Goal: Task Accomplishment & Management: Use online tool/utility

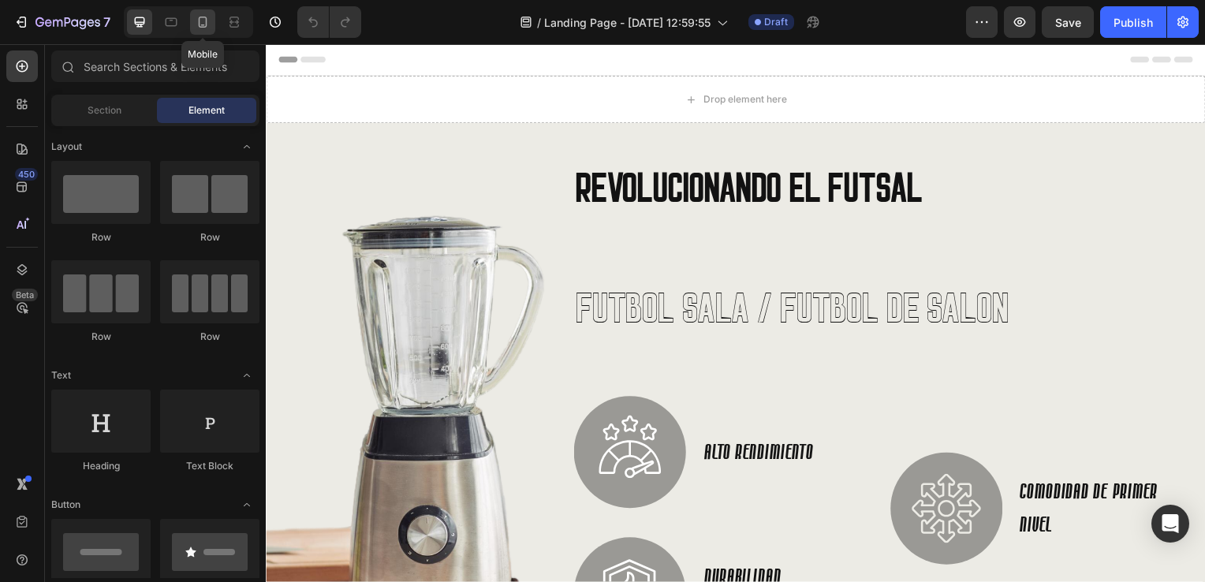
click at [201, 30] on div at bounding box center [202, 21] width 25 height 25
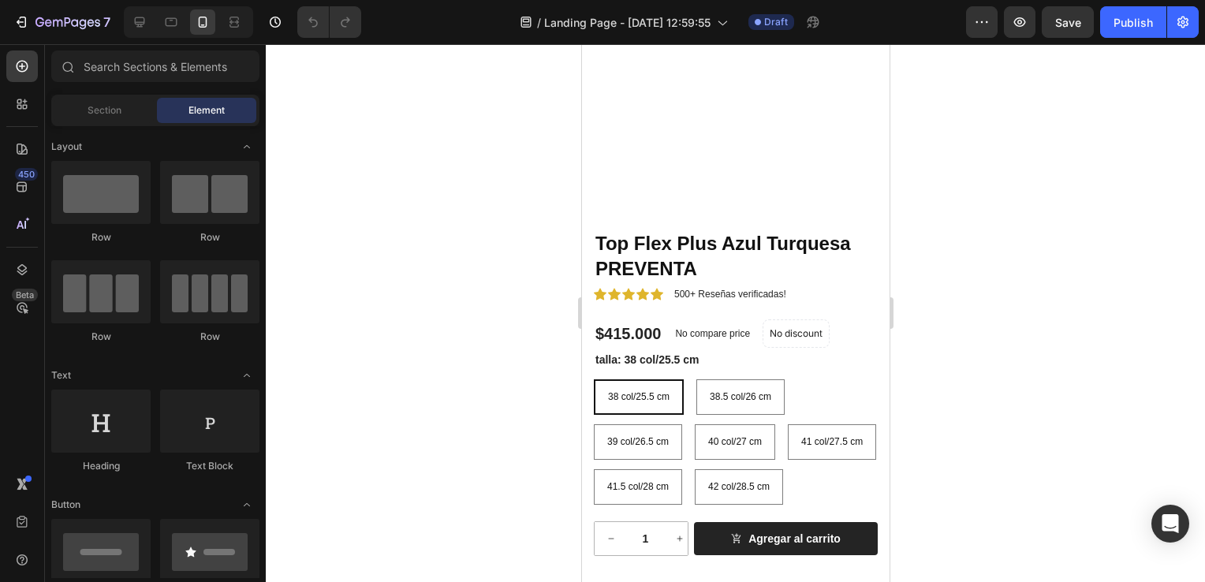
scroll to position [1183, 0]
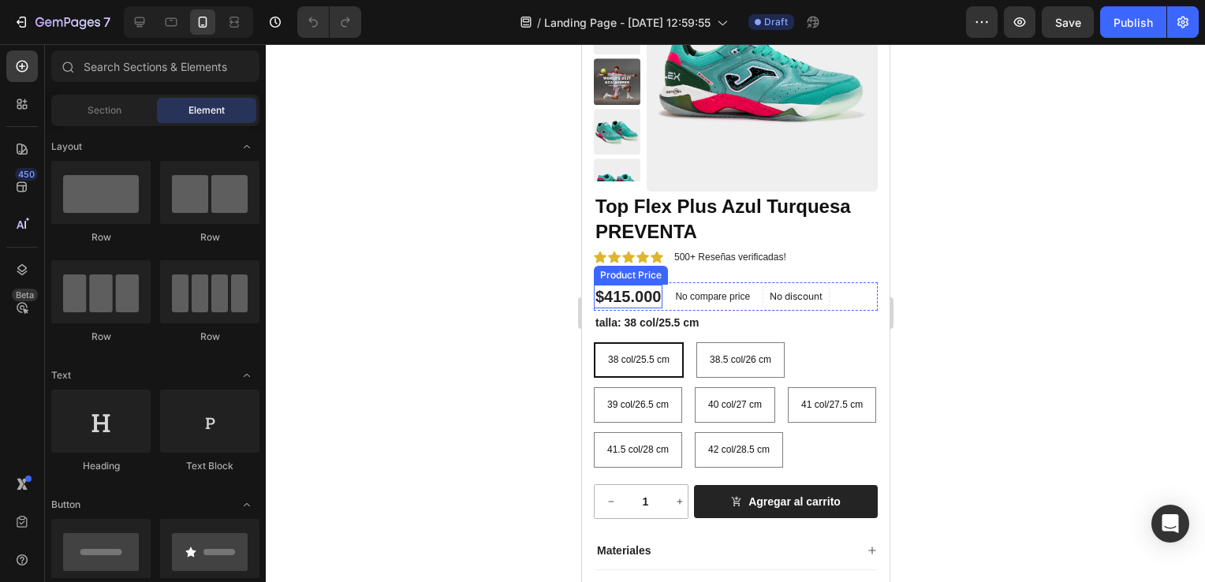
click at [631, 277] on div "Product Price" at bounding box center [630, 275] width 68 height 14
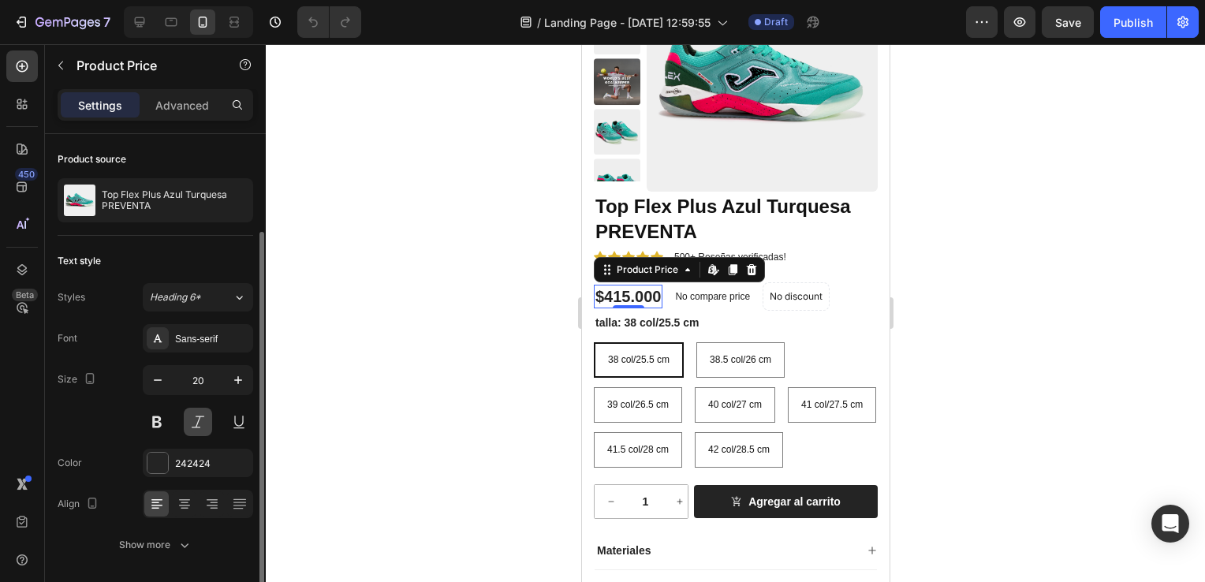
scroll to position [51, 0]
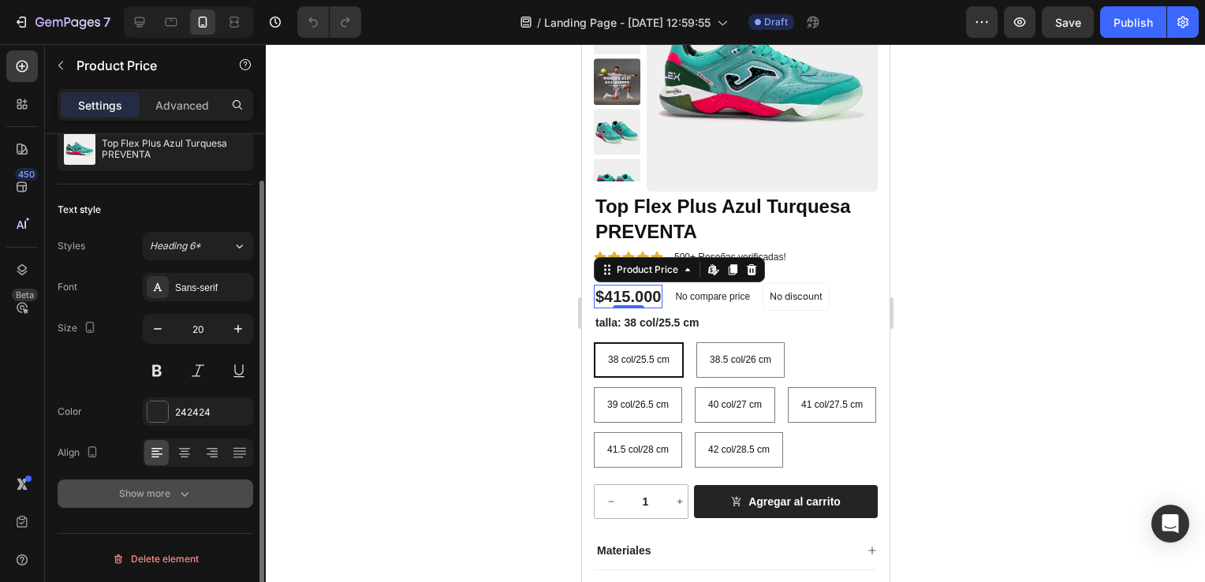
click at [189, 491] on icon "button" at bounding box center [185, 494] width 16 height 16
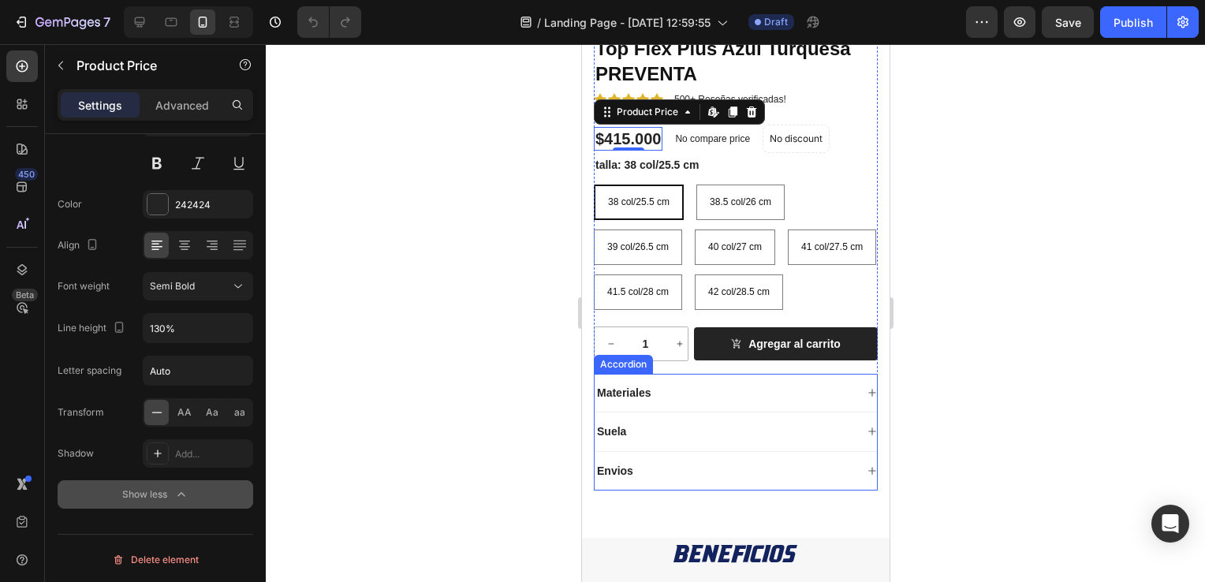
scroll to position [1419, 0]
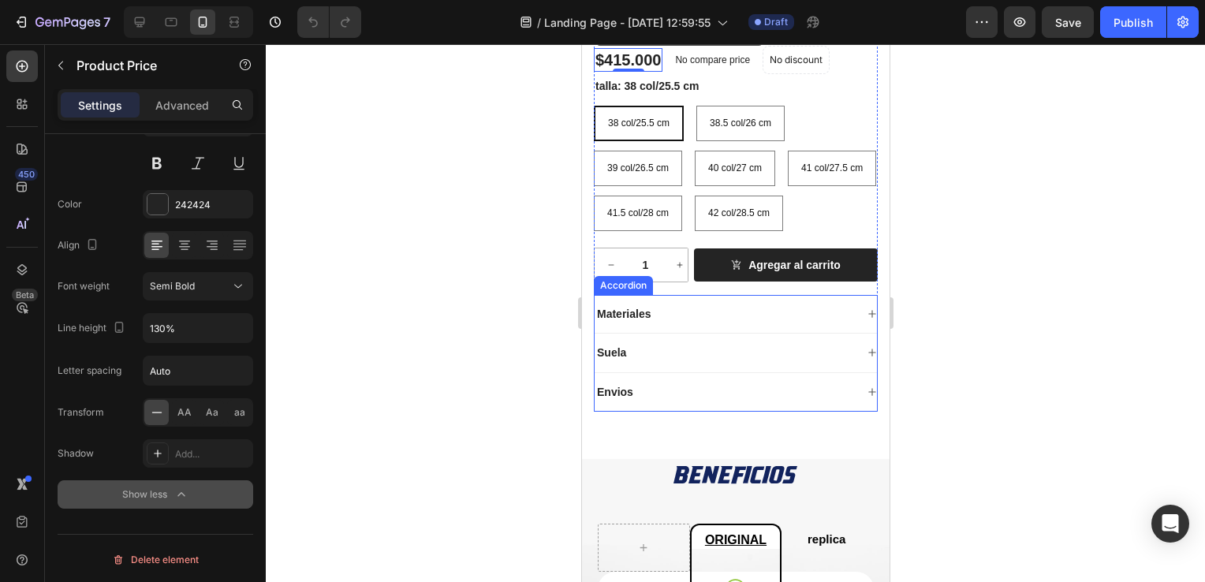
click at [866, 397] on icon at bounding box center [870, 391] width 9 height 9
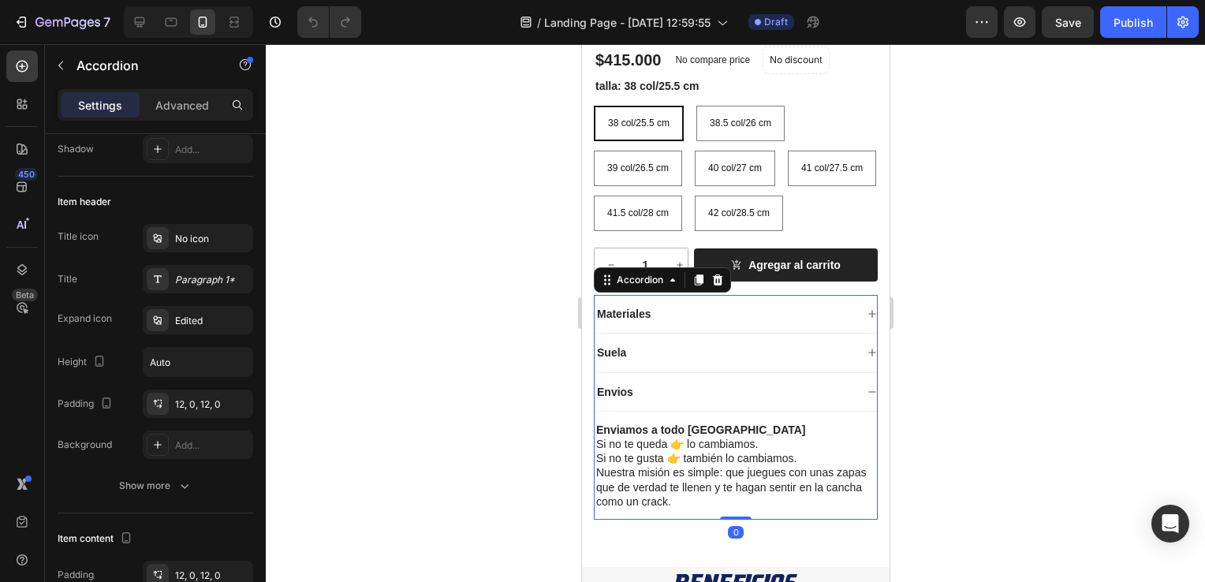
scroll to position [0, 0]
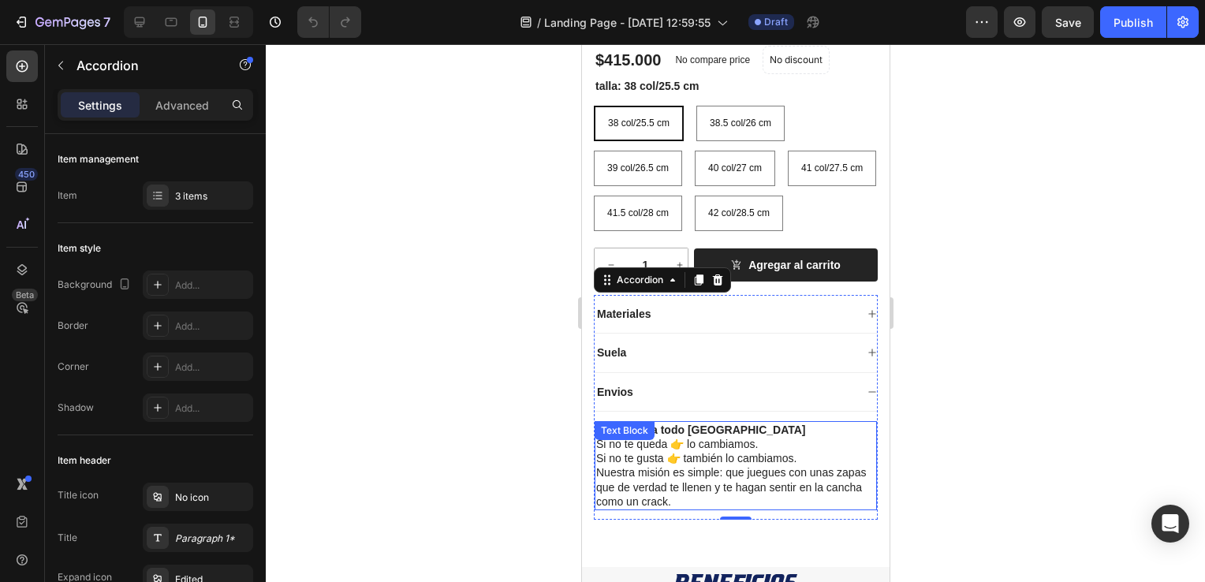
click at [620, 508] on p "Enviamos a todo [GEOGRAPHIC_DATA] Si no te queda 👉 lo cambiamos. Si no te gusta…" at bounding box center [734, 466] width 279 height 86
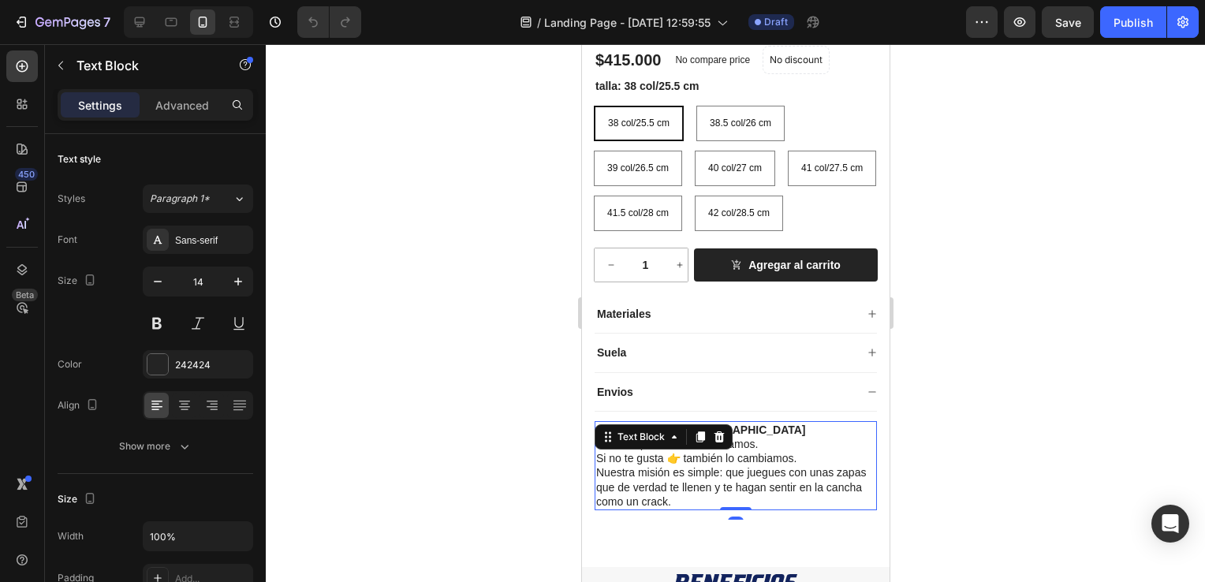
click at [621, 508] on p "Enviamos a todo [GEOGRAPHIC_DATA] Si no te queda 👉 lo cambiamos. Si no te gusta…" at bounding box center [734, 466] width 279 height 86
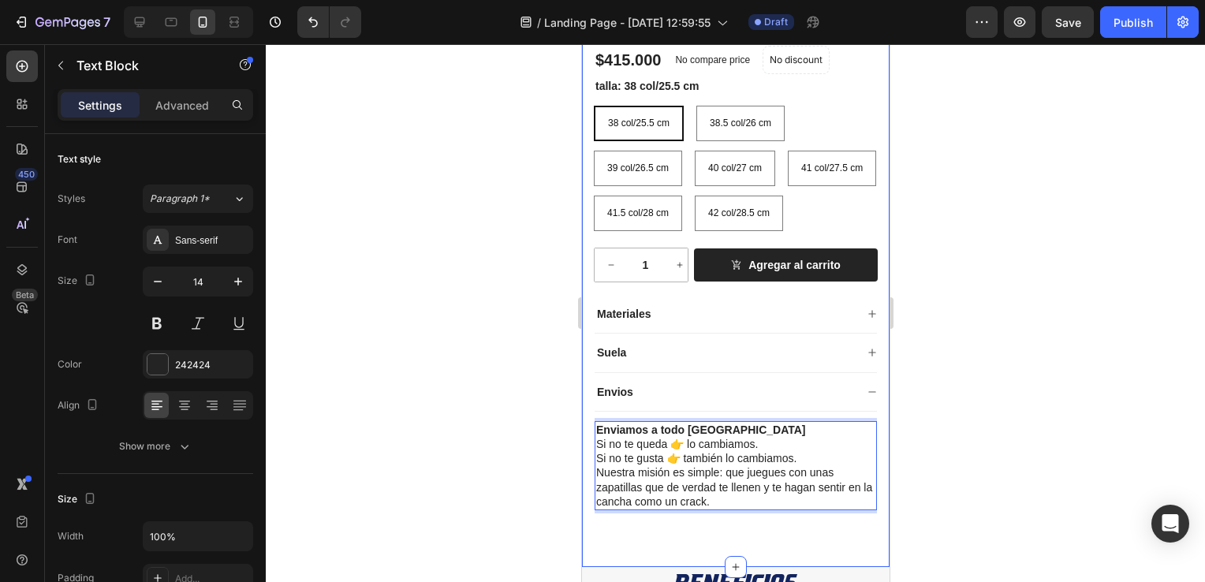
click at [494, 492] on div at bounding box center [735, 313] width 939 height 538
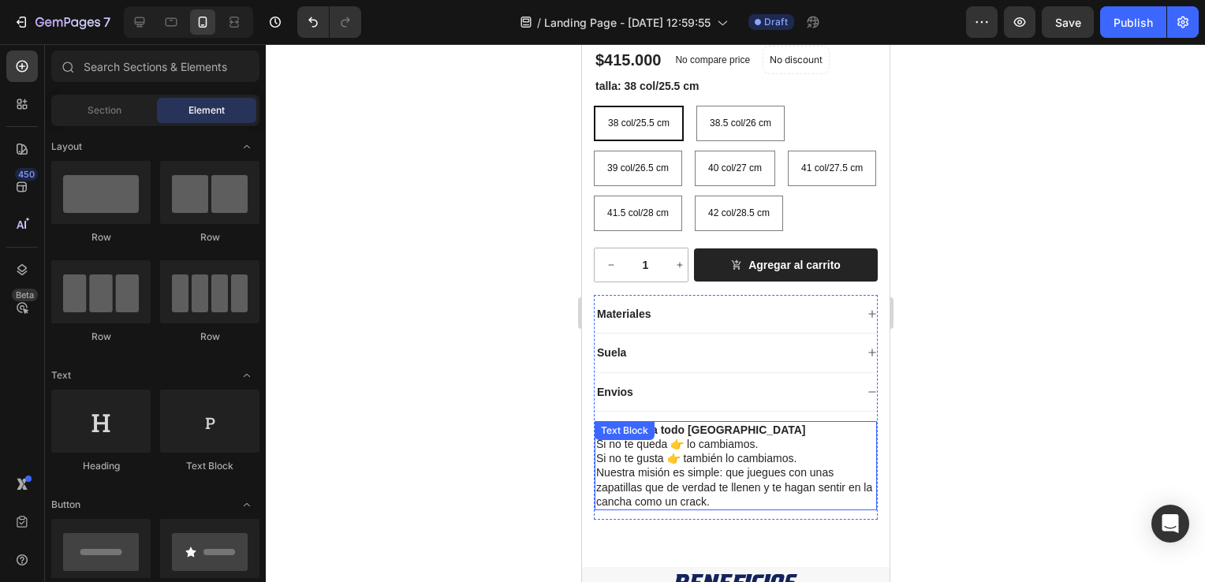
click at [732, 508] on p "Enviamos a todo [GEOGRAPHIC_DATA] Si no te queda 👉 lo cambiamos. Si no te gusta…" at bounding box center [734, 466] width 279 height 86
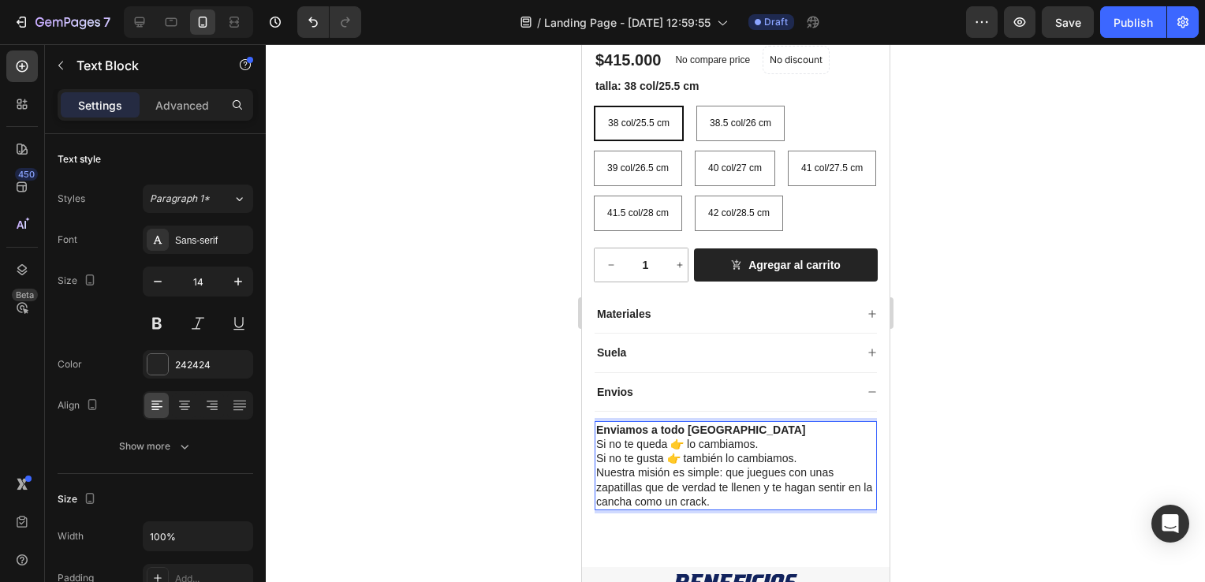
click at [729, 508] on p "Enviamos a todo [GEOGRAPHIC_DATA] Si no te queda 👉 lo cambiamos. Si no te gusta…" at bounding box center [734, 466] width 279 height 86
click at [525, 444] on div at bounding box center [735, 313] width 939 height 538
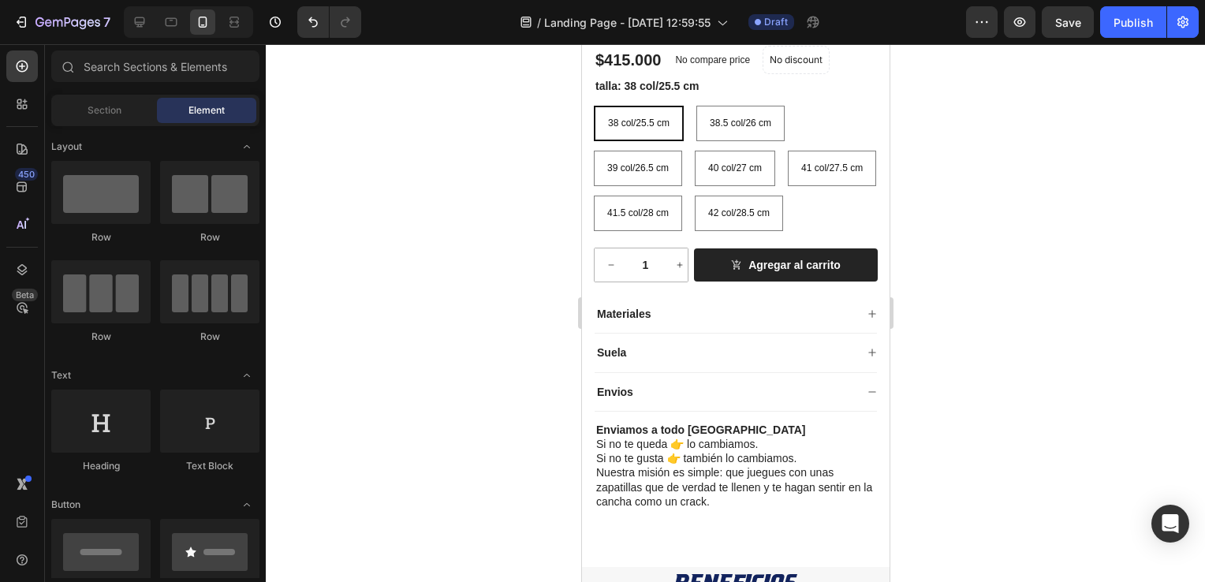
click at [516, 396] on div at bounding box center [735, 313] width 939 height 538
click at [851, 412] on div "Envios" at bounding box center [735, 392] width 282 height 39
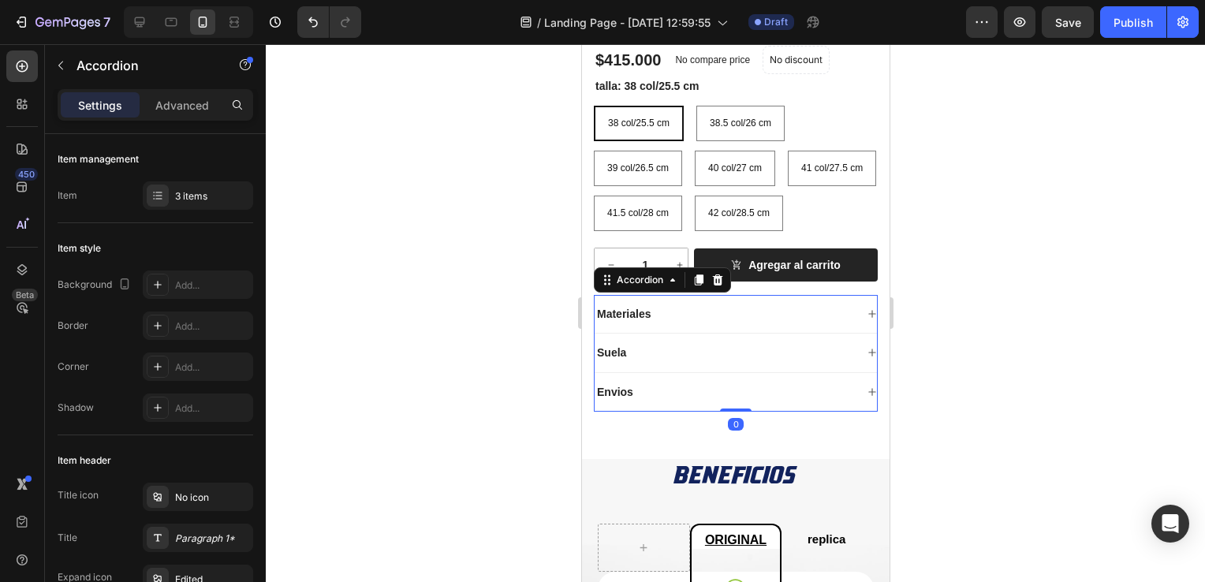
click at [851, 412] on div "Envios" at bounding box center [735, 392] width 282 height 39
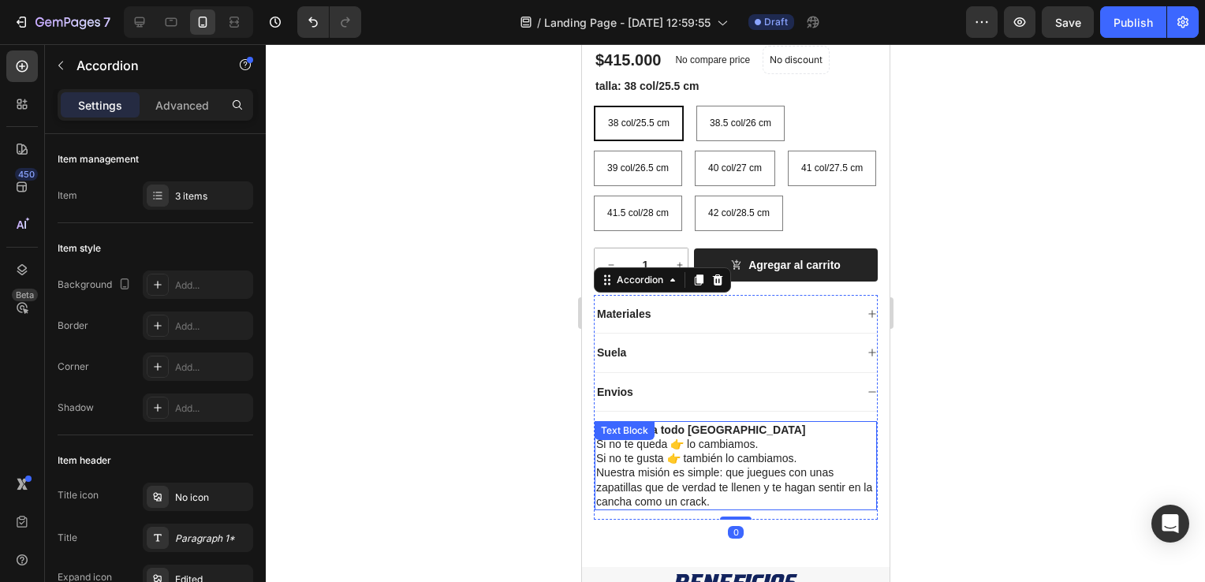
scroll to position [1498, 0]
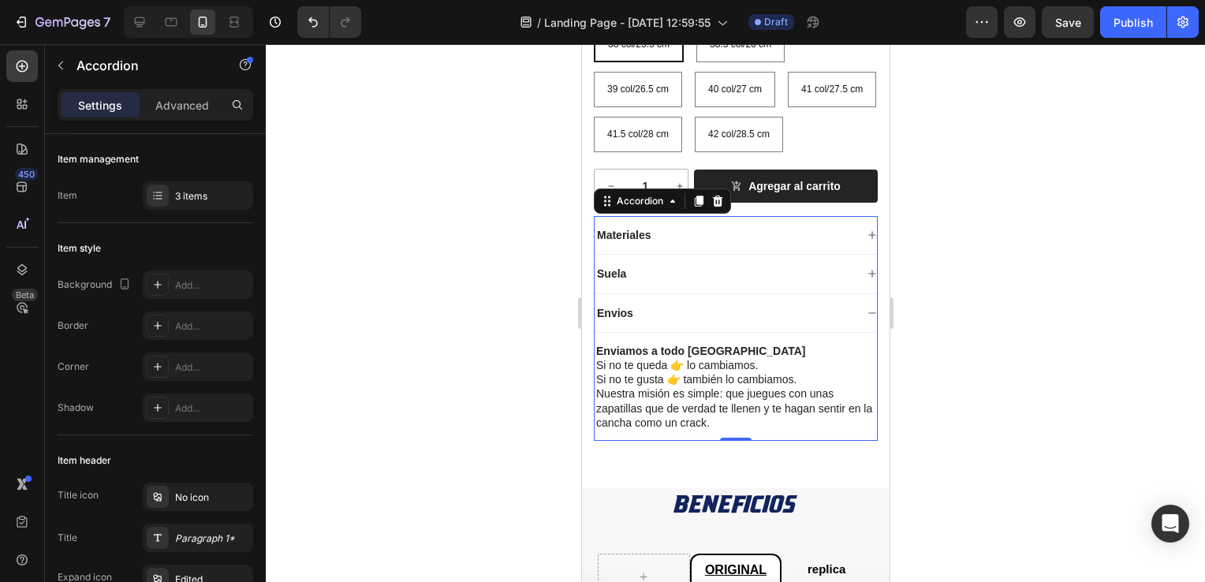
click at [855, 333] on div "Envios" at bounding box center [735, 313] width 282 height 39
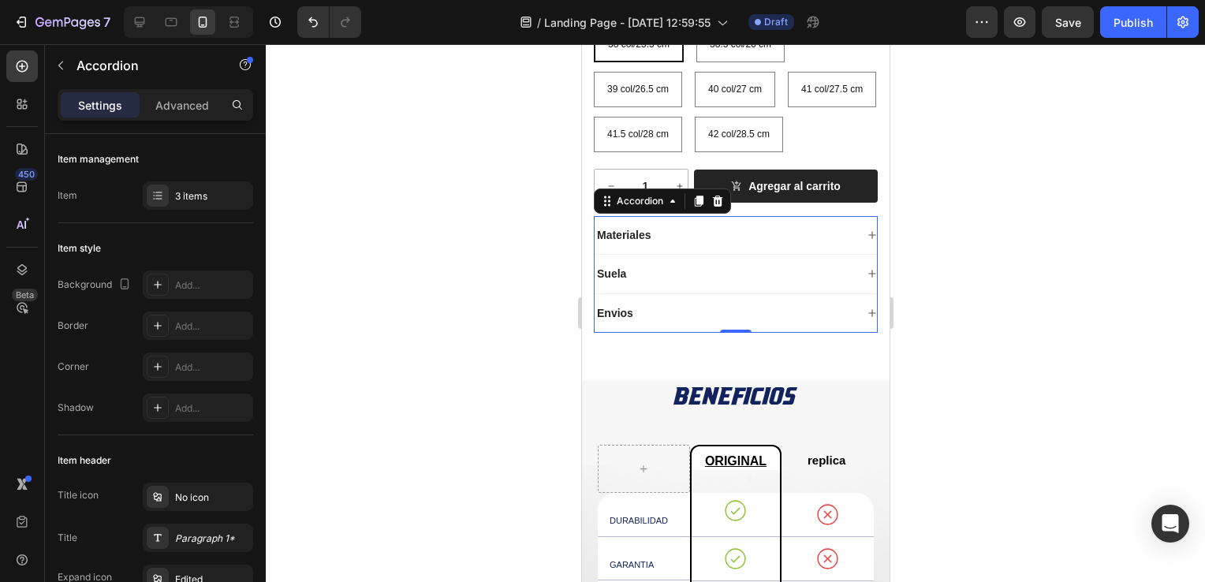
click at [498, 440] on div at bounding box center [735, 313] width 939 height 538
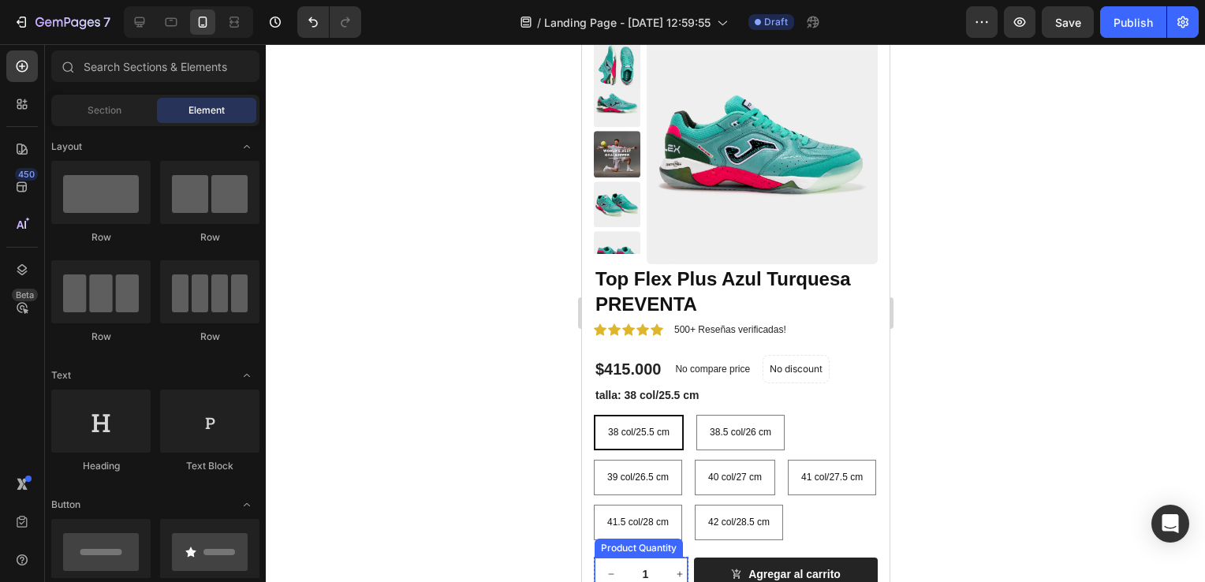
scroll to position [1088, 0]
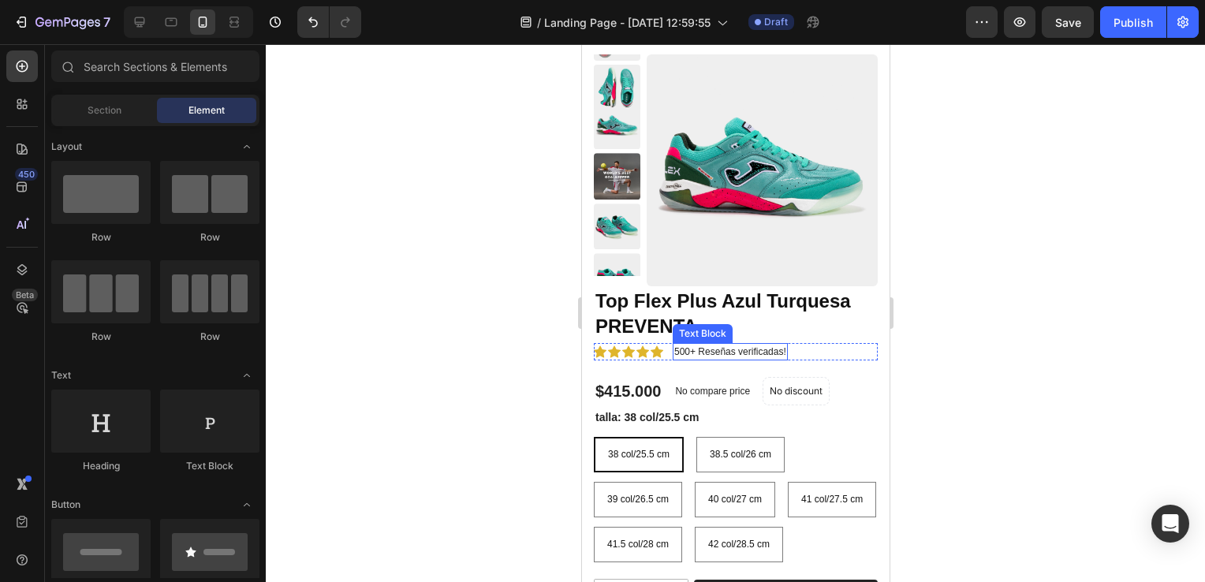
click at [717, 348] on p "500+ Reseñas verificadas!" at bounding box center [729, 352] width 112 height 14
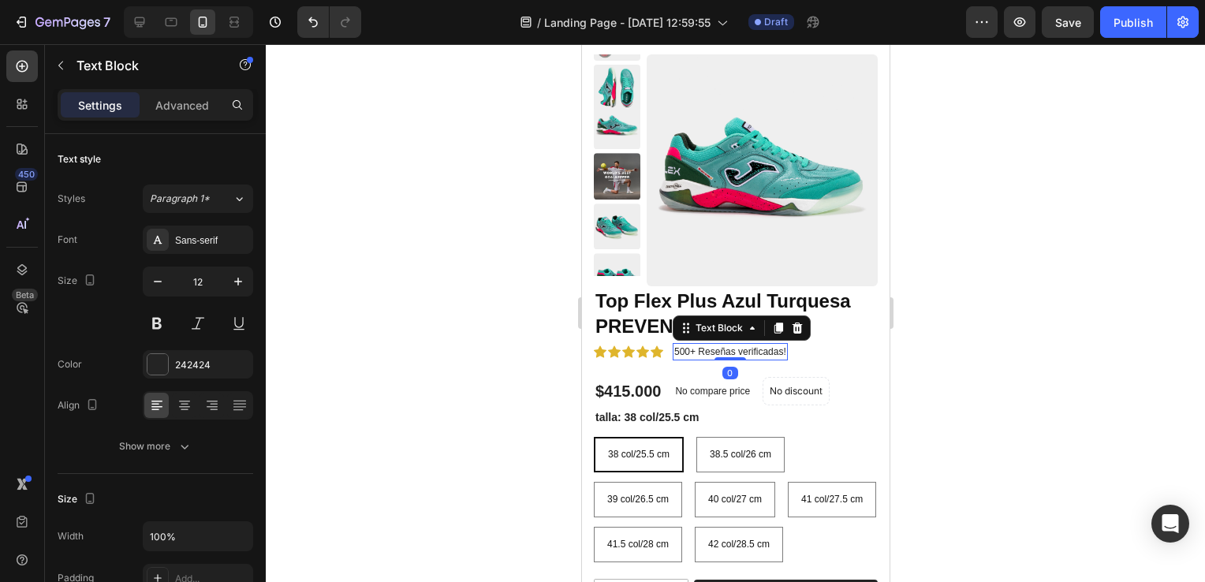
click at [724, 348] on p "500+ Reseñas verificadas!" at bounding box center [729, 352] width 112 height 14
click at [523, 334] on div at bounding box center [735, 313] width 939 height 538
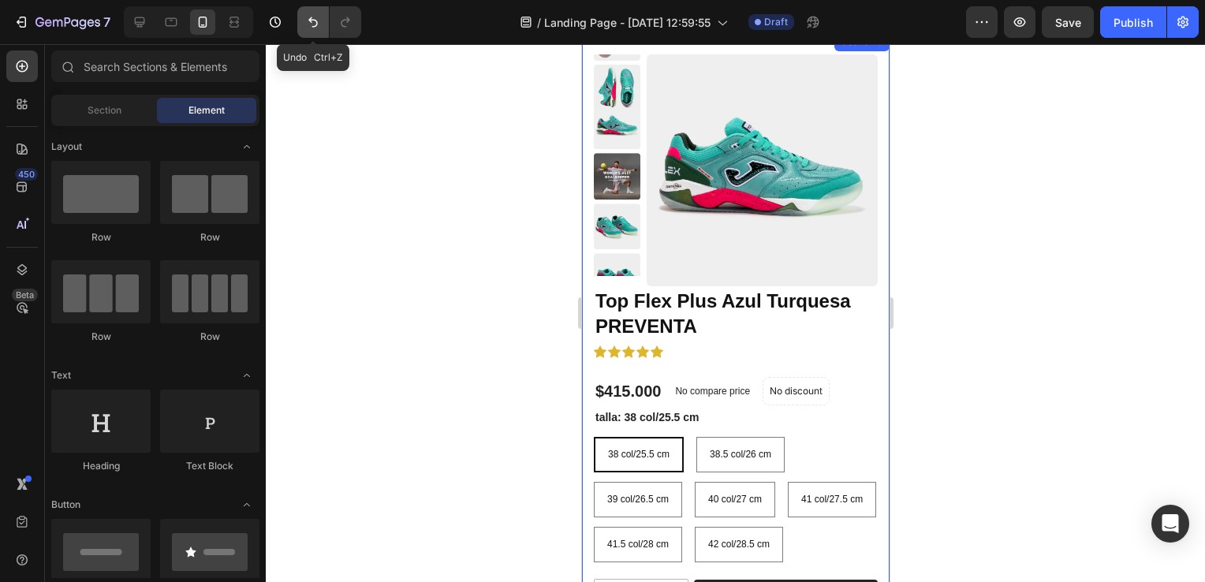
click at [309, 22] on icon "Undo/Redo" at bounding box center [313, 22] width 16 height 16
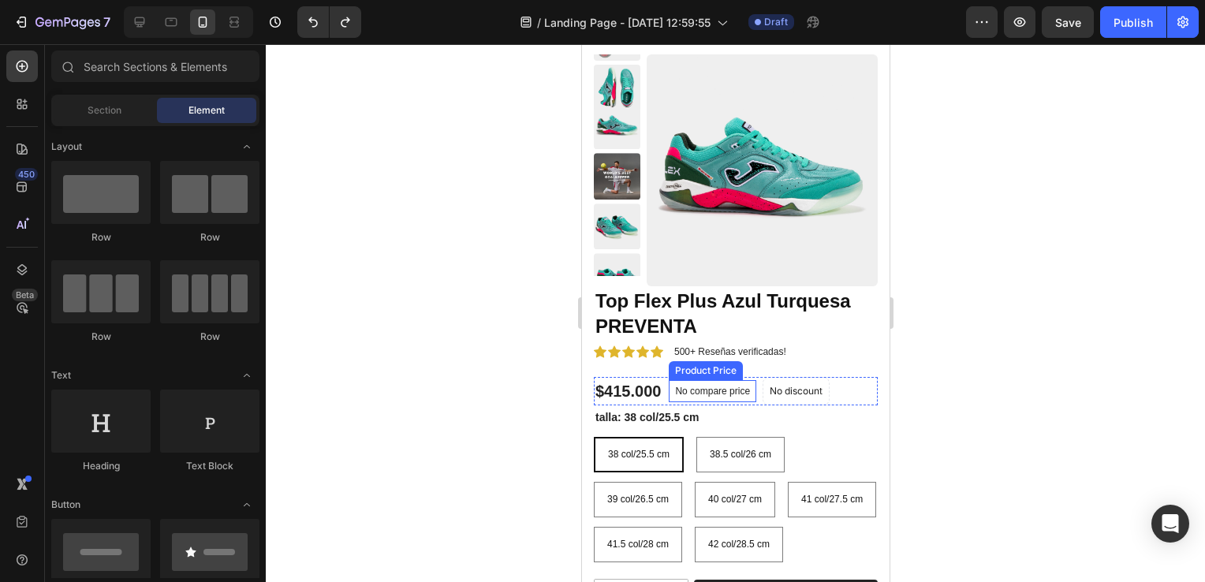
click at [721, 393] on p "No compare price" at bounding box center [711, 390] width 75 height 9
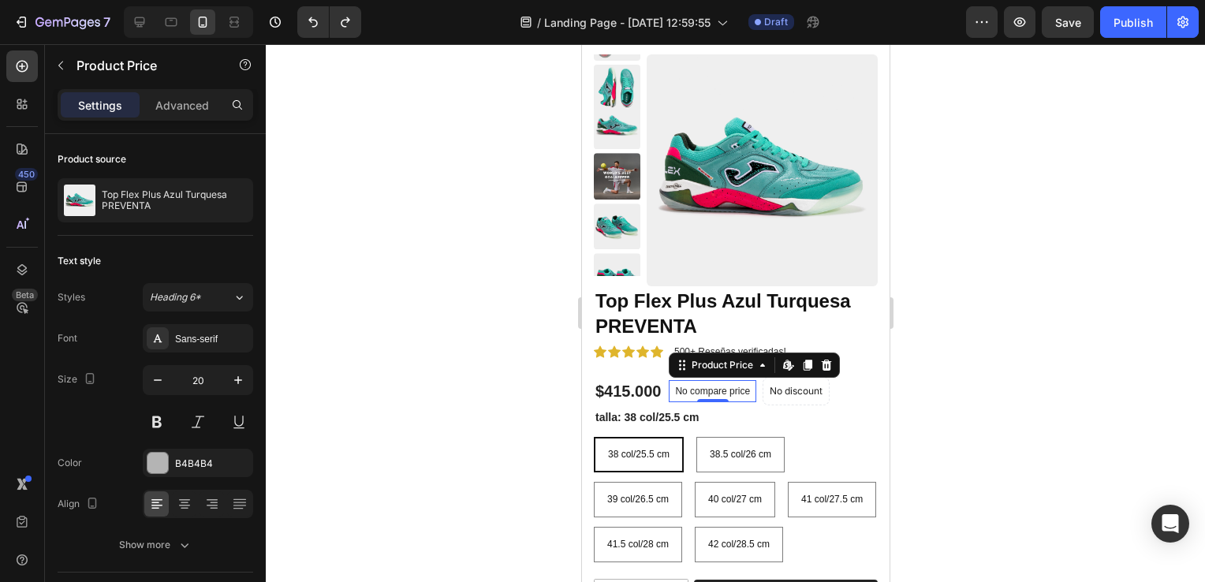
click at [721, 393] on p "No compare price" at bounding box center [711, 390] width 75 height 9
click at [721, 390] on p "No compare price" at bounding box center [711, 390] width 75 height 9
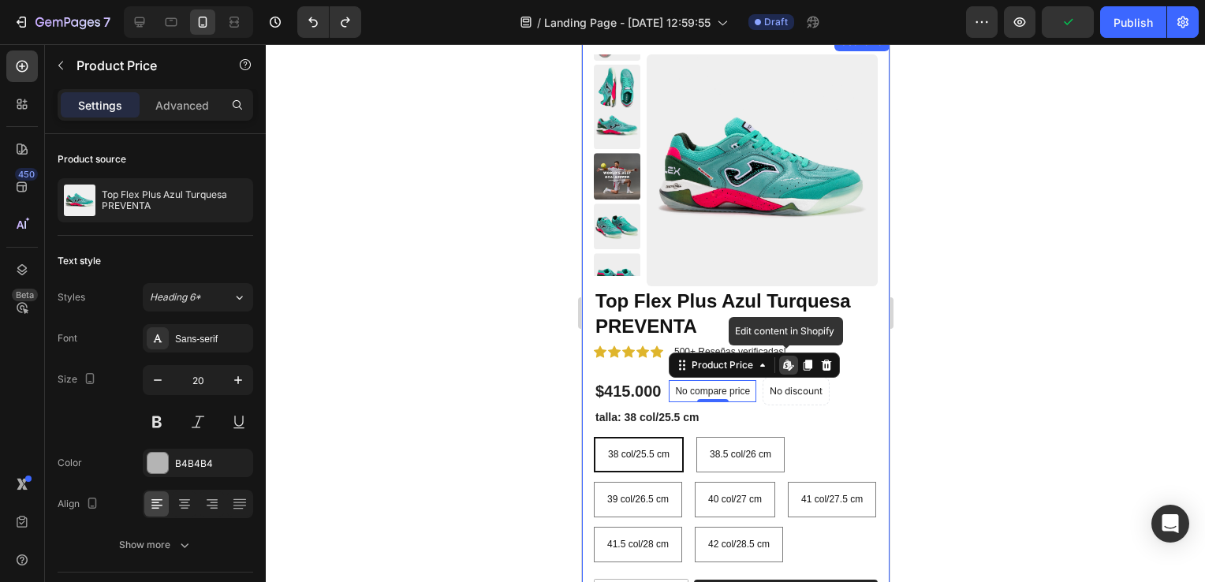
click at [541, 367] on div at bounding box center [735, 313] width 939 height 538
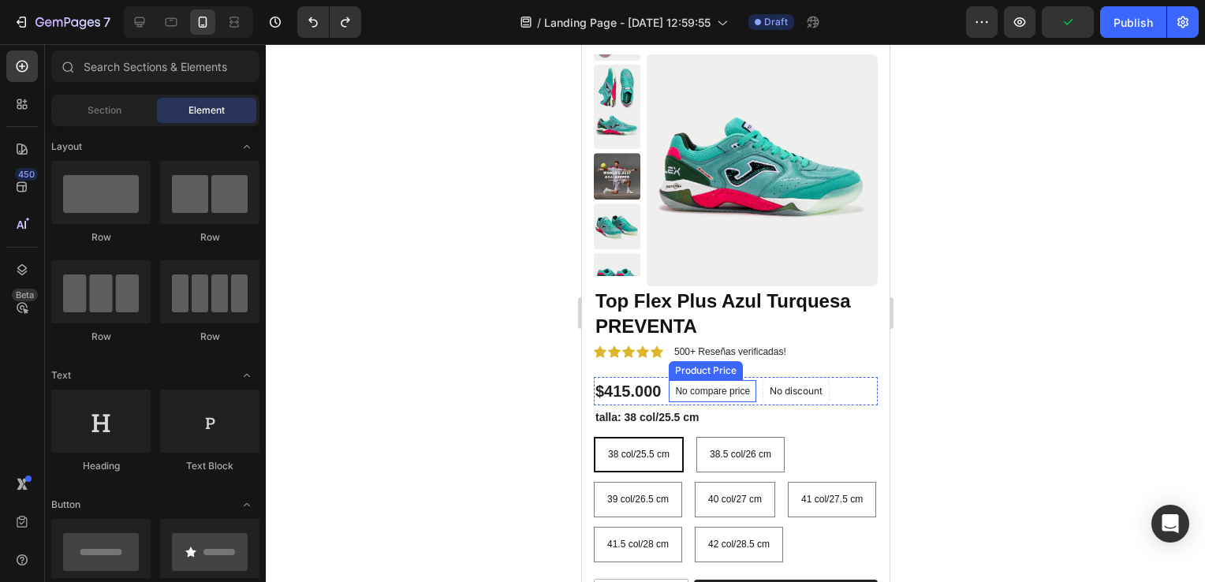
click at [720, 389] on p "No compare price" at bounding box center [711, 390] width 75 height 9
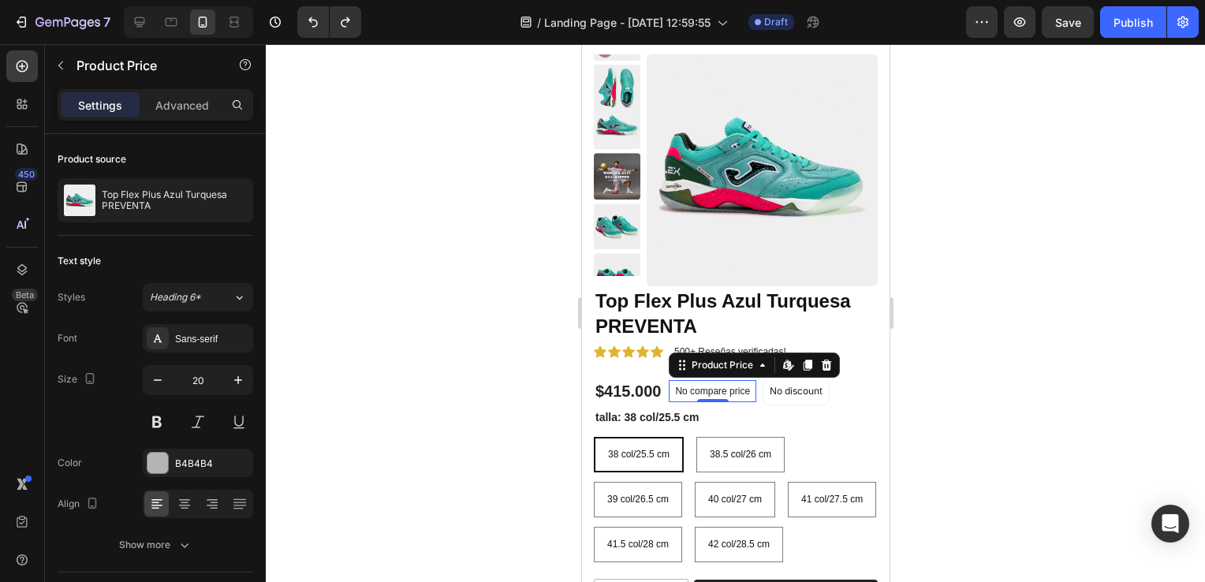
click at [532, 393] on div at bounding box center [735, 313] width 939 height 538
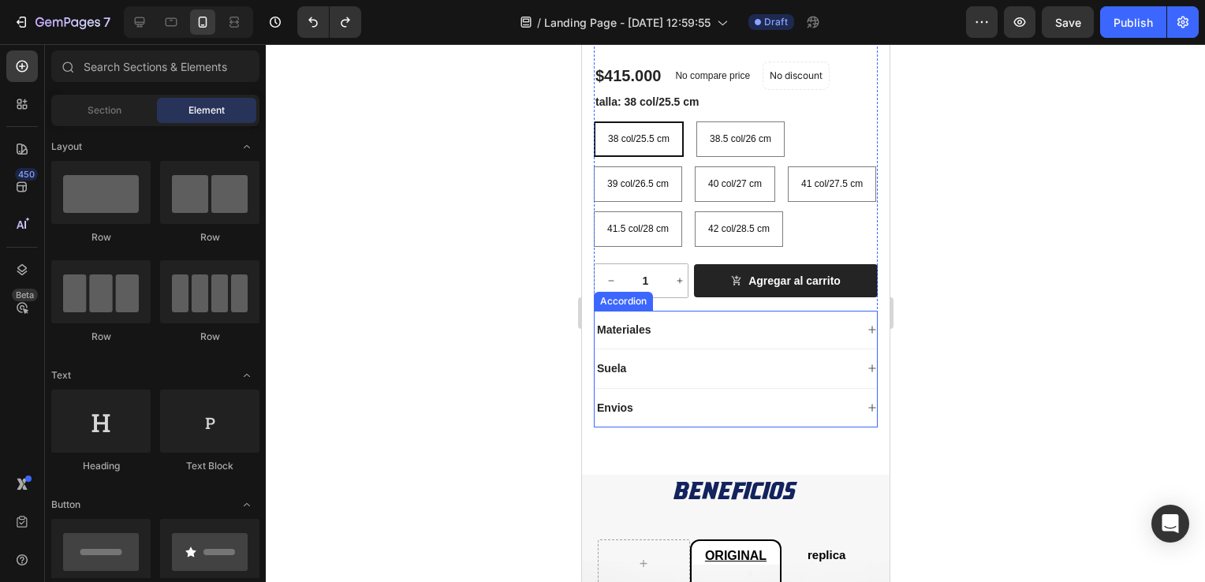
scroll to position [1482, 0]
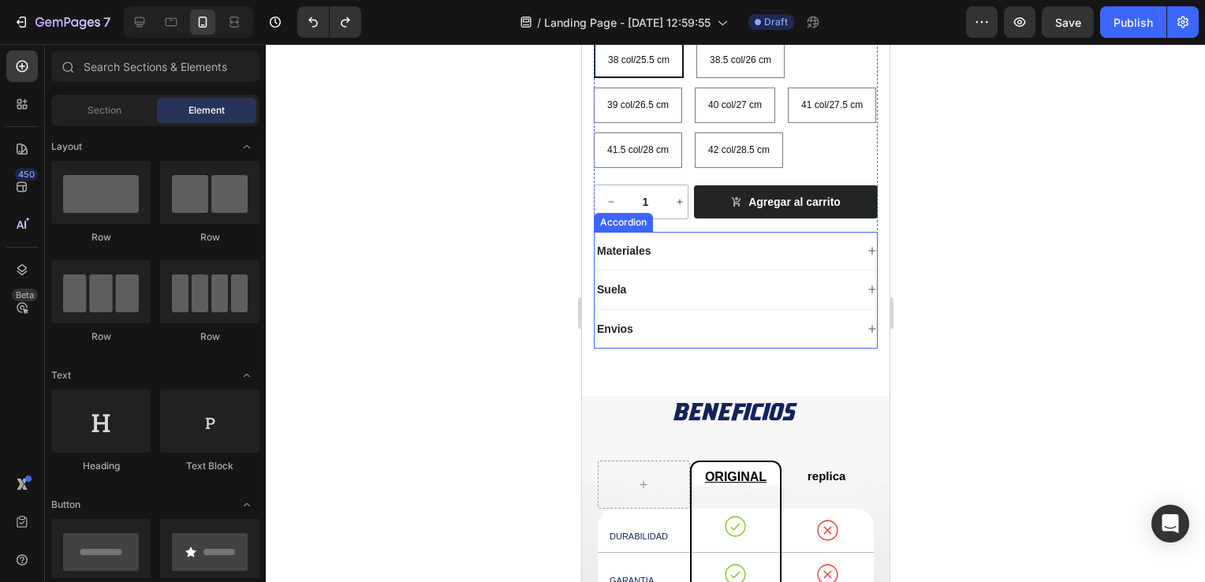
click at [853, 270] on div "Materiales" at bounding box center [735, 251] width 282 height 39
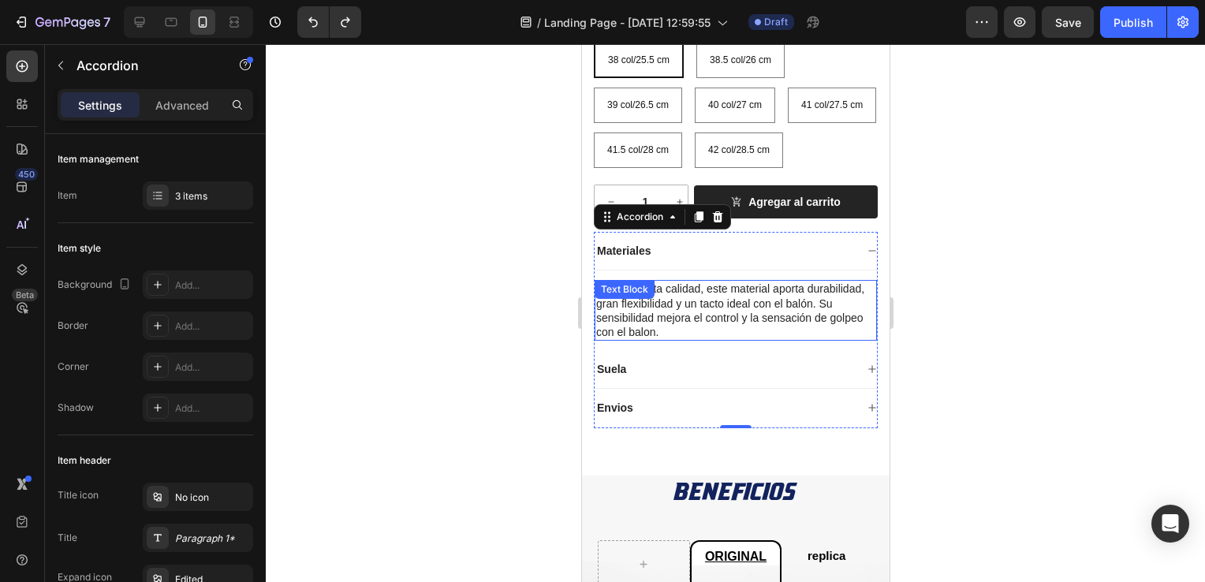
scroll to position [1561, 0]
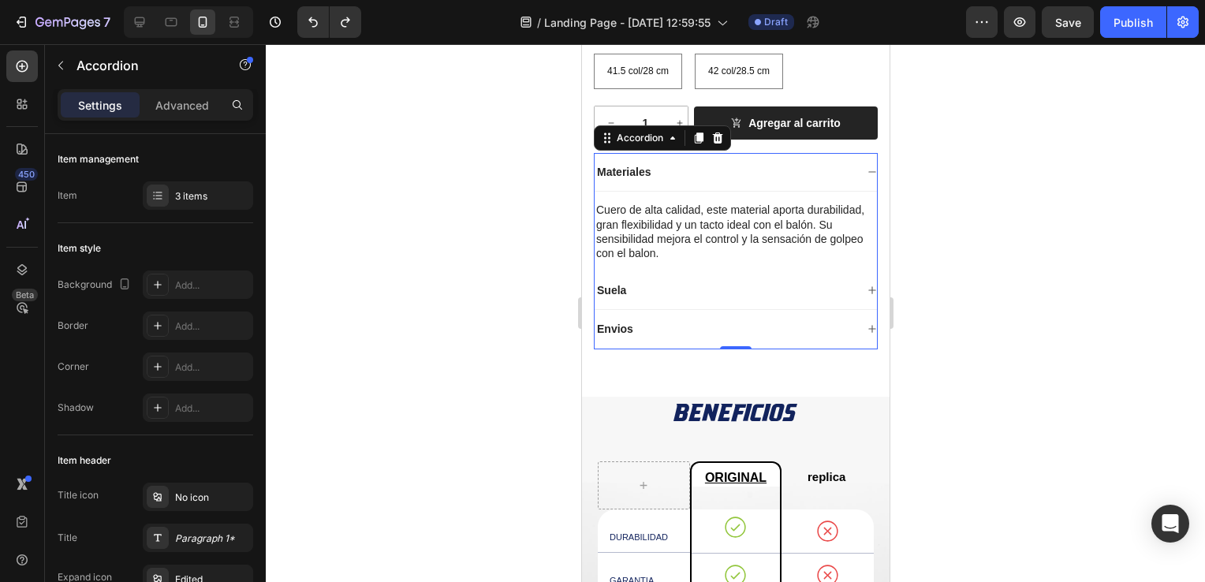
click at [867, 294] on icon at bounding box center [870, 290] width 7 height 7
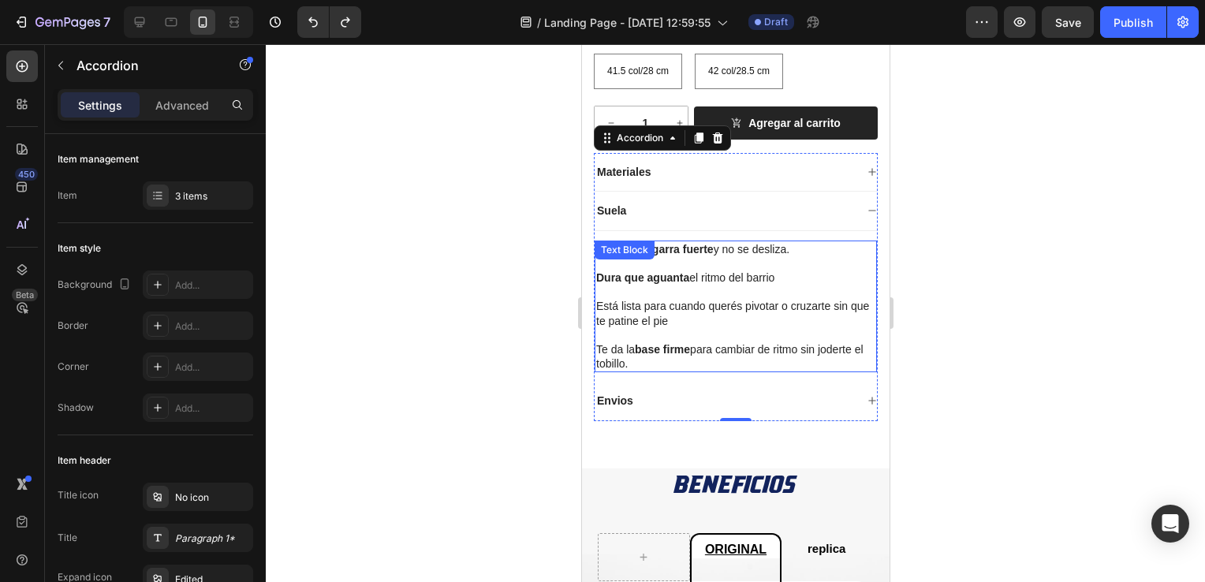
click at [622, 284] on strong "Dura que aguanta" at bounding box center [641, 277] width 93 height 13
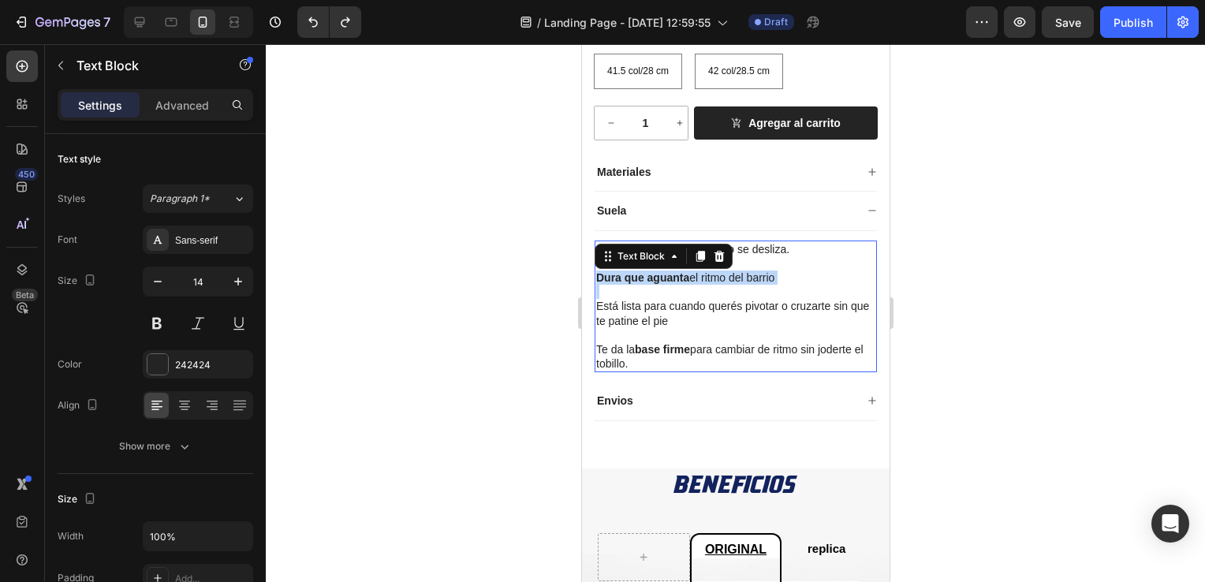
click at [622, 284] on strong "Dura que aguanta" at bounding box center [641, 277] width 93 height 13
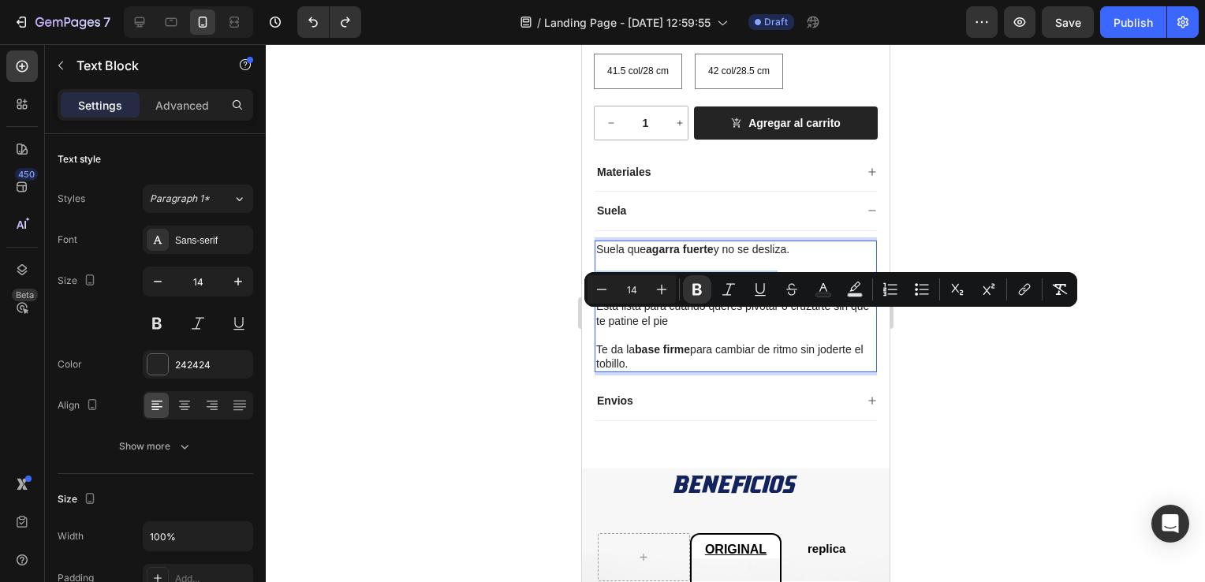
click at [622, 284] on strong "Dura que aguanta" at bounding box center [641, 277] width 93 height 13
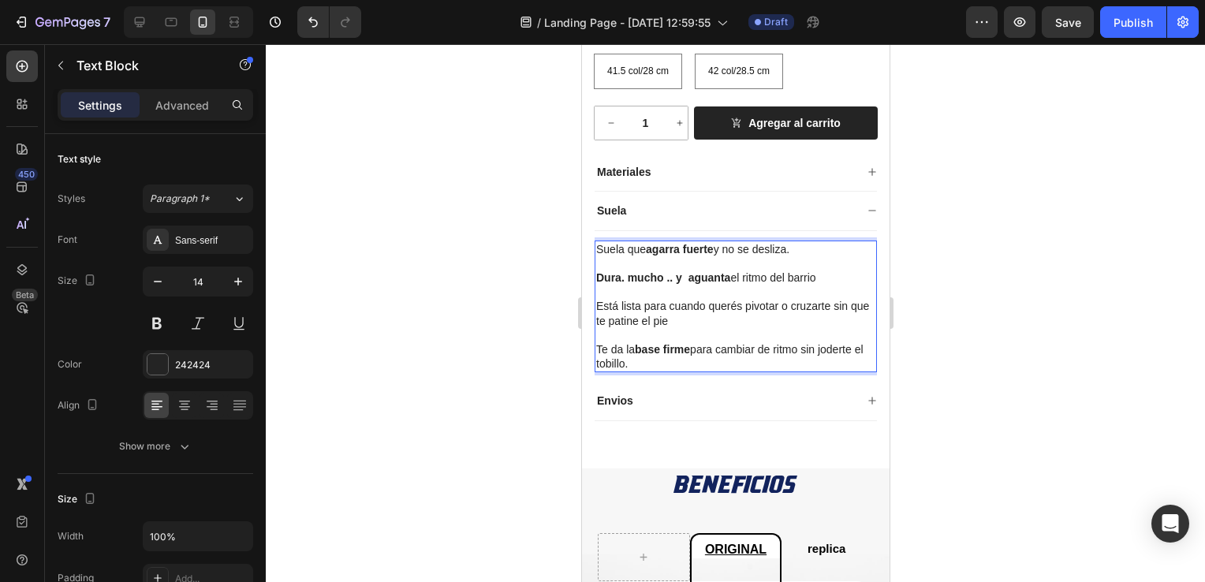
click at [630, 284] on strong "Dura. mucho .. y aguanta" at bounding box center [662, 277] width 134 height 13
click at [498, 323] on div at bounding box center [735, 313] width 939 height 538
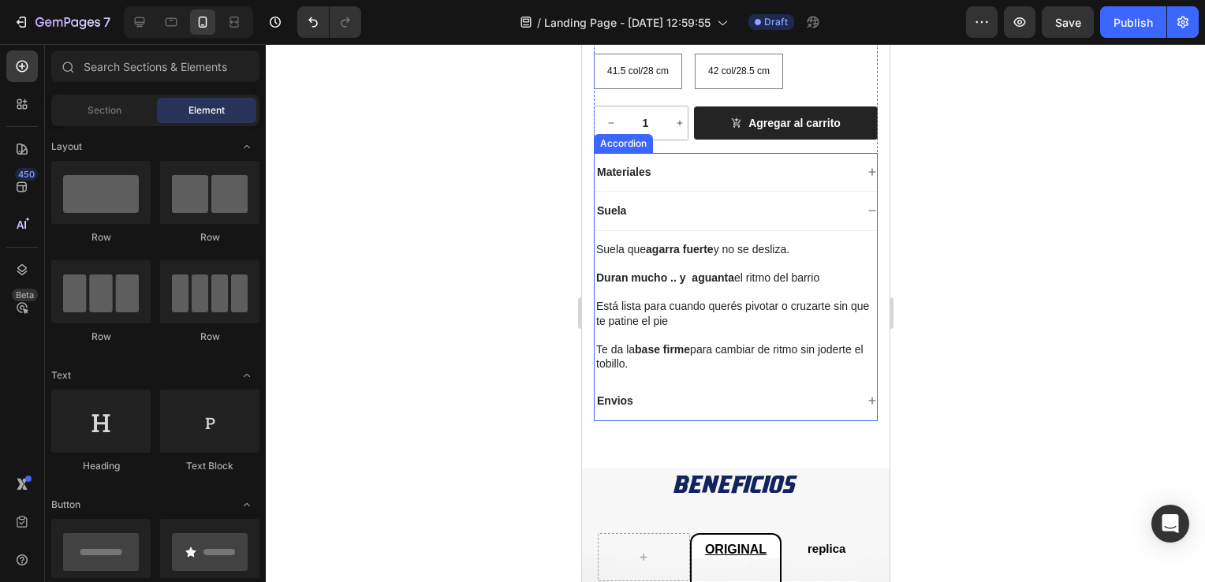
click at [866, 405] on icon at bounding box center [870, 400] width 9 height 9
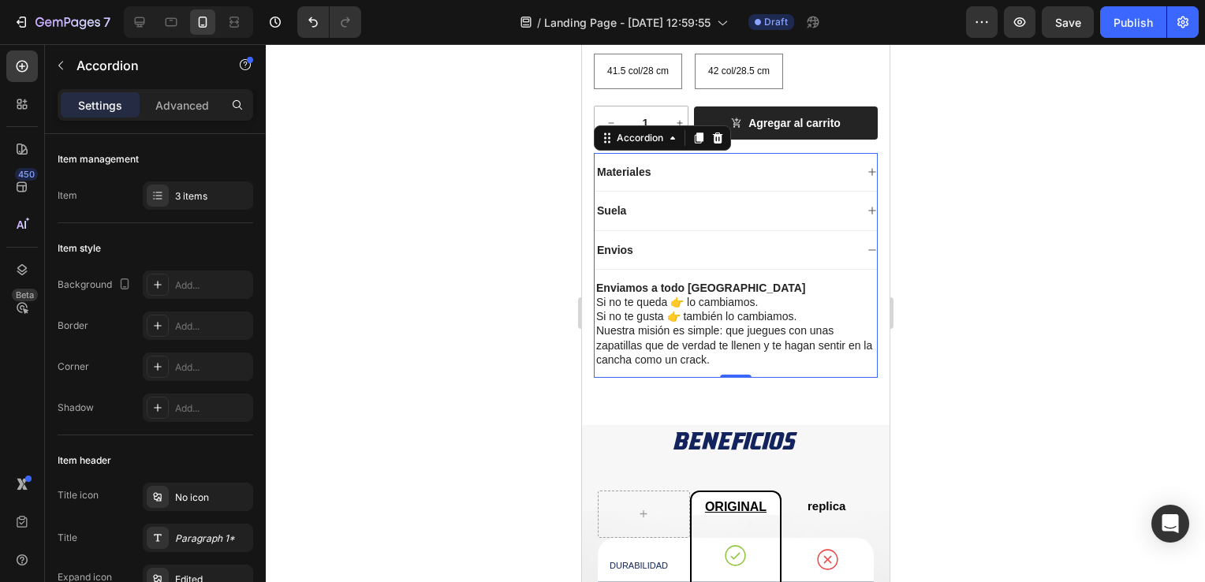
click at [866, 255] on icon at bounding box center [870, 249] width 9 height 9
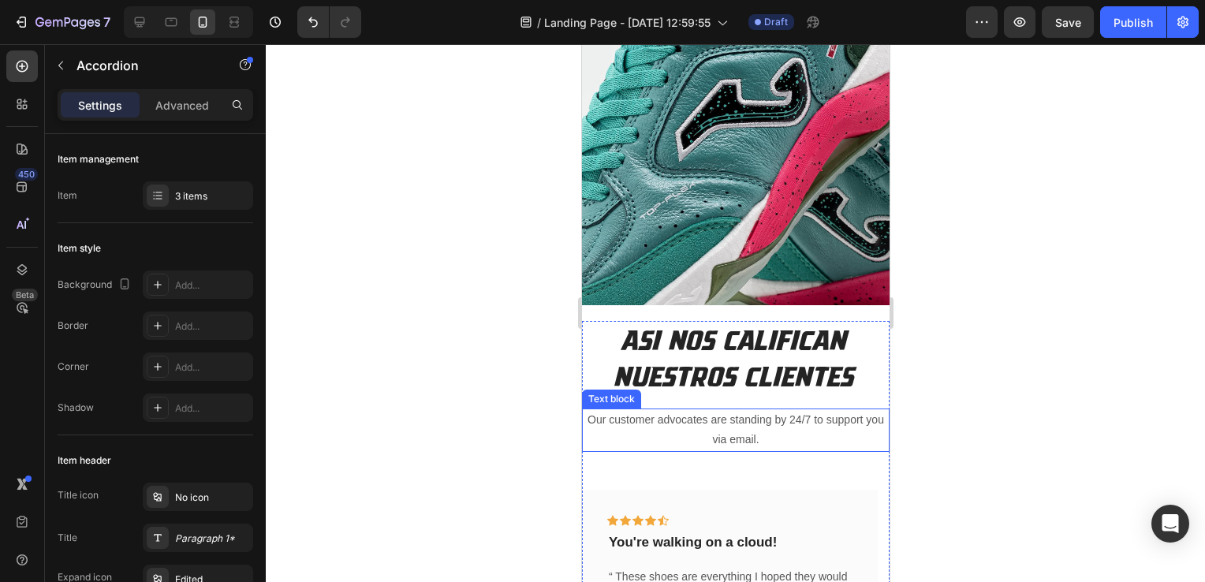
scroll to position [2507, 0]
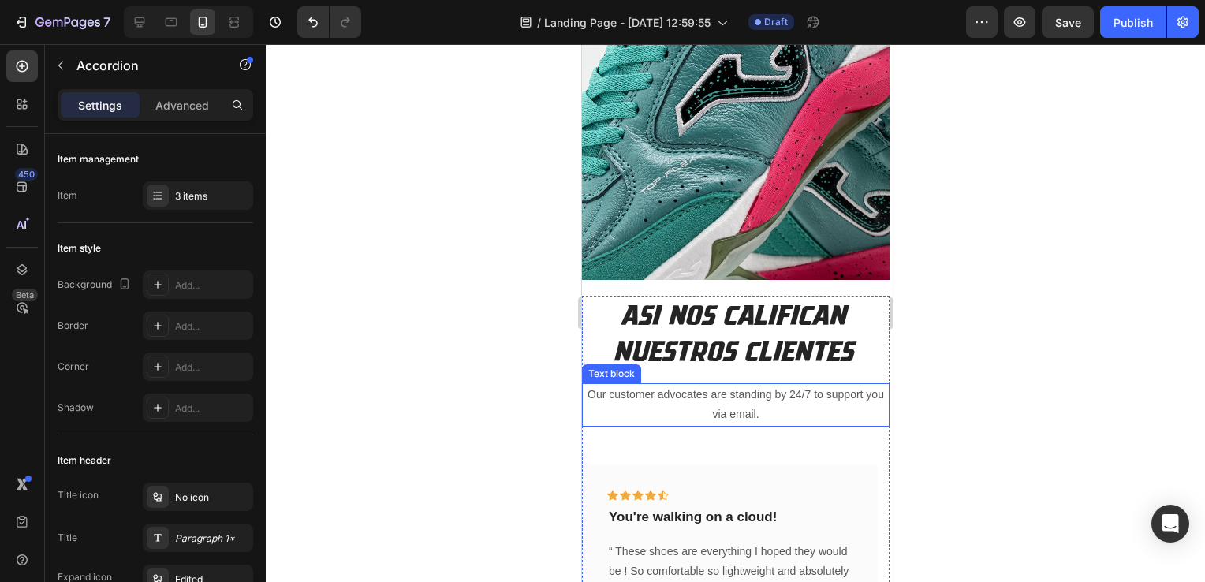
click at [691, 385] on p "Our customer advocates are standing by 24/7 to support you via email." at bounding box center [735, 404] width 304 height 39
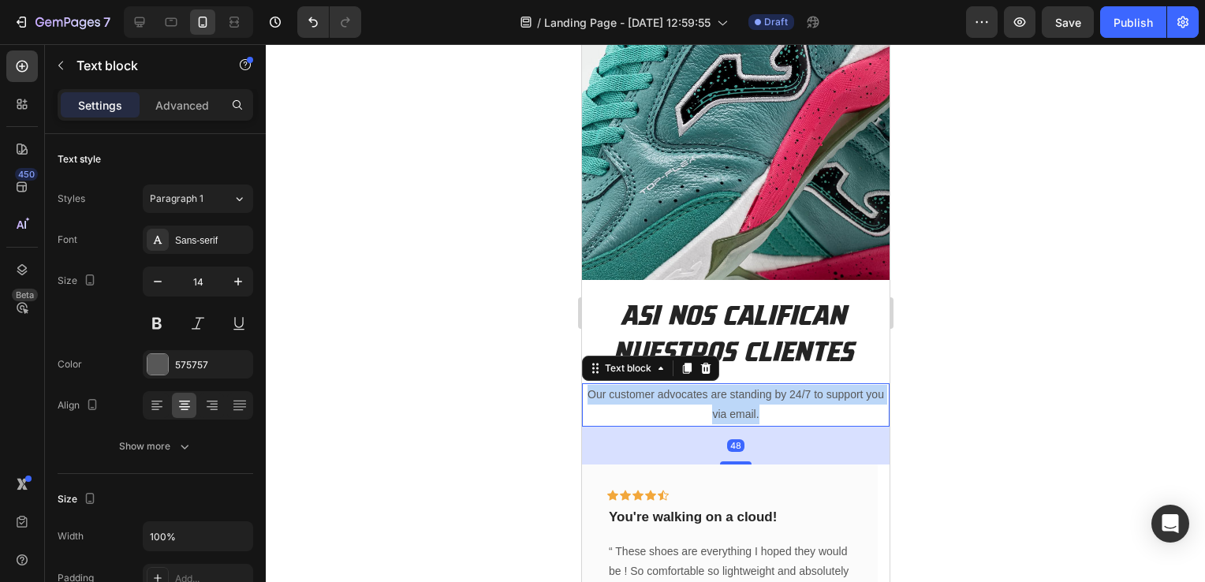
click at [691, 385] on p "Our customer advocates are standing by 24/7 to support you via email." at bounding box center [735, 404] width 304 height 39
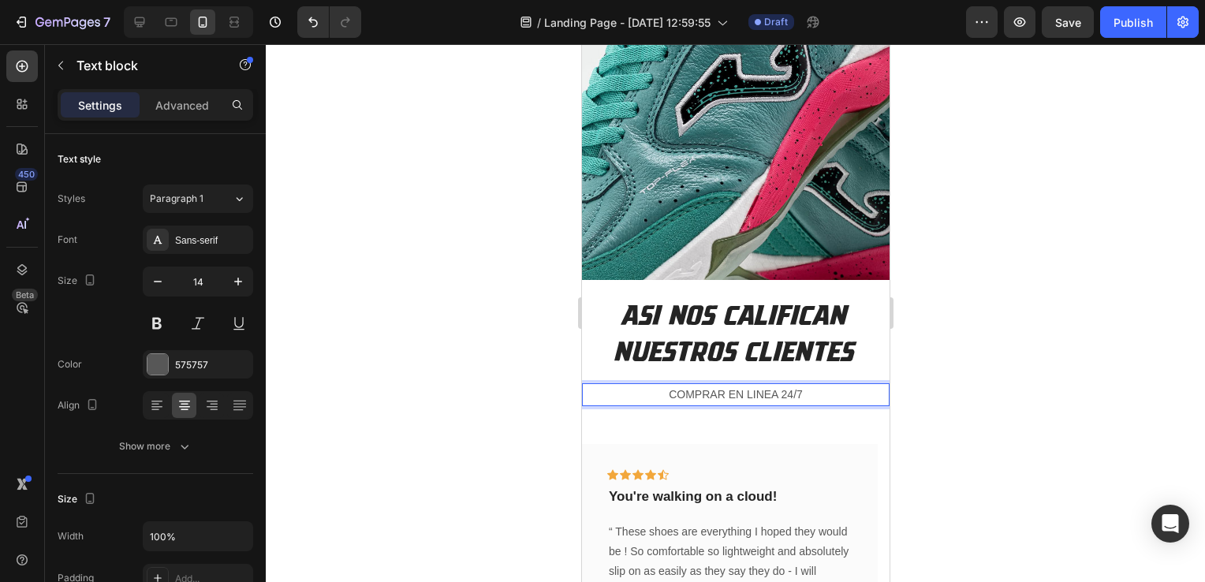
click at [717, 385] on p "COMPRAR EN LINEA 24/7" at bounding box center [735, 395] width 304 height 20
click at [387, 330] on div at bounding box center [735, 313] width 939 height 538
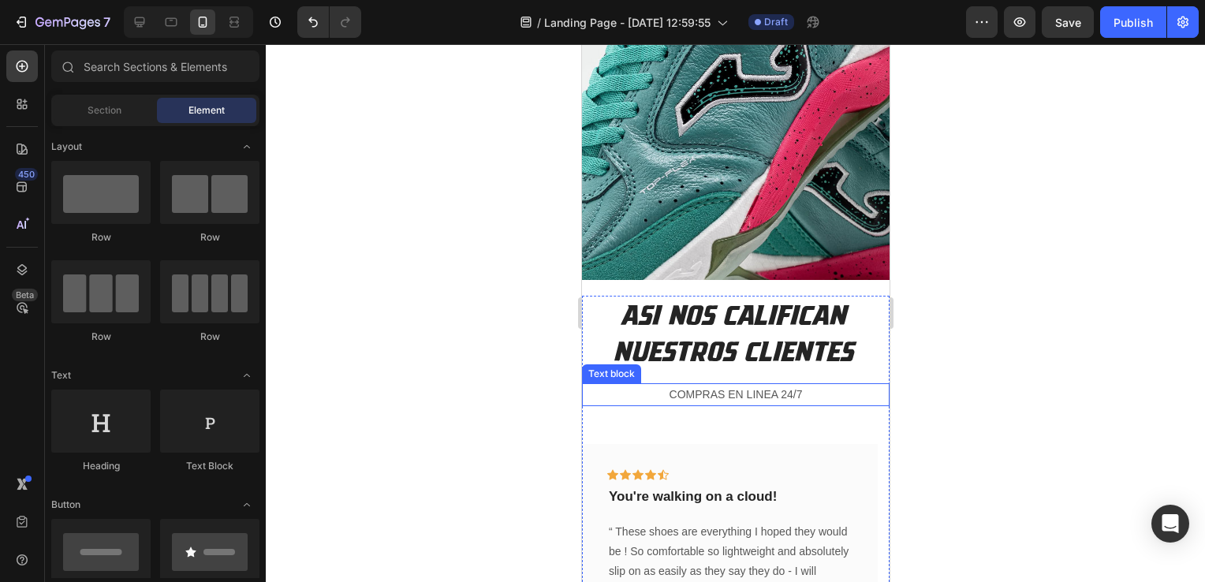
click at [777, 385] on p "COMPRAS EN LINEA 24/7" at bounding box center [735, 395] width 304 height 20
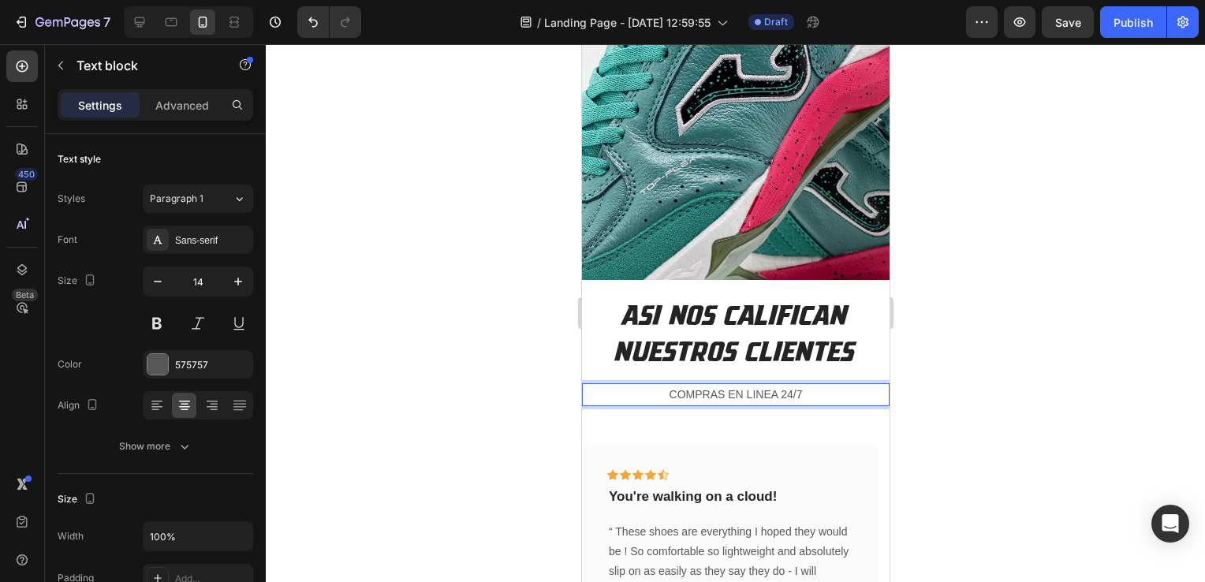
click at [770, 385] on p "COMPRAS EN LINEA 24/7" at bounding box center [735, 395] width 304 height 20
click at [457, 286] on div at bounding box center [735, 313] width 939 height 538
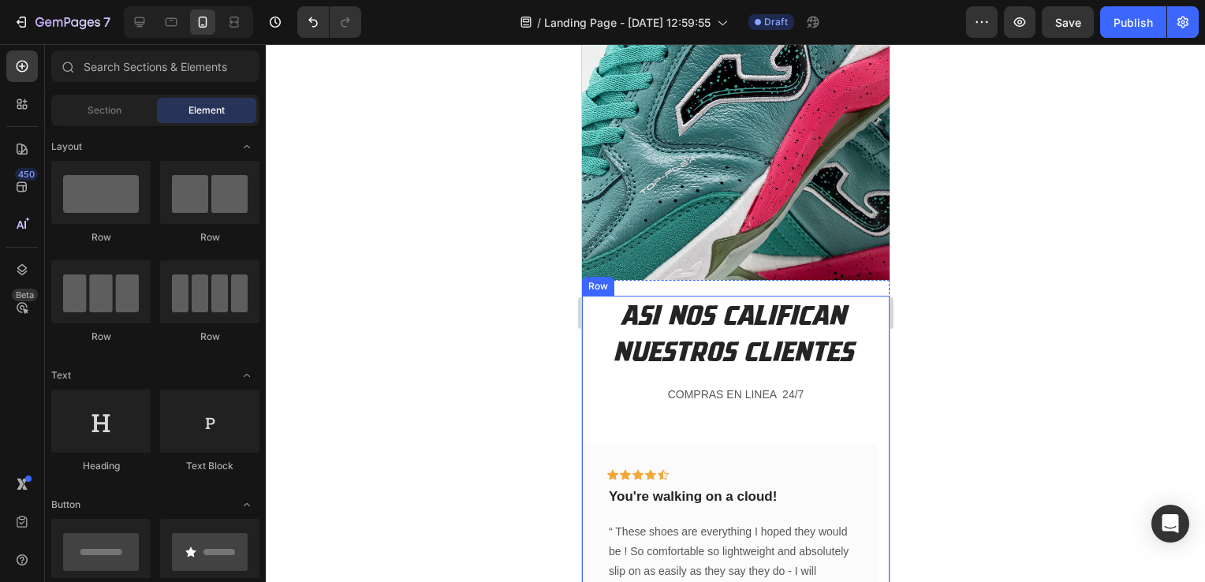
click at [715, 394] on div "ASI NOS CALIFICAN NUESTROS CLIENTES Heading COMPRAS EN LINEA 24/7 Text block Ic…" at bounding box center [734, 498] width 307 height 404
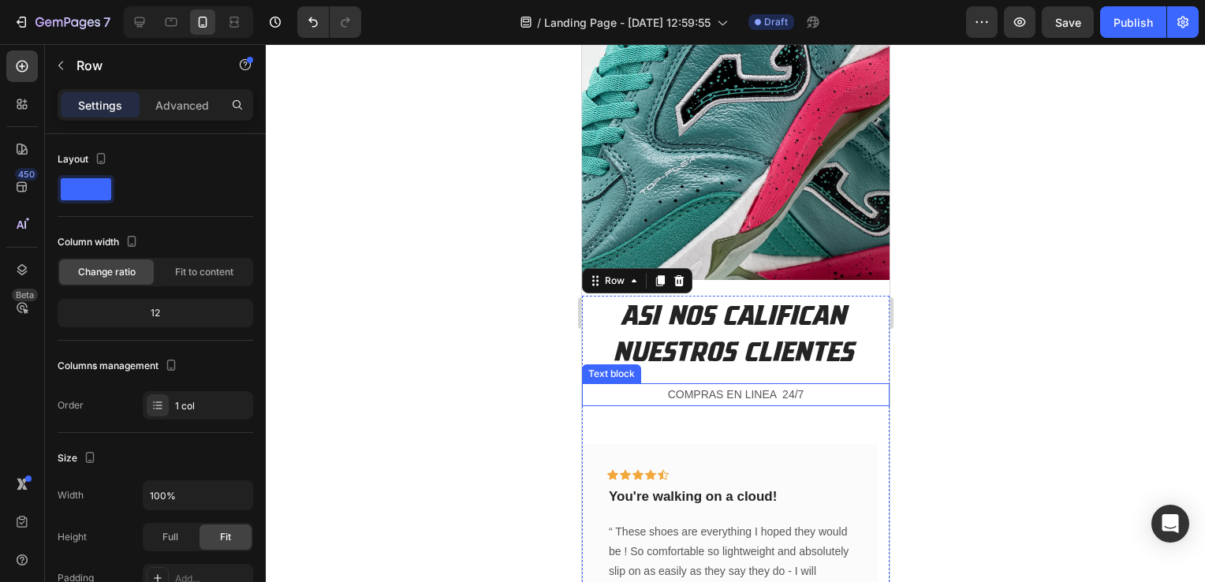
click at [721, 385] on p "COMPRAS EN LINEA 24/7" at bounding box center [735, 395] width 304 height 20
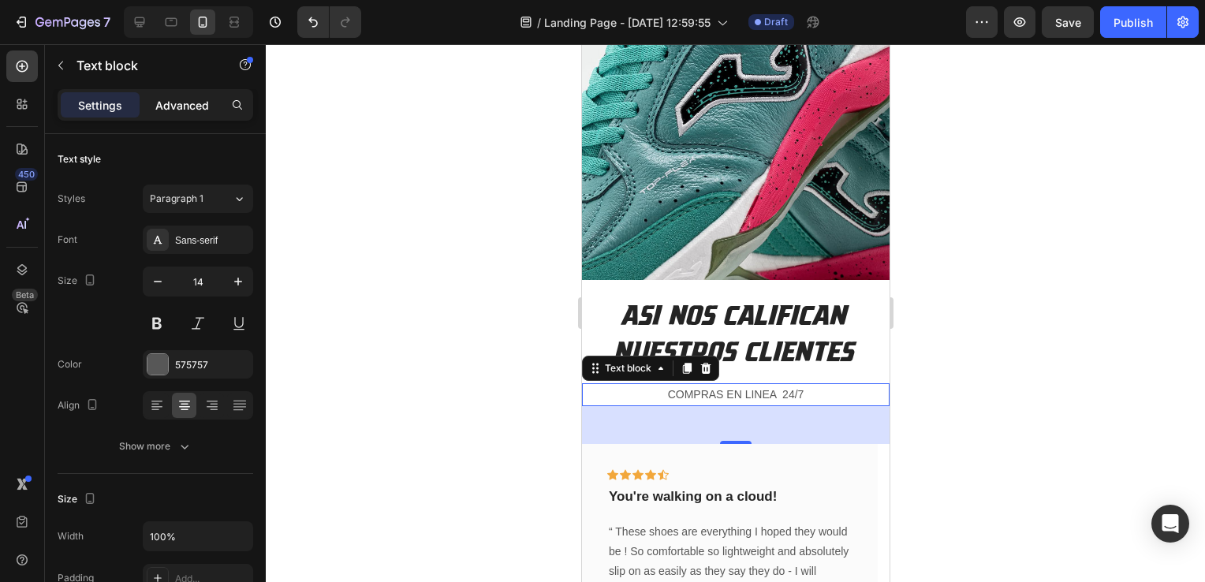
click at [202, 109] on p "Advanced" at bounding box center [182, 105] width 54 height 17
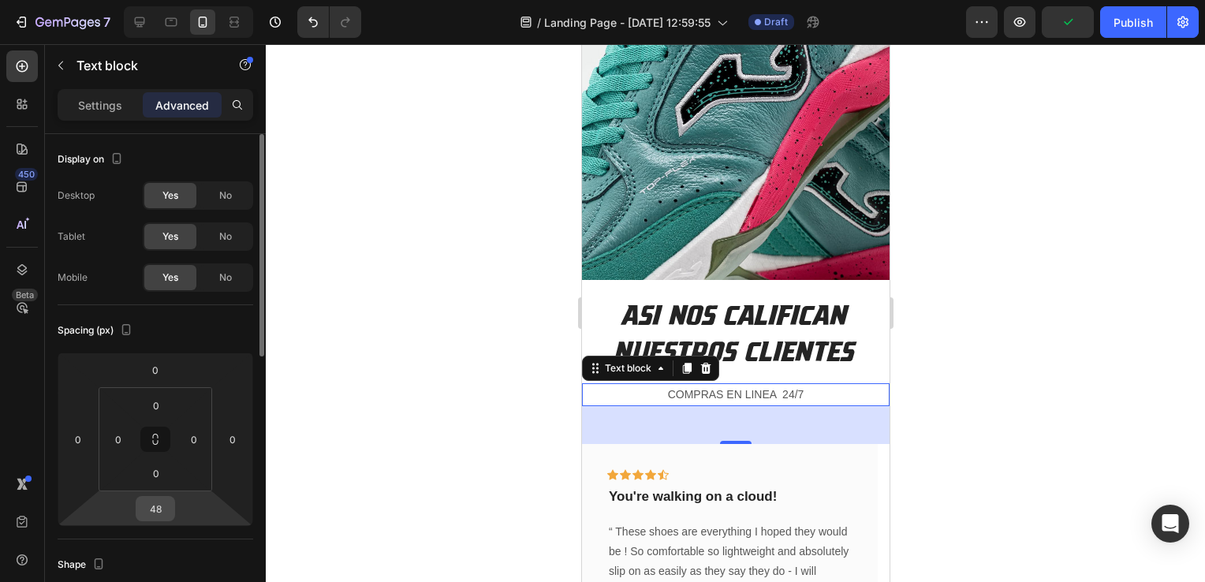
click at [162, 511] on input "48" at bounding box center [156, 509] width 32 height 24
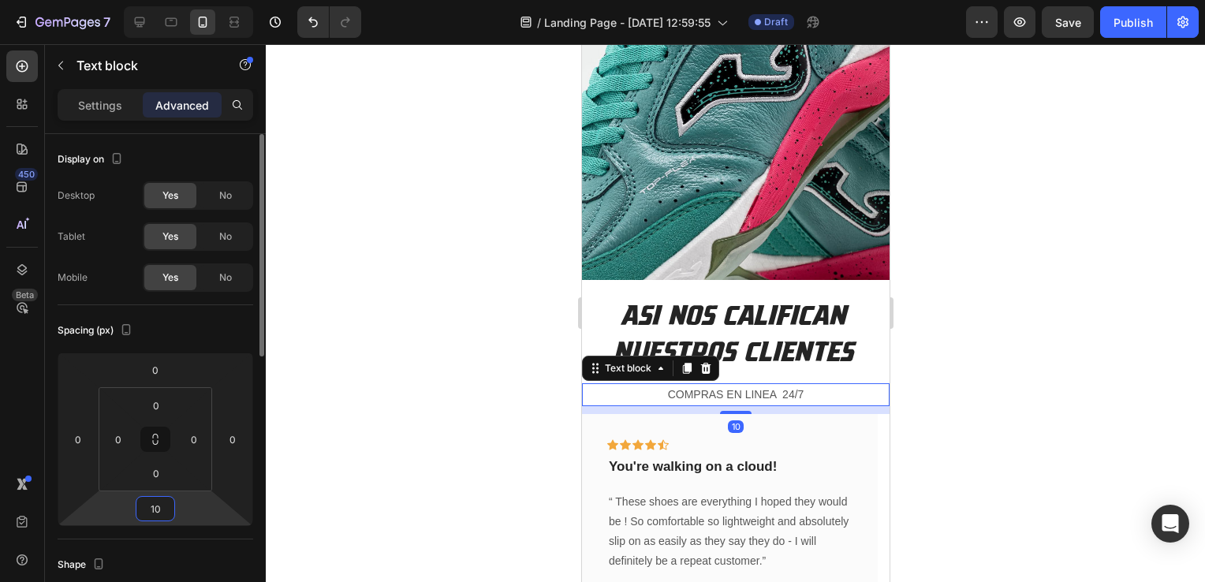
type input "1"
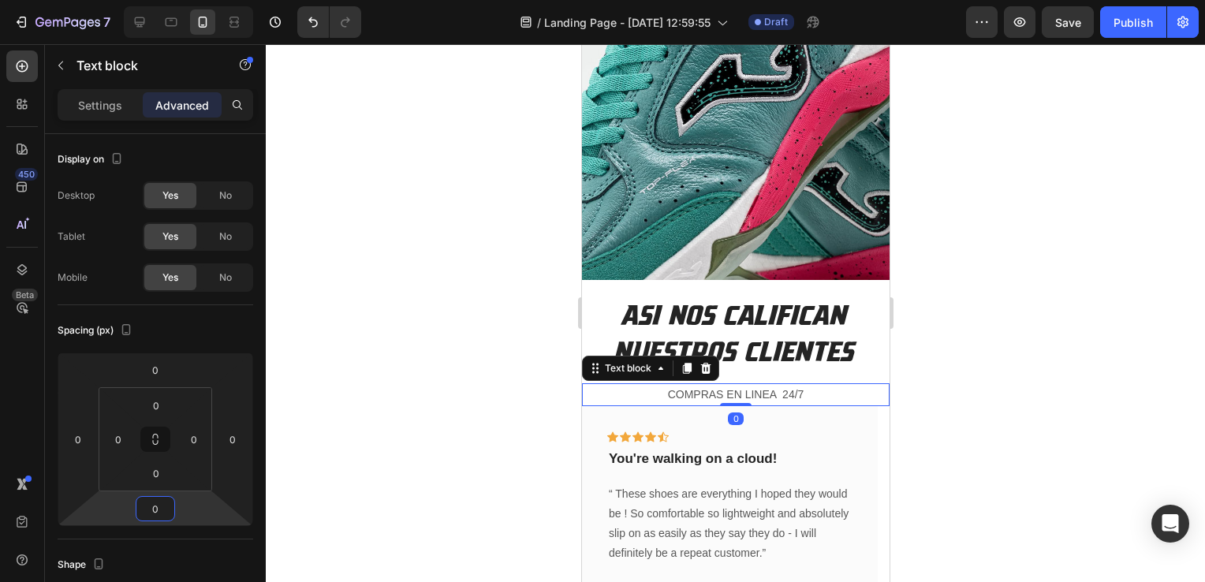
click at [426, 497] on div at bounding box center [735, 313] width 939 height 538
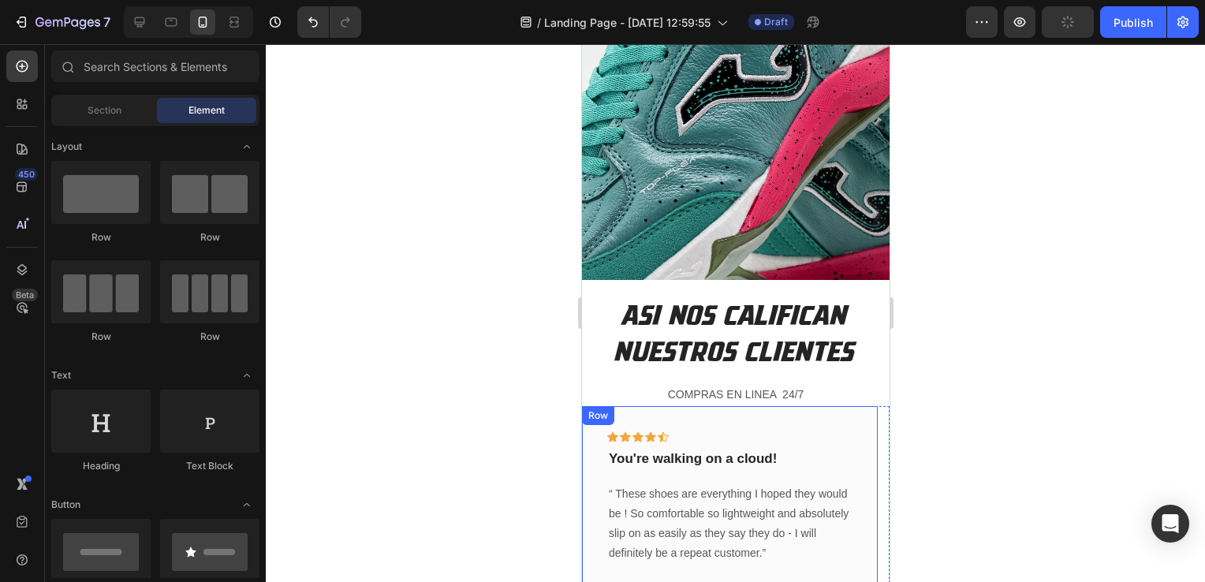
click at [811, 406] on div "Icon Icon Icon Icon Icon Row You're walking on a cloud! Text block “ These shoe…" at bounding box center [729, 513] width 296 height 214
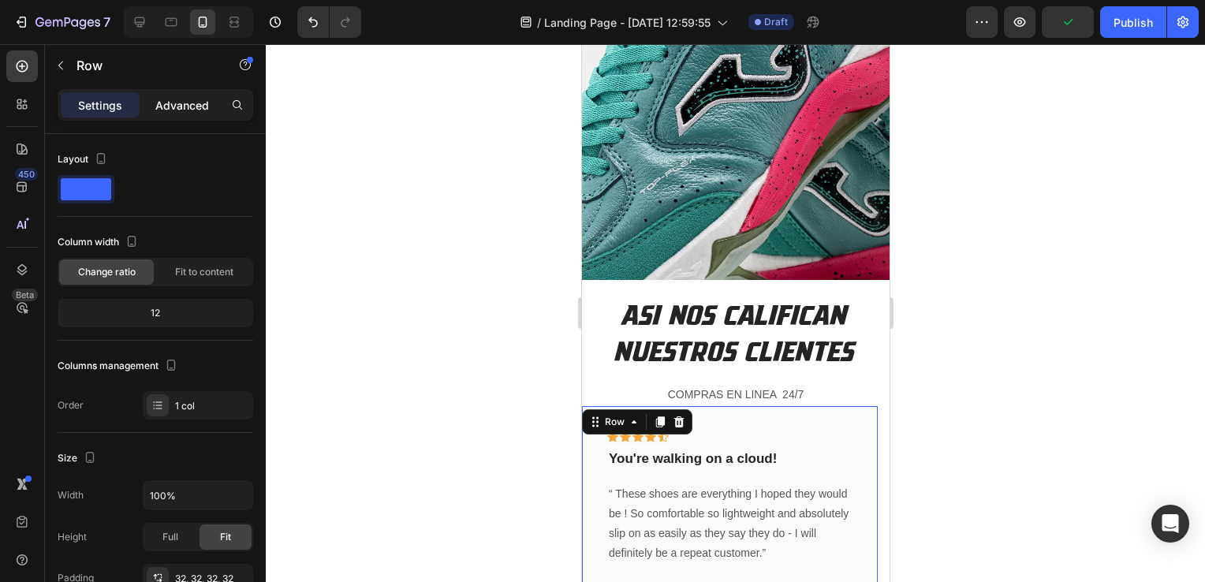
click at [200, 108] on p "Advanced" at bounding box center [182, 105] width 54 height 17
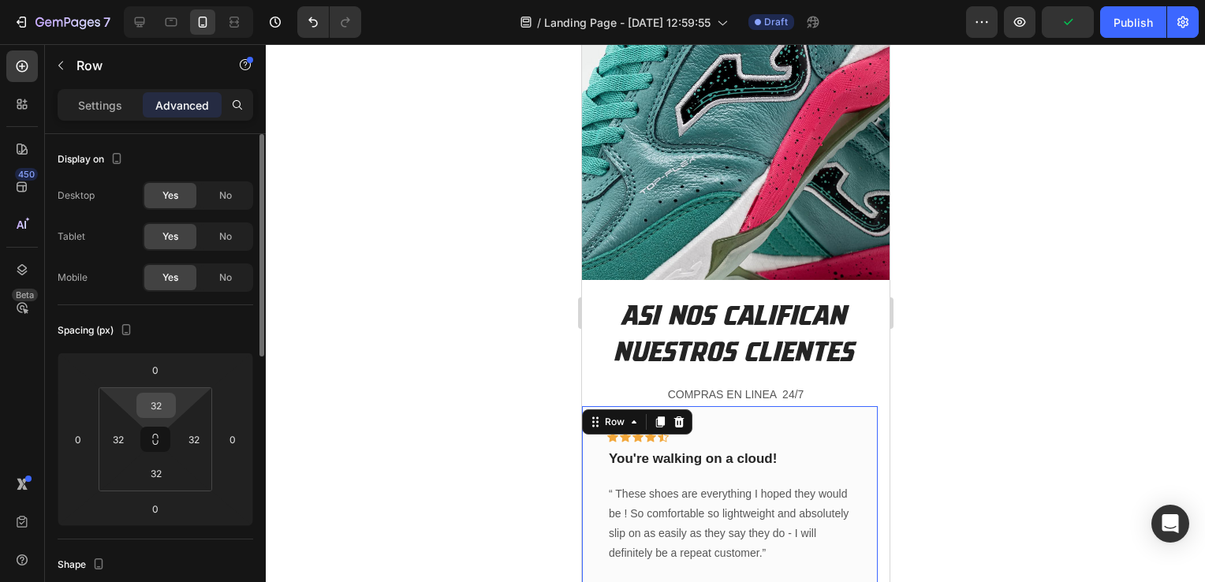
click at [153, 408] on input "32" at bounding box center [156, 405] width 32 height 24
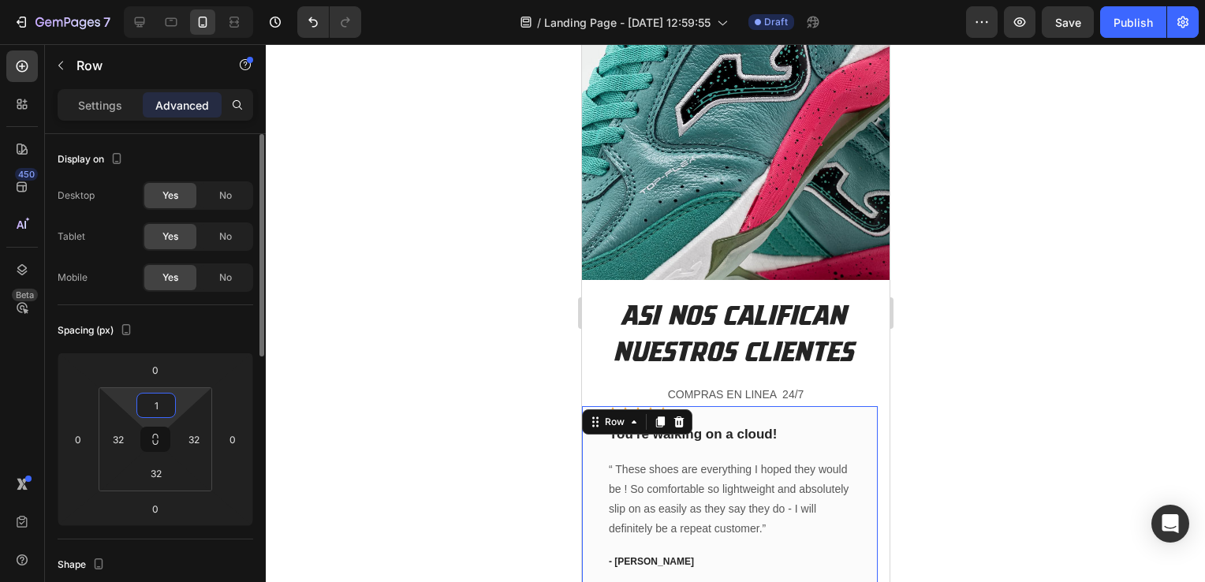
type input "10"
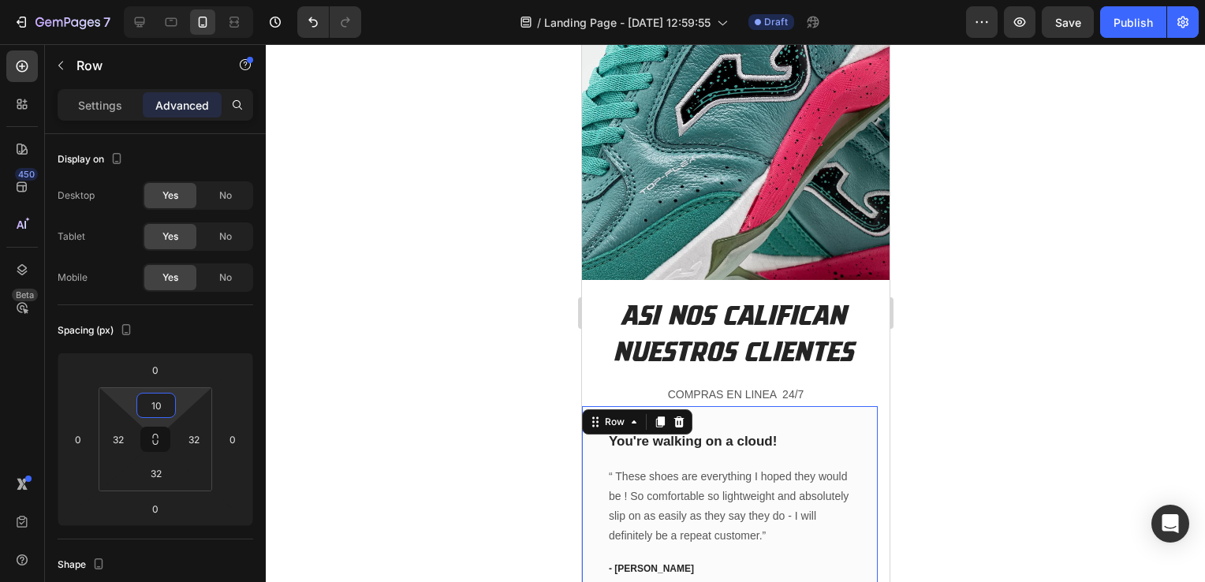
click at [377, 321] on div at bounding box center [735, 313] width 939 height 538
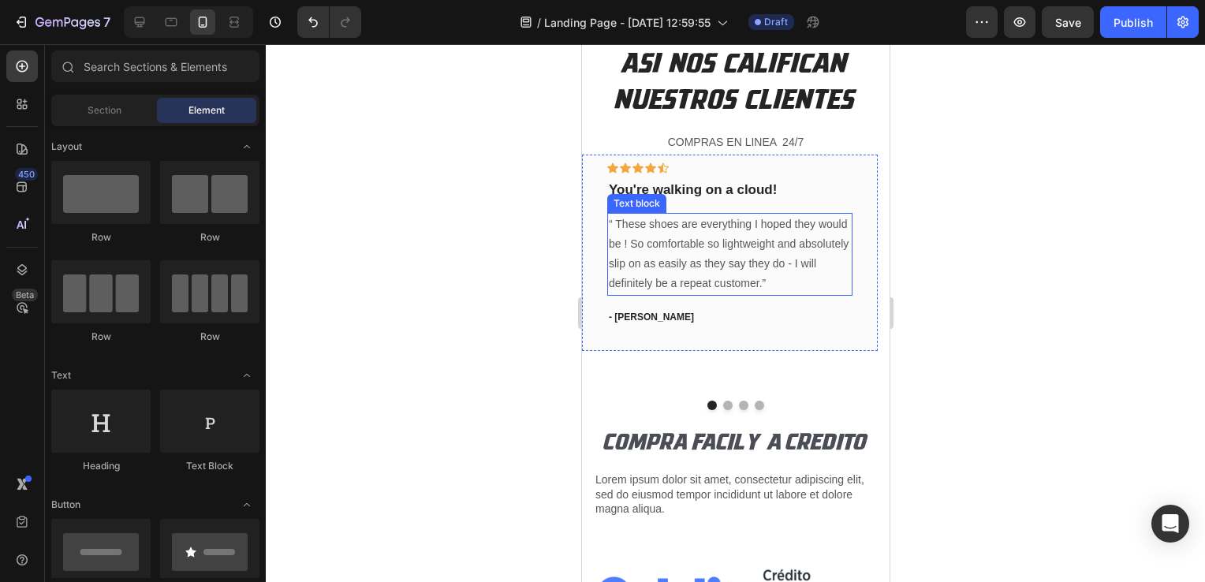
scroll to position [2743, 0]
click at [691, 266] on p "“ These shoes are everything I hoped they would be ! So comfortable so lightwei…" at bounding box center [729, 254] width 242 height 80
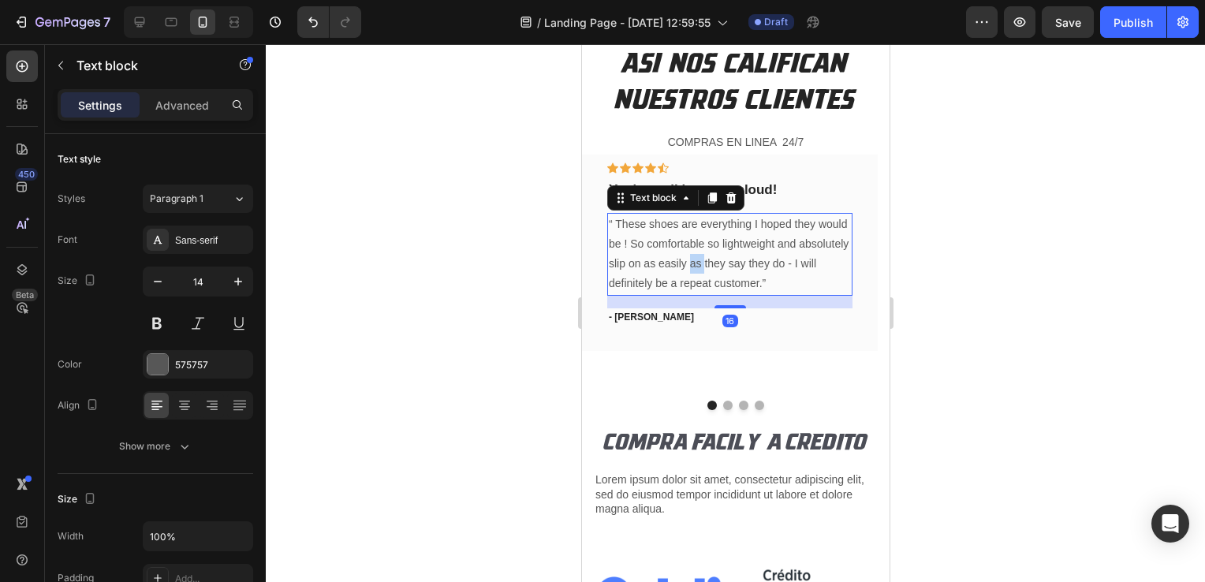
click at [691, 266] on p "“ These shoes are everything I hoped they would be ! So comfortable so lightwei…" at bounding box center [729, 254] width 242 height 80
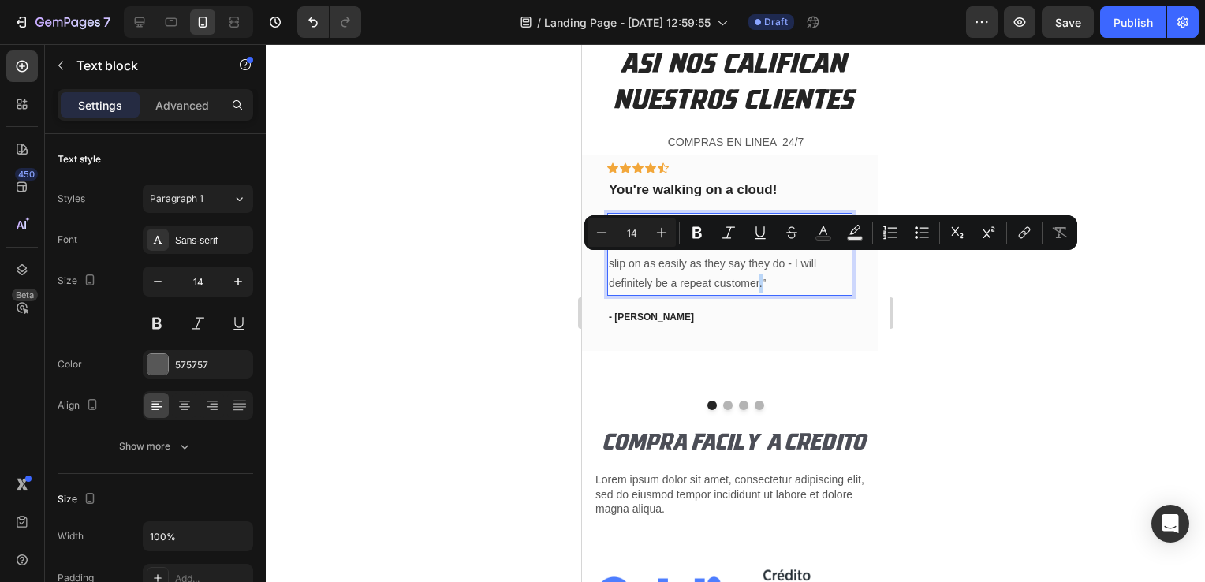
click at [761, 287] on p "“ These shoes are everything I hoped they would be ! So comfortable so lightwei…" at bounding box center [729, 254] width 242 height 80
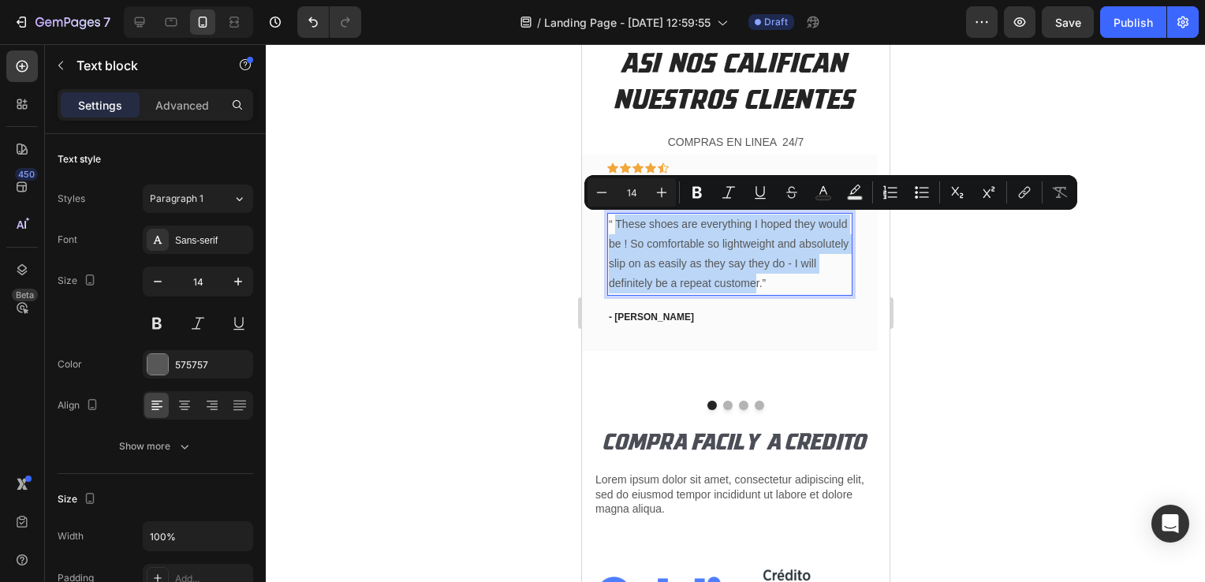
drag, startPoint x: 756, startPoint y: 281, endPoint x: 616, endPoint y: 221, distance: 152.9
click at [616, 221] on p "“ These shoes are everything I hoped they would be ! So comfortable so lightwei…" at bounding box center [729, 254] width 242 height 80
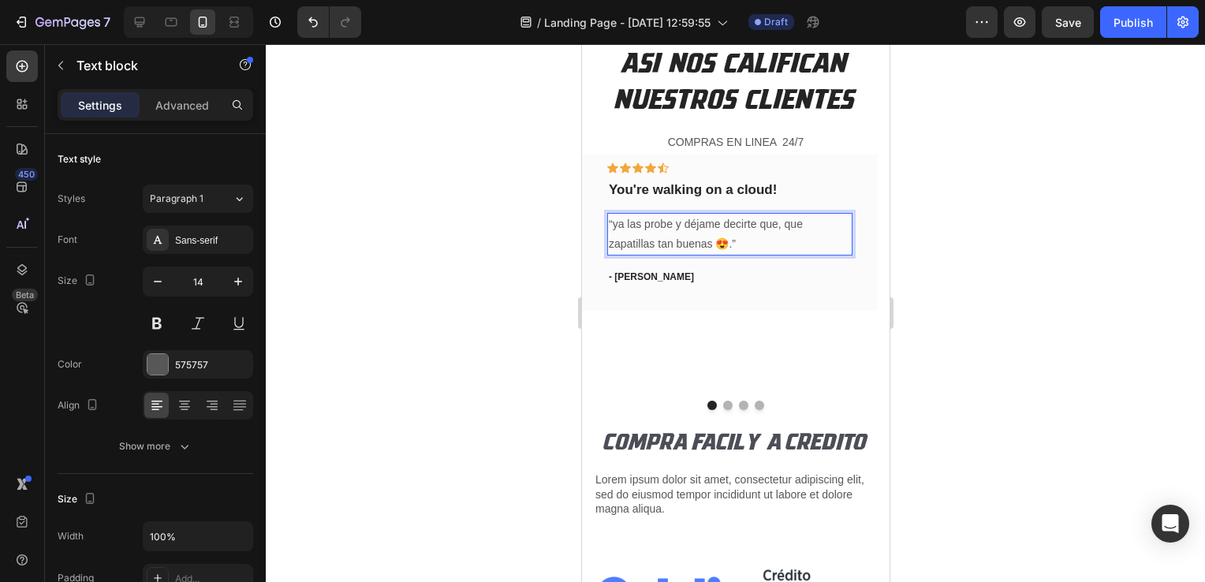
click at [733, 246] on p "“ya las probe y déjame decirte que, que zapatillas tan buenas 😍.”" at bounding box center [729, 233] width 242 height 39
click at [695, 191] on p "You're walking on a cloud!" at bounding box center [729, 189] width 242 height 17
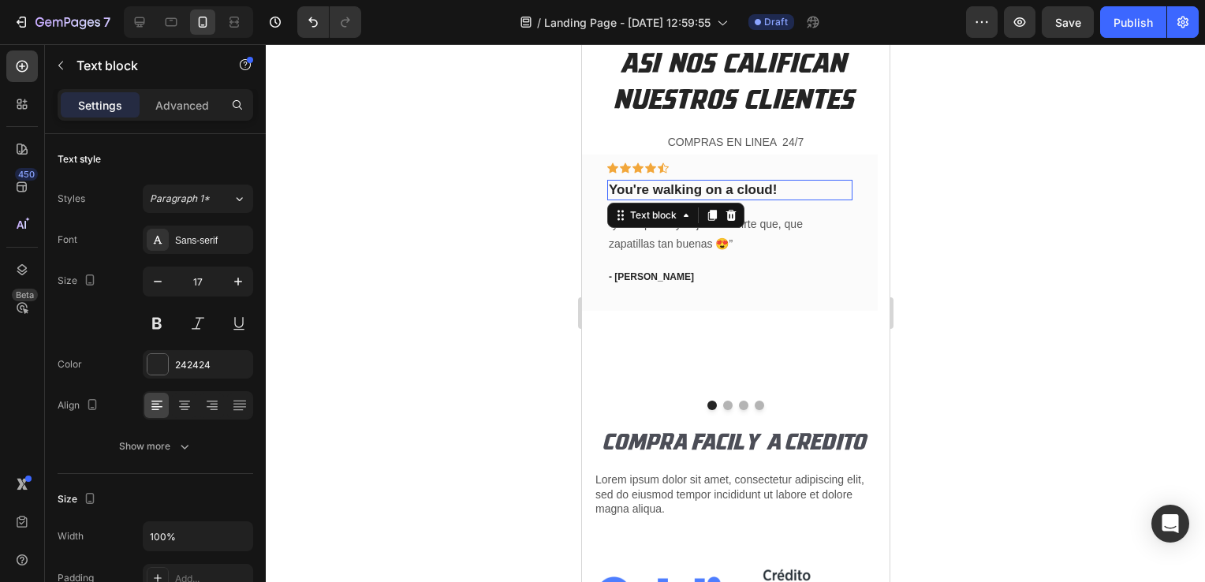
click at [695, 191] on p "You're walking on a cloud!" at bounding box center [729, 189] width 242 height 17
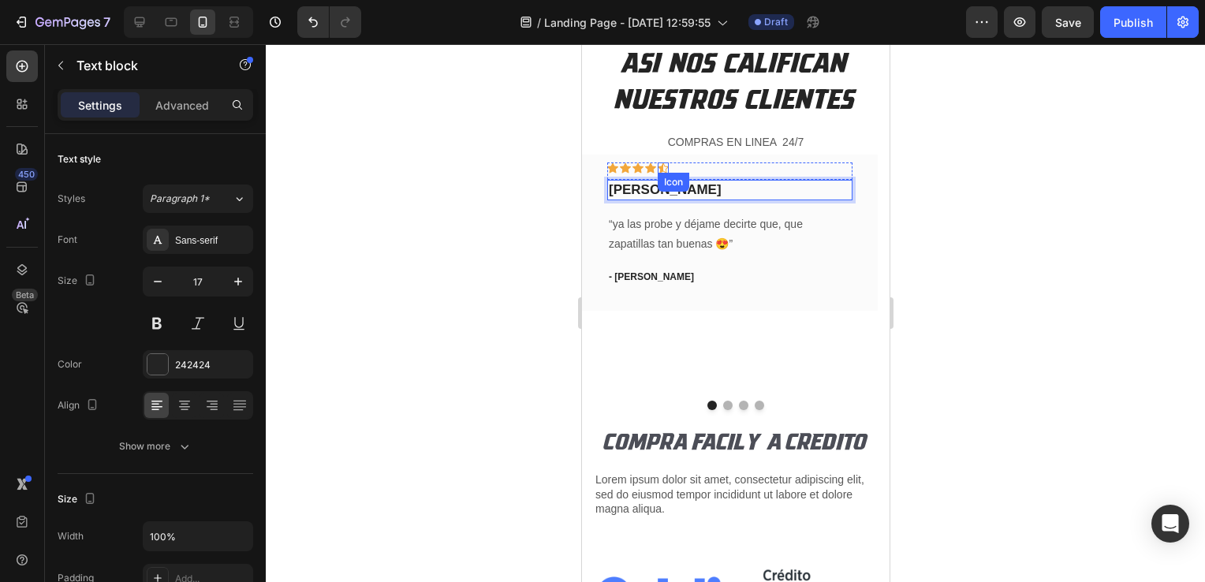
click at [661, 166] on icon at bounding box center [662, 167] width 11 height 10
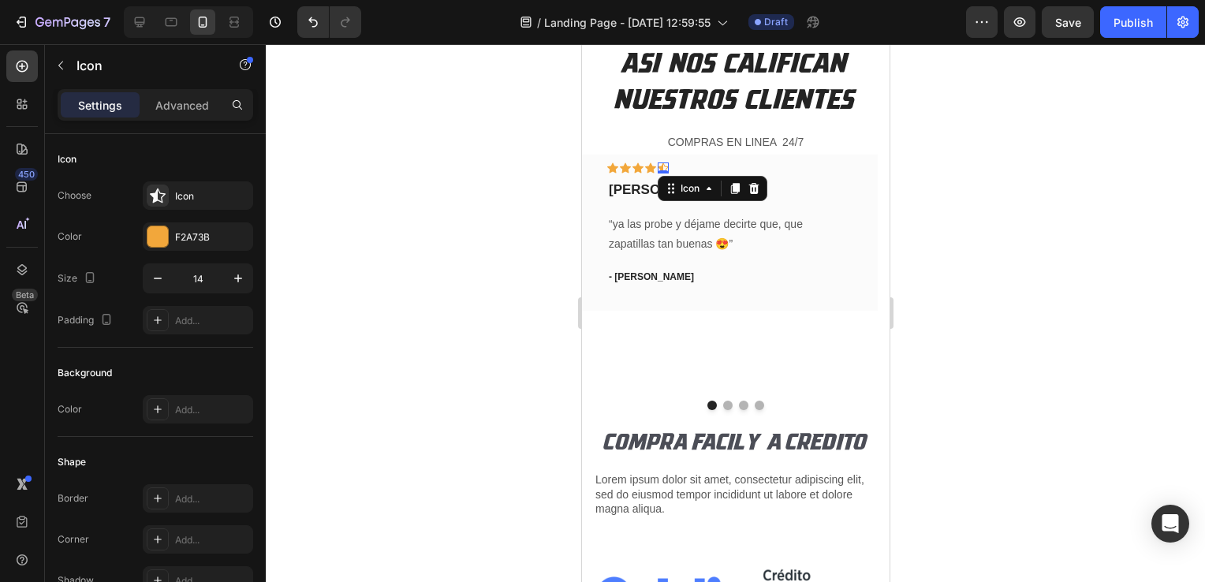
click at [531, 240] on div at bounding box center [735, 313] width 939 height 538
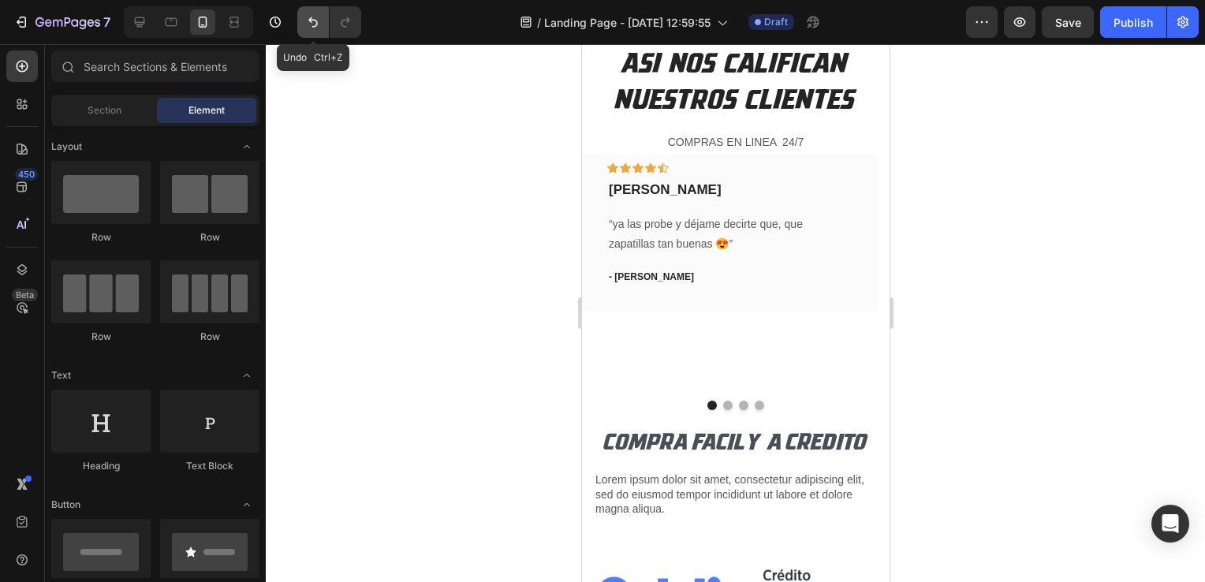
click at [312, 17] on icon "Undo/Redo" at bounding box center [313, 22] width 16 height 16
click at [313, 17] on icon "Undo/Redo" at bounding box center [313, 22] width 16 height 16
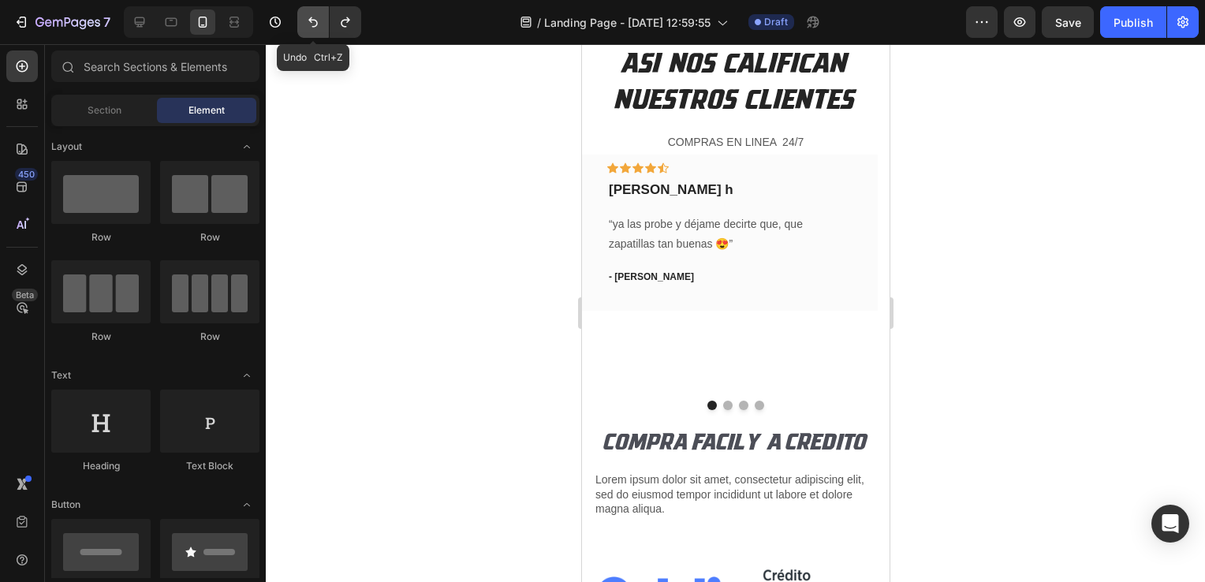
click at [313, 17] on icon "Undo/Redo" at bounding box center [313, 22] width 16 height 16
click at [312, 18] on icon "Undo/Redo" at bounding box center [313, 22] width 16 height 16
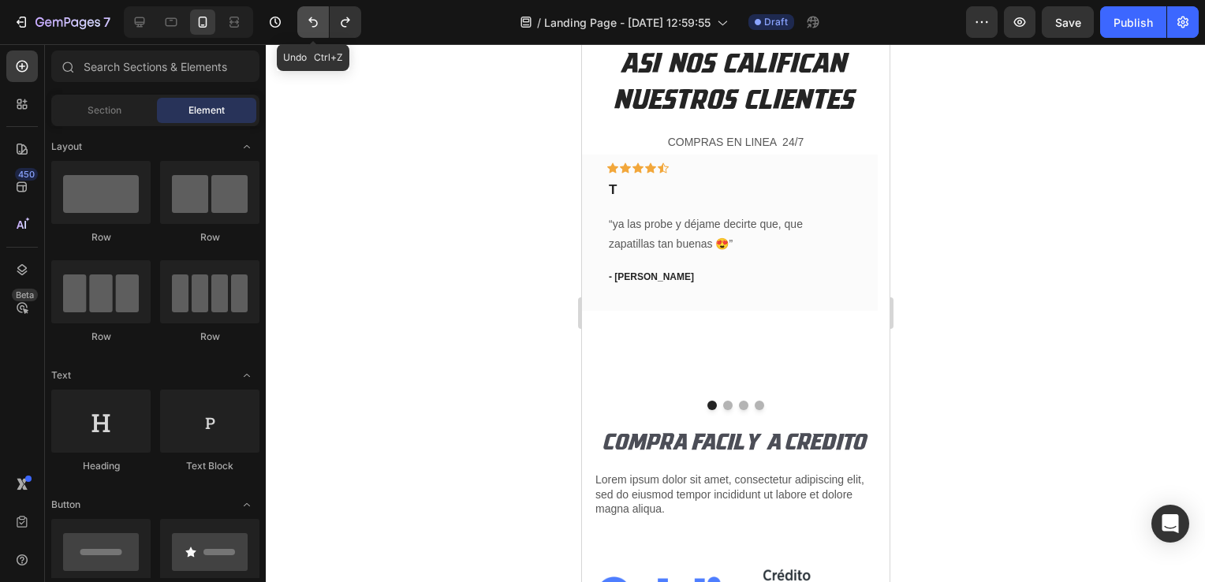
click at [312, 18] on icon "Undo/Redo" at bounding box center [313, 22] width 16 height 16
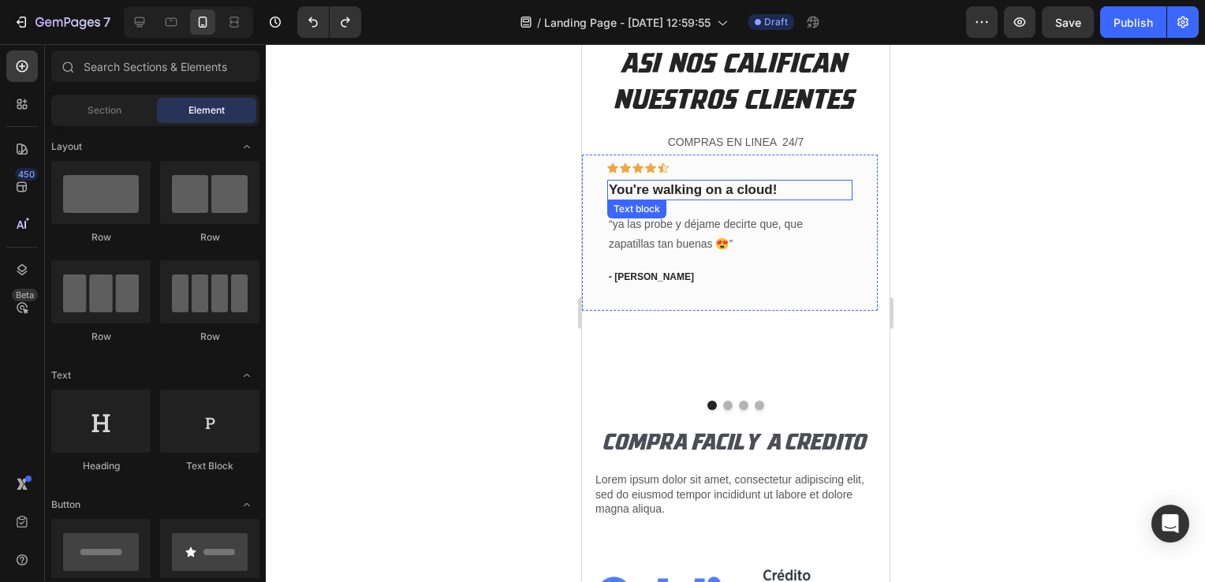
click at [646, 188] on p "You're walking on a cloud!" at bounding box center [729, 189] width 242 height 17
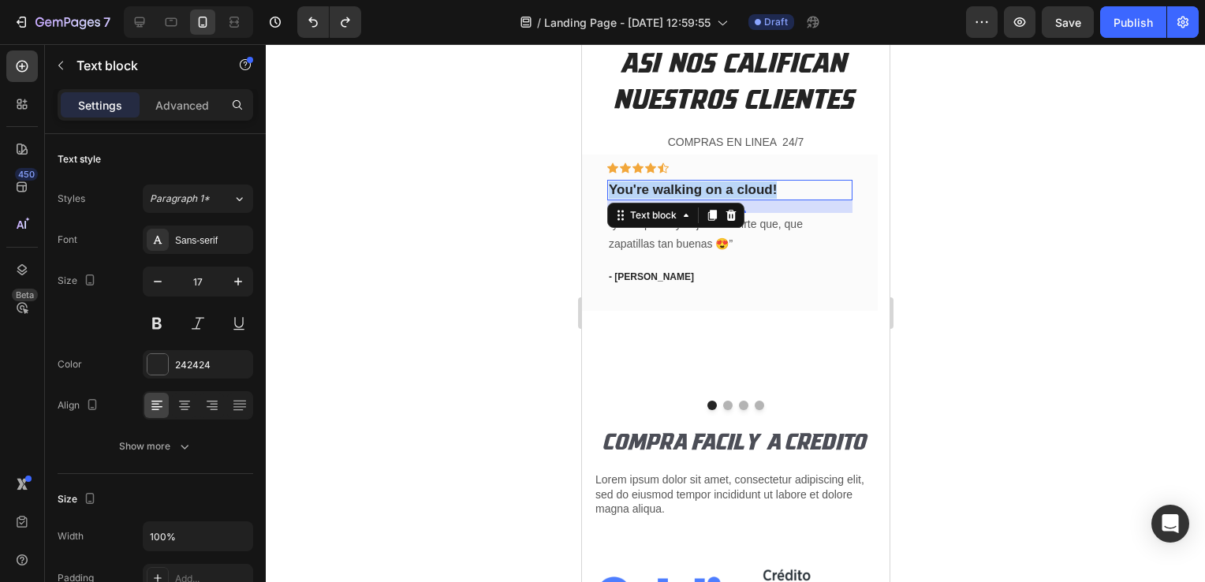
click at [644, 188] on p "You're walking on a cloud!" at bounding box center [729, 189] width 242 height 17
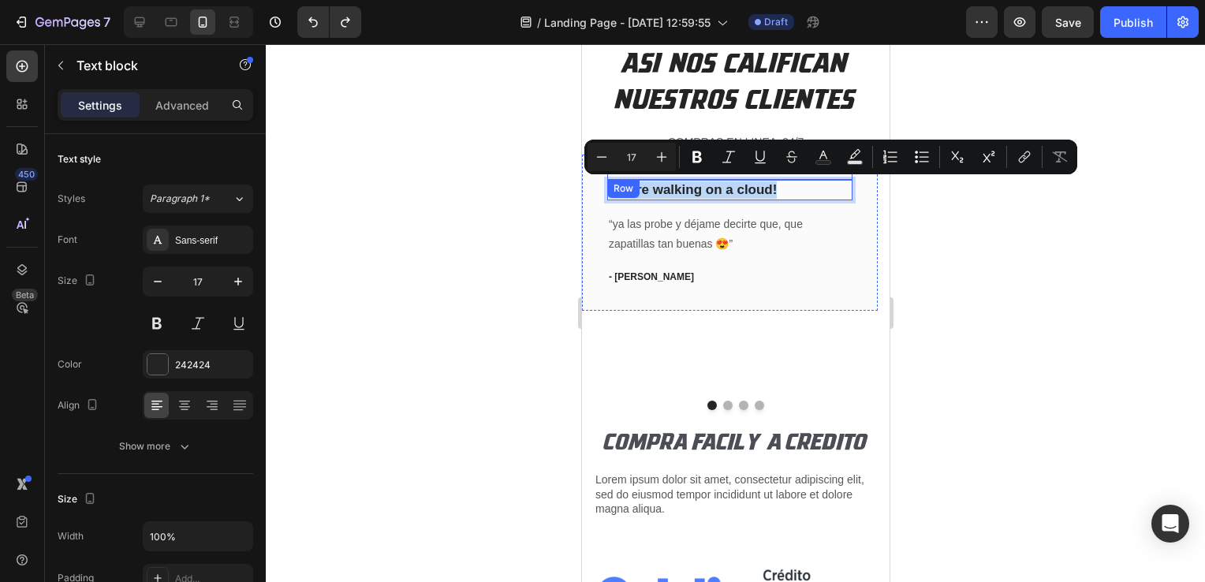
copy p "You're walking on a cloud!"
click at [337, 22] on icon "Undo/Redo" at bounding box center [345, 22] width 16 height 16
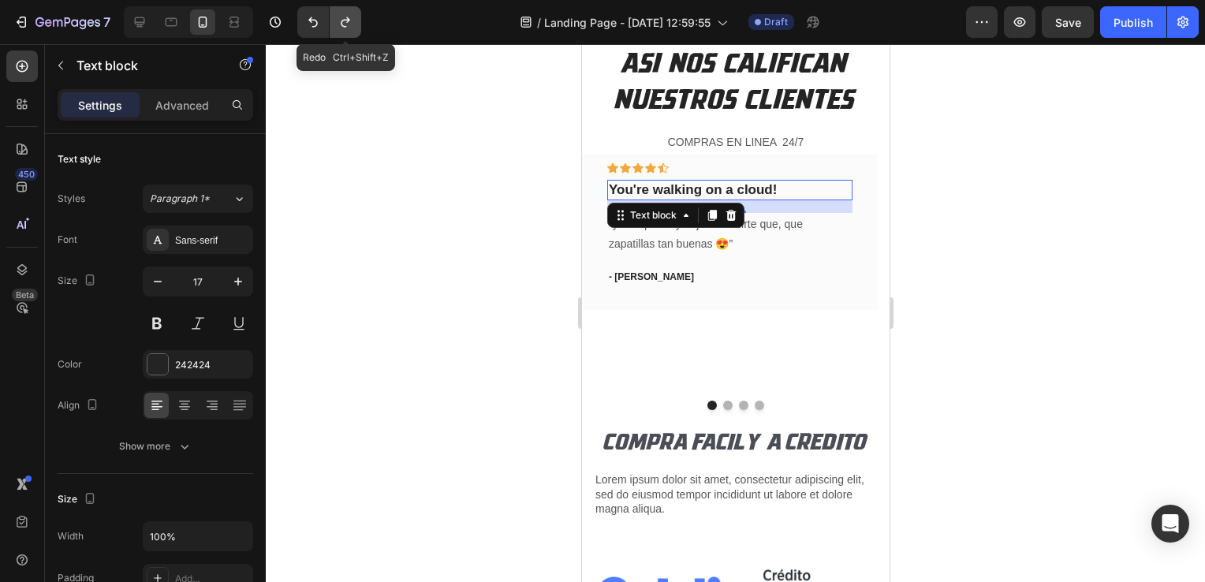
click at [337, 22] on icon "Undo/Redo" at bounding box center [345, 22] width 16 height 16
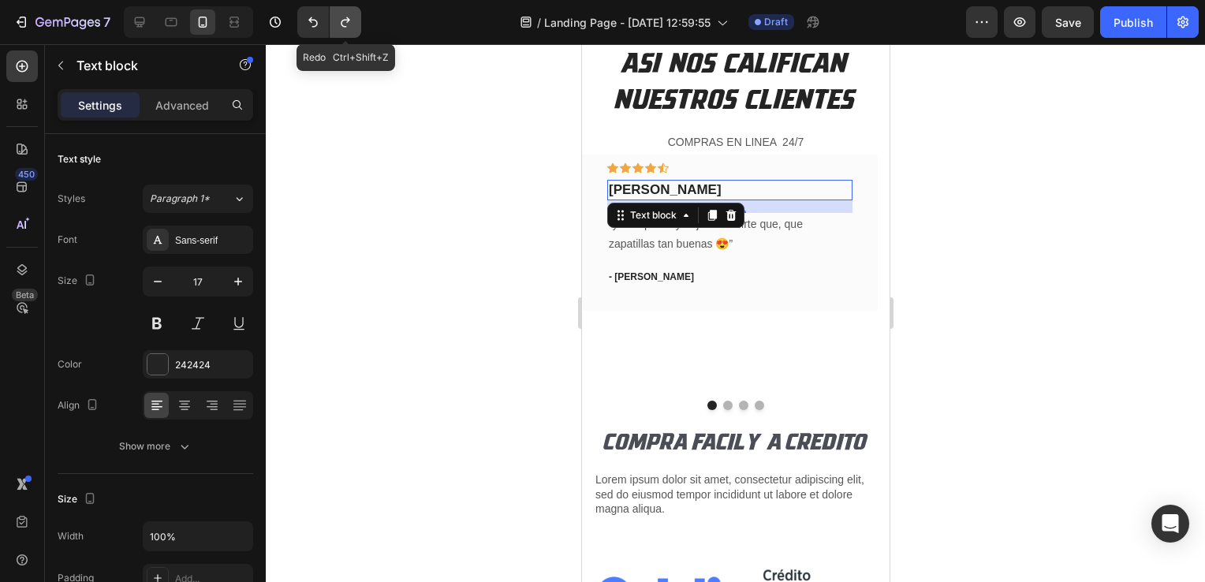
click at [337, 22] on icon "Undo/Redo" at bounding box center [345, 22] width 16 height 16
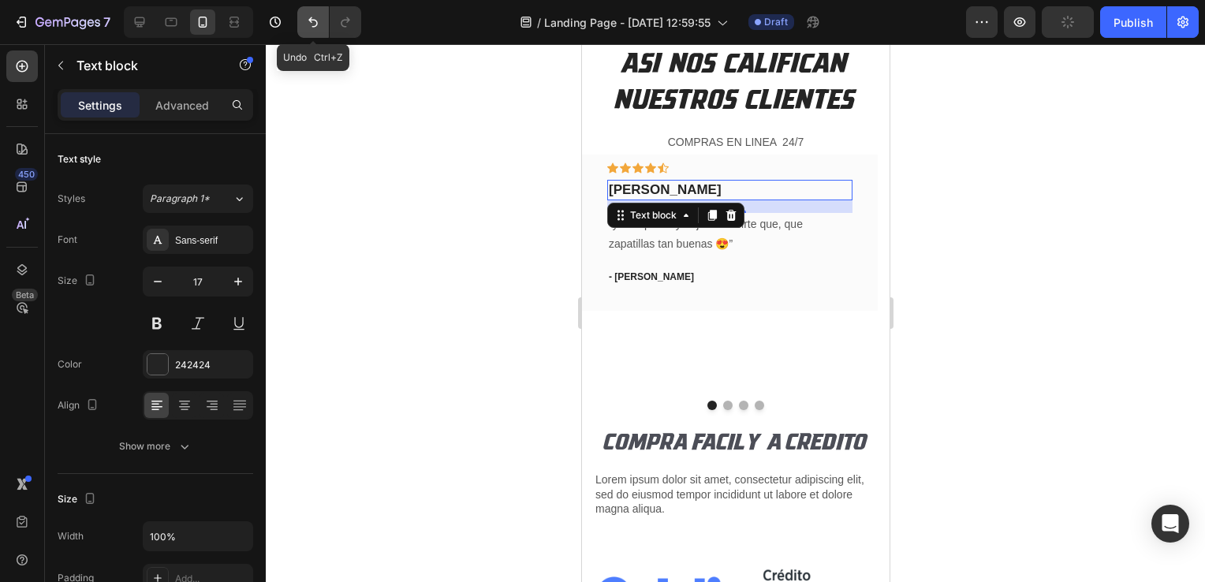
click at [309, 30] on icon "Undo/Redo" at bounding box center [313, 22] width 16 height 16
click at [344, 19] on icon "Undo/Redo" at bounding box center [345, 22] width 16 height 16
click at [400, 232] on div at bounding box center [735, 313] width 939 height 538
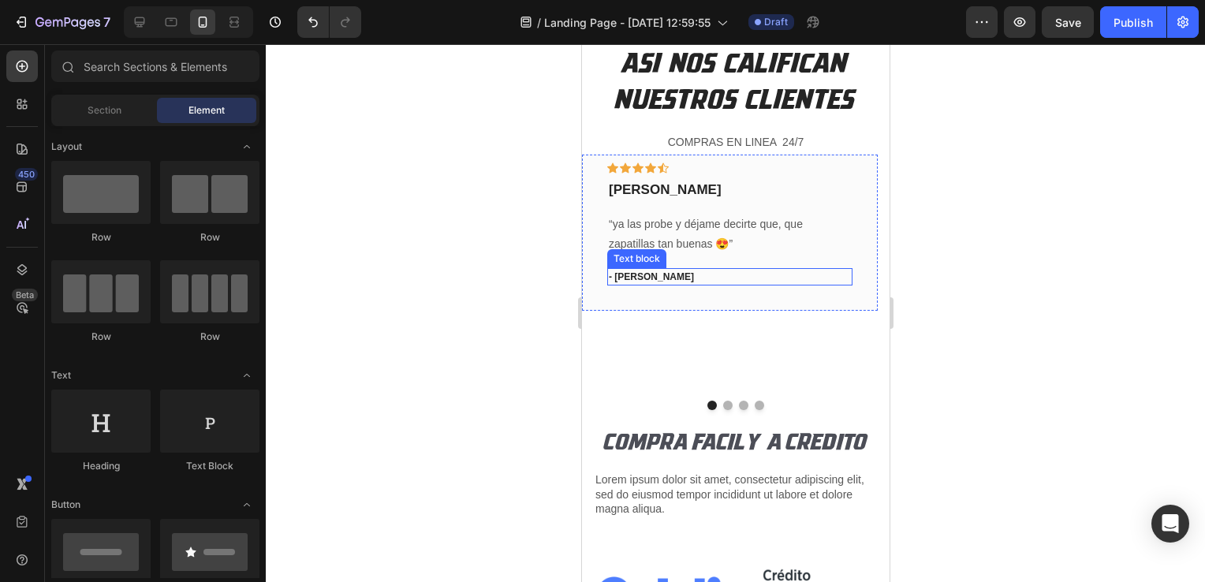
click at [625, 276] on p "- [PERSON_NAME]" at bounding box center [729, 277] width 242 height 14
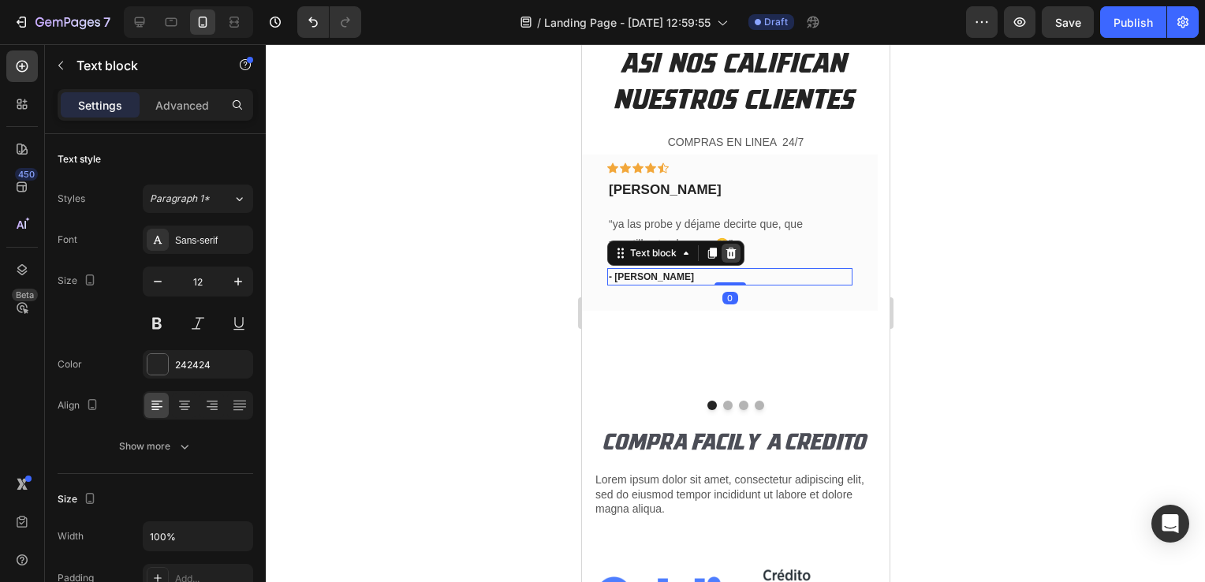
click at [726, 252] on icon at bounding box center [730, 253] width 10 height 11
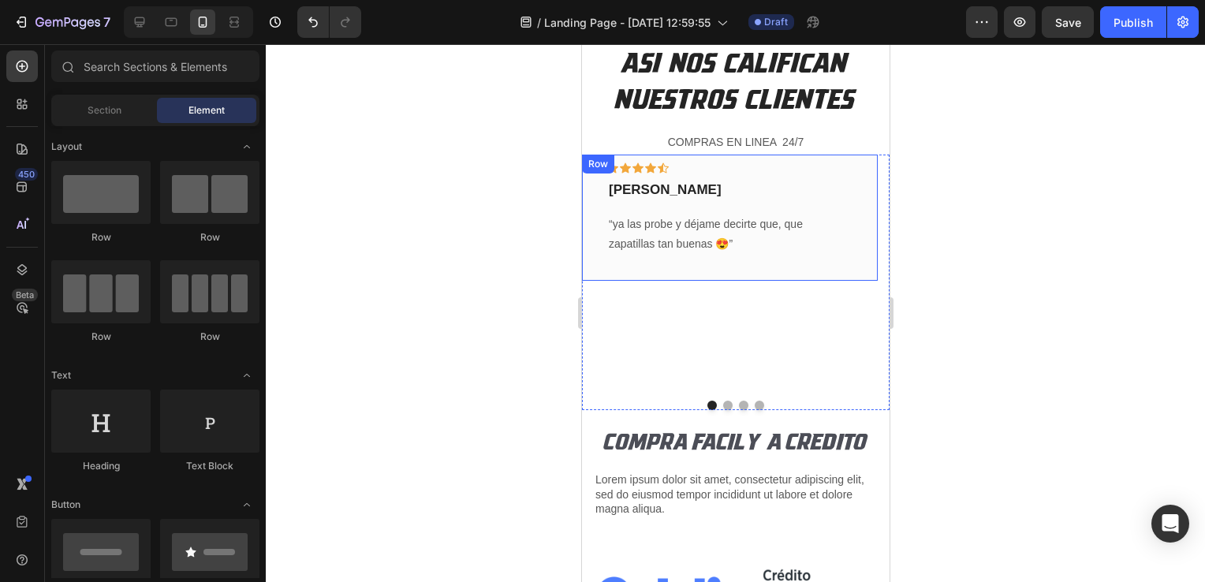
click at [644, 260] on div "Icon Icon Icon Icon Icon Row [PERSON_NAME] Text block “ya las probe y déjame de…" at bounding box center [729, 218] width 296 height 127
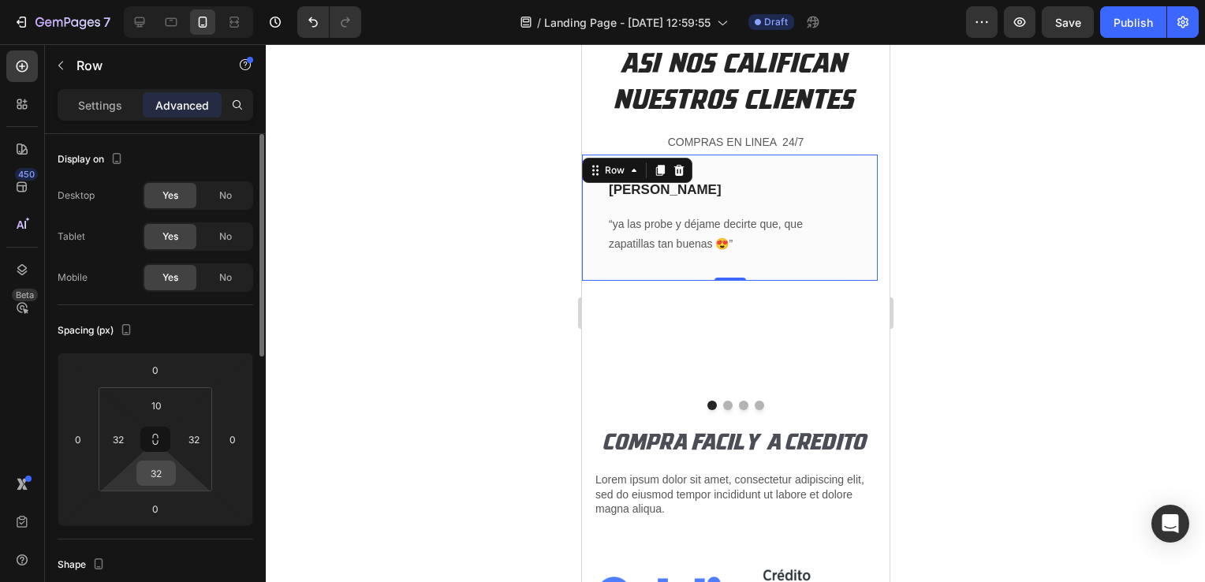
click at [164, 479] on input "32" at bounding box center [156, 473] width 32 height 24
type input "0"
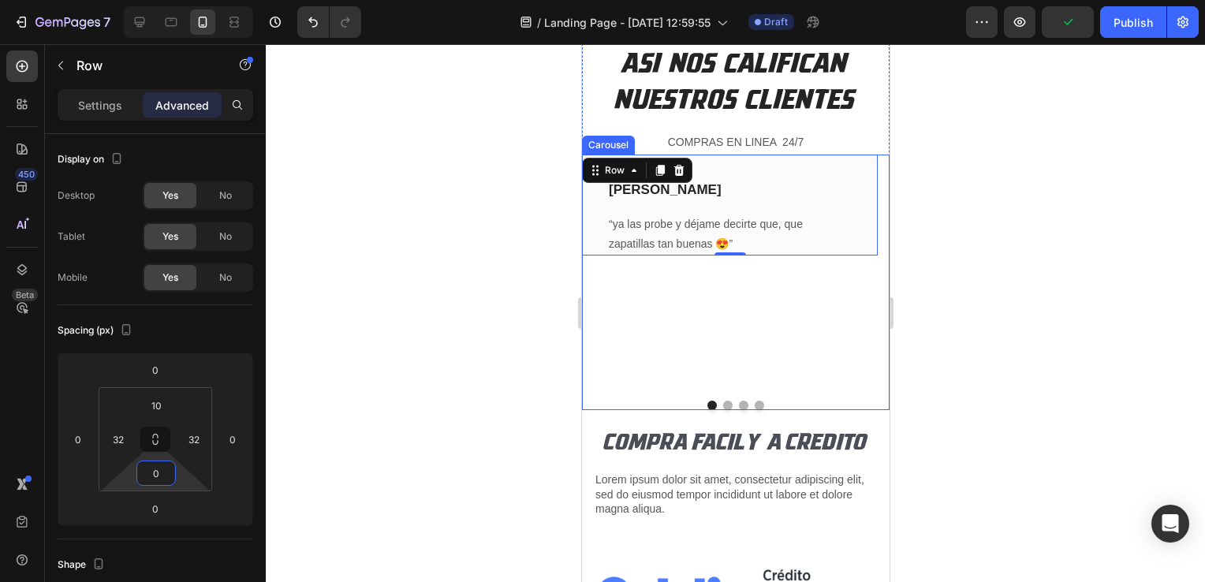
click at [695, 291] on div "Icon Icon Icon Icon Icon Row [PERSON_NAME] Text block “ya las probe y déjame de…" at bounding box center [729, 271] width 296 height 233
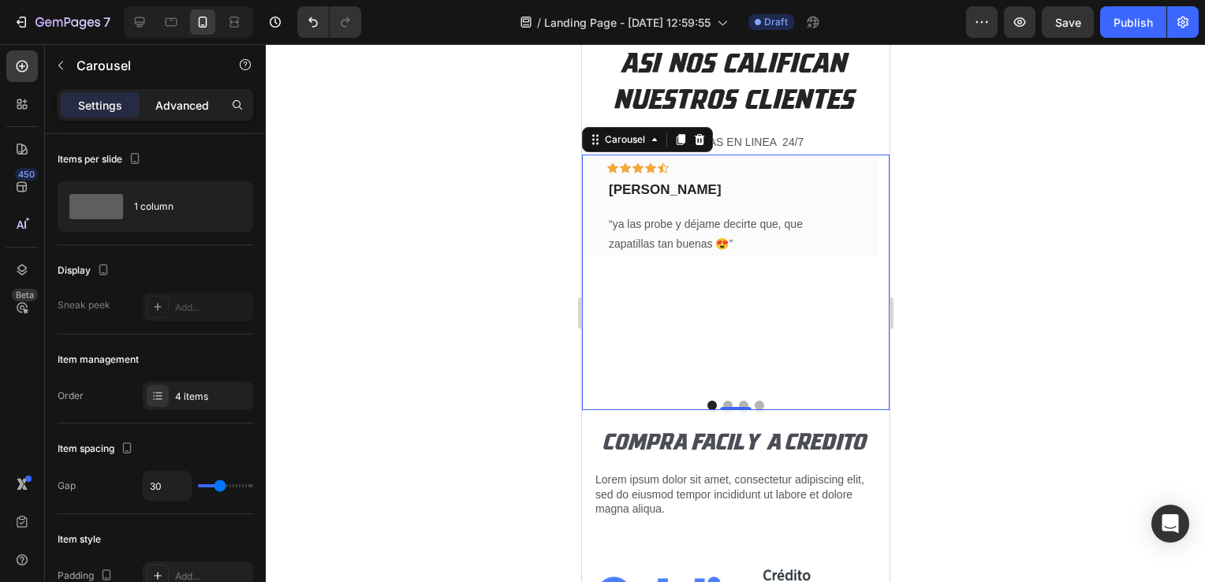
click at [179, 99] on p "Advanced" at bounding box center [182, 105] width 54 height 17
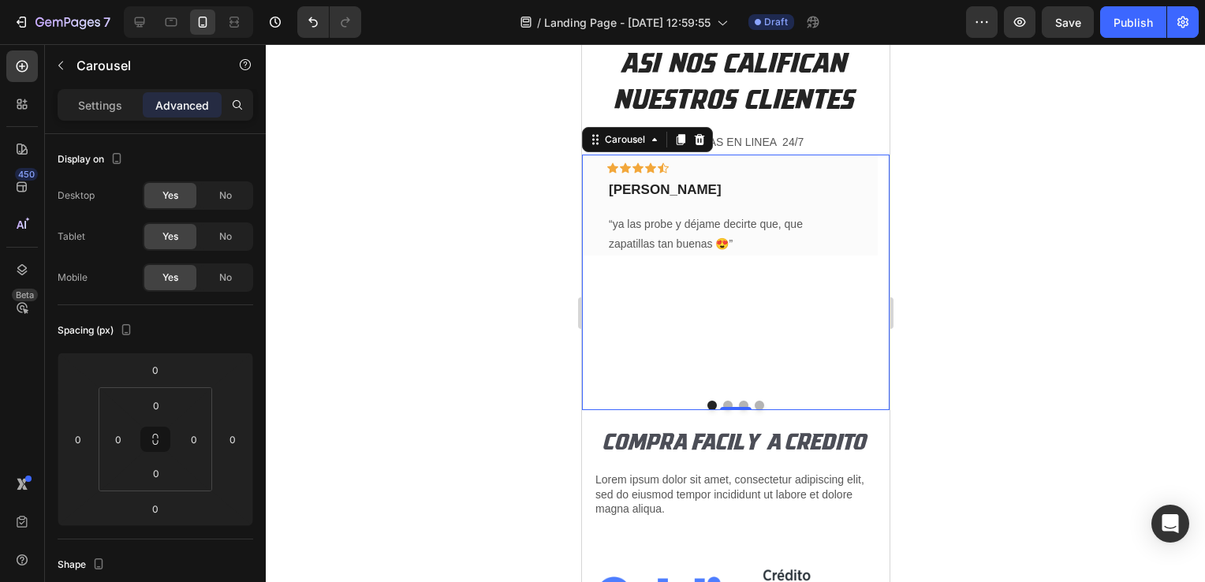
click at [780, 371] on div "Icon Icon Icon Icon Icon Row [PERSON_NAME] Text block “ya las probe y déjame de…" at bounding box center [729, 271] width 296 height 233
click at [765, 196] on p "[PERSON_NAME]" at bounding box center [729, 189] width 242 height 17
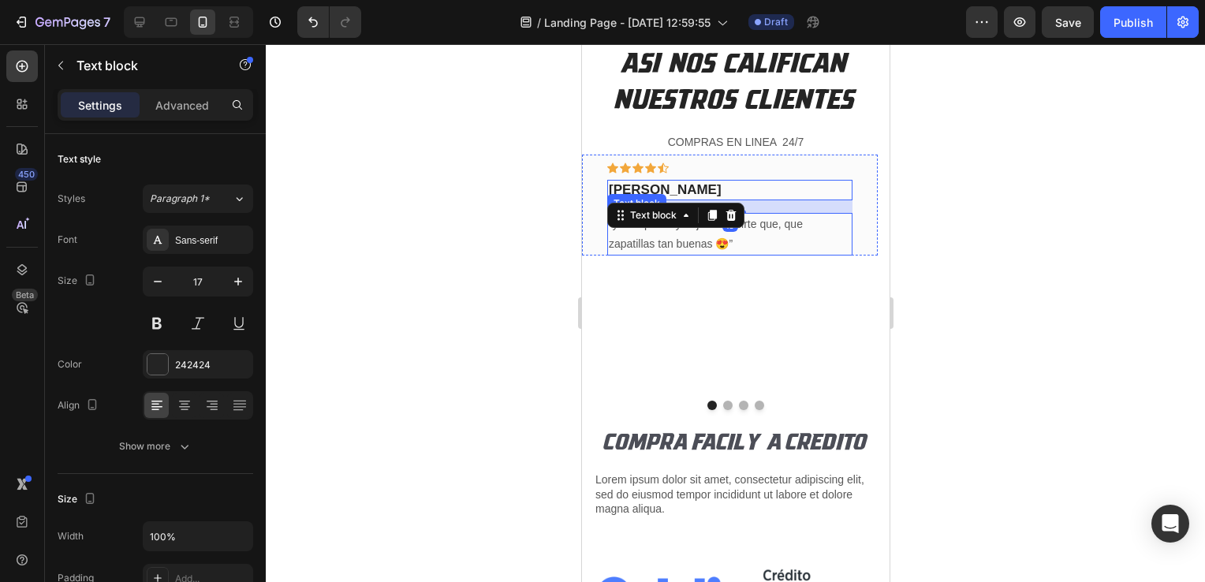
click at [795, 249] on p "“ya las probe y déjame decirte que, que zapatillas tan buenas 😍”" at bounding box center [729, 233] width 242 height 39
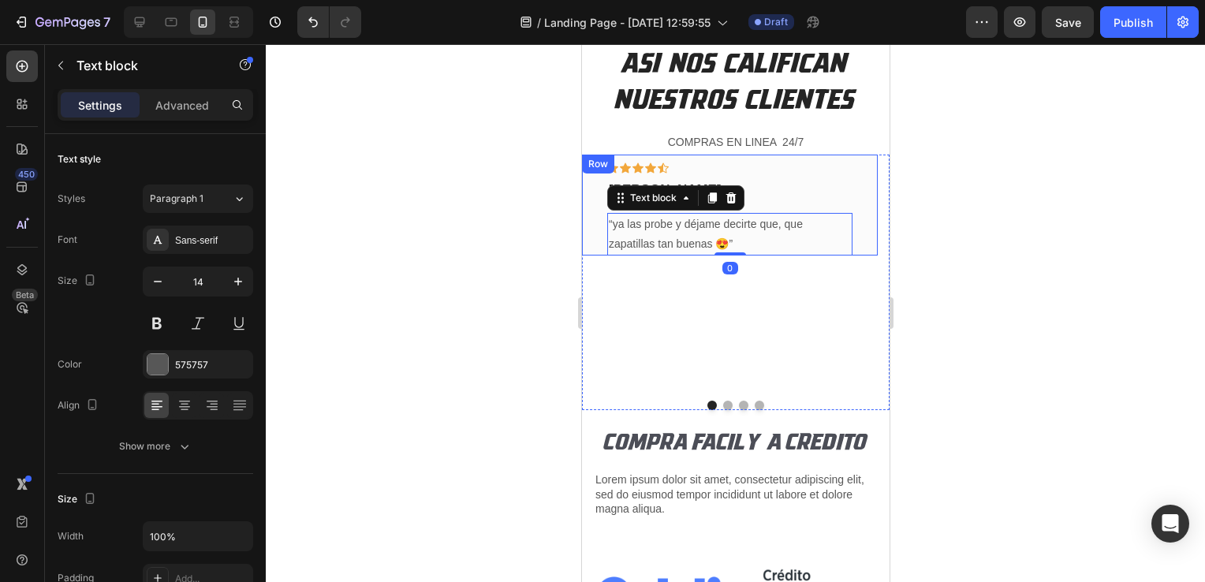
click at [858, 207] on div "Icon Icon Icon Icon Icon Row [PERSON_NAME] Text block “ya las probe y déjame de…" at bounding box center [729, 206] width 296 height 102
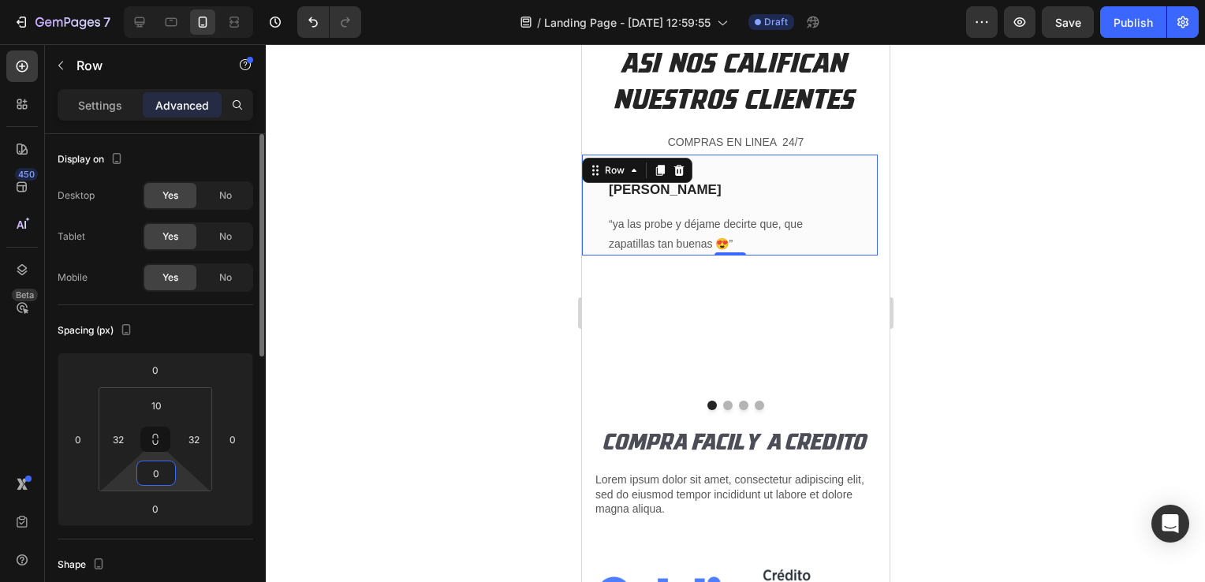
click at [163, 475] on input "0" at bounding box center [156, 473] width 32 height 24
type input "1"
type input "0"
click at [345, 423] on div at bounding box center [735, 313] width 939 height 538
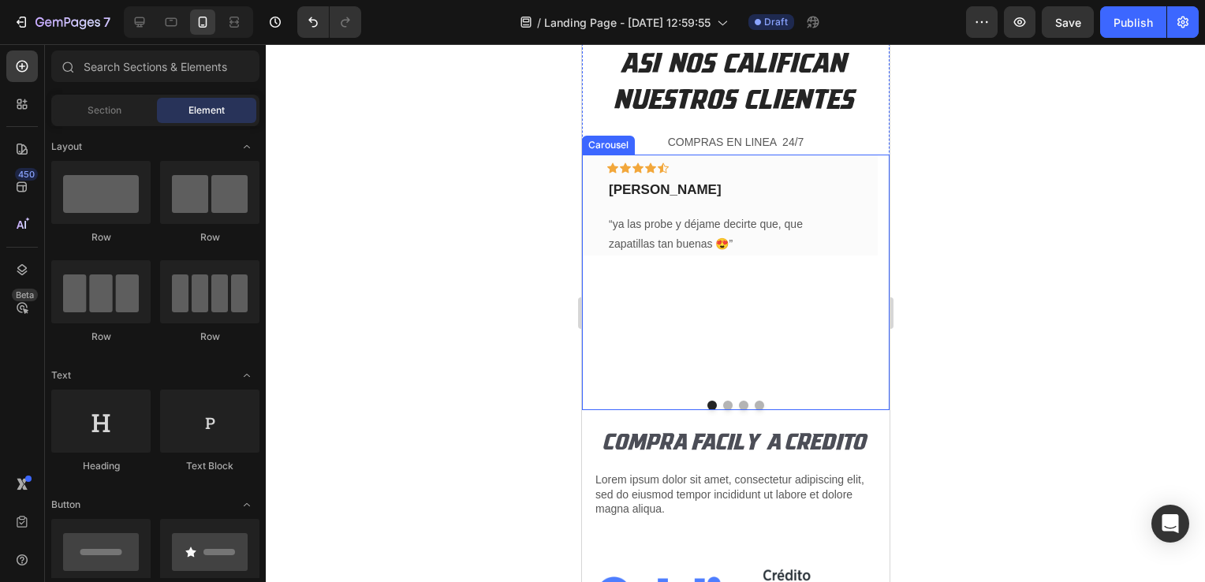
click at [716, 365] on div "Icon Icon Icon Icon Icon Row [PERSON_NAME] Text block “ya las probe y déjame de…" at bounding box center [729, 271] width 296 height 233
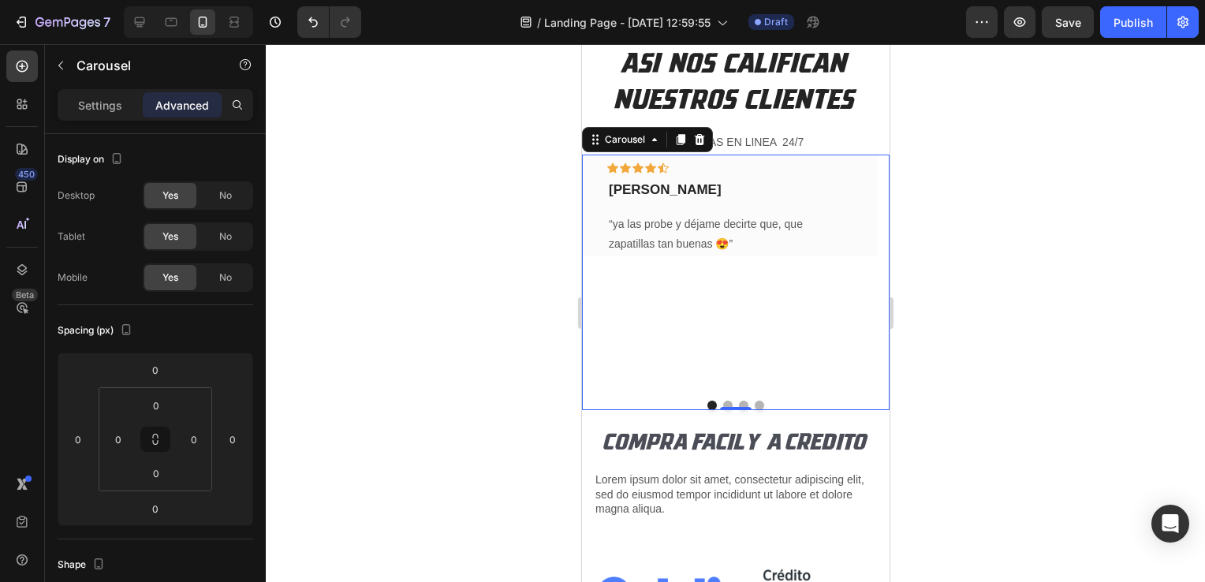
click at [722, 402] on button "Dot" at bounding box center [726, 404] width 9 height 9
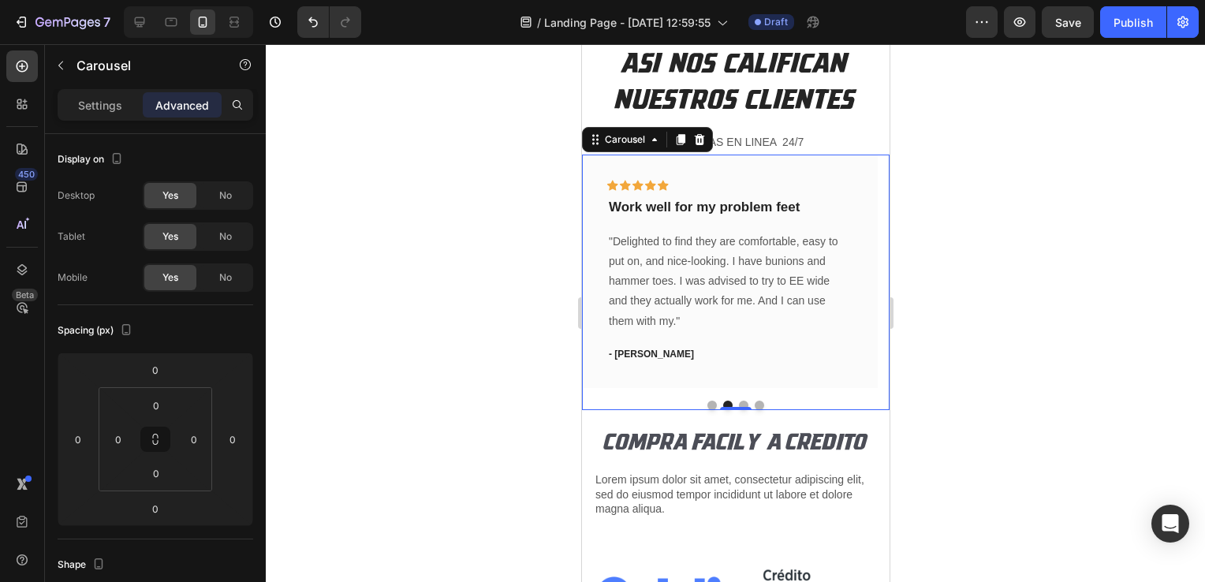
click at [706, 400] on button "Dot" at bounding box center [710, 404] width 9 height 9
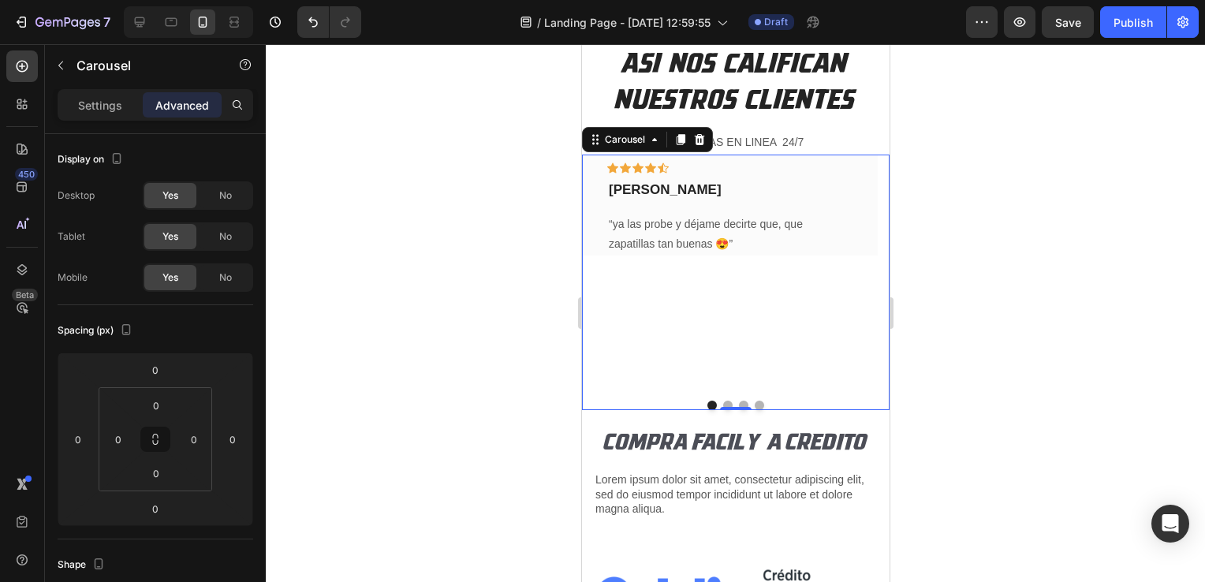
click at [726, 400] on div at bounding box center [734, 404] width 307 height 9
click at [723, 400] on button "Dot" at bounding box center [726, 404] width 9 height 9
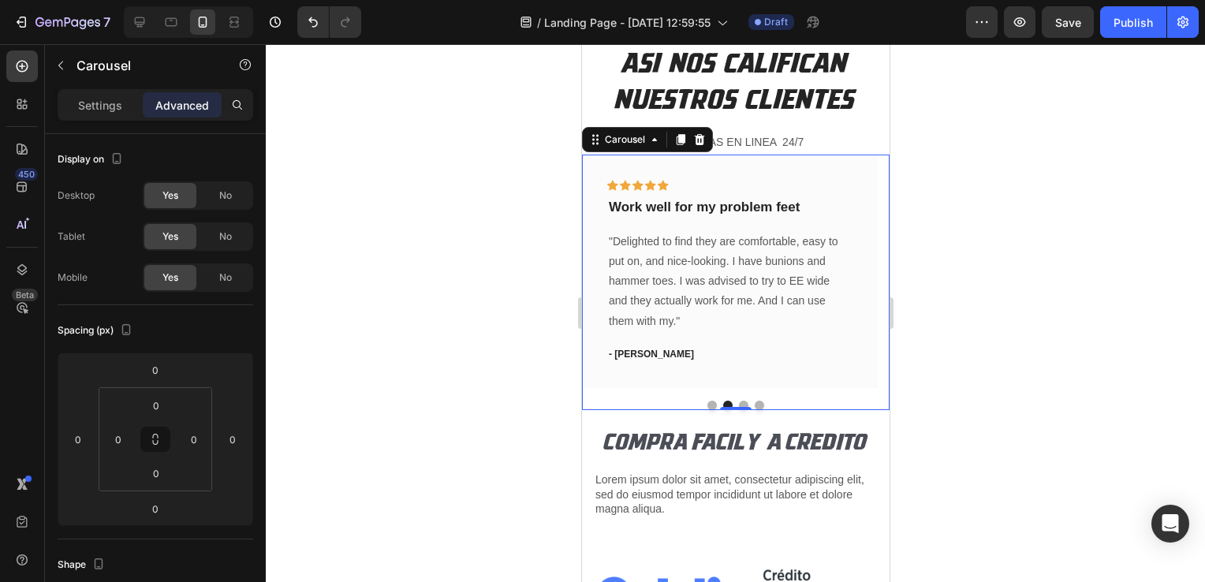
click at [706, 400] on button "Dot" at bounding box center [710, 404] width 9 height 9
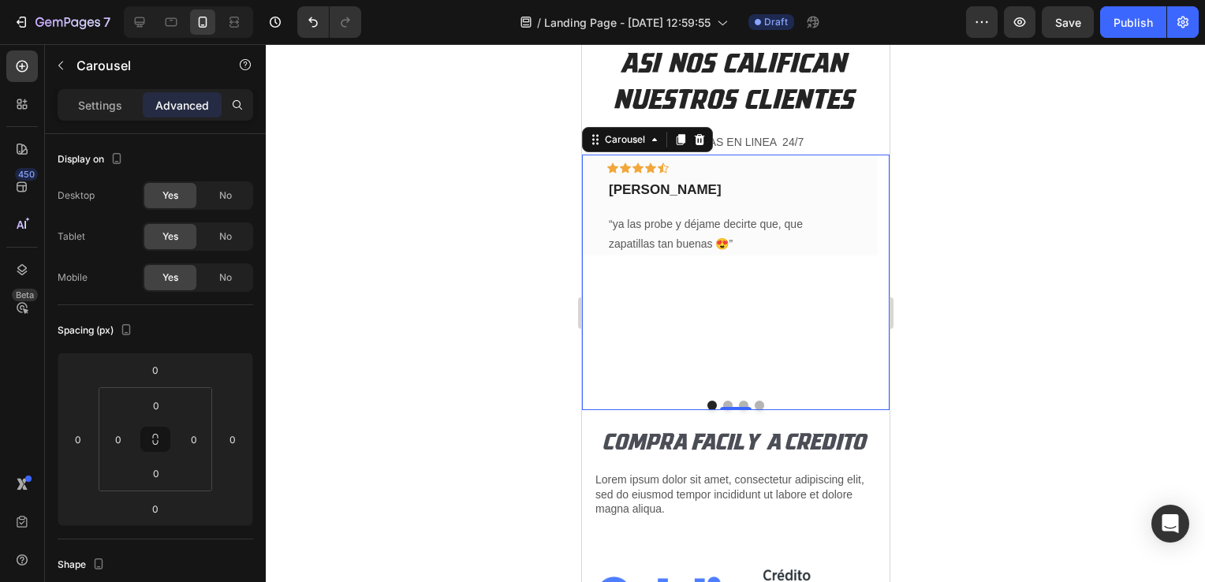
click at [722, 402] on button "Dot" at bounding box center [726, 404] width 9 height 9
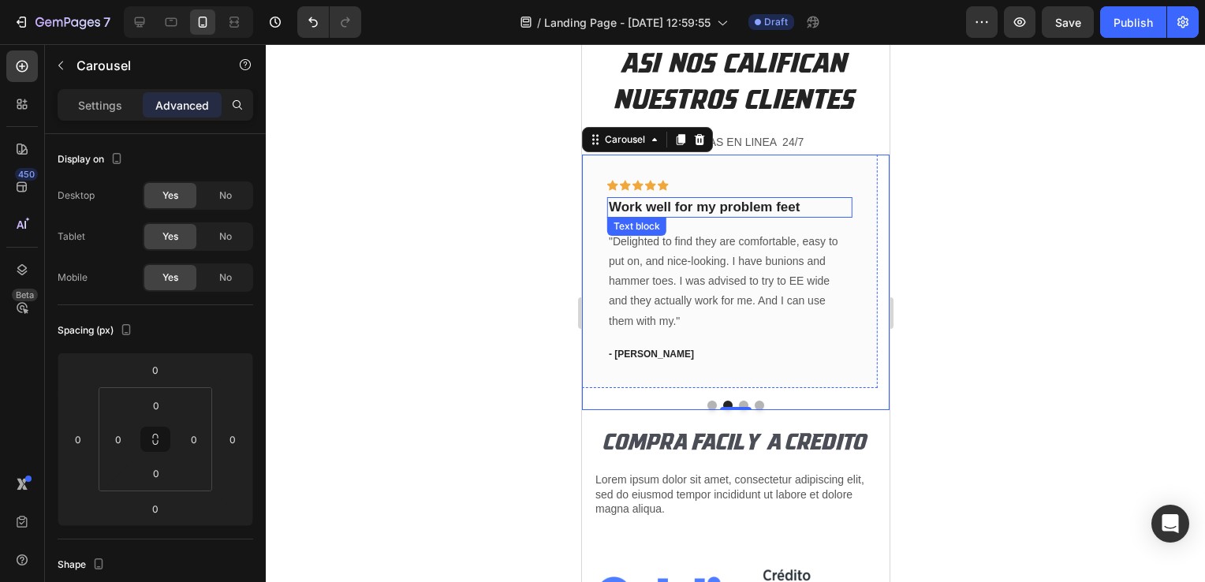
click at [698, 207] on p "Work well for my problem feet" at bounding box center [729, 207] width 242 height 17
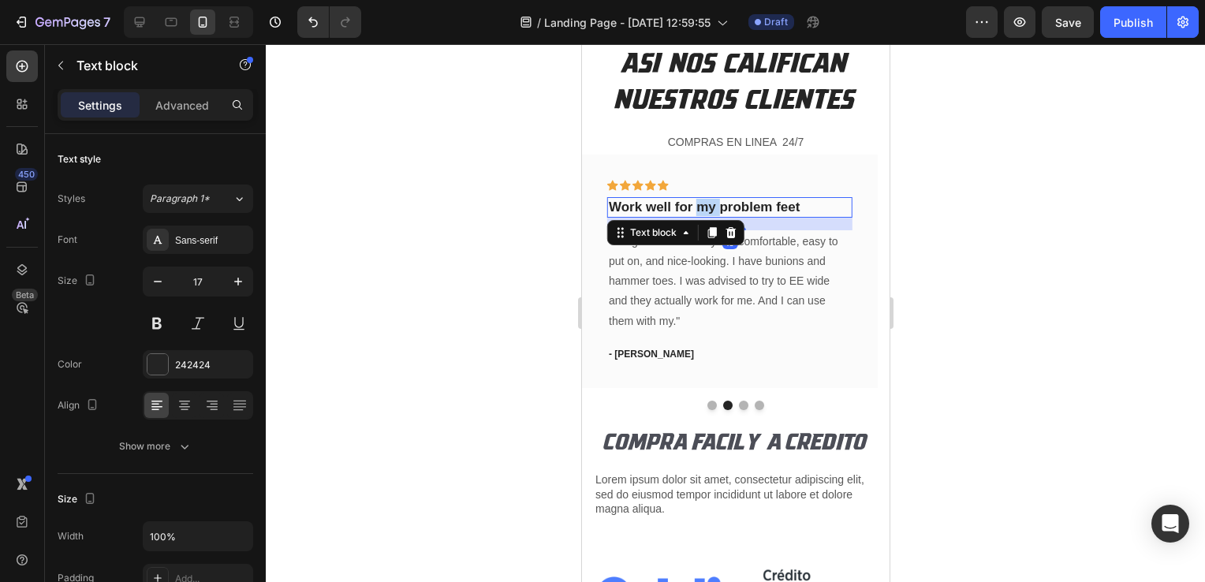
click at [698, 207] on p "Work well for my problem feet" at bounding box center [729, 207] width 242 height 17
click at [653, 294] on p ""Delighted to find they are comfortable, easy to put on, and nice-looking. I ha…" at bounding box center [729, 281] width 242 height 99
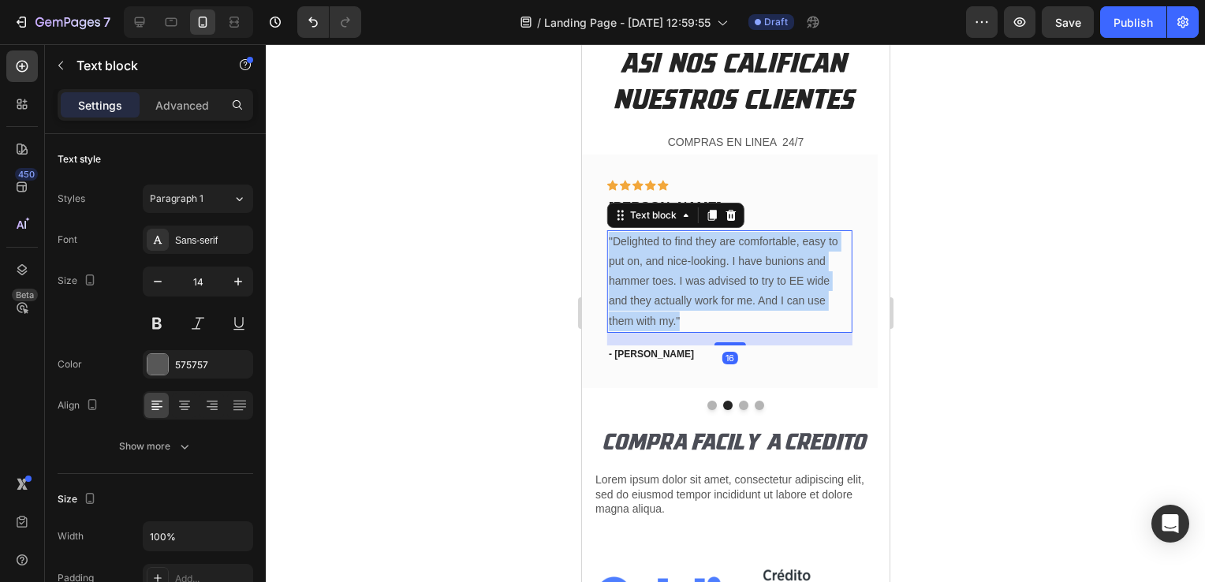
click at [653, 294] on p ""Delighted to find they are comfortable, easy to put on, and nice-looking. I ha…" at bounding box center [729, 281] width 242 height 99
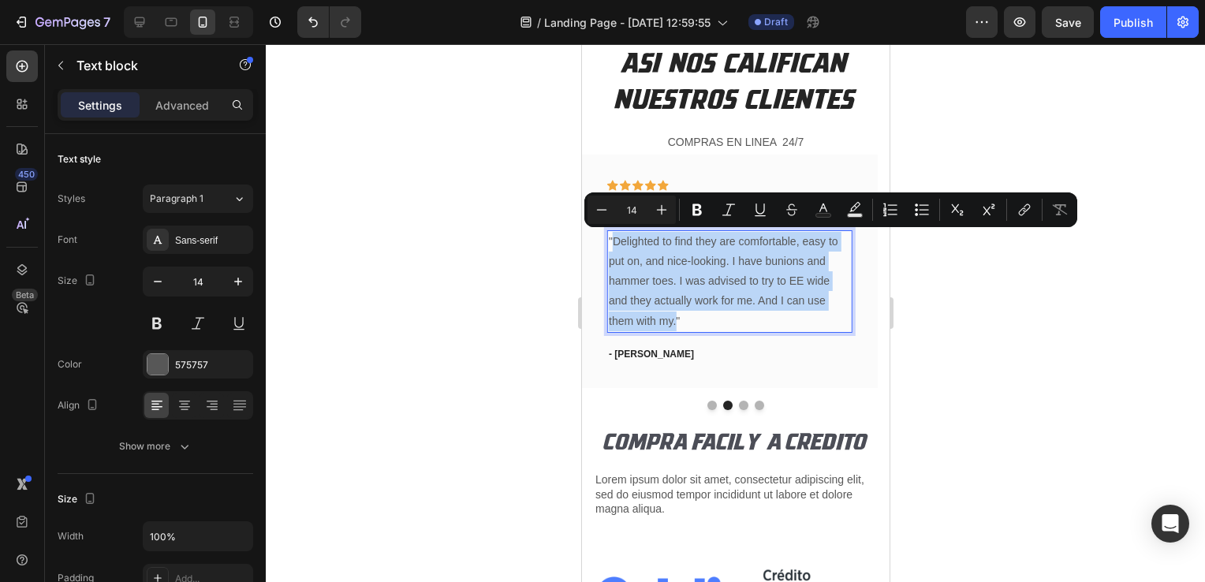
drag, startPoint x: 676, startPoint y: 323, endPoint x: 615, endPoint y: 242, distance: 101.9
click at [615, 242] on p ""Delighted to find they are comfortable, easy to put on, and nice-looking. I ha…" at bounding box center [729, 281] width 242 height 99
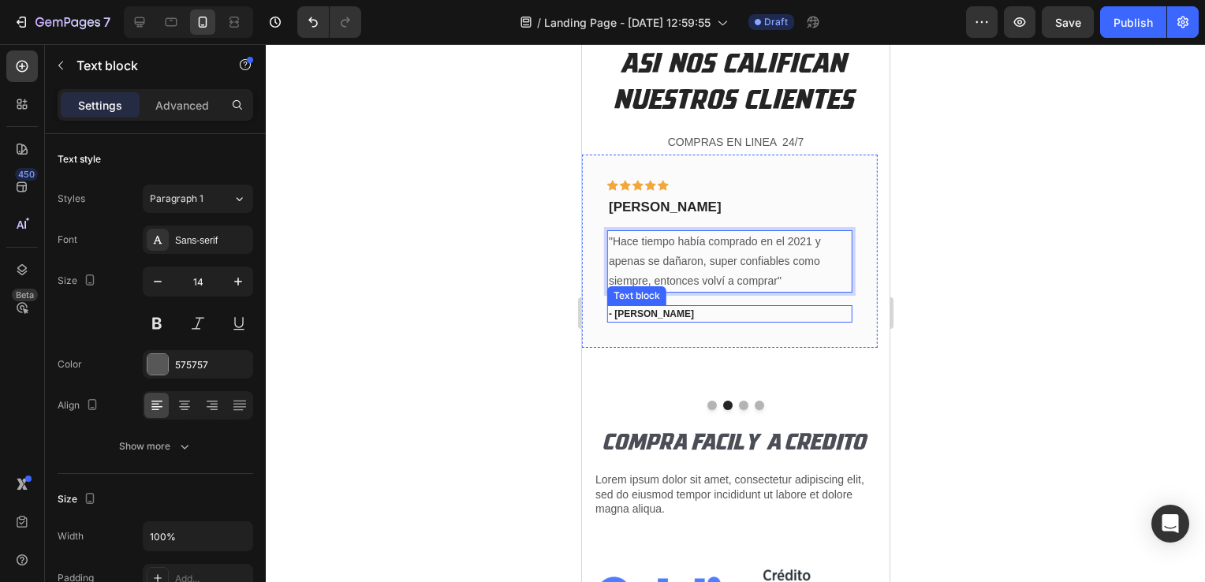
click at [629, 313] on p "- [PERSON_NAME]" at bounding box center [729, 314] width 242 height 14
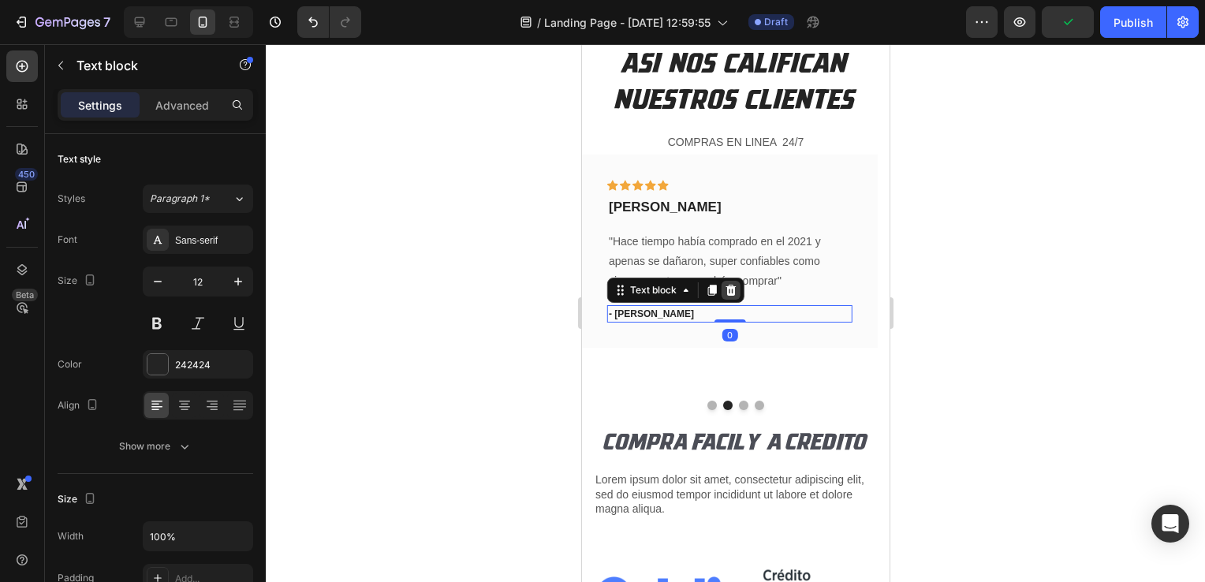
click at [729, 289] on icon at bounding box center [729, 290] width 10 height 11
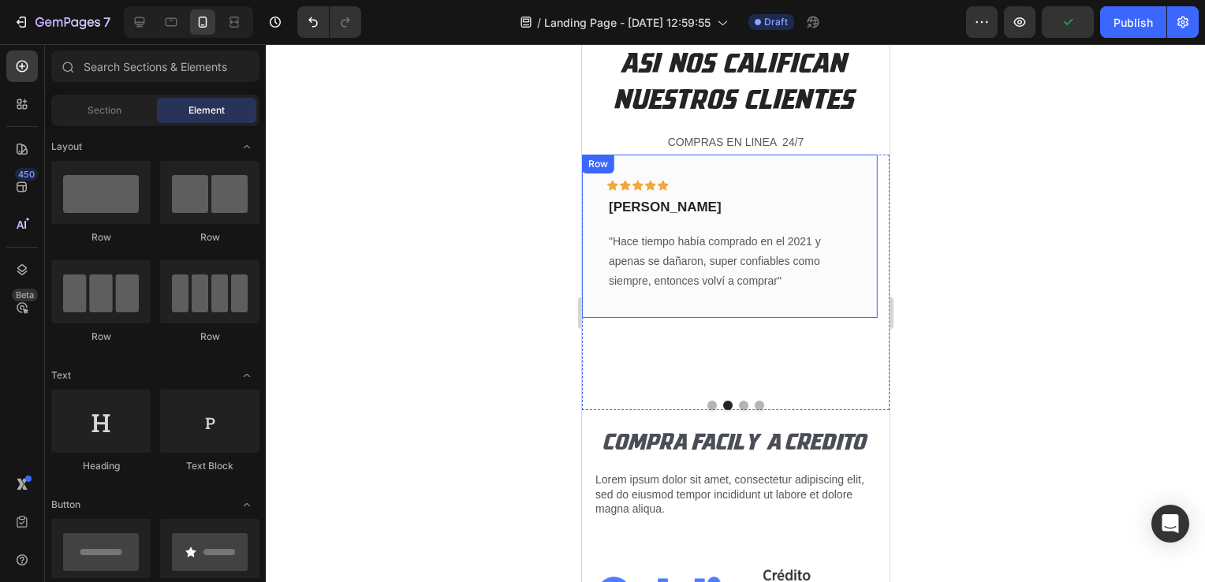
click at [704, 298] on div "Icon Icon Icon Icon Icon Row [PERSON_NAME] Text block "Hace tiempo había compra…" at bounding box center [729, 237] width 296 height 164
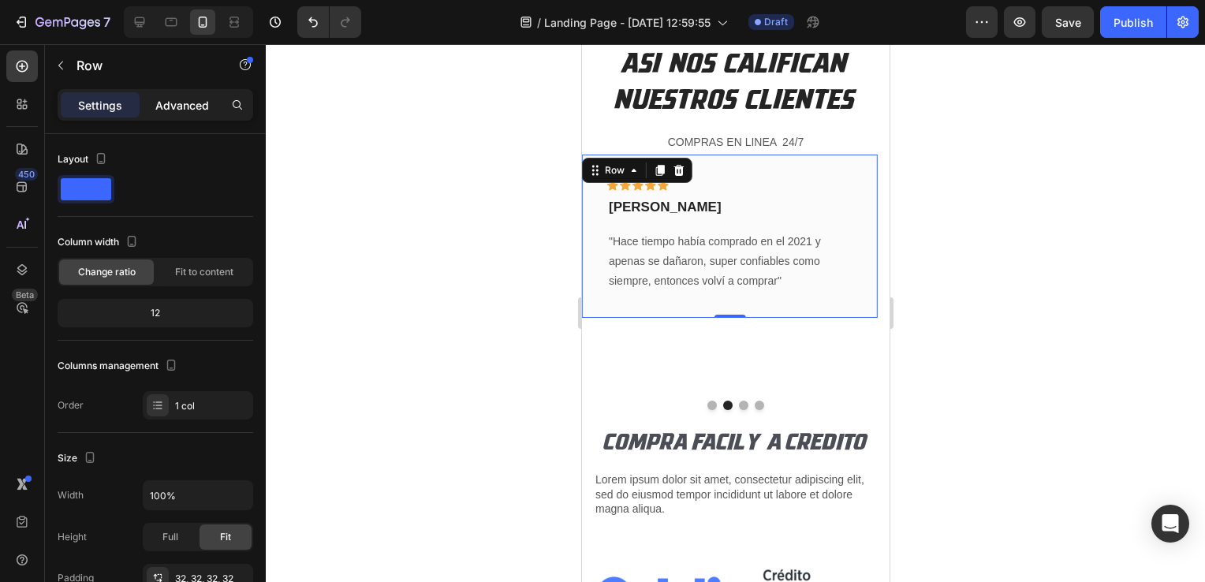
click at [199, 107] on p "Advanced" at bounding box center [182, 105] width 54 height 17
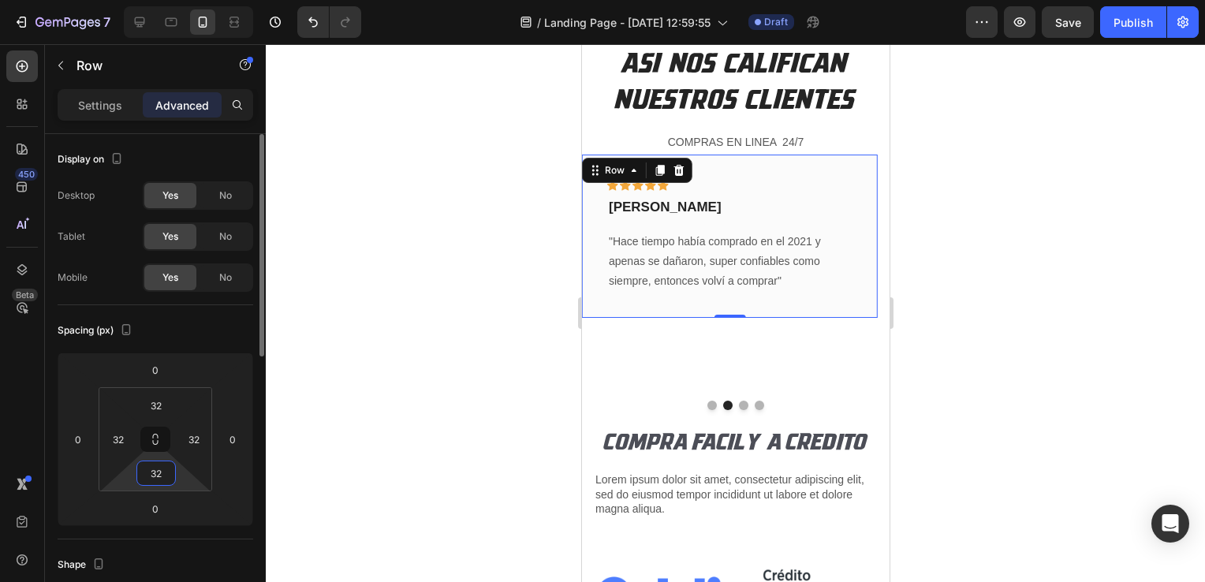
click at [158, 480] on input "32" at bounding box center [156, 473] width 32 height 24
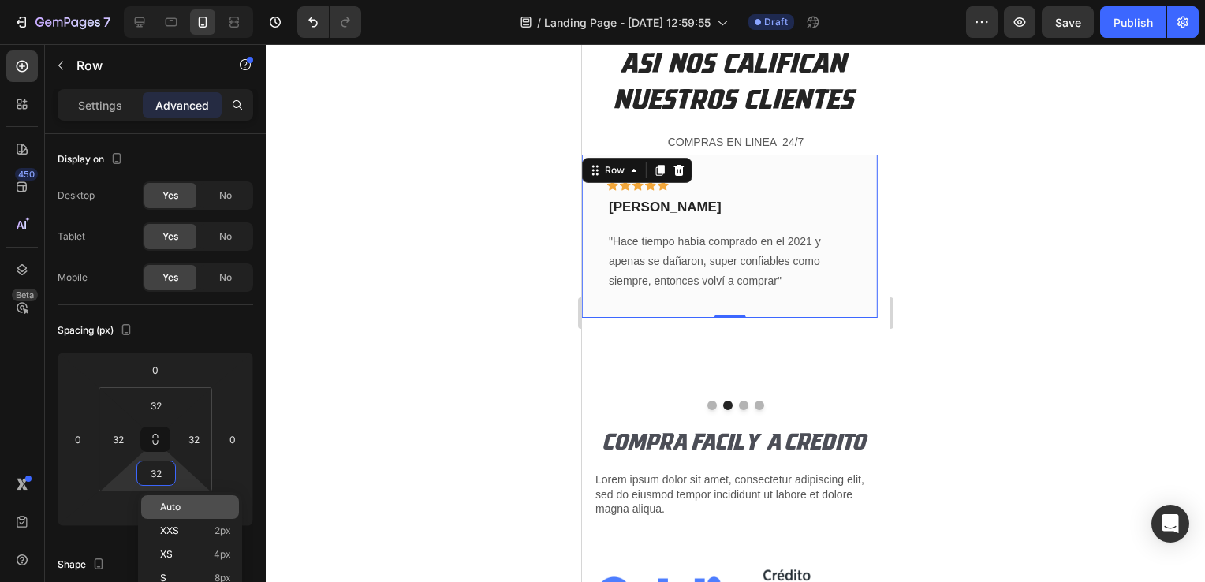
type input "0"
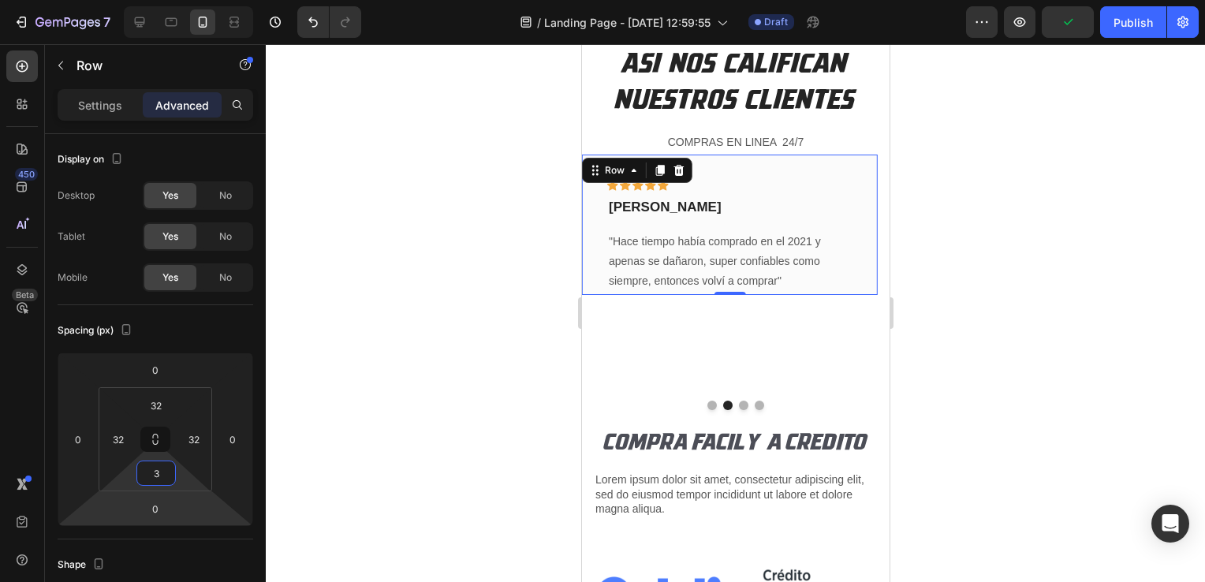
type input "30"
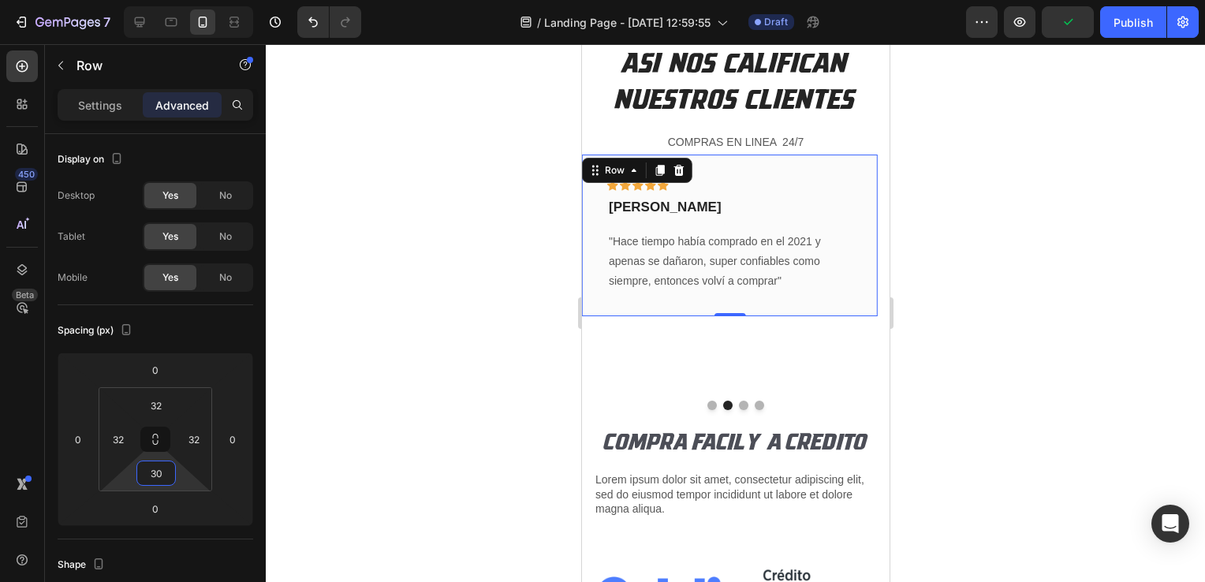
click at [450, 367] on div at bounding box center [735, 313] width 939 height 538
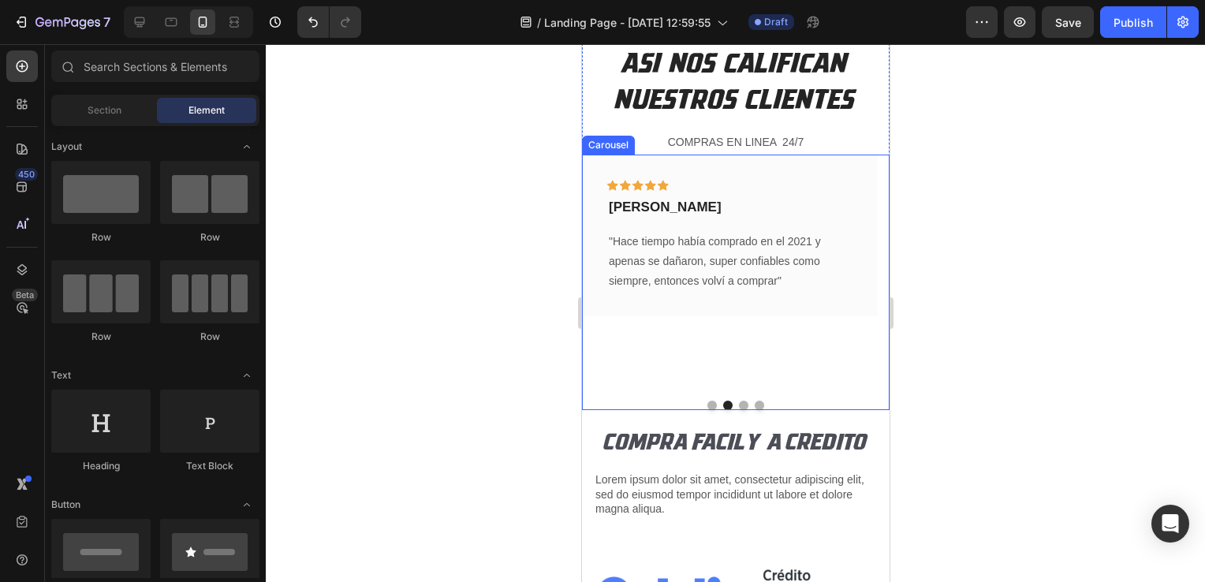
click at [609, 396] on div "Icon Icon Icon Icon Icon Row [PERSON_NAME] Text block “ya las probe y déjame de…" at bounding box center [734, 282] width 307 height 255
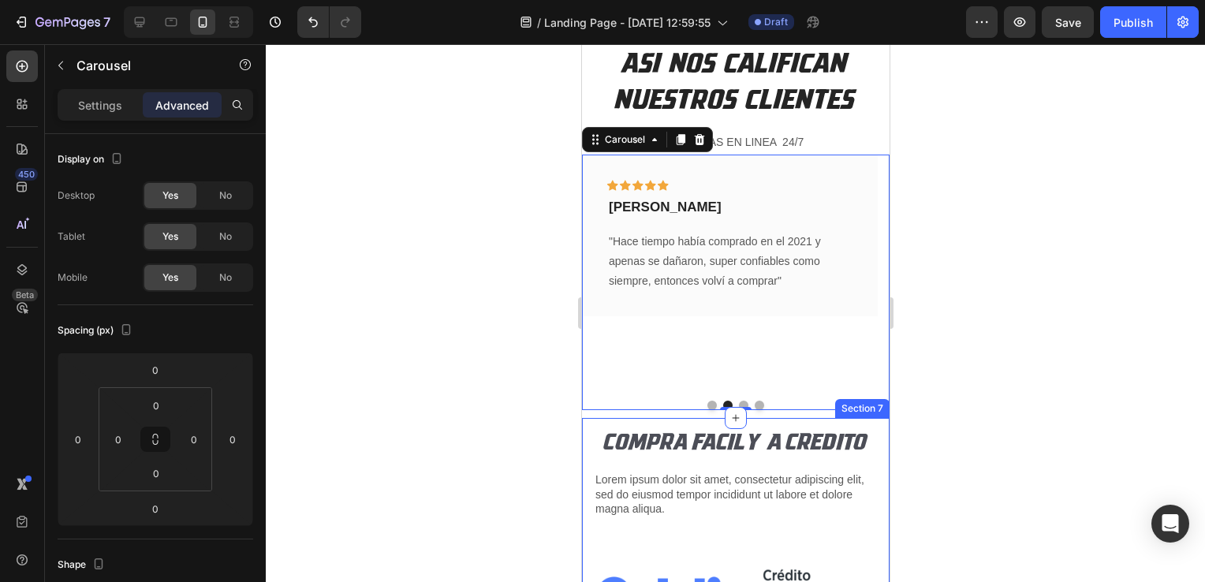
click at [587, 418] on div "COMPRA FACIL Y A CREDITO Heading Lorem ipsum dolor sit amet, consectetur adipis…" at bounding box center [734, 577] width 307 height 318
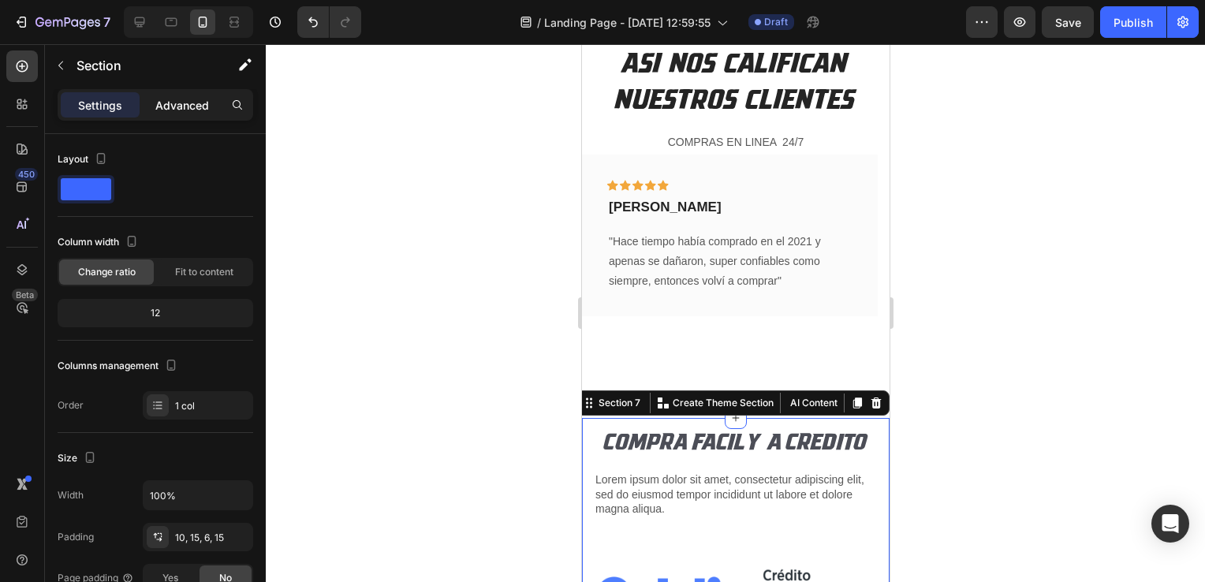
click at [167, 103] on p "Advanced" at bounding box center [182, 105] width 54 height 17
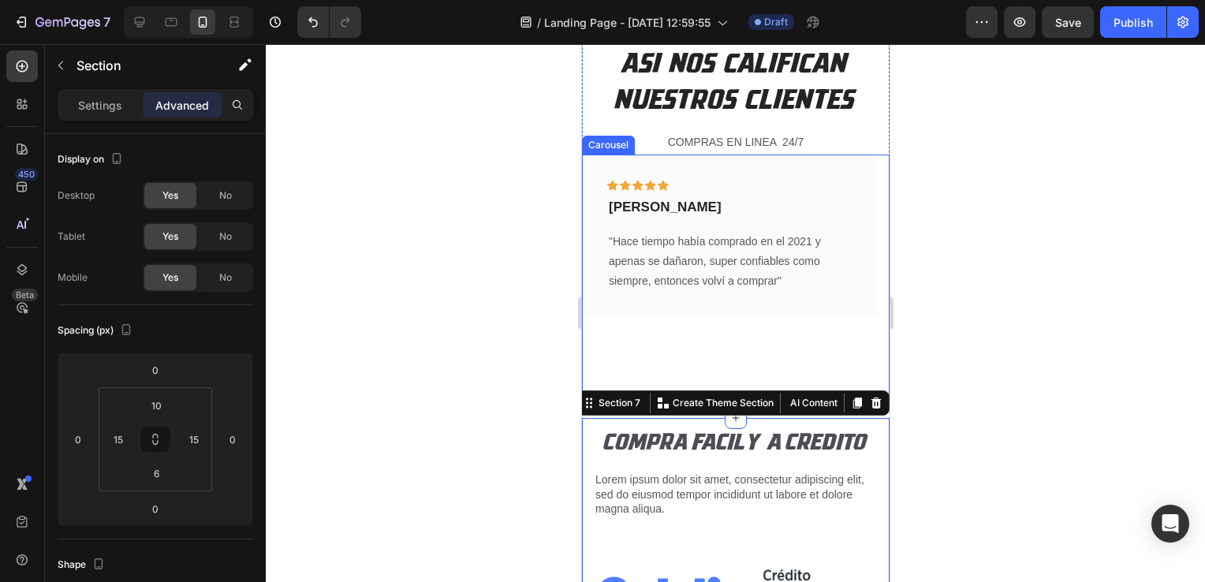
click at [658, 352] on div "Icon Icon Icon Icon Icon Row [PERSON_NAME] Text block "Hace tiempo había compra…" at bounding box center [729, 271] width 296 height 233
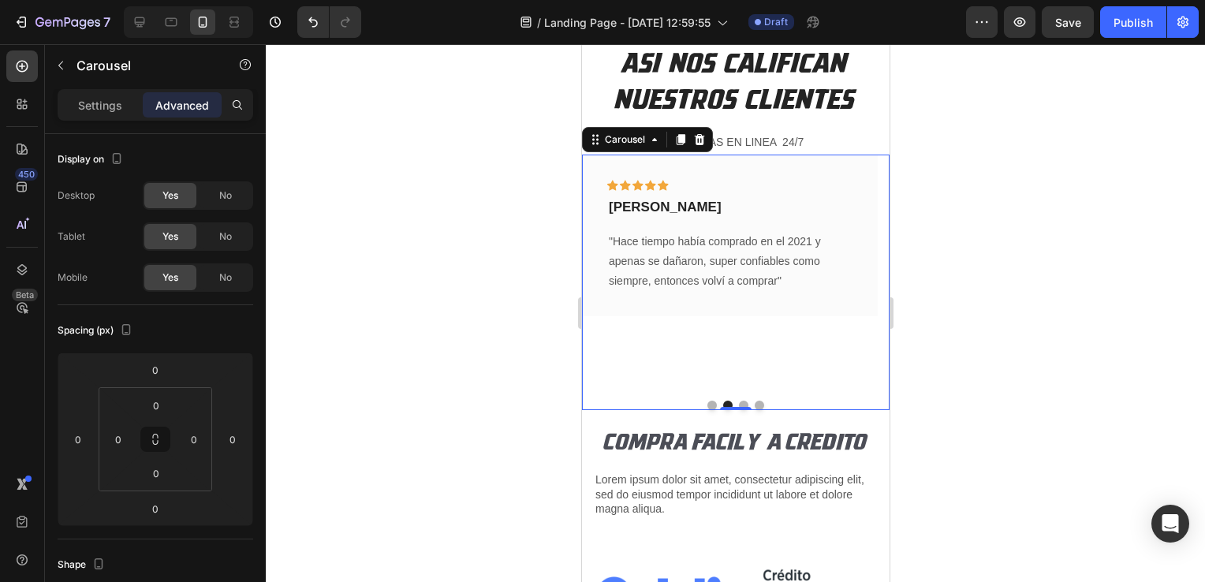
click at [710, 402] on button "Dot" at bounding box center [710, 404] width 9 height 9
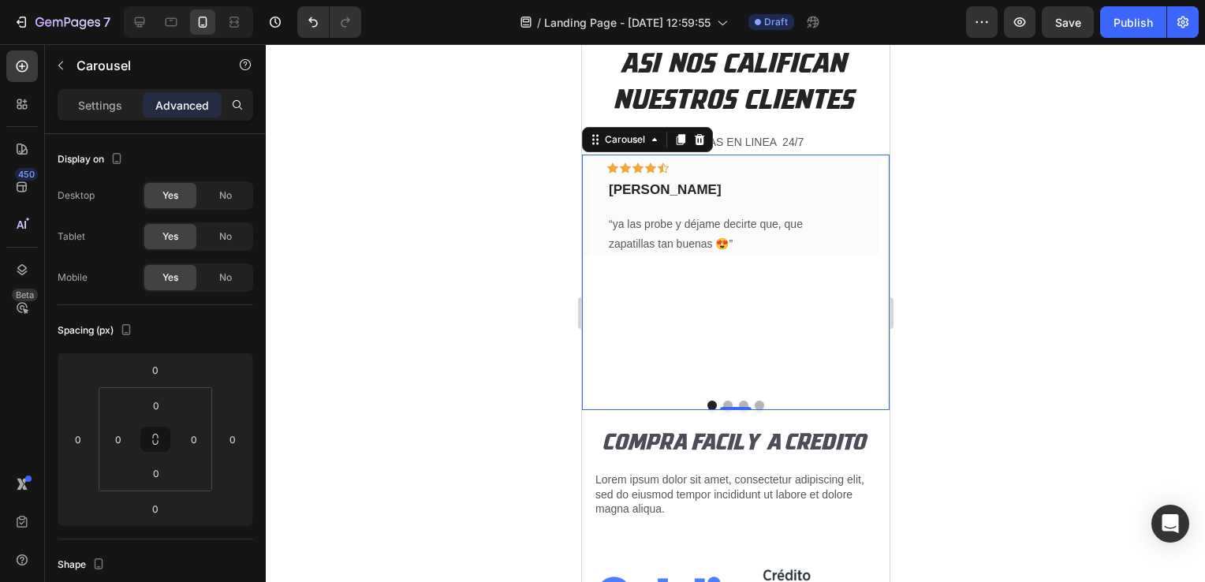
click at [722, 402] on button "Dot" at bounding box center [726, 404] width 9 height 9
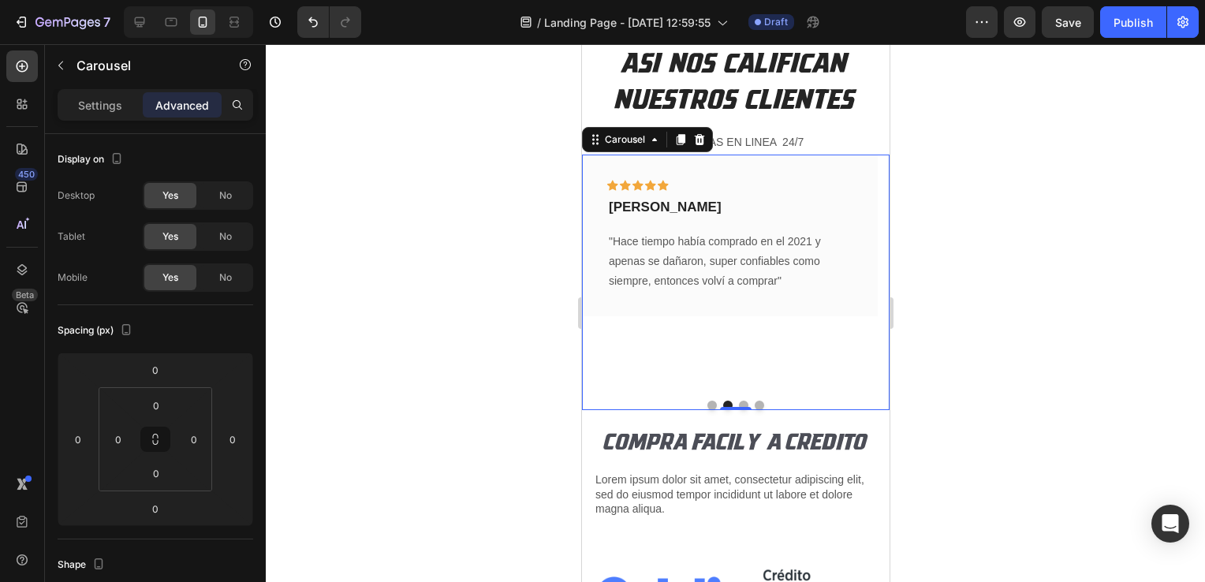
click at [738, 402] on button "Dot" at bounding box center [742, 404] width 9 height 9
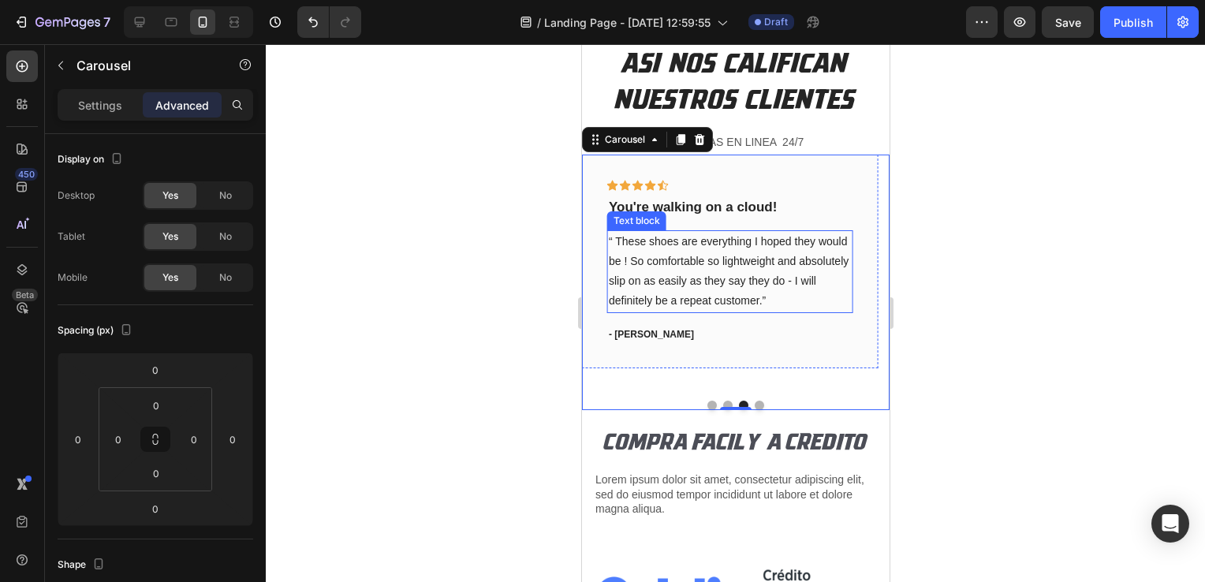
click at [655, 259] on p "“ These shoes are everything I hoped they would be ! So comfortable so lightwei…" at bounding box center [729, 272] width 242 height 80
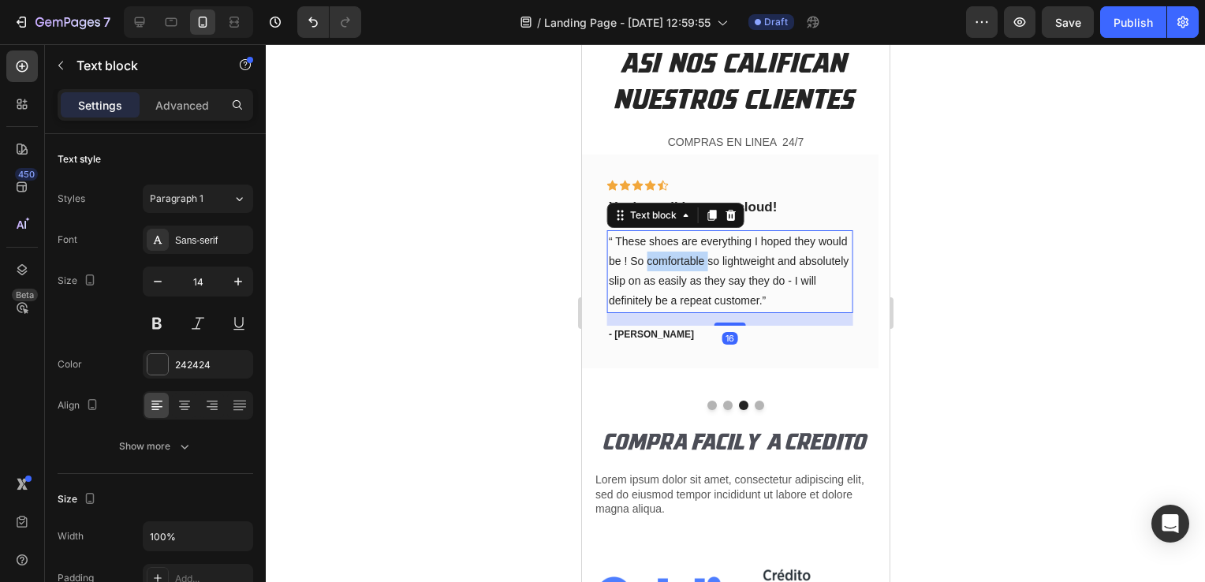
click at [655, 259] on p "“ These shoes are everything I hoped they would be ! So comfortable so lightwei…" at bounding box center [729, 272] width 242 height 80
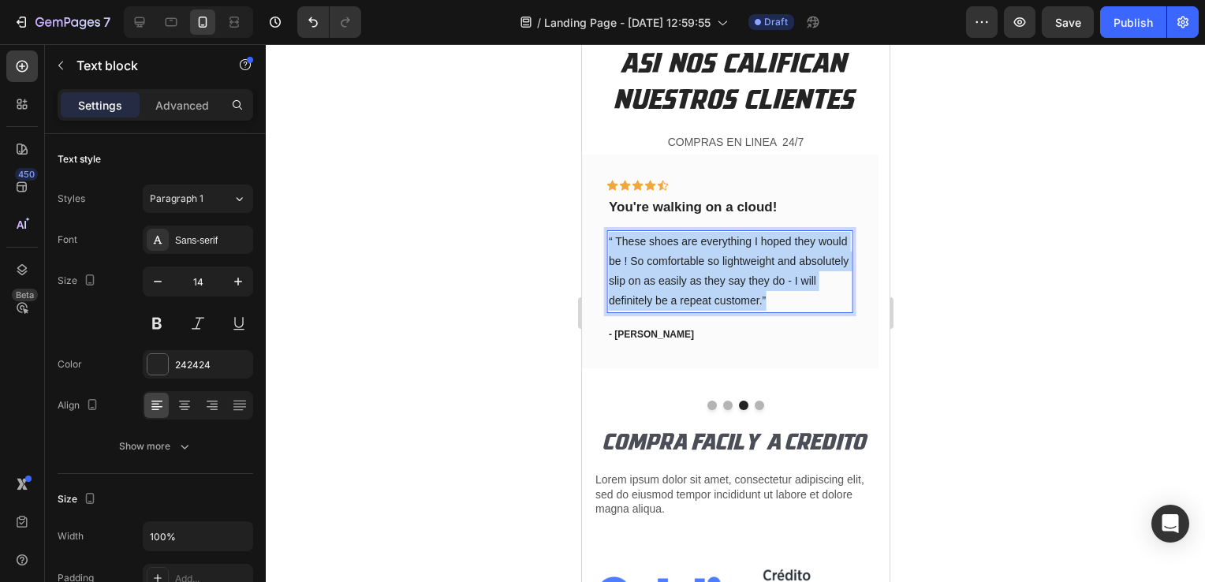
click at [655, 259] on p "“ These shoes are everything I hoped they would be ! So comfortable so lightwei…" at bounding box center [729, 272] width 242 height 80
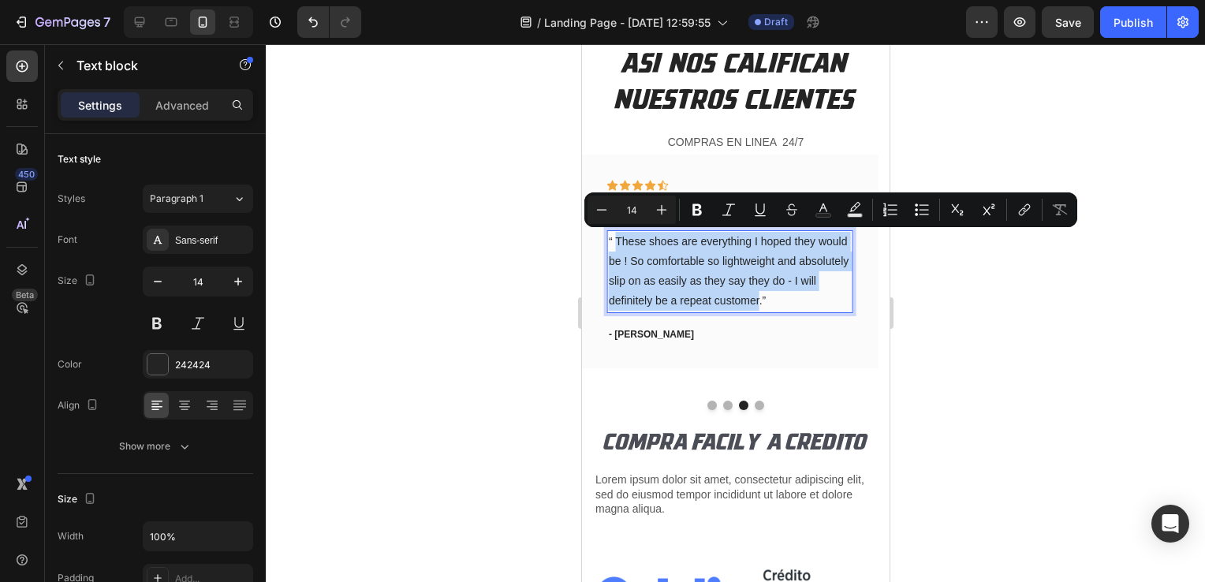
drag, startPoint x: 743, startPoint y: 300, endPoint x: 617, endPoint y: 244, distance: 138.0
click at [617, 244] on p "“ These shoes are everything I hoped they would be ! So comfortable so lightwei…" at bounding box center [729, 272] width 242 height 80
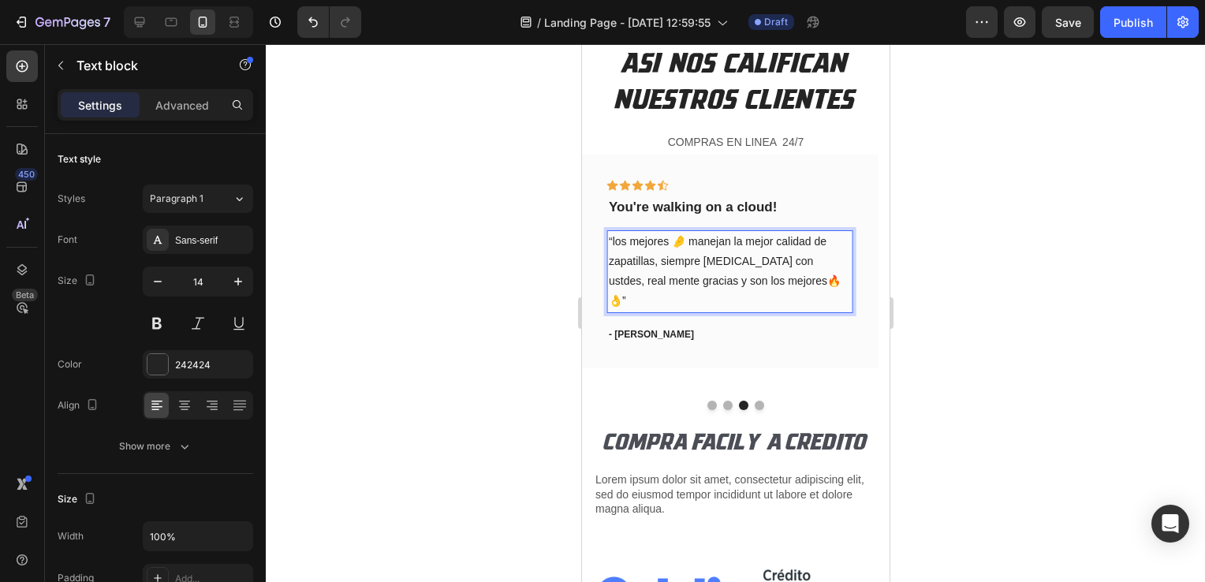
click at [540, 251] on div at bounding box center [735, 313] width 939 height 538
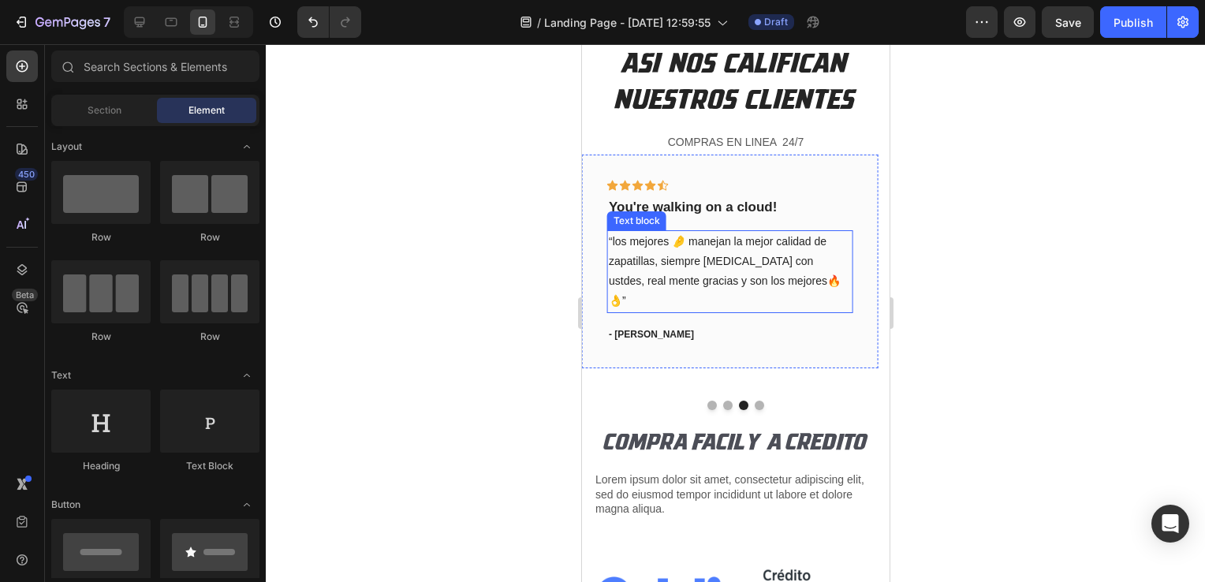
click at [683, 244] on p "“los mejores 🤌 manejan la mejor calidad de zapatillas, siempre [MEDICAL_DATA] c…" at bounding box center [729, 272] width 242 height 80
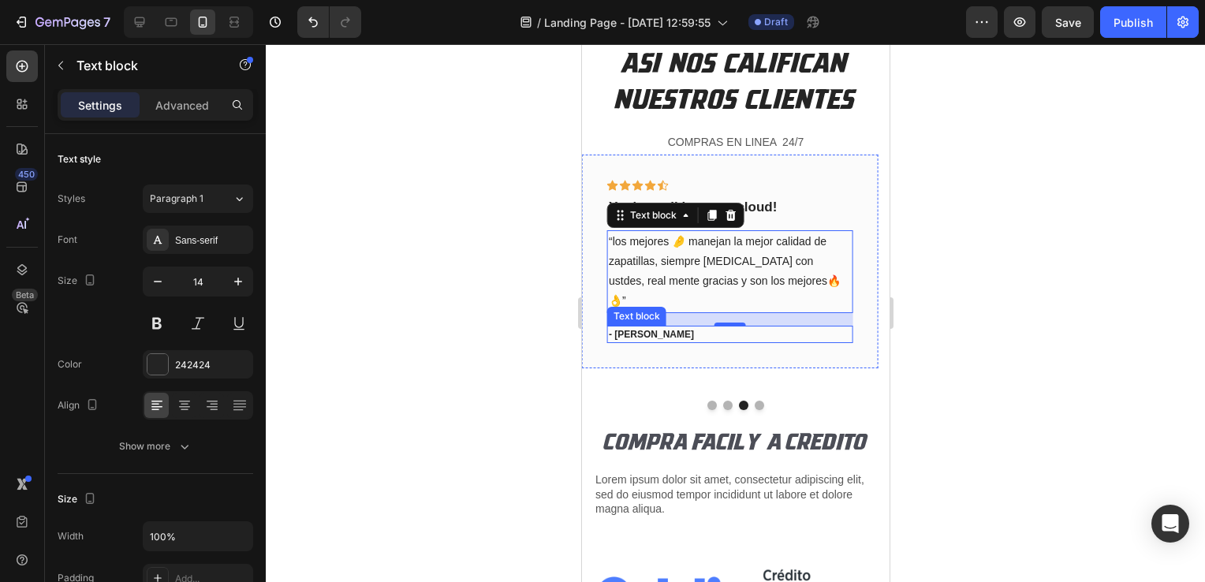
click at [636, 327] on p "- [PERSON_NAME]" at bounding box center [729, 334] width 242 height 14
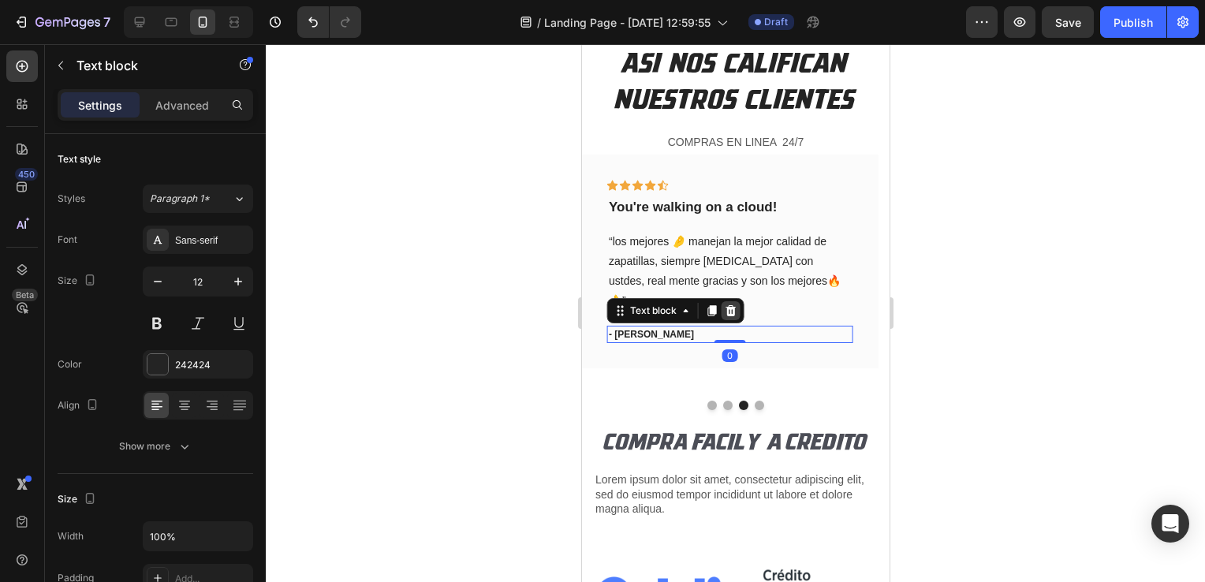
click at [726, 304] on icon at bounding box center [729, 309] width 10 height 11
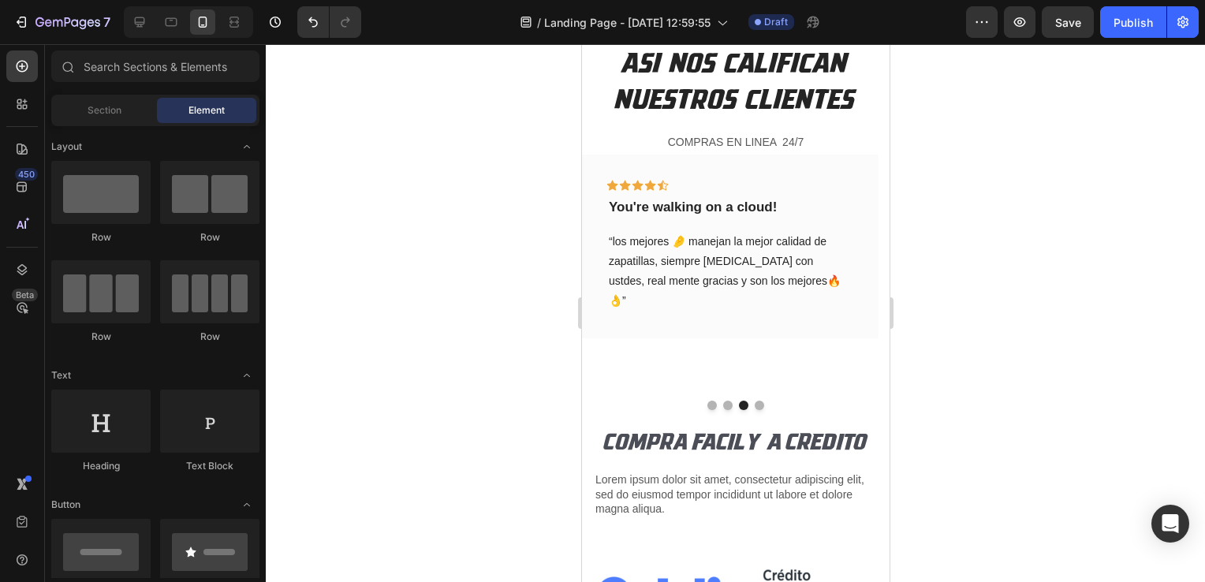
click at [513, 330] on div at bounding box center [735, 313] width 939 height 538
click at [661, 184] on icon at bounding box center [662, 185] width 11 height 10
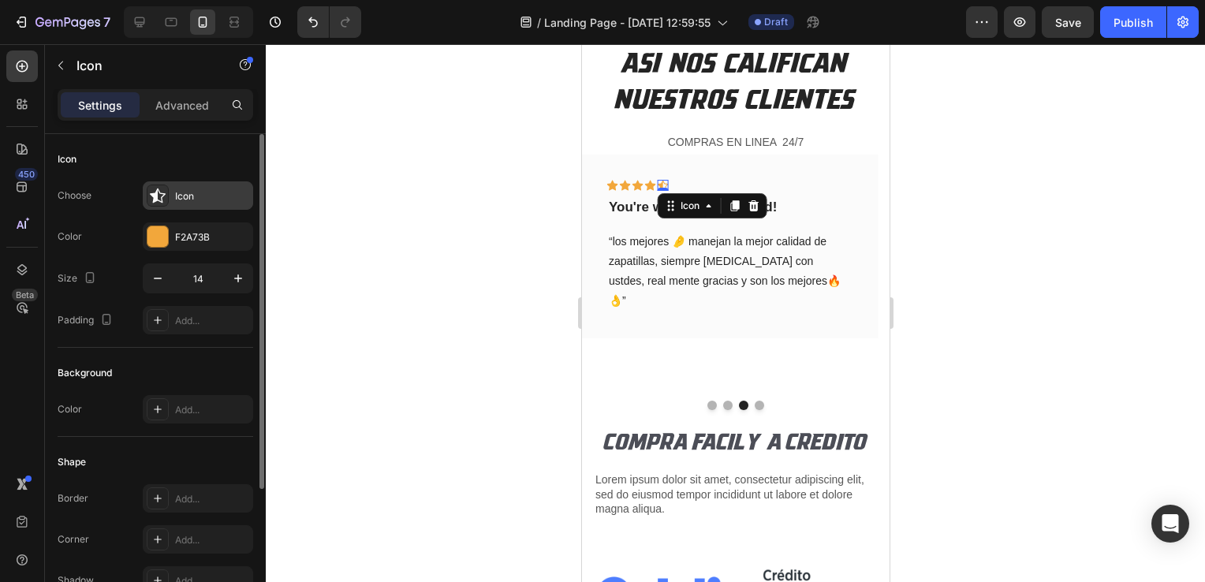
click at [162, 194] on icon at bounding box center [158, 196] width 16 height 16
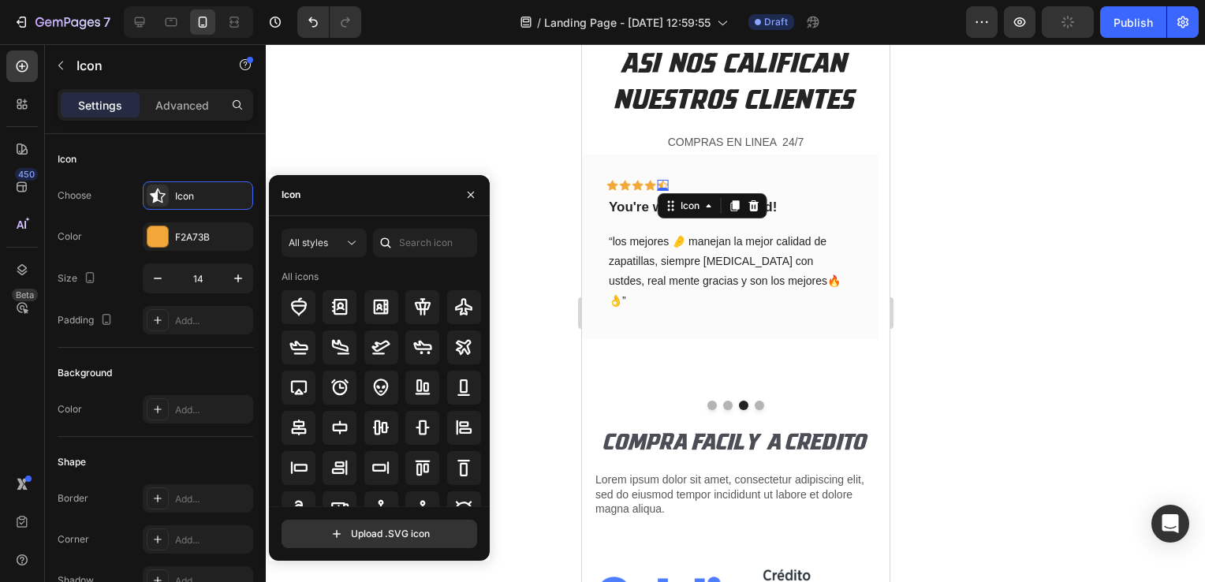
click at [344, 197] on div "Icon" at bounding box center [379, 195] width 221 height 41
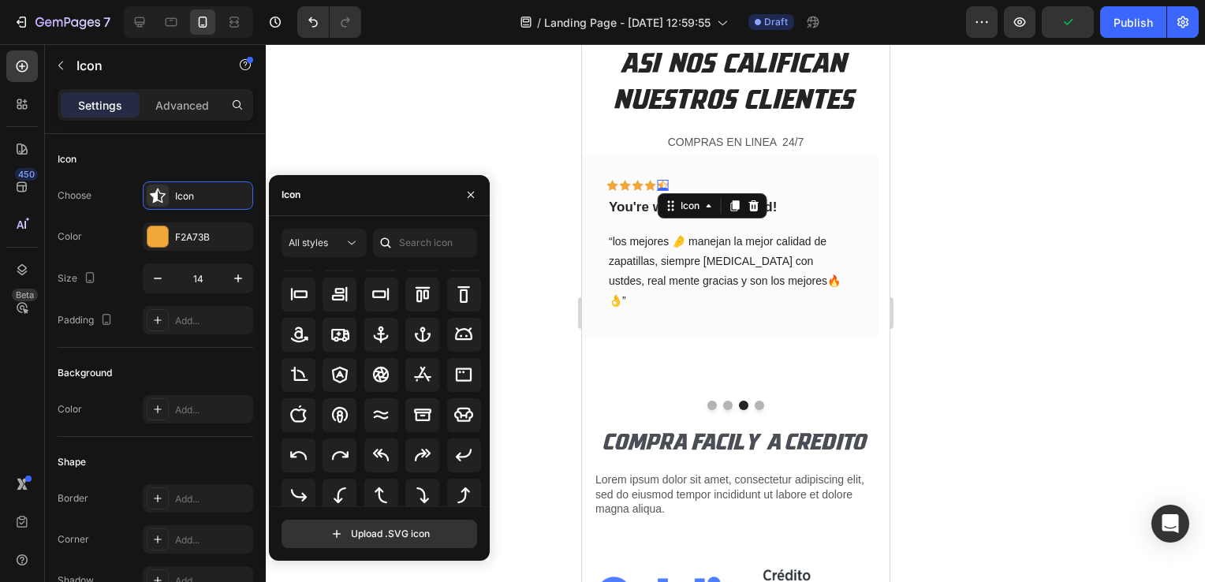
scroll to position [0, 0]
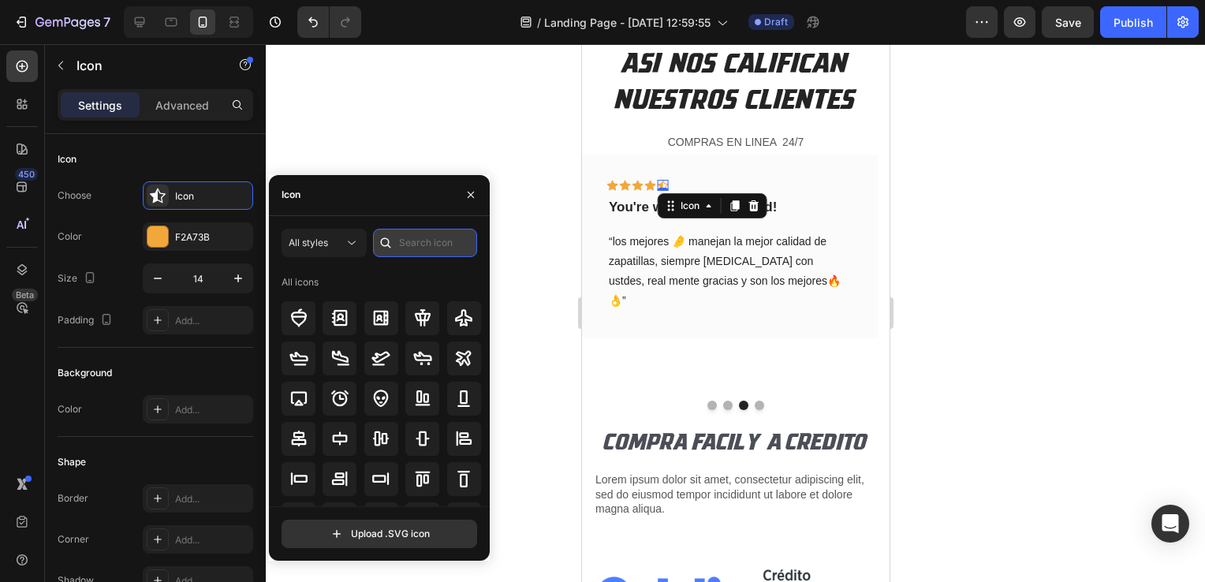
click at [430, 239] on input "text" at bounding box center [425, 243] width 104 height 28
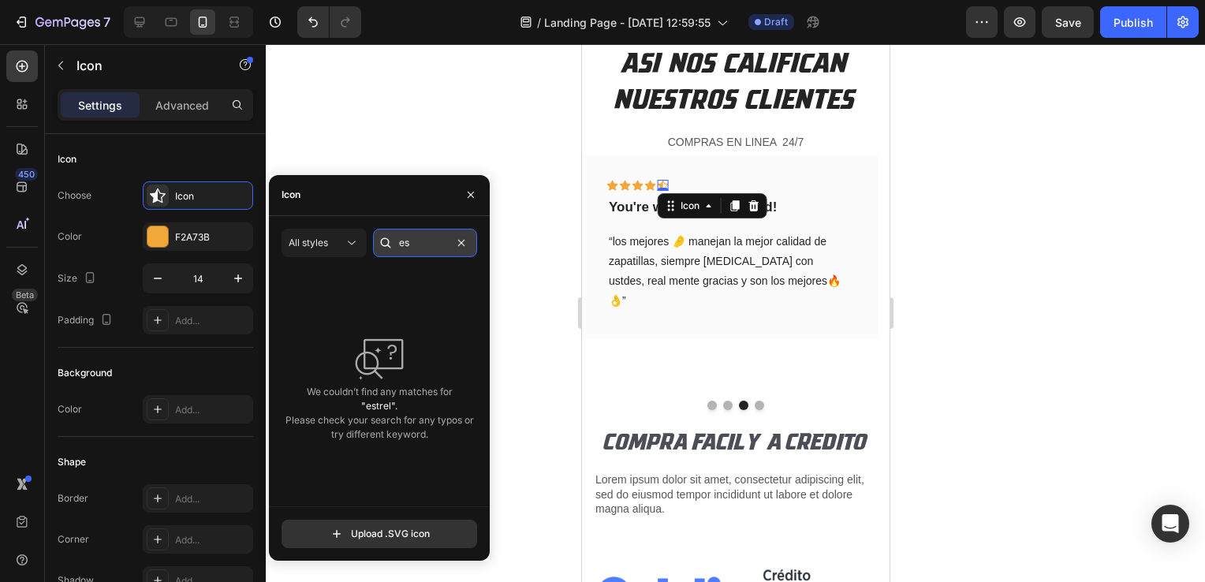
type input "e"
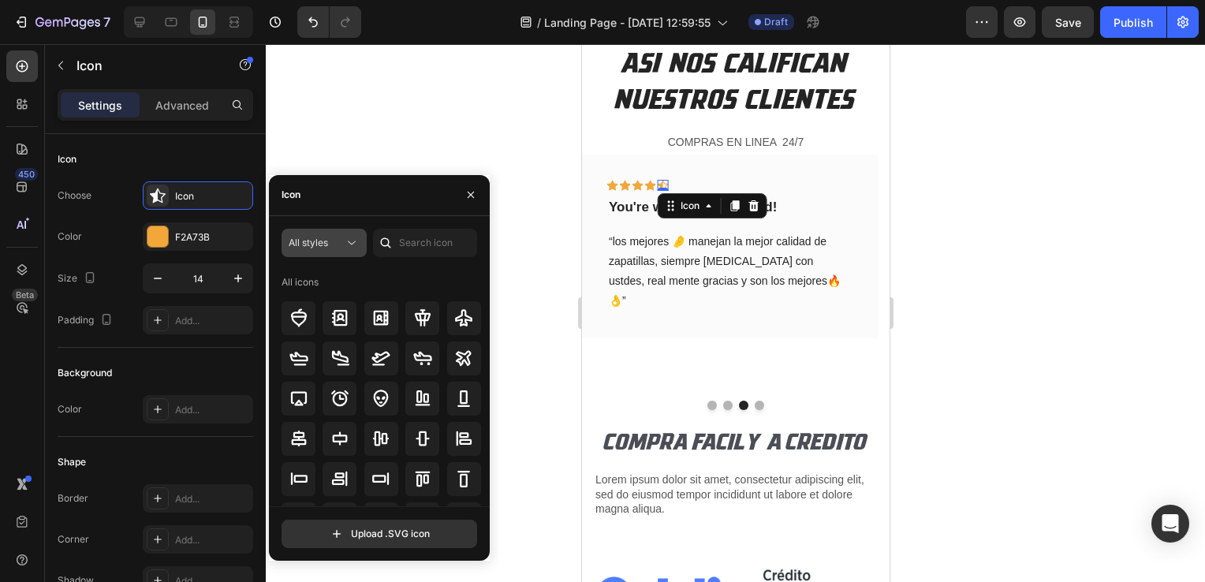
click at [354, 243] on icon at bounding box center [352, 243] width 16 height 16
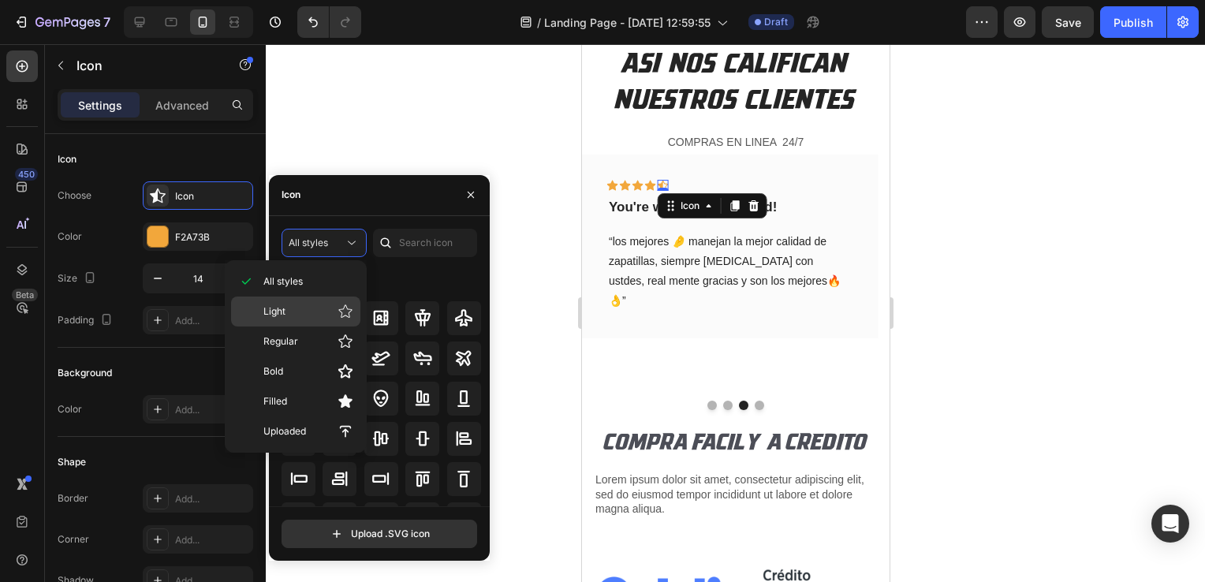
click at [331, 311] on p "Light" at bounding box center [308, 312] width 90 height 16
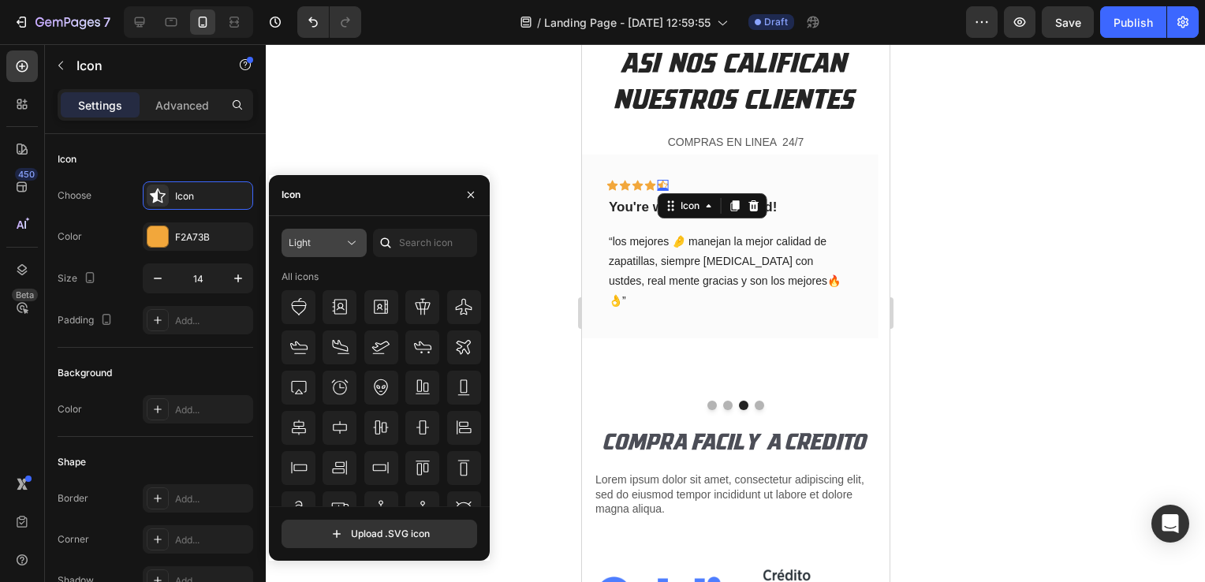
click at [343, 244] on div "Light" at bounding box center [316, 243] width 55 height 14
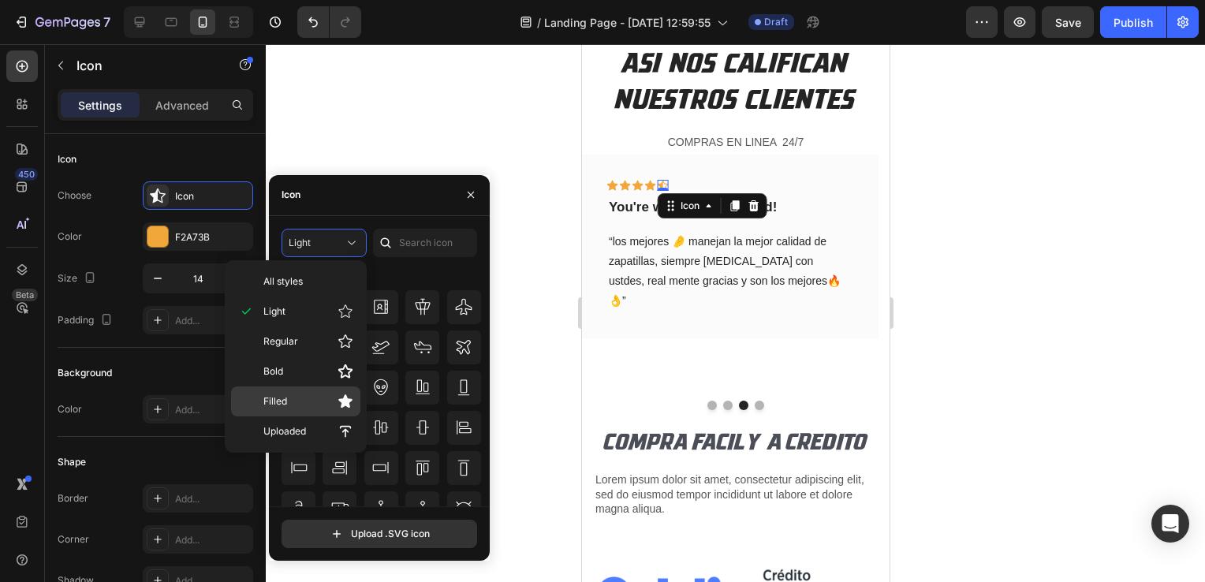
click at [338, 395] on icon at bounding box center [345, 401] width 16 height 16
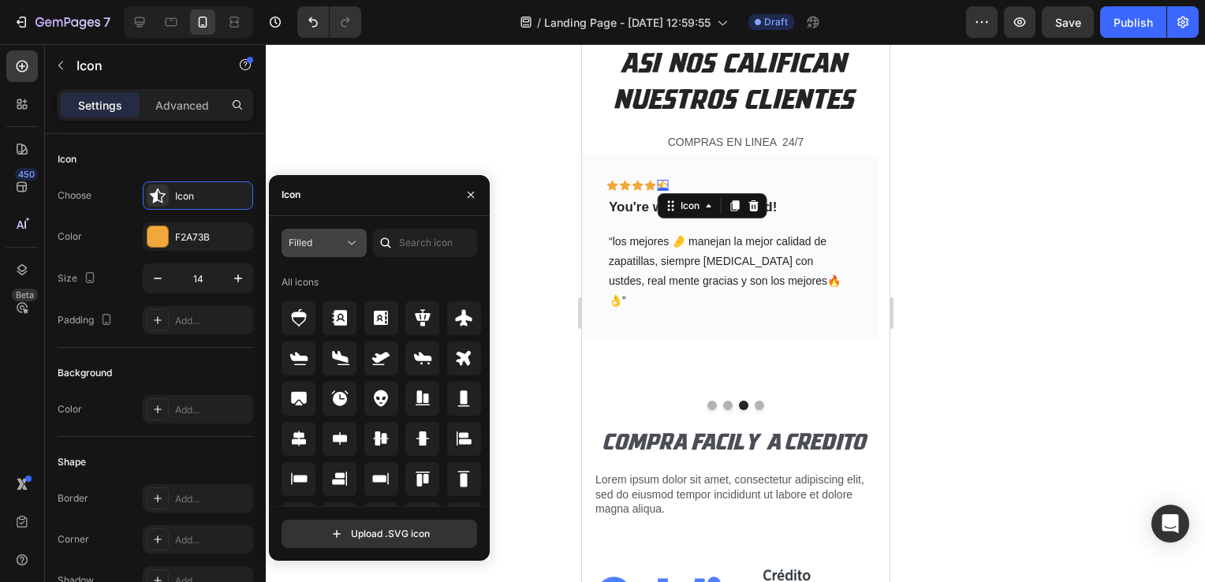
click at [334, 248] on div "Filled" at bounding box center [316, 243] width 55 height 14
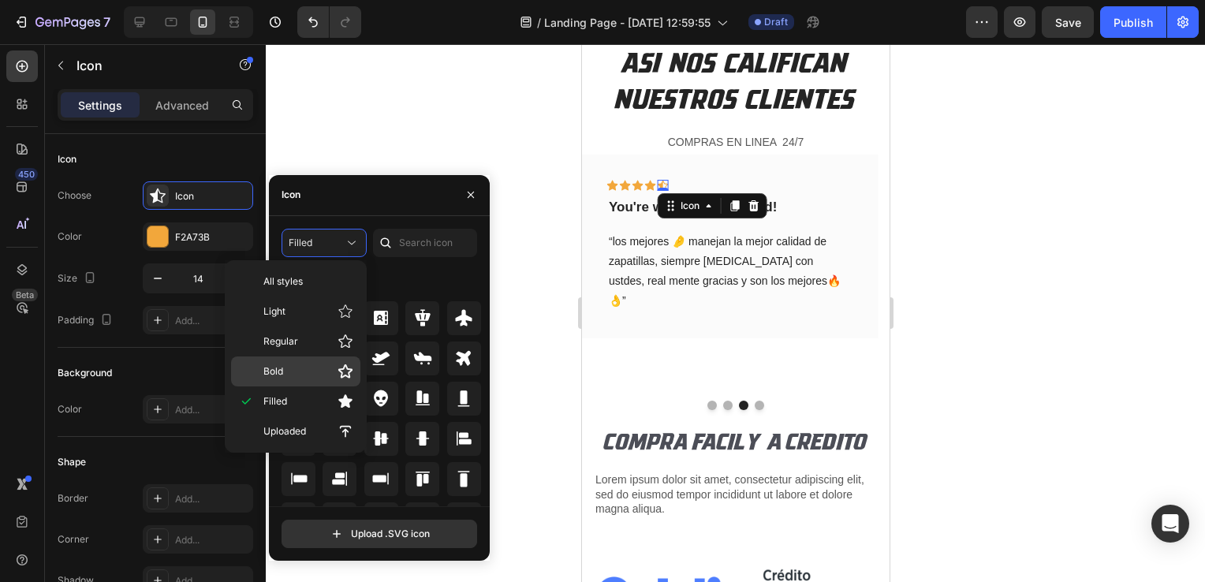
click at [327, 371] on p "Bold" at bounding box center [308, 371] width 90 height 16
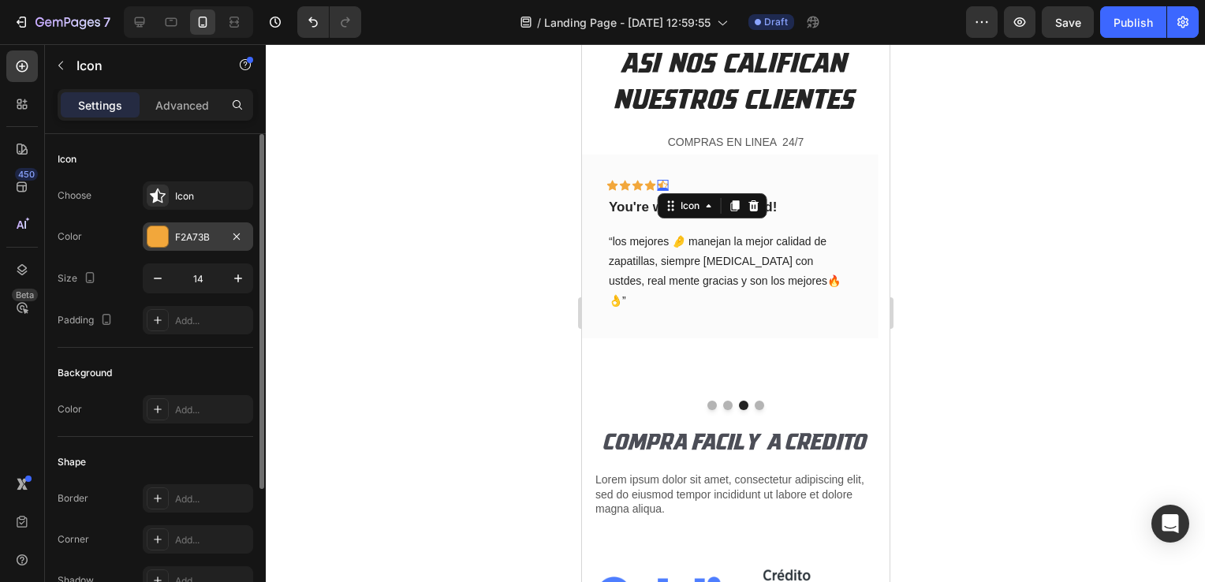
click at [158, 237] on div at bounding box center [157, 236] width 20 height 20
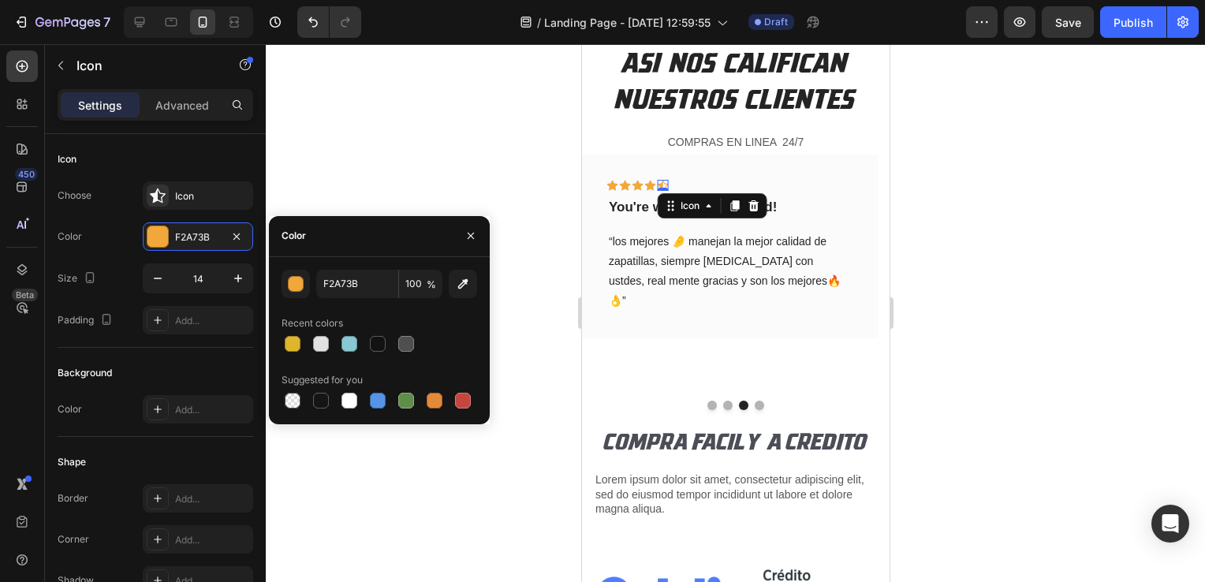
click at [568, 194] on div at bounding box center [735, 313] width 939 height 538
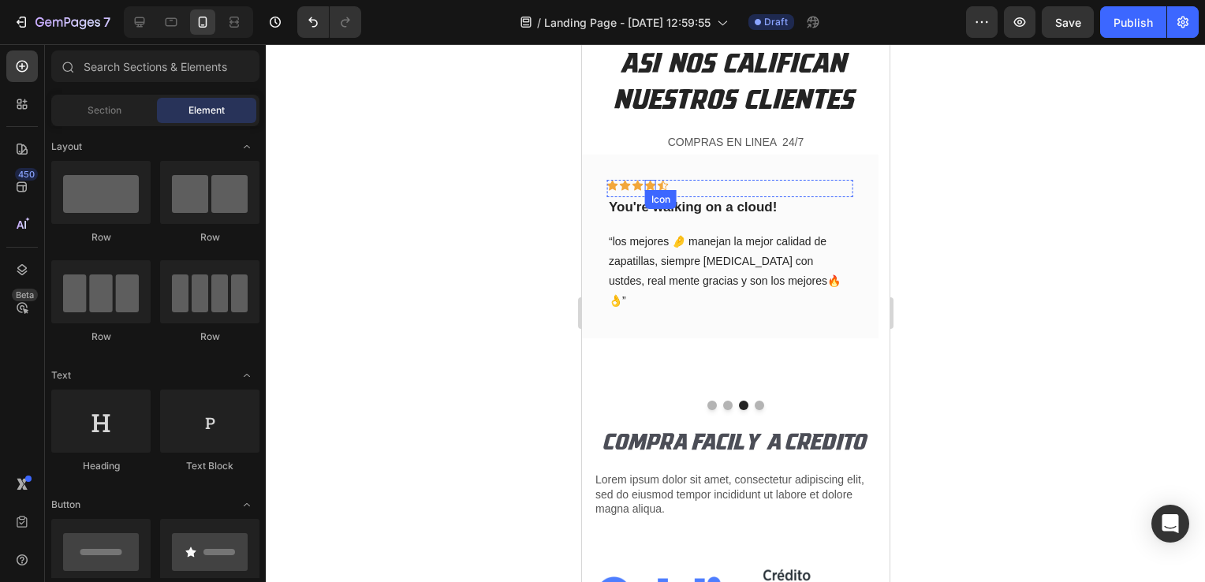
click at [647, 188] on icon at bounding box center [649, 185] width 11 height 10
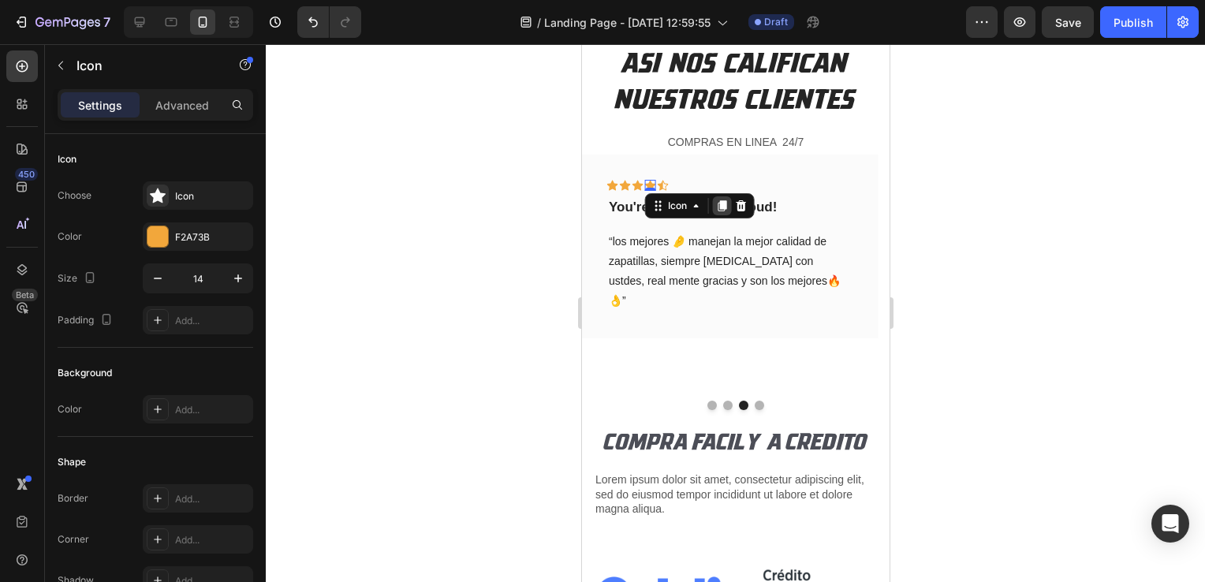
click at [721, 207] on icon at bounding box center [721, 205] width 9 height 11
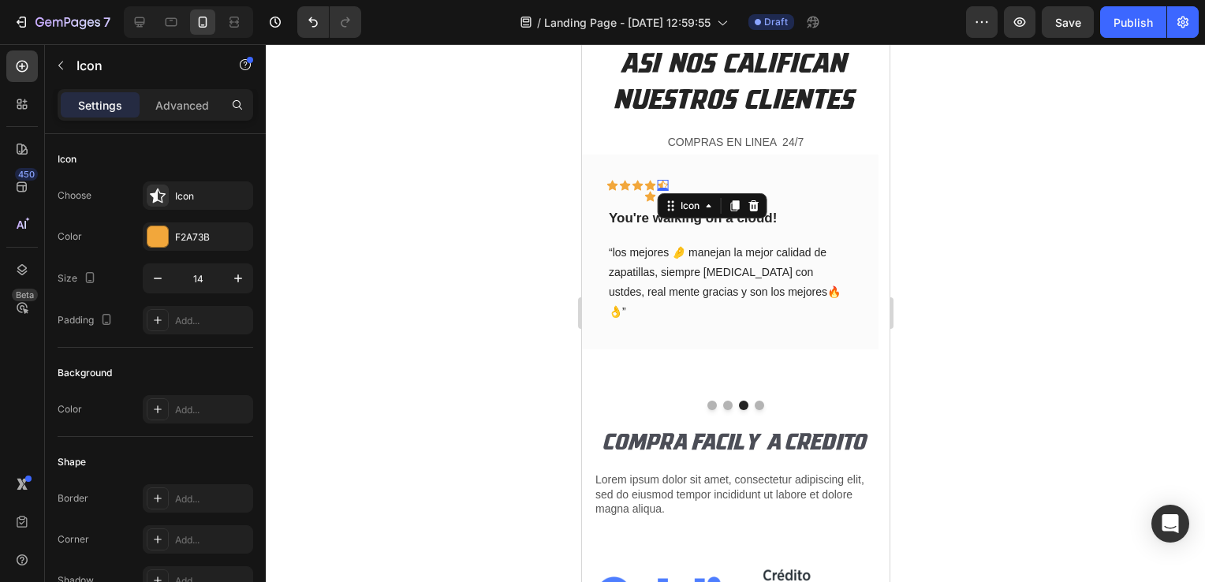
click at [665, 184] on div "Icon 0" at bounding box center [662, 185] width 11 height 11
click at [756, 207] on icon at bounding box center [752, 205] width 10 height 11
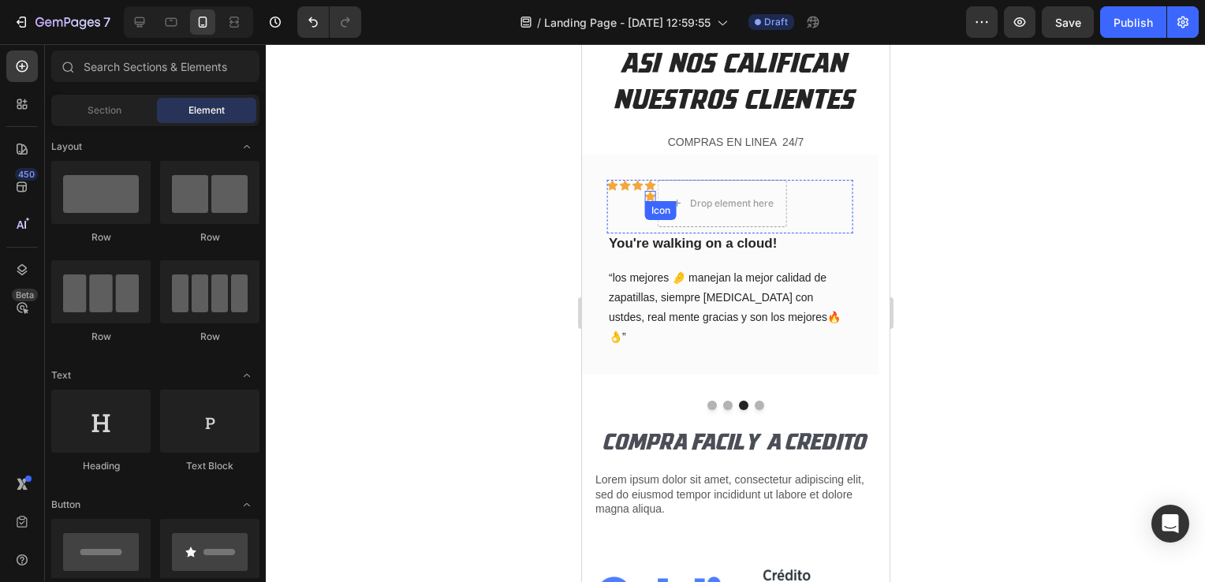
click at [648, 200] on div "Icon" at bounding box center [649, 196] width 11 height 11
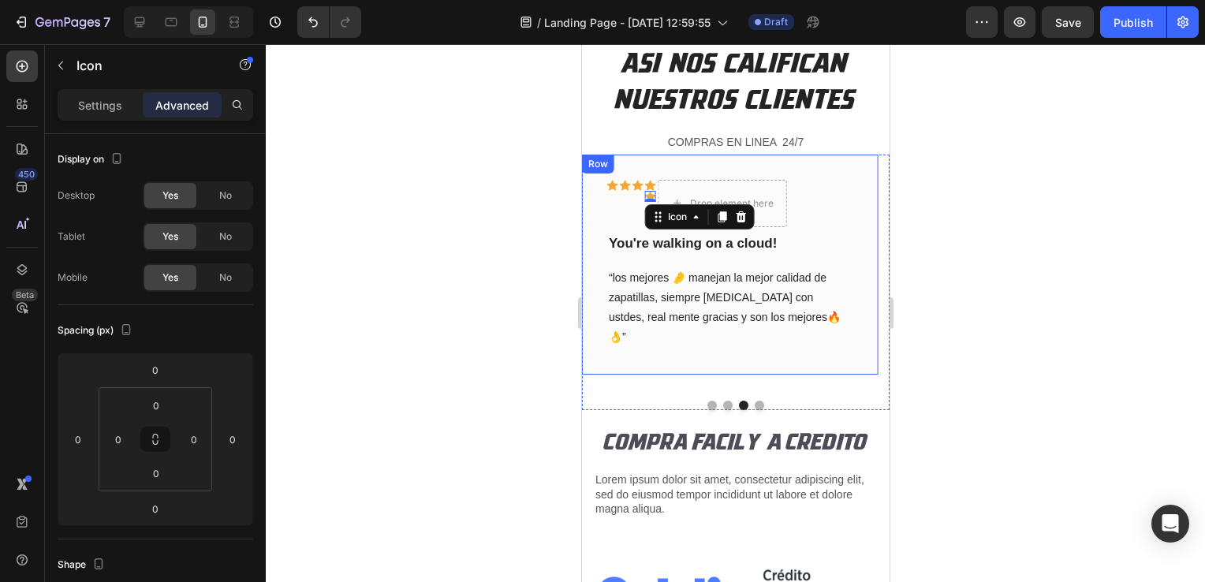
click at [500, 207] on div at bounding box center [735, 313] width 939 height 538
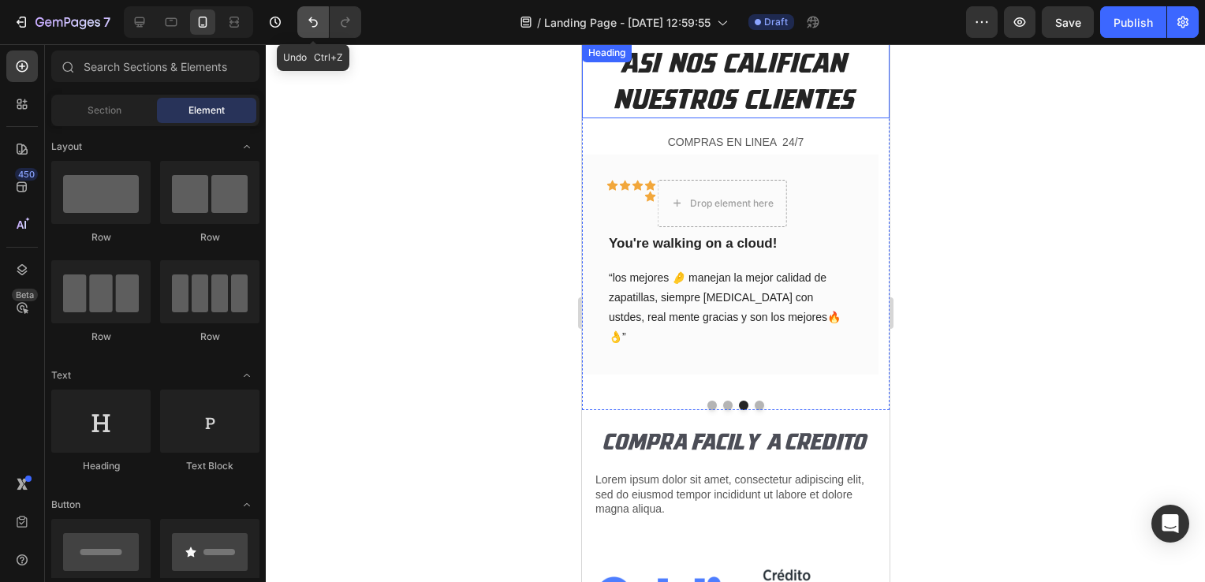
click at [312, 20] on icon "Undo/Redo" at bounding box center [313, 22] width 16 height 16
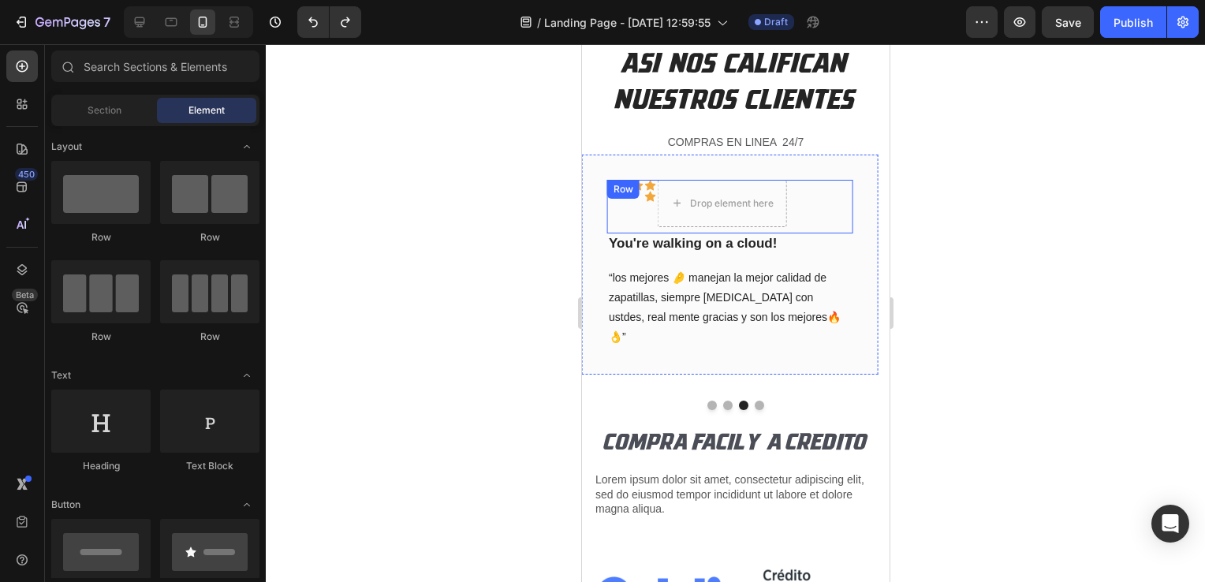
click at [628, 203] on div "Icon Icon Icon Icon Icon Drop element here Row" at bounding box center [728, 207] width 245 height 54
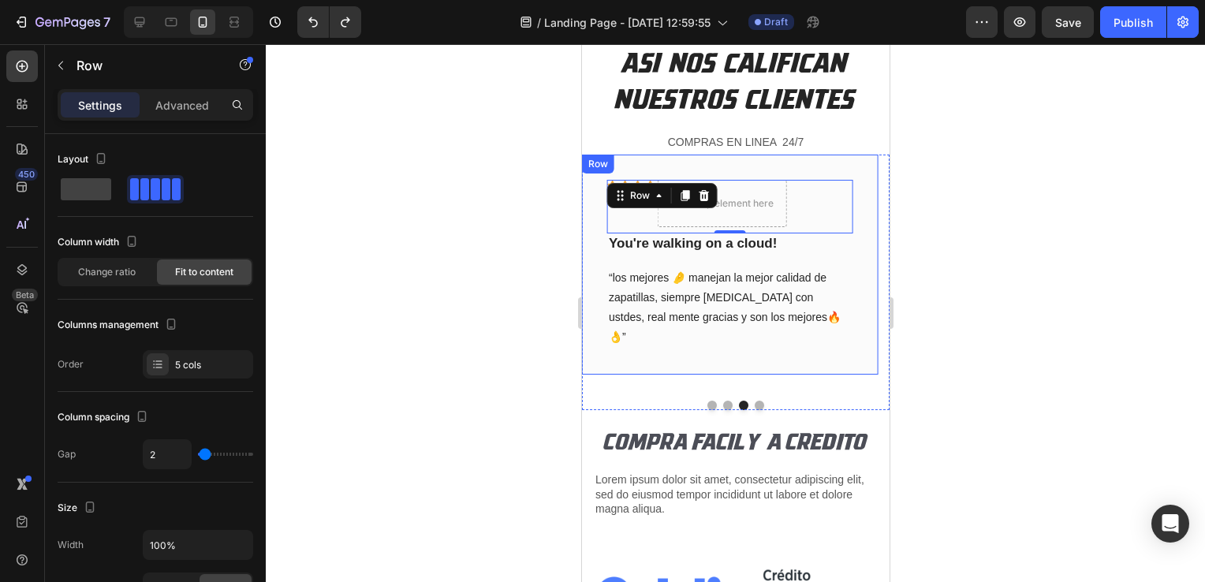
click at [432, 151] on div at bounding box center [735, 313] width 939 height 538
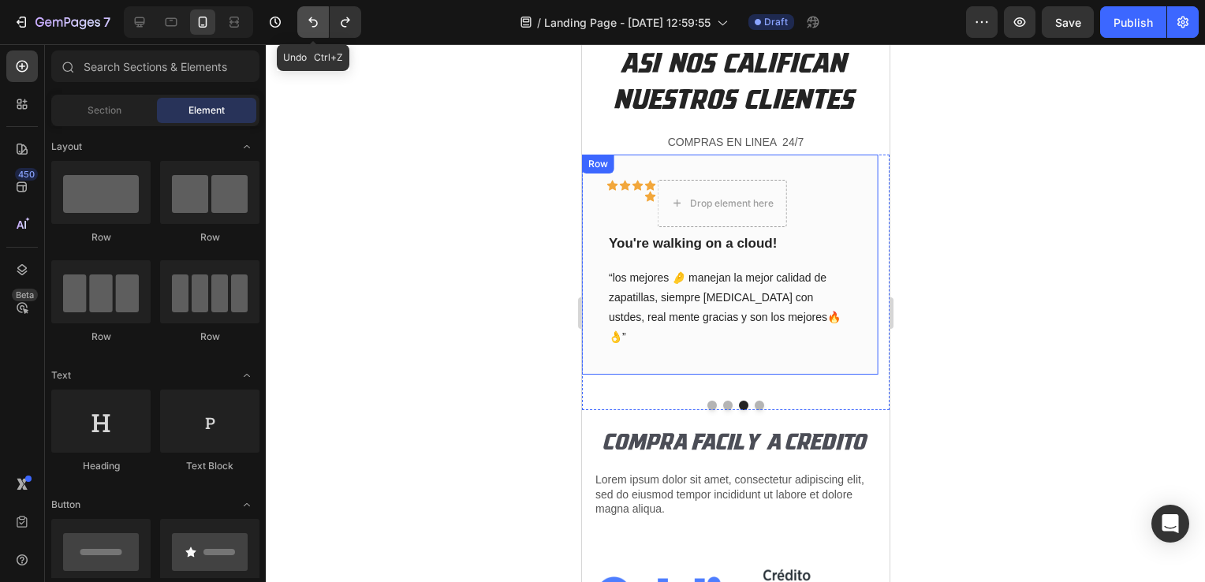
click at [315, 21] on icon "Undo/Redo" at bounding box center [313, 22] width 16 height 16
click at [316, 20] on icon "Undo/Redo" at bounding box center [312, 22] width 9 height 10
click at [345, 26] on icon "Undo/Redo" at bounding box center [345, 22] width 9 height 10
click at [306, 26] on icon "Undo/Redo" at bounding box center [313, 22] width 16 height 16
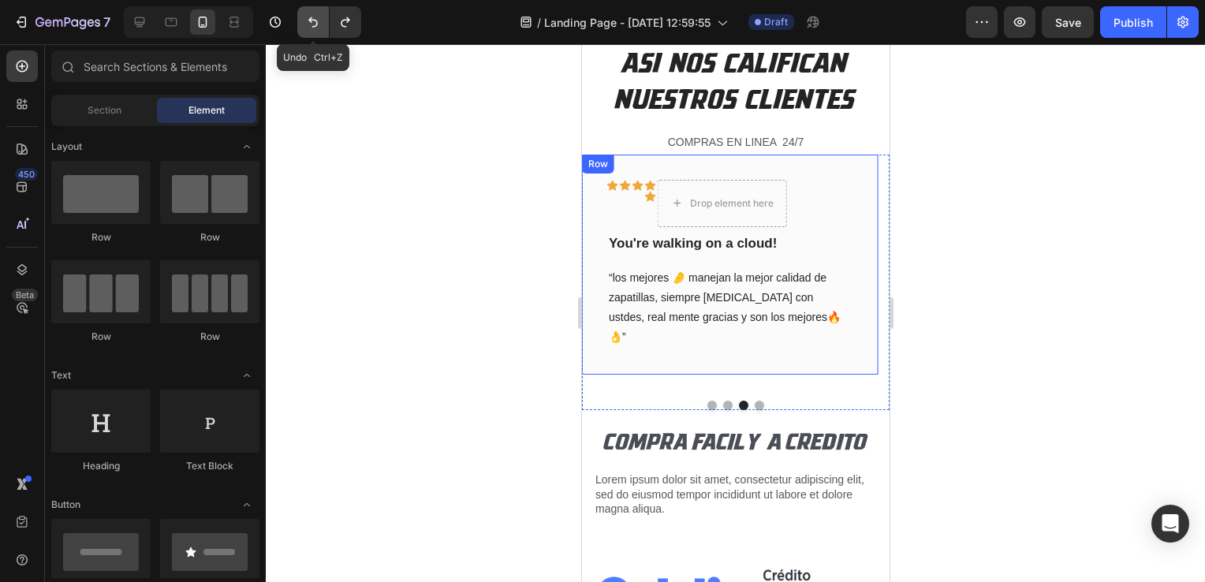
click at [313, 26] on icon "Undo/Redo" at bounding box center [312, 22] width 9 height 10
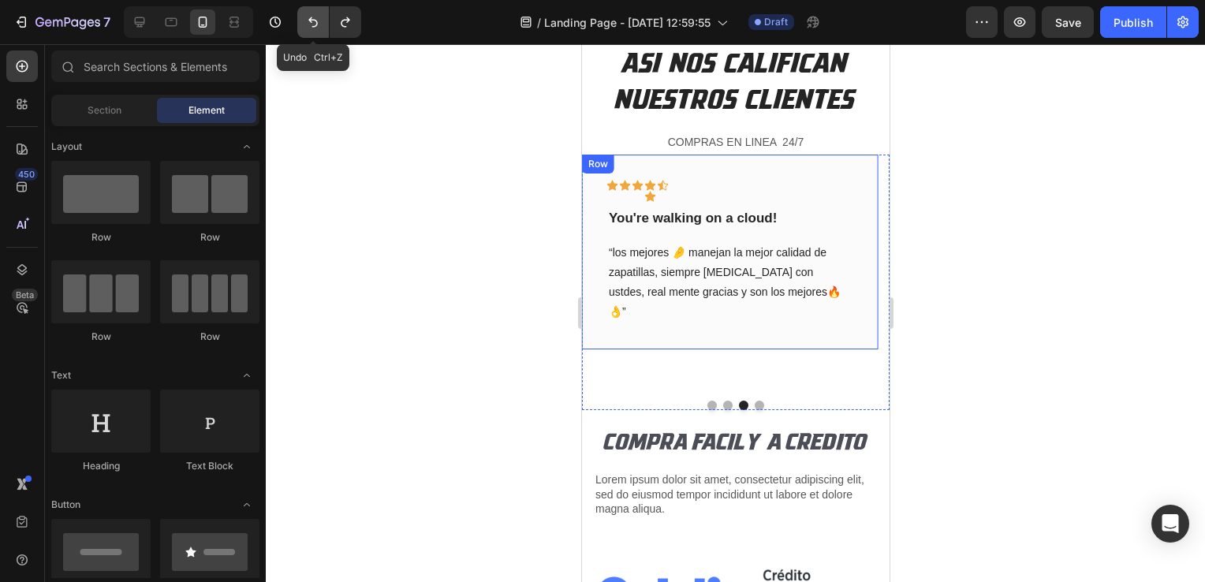
click at [314, 26] on icon "Undo/Redo" at bounding box center [312, 22] width 9 height 10
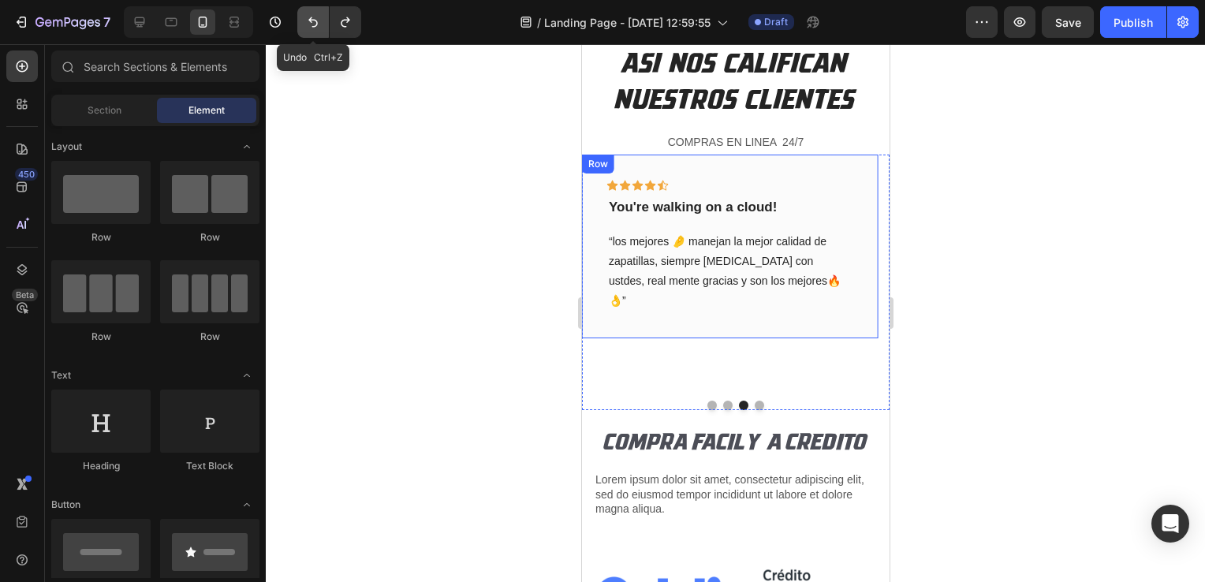
click at [314, 26] on icon "Undo/Redo" at bounding box center [312, 22] width 9 height 10
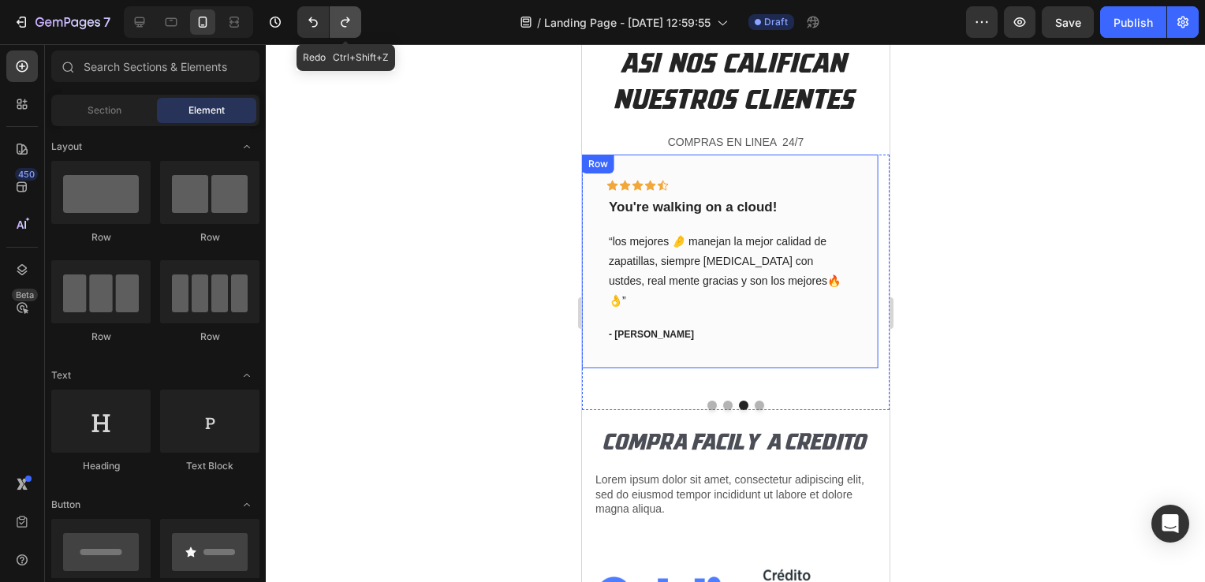
click at [353, 27] on button "Undo/Redo" at bounding box center [346, 22] width 32 height 32
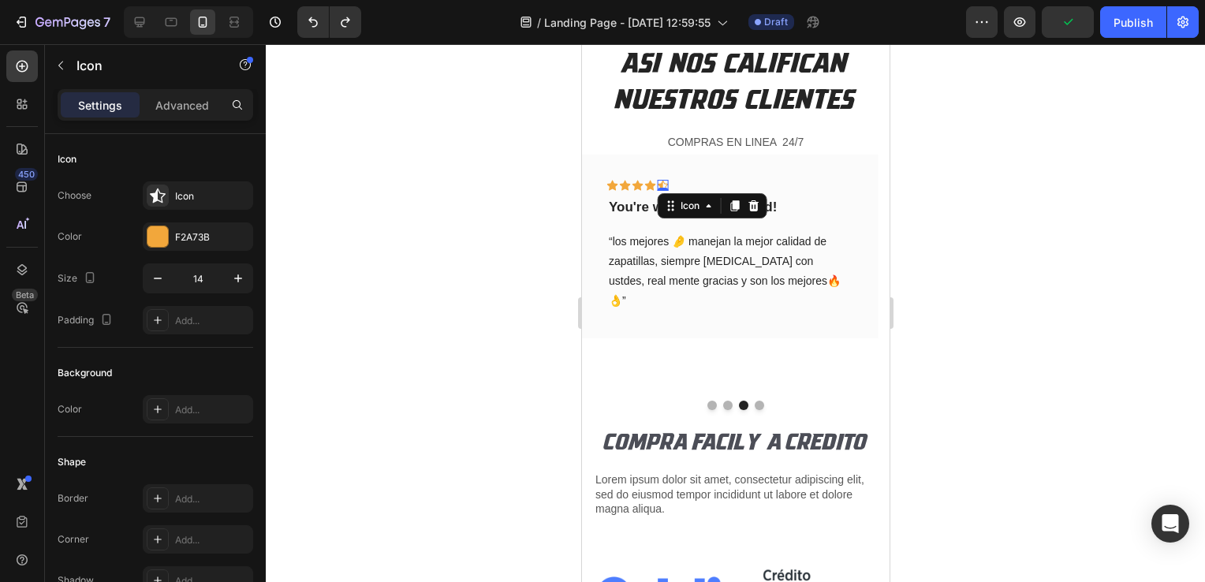
click at [661, 183] on div "Icon 0" at bounding box center [662, 185] width 11 height 11
click at [703, 210] on icon at bounding box center [708, 205] width 13 height 13
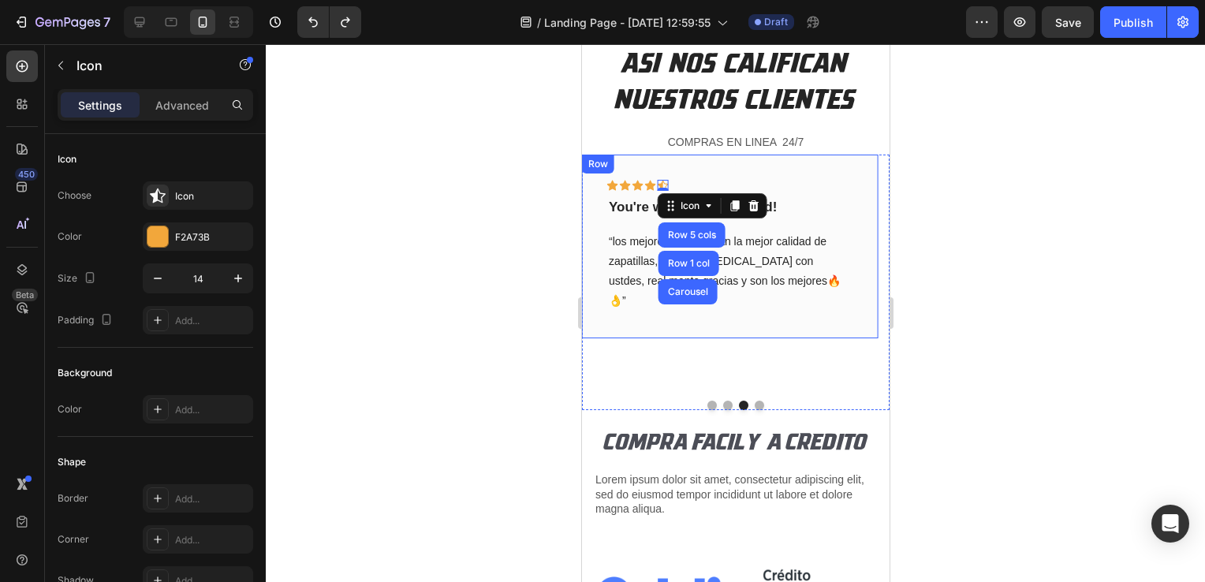
click at [461, 250] on div at bounding box center [735, 313] width 939 height 538
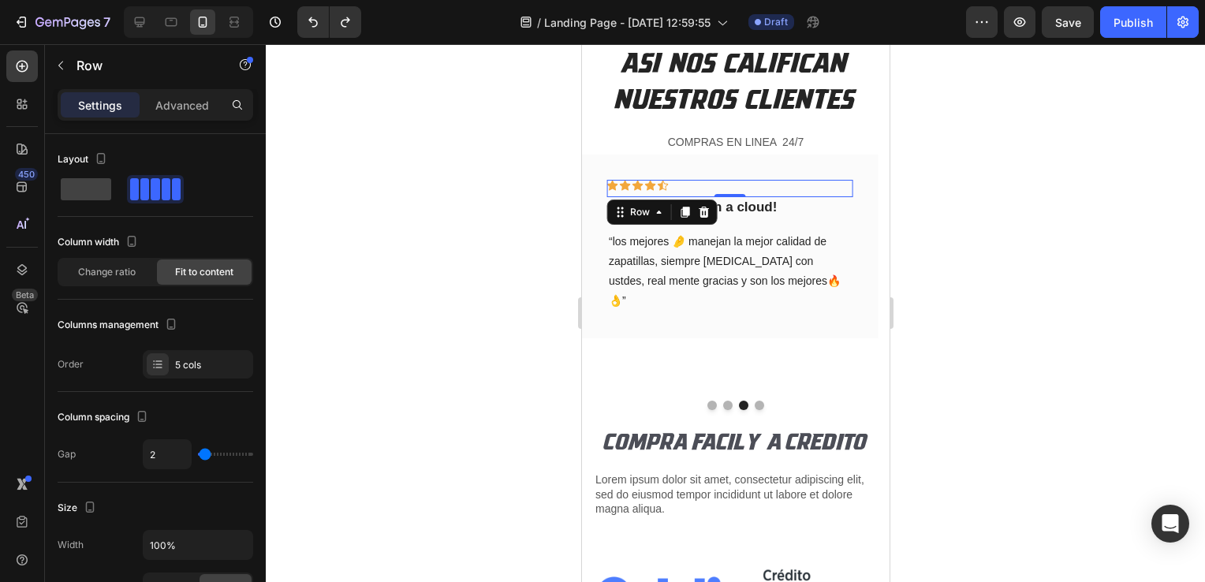
click at [690, 185] on div "Icon Icon Icon Icon Icon Row 0" at bounding box center [728, 188] width 245 height 17
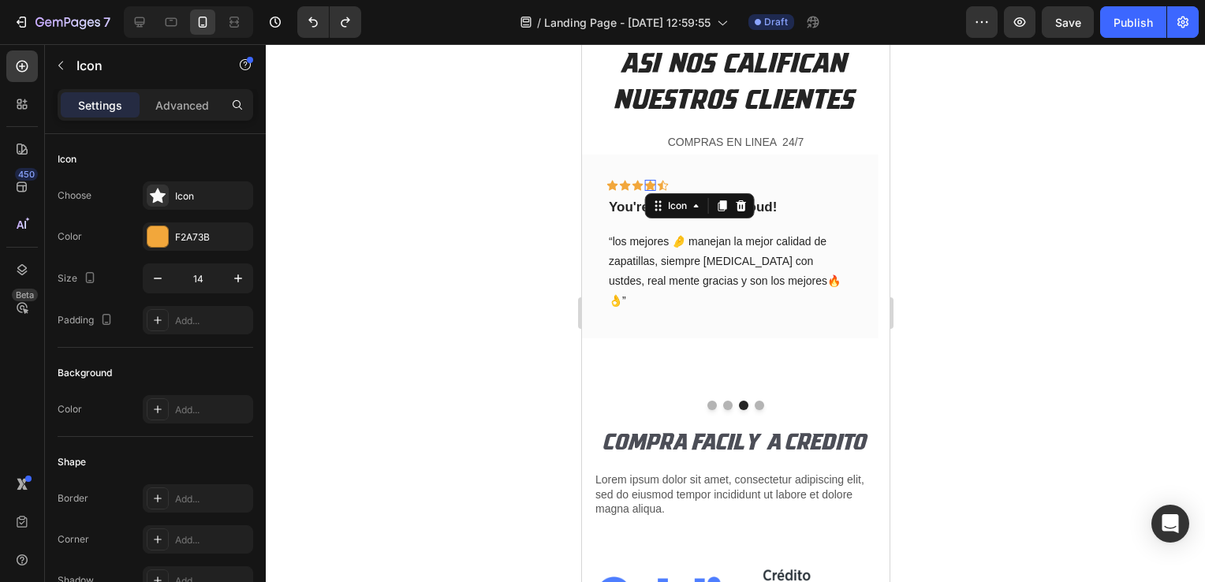
click at [652, 184] on div "Icon 0" at bounding box center [649, 185] width 11 height 11
click at [663, 185] on icon at bounding box center [662, 185] width 11 height 11
click at [646, 184] on div "Icon" at bounding box center [649, 185] width 11 height 11
click at [657, 181] on icon at bounding box center [662, 185] width 11 height 11
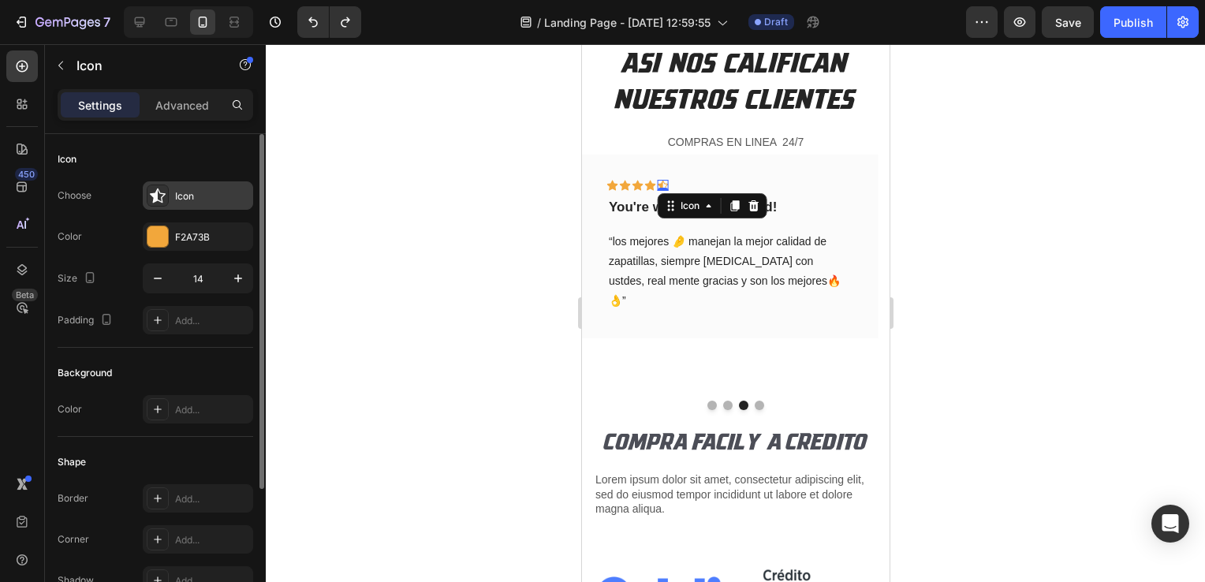
click at [209, 194] on div "Icon" at bounding box center [212, 196] width 74 height 14
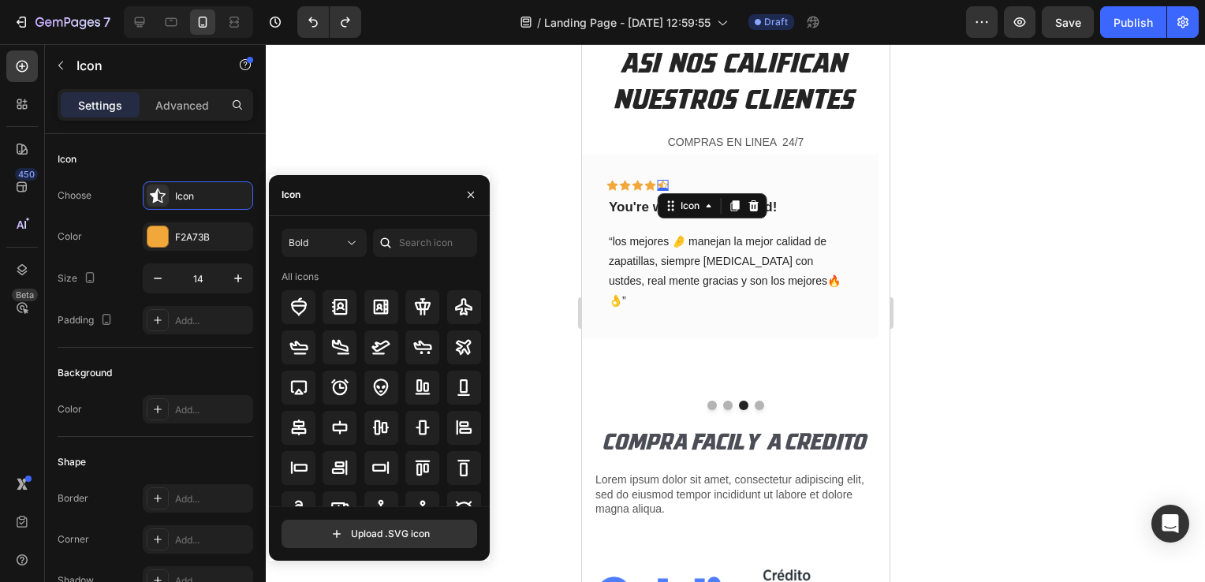
click at [374, 198] on div "Icon" at bounding box center [379, 195] width 221 height 41
click at [415, 237] on input "text" at bounding box center [425, 243] width 104 height 28
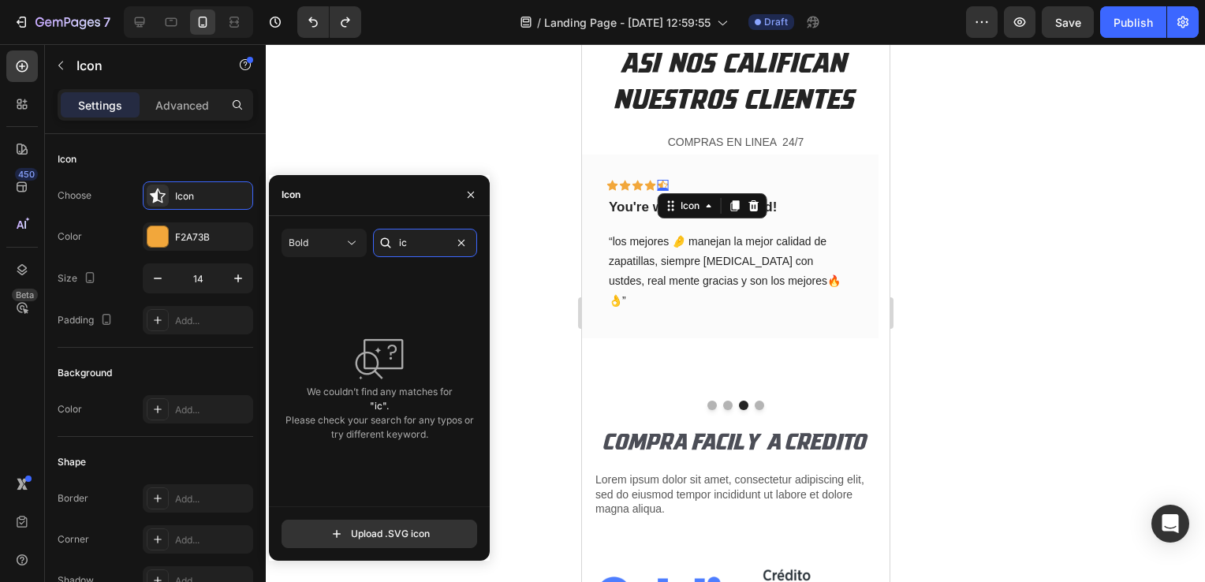
type input "i"
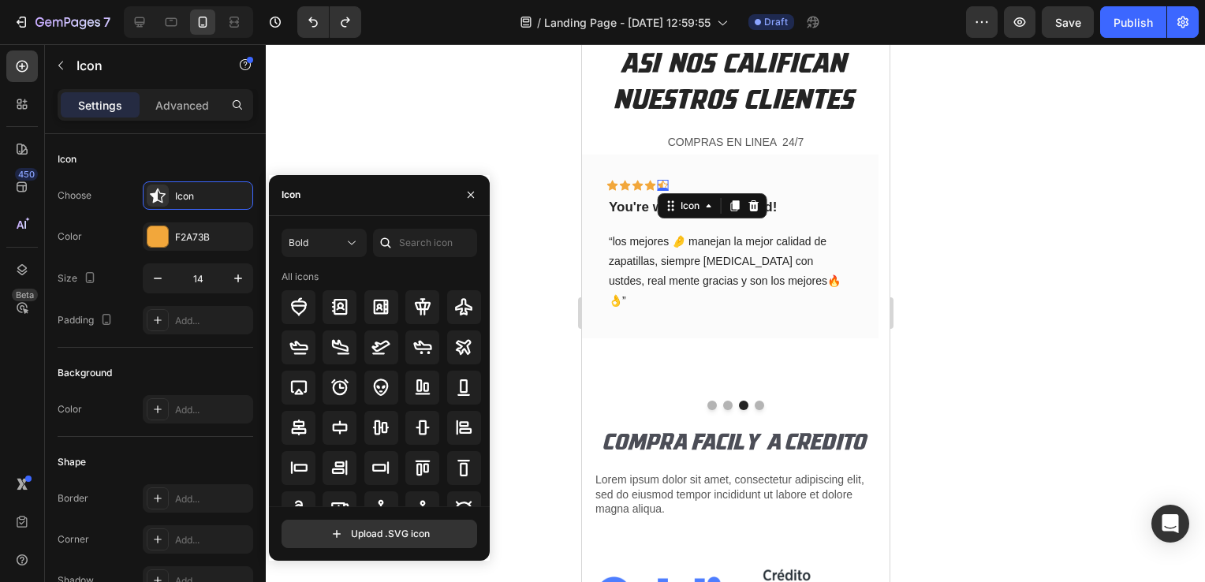
click at [546, 172] on div at bounding box center [735, 313] width 939 height 538
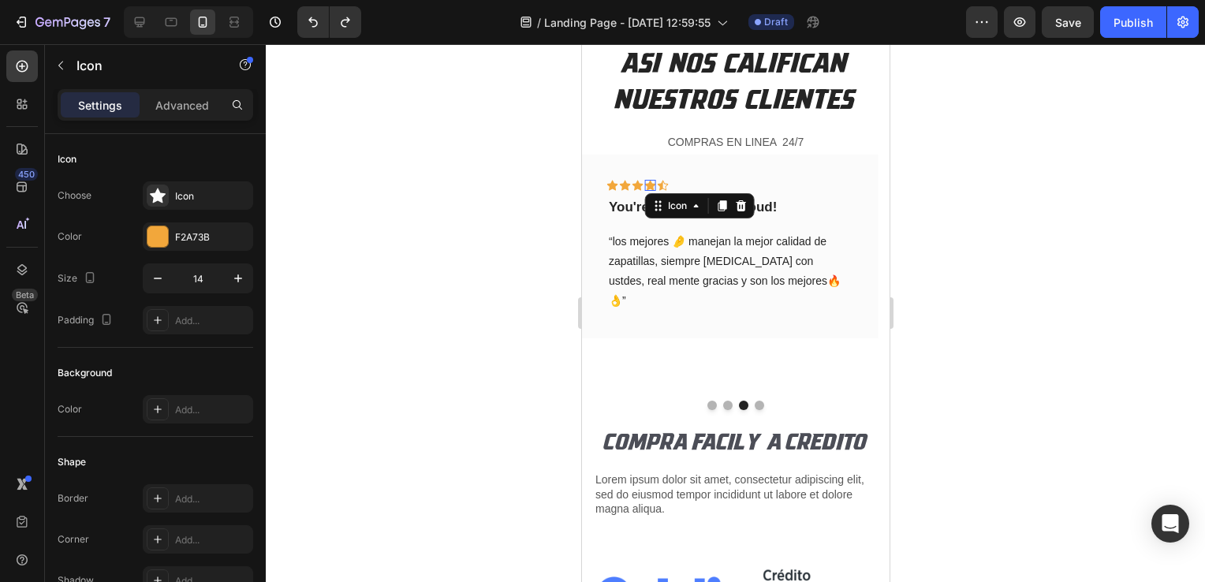
click at [646, 184] on div "Icon 0" at bounding box center [649, 185] width 11 height 11
click at [665, 183] on div "Icon 0" at bounding box center [662, 185] width 11 height 11
click at [649, 181] on icon at bounding box center [649, 185] width 11 height 10
click at [725, 203] on icon at bounding box center [721, 205] width 9 height 11
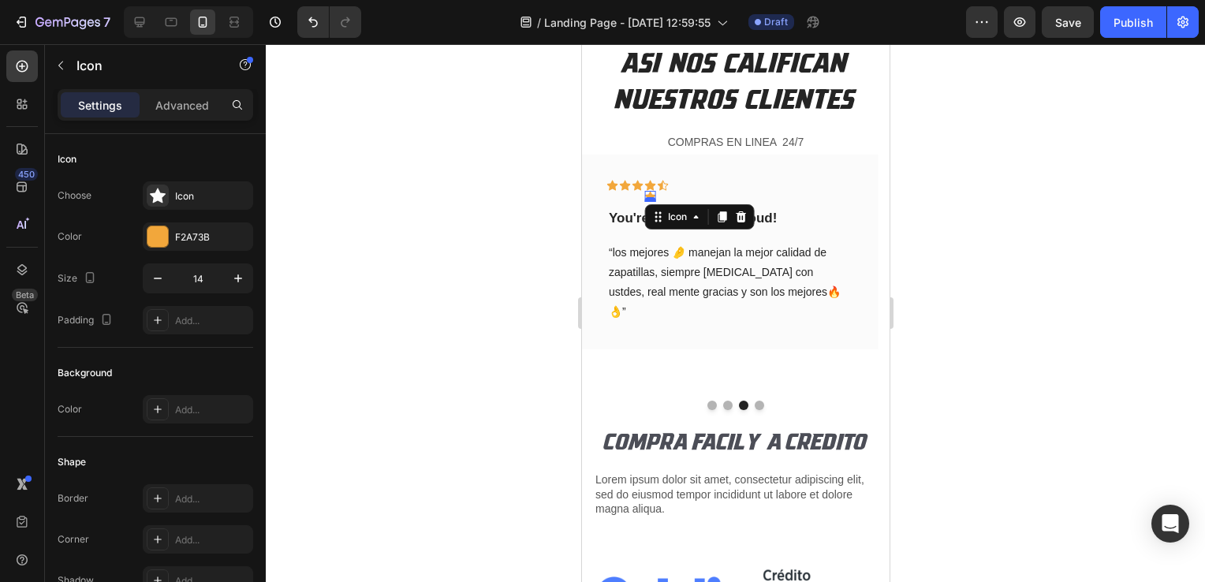
click at [648, 197] on div at bounding box center [649, 199] width 11 height 5
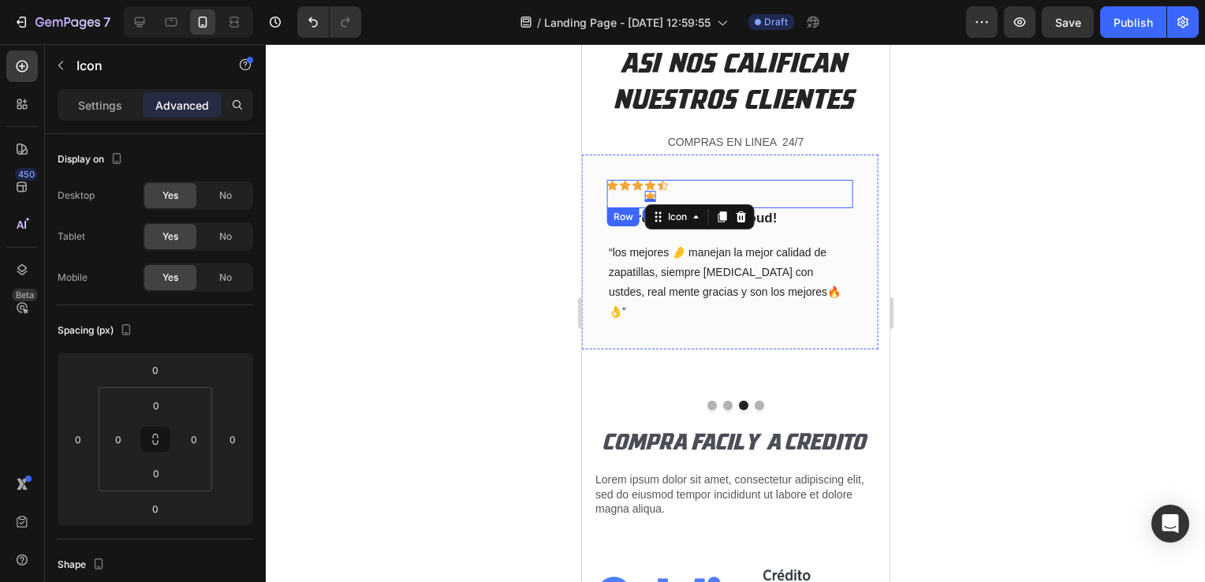
click at [675, 183] on div "Icon Icon Icon Icon Icon 0 Icon Row" at bounding box center [728, 194] width 245 height 28
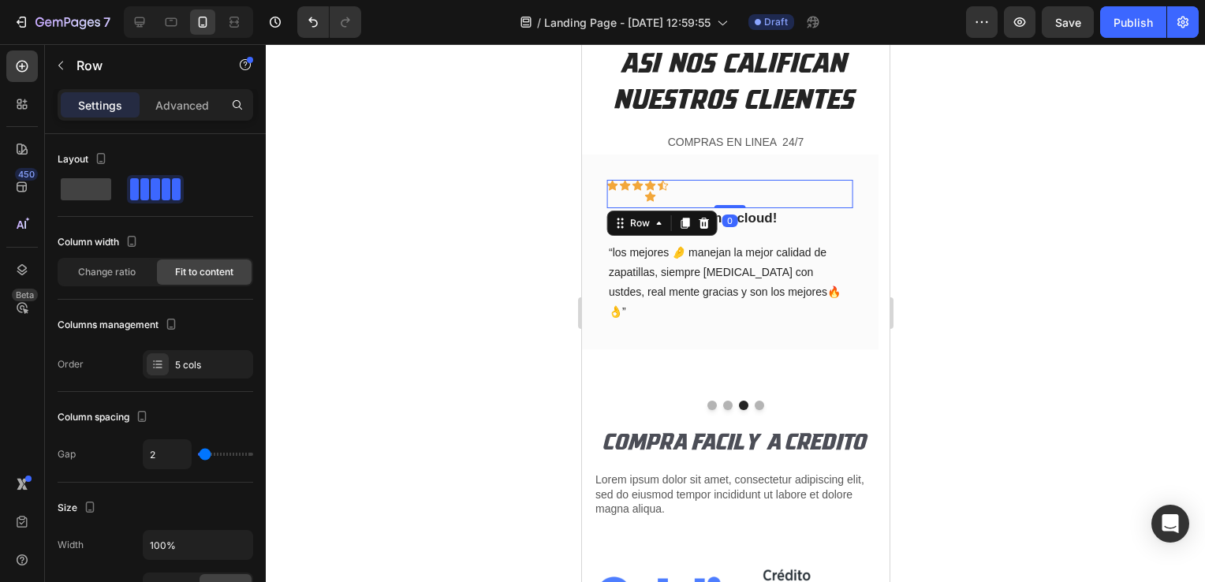
drag, startPoint x: 732, startPoint y: 206, endPoint x: 732, endPoint y: 196, distance: 9.5
click at [732, 196] on div "Icon Icon Icon Icon Icon Icon Row 0" at bounding box center [728, 194] width 245 height 28
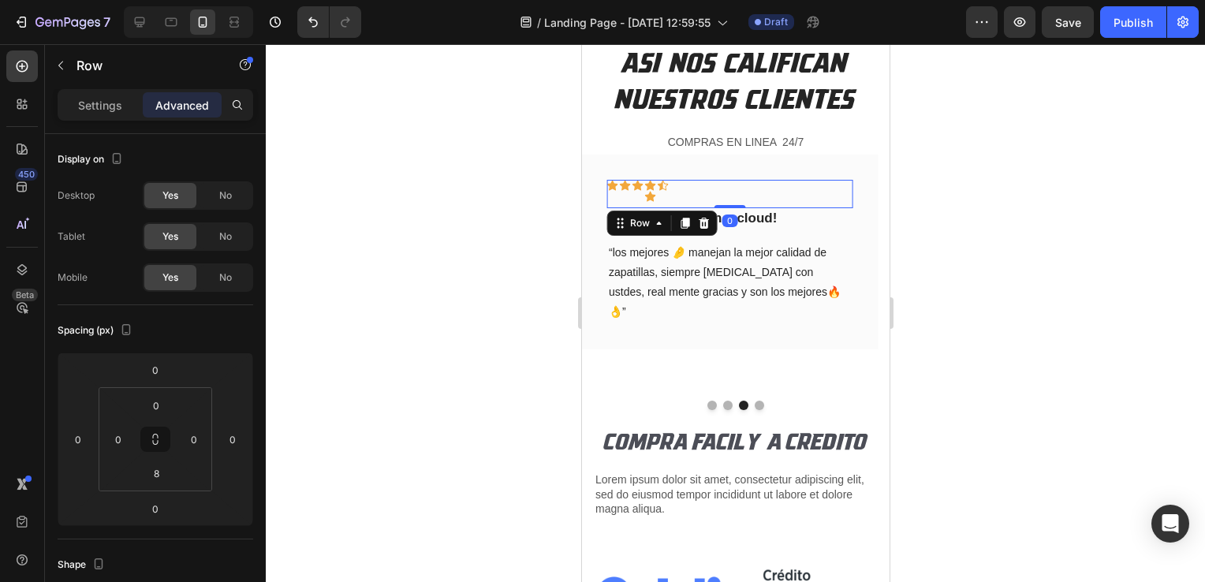
click at [644, 197] on icon at bounding box center [649, 196] width 11 height 11
click at [636, 197] on div "Icon" at bounding box center [636, 191] width 11 height 22
click at [632, 197] on div "Icon" at bounding box center [636, 191] width 11 height 22
click at [309, 23] on icon "Undo/Redo" at bounding box center [313, 22] width 16 height 16
click at [312, 25] on icon "Undo/Redo" at bounding box center [313, 22] width 16 height 16
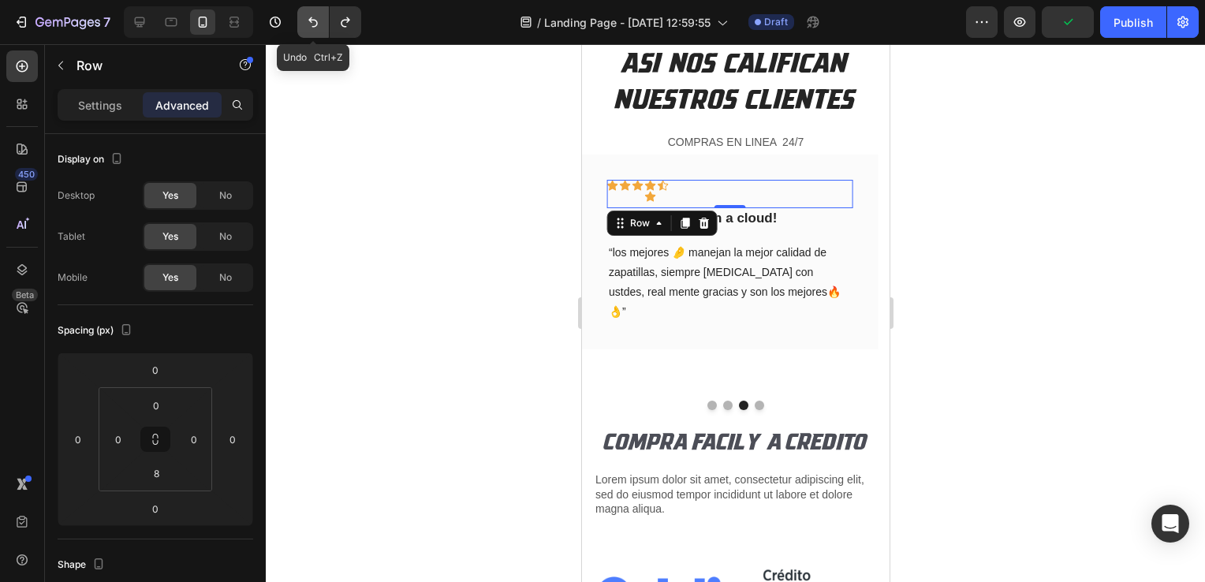
click at [312, 25] on icon "Undo/Redo" at bounding box center [313, 22] width 16 height 16
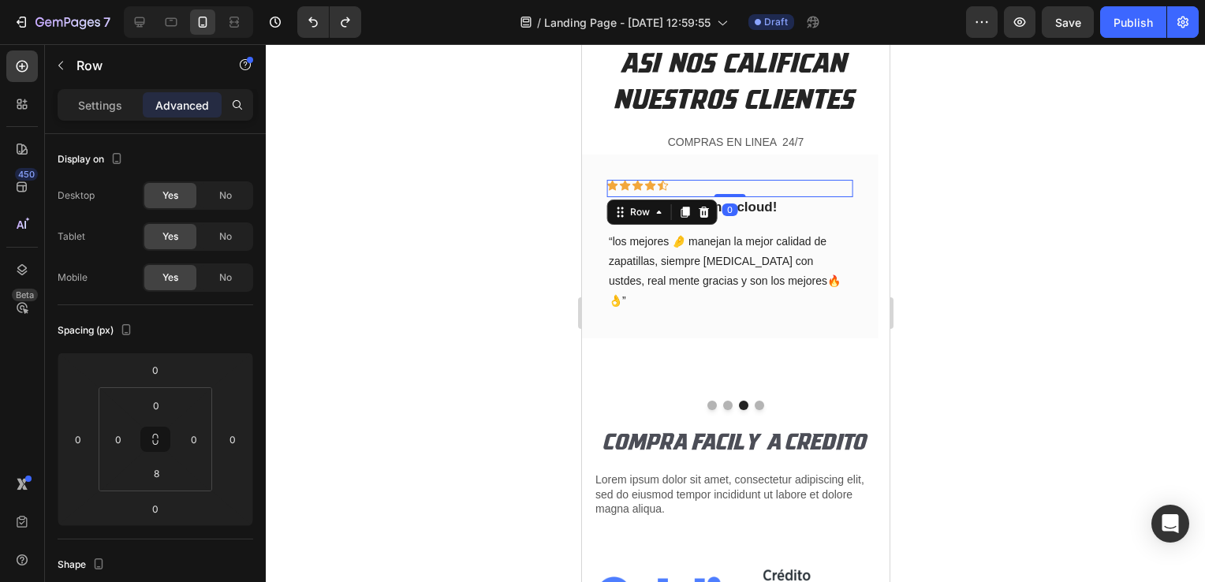
click at [445, 166] on div at bounding box center [735, 313] width 939 height 538
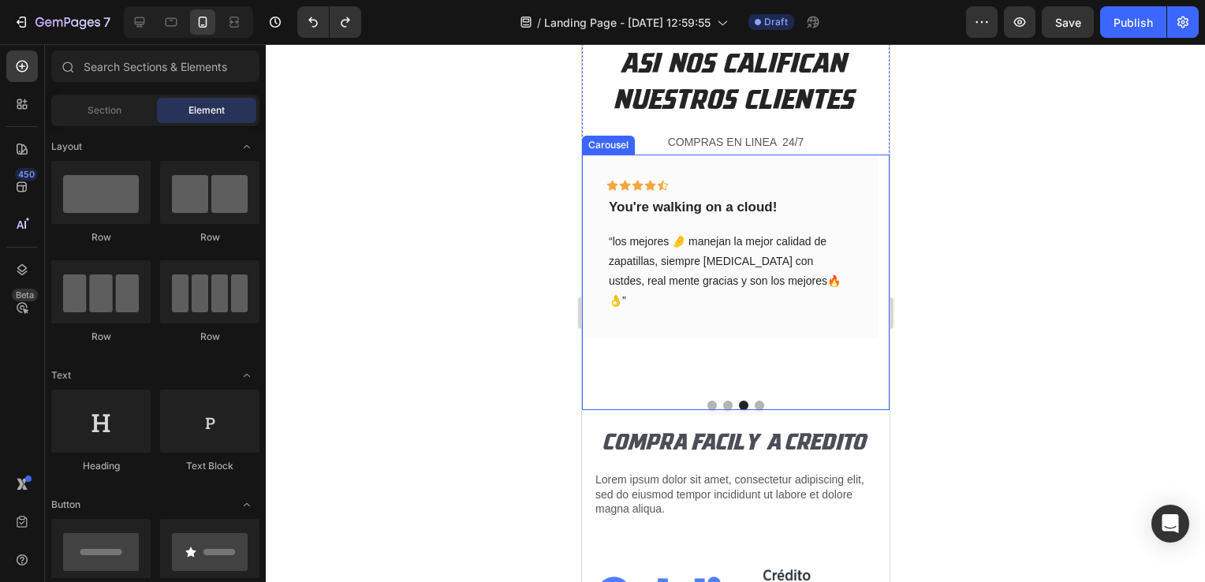
click at [722, 403] on button "Dot" at bounding box center [726, 404] width 9 height 9
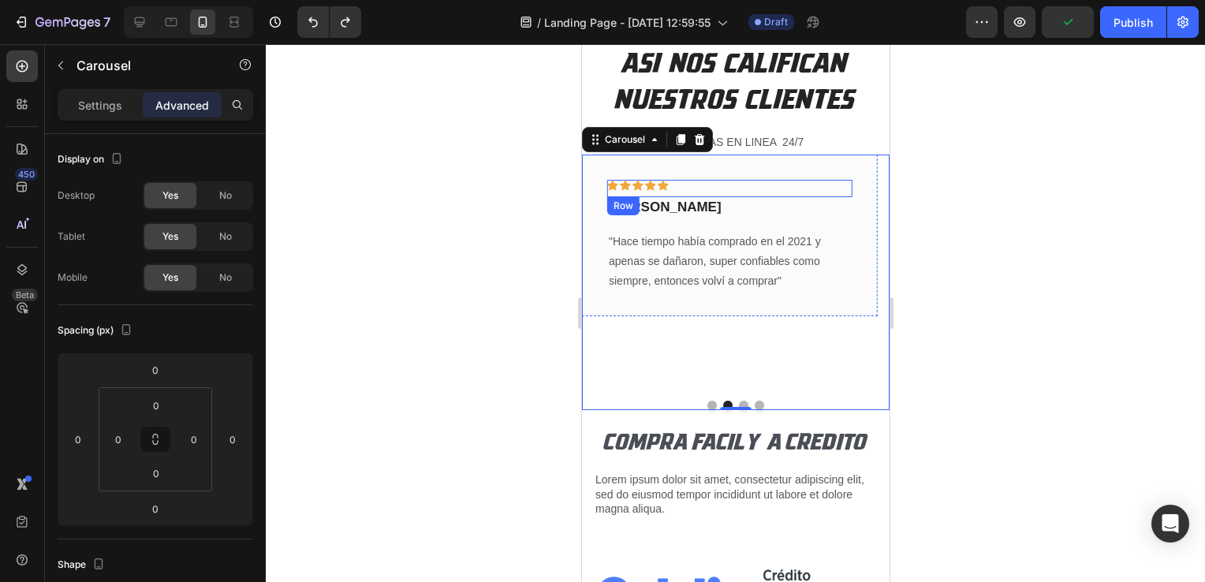
click at [706, 188] on div "Icon Icon Icon Icon Icon Row" at bounding box center [728, 188] width 245 height 17
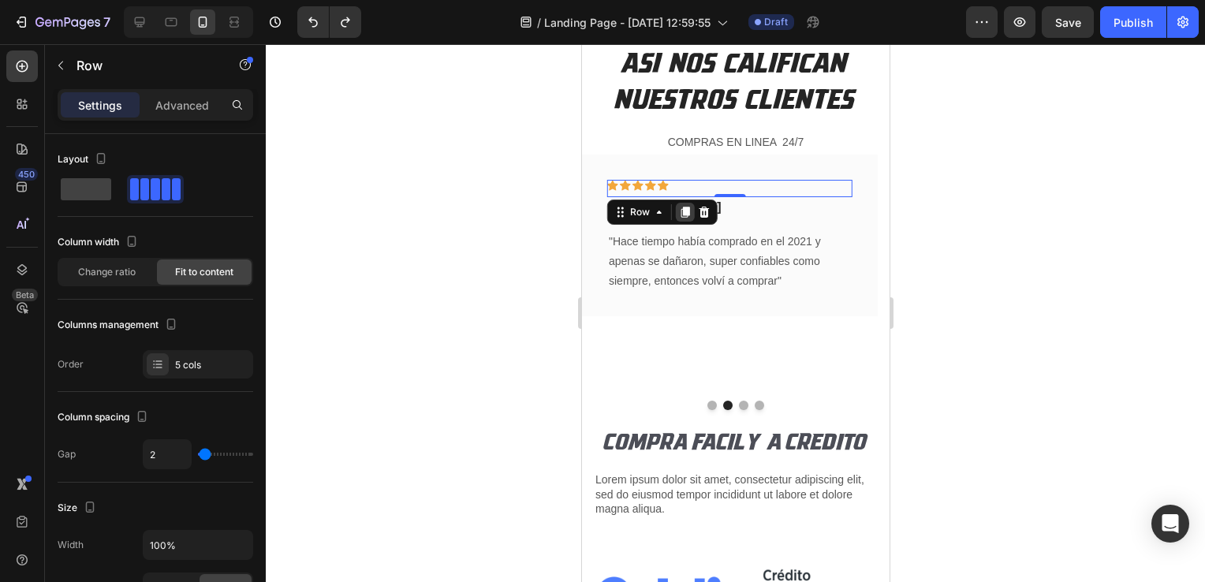
click at [682, 210] on icon at bounding box center [684, 212] width 9 height 11
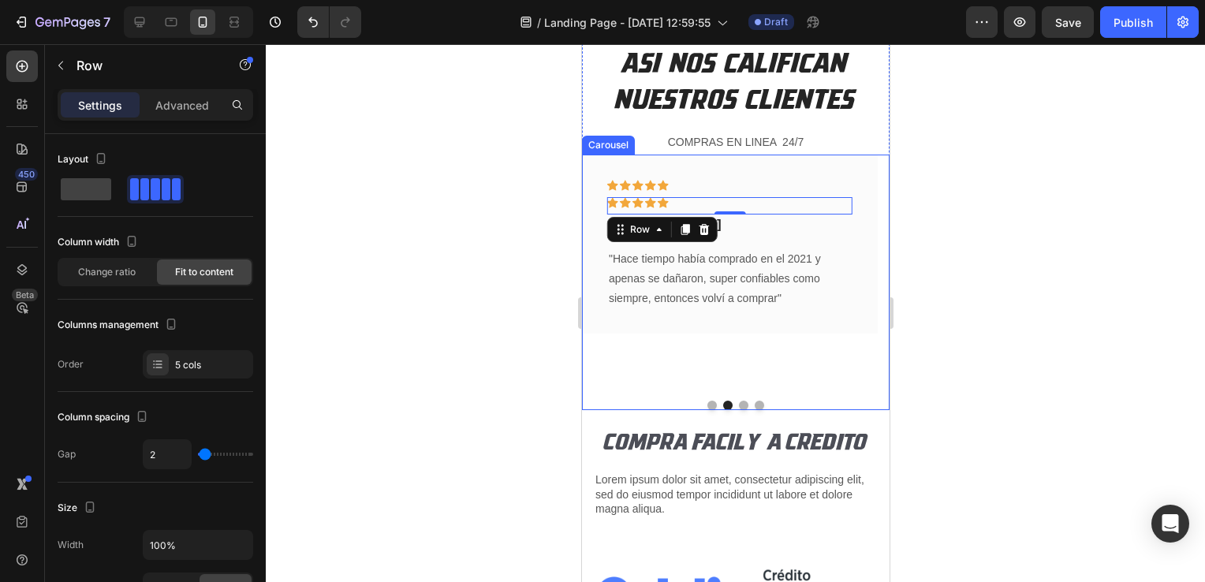
click at [740, 398] on div "Icon Icon Icon Icon Icon Row [PERSON_NAME] Text block “ya las probe y déjame de…" at bounding box center [734, 282] width 307 height 255
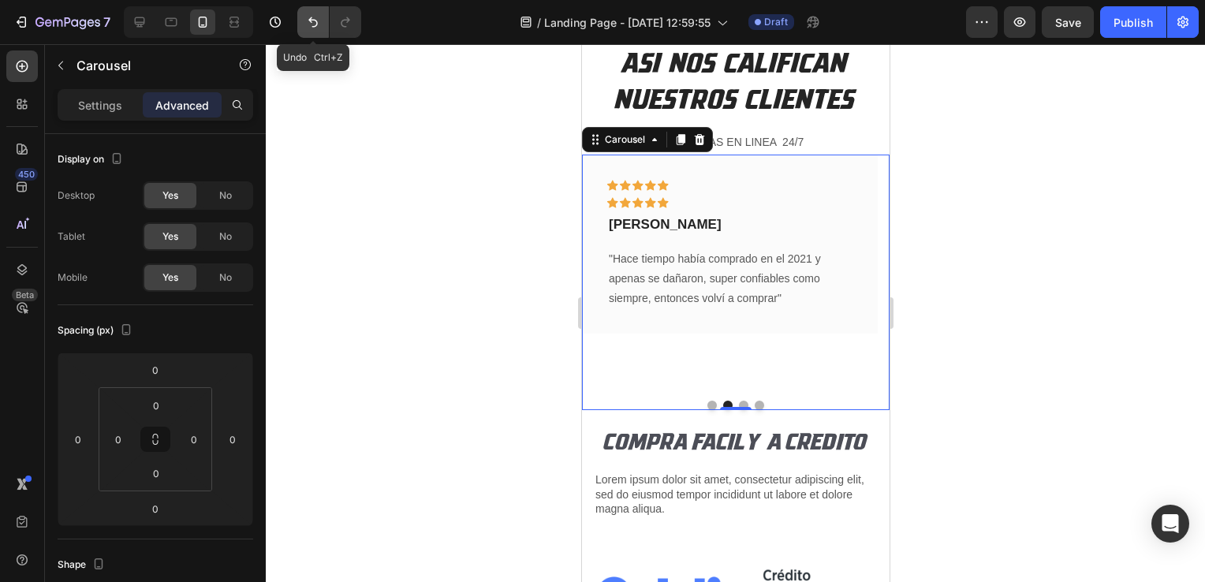
click at [309, 24] on icon "Undo/Redo" at bounding box center [313, 22] width 16 height 16
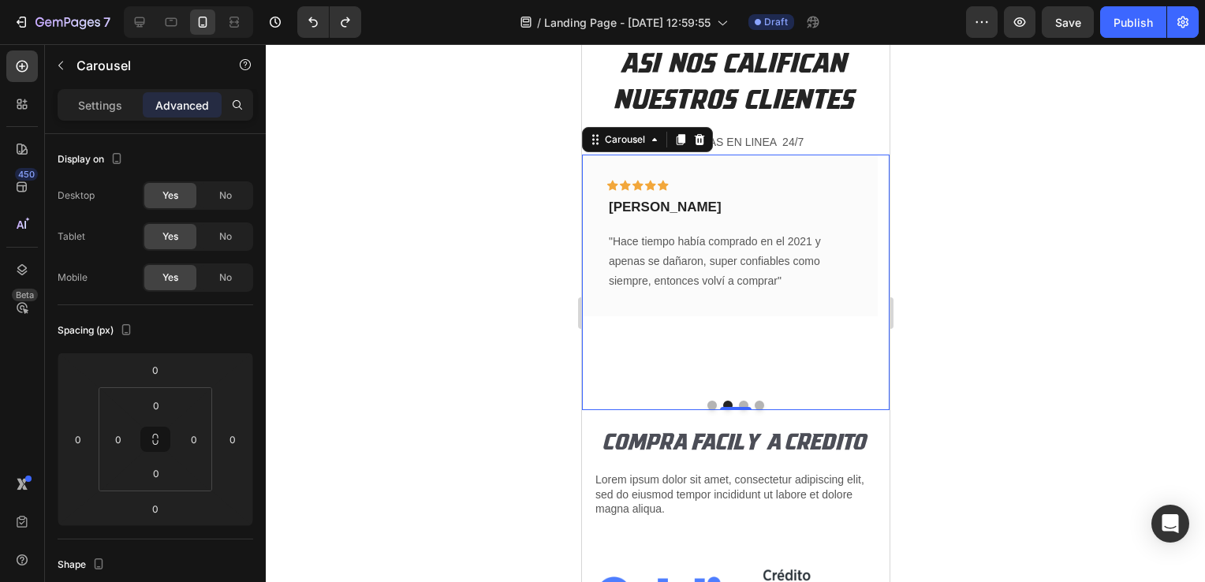
click at [732, 404] on div "0" at bounding box center [735, 410] width 16 height 13
click at [738, 400] on button "Dot" at bounding box center [742, 404] width 9 height 9
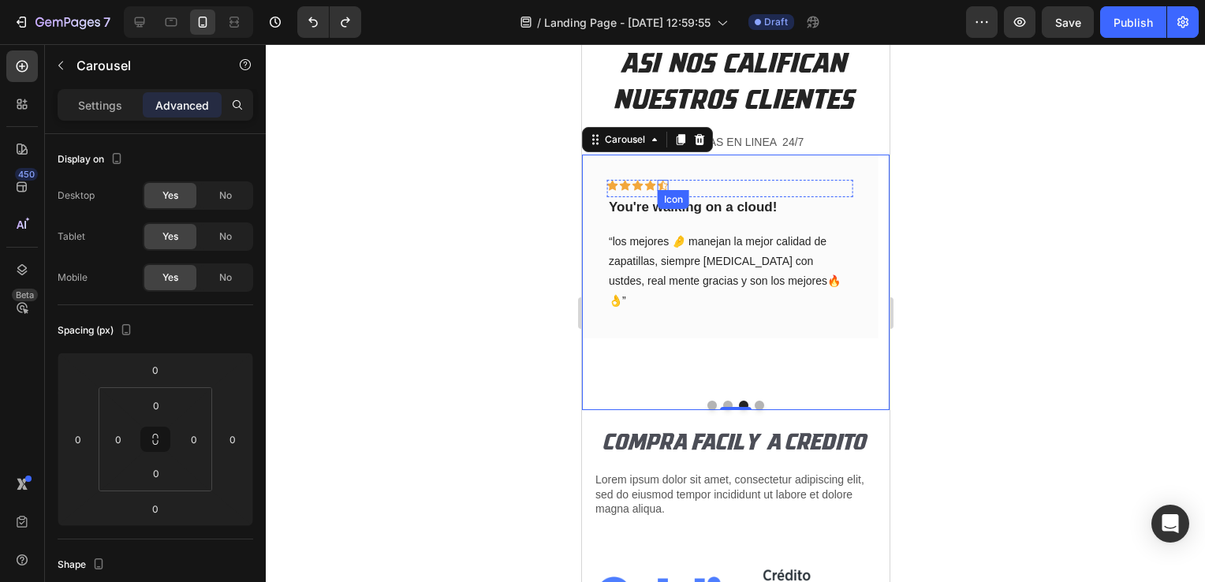
click at [661, 183] on div "Icon" at bounding box center [662, 185] width 11 height 11
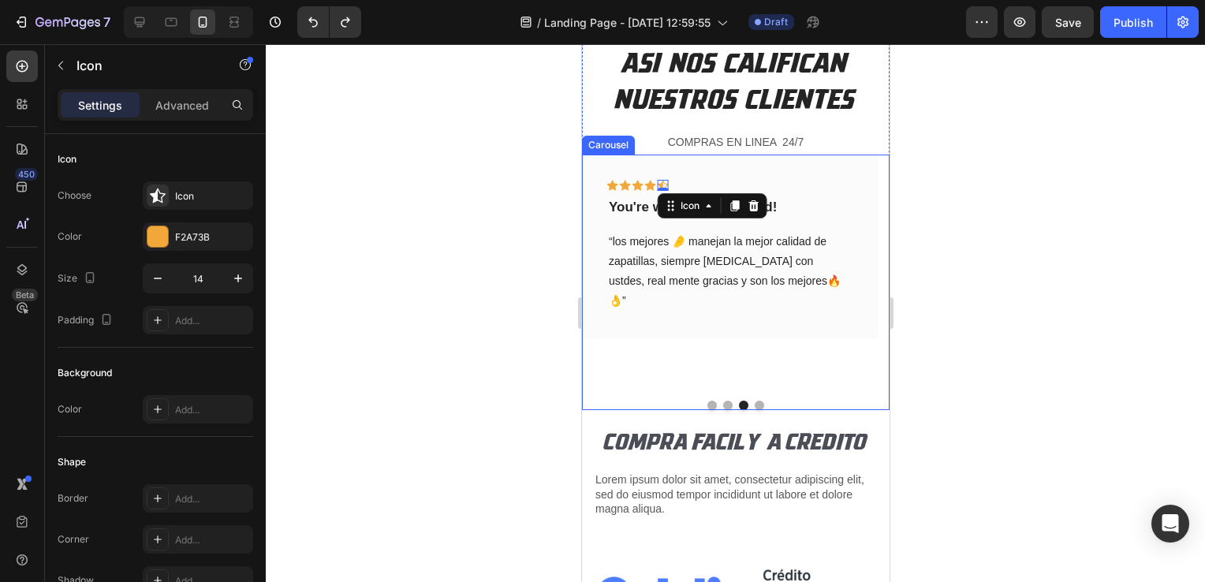
click at [754, 400] on button "Dot" at bounding box center [758, 404] width 9 height 9
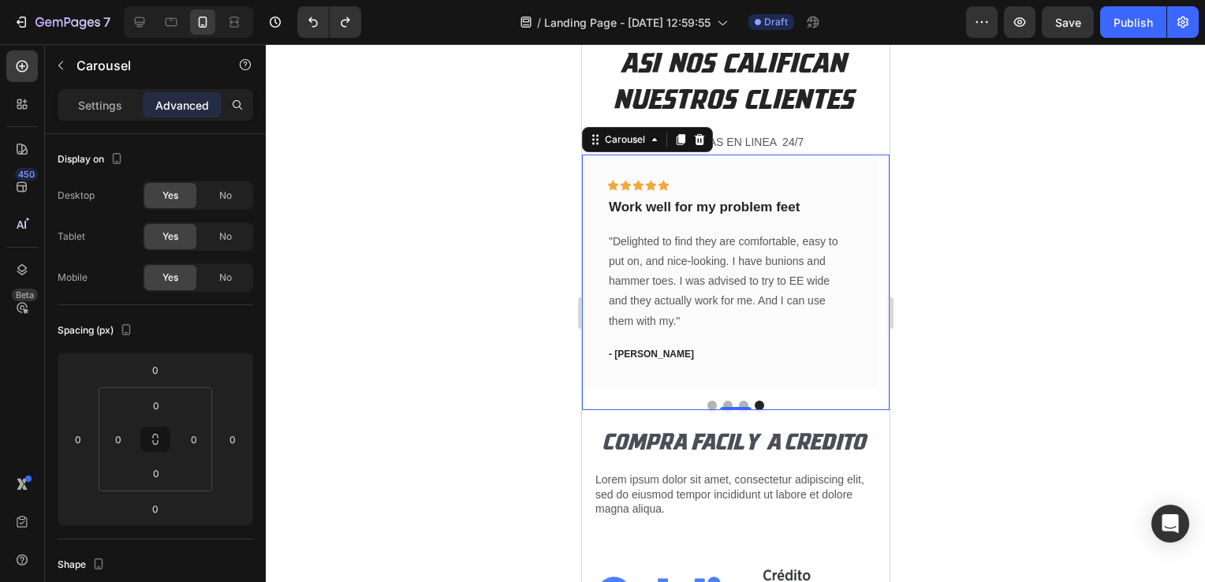
click at [706, 400] on button "Dot" at bounding box center [710, 404] width 9 height 9
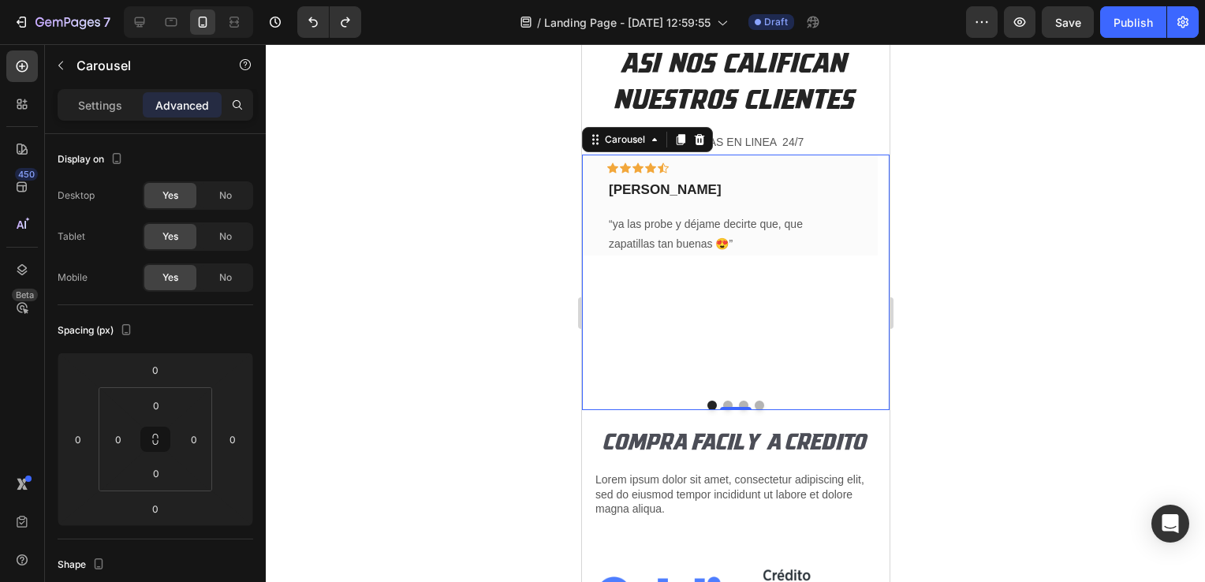
click at [722, 400] on button "Dot" at bounding box center [726, 404] width 9 height 9
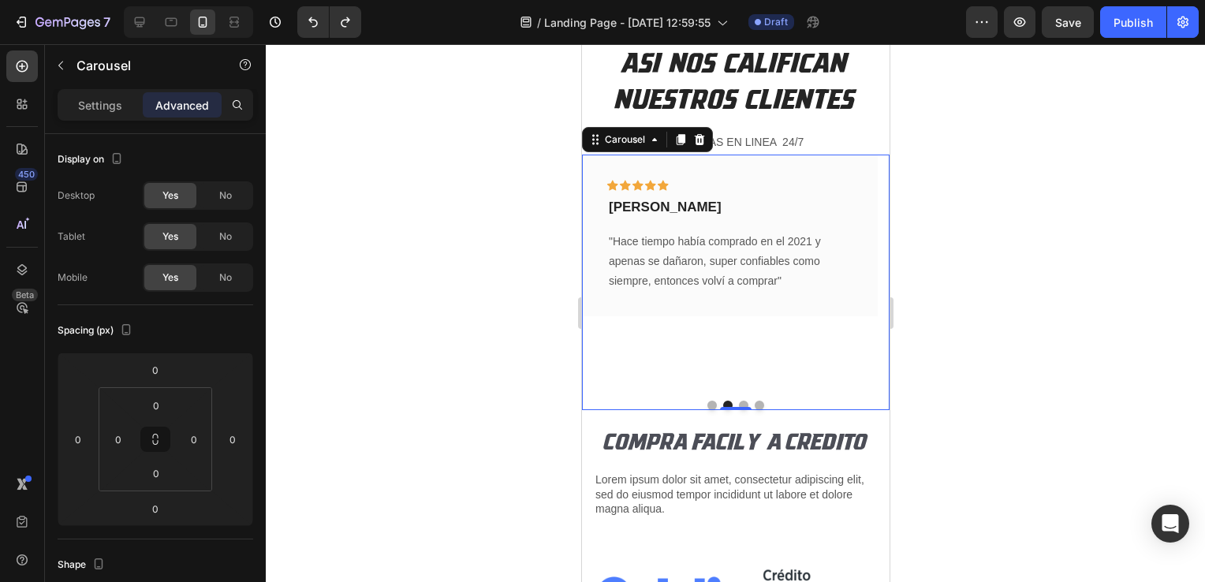
click at [738, 400] on button "Dot" at bounding box center [742, 404] width 9 height 9
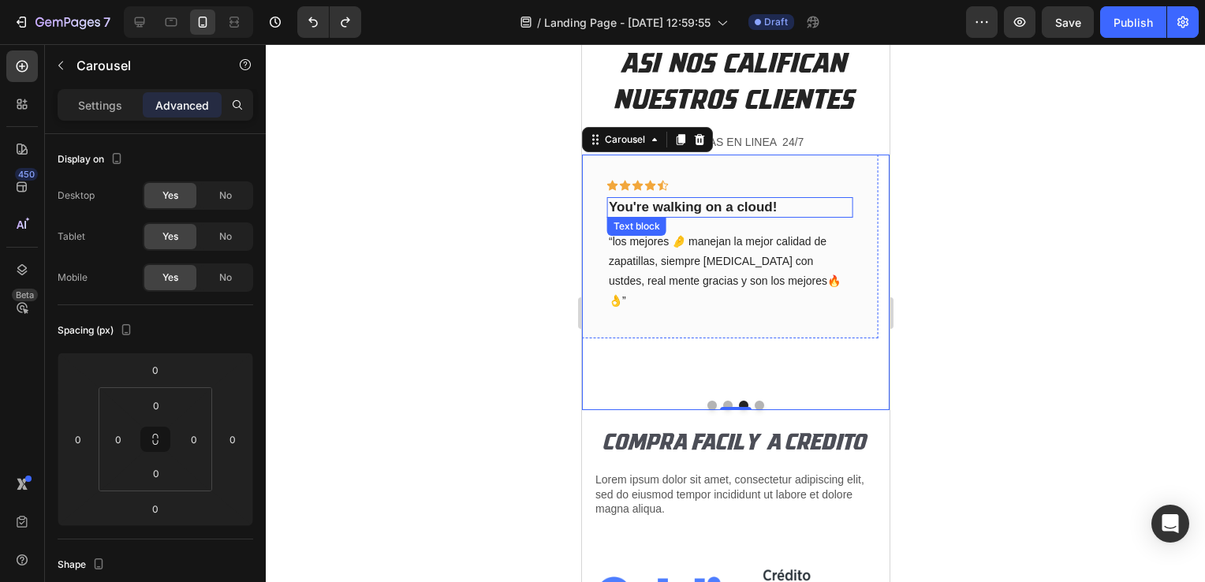
click at [665, 207] on p "You're walking on a cloud!" at bounding box center [729, 207] width 242 height 17
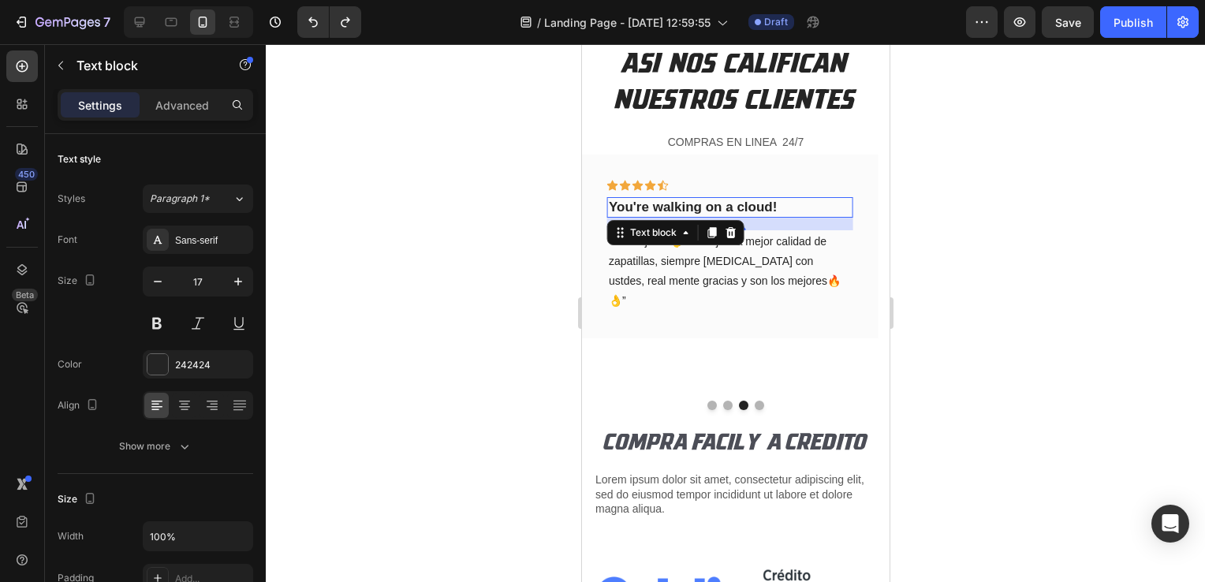
click at [665, 207] on p "You're walking on a cloud!" at bounding box center [729, 207] width 242 height 17
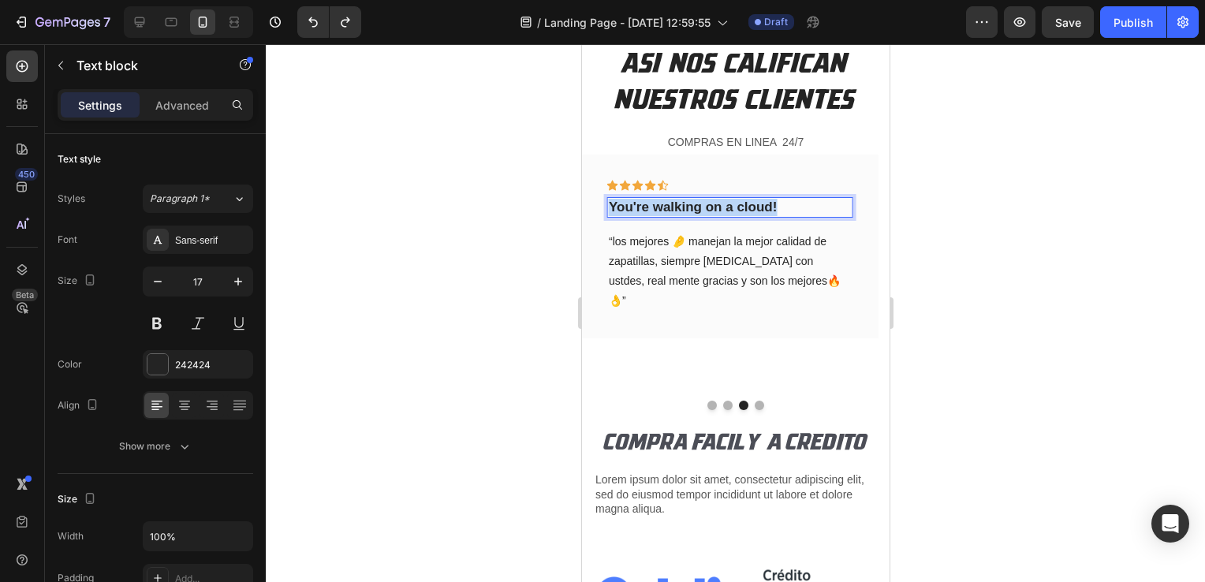
click at [665, 207] on p "You're walking on a cloud!" at bounding box center [729, 207] width 242 height 17
click at [412, 191] on div at bounding box center [735, 313] width 939 height 538
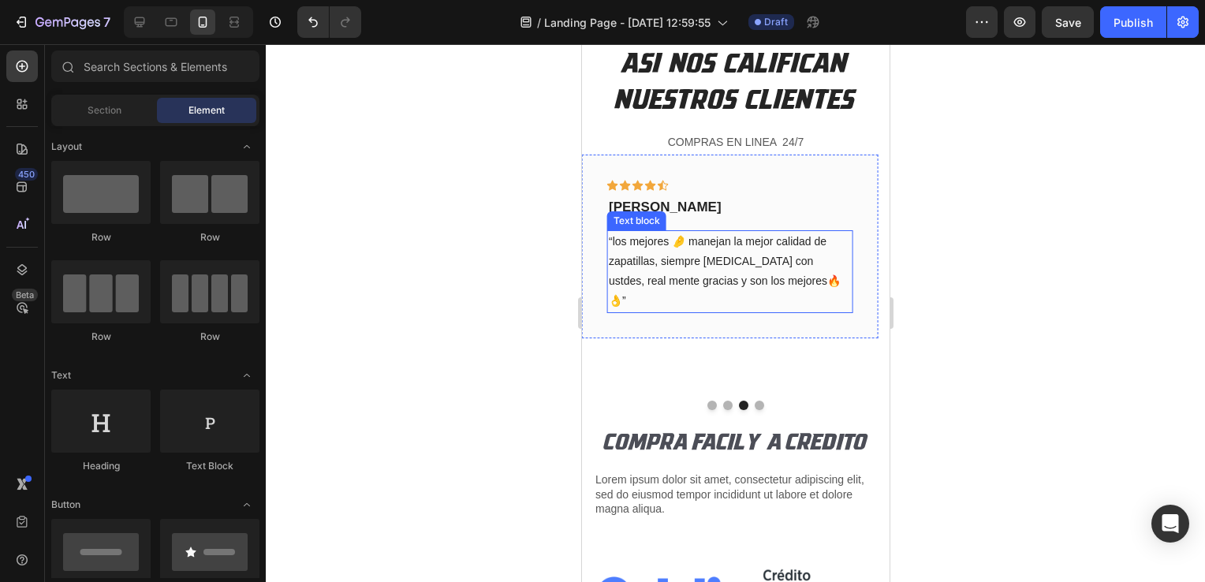
click at [768, 259] on p "“los mejores 🤌 manejan la mejor calidad de zapatillas, siempre [MEDICAL_DATA] c…" at bounding box center [729, 272] width 242 height 80
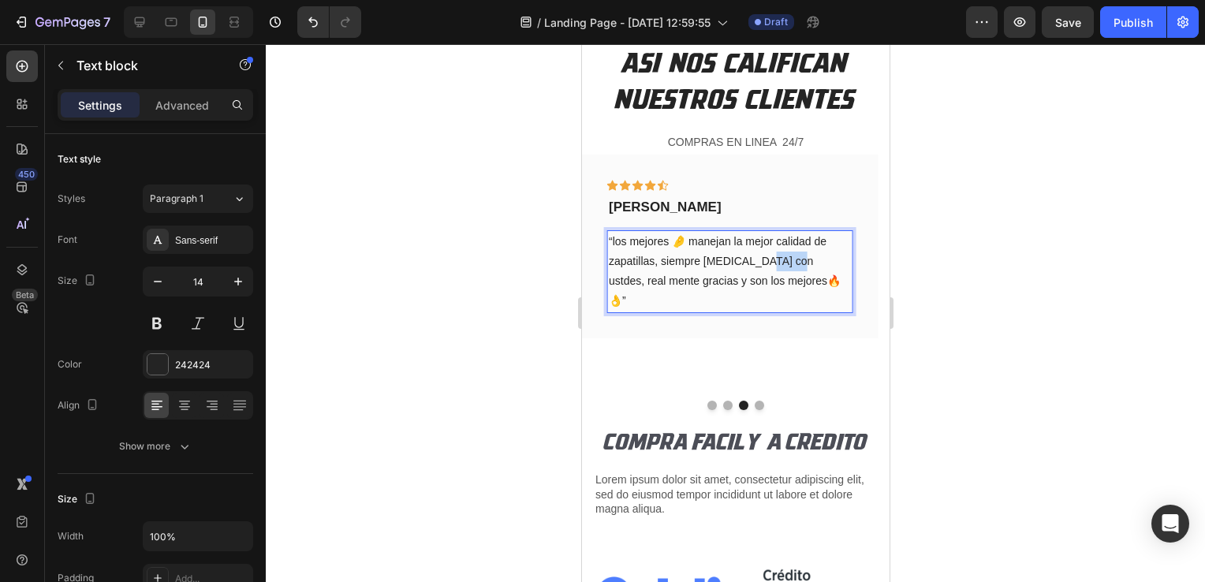
click at [772, 259] on p "“los mejores 🤌 manejan la mejor calidad de zapatillas, siempre [MEDICAL_DATA] c…" at bounding box center [729, 272] width 242 height 80
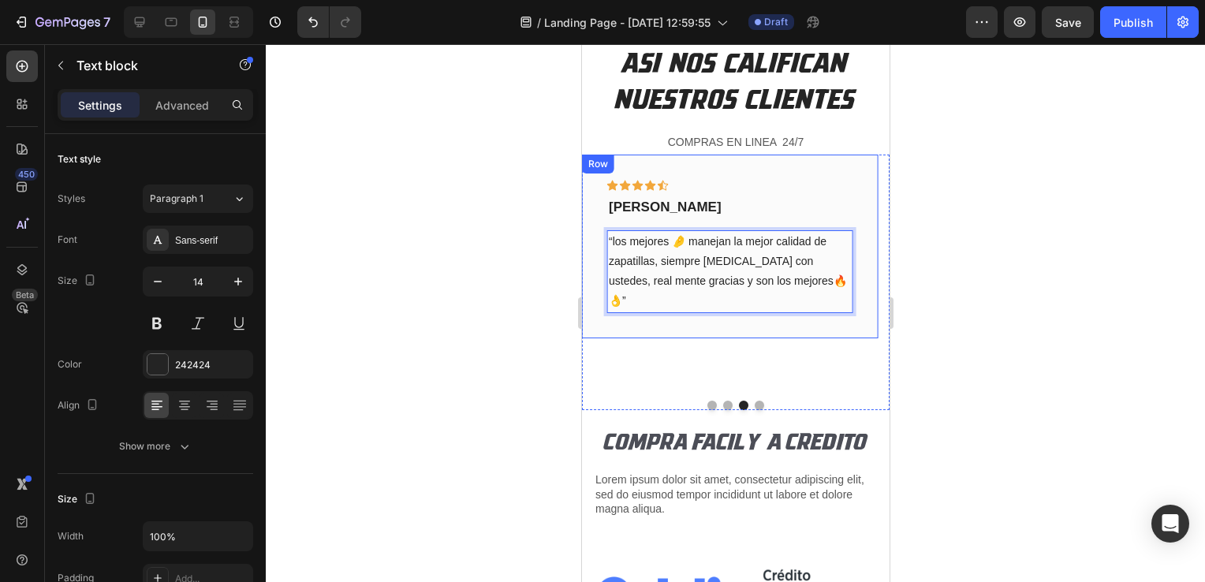
click at [410, 279] on div at bounding box center [735, 313] width 939 height 538
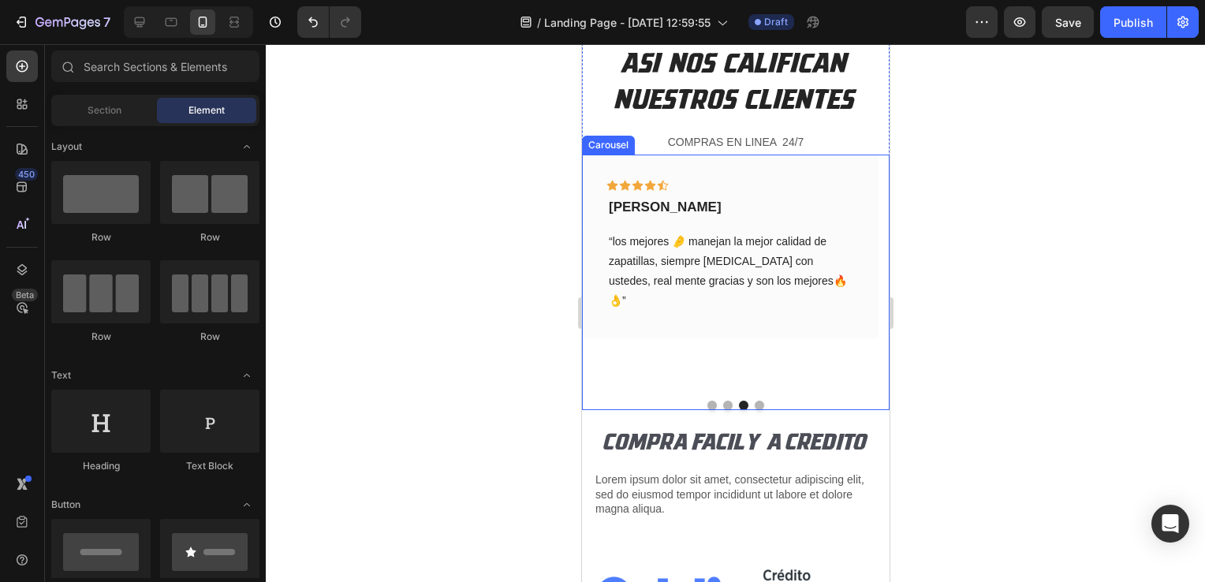
click at [754, 403] on button "Dot" at bounding box center [758, 404] width 9 height 9
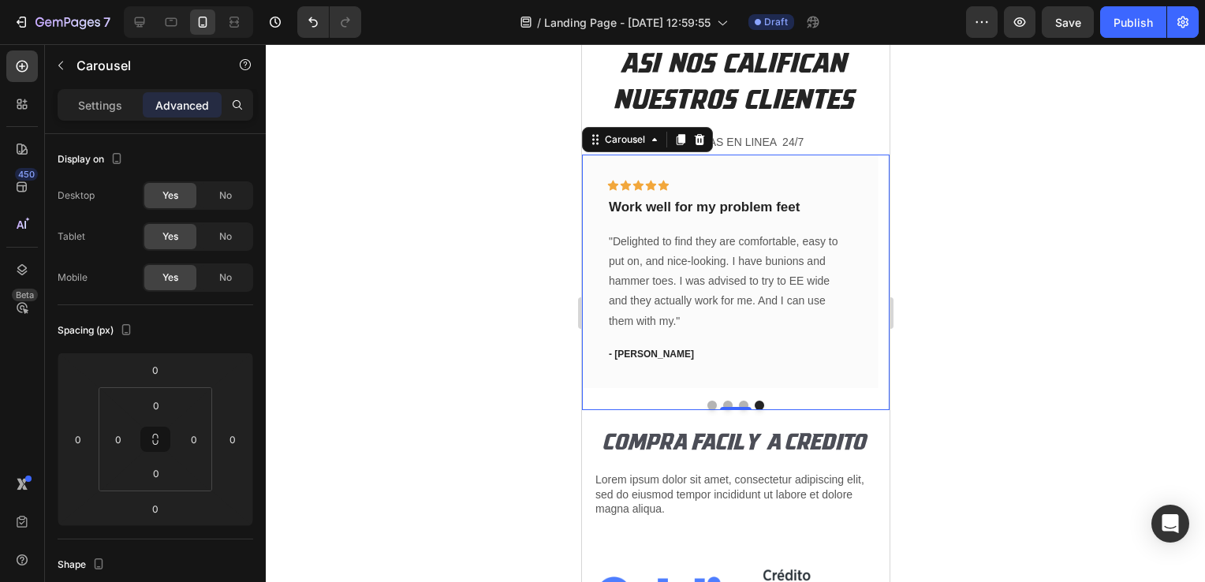
click at [738, 401] on button "Dot" at bounding box center [742, 404] width 9 height 9
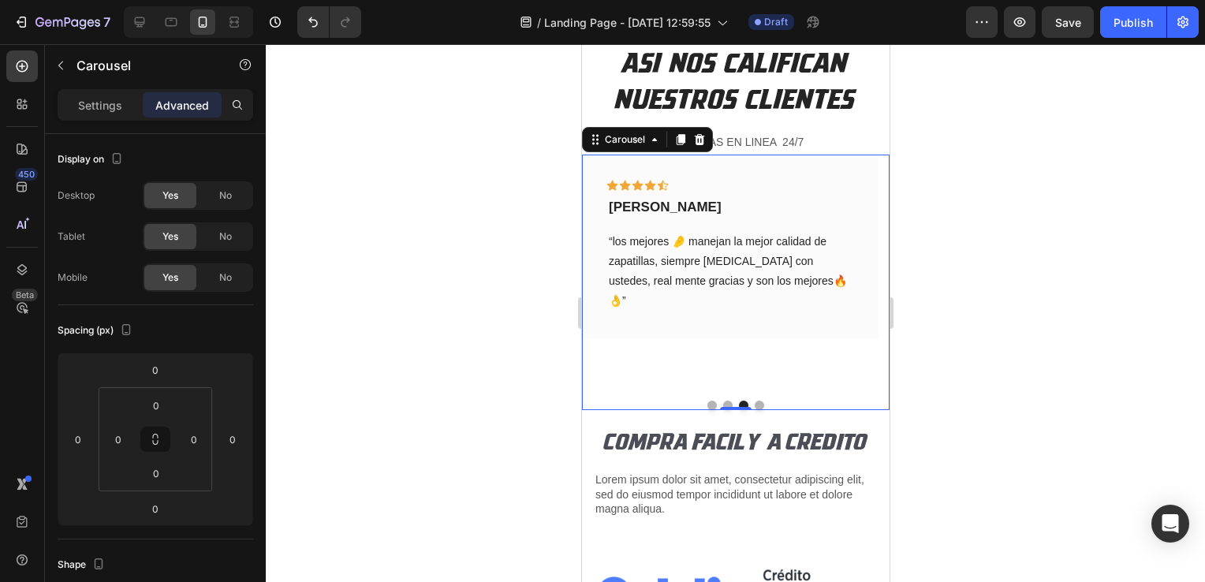
click at [754, 402] on button "Dot" at bounding box center [758, 404] width 9 height 9
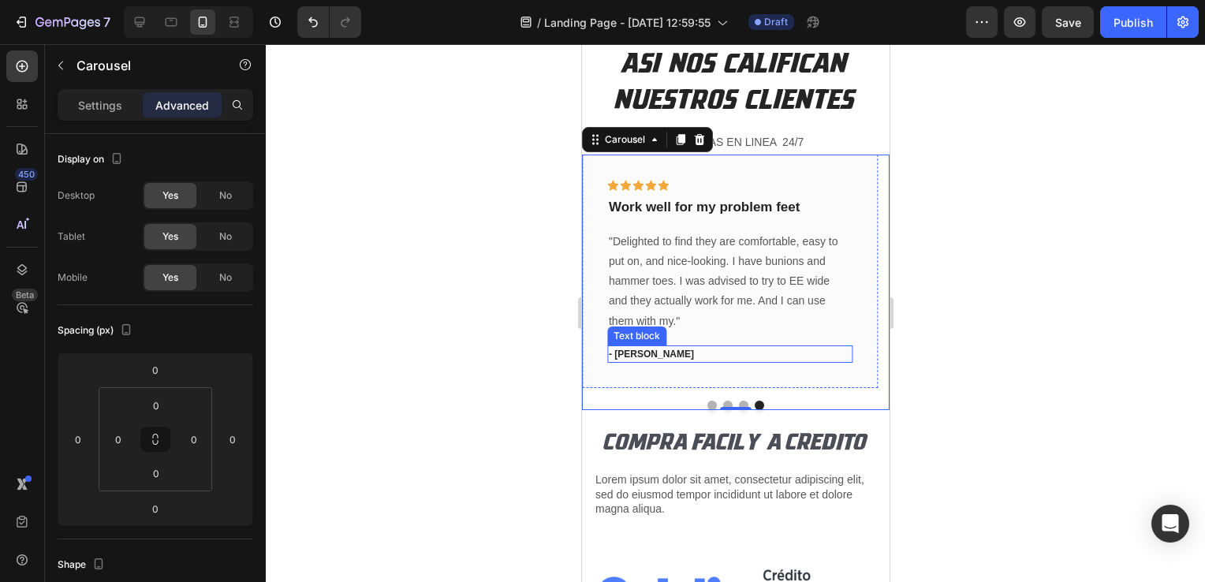
click at [649, 356] on p "- [PERSON_NAME]" at bounding box center [729, 354] width 242 height 14
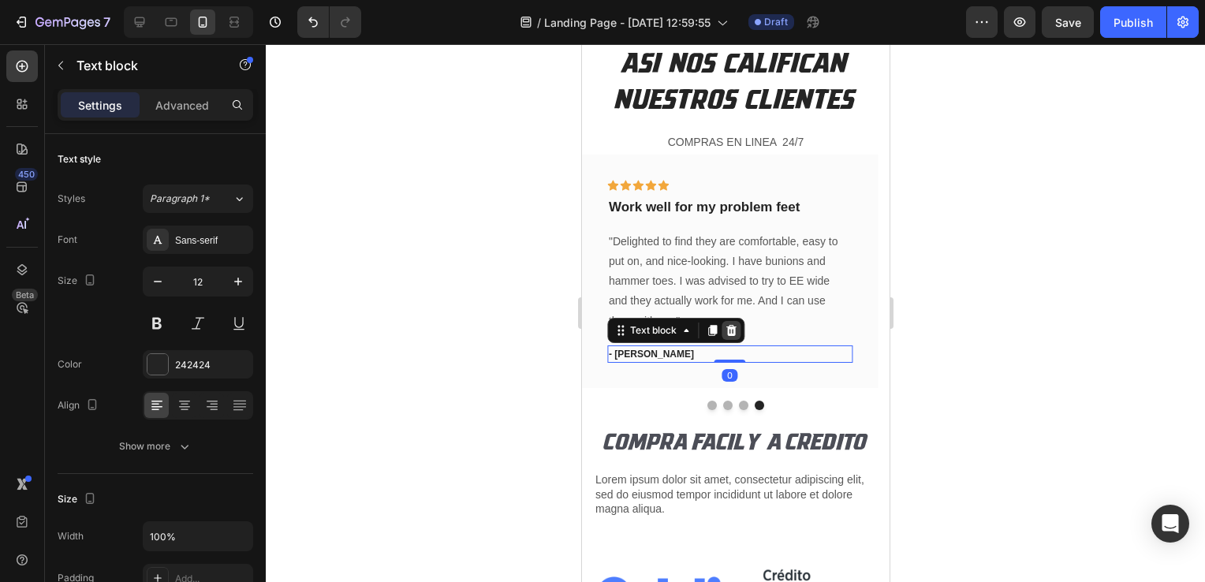
click at [729, 333] on icon at bounding box center [729, 330] width 10 height 11
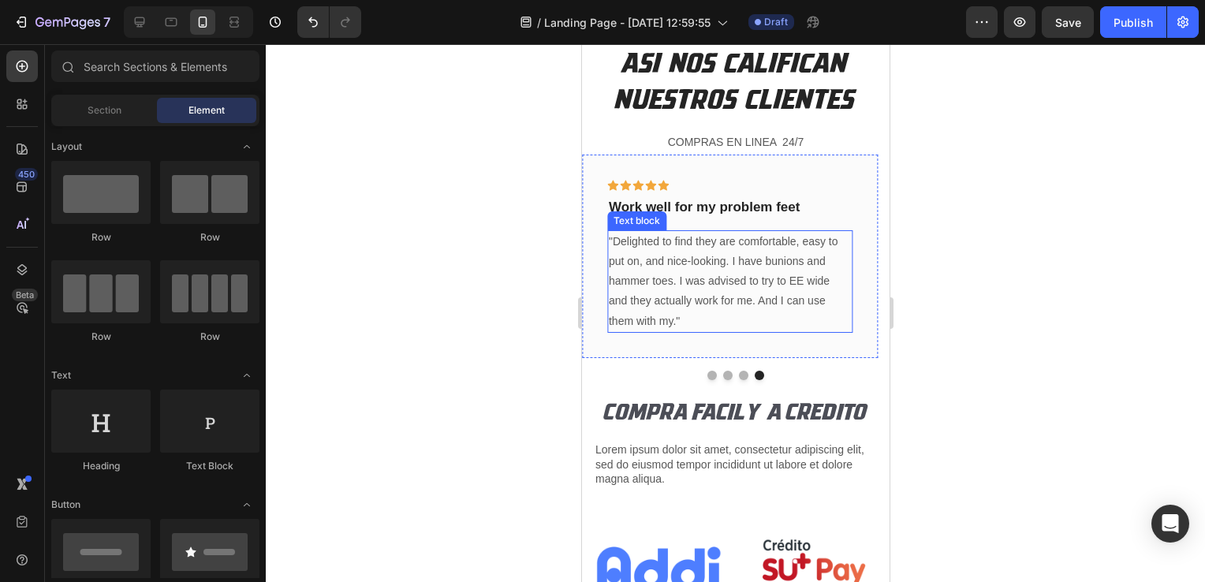
click at [688, 266] on p ""Delighted to find they are comfortable, easy to put on, and nice-looking. I ha…" at bounding box center [729, 281] width 242 height 99
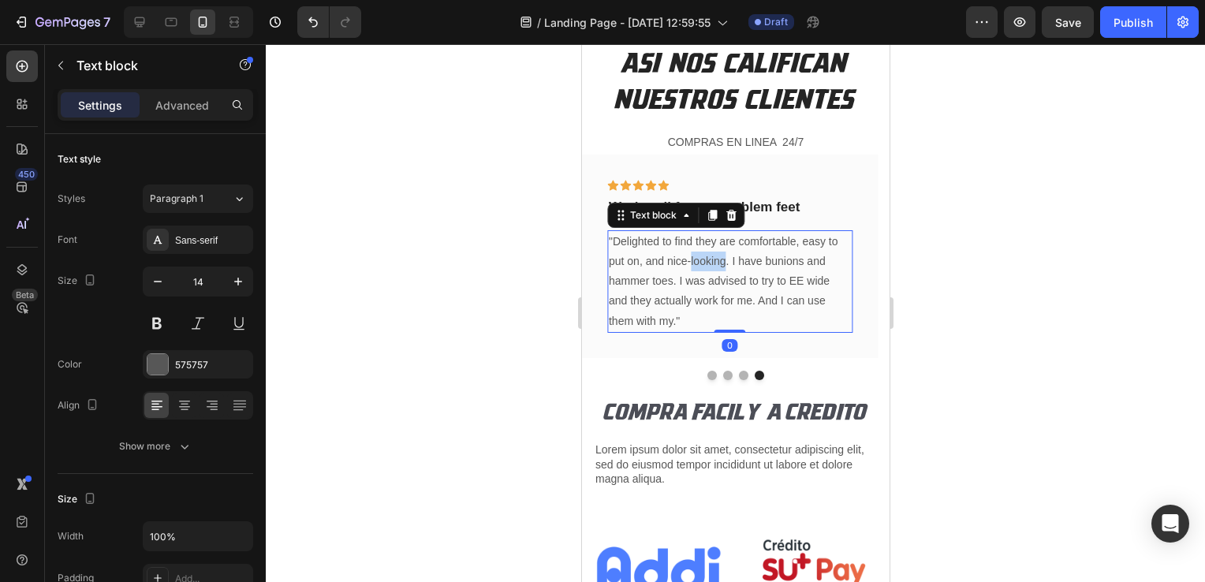
click at [688, 266] on p ""Delighted to find they are comfortable, easy to put on, and nice-looking. I ha…" at bounding box center [729, 281] width 242 height 99
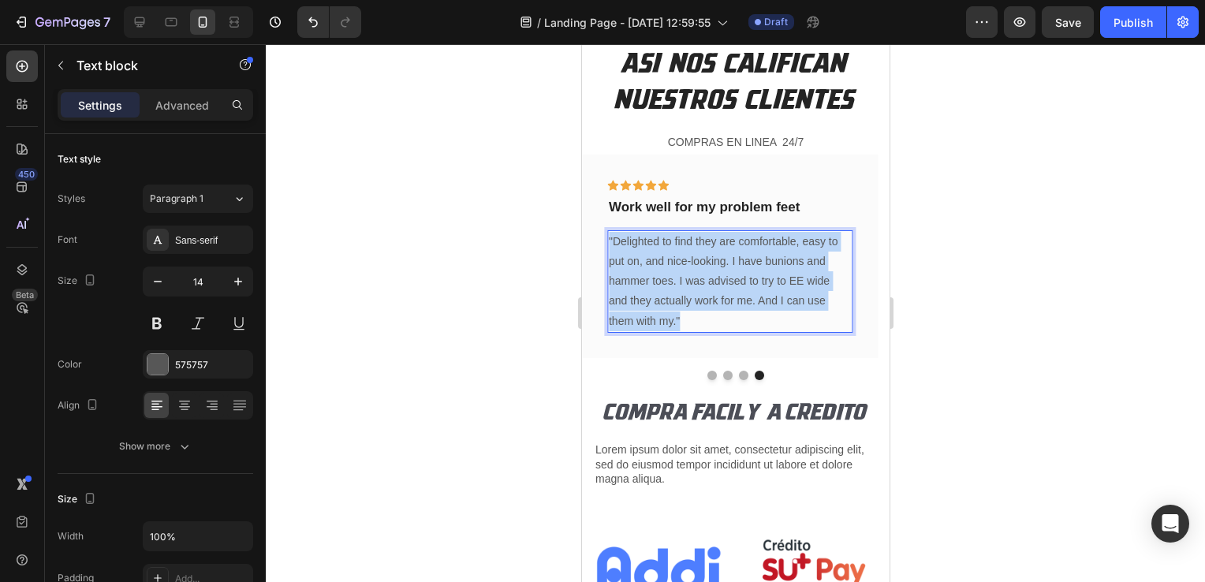
click at [688, 266] on p ""Delighted to find they are comfortable, easy to put on, and nice-looking. I ha…" at bounding box center [729, 281] width 242 height 99
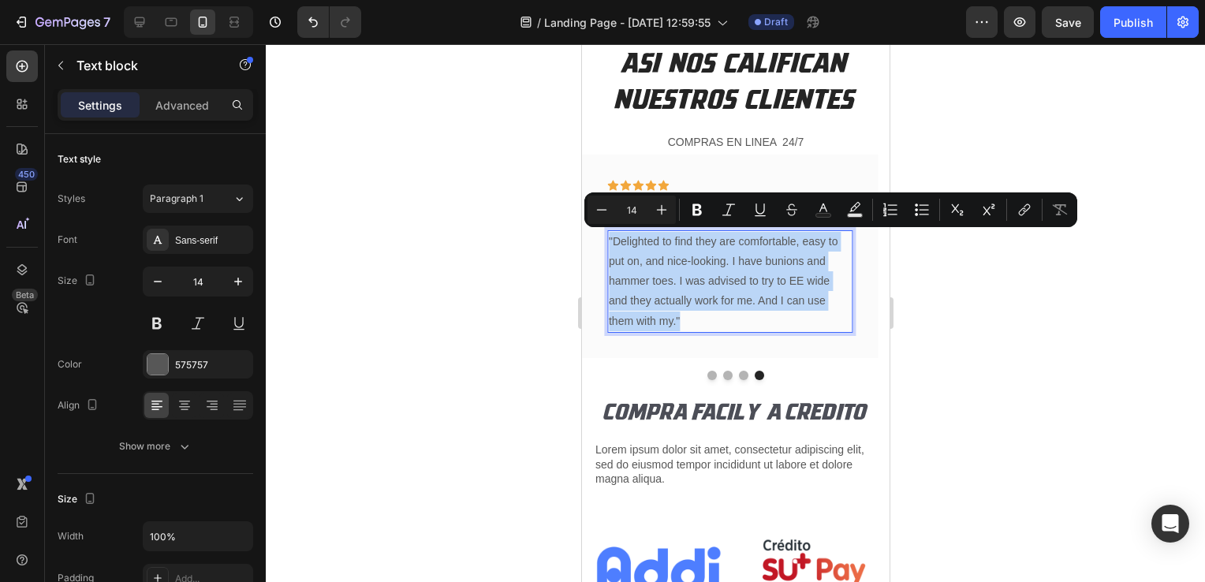
click at [695, 301] on p ""Delighted to find they are comfortable, easy to put on, and nice-looking. I ha…" at bounding box center [729, 281] width 242 height 99
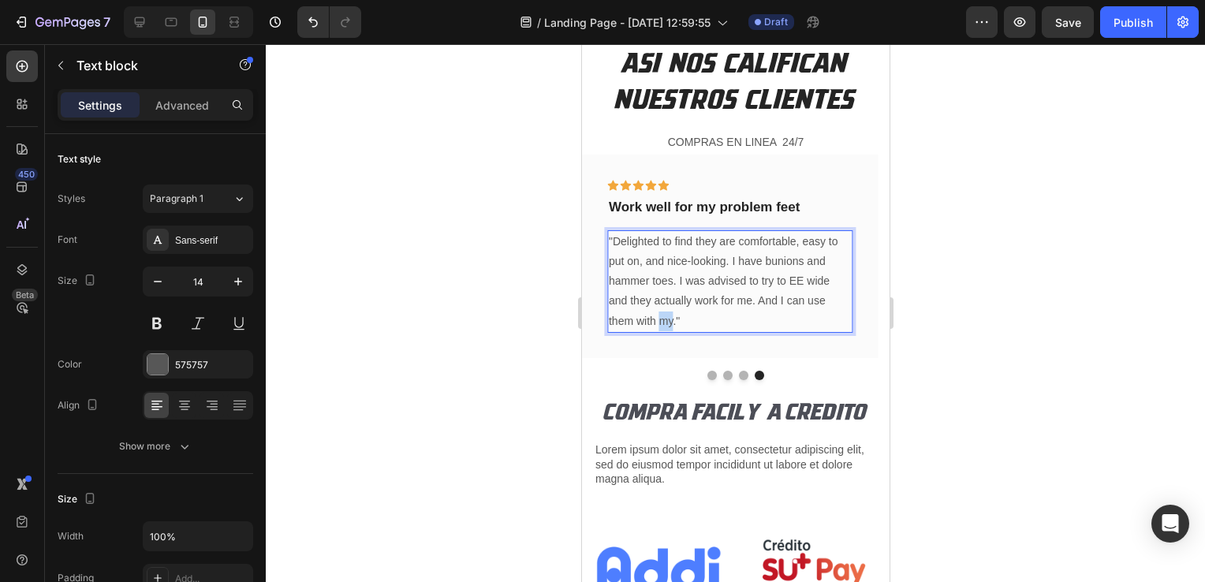
drag, startPoint x: 671, startPoint y: 320, endPoint x: 661, endPoint y: 320, distance: 9.5
click at [661, 320] on p ""Delighted to find they are comfortable, easy to put on, and nice-looking. I ha…" at bounding box center [729, 281] width 242 height 99
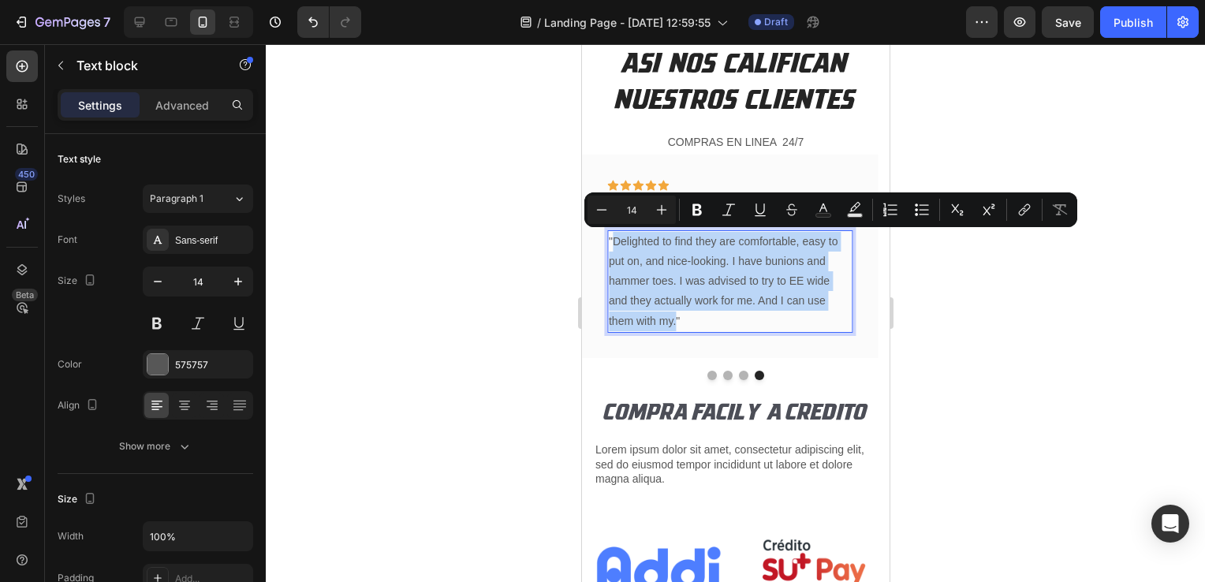
drag, startPoint x: 676, startPoint y: 325, endPoint x: 614, endPoint y: 244, distance: 102.3
click at [614, 244] on p ""Delighted to find they are comfortable, easy to put on, and nice-looking. I ha…" at bounding box center [729, 281] width 242 height 99
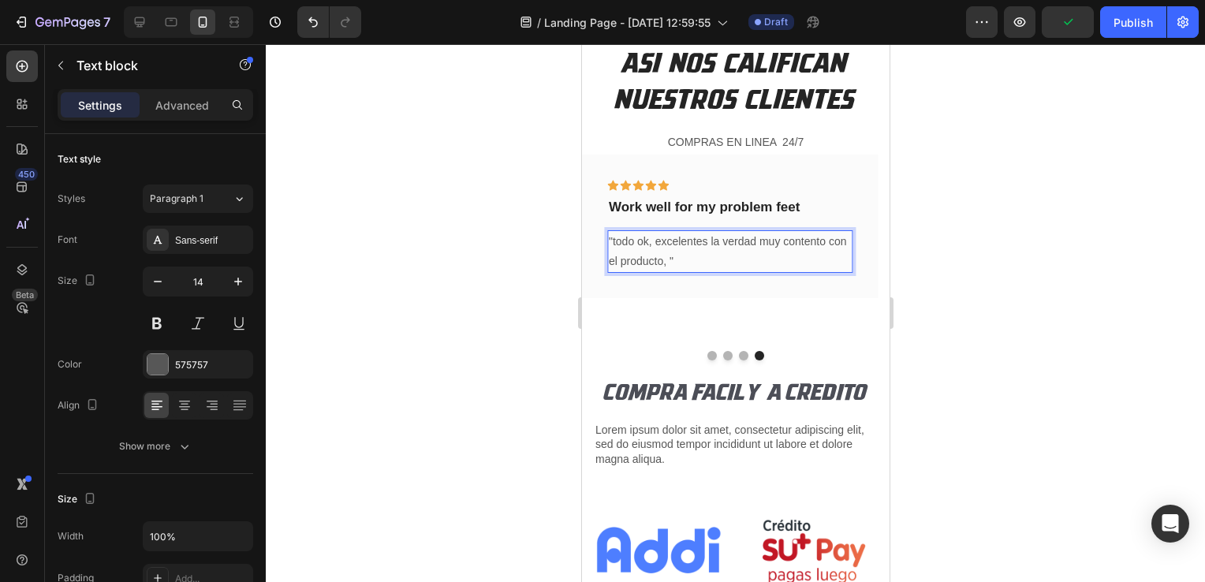
click at [650, 259] on p ""todo ok, excelentes la verdad muy contento con el producto, "" at bounding box center [729, 251] width 242 height 39
drag, startPoint x: 663, startPoint y: 259, endPoint x: 661, endPoint y: 266, distance: 8.2
click at [661, 259] on p ""todo ok, excelentes la verdad muy contenta con el producto, "" at bounding box center [729, 251] width 242 height 39
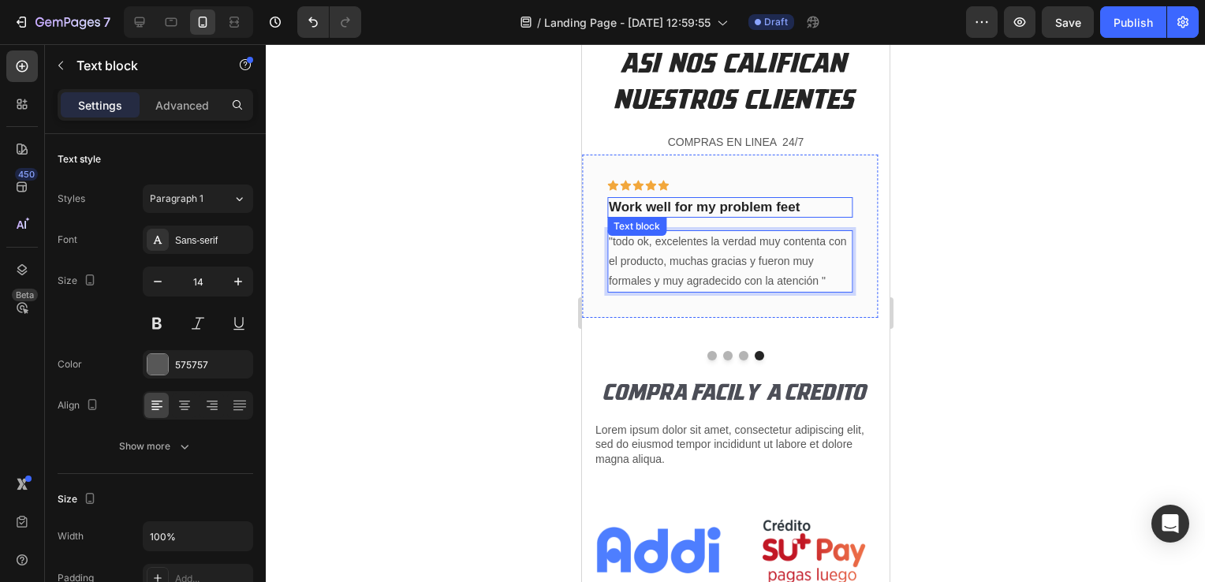
click at [739, 207] on p "Work well for my problem feet" at bounding box center [729, 207] width 242 height 17
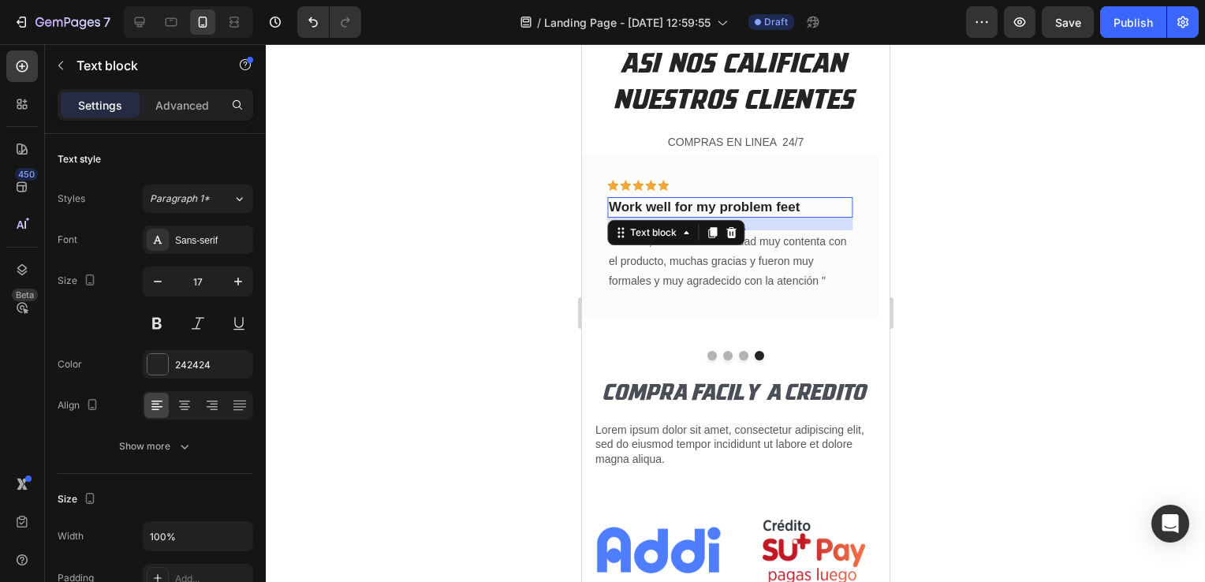
click at [739, 207] on p "Work well for my problem feet" at bounding box center [729, 207] width 242 height 17
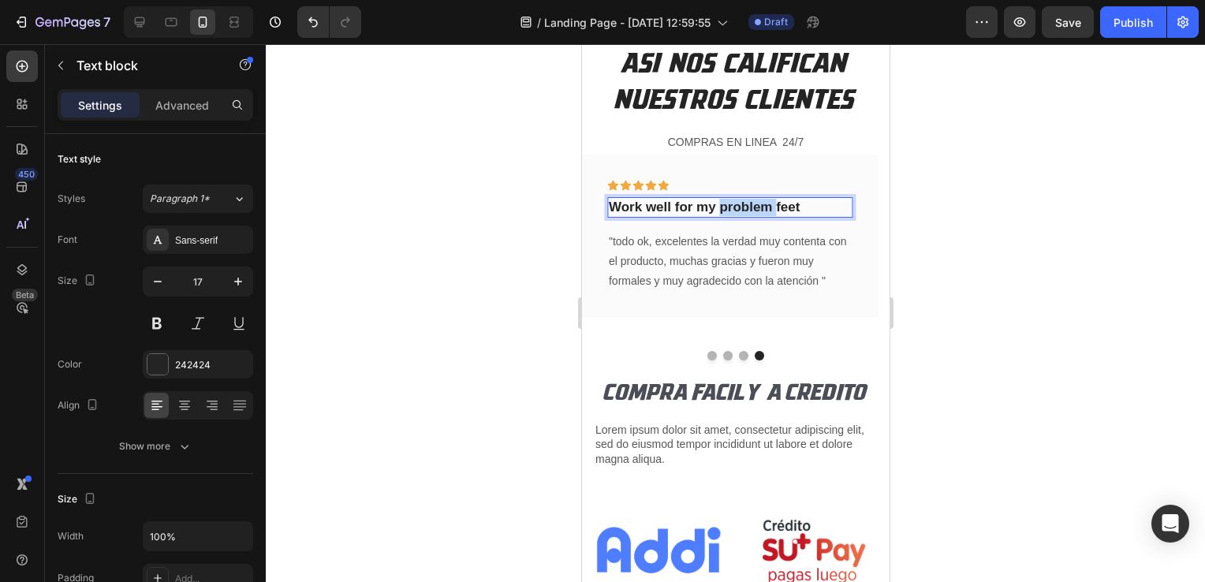
click at [739, 207] on p "Work well for my problem feet" at bounding box center [729, 207] width 242 height 17
click at [456, 224] on div at bounding box center [735, 313] width 939 height 538
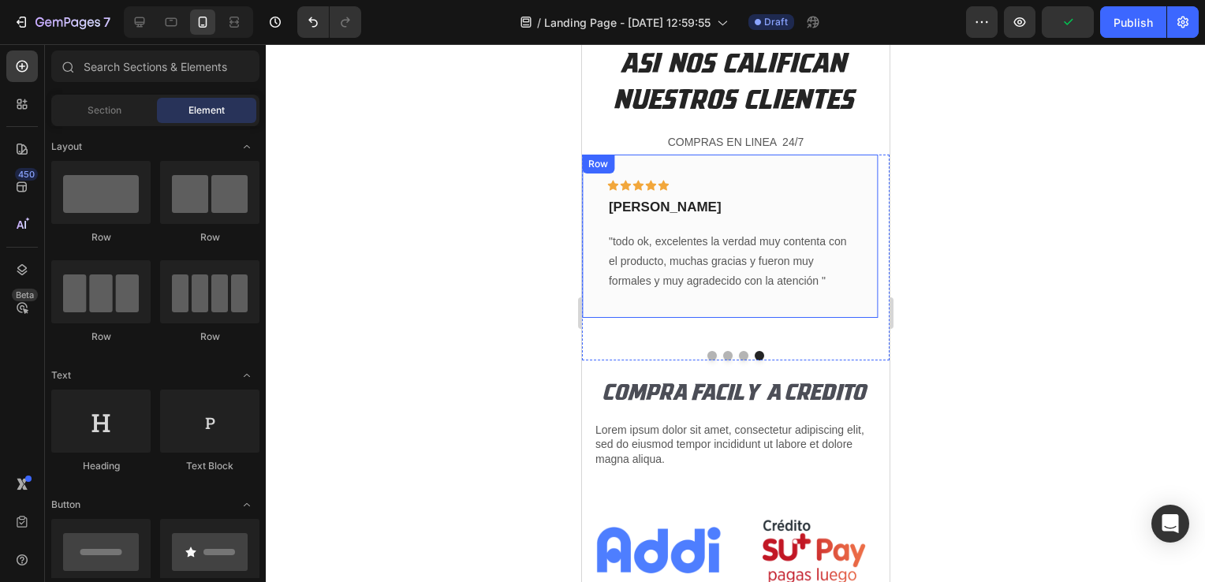
click at [490, 418] on div at bounding box center [735, 313] width 939 height 538
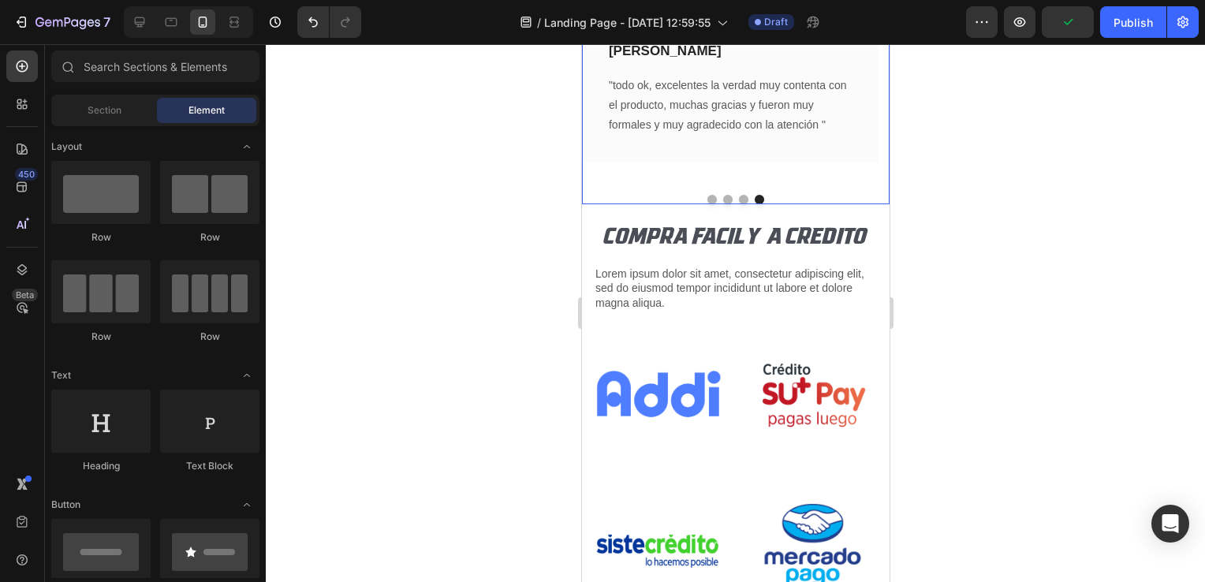
scroll to position [2901, 0]
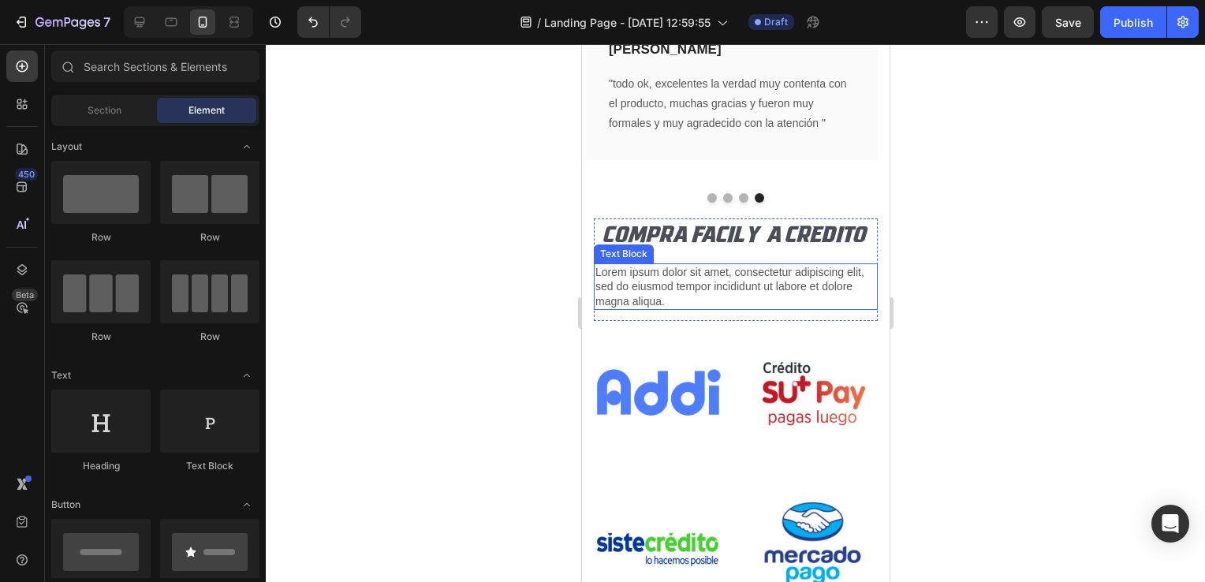
click at [708, 265] on p "Lorem ipsum dolor sit amet, consectetur adipiscing elit, sed do eiusmod tempor …" at bounding box center [734, 286] width 281 height 43
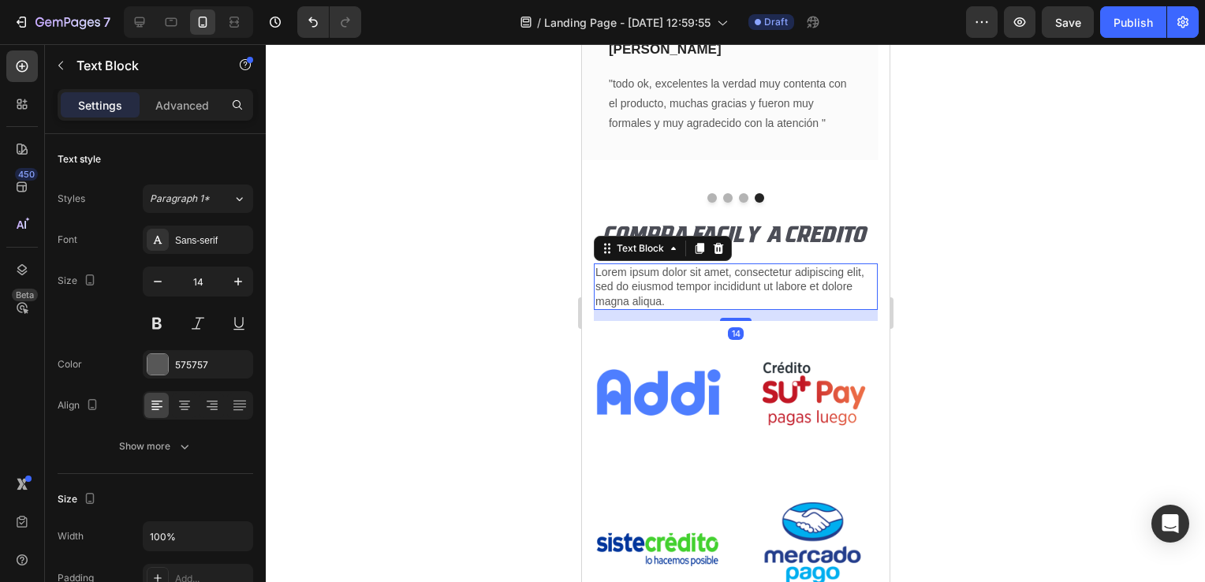
click at [708, 265] on p "Lorem ipsum dolor sit amet, consectetur adipiscing elit, sed do eiusmod tempor …" at bounding box center [734, 286] width 281 height 43
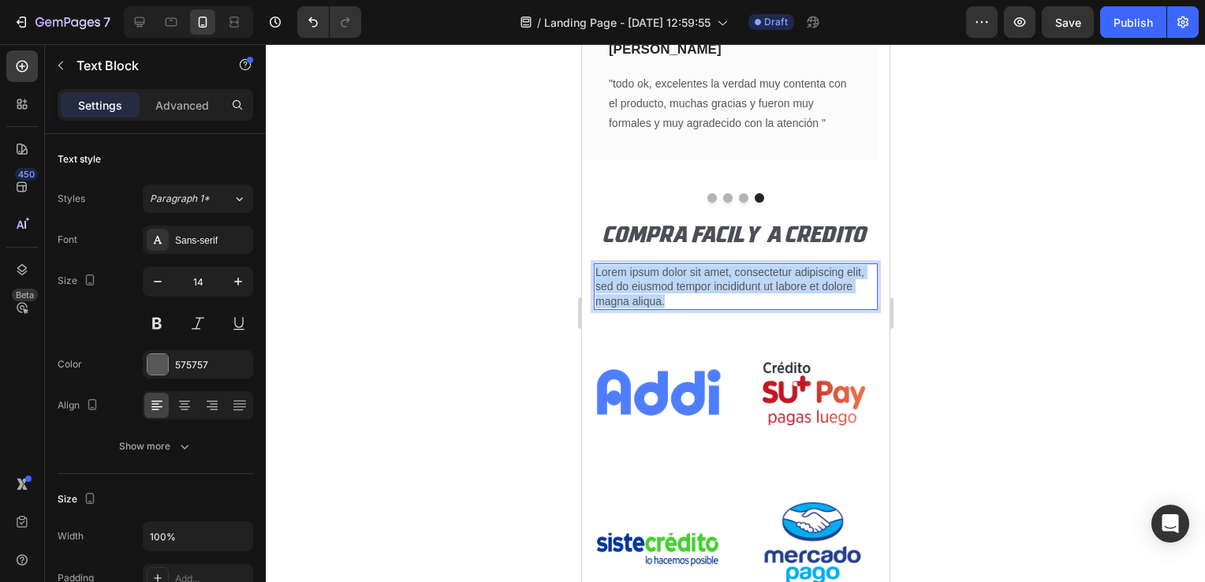
click at [708, 265] on p "Lorem ipsum dolor sit amet, consectetur adipiscing elit, sed do eiusmod tempor …" at bounding box center [734, 286] width 281 height 43
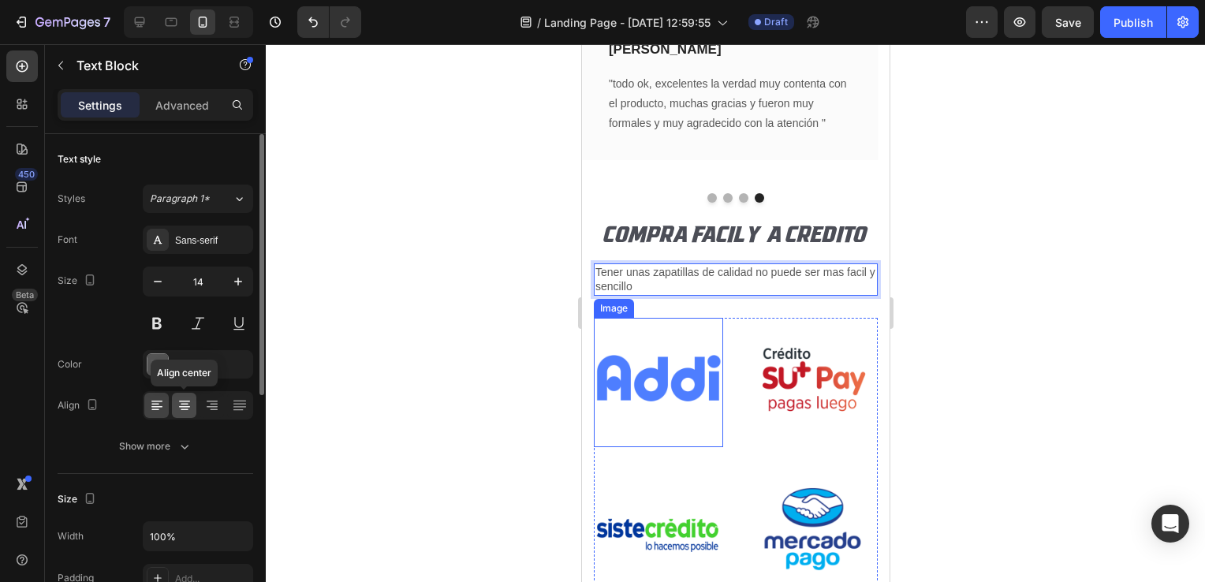
click at [187, 408] on icon at bounding box center [185, 405] width 16 height 16
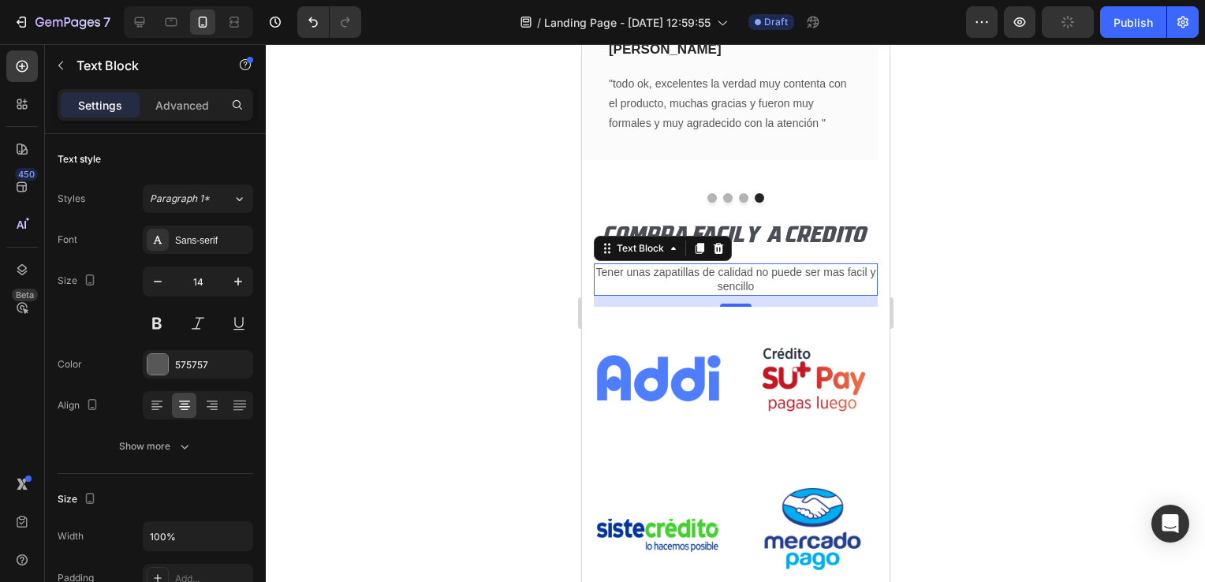
click at [978, 273] on div at bounding box center [735, 313] width 939 height 538
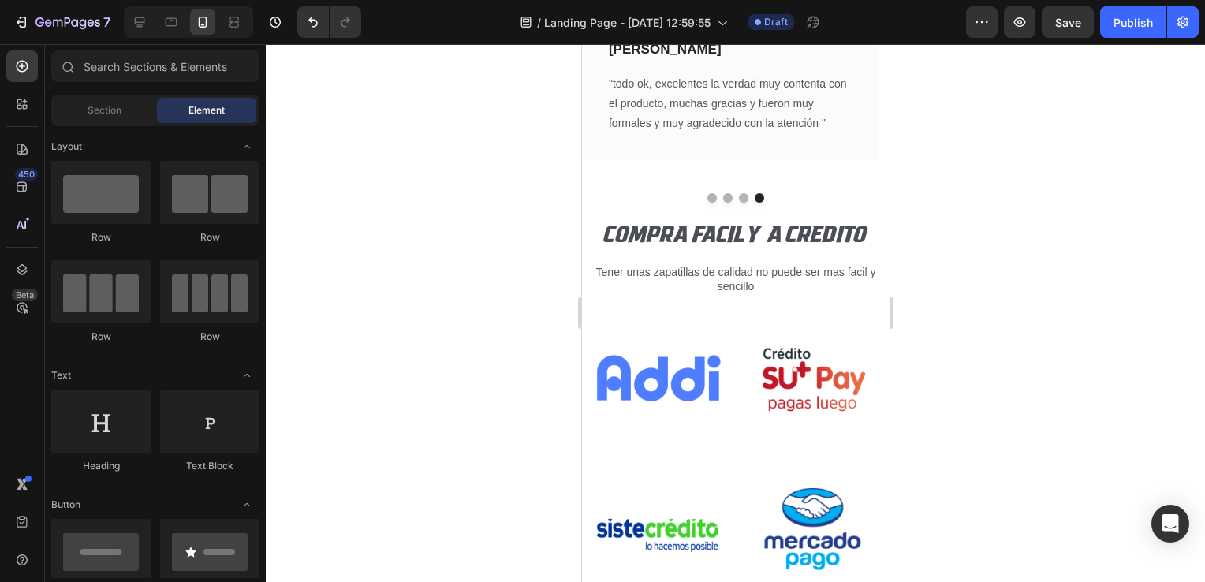
drag, startPoint x: 456, startPoint y: 281, endPoint x: 460, endPoint y: 298, distance: 17.8
click at [456, 281] on div at bounding box center [735, 313] width 939 height 538
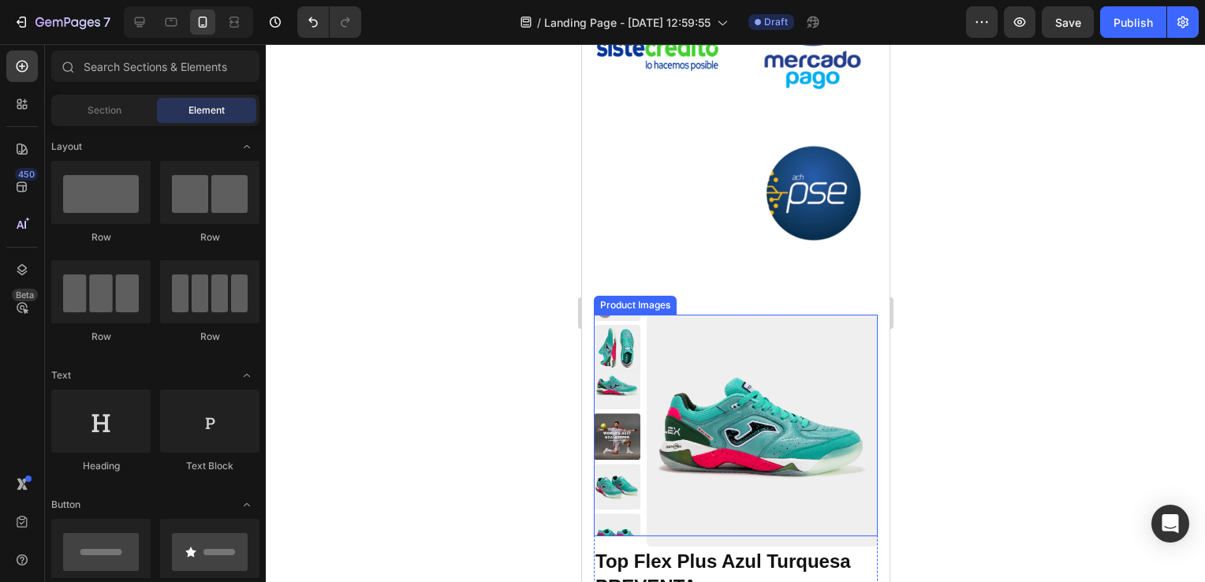
scroll to position [3335, 0]
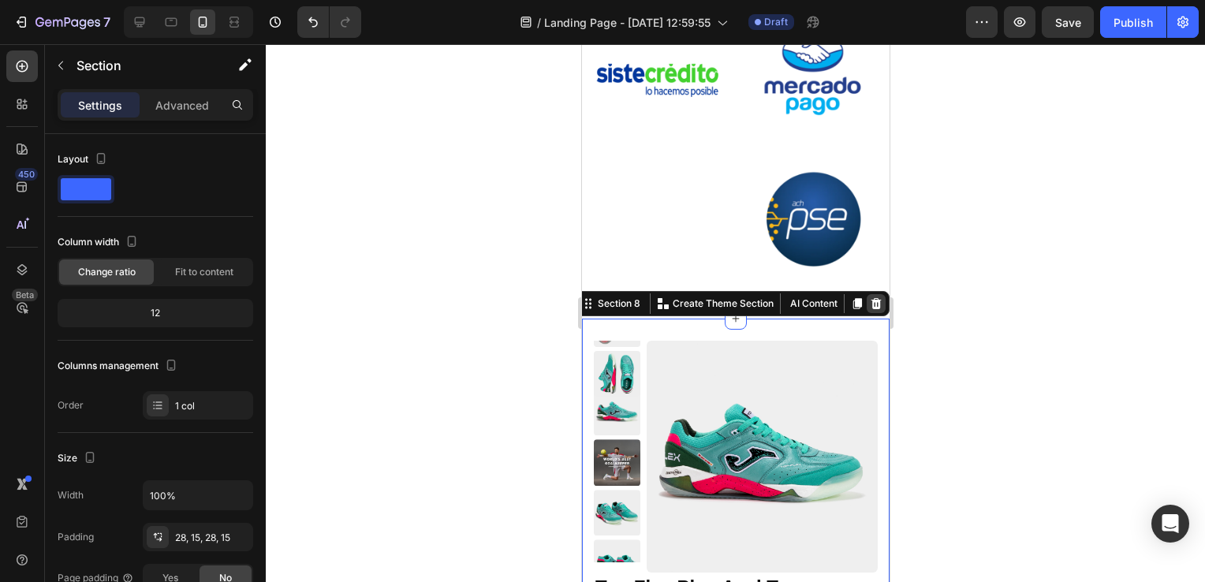
click at [870, 298] on icon at bounding box center [875, 303] width 10 height 11
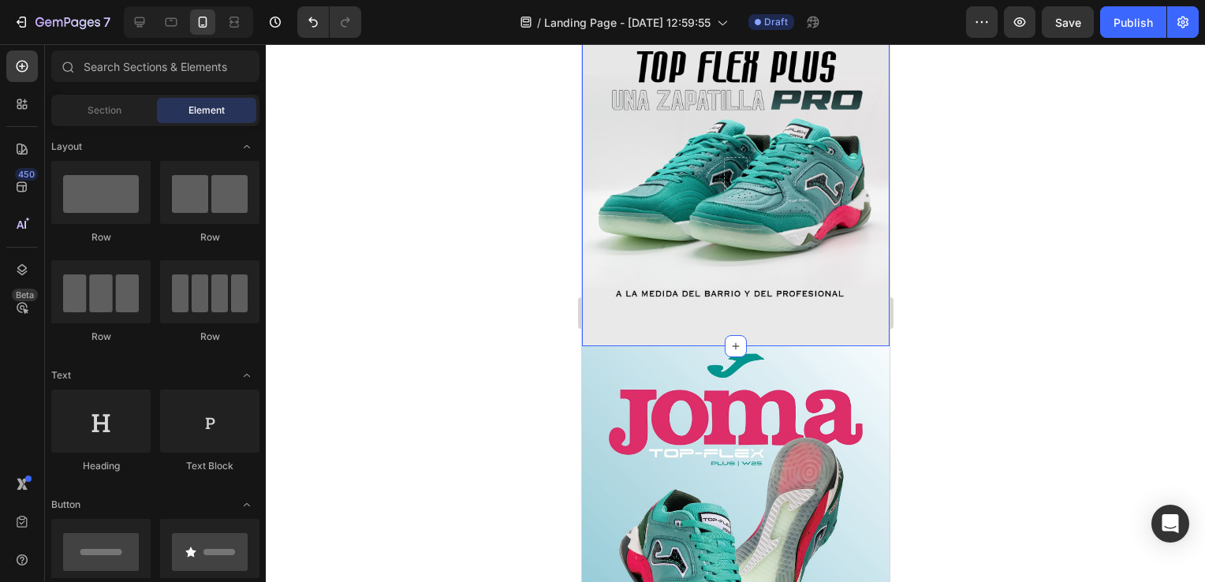
scroll to position [0, 0]
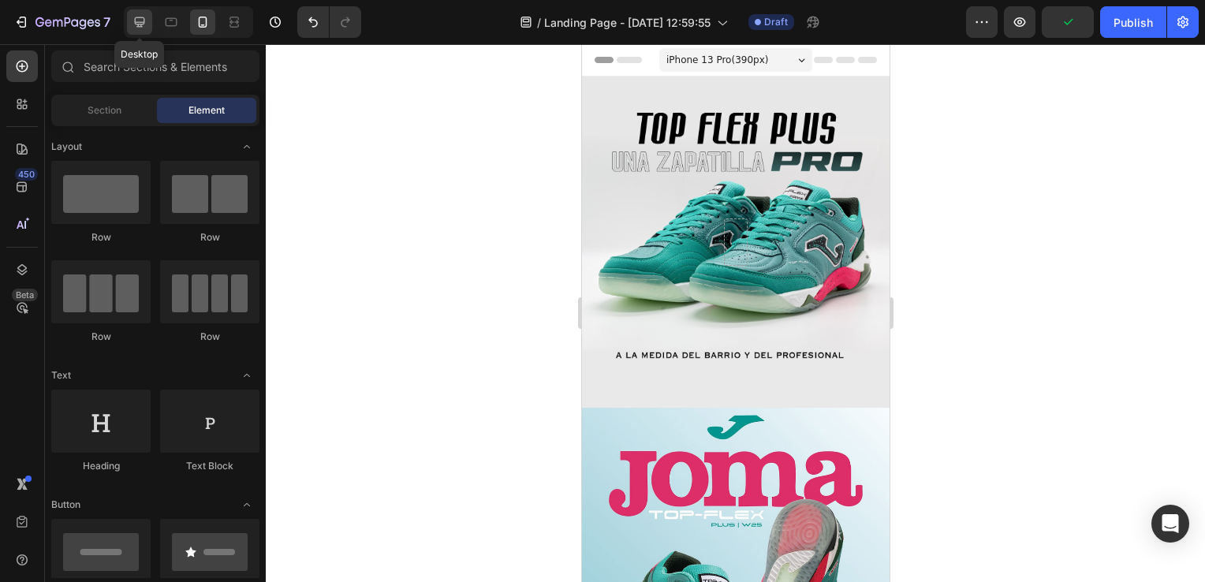
click at [143, 24] on icon at bounding box center [140, 22] width 10 height 10
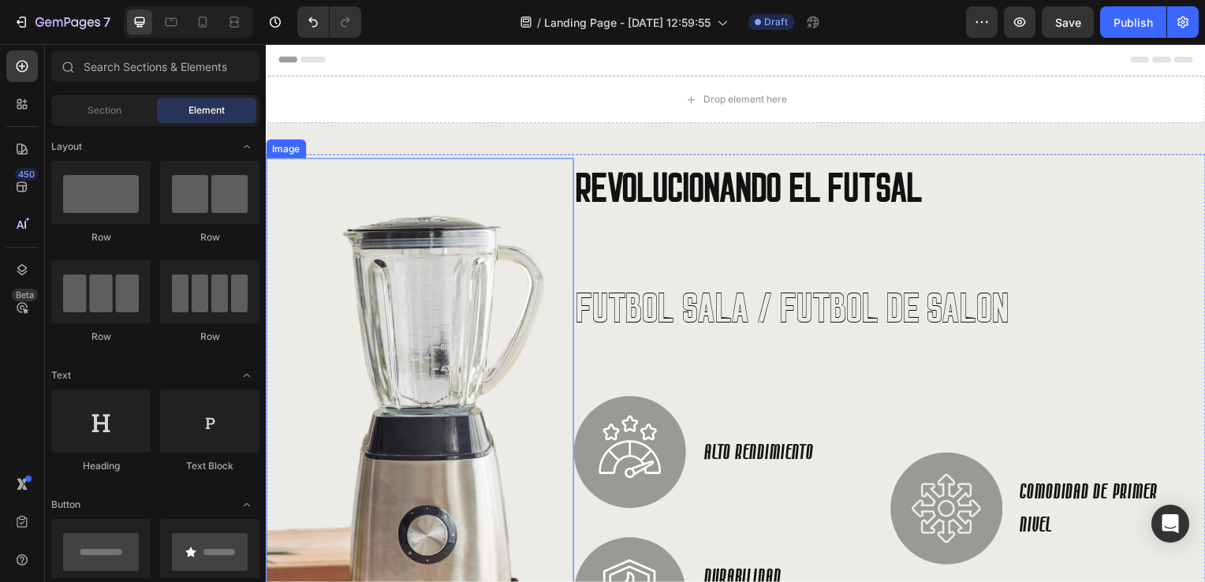
click at [471, 191] on img at bounding box center [421, 404] width 310 height 491
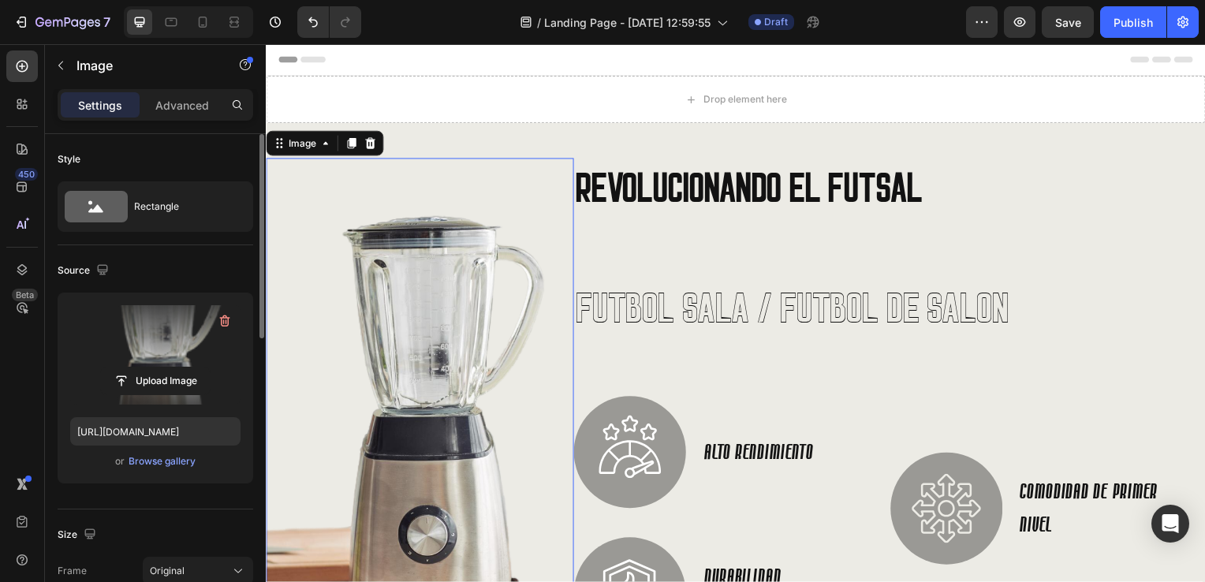
click at [164, 329] on label at bounding box center [155, 354] width 170 height 99
click at [164, 367] on input "file" at bounding box center [155, 380] width 109 height 27
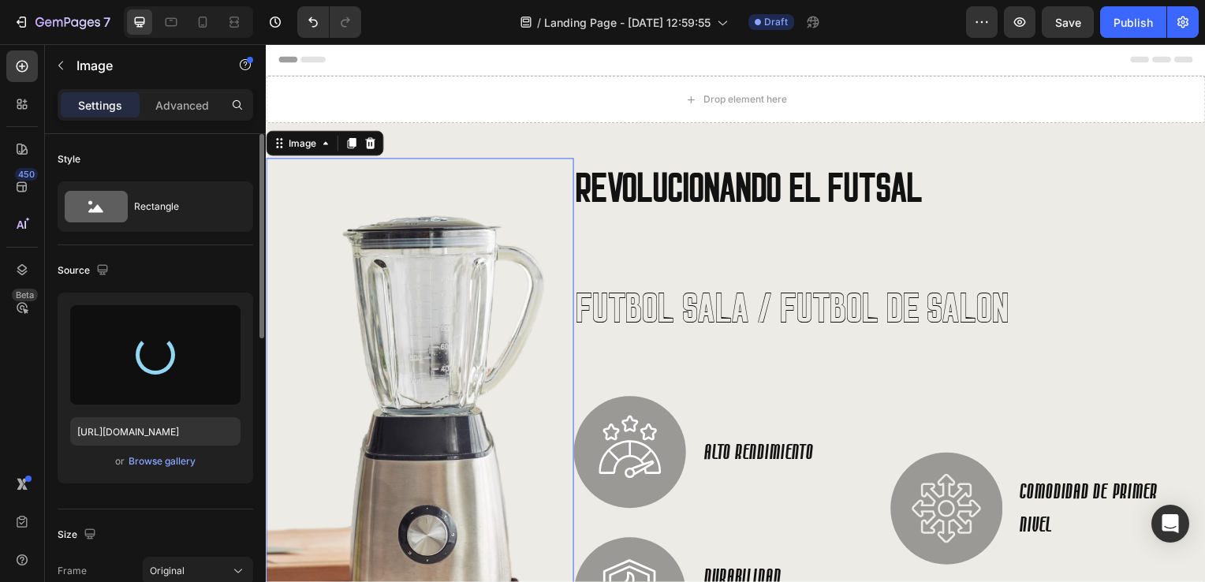
type input "[URL][DOMAIN_NAME]"
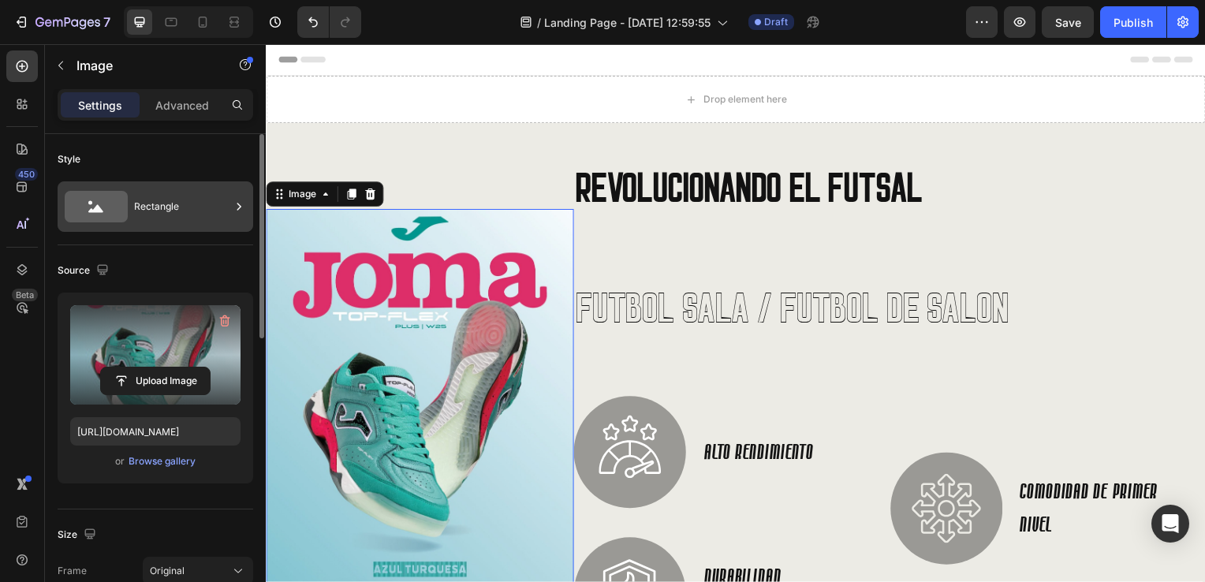
click at [223, 204] on div "Rectangle" at bounding box center [182, 206] width 96 height 36
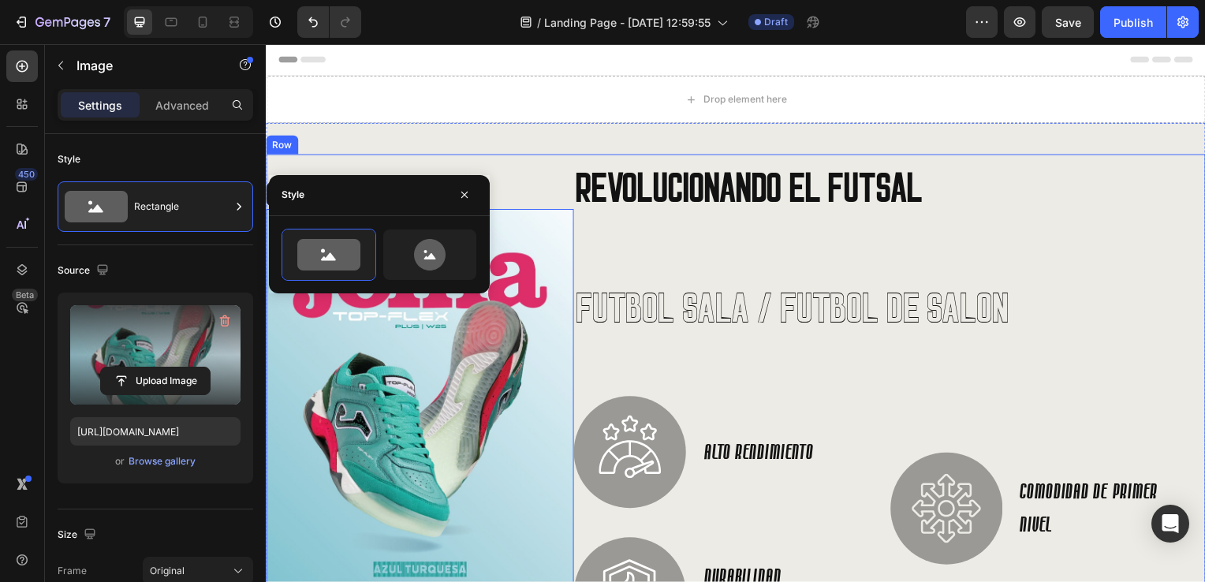
click at [523, 157] on div "Image 0" at bounding box center [421, 404] width 310 height 499
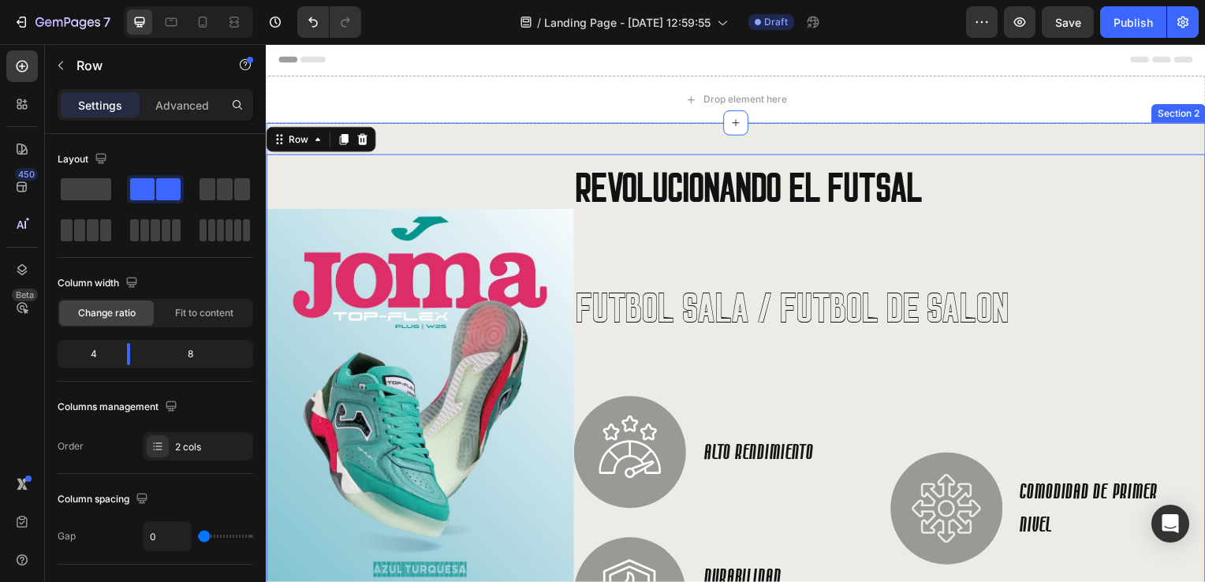
click at [456, 133] on div "Image REVOLUCIONANDO EL FUTSAL Heading FUTBOL SALA / FUTBOL DE SALON Heading Im…" at bounding box center [739, 416] width 946 height 585
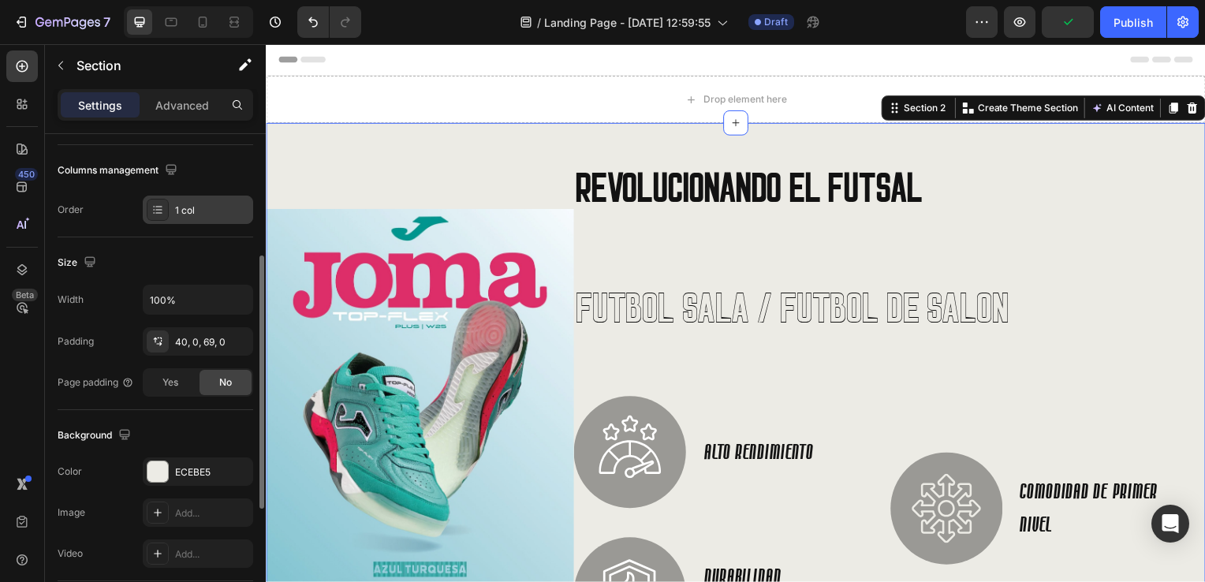
scroll to position [315, 0]
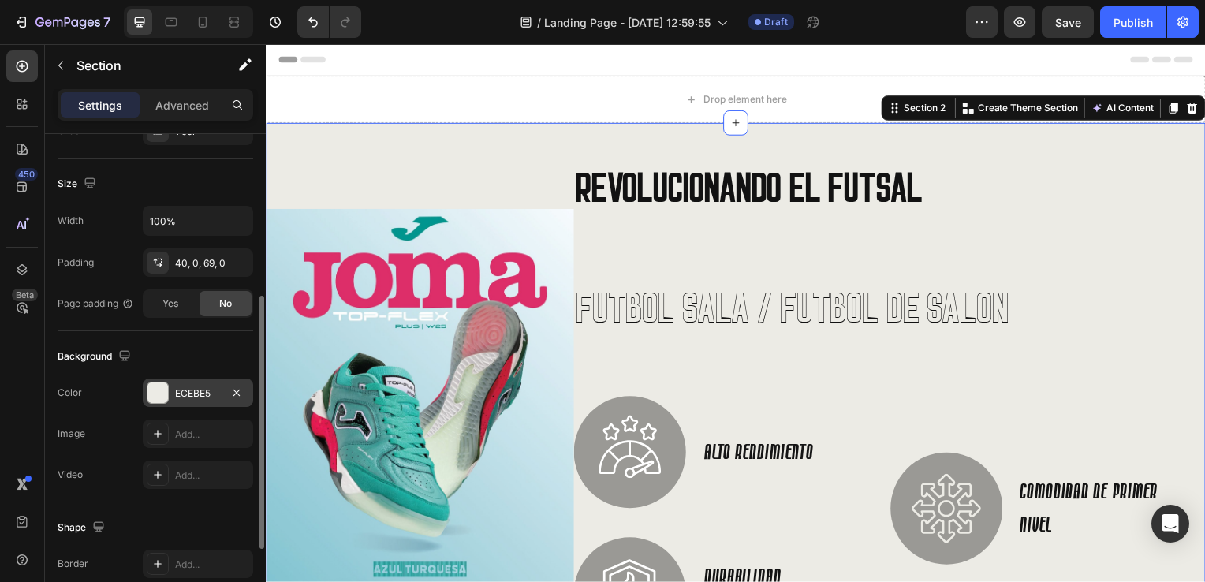
click at [159, 389] on div at bounding box center [157, 392] width 20 height 20
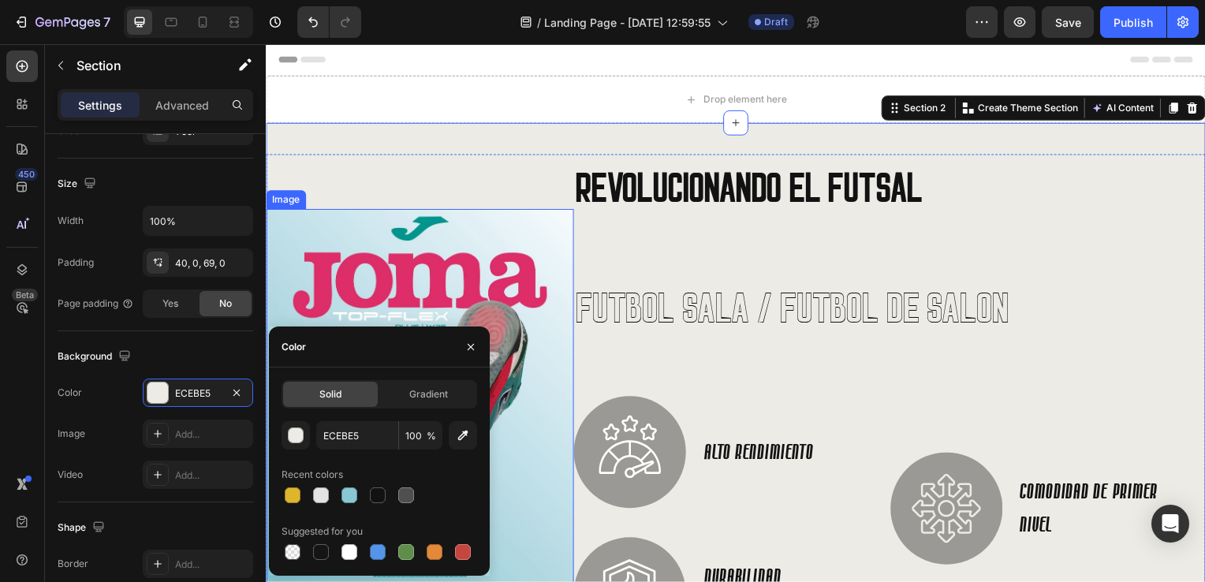
drag, startPoint x: 729, startPoint y: 478, endPoint x: 527, endPoint y: 484, distance: 202.7
click at [458, 437] on icon "button" at bounding box center [463, 435] width 10 height 10
type input "C6E2EB"
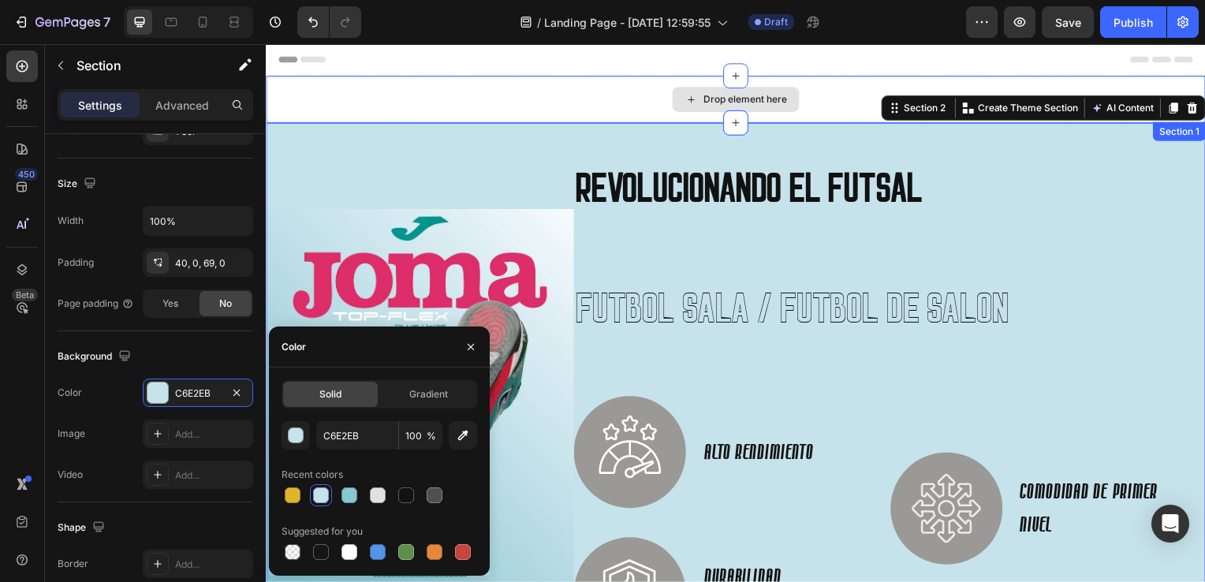
click at [564, 103] on div "Drop element here" at bounding box center [739, 99] width 946 height 47
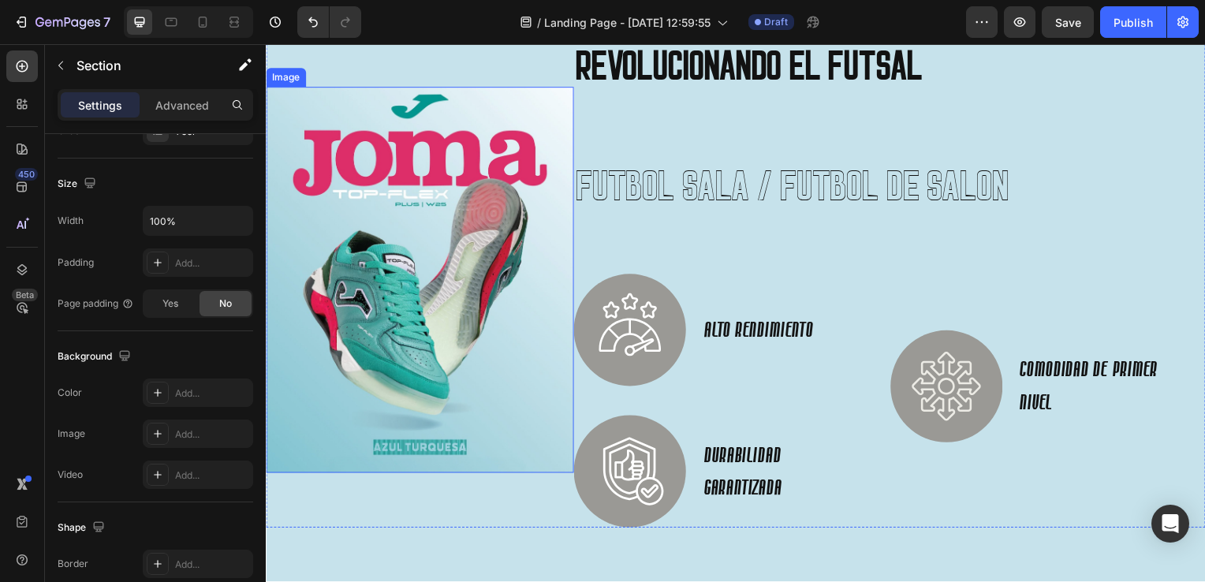
scroll to position [0, 0]
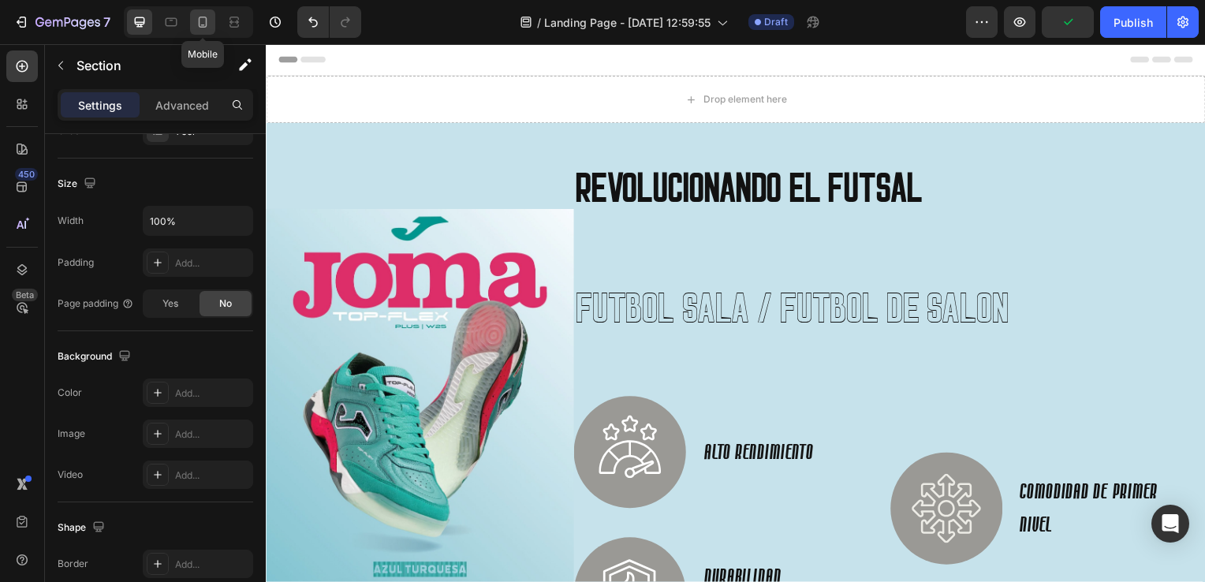
click at [204, 27] on icon at bounding box center [203, 22] width 9 height 11
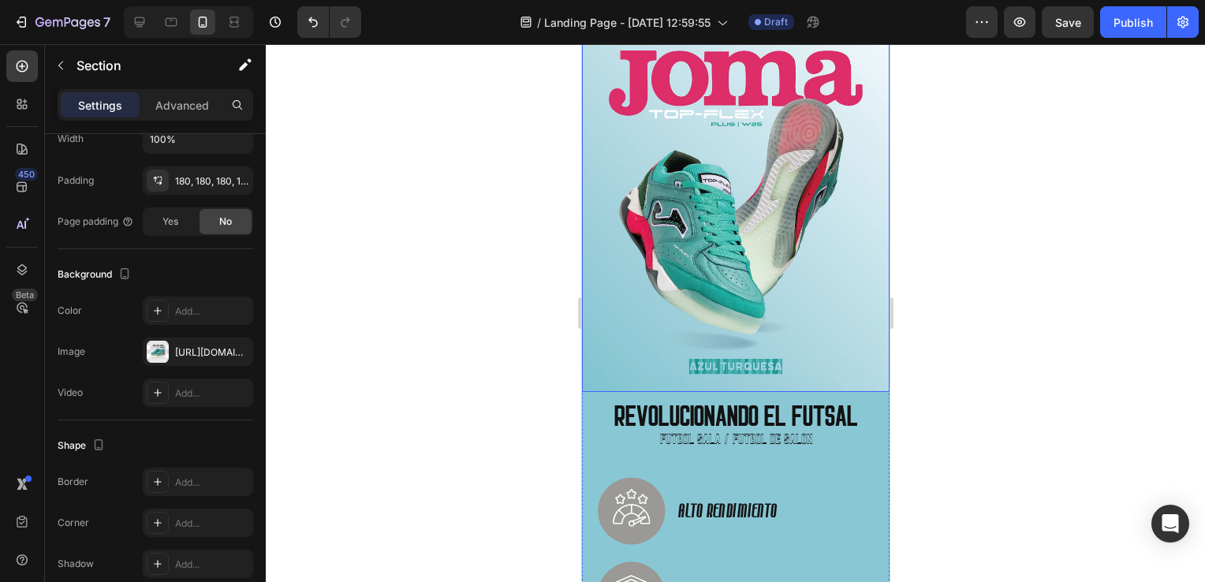
scroll to position [473, 0]
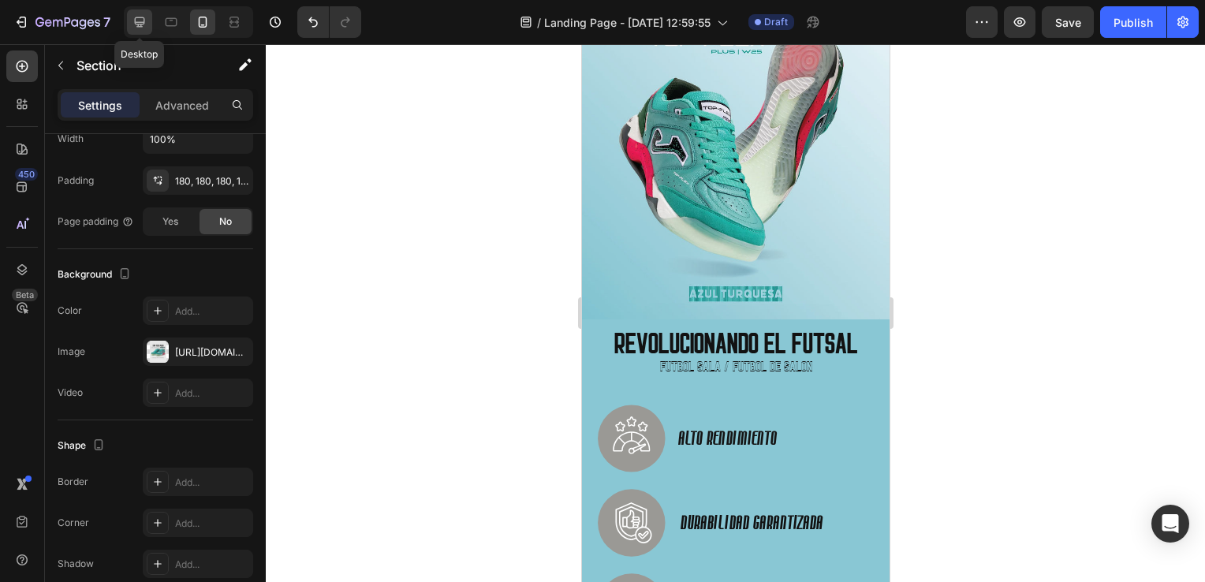
click at [143, 26] on icon at bounding box center [140, 22] width 16 height 16
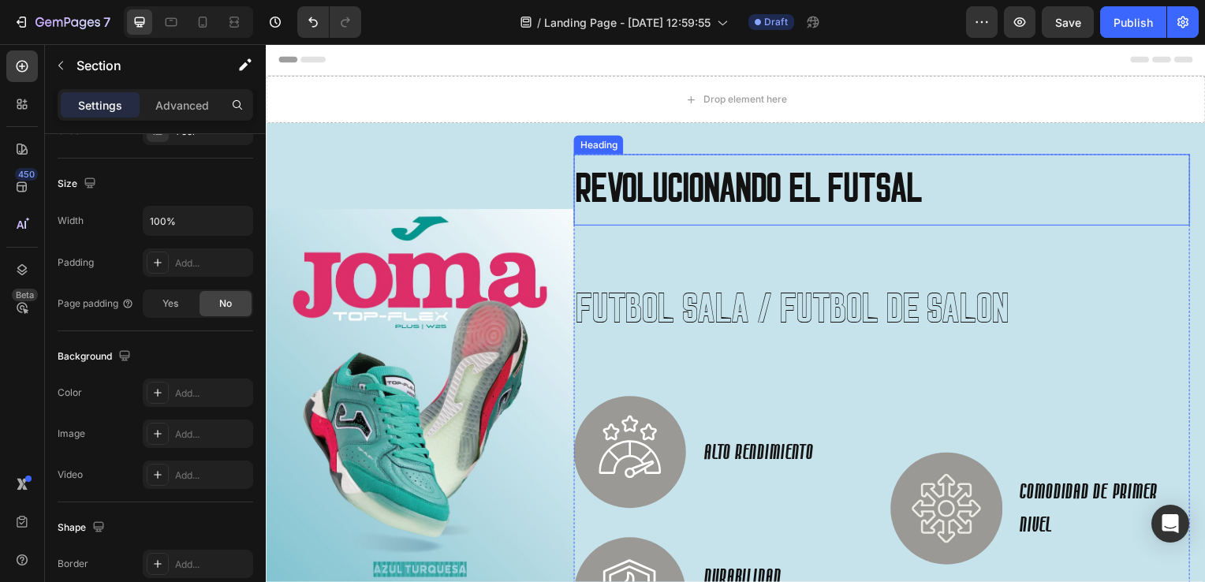
click at [665, 209] on h2 "REVOLUCIONANDO EL FUTSAL" at bounding box center [885, 191] width 620 height 72
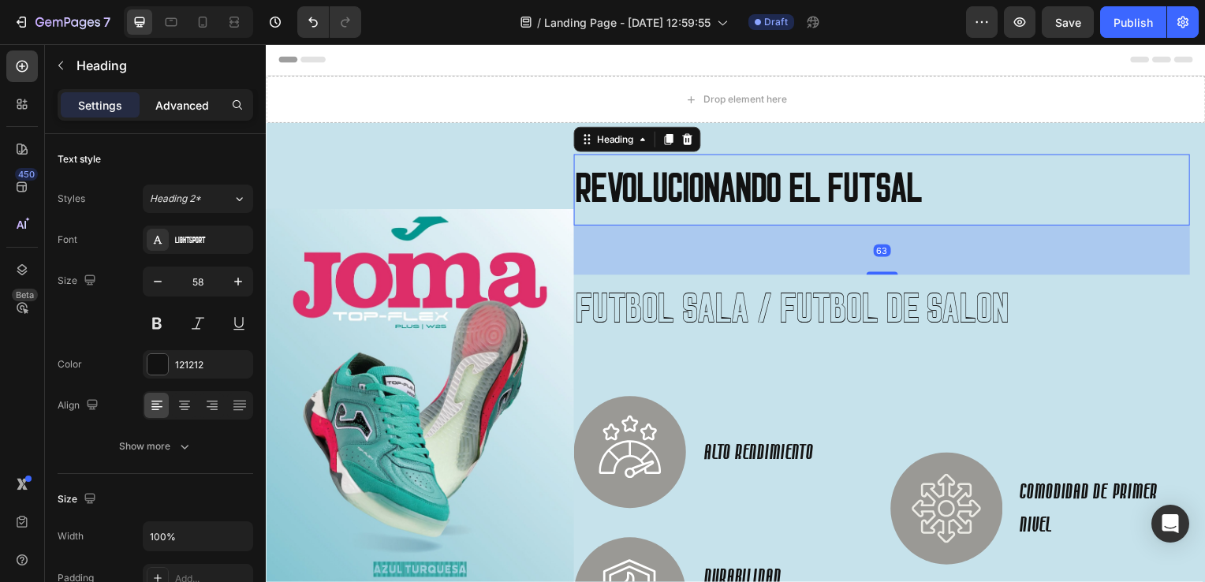
click at [182, 97] on p "Advanced" at bounding box center [182, 105] width 54 height 17
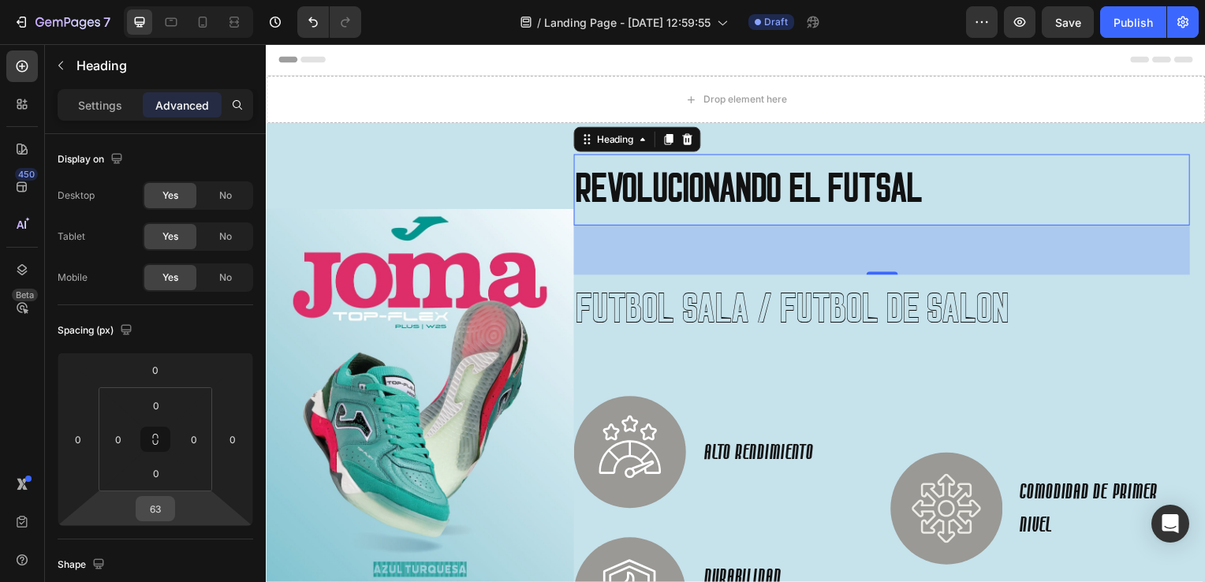
click at [164, 503] on input "63" at bounding box center [156, 509] width 32 height 24
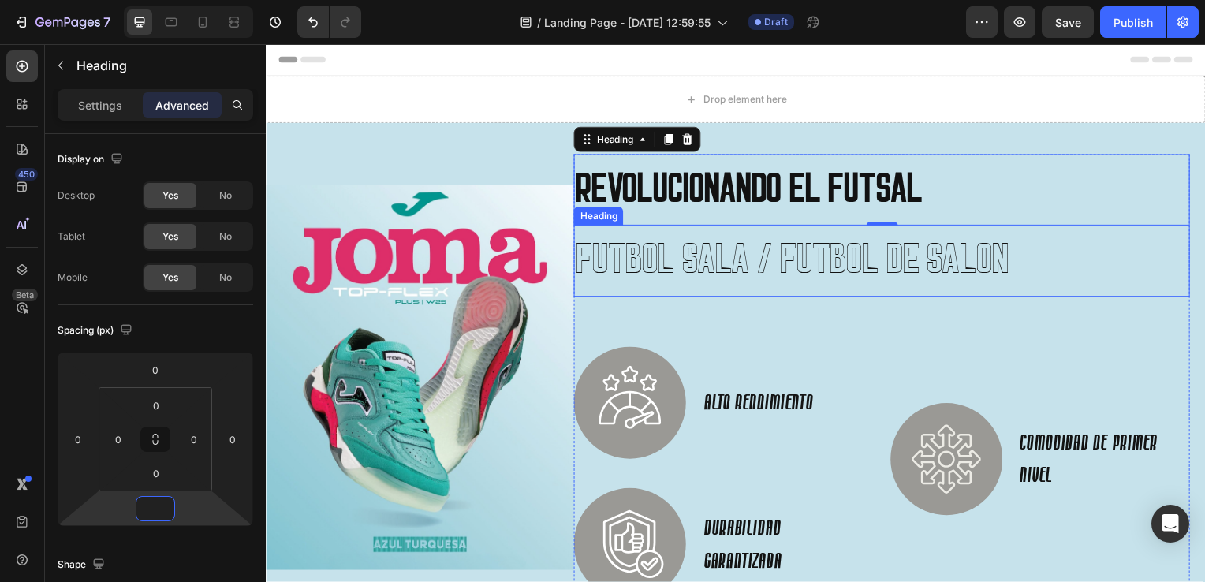
click at [1056, 276] on h2 "FUTBOL SALA / FUTBOL DE SALON" at bounding box center [885, 263] width 620 height 72
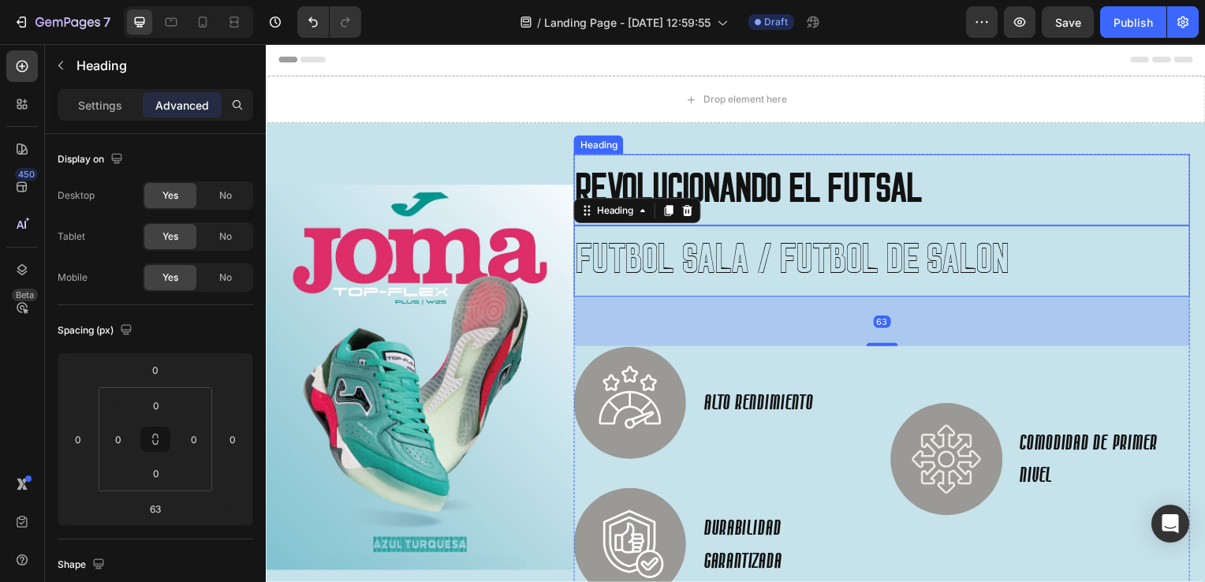
click at [943, 193] on h2 "REVOLUCIONANDO EL FUTSAL" at bounding box center [885, 191] width 620 height 72
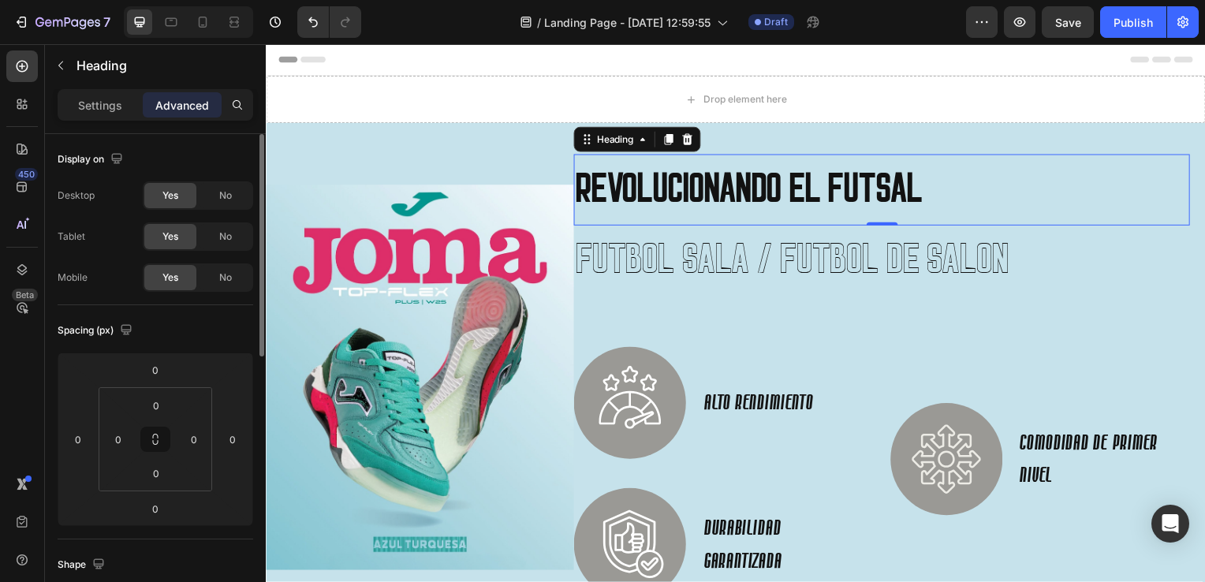
click at [112, 122] on div "Settings Advanced" at bounding box center [155, 111] width 221 height 45
click at [110, 115] on div "Settings" at bounding box center [100, 104] width 79 height 25
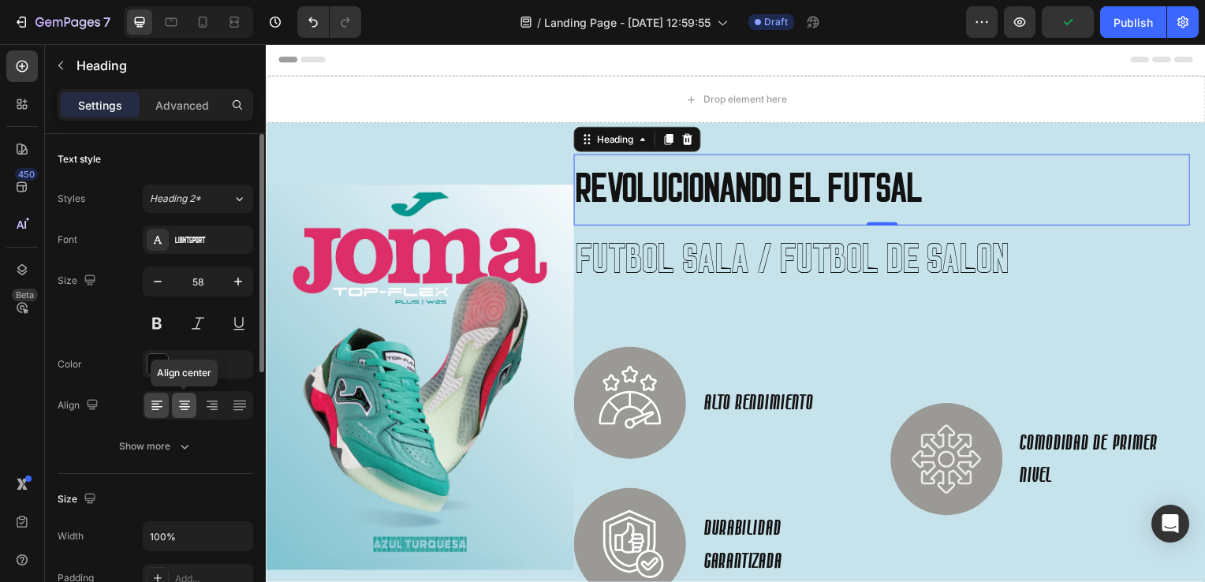
click at [187, 404] on icon at bounding box center [185, 405] width 16 height 16
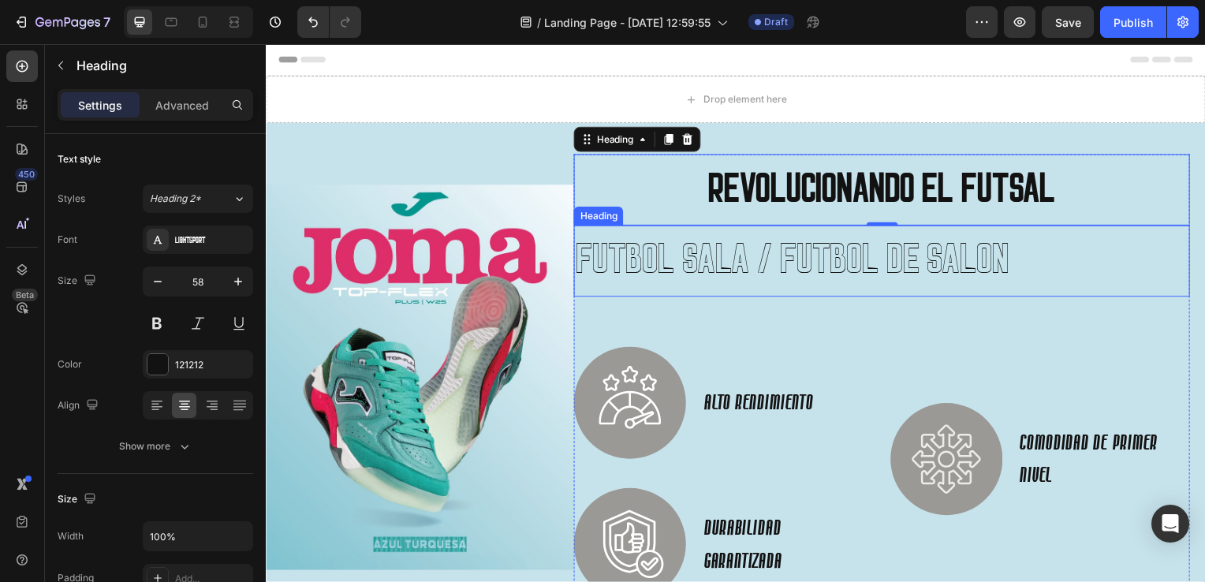
click at [1045, 261] on h2 "FUTBOL SALA / FUTBOL DE SALON" at bounding box center [885, 263] width 620 height 72
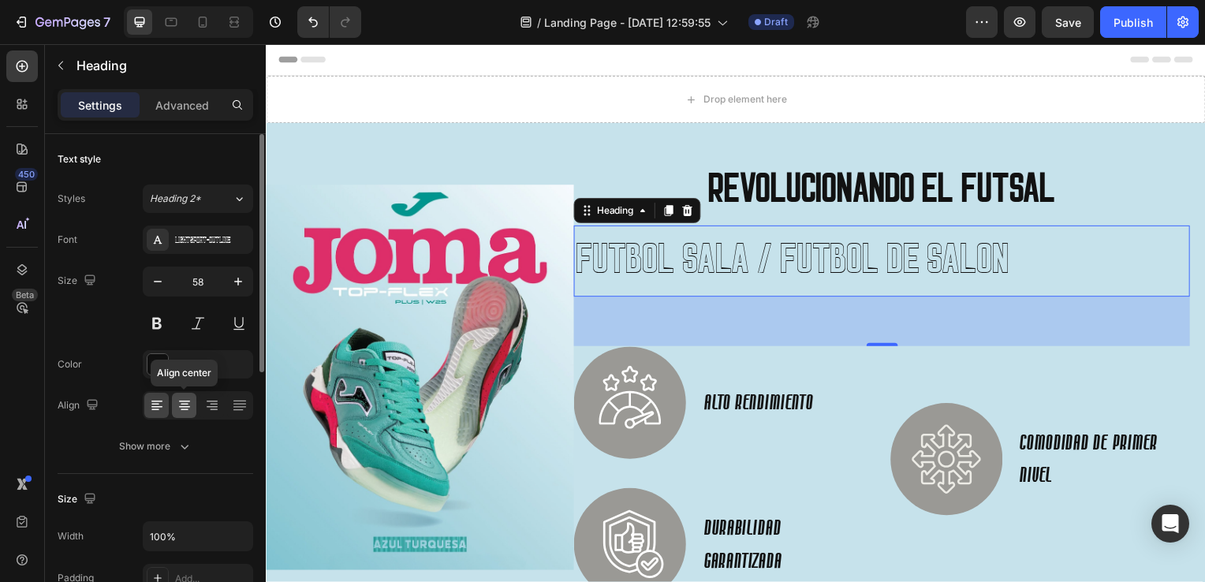
click at [186, 400] on icon at bounding box center [184, 401] width 11 height 2
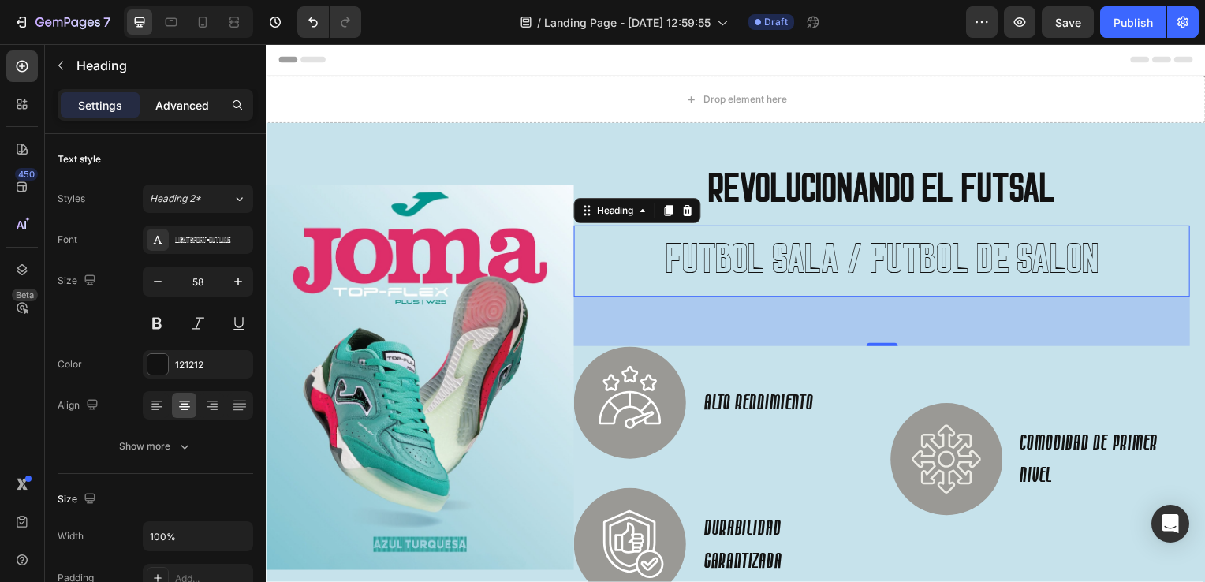
click at [183, 112] on p "Advanced" at bounding box center [182, 105] width 54 height 17
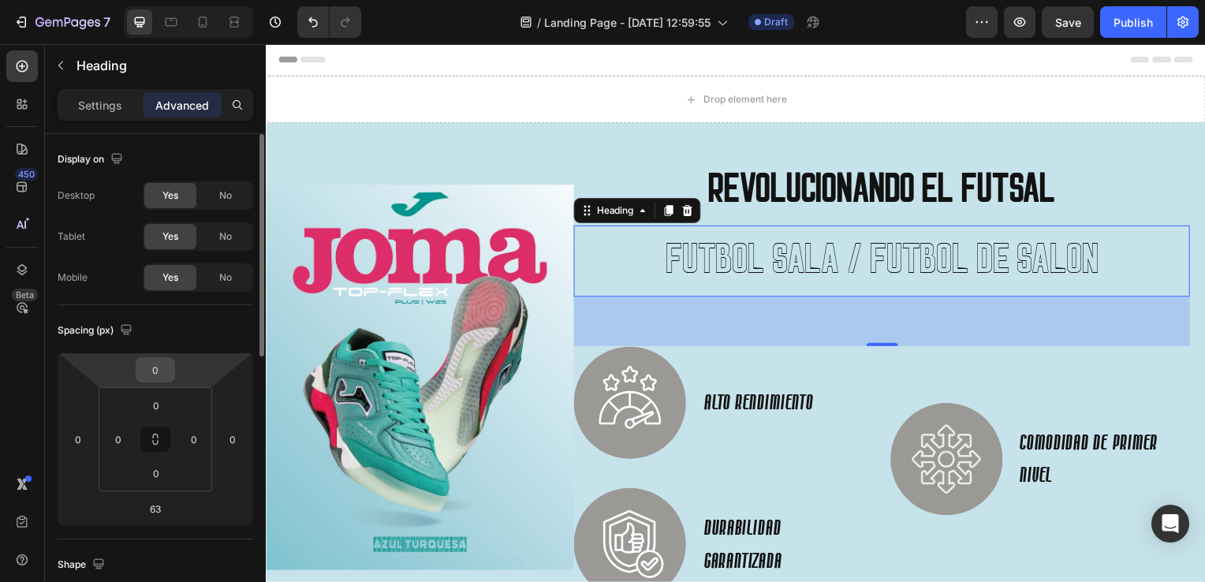
click at [161, 373] on input "0" at bounding box center [156, 370] width 32 height 24
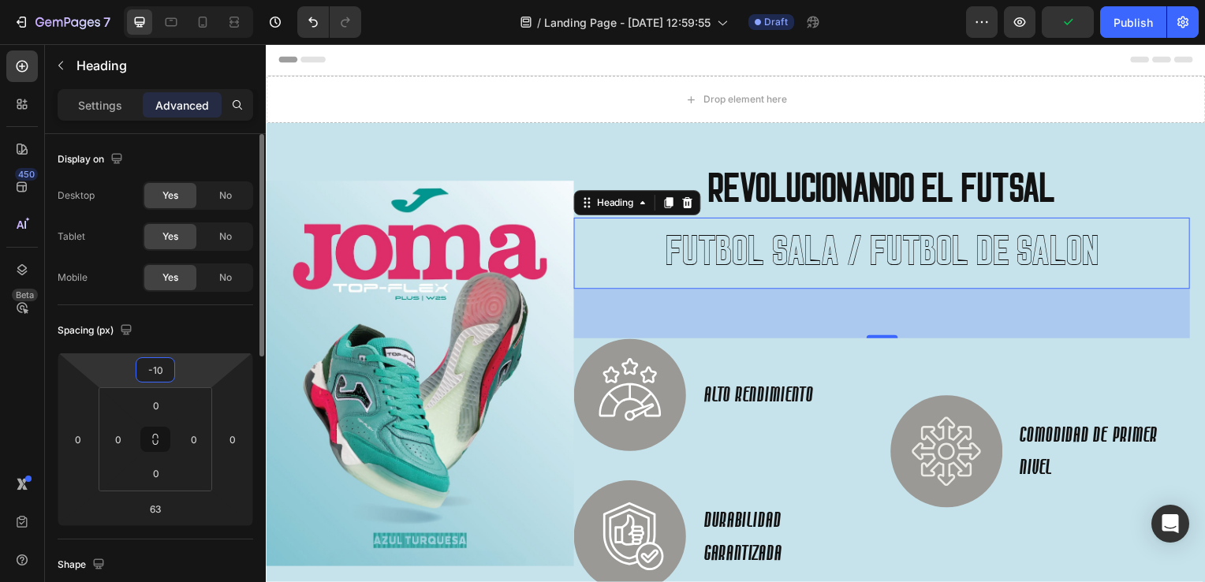
type input "-1"
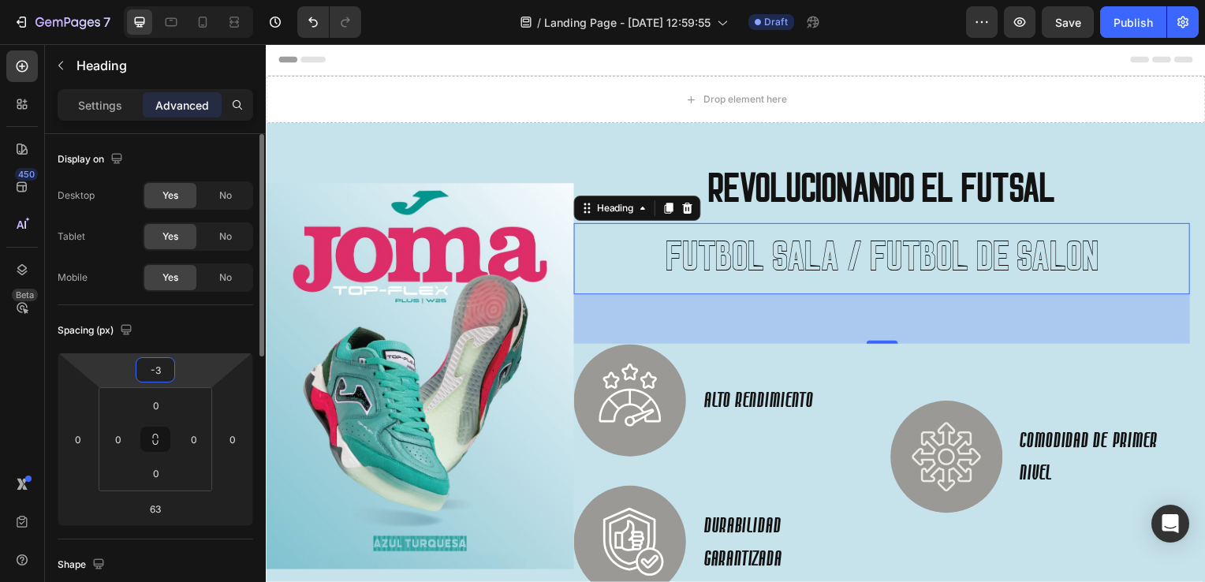
type input "-30"
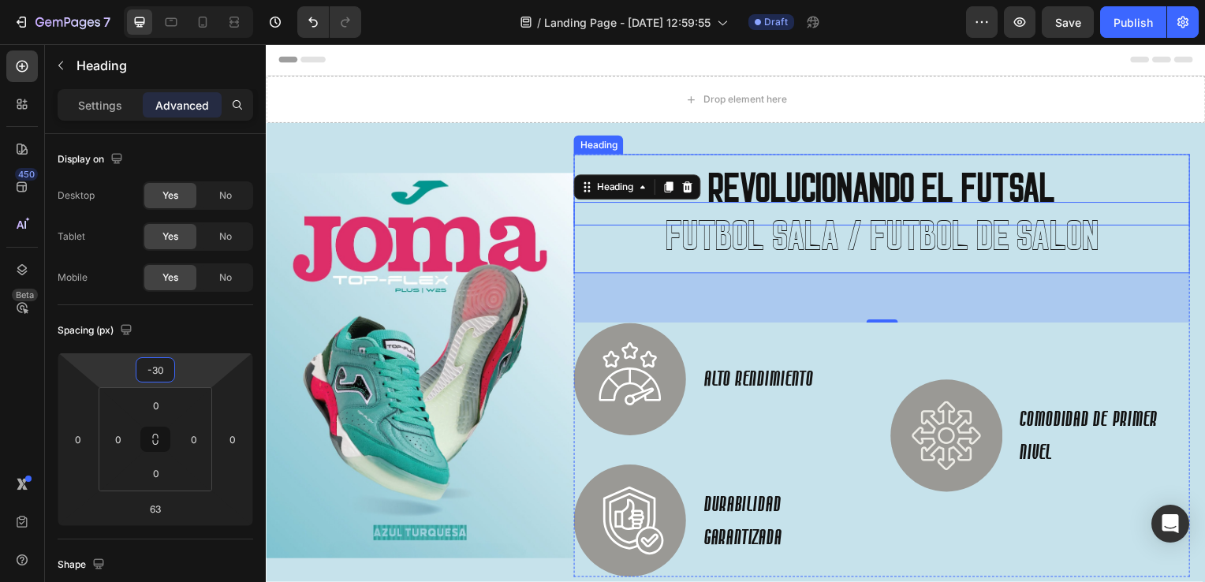
click at [1100, 143] on div "Image REVOLUCIONANDO EL FUTSAL Heading FUTBOL SALA / FUTBOL DE SALON Heading 63…" at bounding box center [739, 380] width 946 height 512
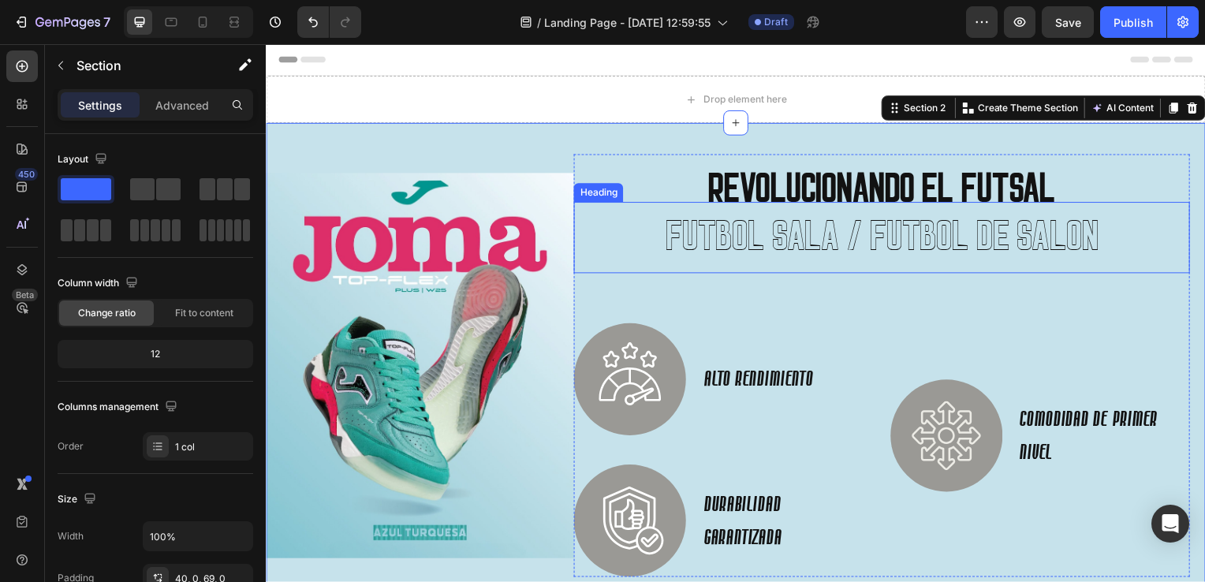
click at [1037, 240] on h2 "FUTBOL SALA / FUTBOL DE SALON" at bounding box center [885, 239] width 620 height 72
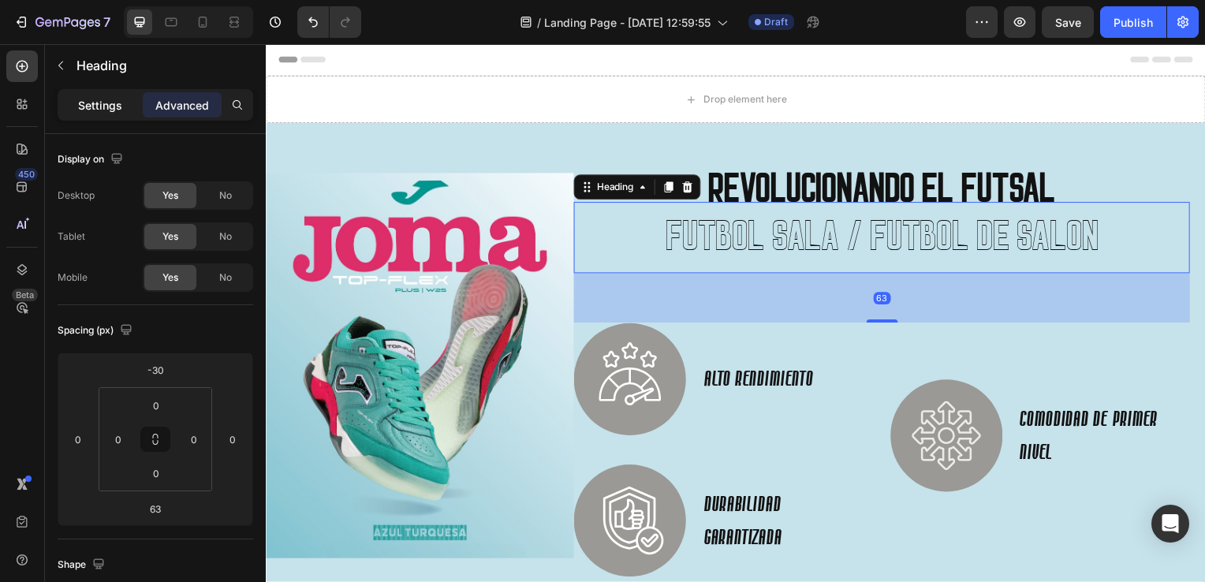
click at [97, 99] on p "Settings" at bounding box center [100, 105] width 44 height 17
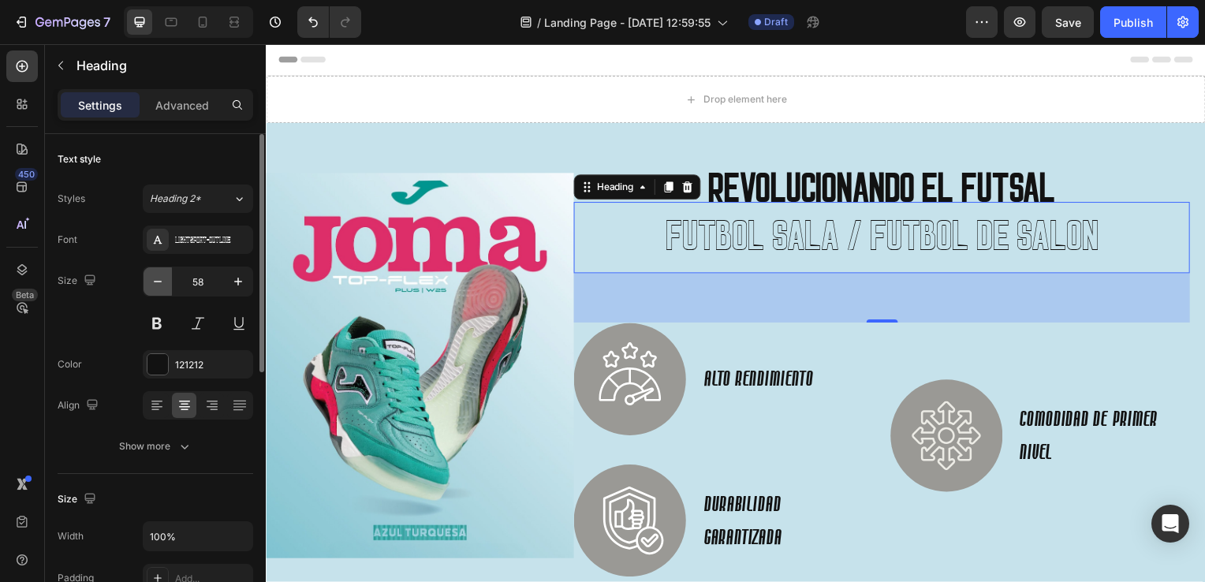
click at [154, 281] on icon "button" at bounding box center [158, 282] width 16 height 16
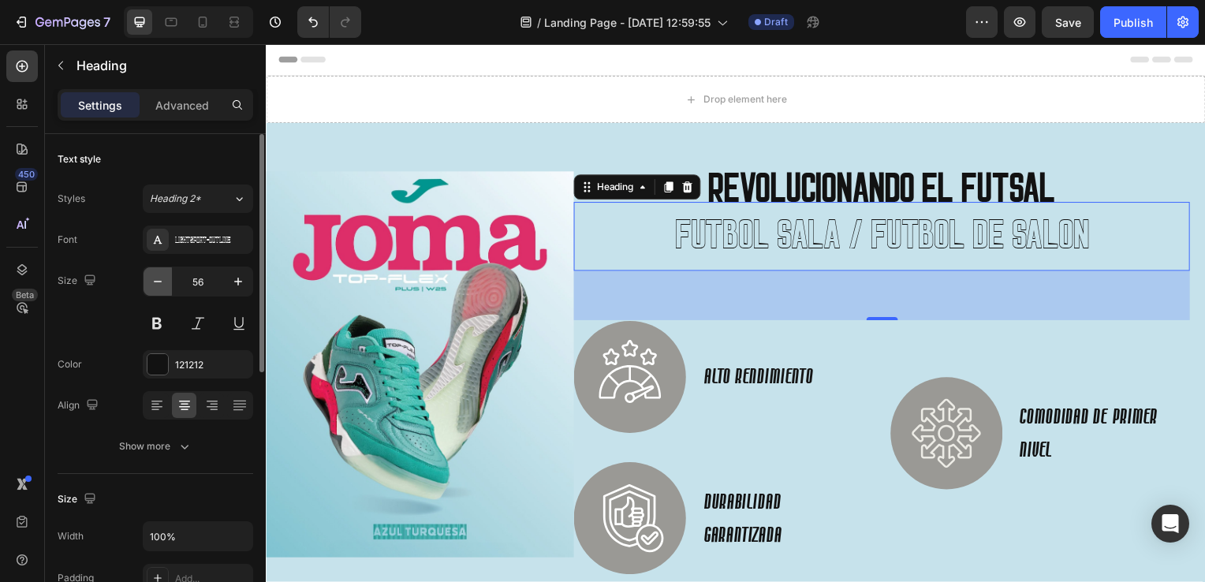
click at [154, 281] on icon "button" at bounding box center [158, 282] width 16 height 16
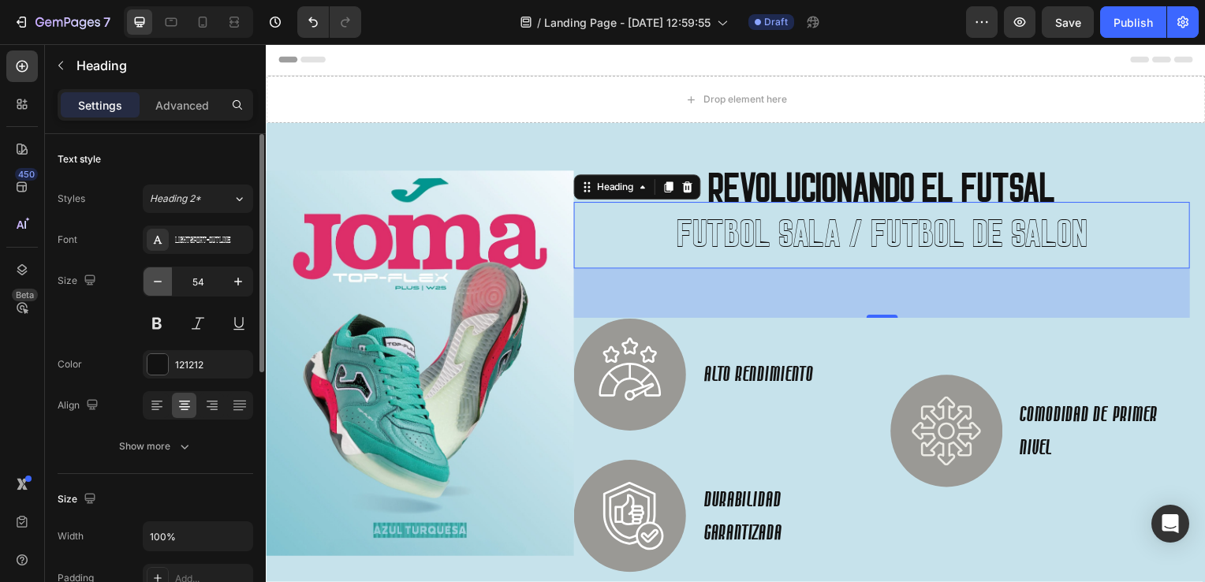
click at [154, 281] on icon "button" at bounding box center [158, 282] width 16 height 16
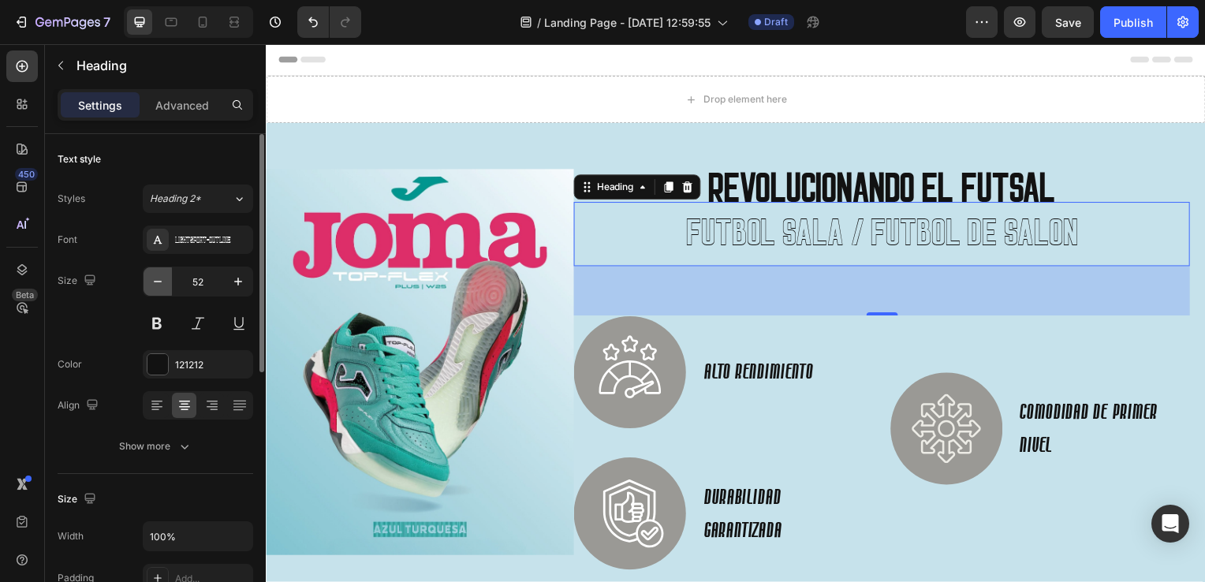
click at [154, 281] on icon "button" at bounding box center [158, 282] width 16 height 16
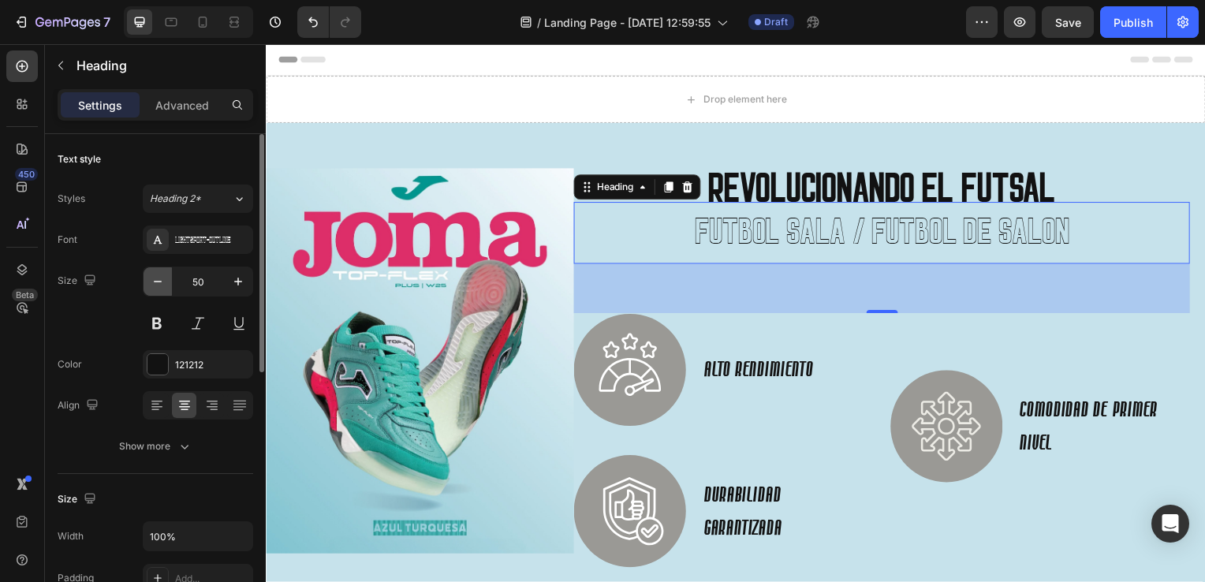
click at [154, 281] on icon "button" at bounding box center [158, 282] width 16 height 16
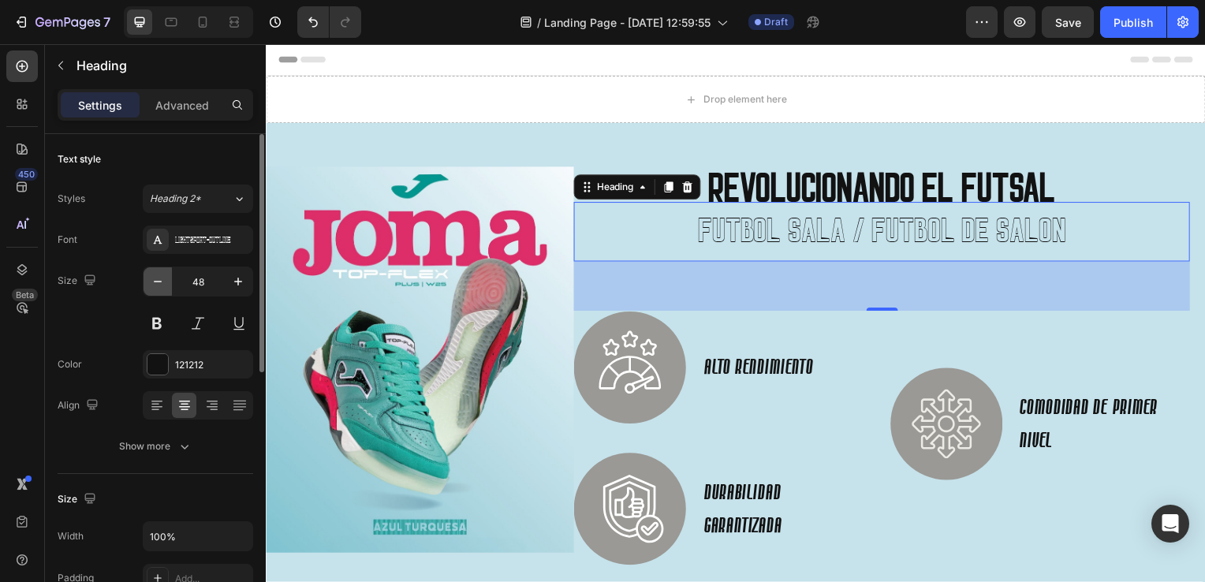
click at [154, 281] on icon "button" at bounding box center [158, 282] width 16 height 16
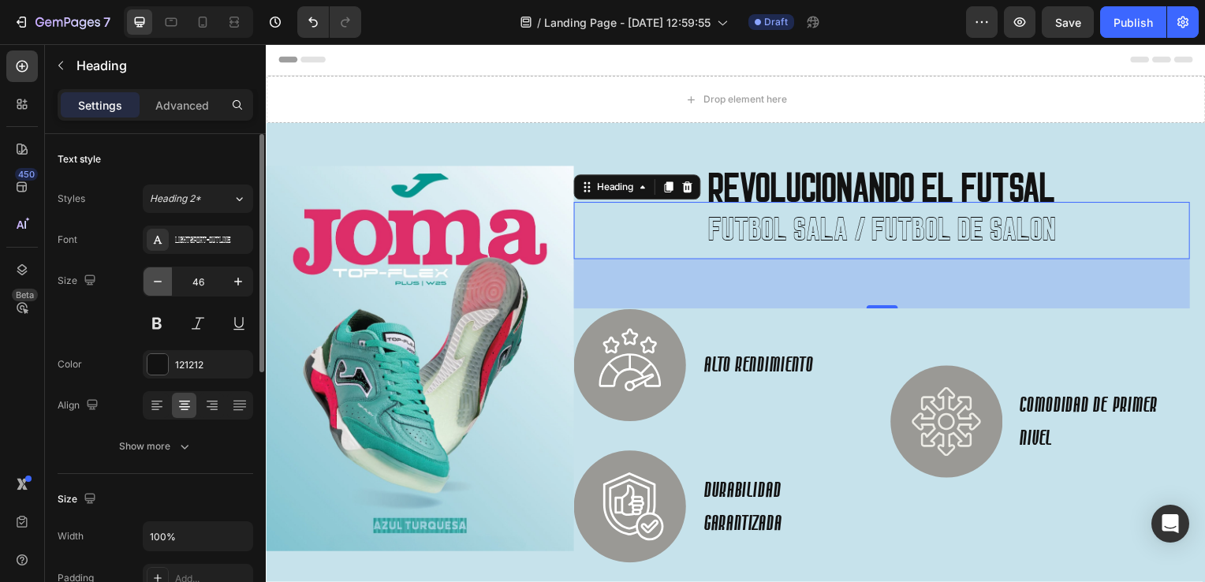
click at [154, 281] on icon "button" at bounding box center [158, 282] width 16 height 16
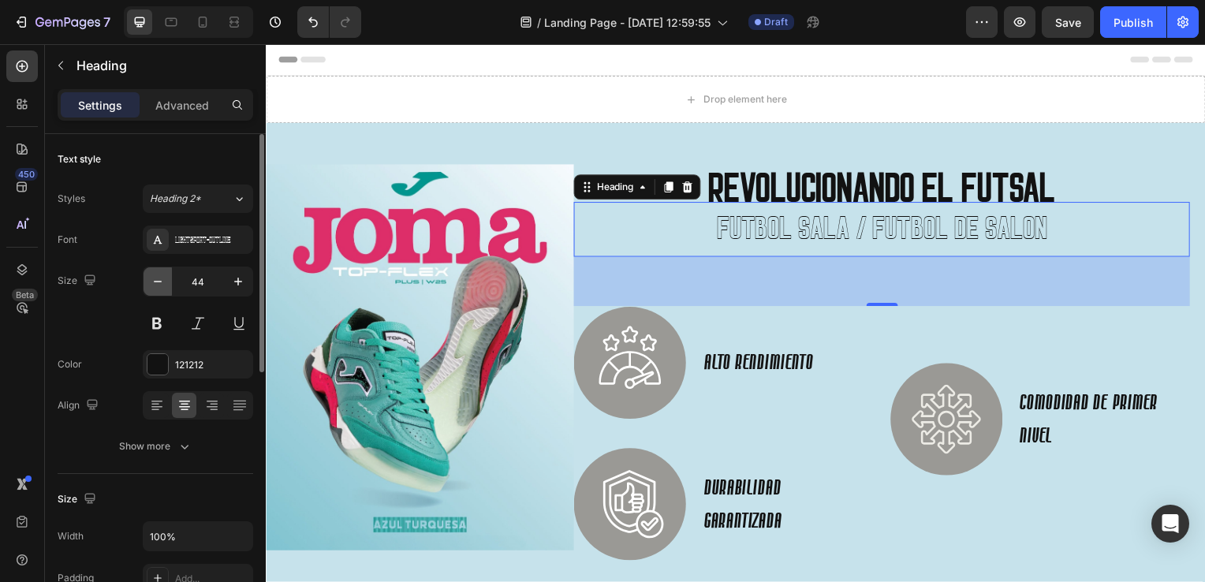
click at [154, 281] on icon "button" at bounding box center [158, 282] width 16 height 16
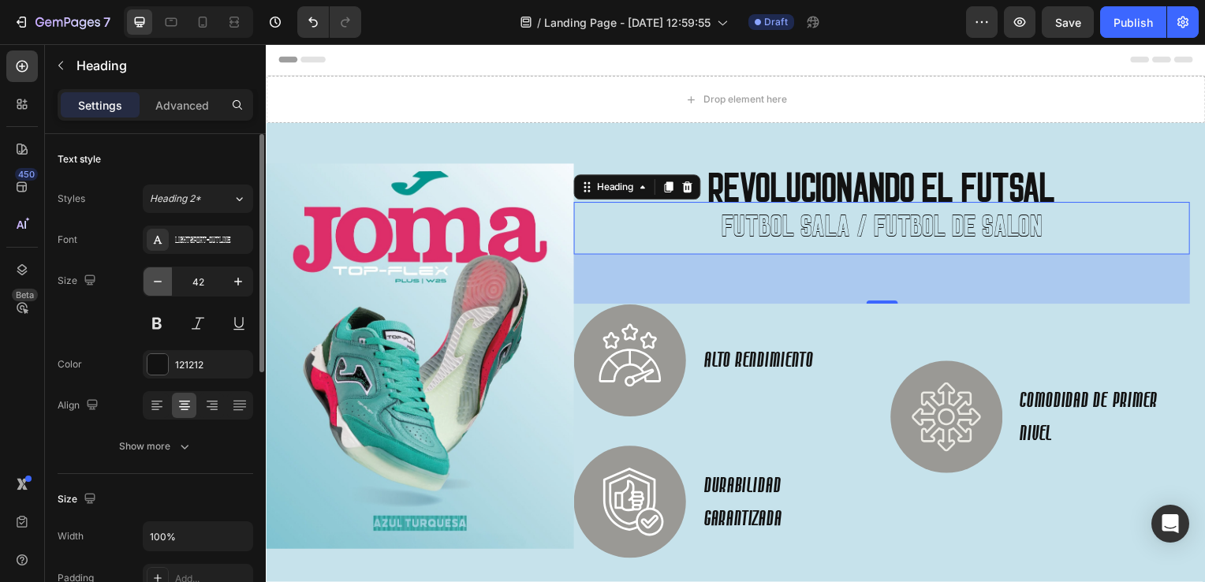
type input "41"
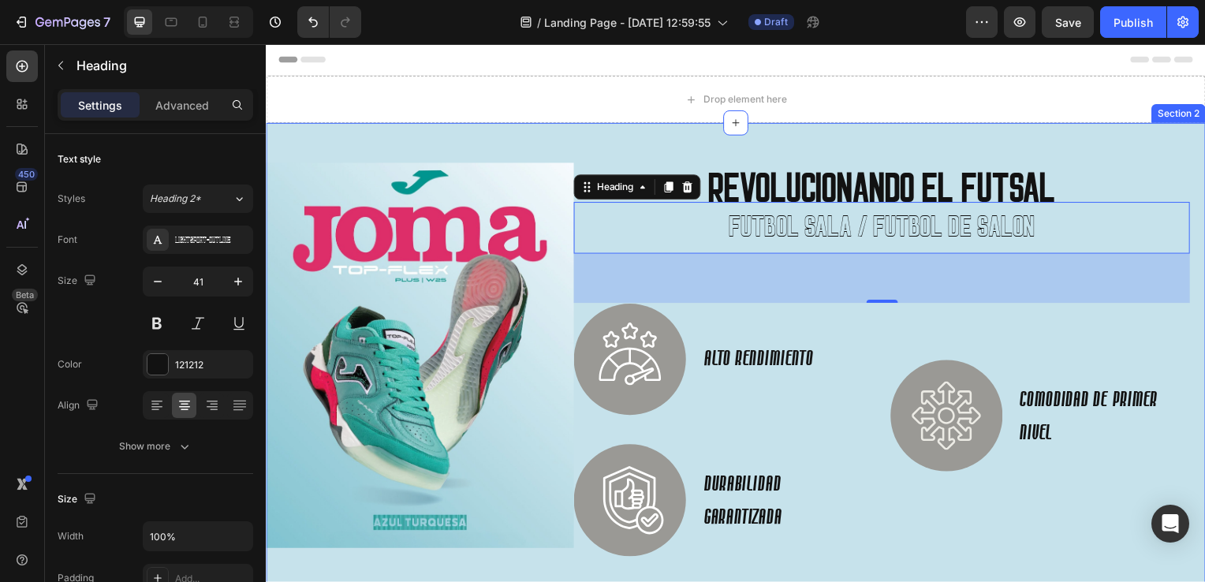
click at [1065, 140] on div "Image REVOLUCIONANDO EL FUTSAL Heading FUTBOL SALA / FUTBOL DE SALON Heading 63…" at bounding box center [739, 369] width 946 height 491
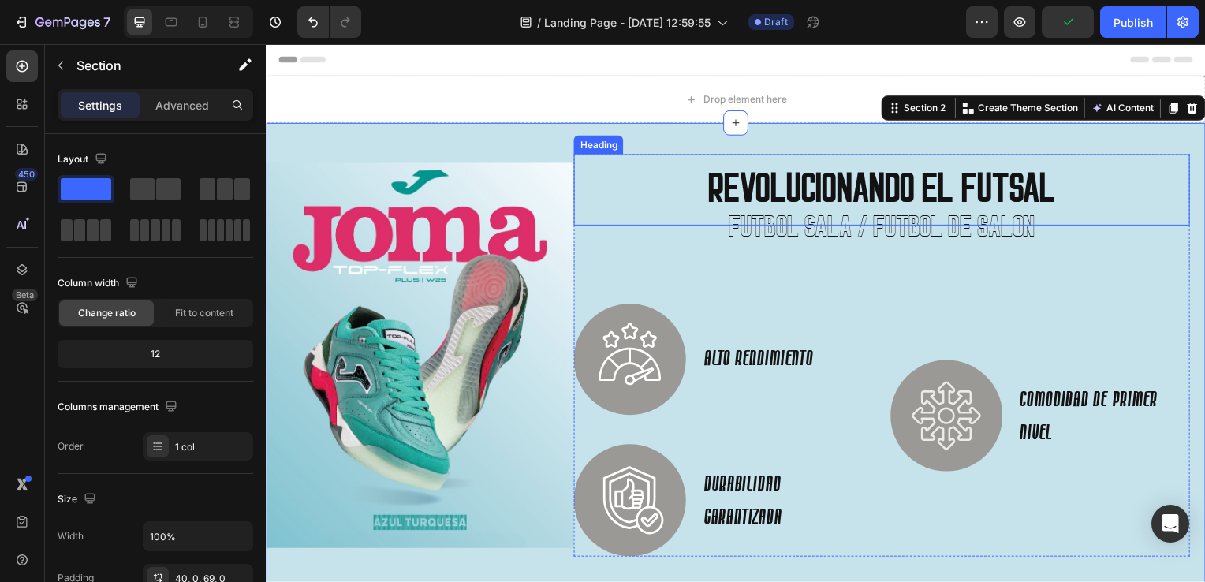
click at [696, 176] on h2 "REVOLUCIONANDO EL FUTSAL" at bounding box center [885, 191] width 620 height 72
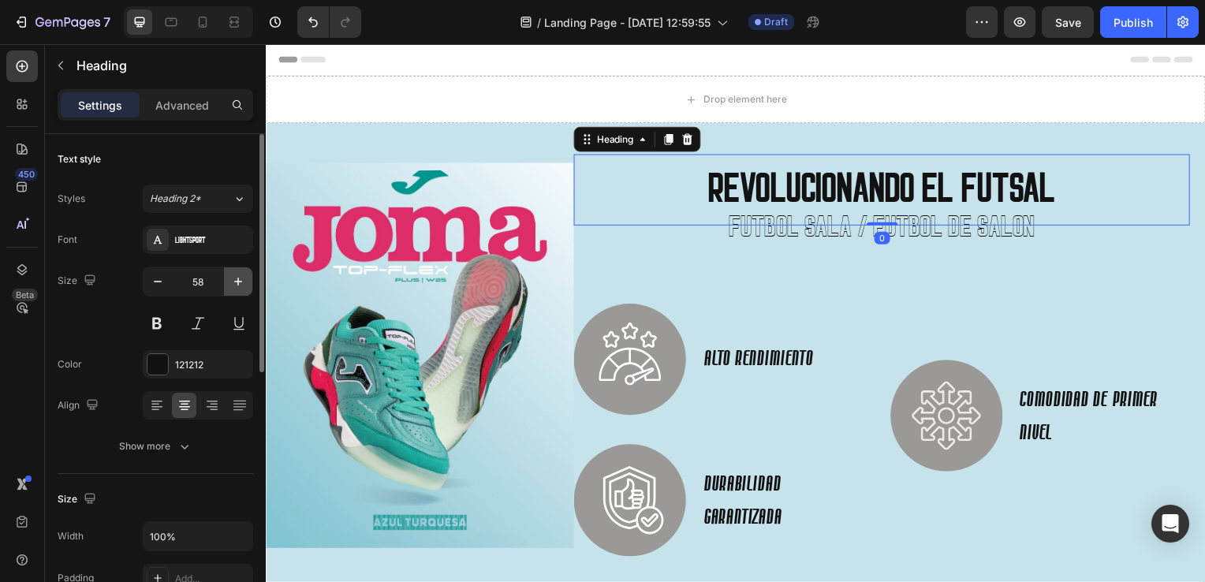
click at [230, 284] on icon "button" at bounding box center [238, 282] width 16 height 16
click at [231, 282] on icon "button" at bounding box center [238, 282] width 16 height 16
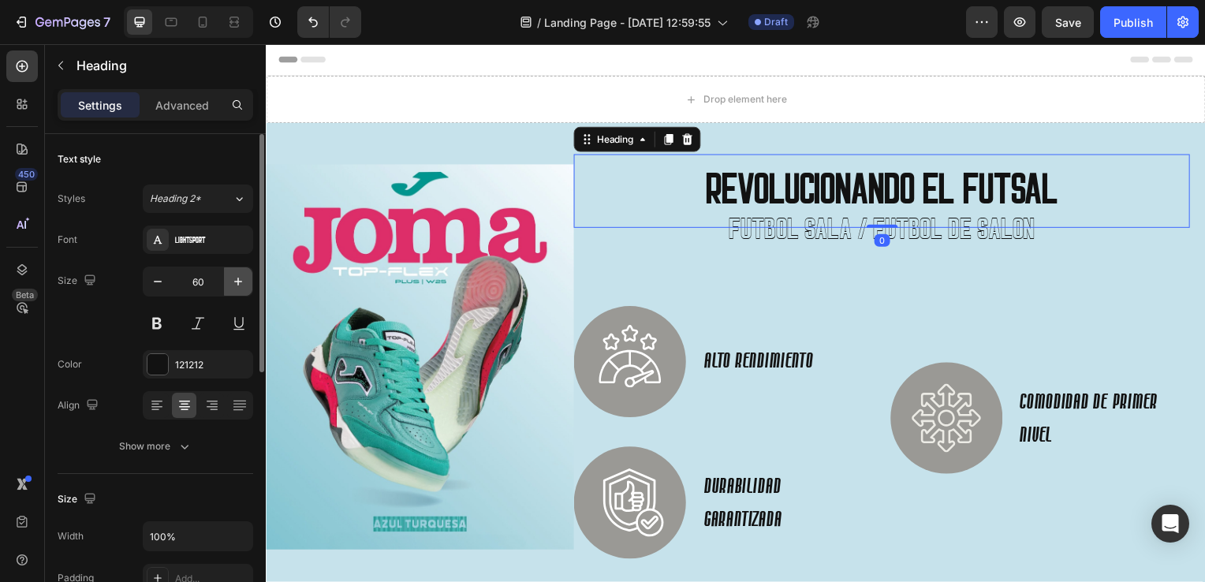
click at [231, 282] on icon "button" at bounding box center [238, 282] width 16 height 16
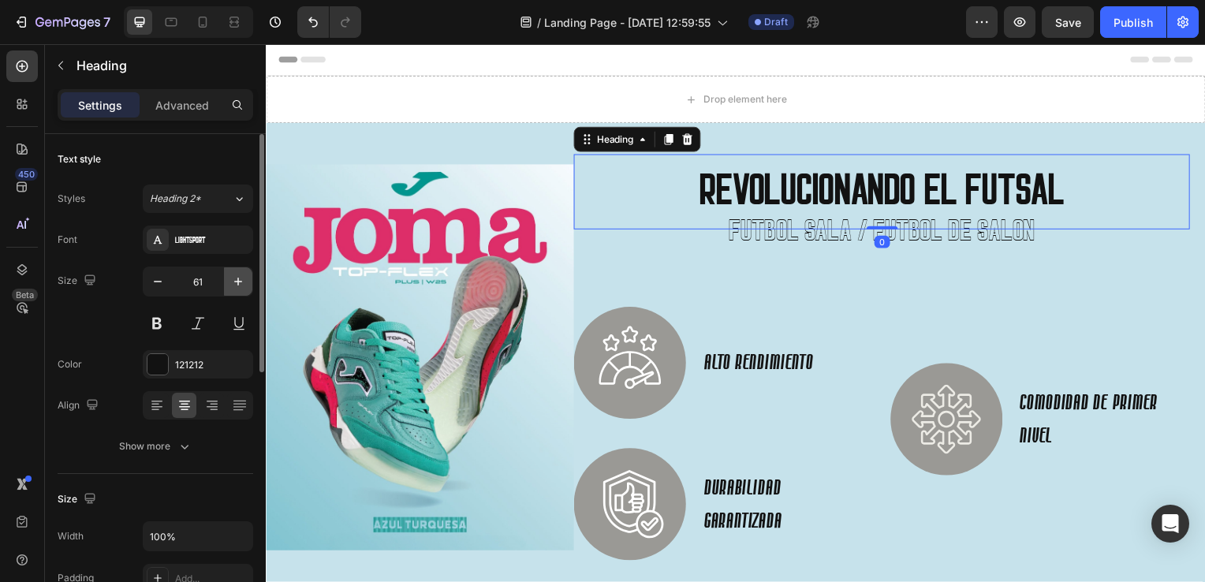
click at [231, 282] on icon "button" at bounding box center [238, 282] width 16 height 16
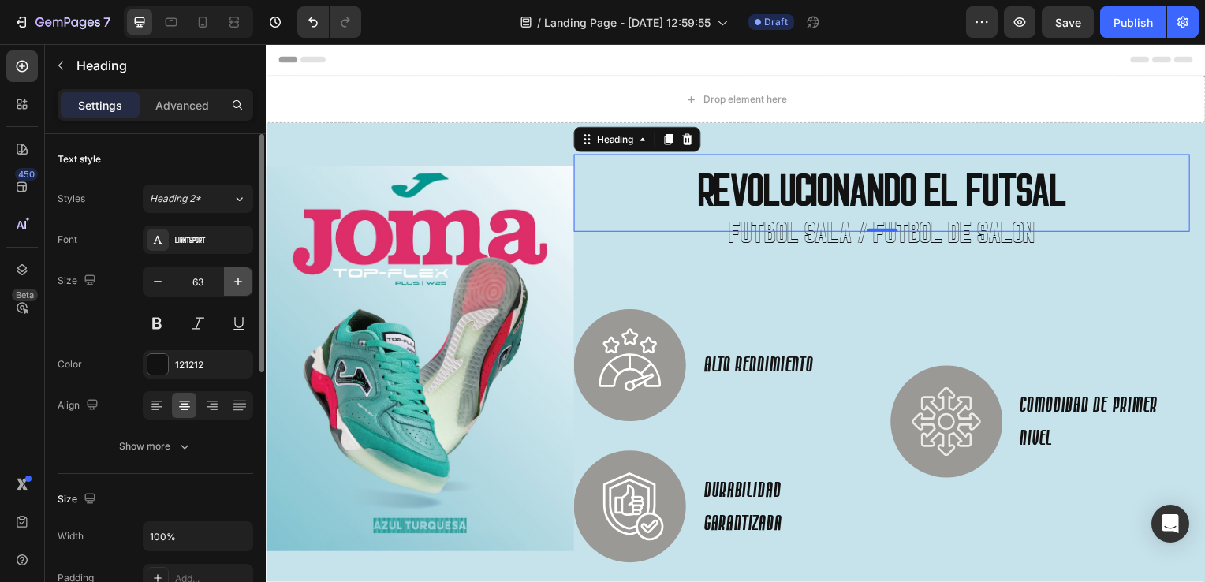
click at [231, 282] on icon "button" at bounding box center [238, 282] width 16 height 16
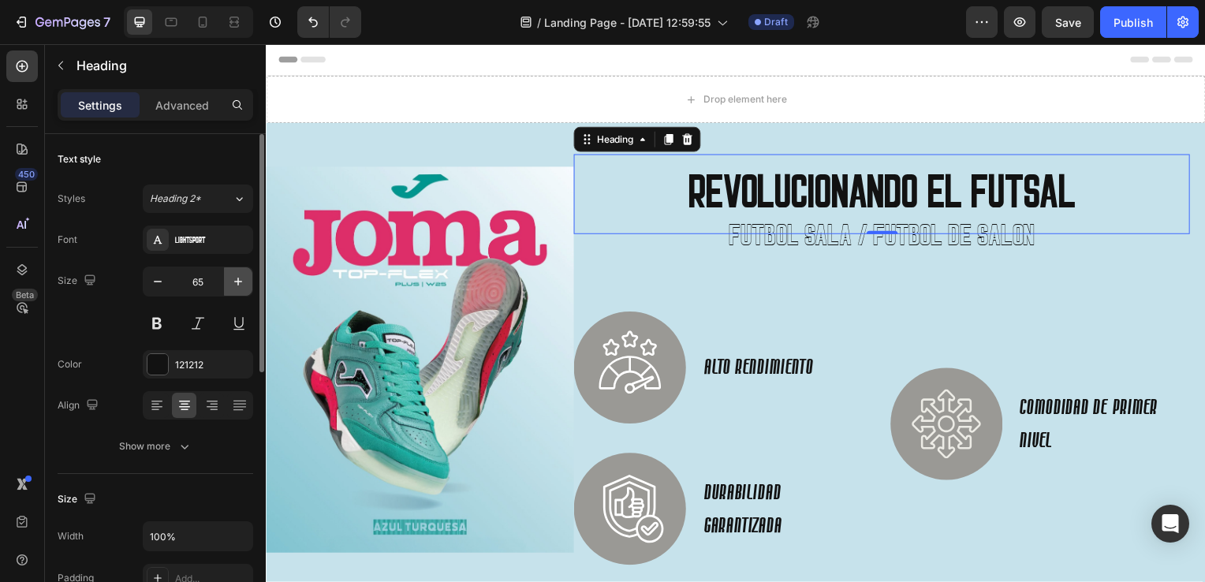
click at [231, 282] on icon "button" at bounding box center [238, 282] width 16 height 16
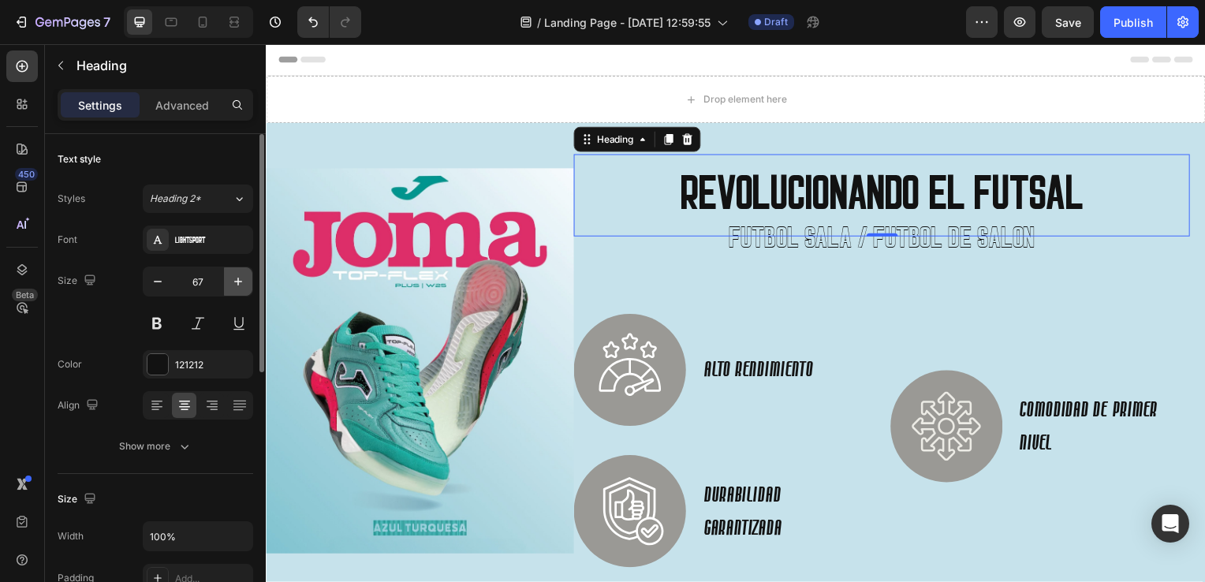
type input "68"
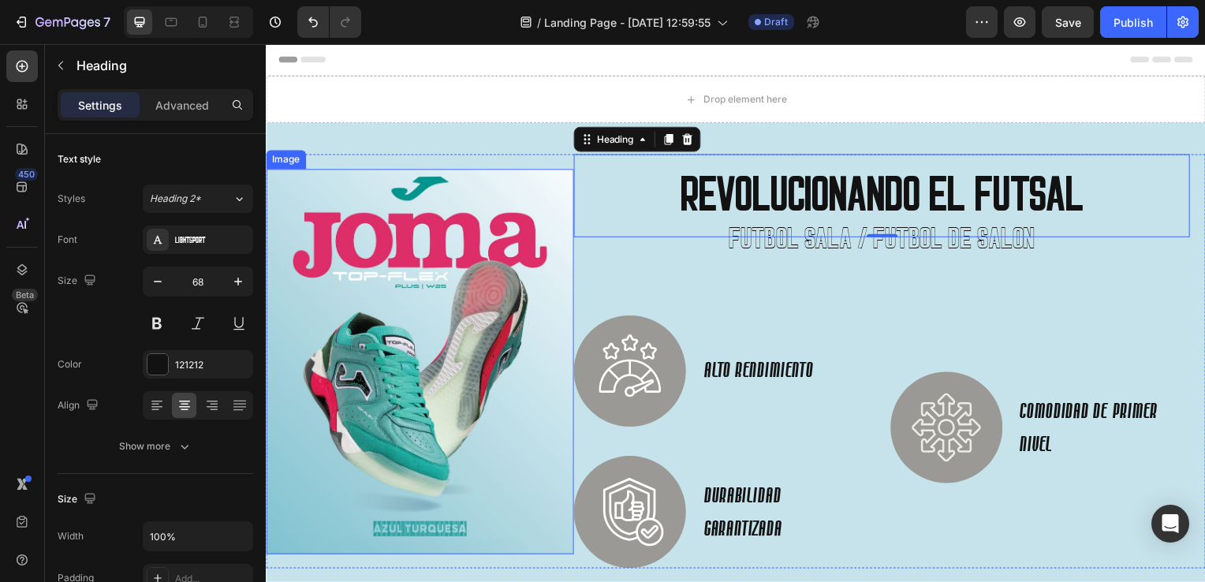
click at [546, 197] on img at bounding box center [421, 364] width 310 height 388
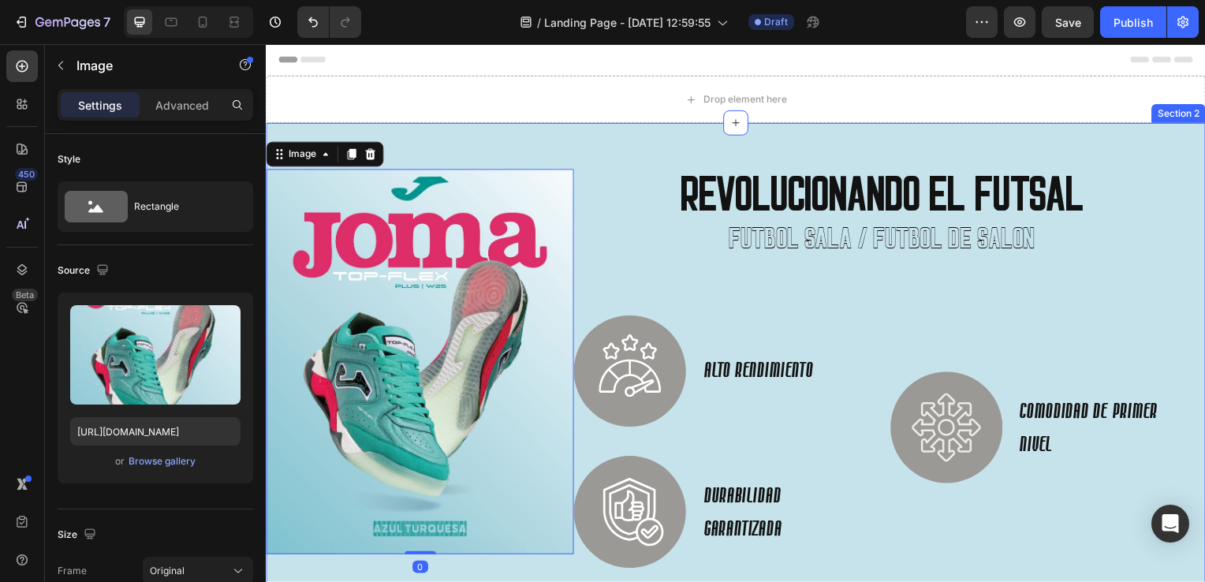
click at [534, 137] on div "Image 0 REVOLUCIONANDO EL FUTSAL Heading FUTBOL SALA / FUTBOL DE SALON Heading …" at bounding box center [739, 375] width 946 height 503
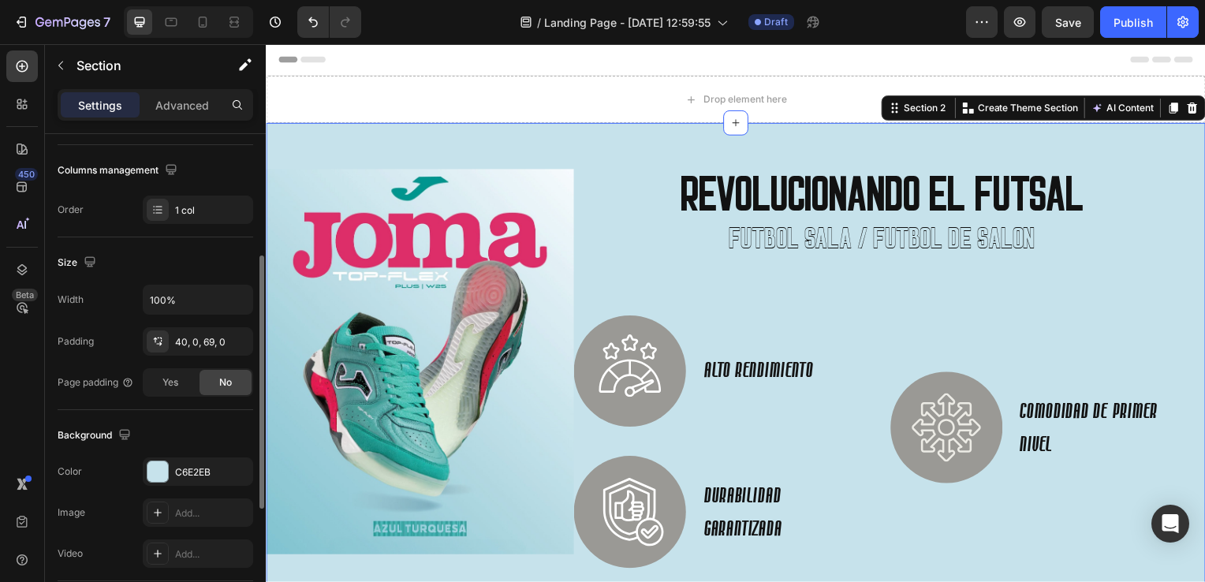
scroll to position [315, 0]
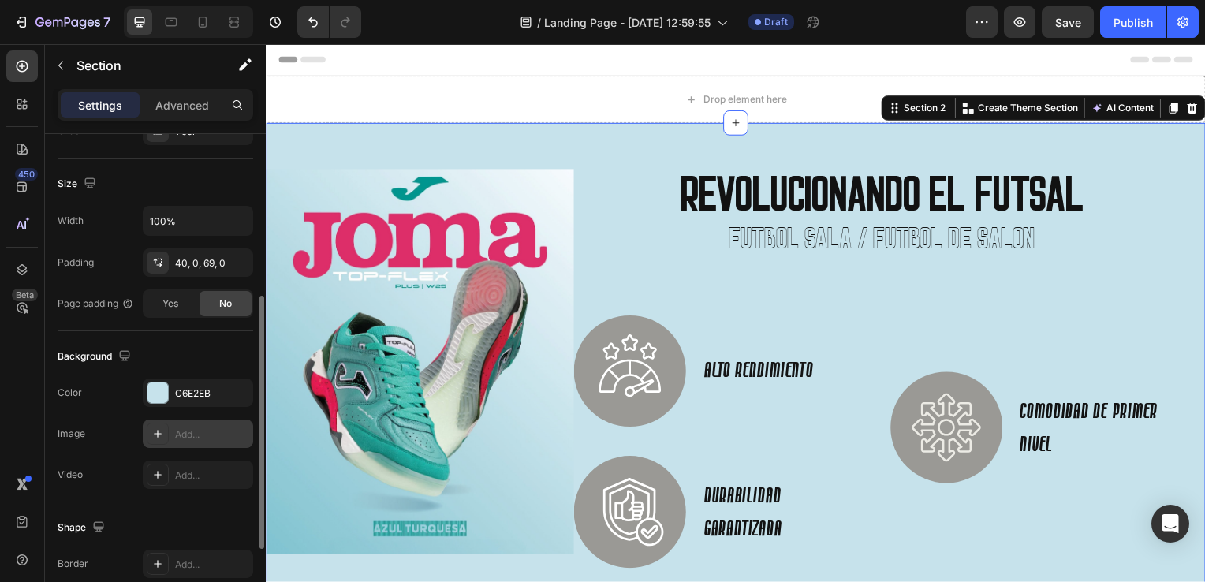
click at [199, 435] on div "Add..." at bounding box center [212, 434] width 74 height 14
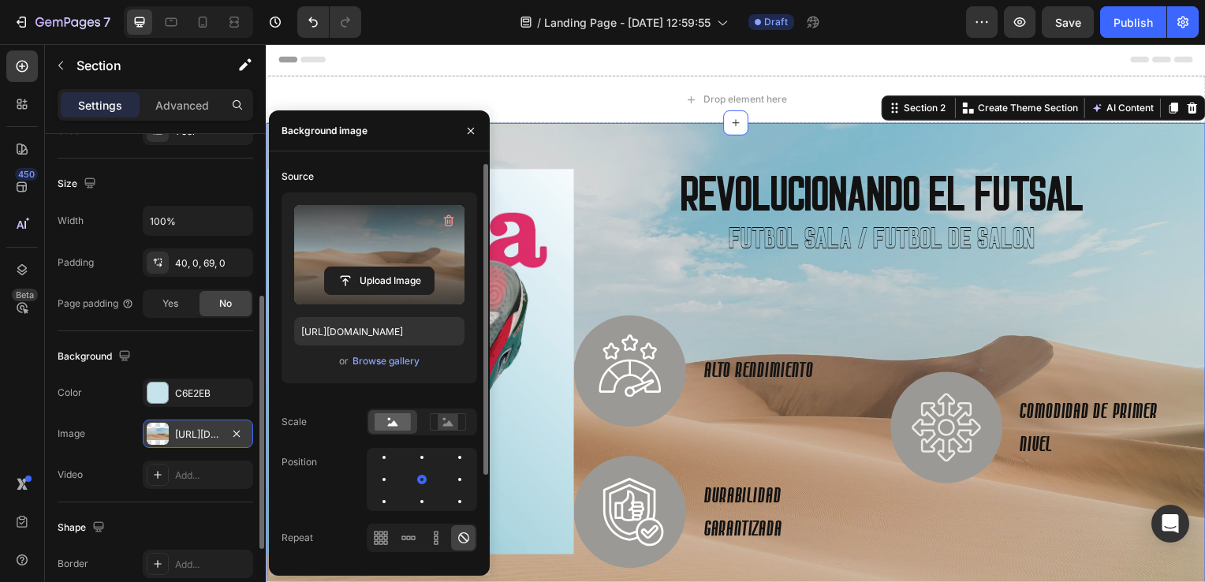
click at [359, 237] on label at bounding box center [379, 254] width 170 height 99
click at [359, 267] on input "file" at bounding box center [379, 280] width 109 height 27
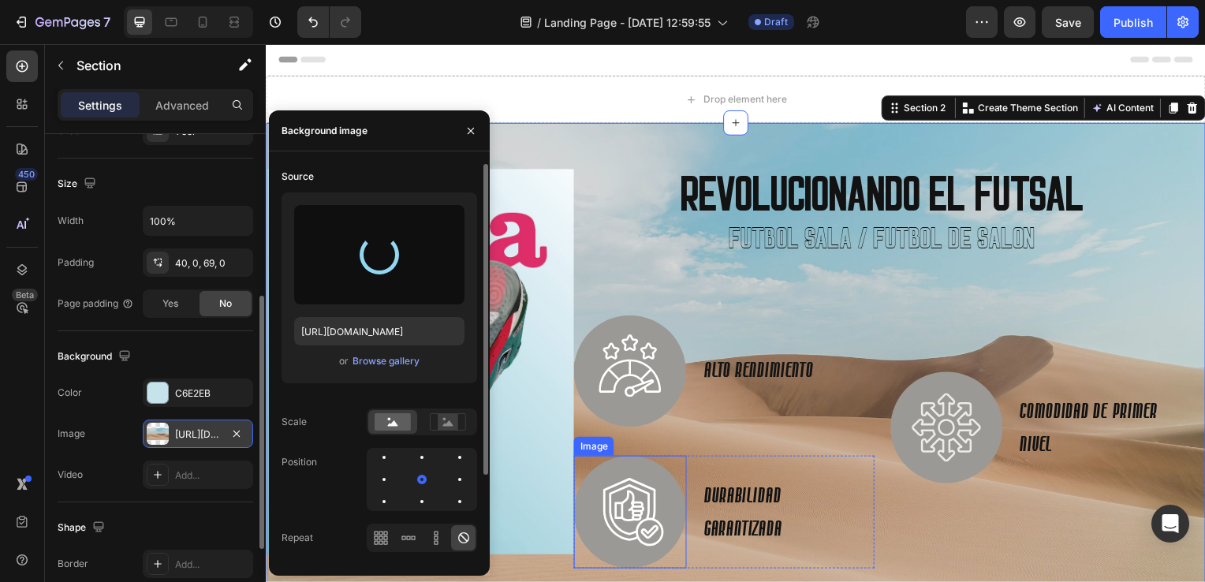
type input "[URL][DOMAIN_NAME]"
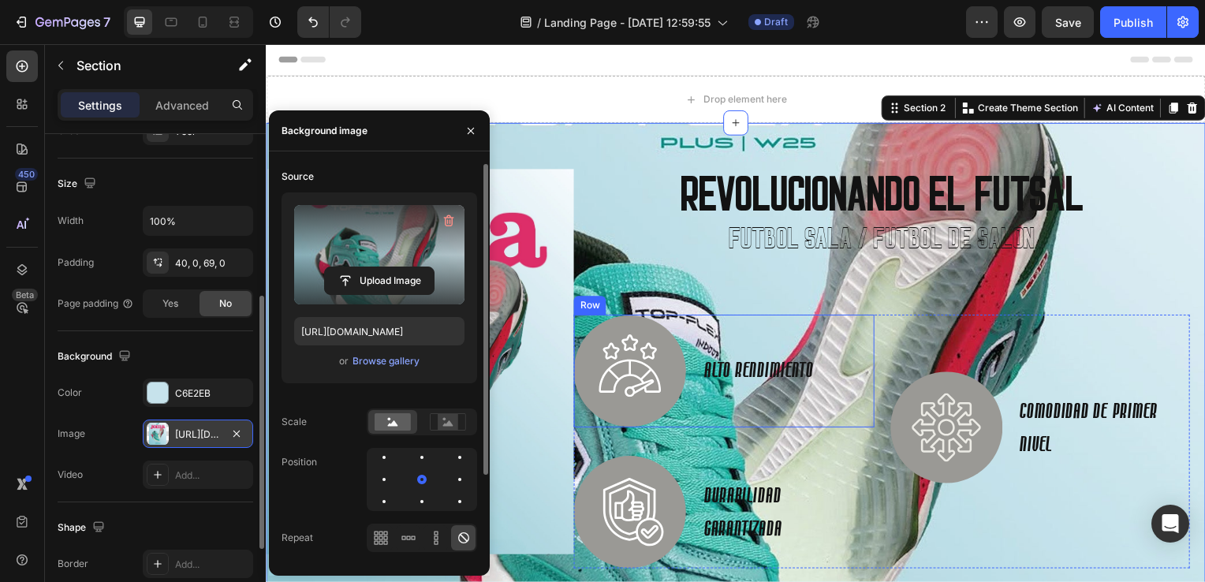
scroll to position [237, 0]
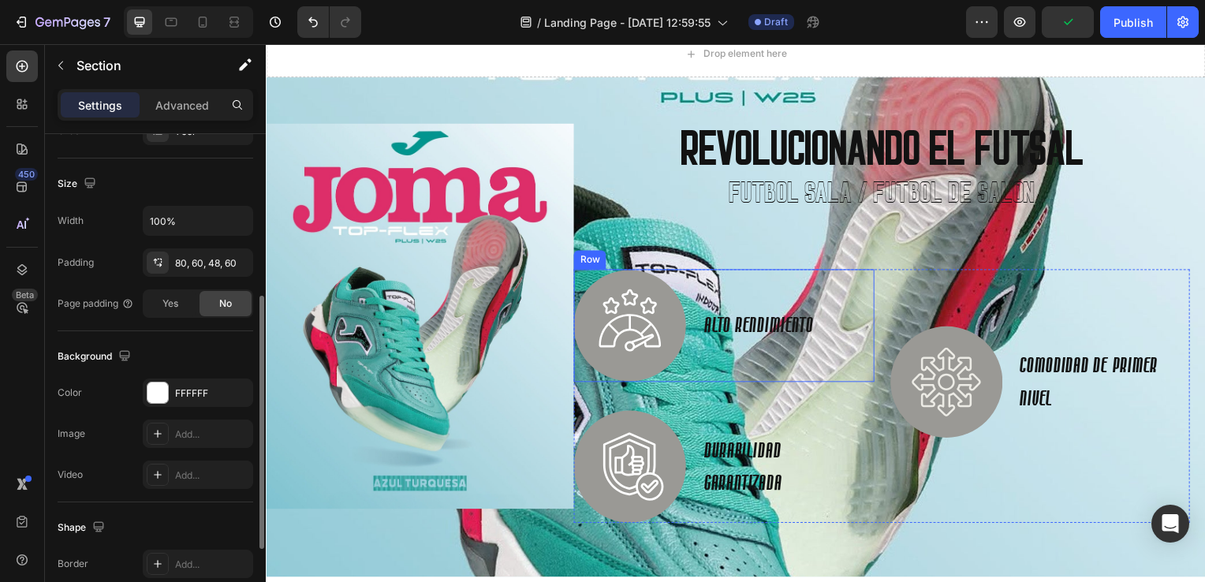
scroll to position [79, 0]
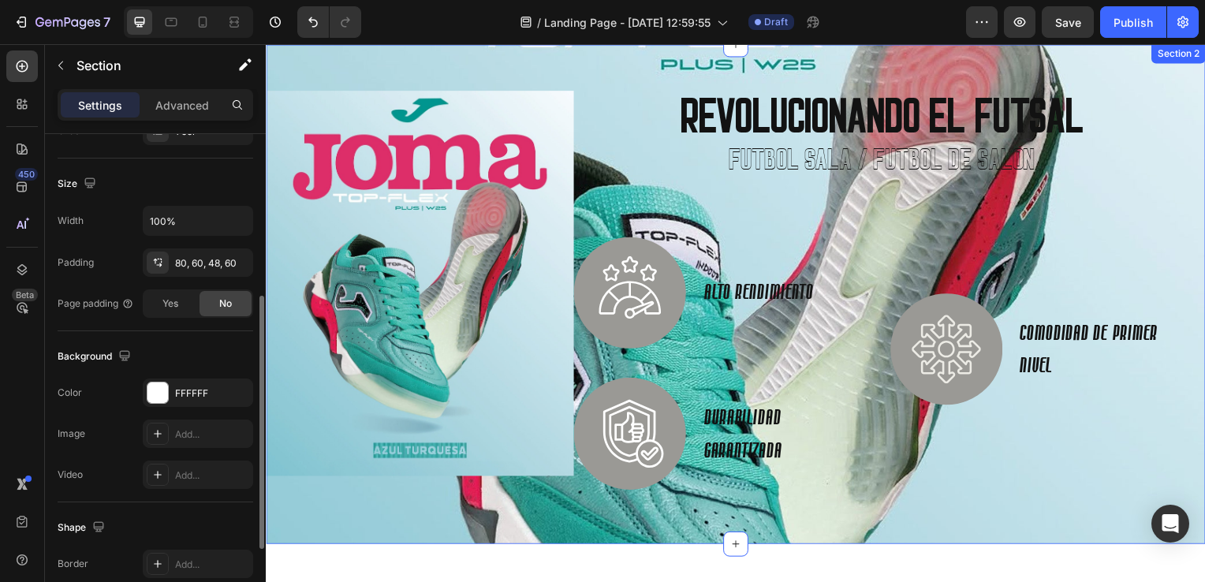
click at [989, 527] on div "Image REVOLUCIONANDO EL FUTSAL Heading FUTBOL SALA / FUTBOL DE SALON Heading Im…" at bounding box center [739, 296] width 946 height 503
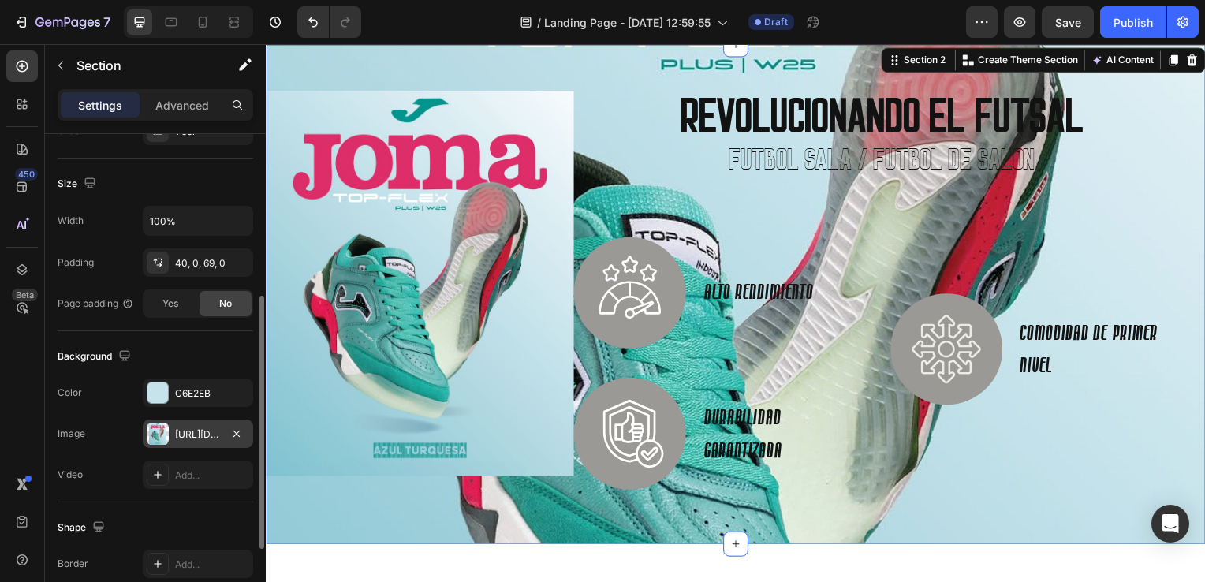
click at [189, 430] on div "[URL][DOMAIN_NAME]" at bounding box center [198, 434] width 46 height 14
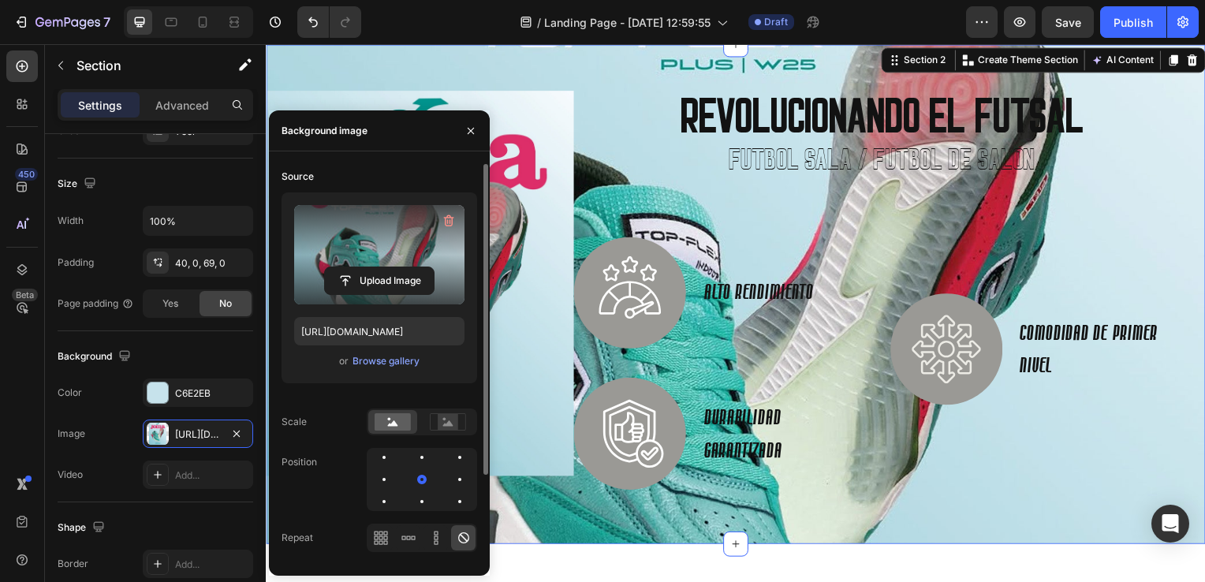
click at [352, 244] on label at bounding box center [379, 254] width 170 height 99
click at [352, 267] on input "file" at bounding box center [379, 280] width 109 height 27
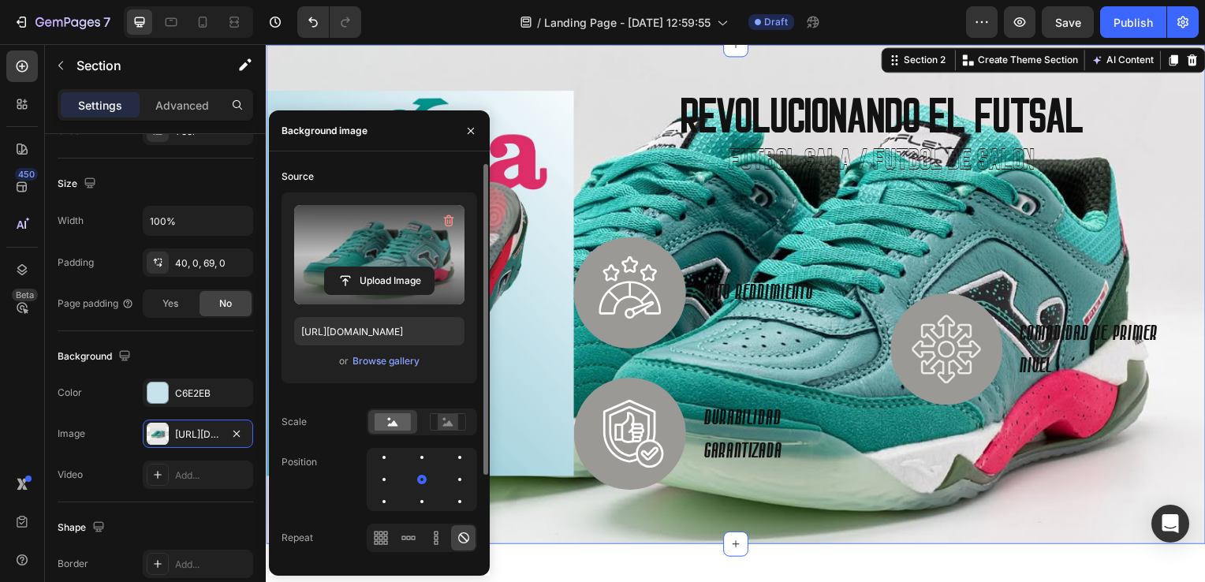
click at [553, 516] on div "Image REVOLUCIONANDO EL FUTSAL Heading FUTBOL SALA / FUTBOL DE SALON Heading Im…" at bounding box center [739, 296] width 946 height 503
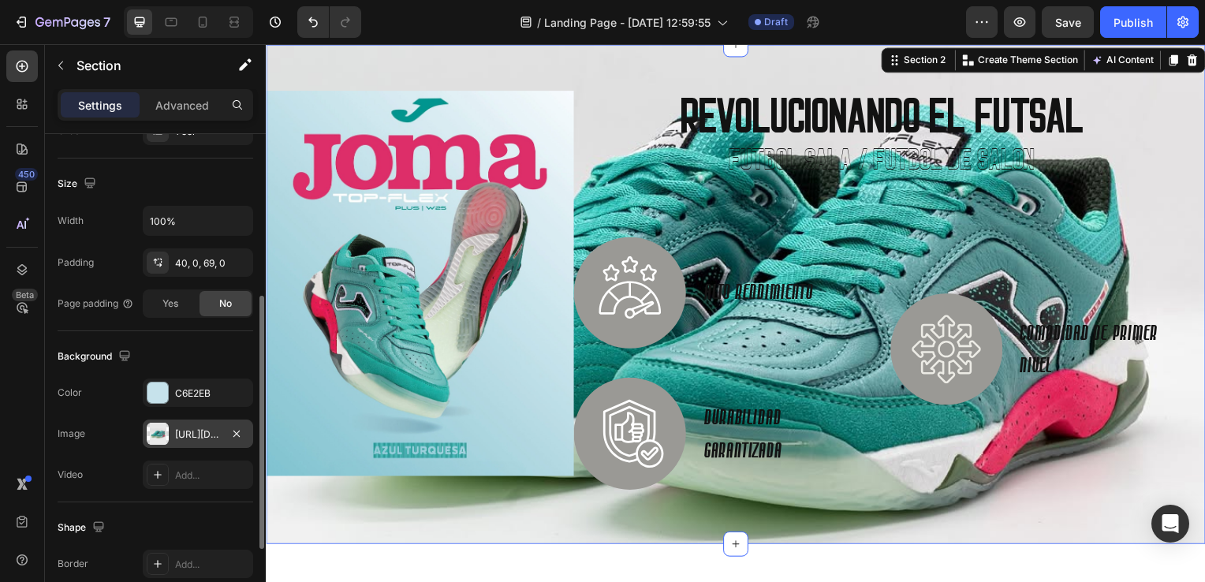
click at [202, 437] on div "[URL][DOMAIN_NAME]" at bounding box center [198, 434] width 46 height 14
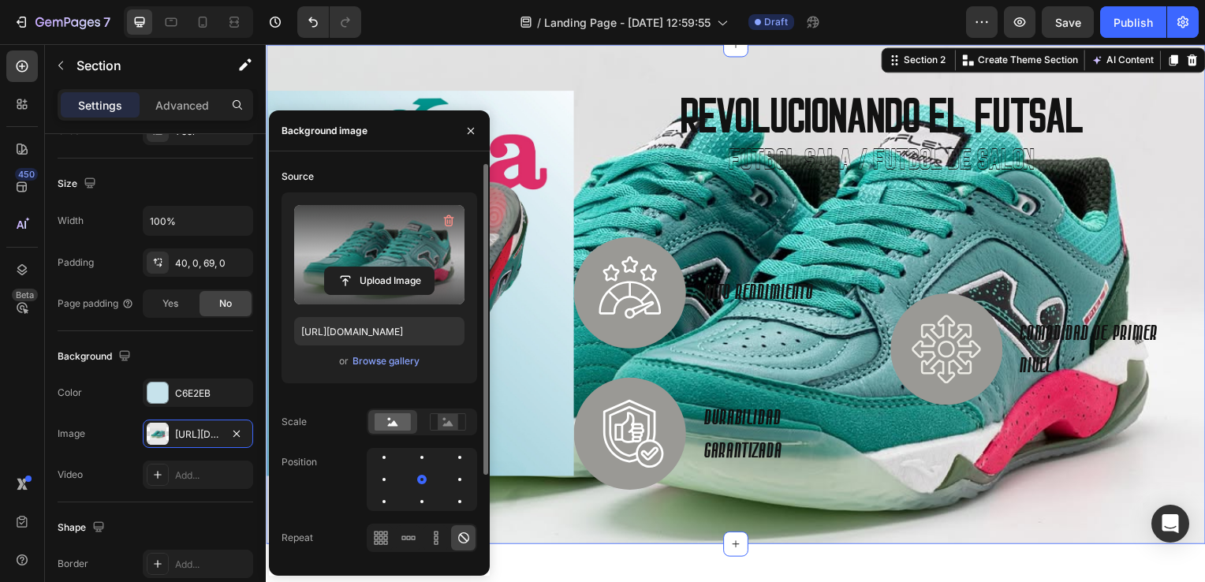
click at [369, 245] on label at bounding box center [379, 254] width 170 height 99
click at [369, 267] on input "file" at bounding box center [379, 280] width 109 height 27
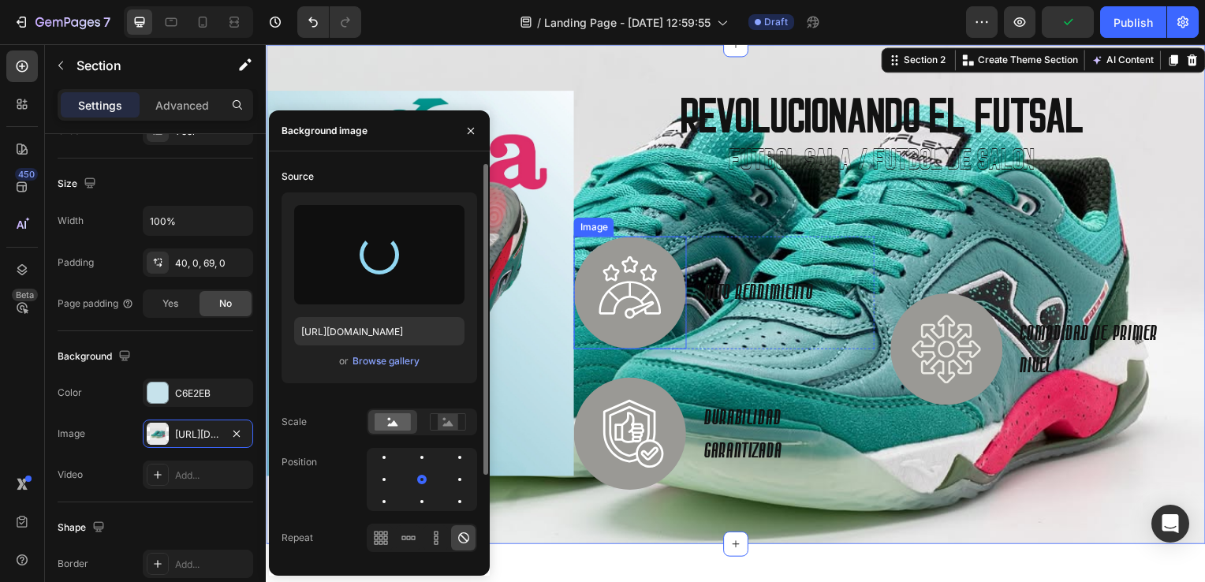
type input "[URL][DOMAIN_NAME]"
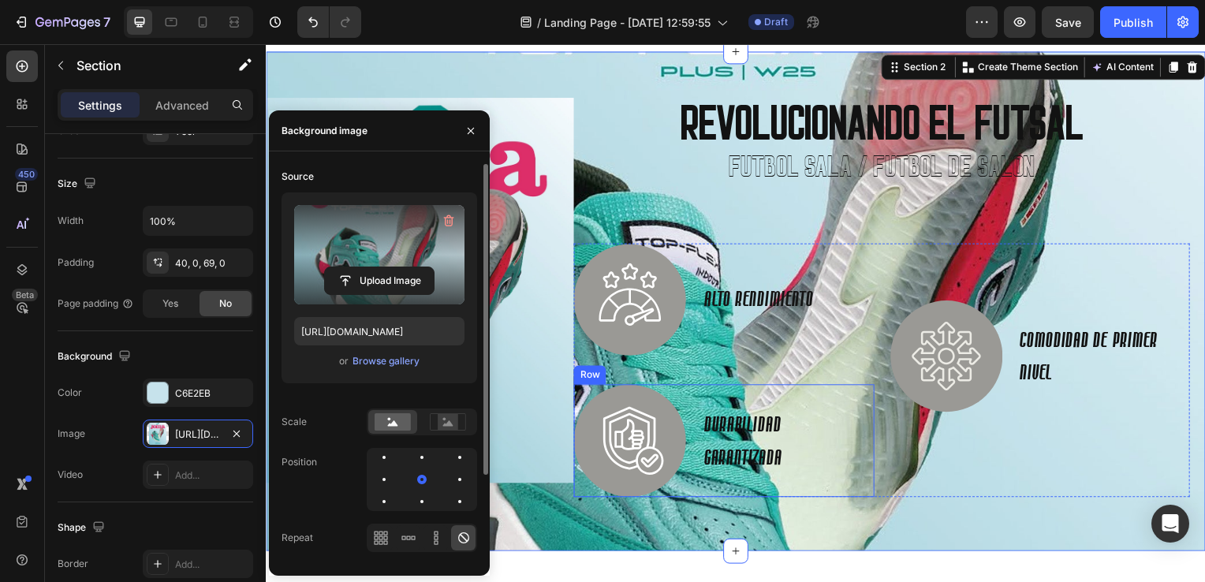
scroll to position [158, 0]
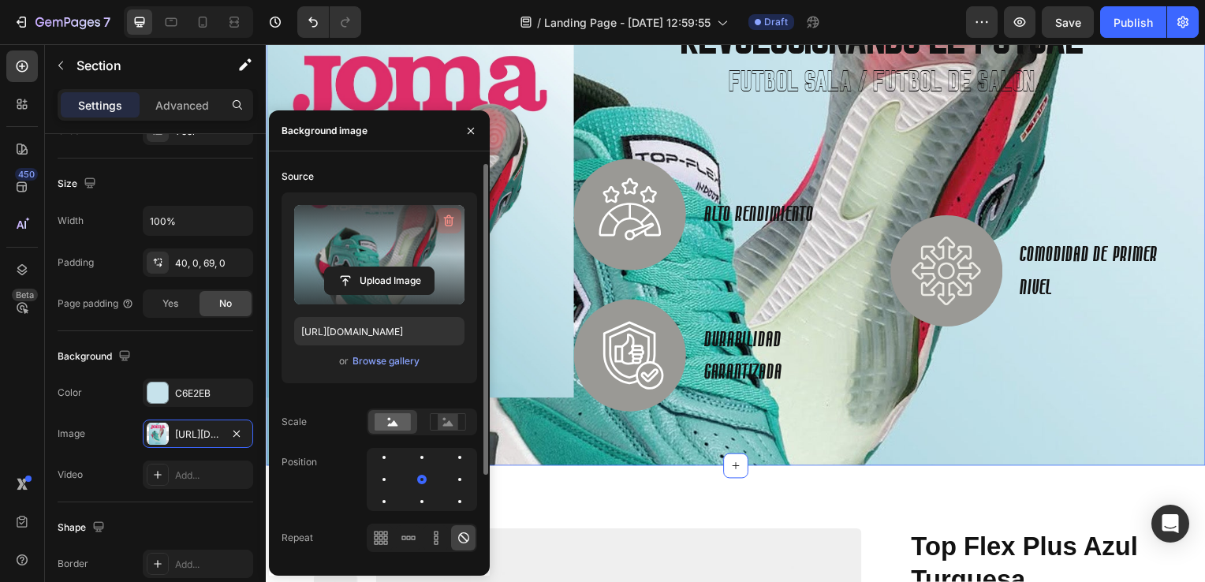
click at [445, 219] on icon "button" at bounding box center [449, 221] width 10 height 12
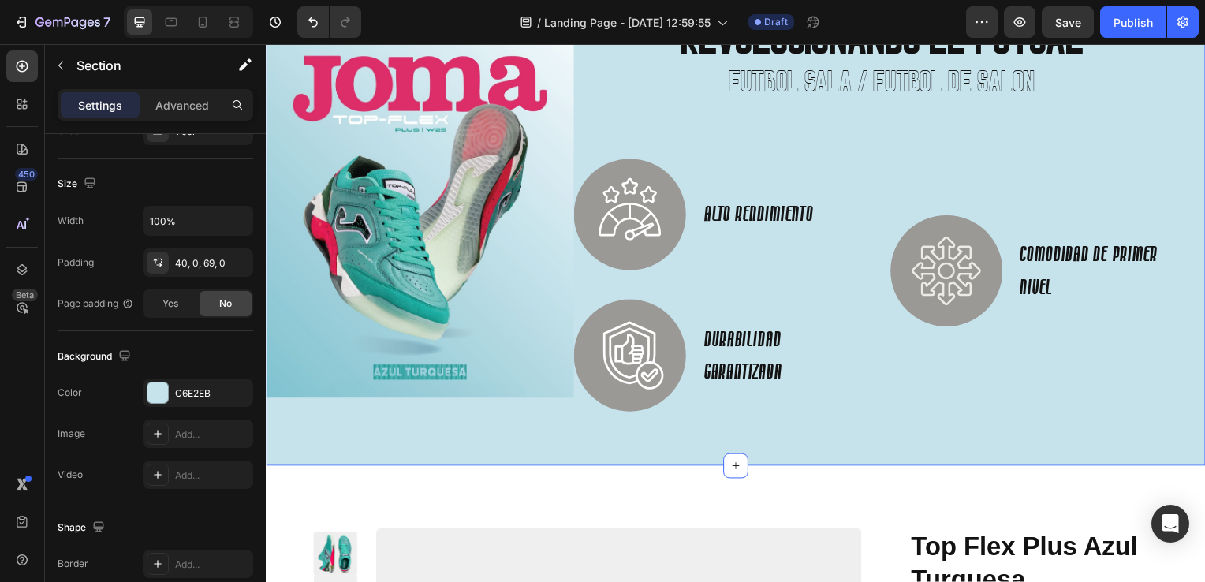
click at [955, 442] on div "Image REVOLUCIONANDO EL FUTSAL Heading FUTBOL SALA / FUTBOL DE SALON Heading Im…" at bounding box center [739, 217] width 946 height 503
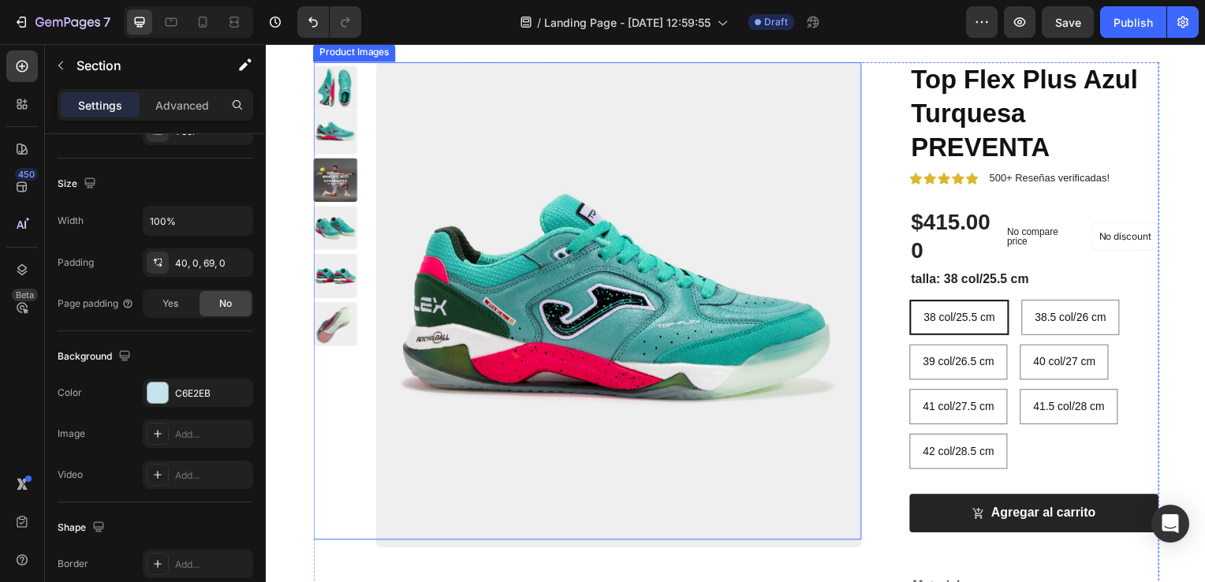
scroll to position [631, 0]
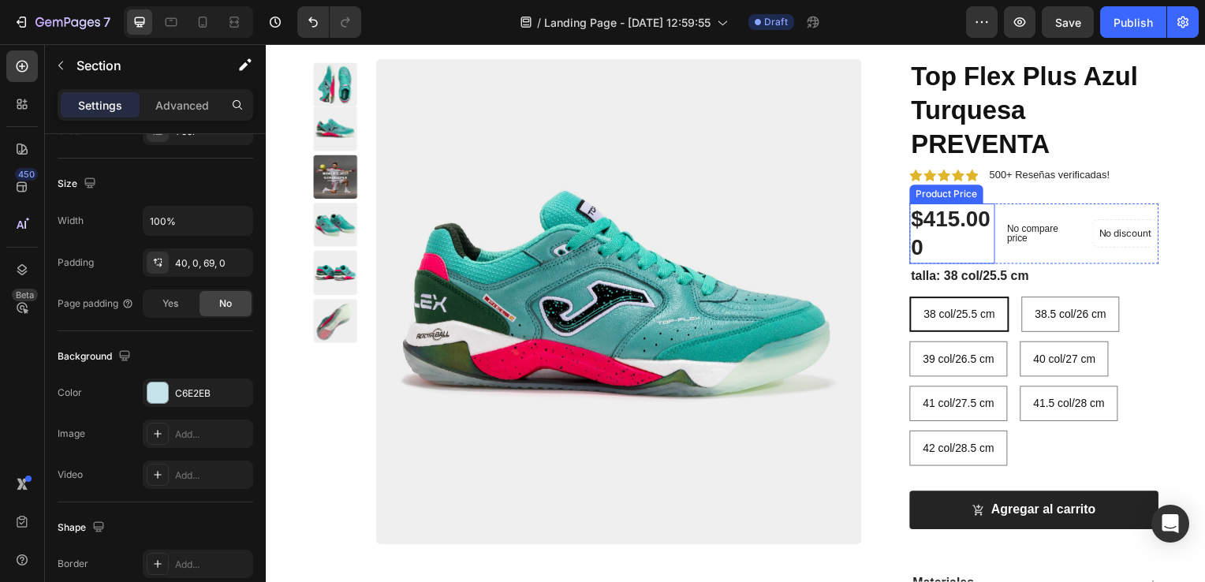
click at [952, 237] on div "$415.000" at bounding box center [957, 235] width 86 height 61
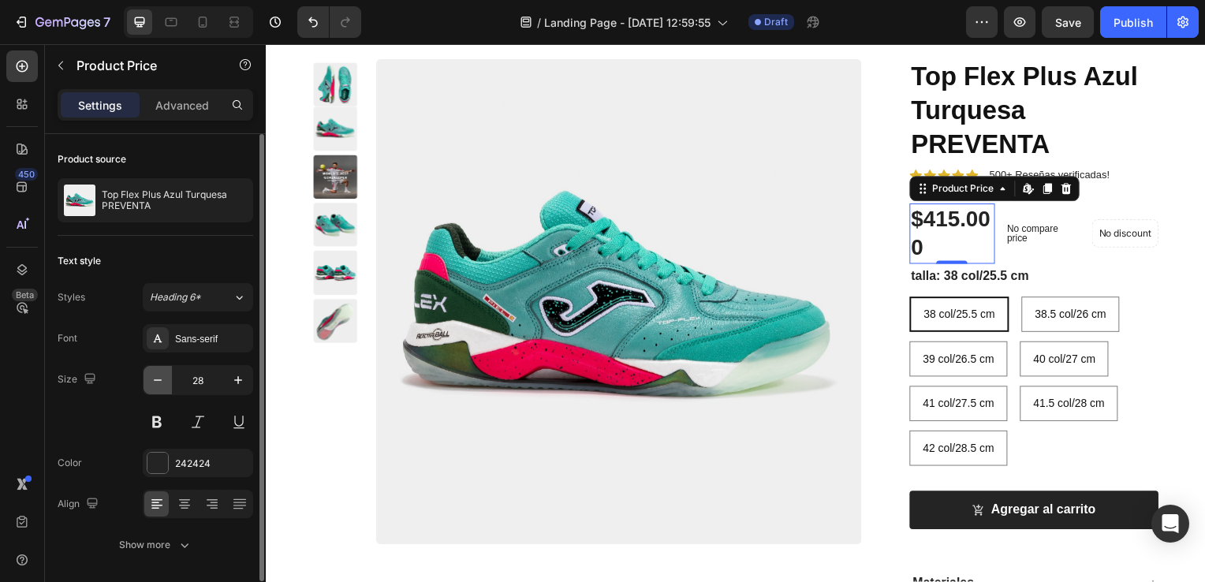
click at [159, 378] on icon "button" at bounding box center [158, 380] width 16 height 16
click at [159, 377] on icon "button" at bounding box center [158, 380] width 16 height 16
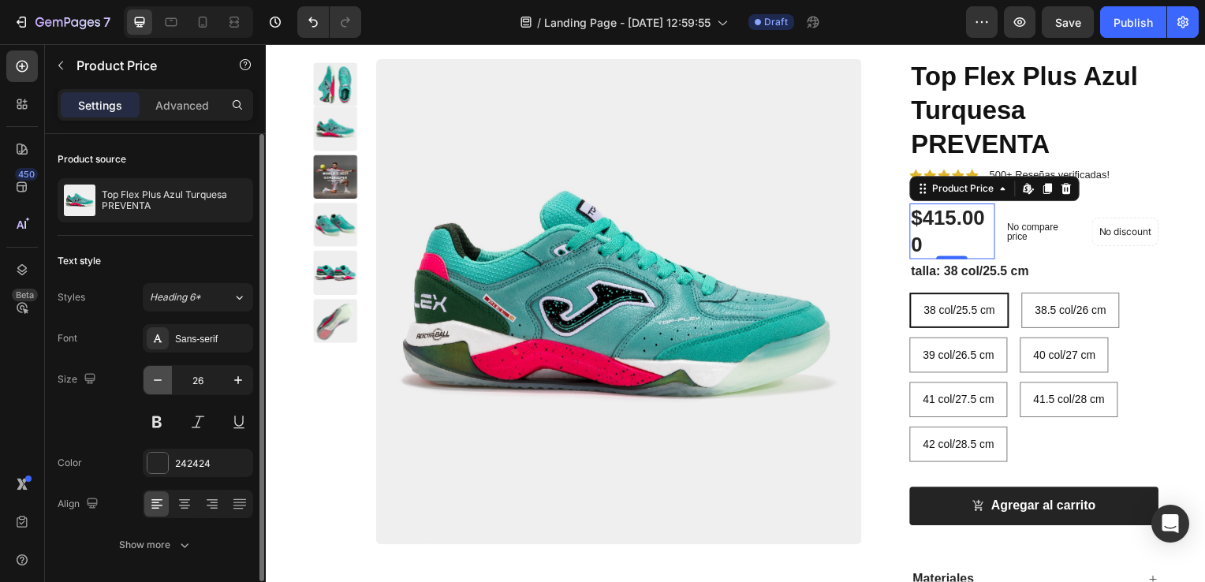
click at [159, 377] on icon "button" at bounding box center [158, 380] width 16 height 16
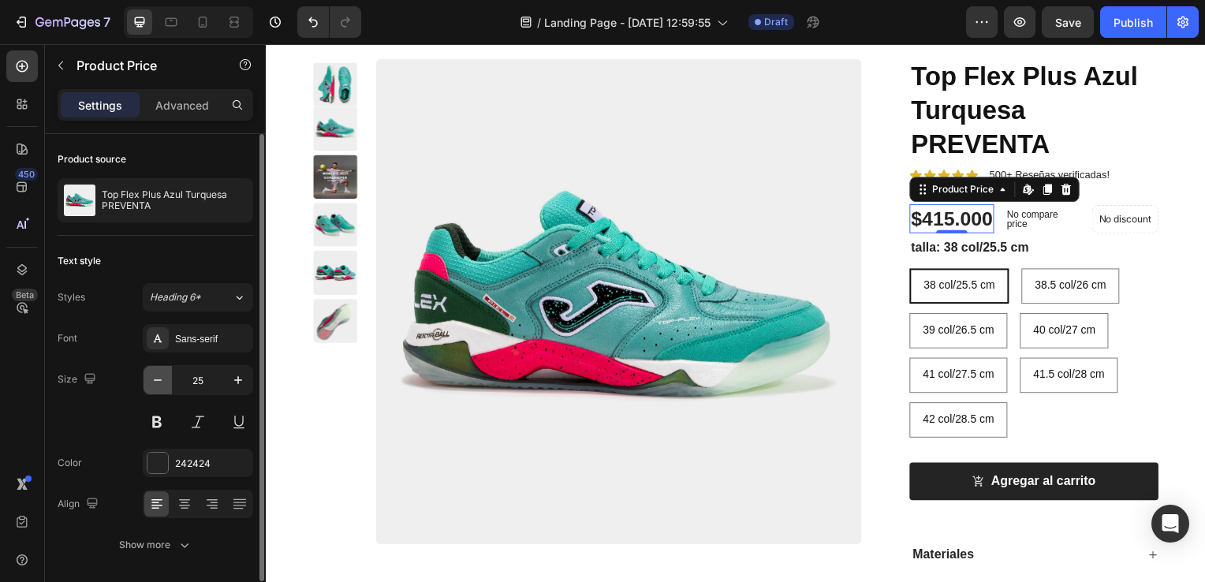
click at [159, 377] on icon "button" at bounding box center [158, 380] width 16 height 16
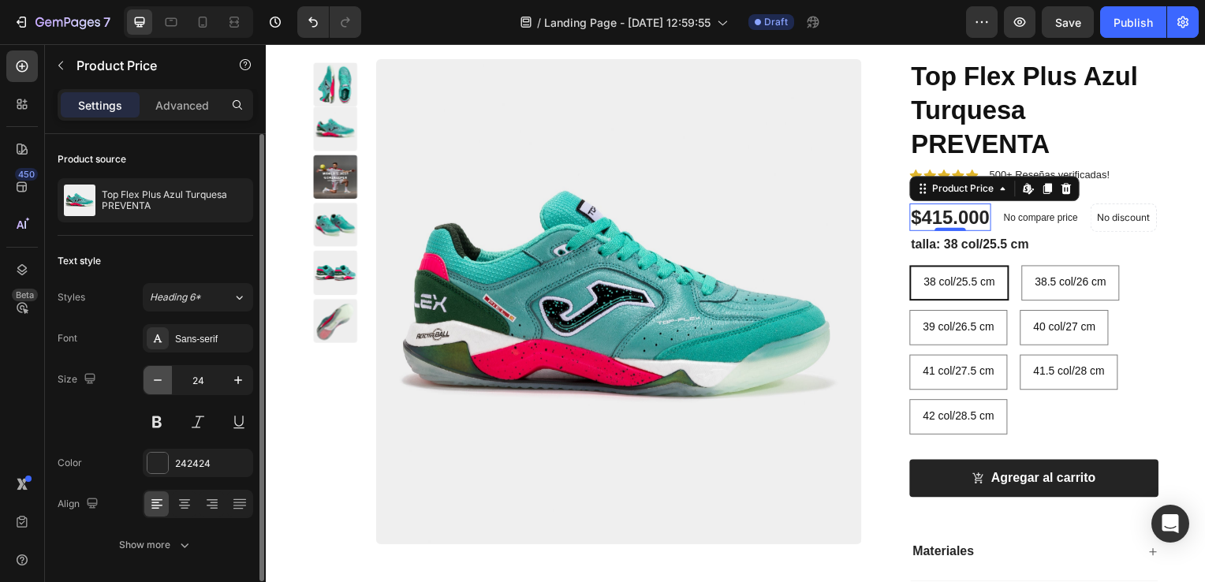
click at [159, 377] on icon "button" at bounding box center [158, 380] width 16 height 16
click at [231, 374] on icon "button" at bounding box center [238, 380] width 16 height 16
click at [237, 373] on icon "button" at bounding box center [238, 380] width 16 height 16
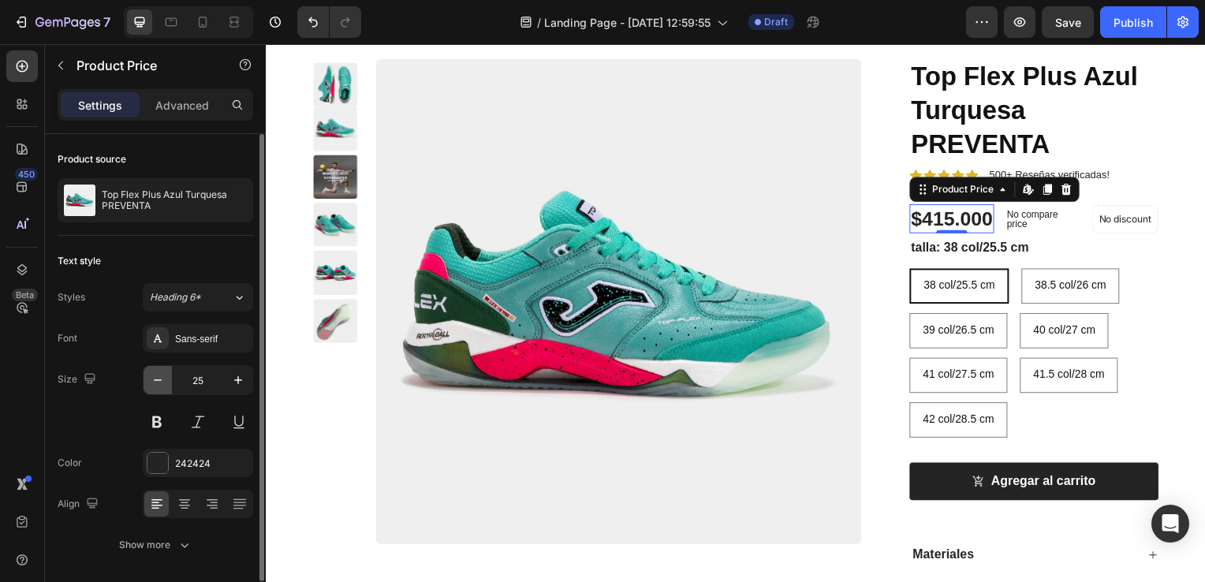
click at [161, 382] on icon "button" at bounding box center [158, 380] width 16 height 16
type input "24"
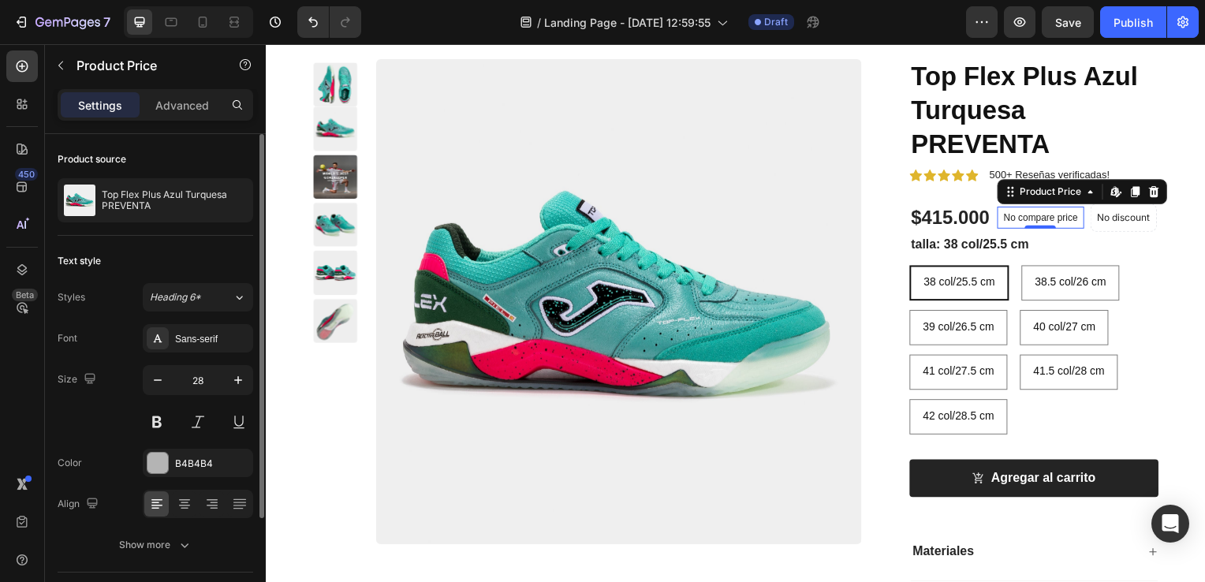
click at [1048, 224] on p "No compare price" at bounding box center [1045, 218] width 75 height 9
click at [1019, 17] on icon "button" at bounding box center [1020, 21] width 12 height 9
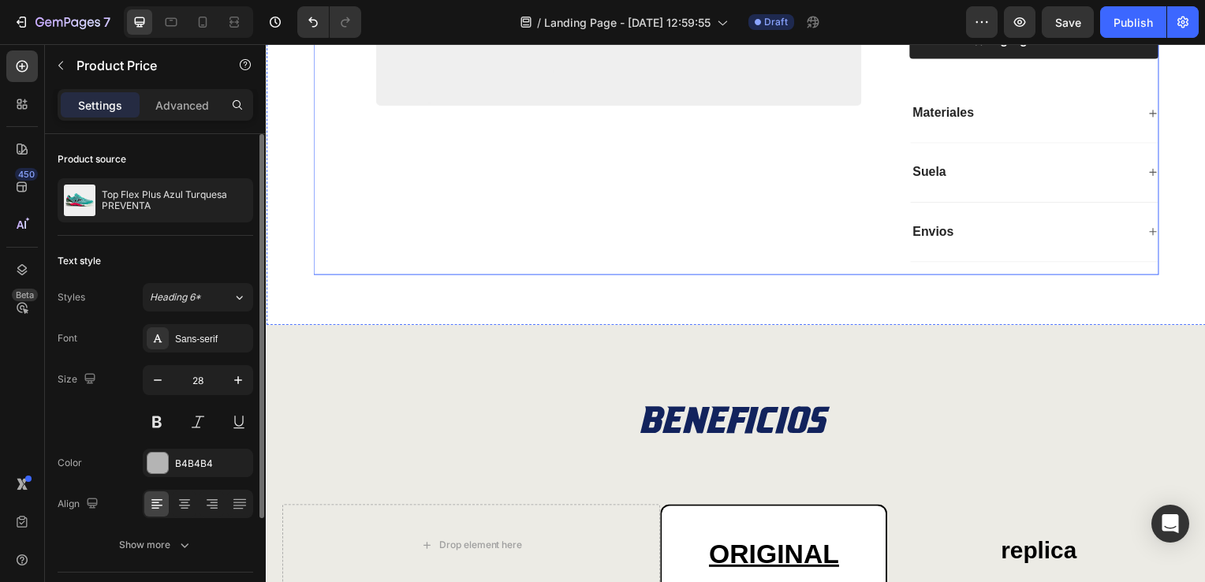
scroll to position [1104, 0]
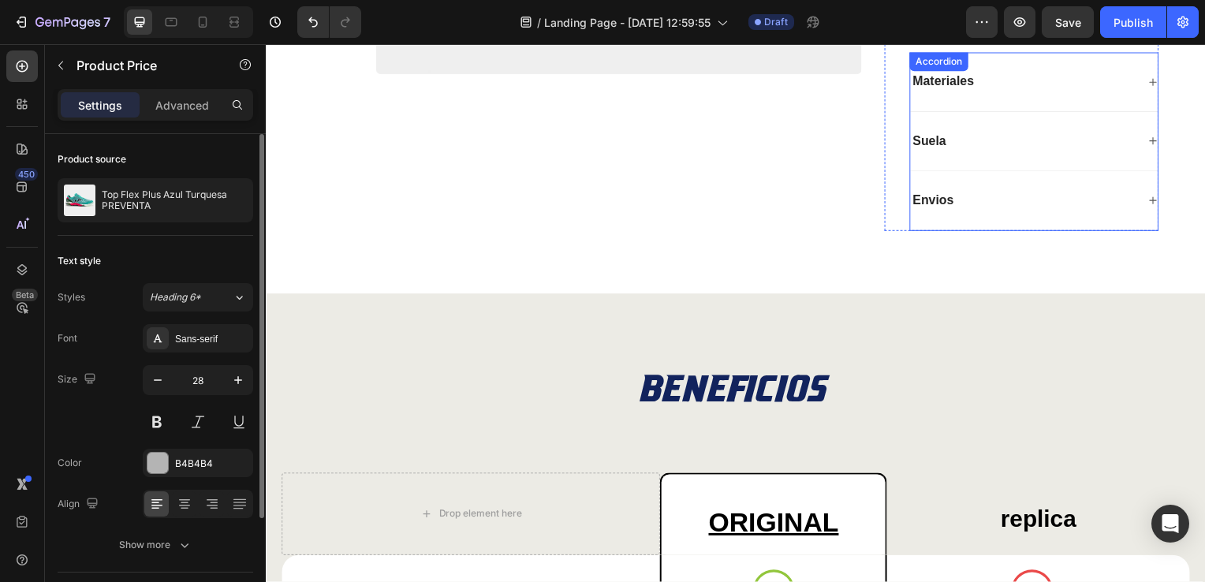
click at [1154, 84] on icon at bounding box center [1158, 82] width 9 height 9
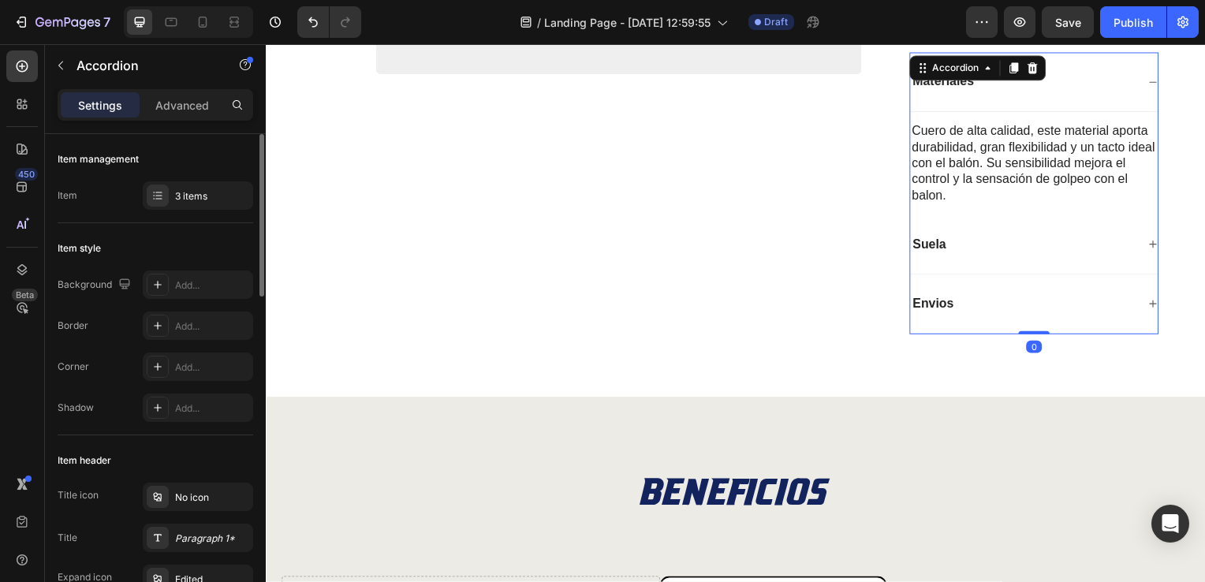
click at [1154, 85] on icon at bounding box center [1158, 82] width 9 height 9
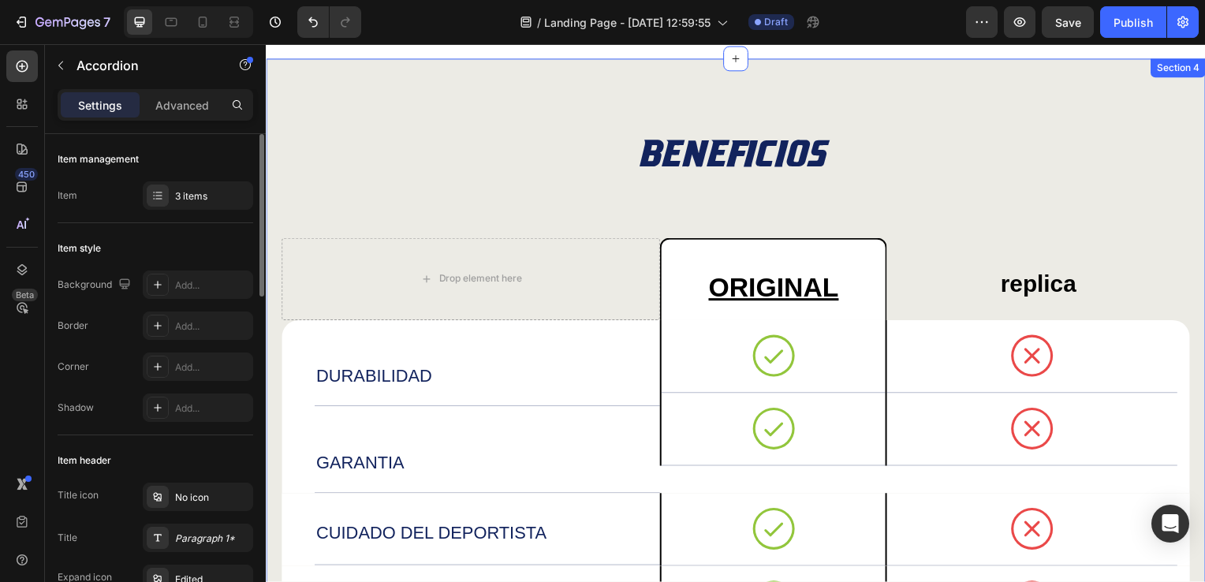
scroll to position [1261, 0]
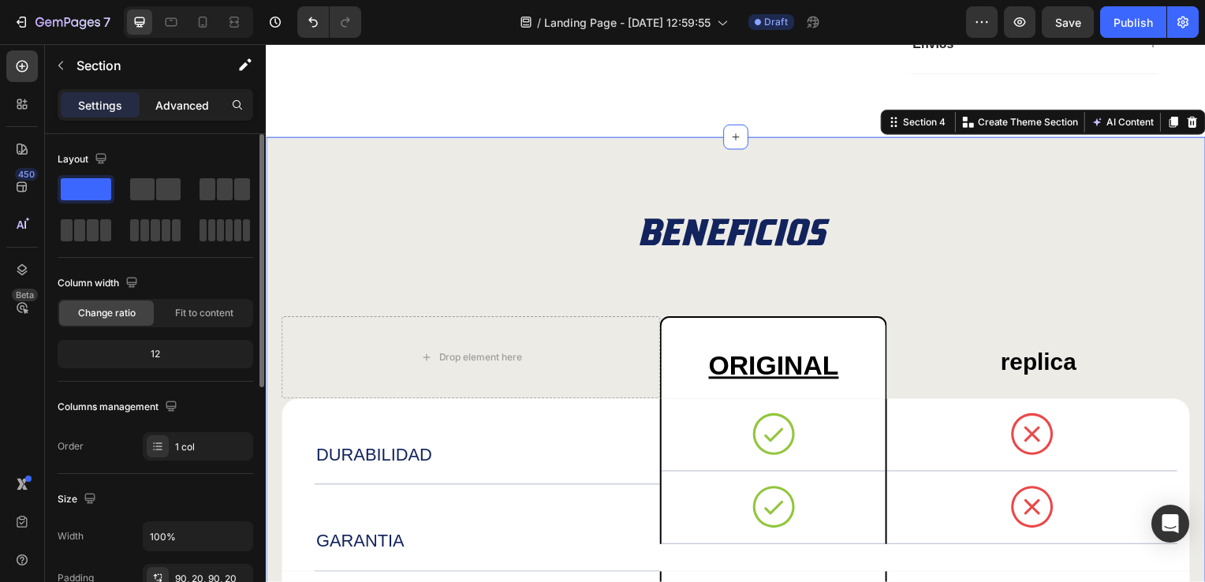
click at [176, 102] on p "Advanced" at bounding box center [182, 105] width 54 height 17
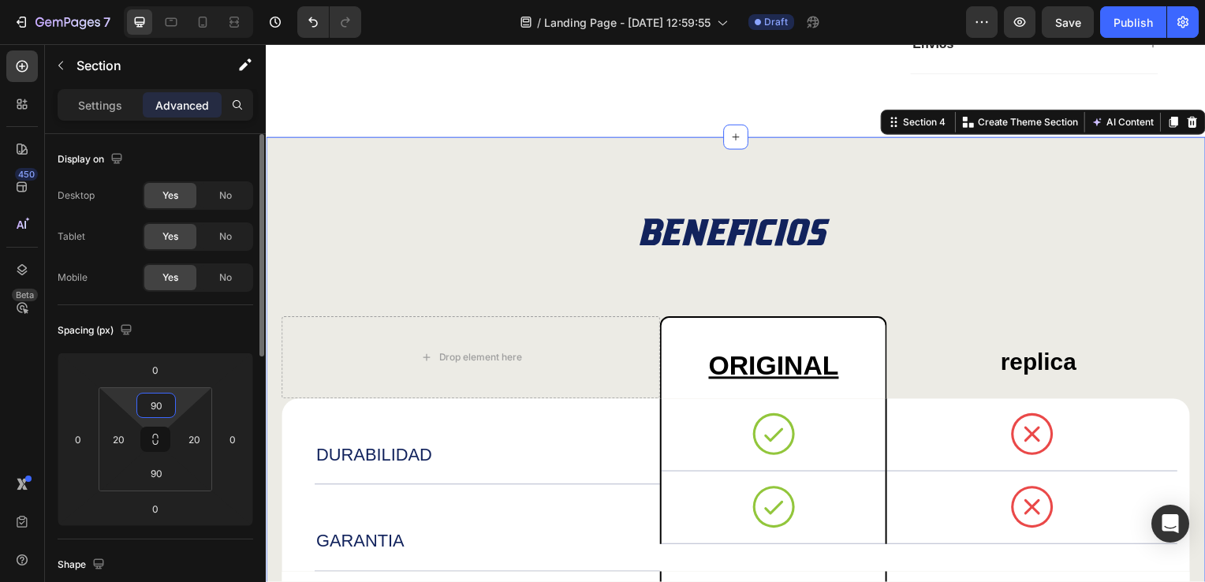
click at [159, 398] on input "90" at bounding box center [156, 405] width 32 height 24
type input "3"
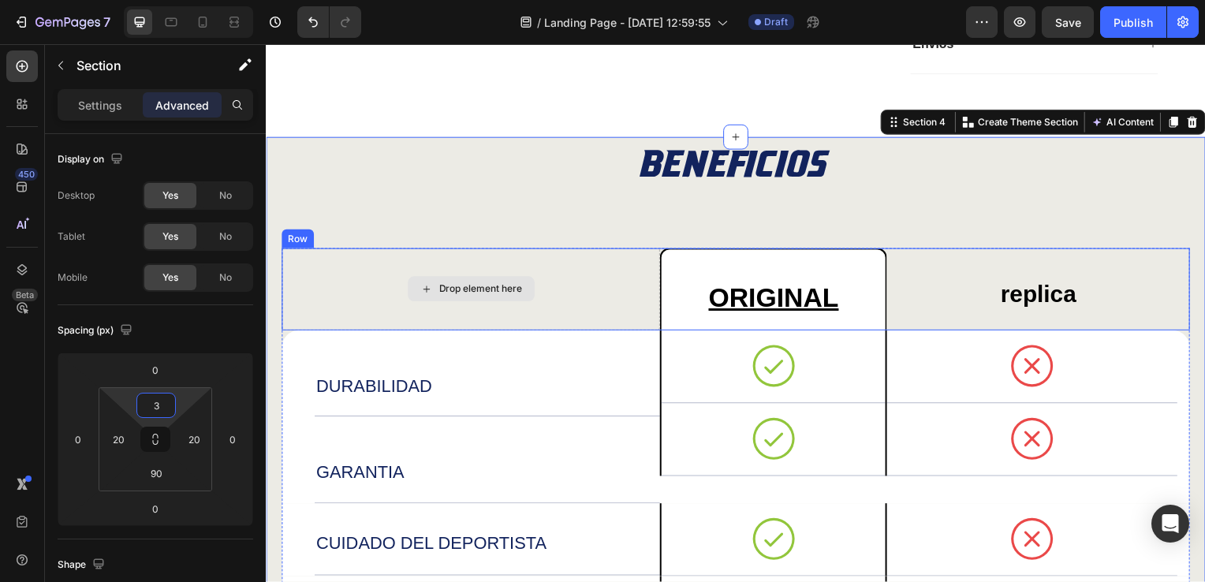
click at [624, 304] on div "Drop element here" at bounding box center [471, 291] width 381 height 83
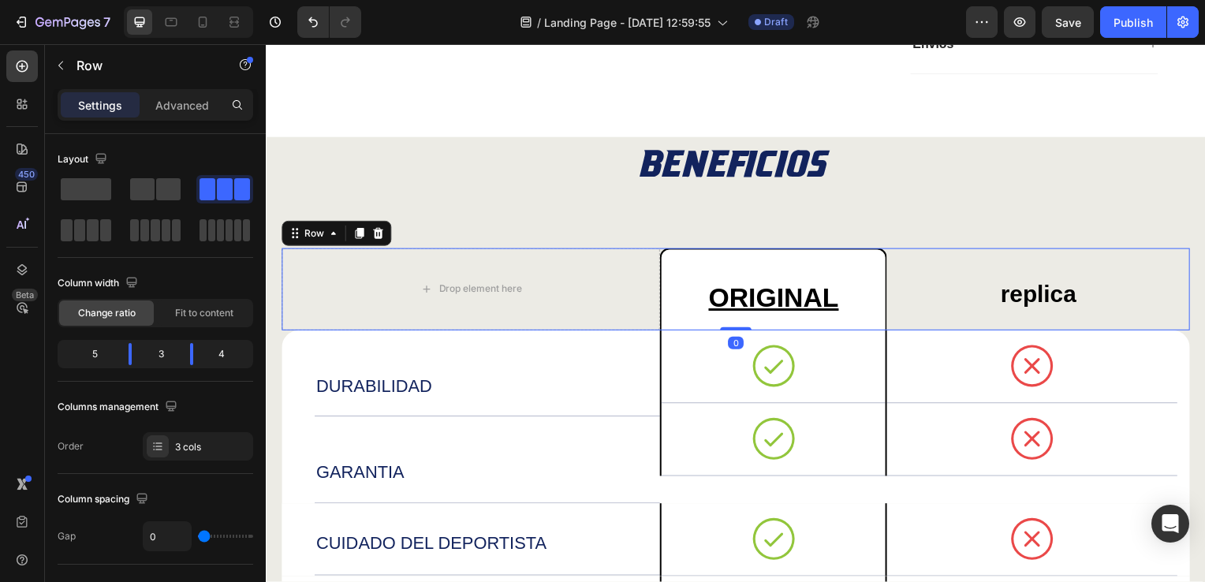
click at [173, 88] on div "Row" at bounding box center [135, 66] width 180 height 45
click at [180, 103] on p "Advanced" at bounding box center [182, 105] width 54 height 17
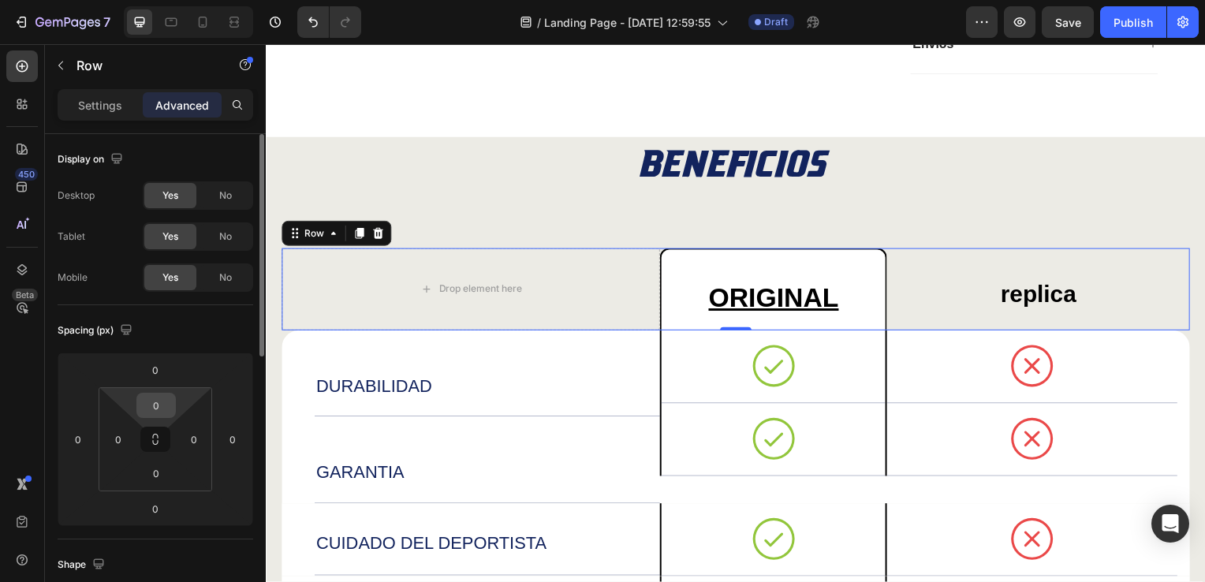
click at [157, 399] on input "0" at bounding box center [156, 405] width 32 height 24
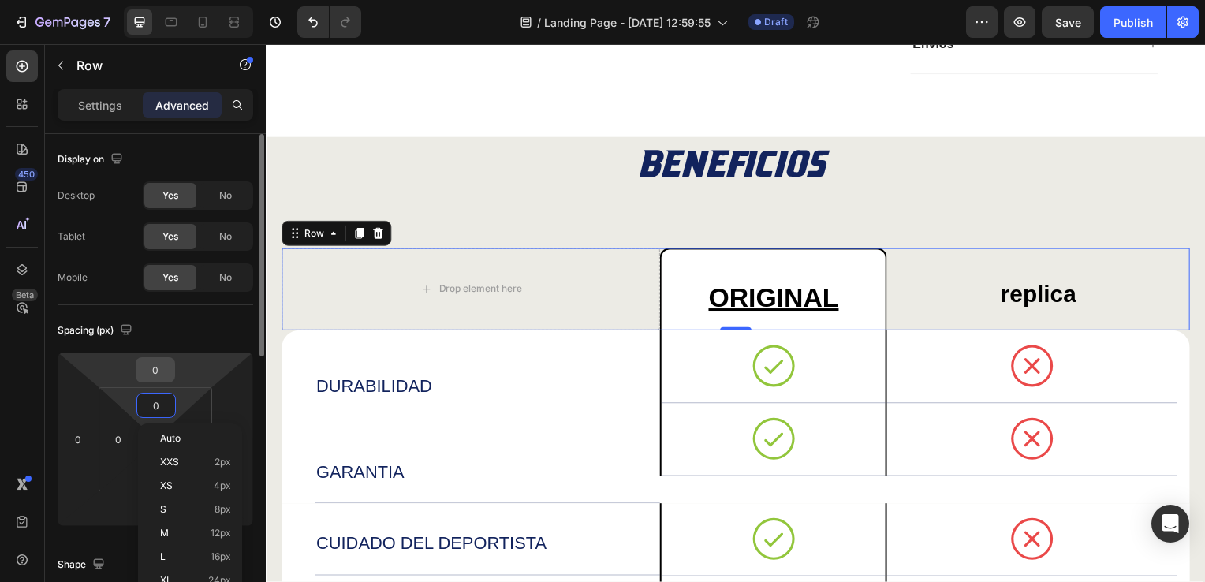
click at [166, 371] on input "0" at bounding box center [156, 370] width 32 height 24
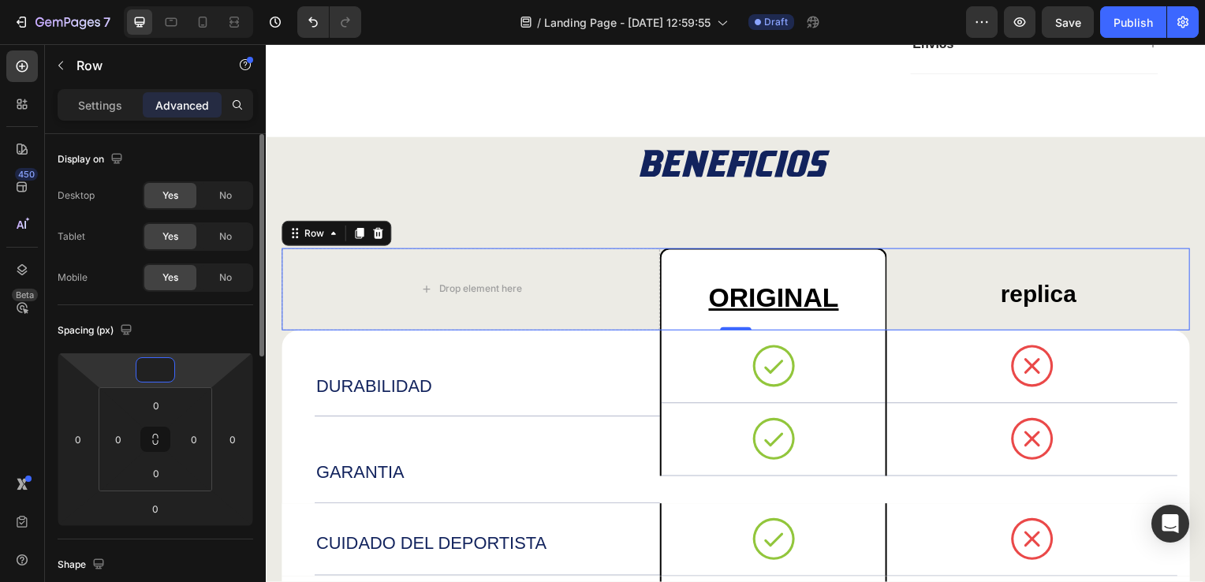
type input "-5"
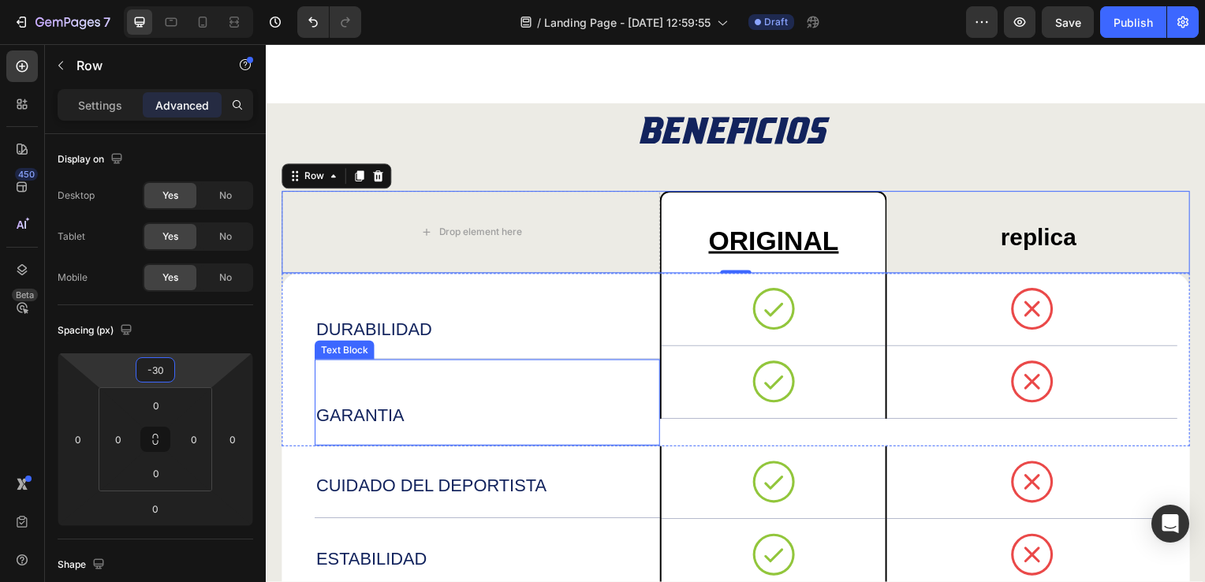
scroll to position [1340, 0]
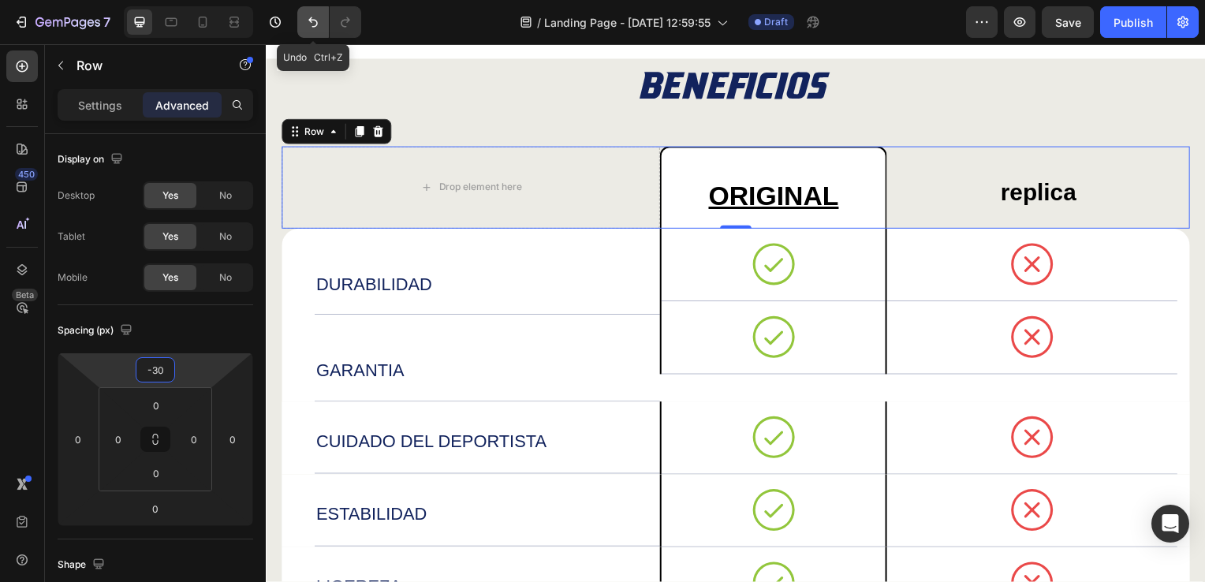
click at [303, 23] on button "Undo/Redo" at bounding box center [313, 22] width 32 height 32
click at [313, 26] on icon "Undo/Redo" at bounding box center [312, 22] width 9 height 10
type input "0"
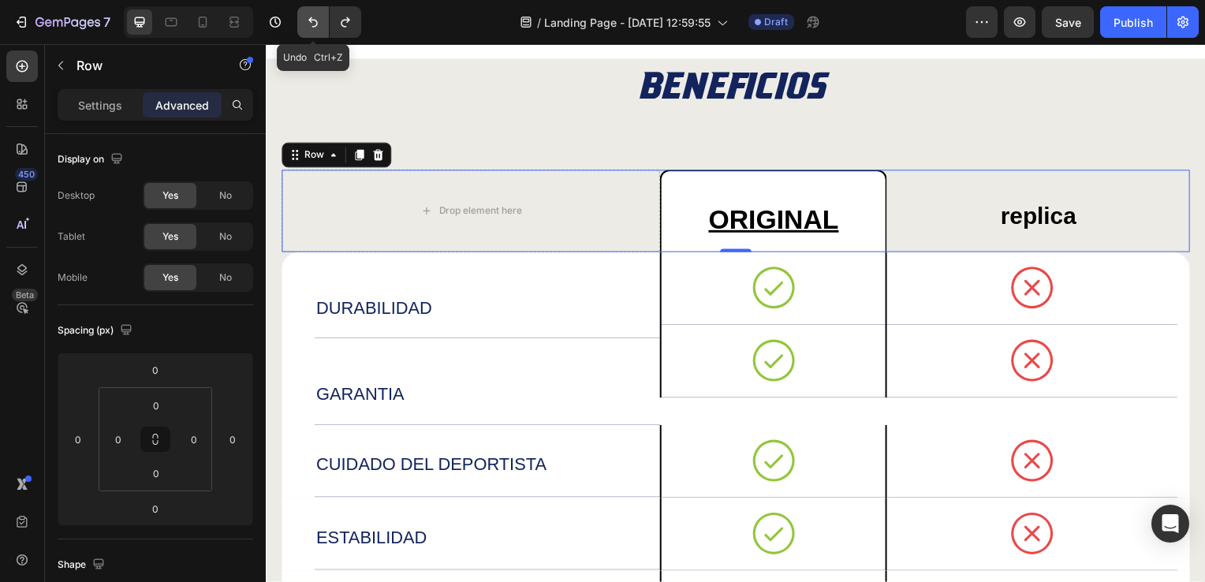
click at [315, 24] on icon "Undo/Redo" at bounding box center [313, 22] width 16 height 16
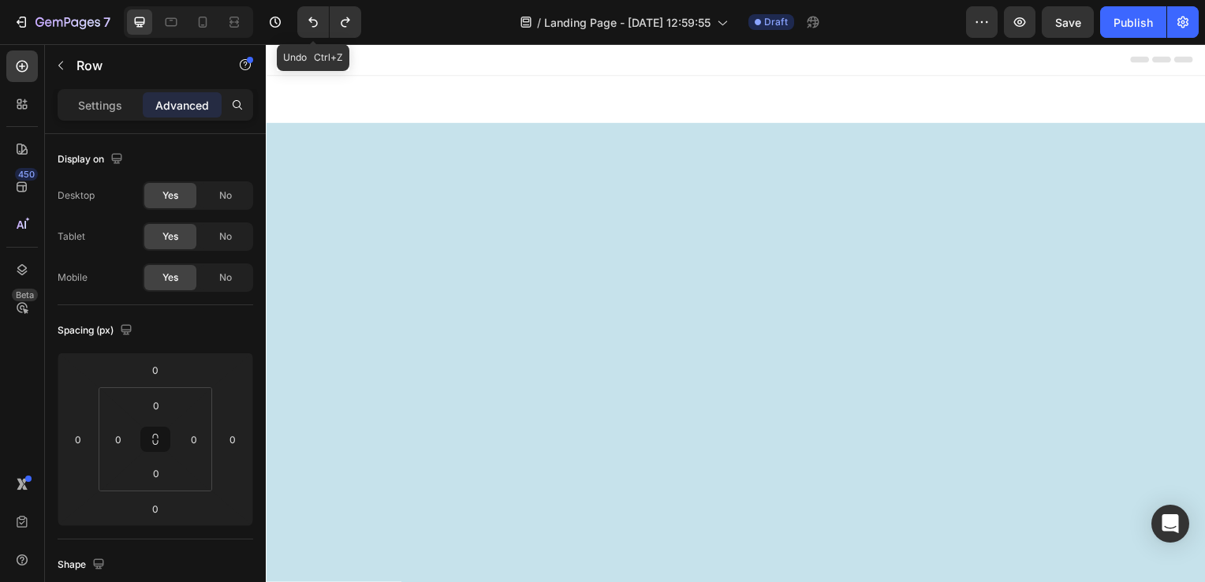
scroll to position [1340, 0]
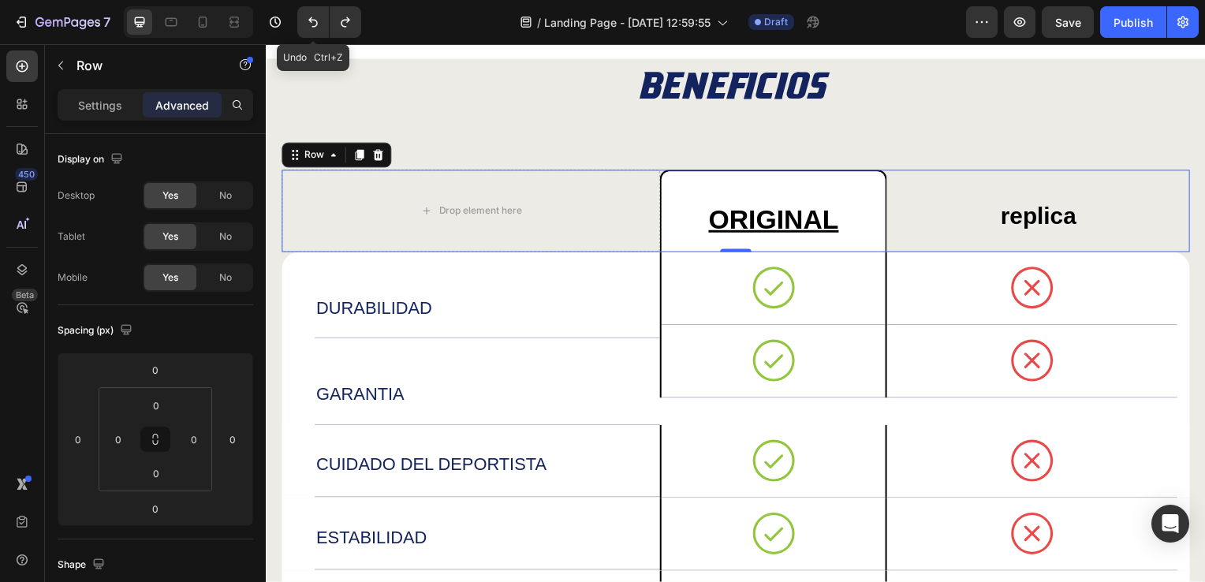
click at [315, 24] on icon "Undo/Redo" at bounding box center [313, 22] width 16 height 16
click at [320, 27] on icon "Undo/Redo" at bounding box center [313, 22] width 16 height 16
click at [306, 24] on icon "Undo/Redo" at bounding box center [313, 22] width 16 height 16
click at [309, 20] on icon "Undo/Redo" at bounding box center [313, 22] width 16 height 16
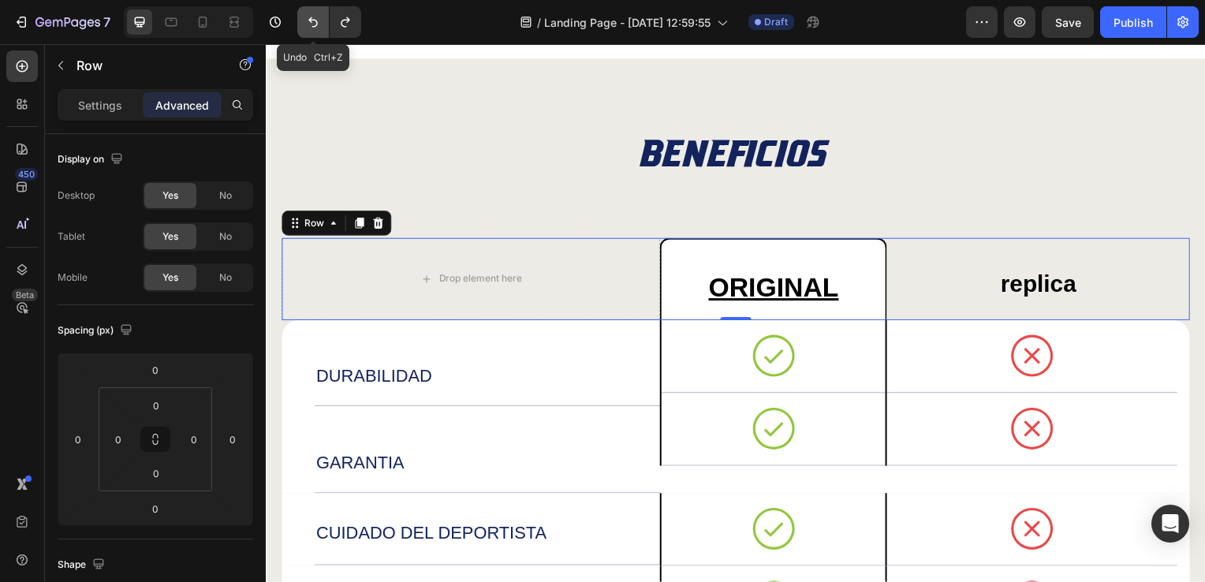
click at [315, 26] on icon "Undo/Redo" at bounding box center [312, 22] width 9 height 10
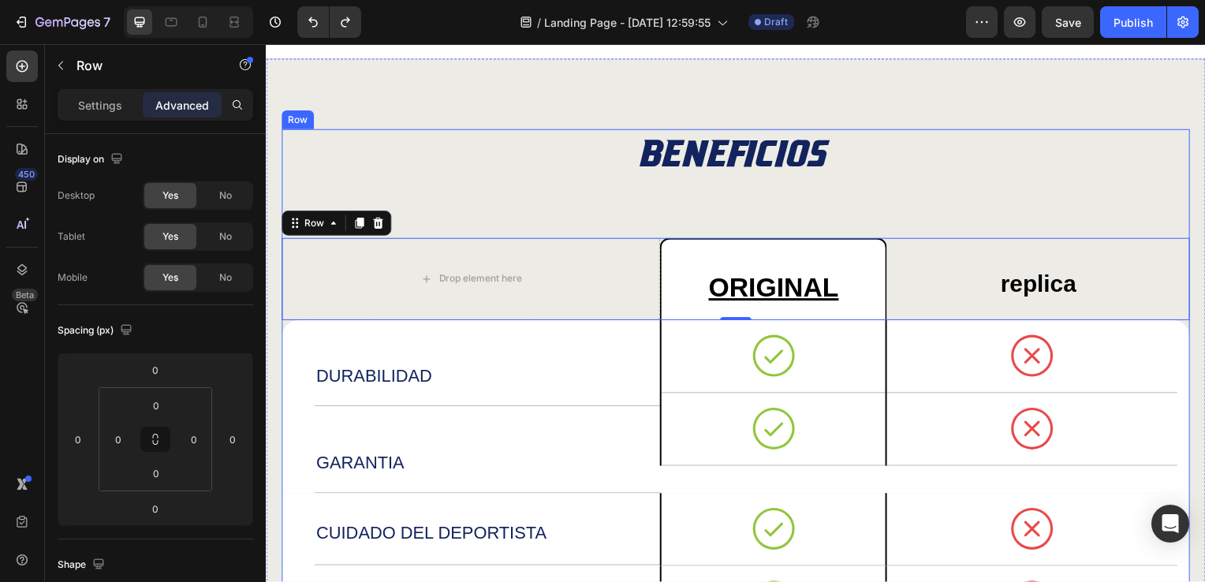
click at [578, 182] on div "BENEFICIOS Heading Drop element here ORIGINAL Text Block replica Text Block Row…" at bounding box center [738, 535] width 914 height 810
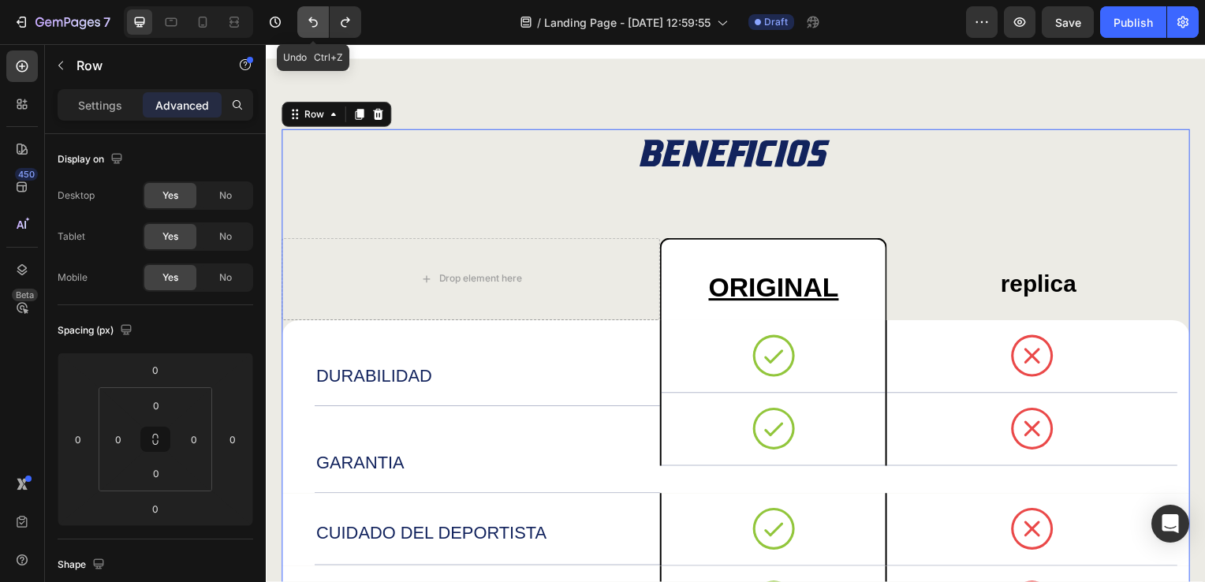
click at [311, 25] on icon "Undo/Redo" at bounding box center [313, 22] width 16 height 16
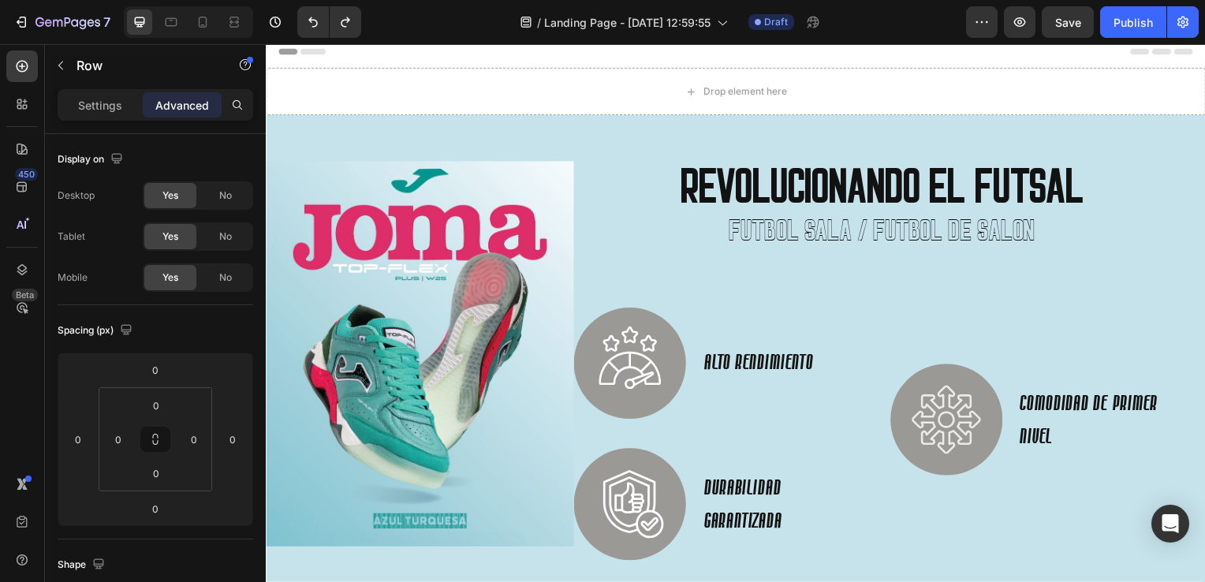
scroll to position [0, 0]
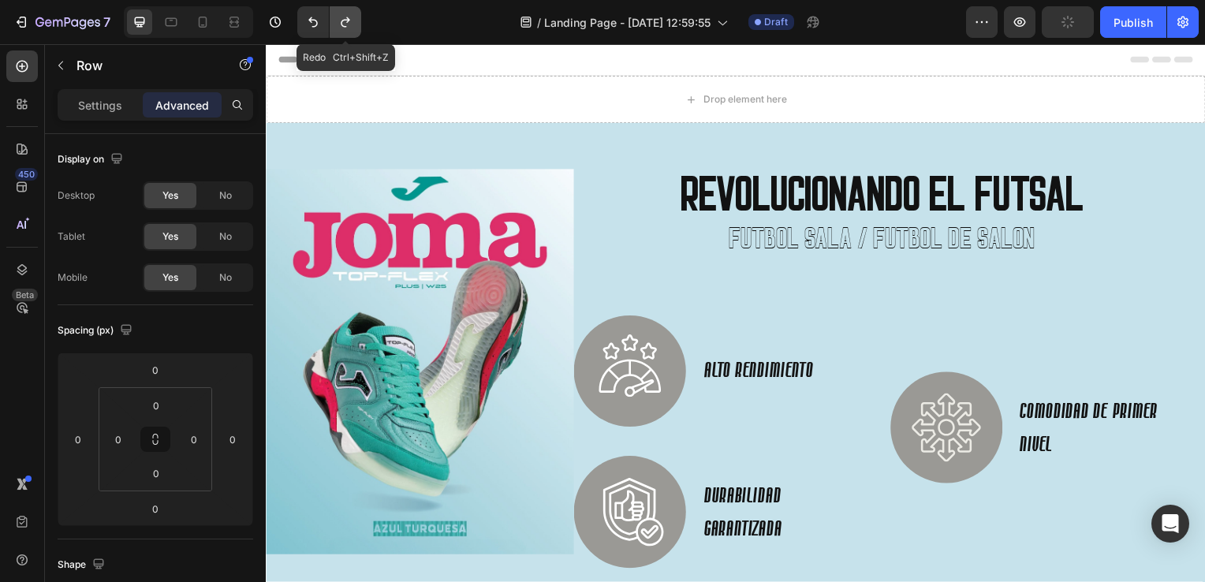
click at [351, 25] on icon "Undo/Redo" at bounding box center [345, 22] width 16 height 16
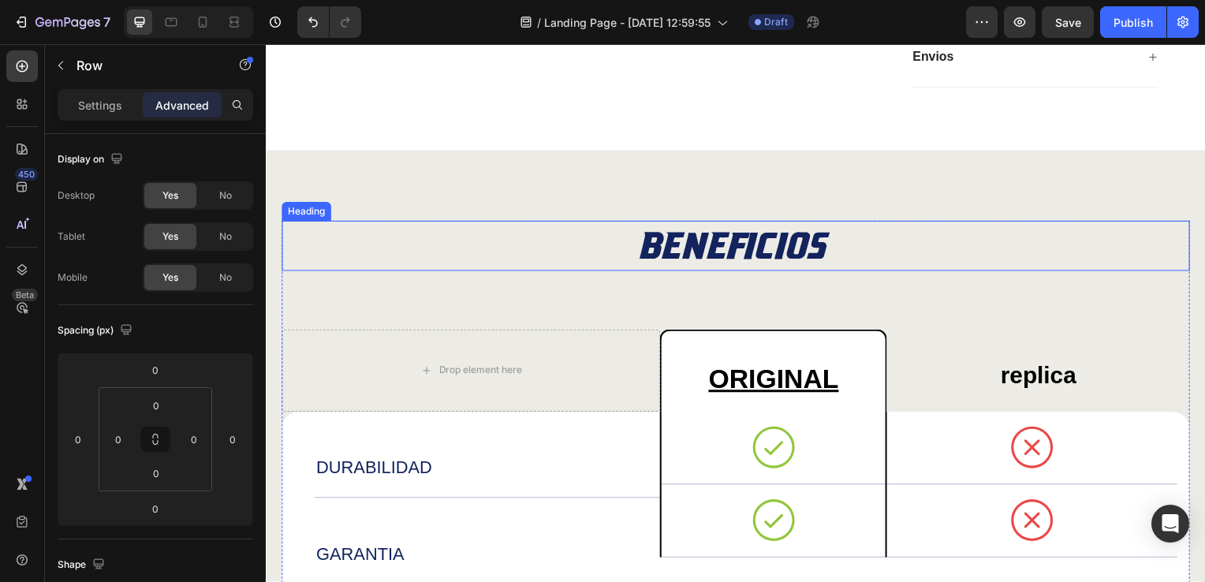
scroll to position [1419, 0]
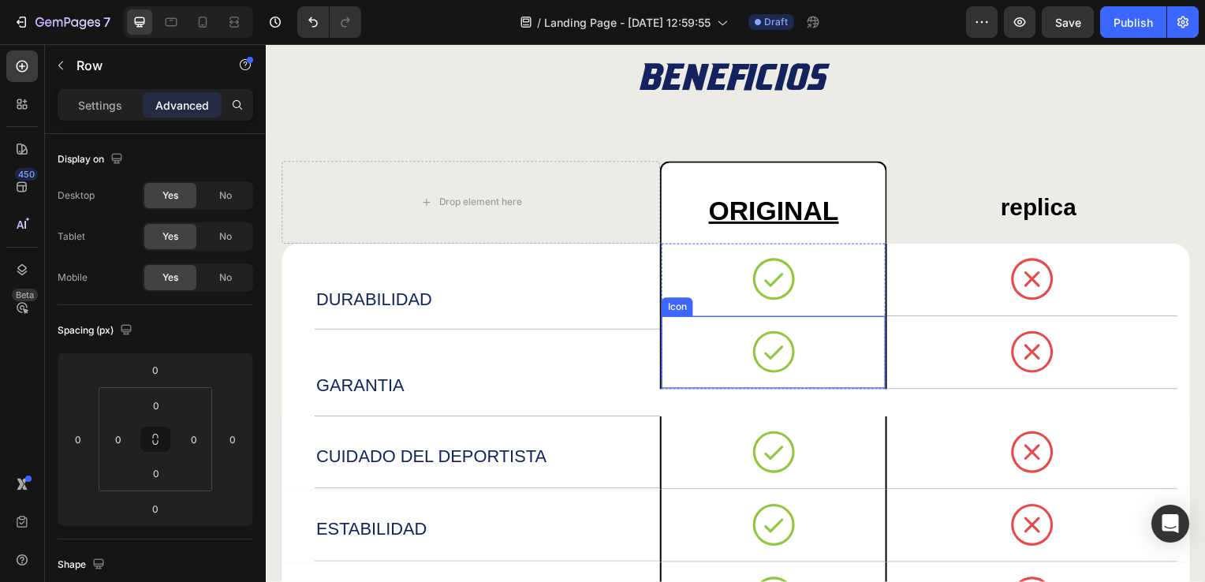
click at [698, 358] on div "Icon" at bounding box center [776, 354] width 225 height 73
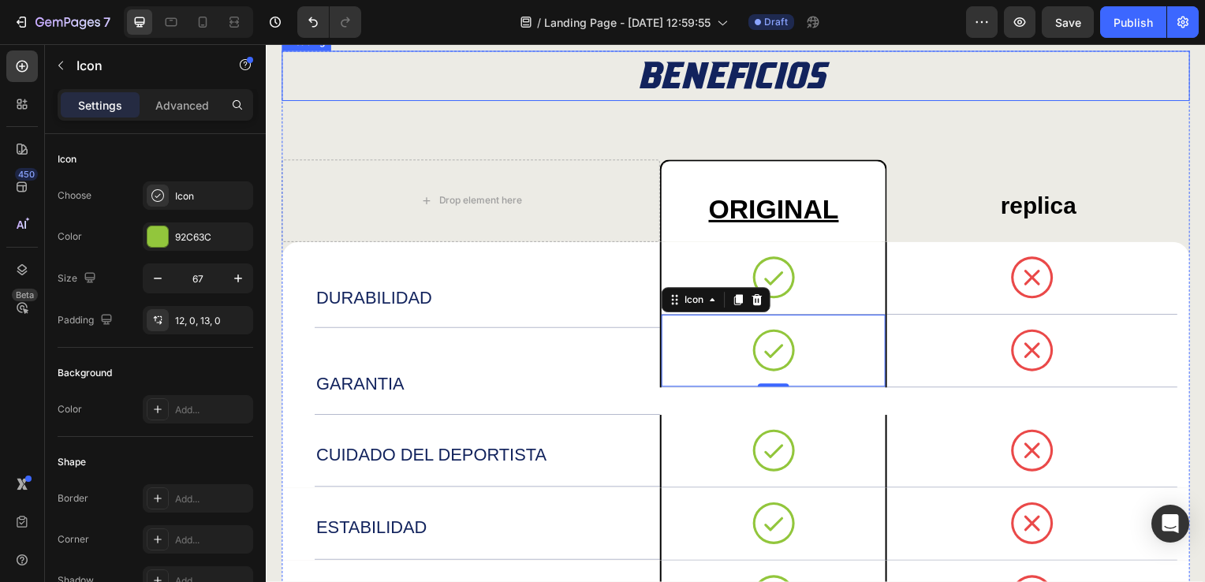
scroll to position [1183, 0]
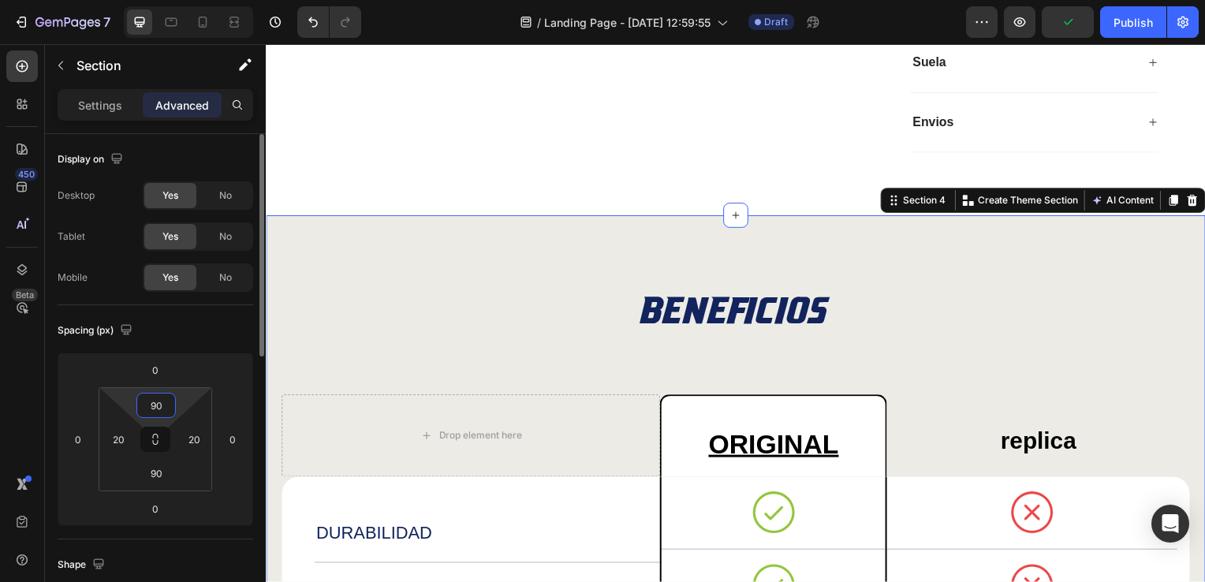
click at [159, 399] on input "90" at bounding box center [156, 405] width 32 height 24
type input "0"
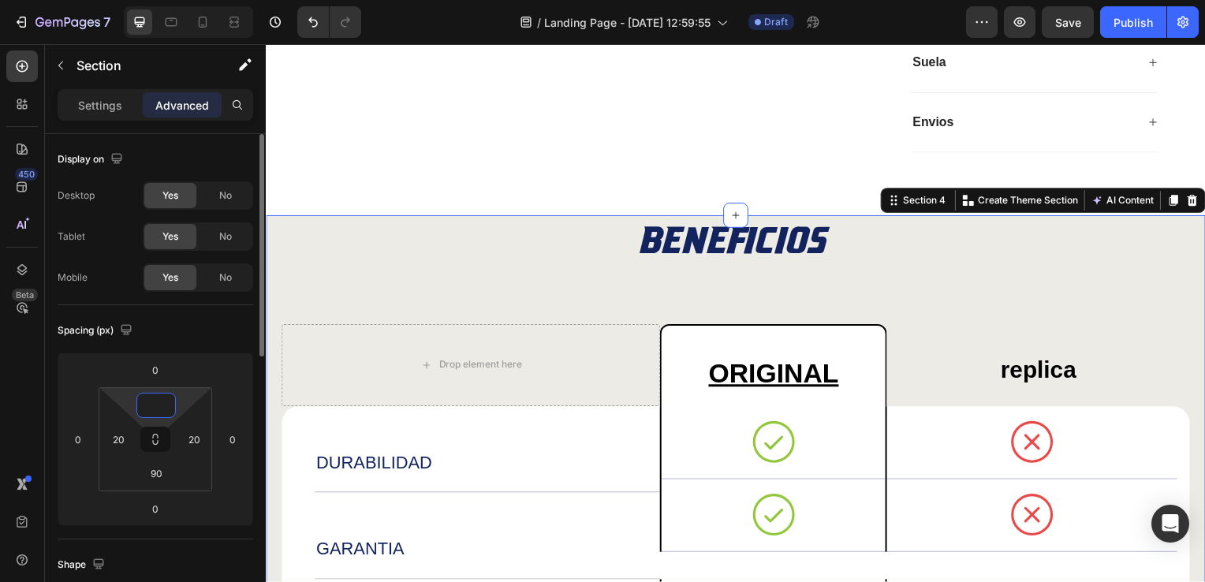
type input "3"
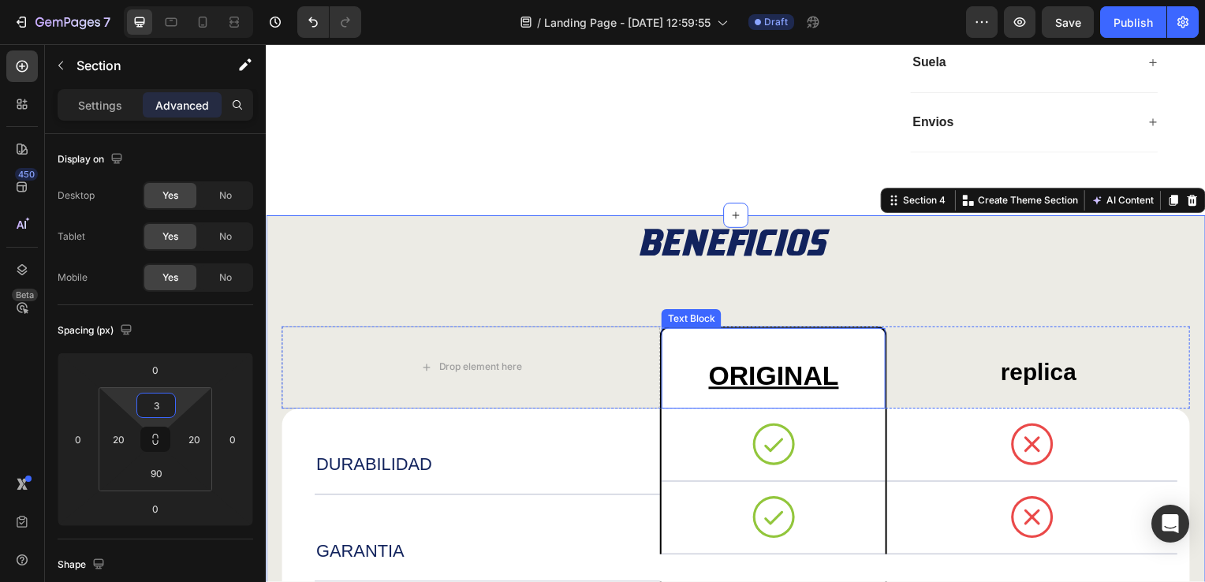
click at [665, 368] on p "ORIGINAL" at bounding box center [776, 379] width 222 height 34
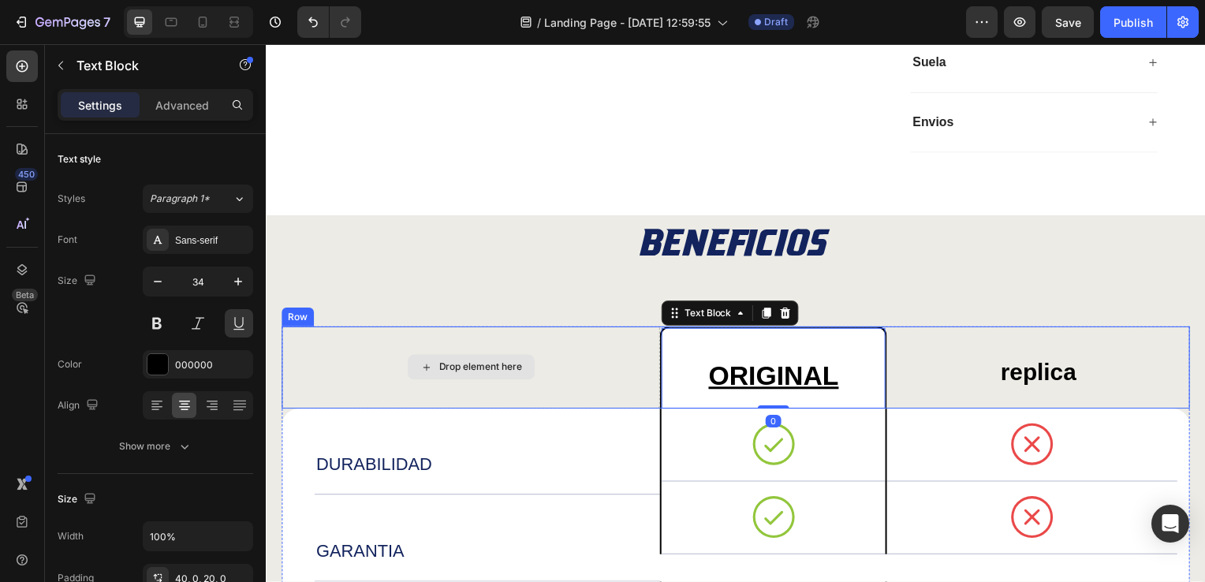
click at [348, 364] on div "Drop element here" at bounding box center [471, 370] width 381 height 83
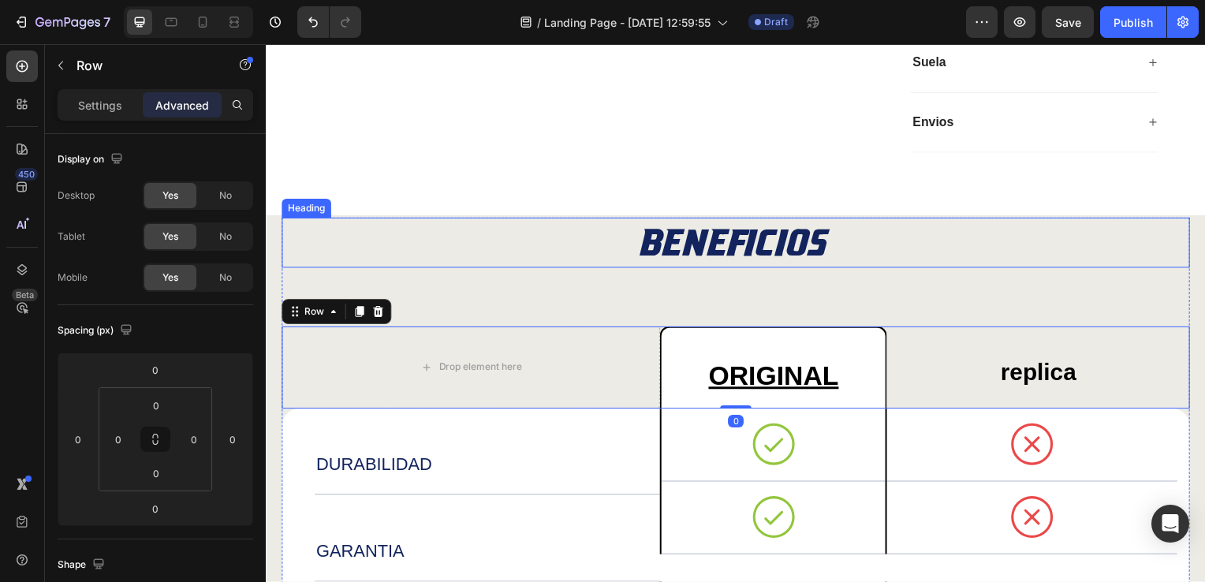
click at [424, 239] on h2 "BENEFICIOS" at bounding box center [738, 244] width 914 height 50
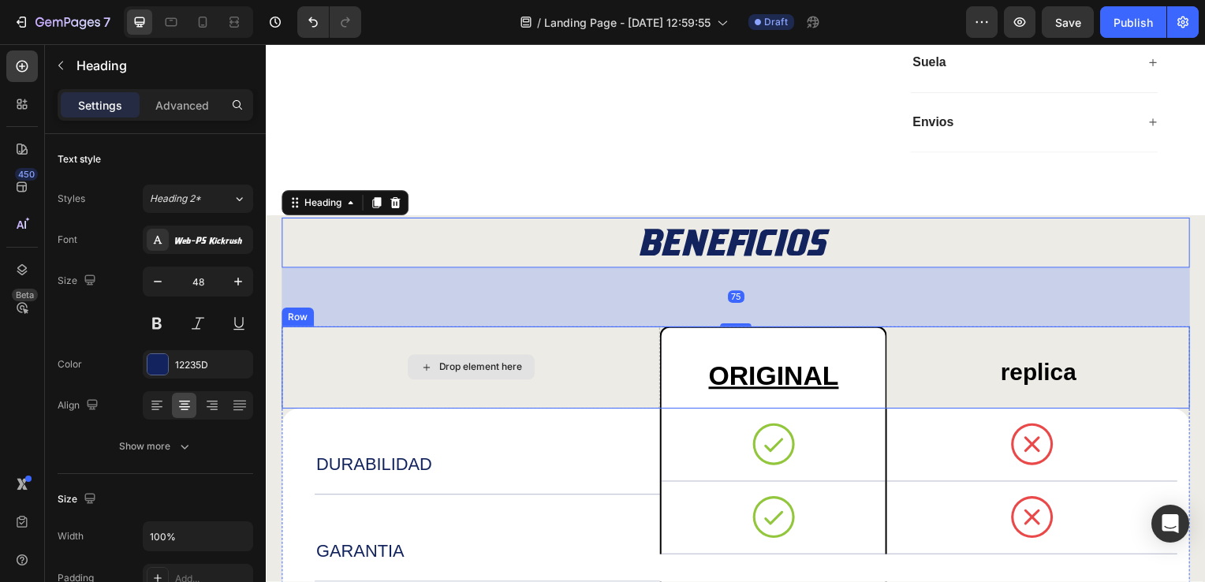
click at [326, 376] on div "Drop element here" at bounding box center [471, 370] width 381 height 83
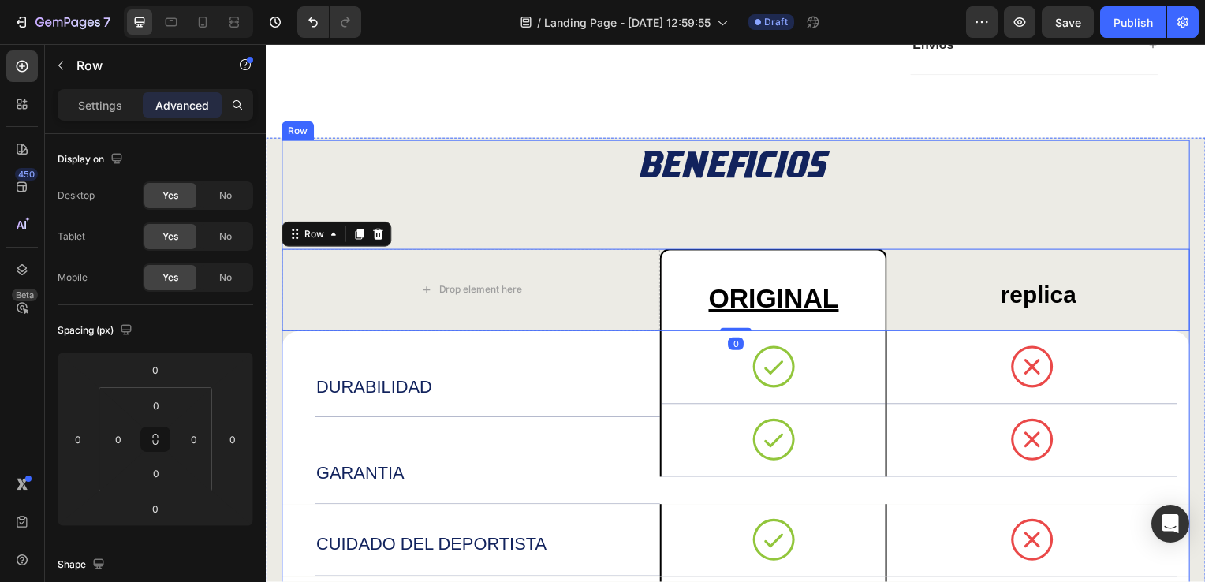
scroll to position [1261, 0]
click at [769, 193] on div "BENEFICIOS Heading Drop element here ORIGINAL Text Block replica Text Block Row…" at bounding box center [738, 545] width 914 height 810
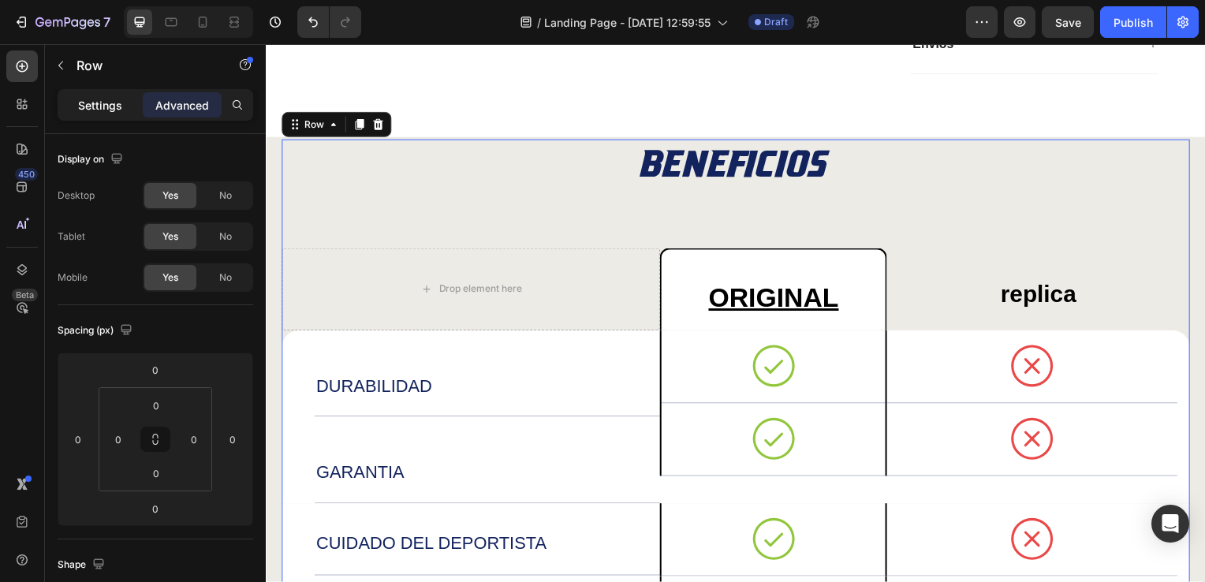
click at [121, 107] on p "Settings" at bounding box center [100, 105] width 44 height 17
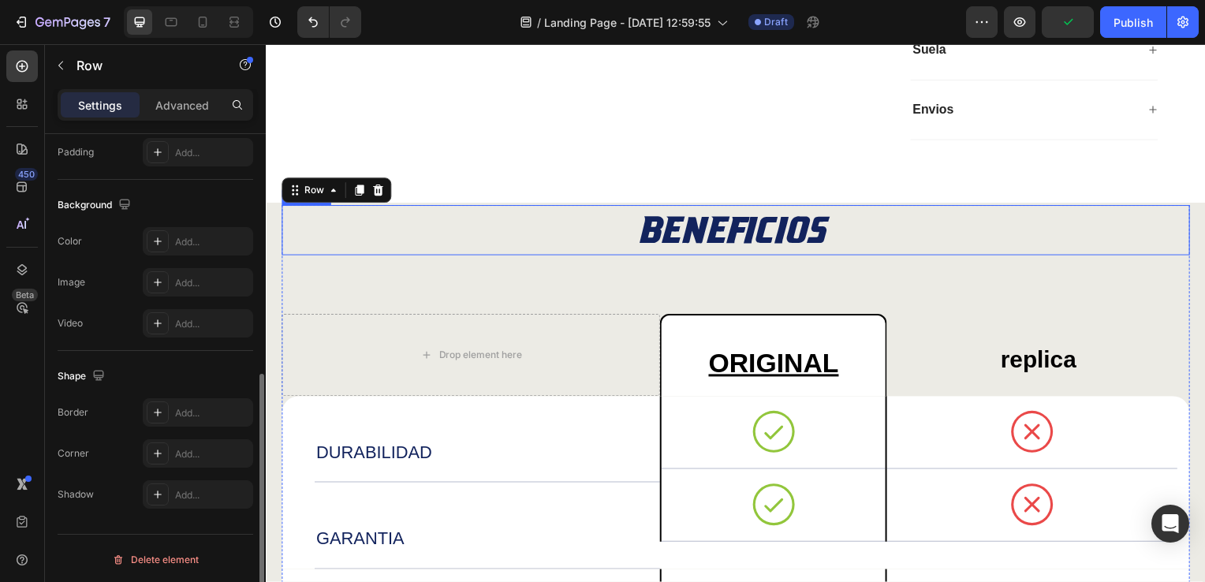
scroll to position [1025, 0]
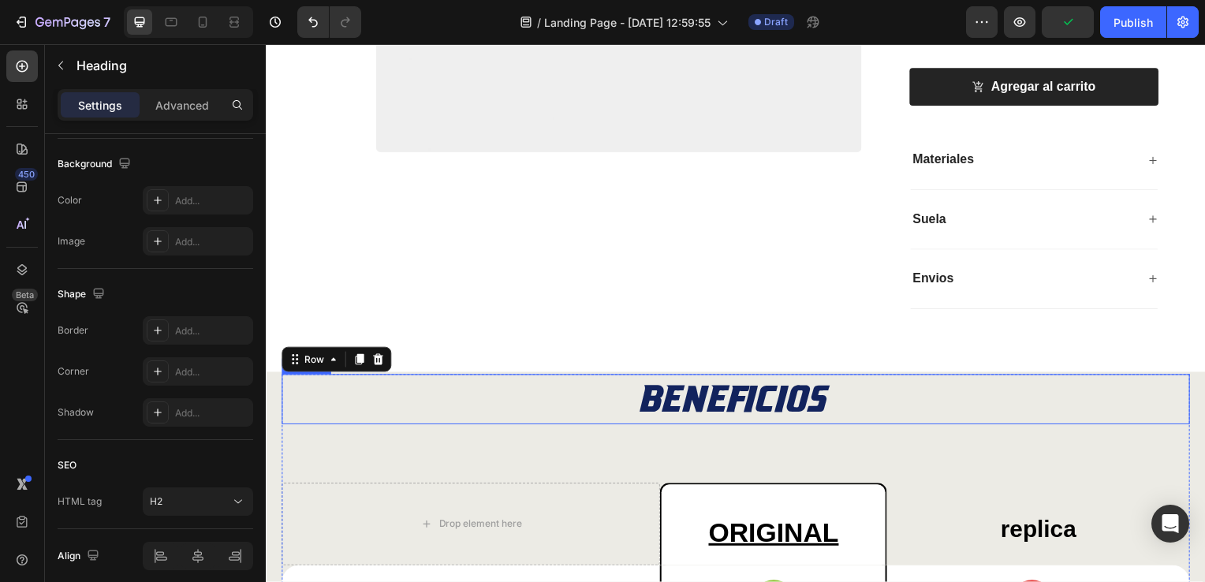
click at [715, 404] on h2 "BENEFICIOS" at bounding box center [738, 402] width 914 height 50
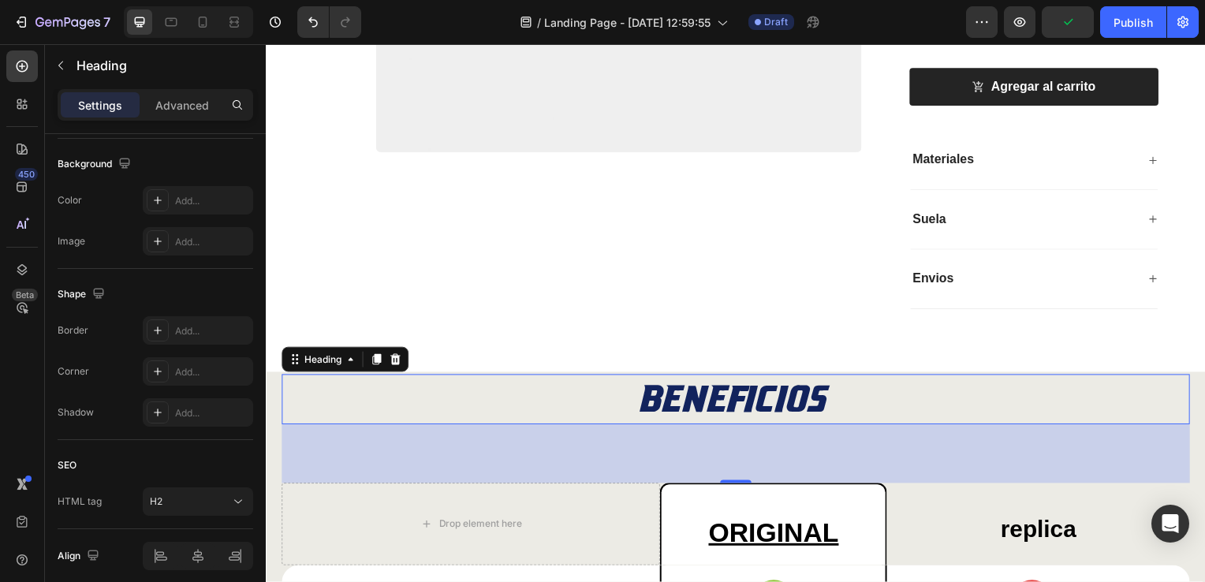
scroll to position [0, 0]
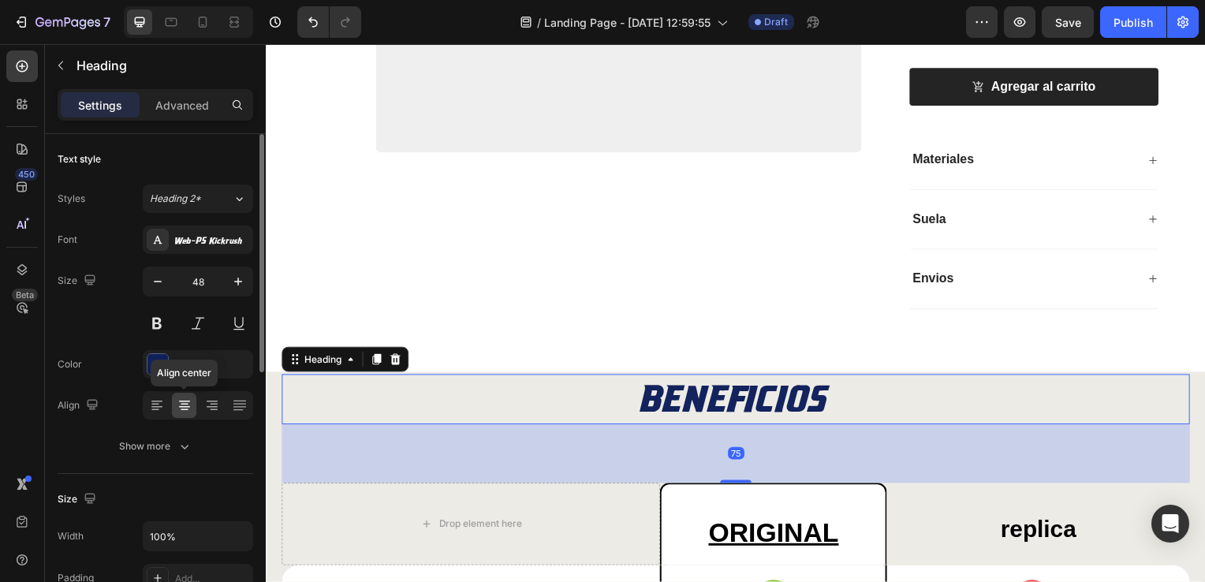
click at [180, 404] on icon at bounding box center [185, 405] width 16 height 16
click at [621, 399] on h2 "BENEFICIOS" at bounding box center [738, 402] width 914 height 50
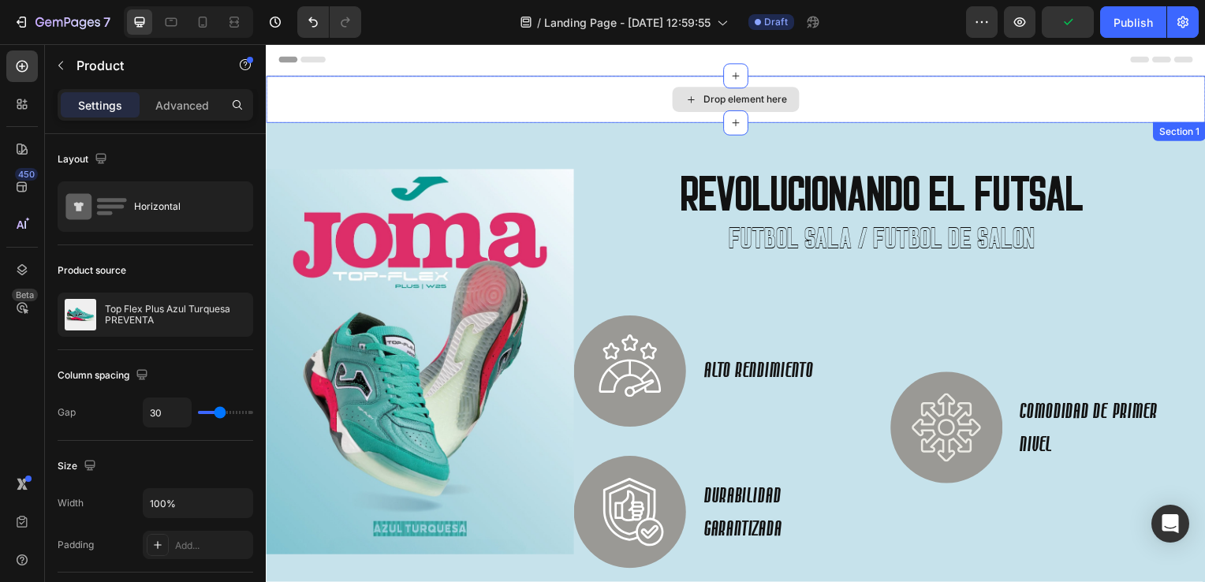
click at [621, 97] on div "Drop element here" at bounding box center [739, 99] width 946 height 47
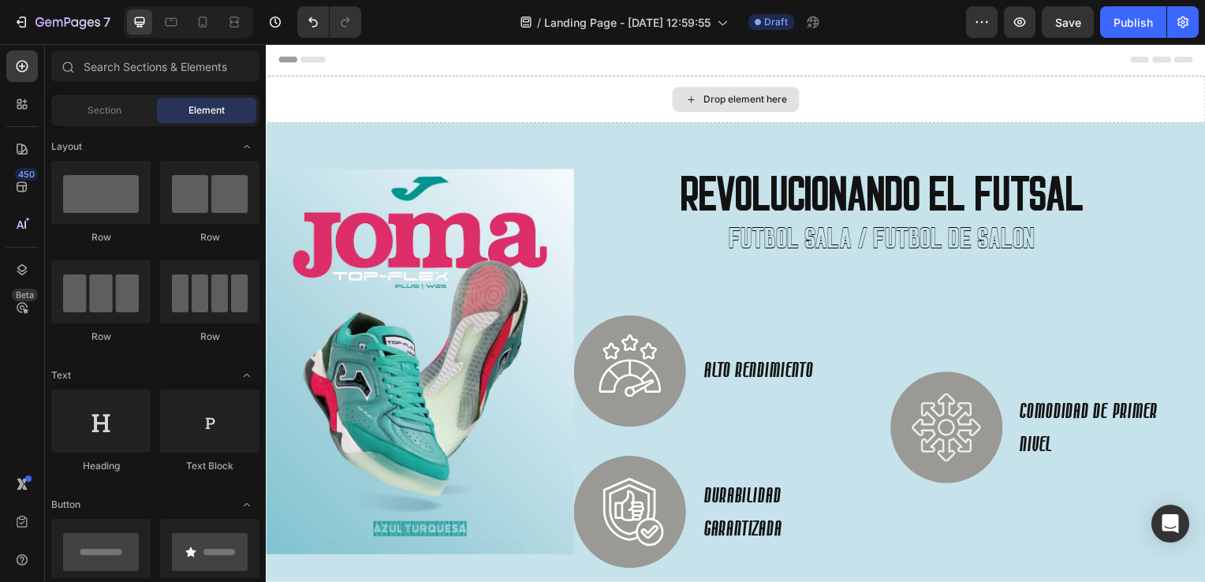
click at [694, 103] on div "Drop element here" at bounding box center [739, 100] width 128 height 25
click at [95, 107] on span "Section" at bounding box center [105, 110] width 34 height 14
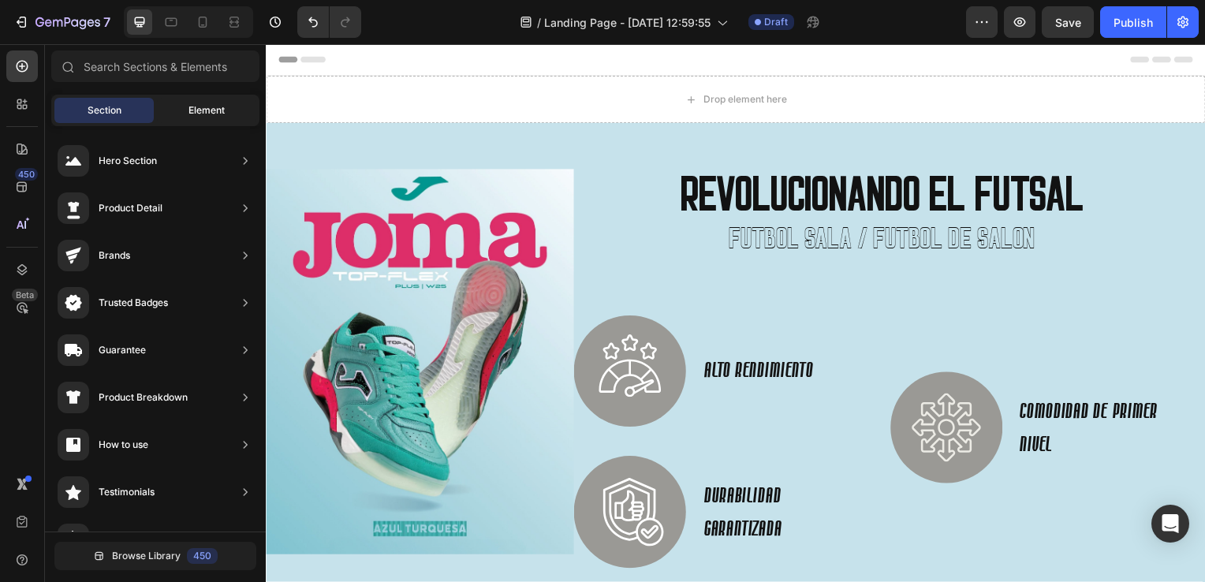
click at [203, 99] on div "Element" at bounding box center [206, 110] width 99 height 25
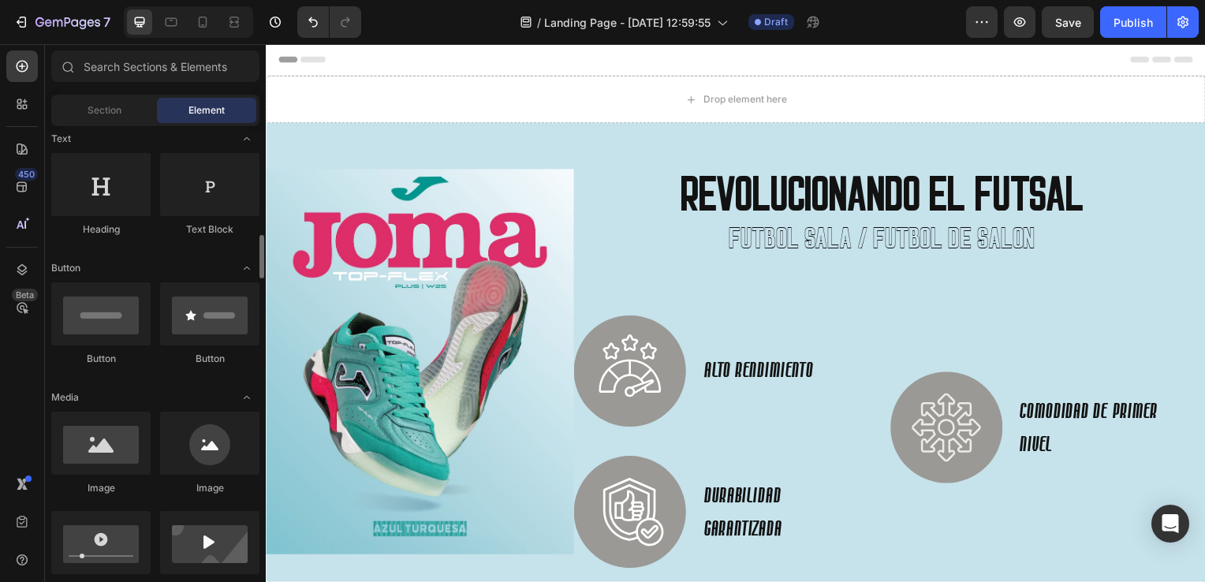
scroll to position [394, 0]
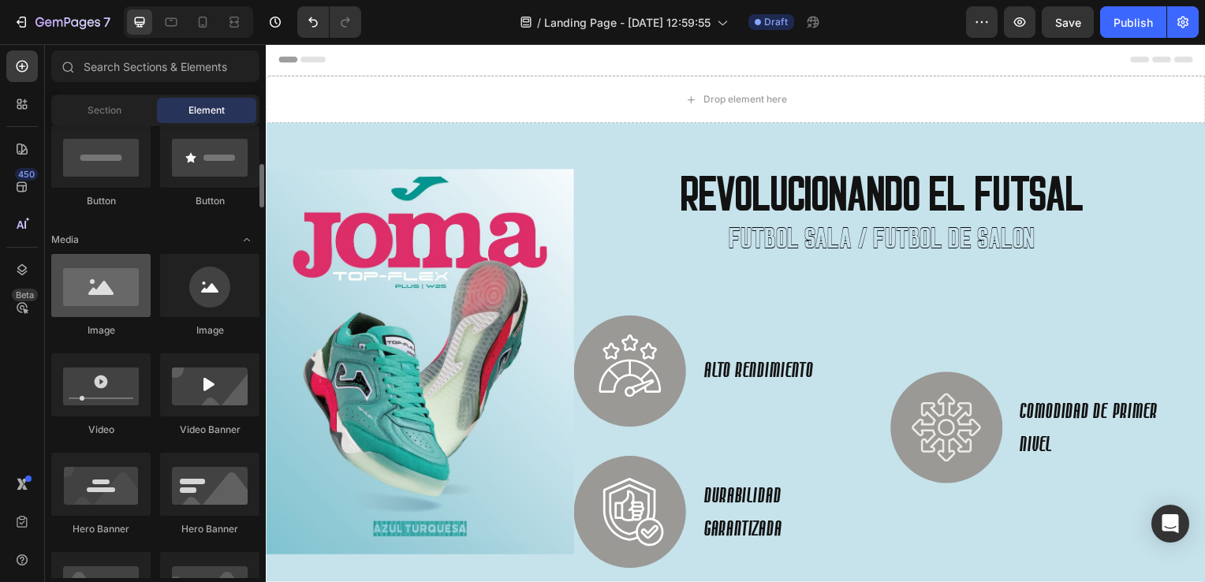
click at [91, 285] on div at bounding box center [100, 285] width 99 height 63
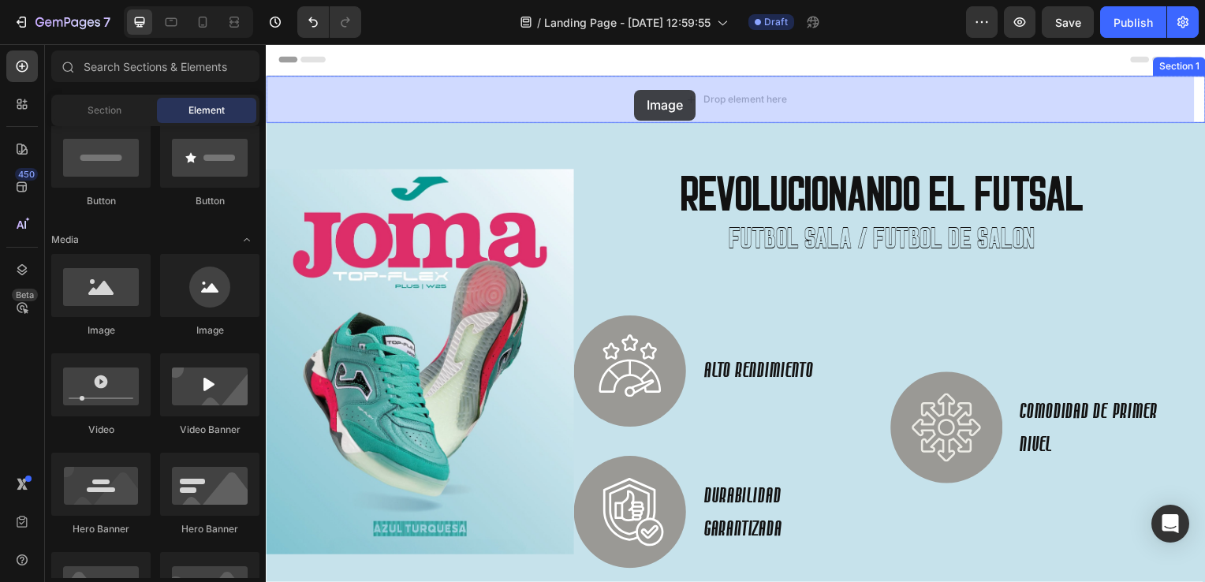
drag, startPoint x: 379, startPoint y: 330, endPoint x: 637, endPoint y: 90, distance: 352.0
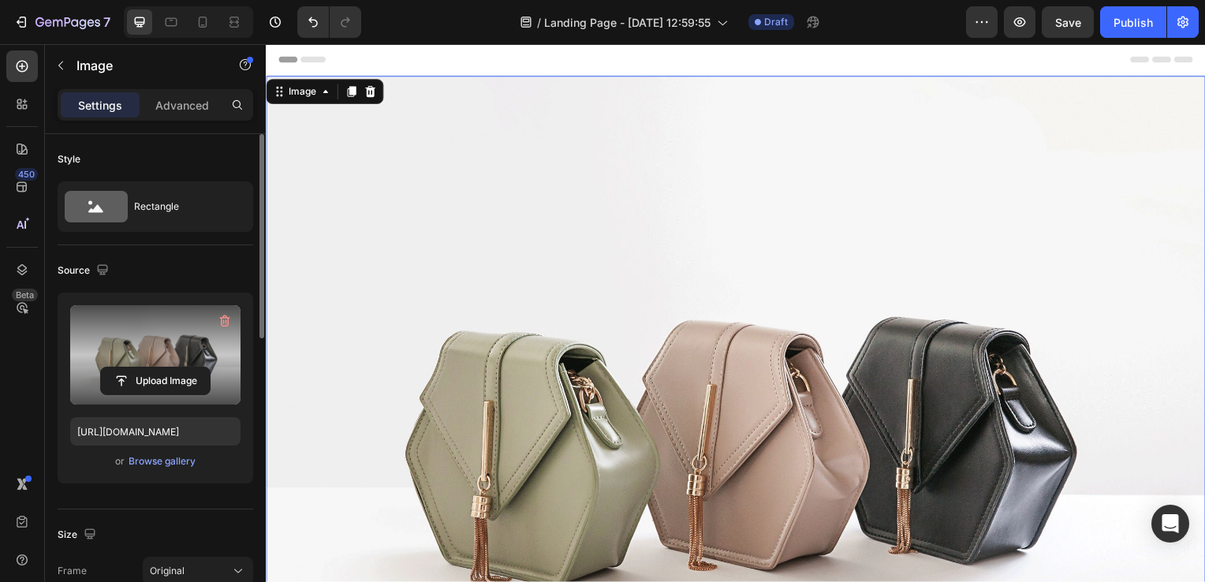
click at [162, 336] on label at bounding box center [155, 354] width 170 height 99
click at [162, 367] on input "file" at bounding box center [155, 380] width 109 height 27
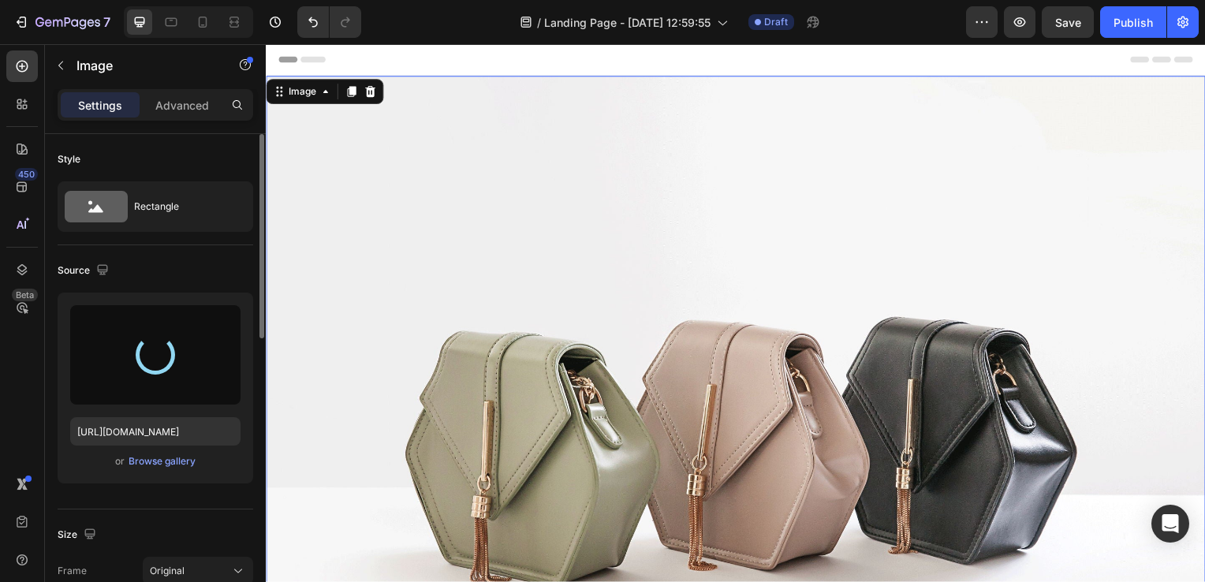
type input "[URL][DOMAIN_NAME]"
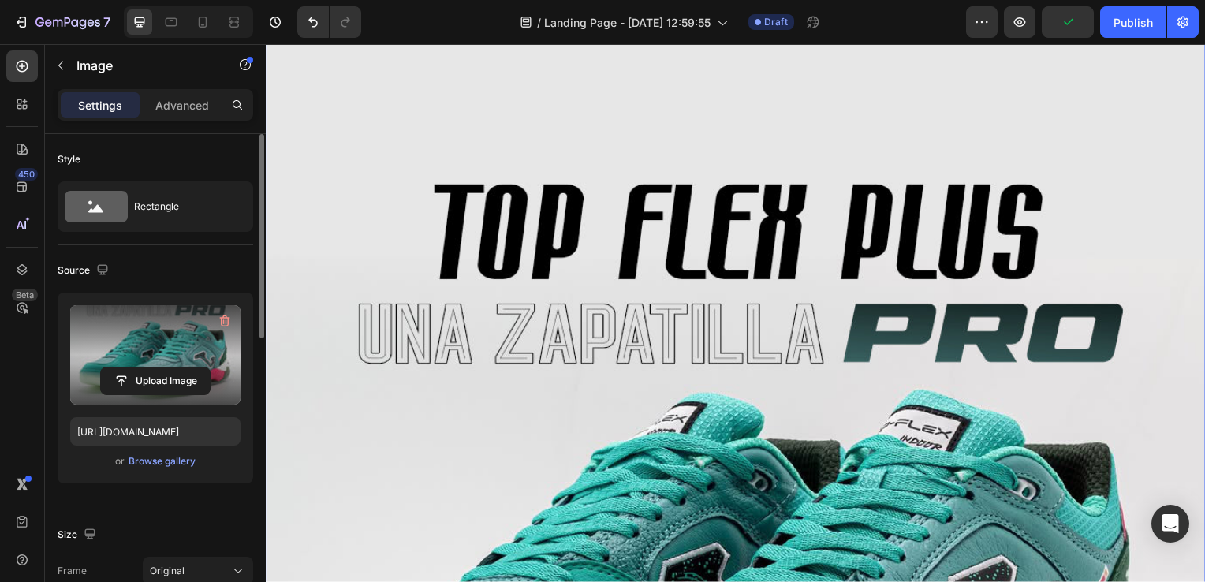
scroll to position [79, 0]
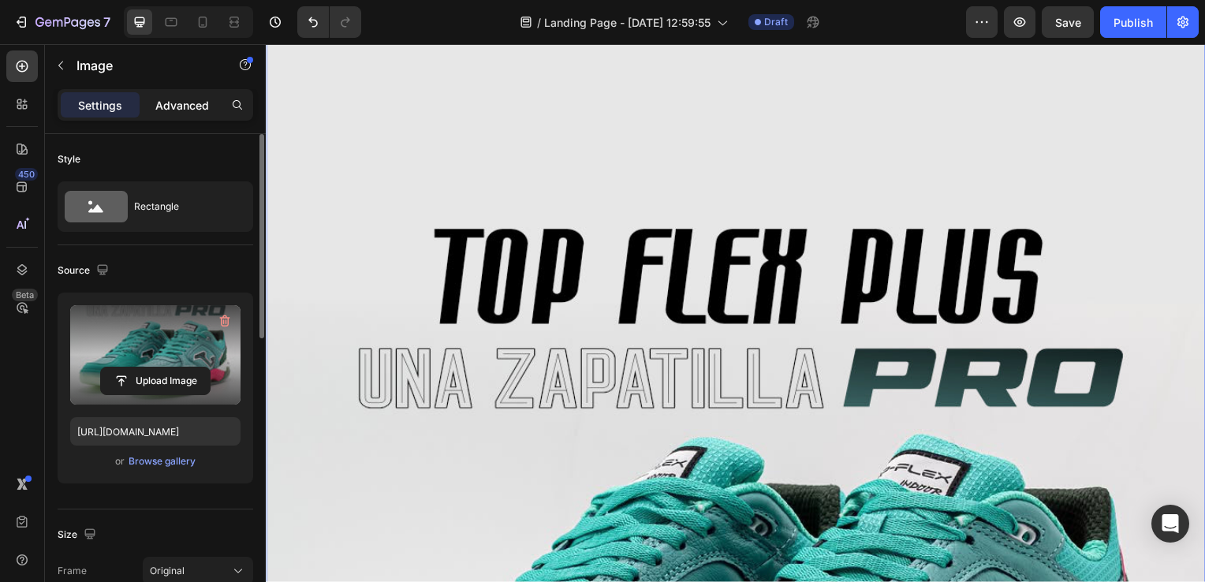
click at [188, 109] on p "Advanced" at bounding box center [182, 105] width 54 height 17
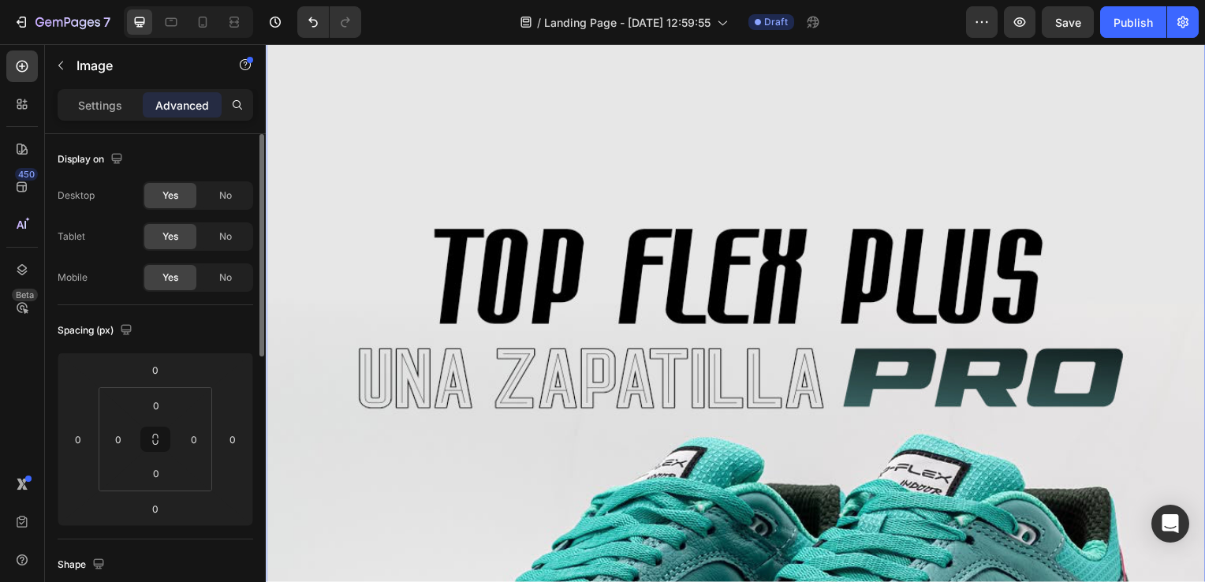
click at [101, 110] on p "Settings" at bounding box center [100, 105] width 44 height 17
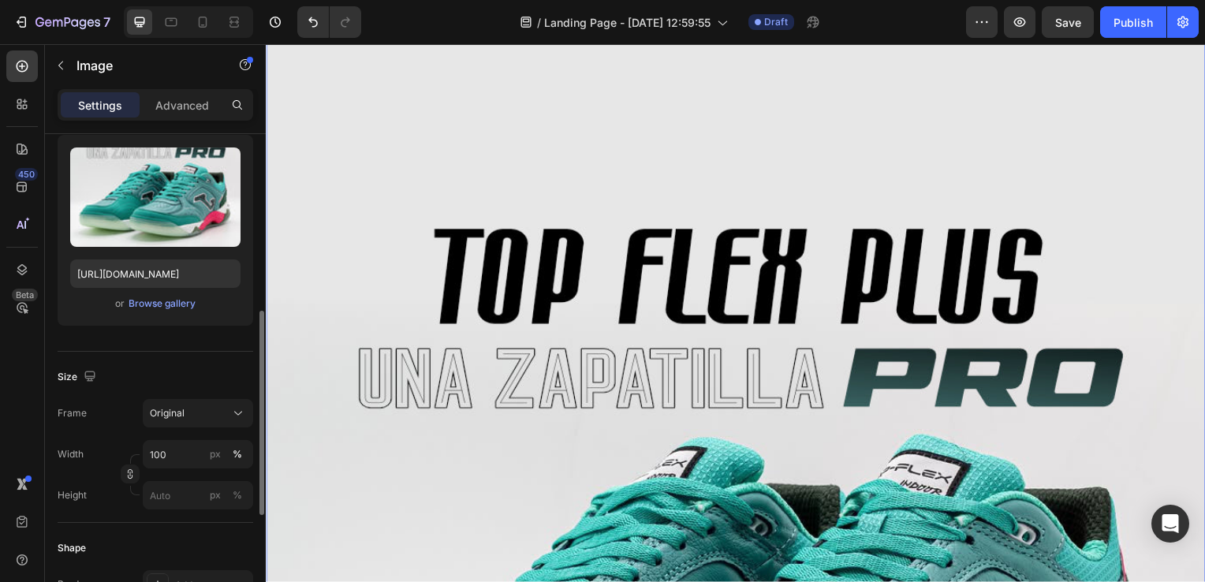
scroll to position [315, 0]
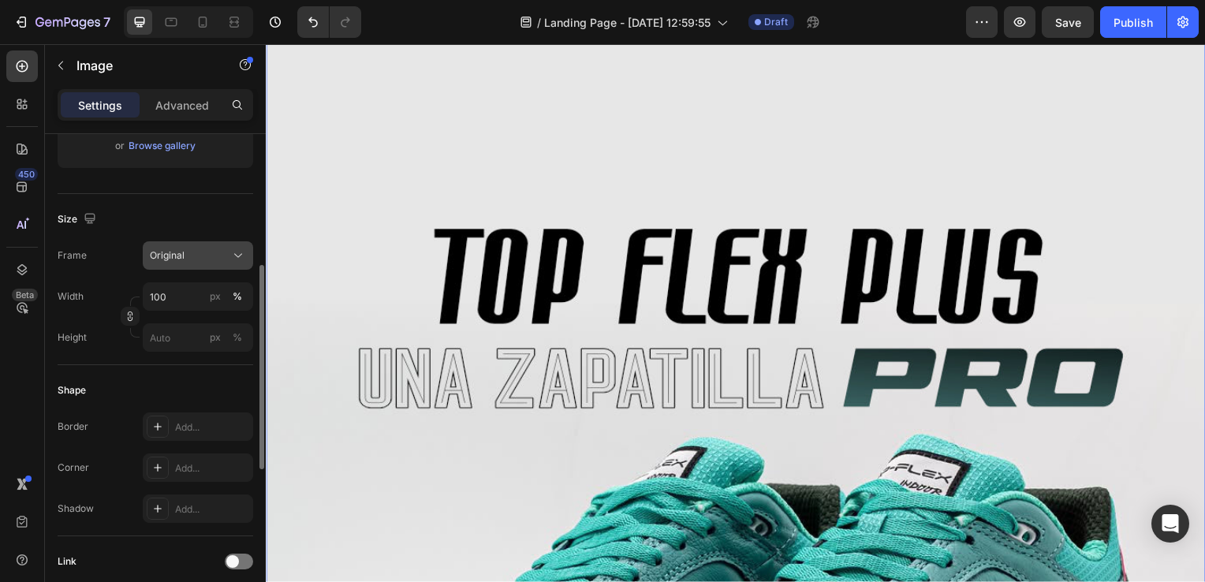
click at [233, 251] on icon at bounding box center [238, 256] width 16 height 16
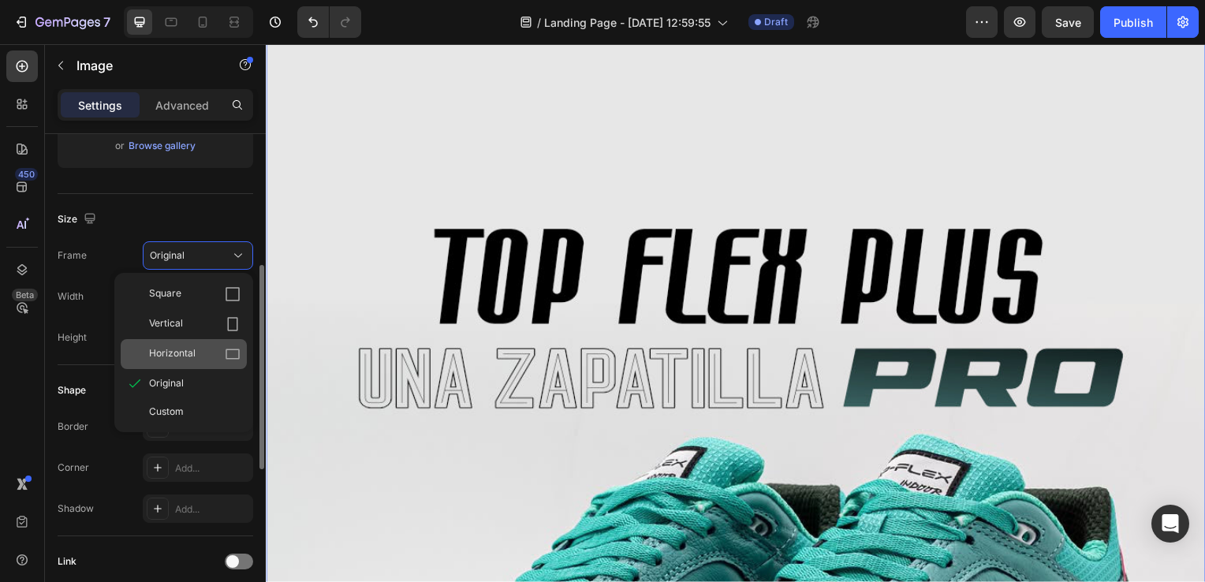
click at [196, 354] on div "Horizontal" at bounding box center [194, 354] width 91 height 16
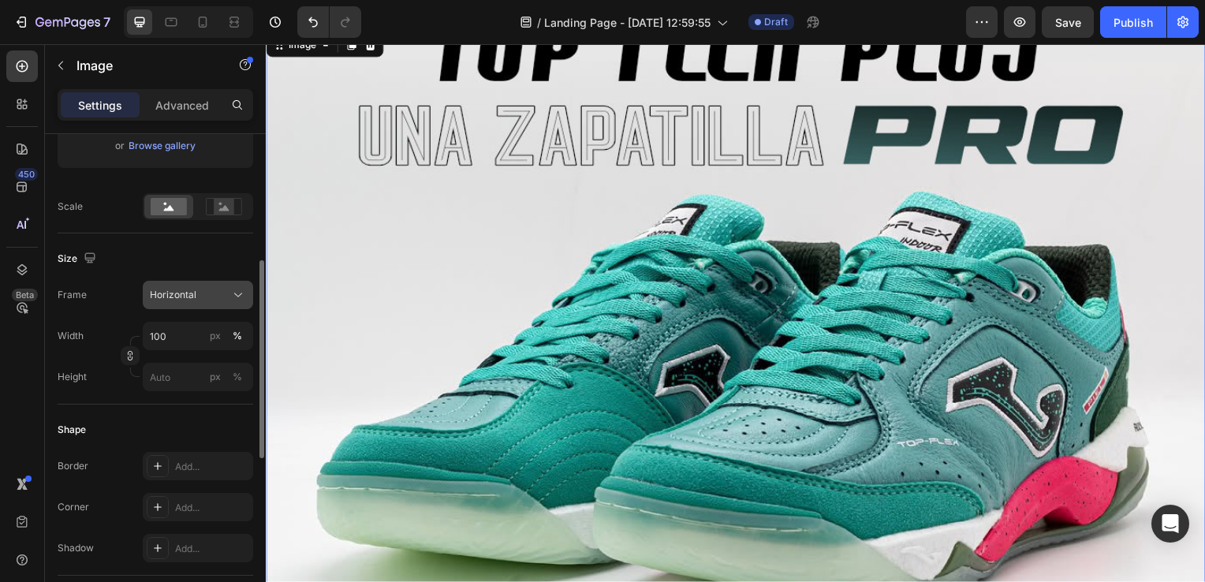
scroll to position [79, 0]
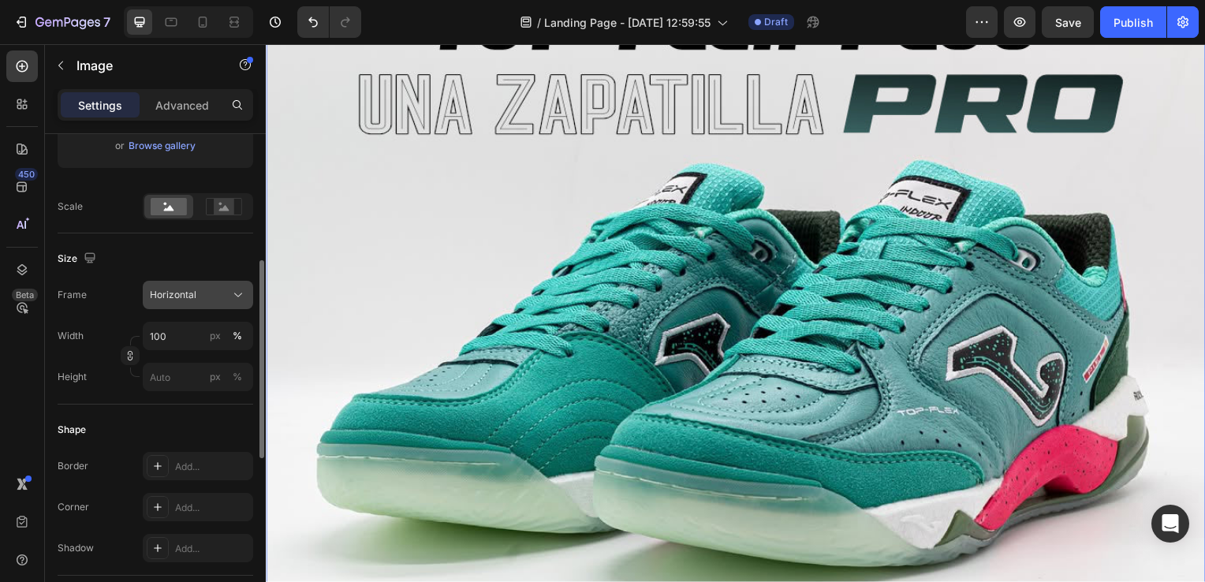
click at [225, 298] on div "Horizontal" at bounding box center [188, 295] width 77 height 14
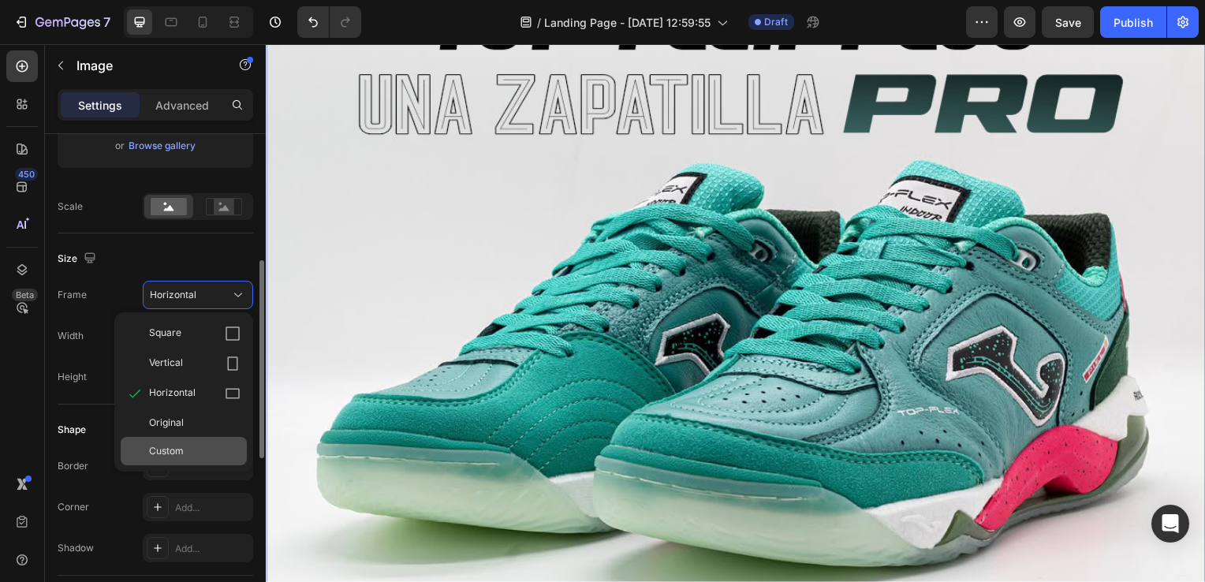
click at [185, 453] on div "Custom" at bounding box center [194, 451] width 91 height 14
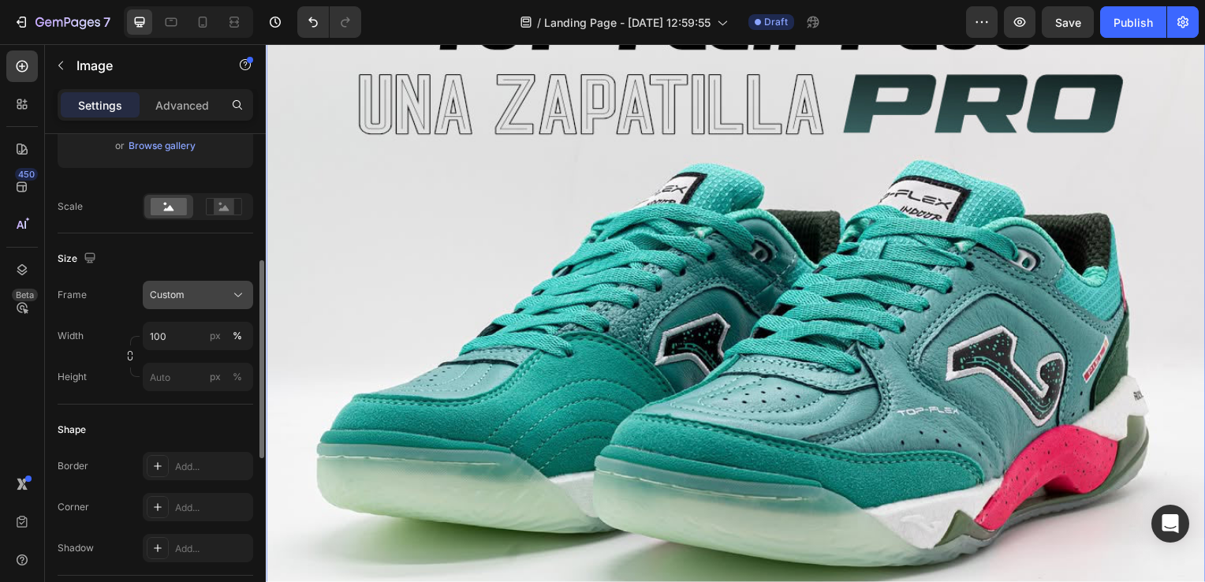
click at [196, 296] on div "Custom" at bounding box center [188, 295] width 77 height 14
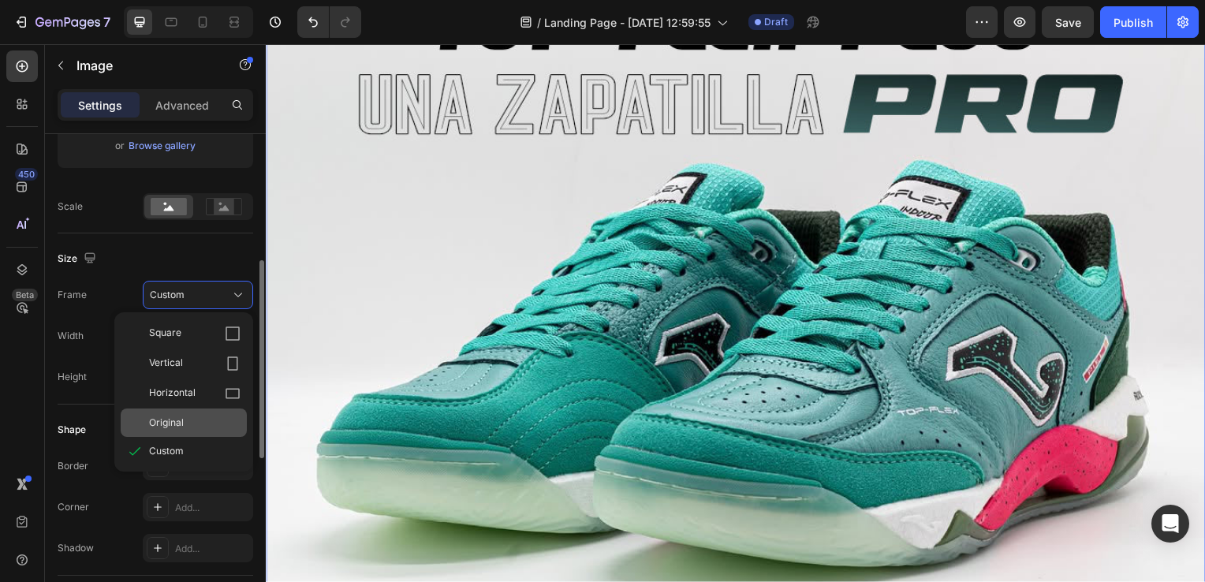
click at [173, 425] on span "Original" at bounding box center [166, 422] width 35 height 14
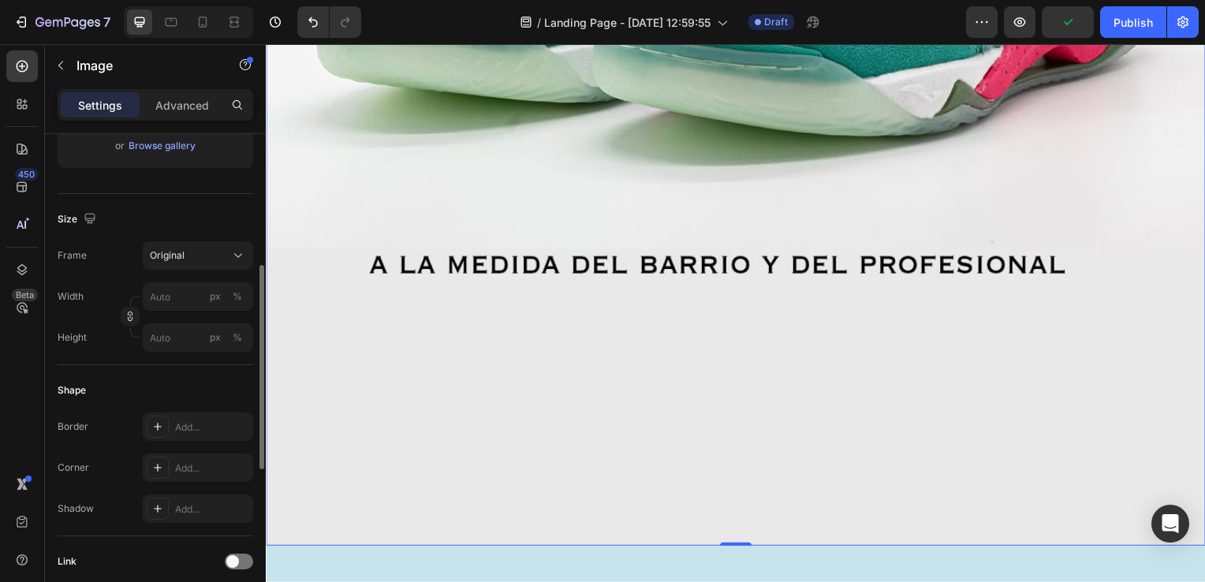
scroll to position [237, 0]
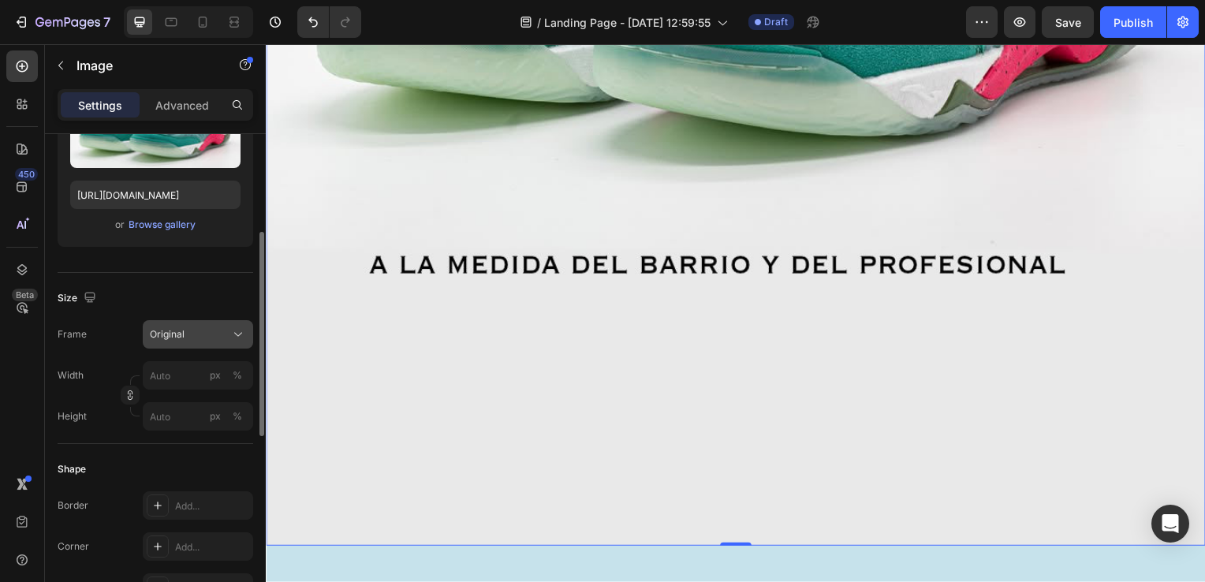
click at [192, 332] on div "Original" at bounding box center [188, 334] width 77 height 14
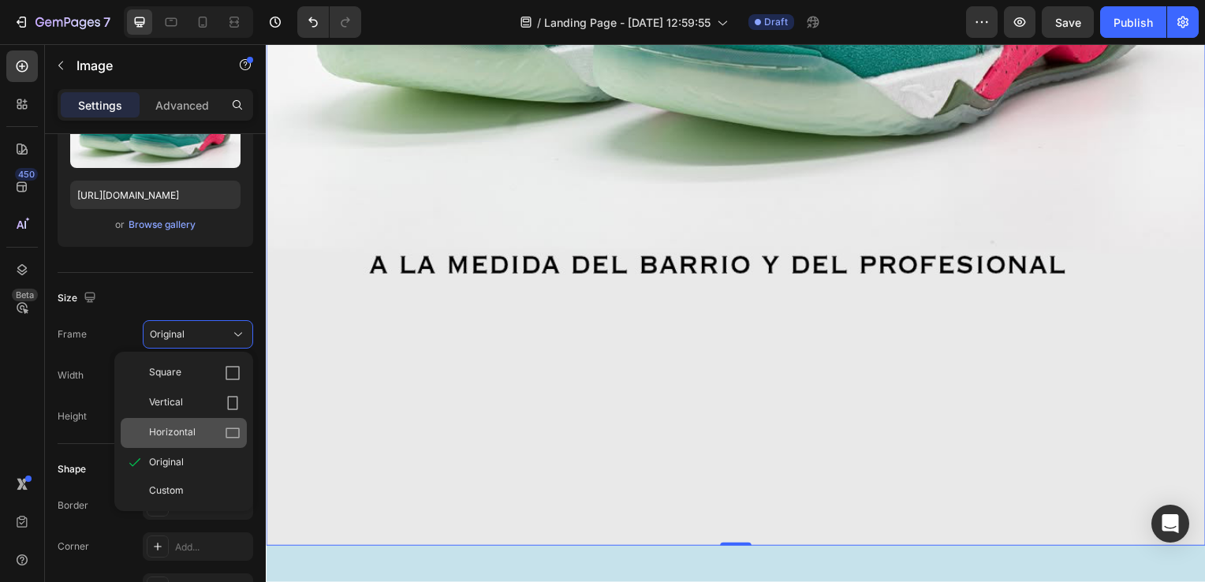
click at [192, 427] on span "Horizontal" at bounding box center [172, 433] width 47 height 16
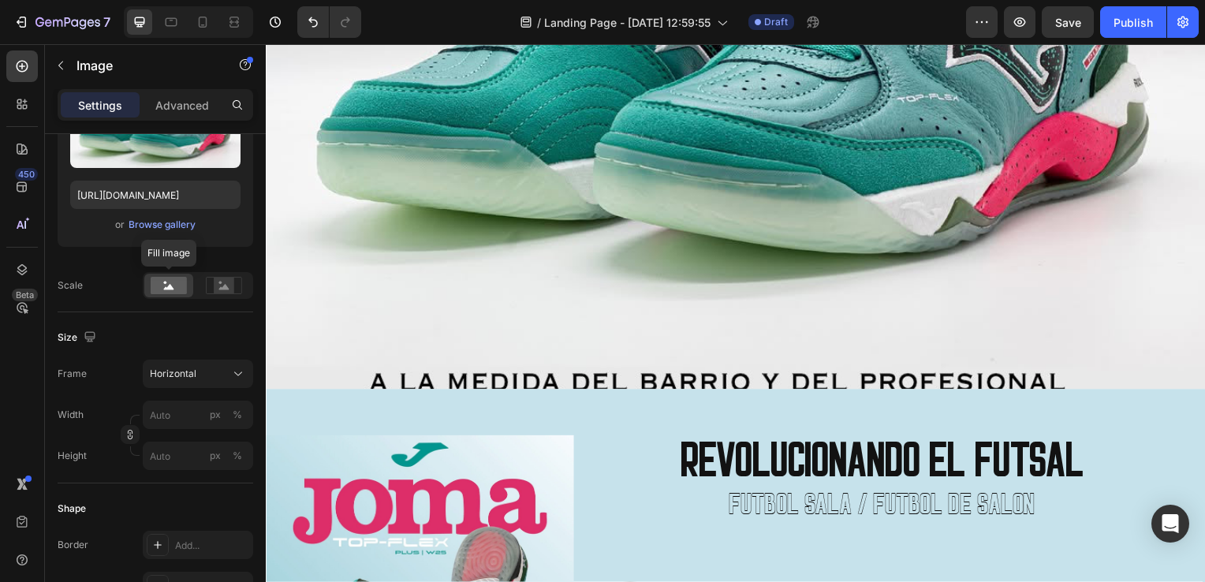
scroll to position [0, 0]
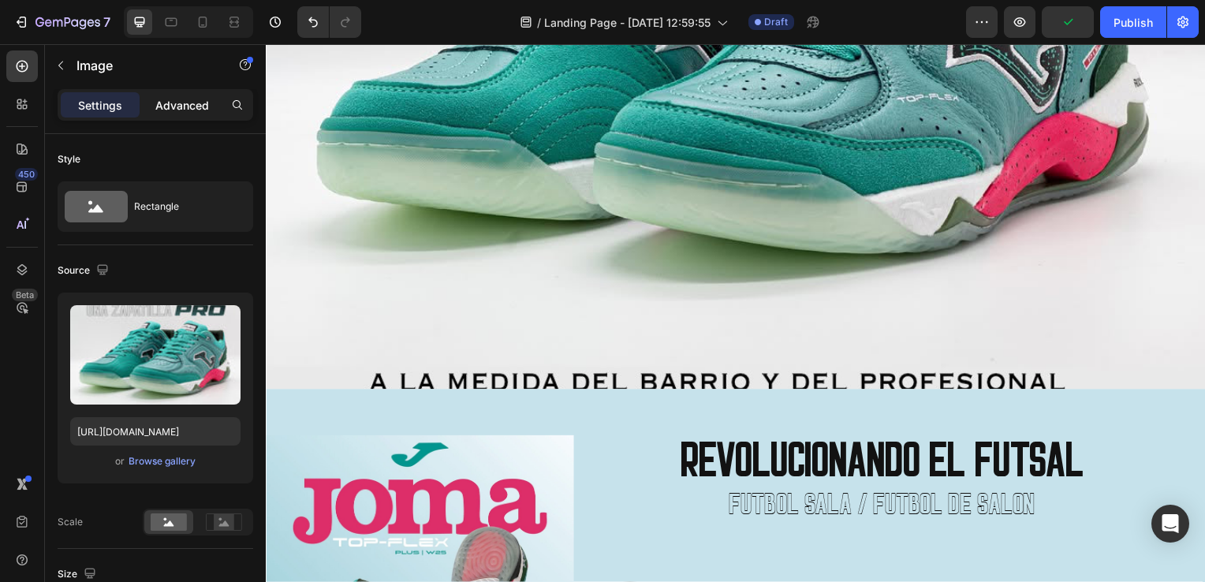
click at [173, 104] on p "Advanced" at bounding box center [182, 105] width 54 height 17
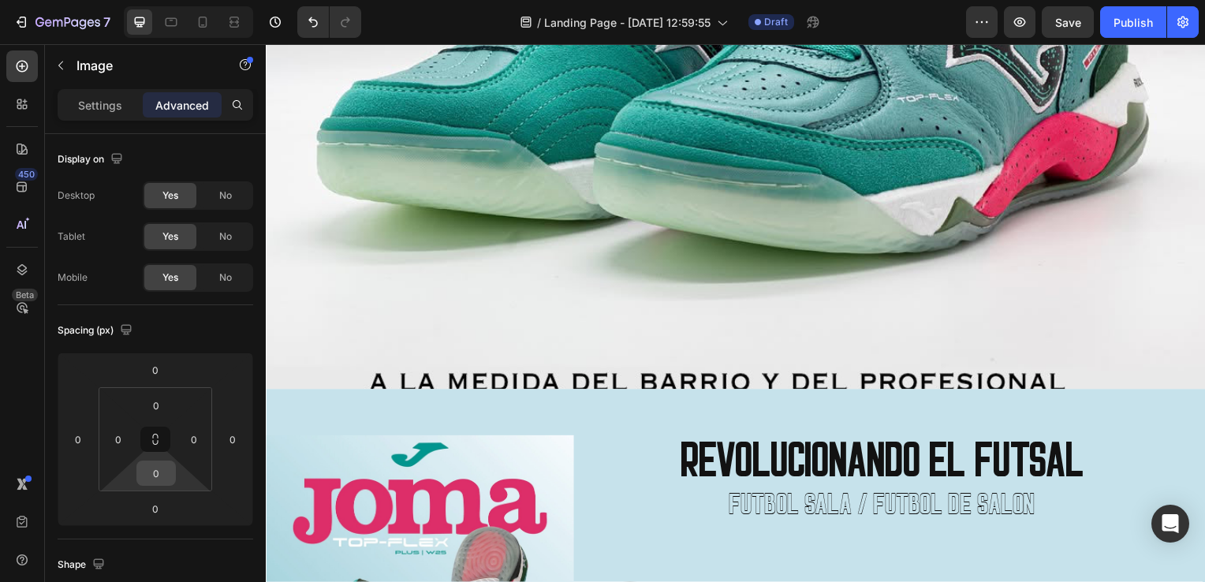
click at [158, 478] on input "0" at bounding box center [156, 473] width 32 height 24
type input "5"
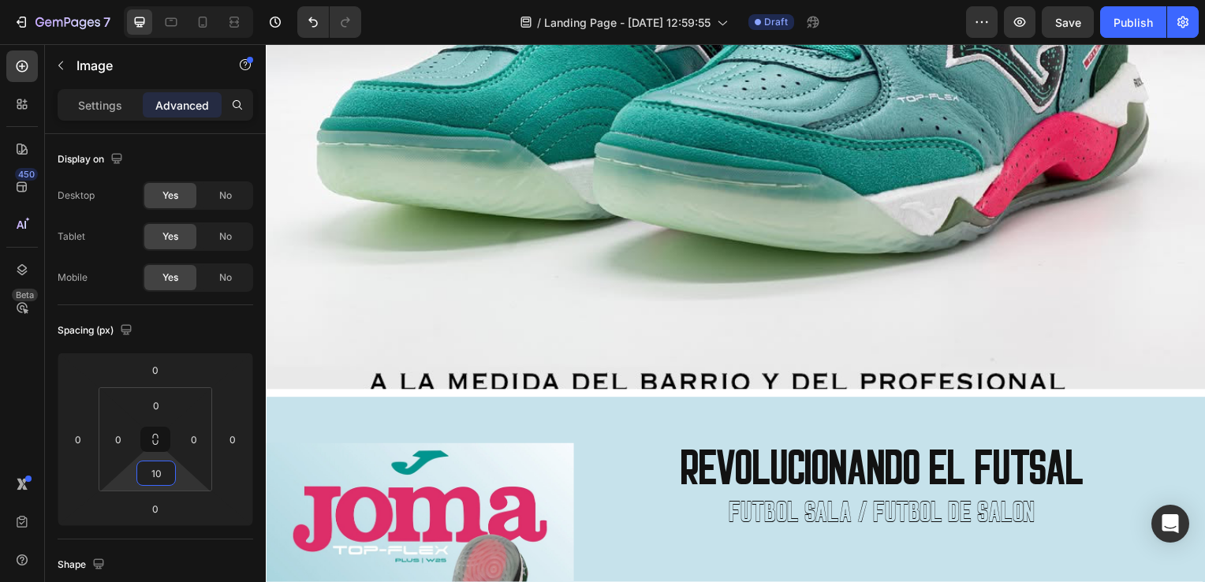
type input "1"
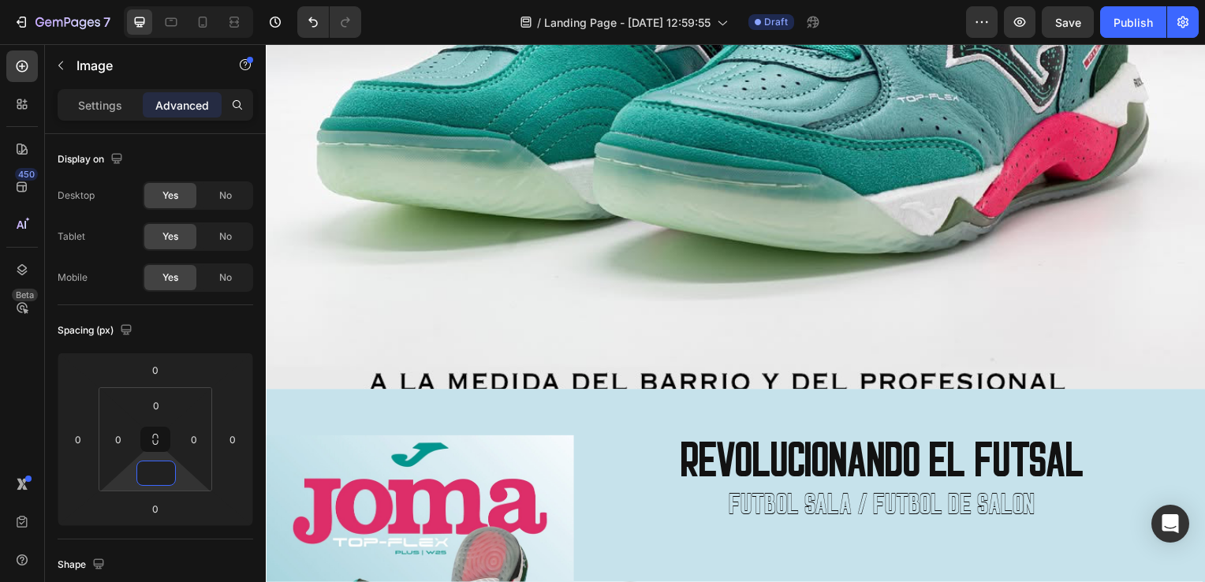
click at [471, 314] on img at bounding box center [739, 37] width 946 height 710
type input "0"
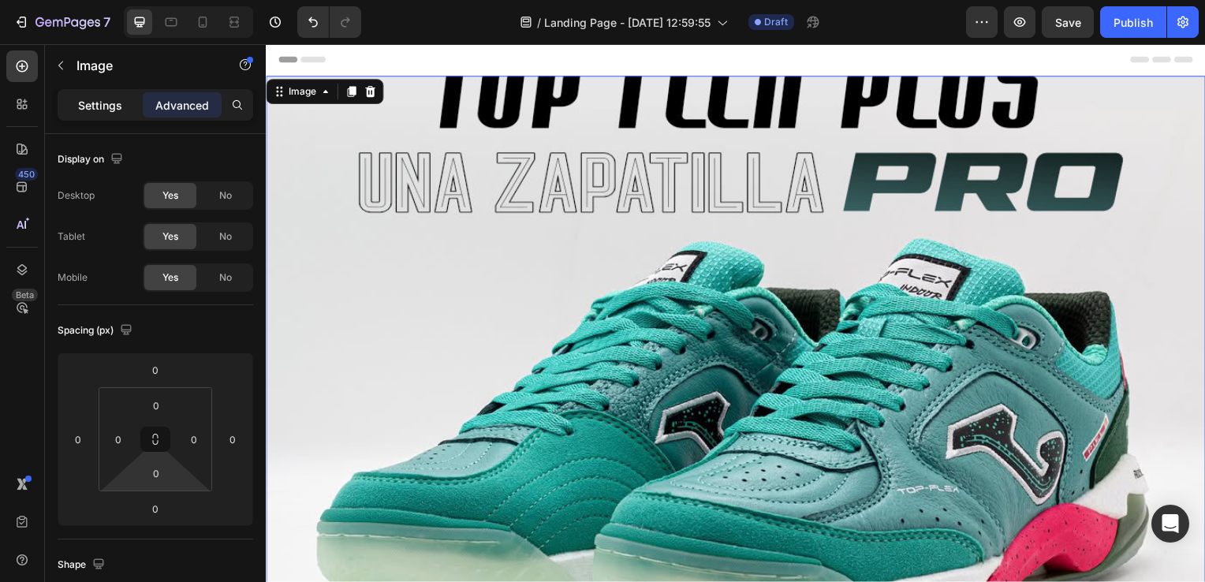
click at [97, 102] on p "Settings" at bounding box center [100, 105] width 44 height 17
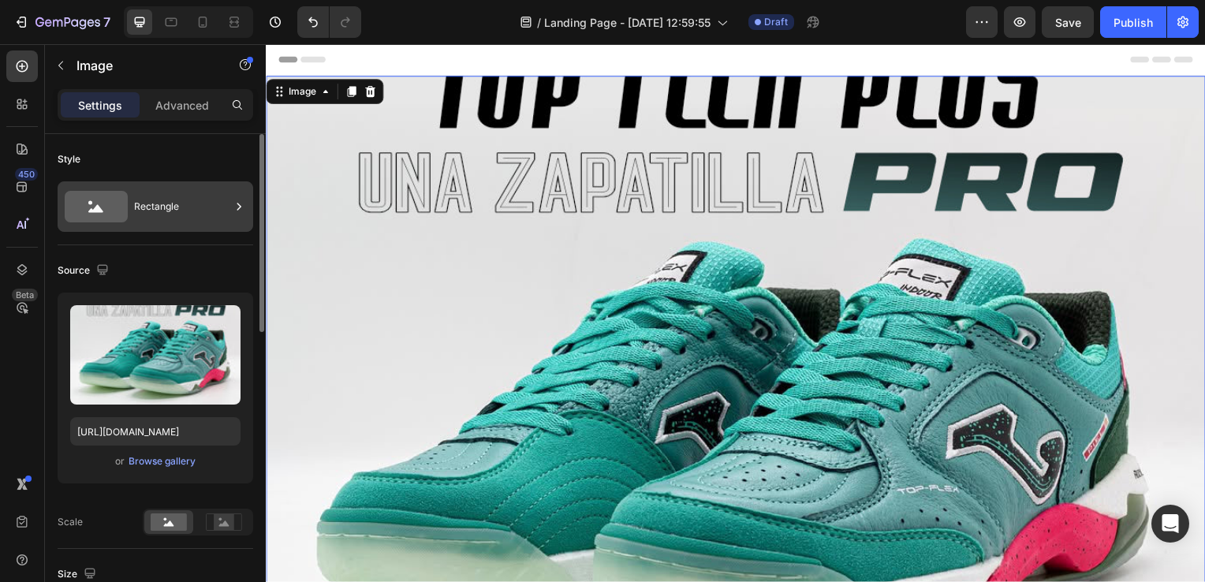
click at [152, 216] on div "Rectangle" at bounding box center [182, 206] width 96 height 36
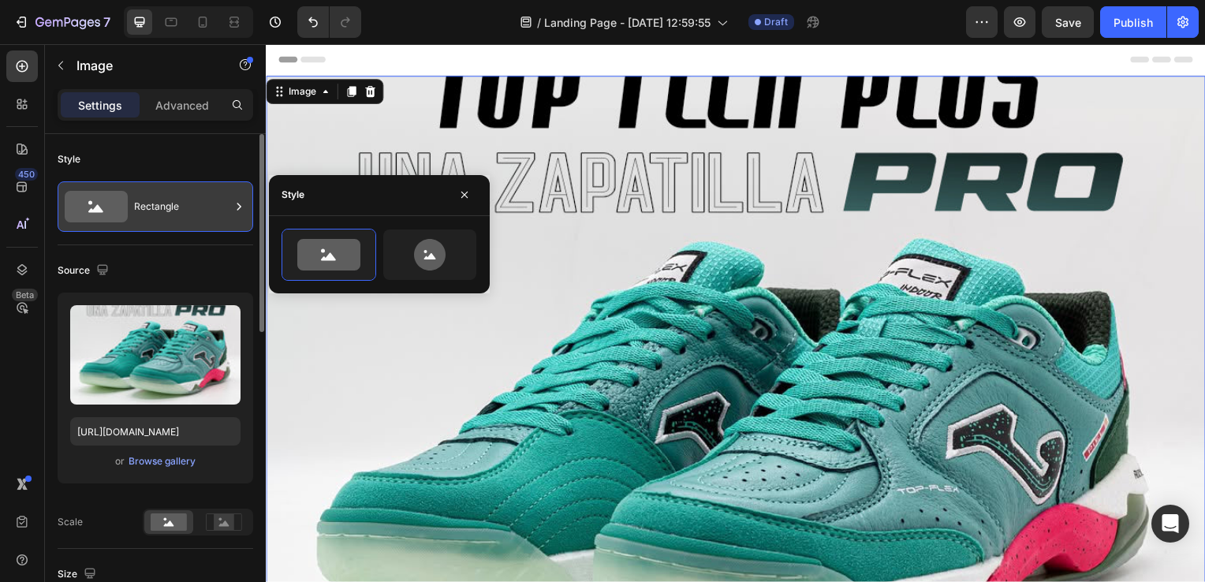
click at [95, 203] on icon at bounding box center [96, 207] width 63 height 32
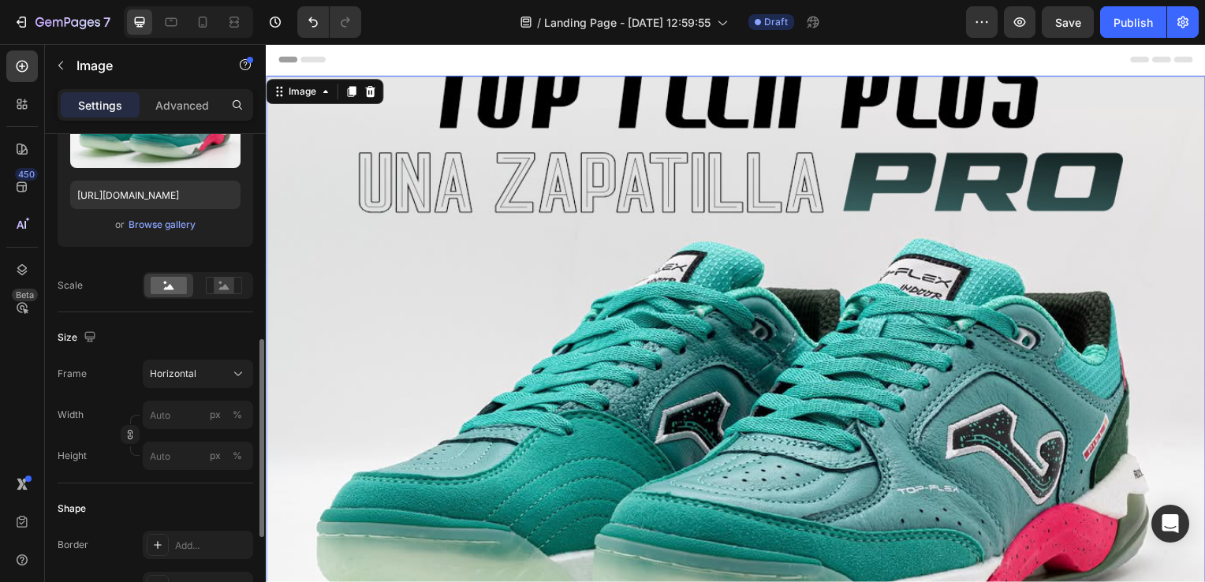
scroll to position [315, 0]
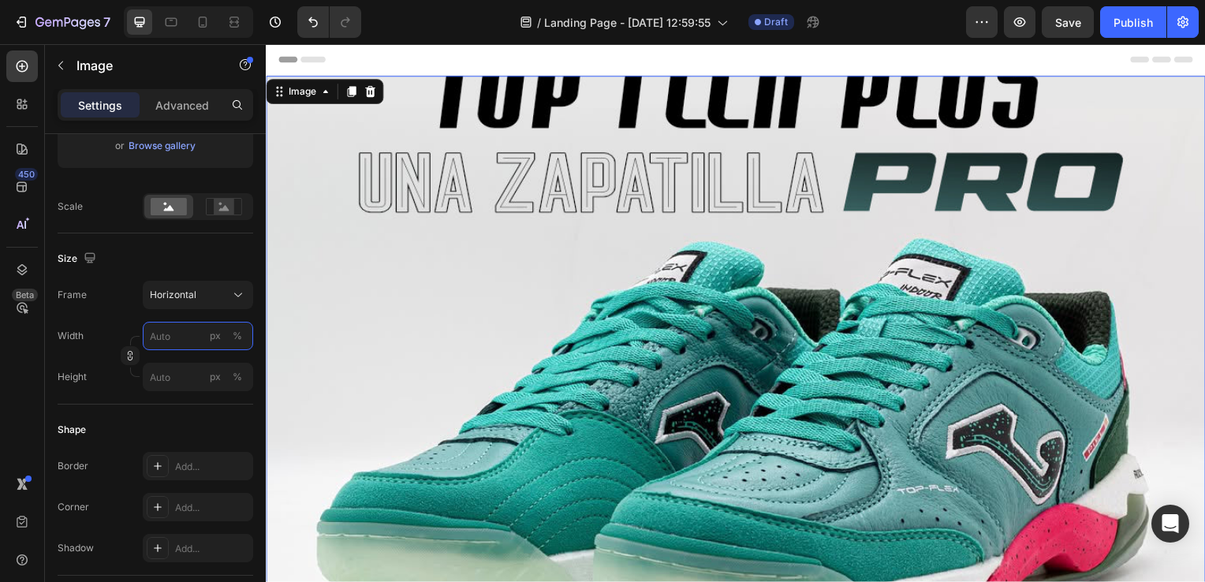
click at [173, 338] on input "px %" at bounding box center [198, 336] width 110 height 28
type input "5"
type input "4"
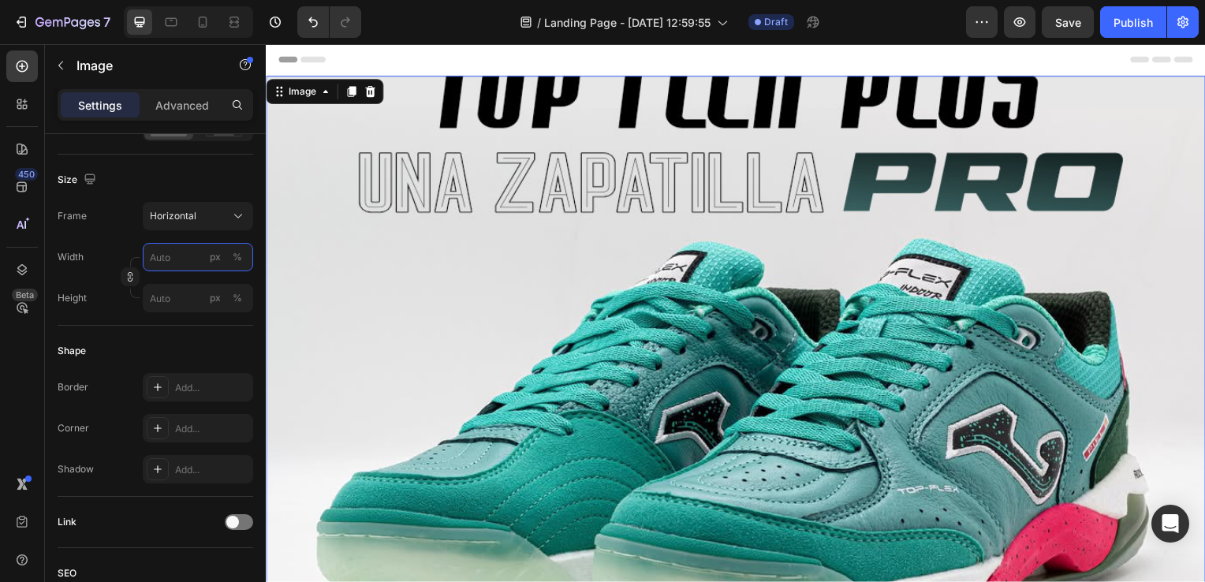
type input "1"
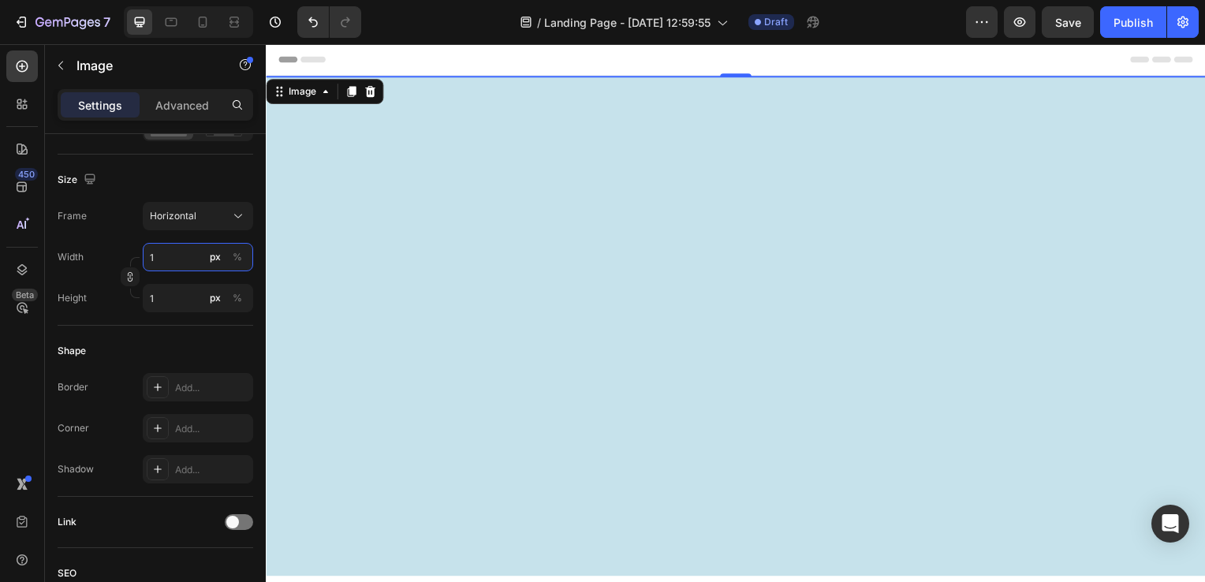
type input "18"
type input "14"
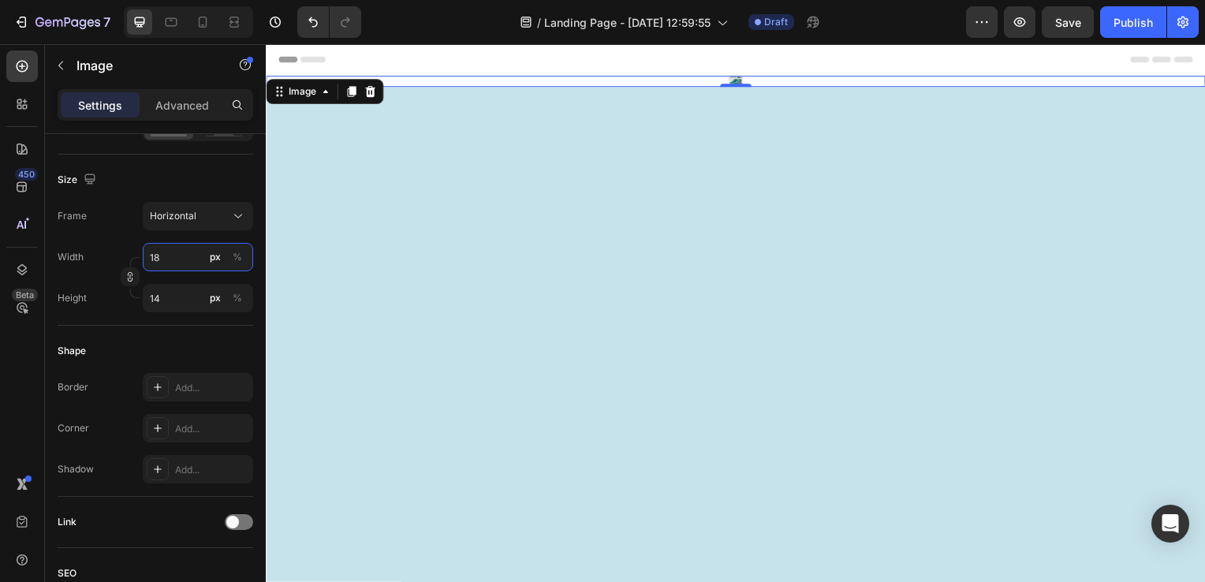
type input "180"
type input "135"
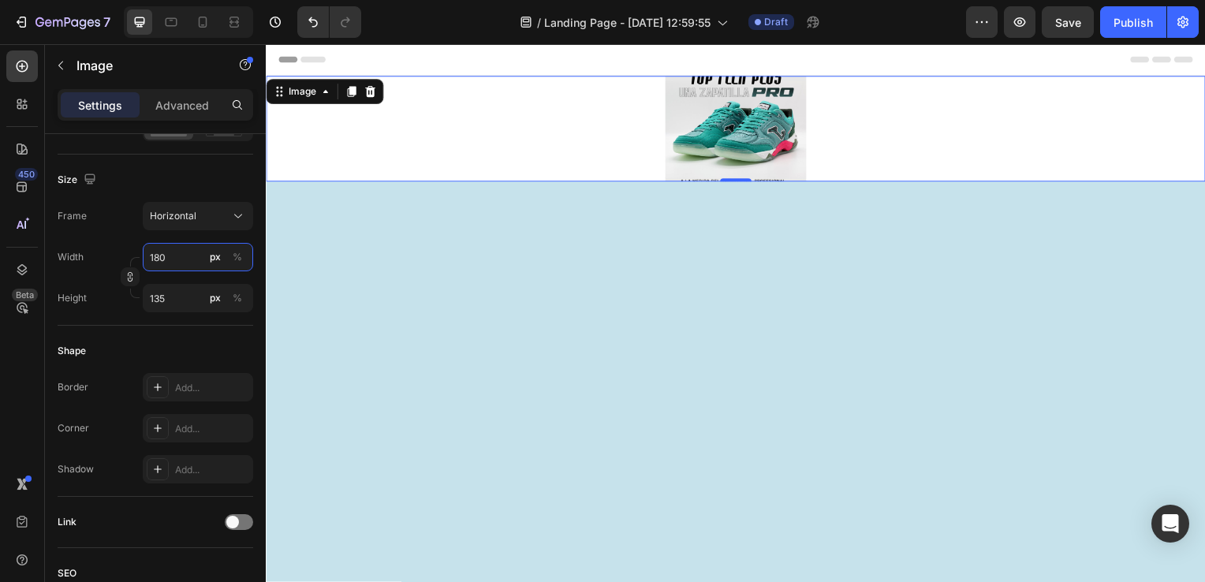
type input "1800"
type input "1350"
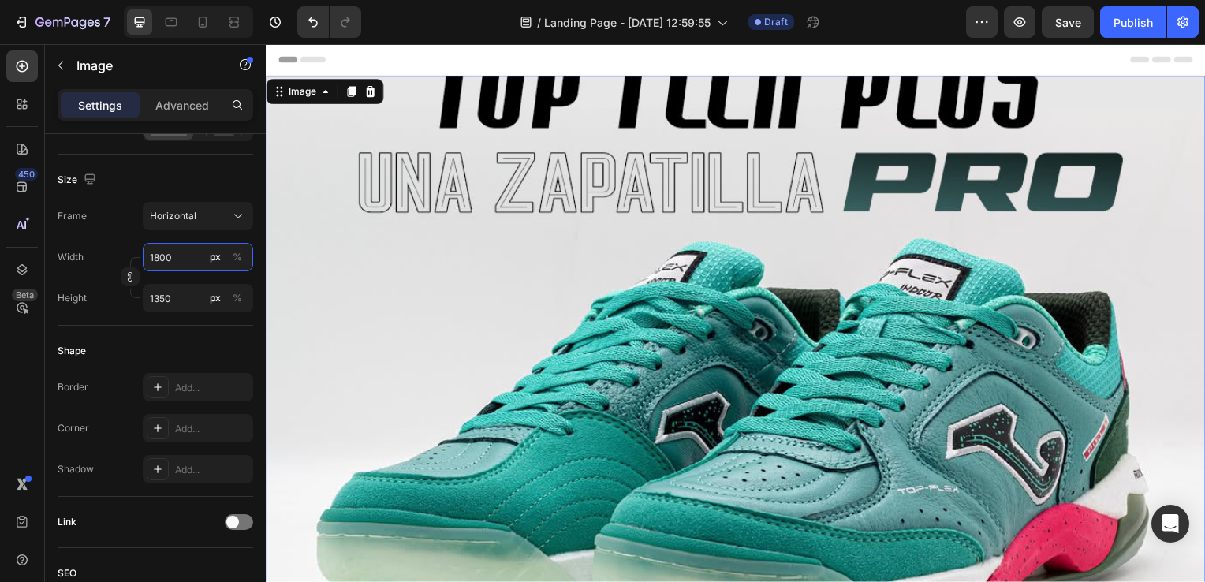
type input "100"
type input "75"
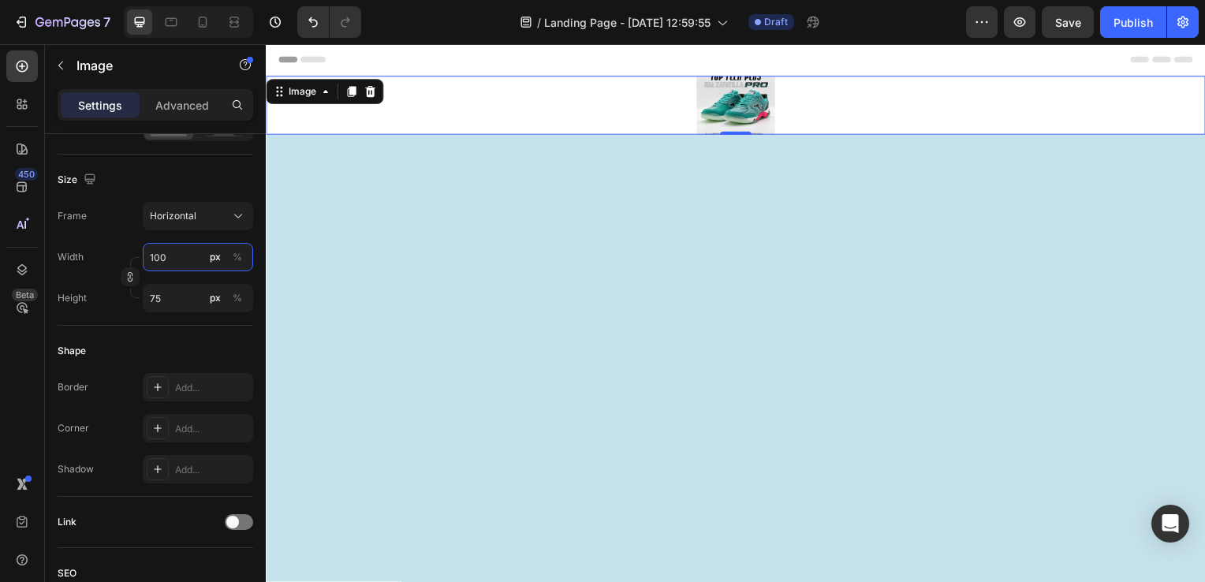
type input "1900"
type input "1425"
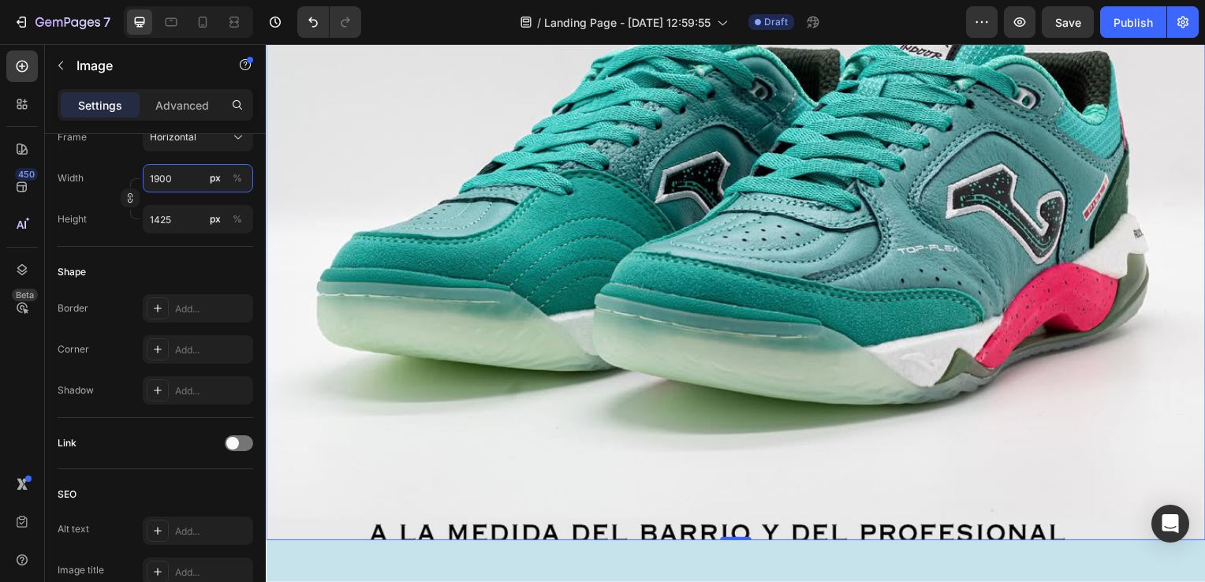
scroll to position [237, 0]
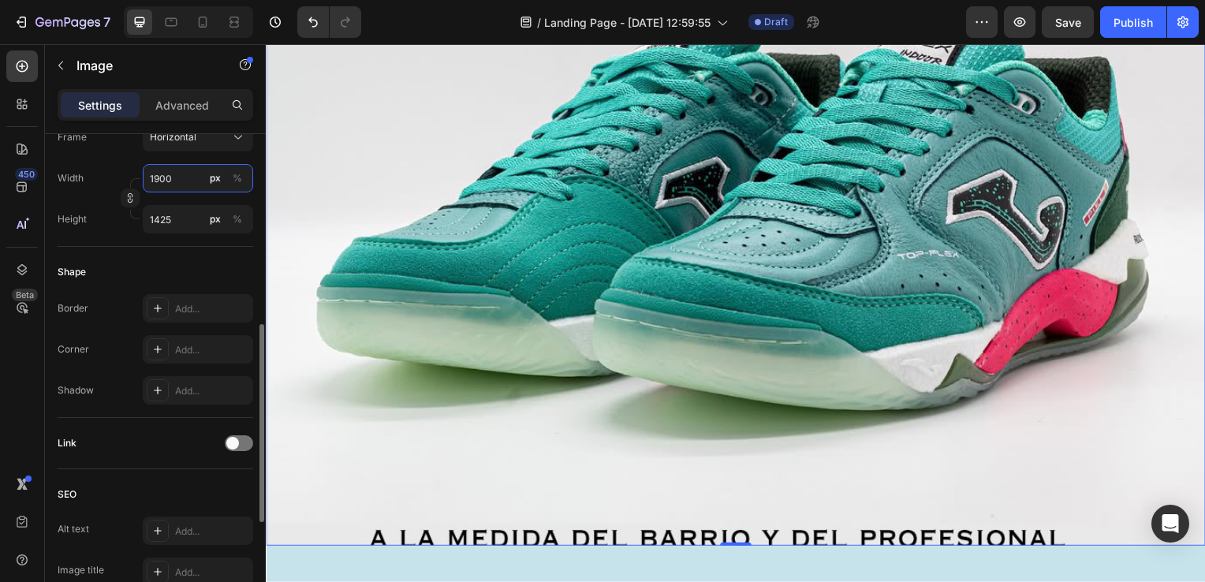
drag, startPoint x: 174, startPoint y: 175, endPoint x: 147, endPoint y: 180, distance: 27.2
click at [147, 180] on input "1900" at bounding box center [198, 178] width 110 height 28
type input "2"
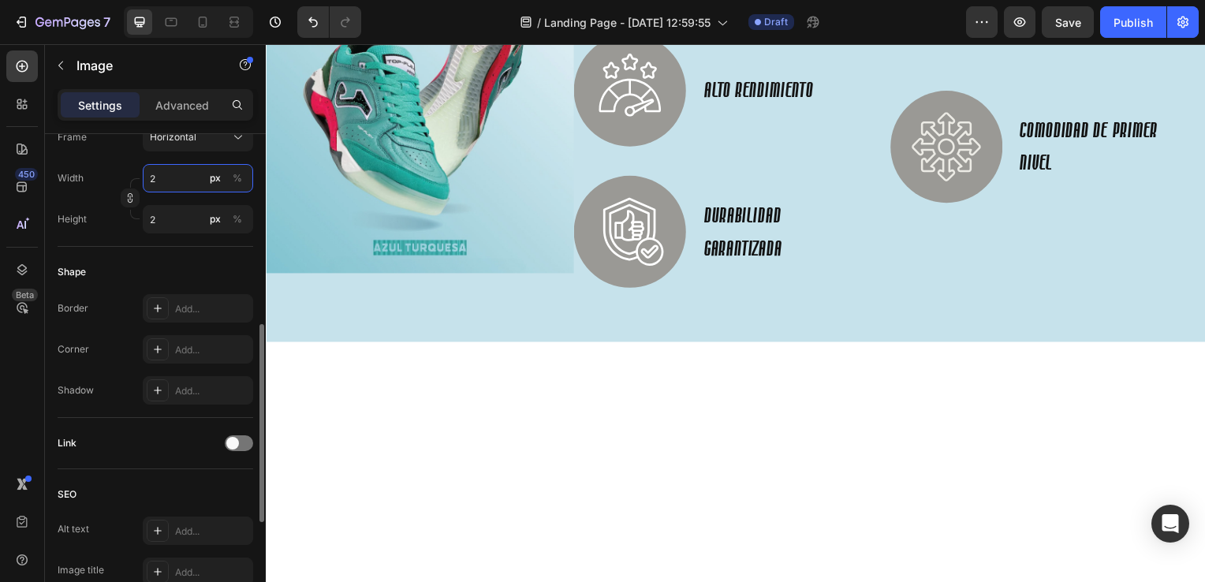
type input "25"
type input "19"
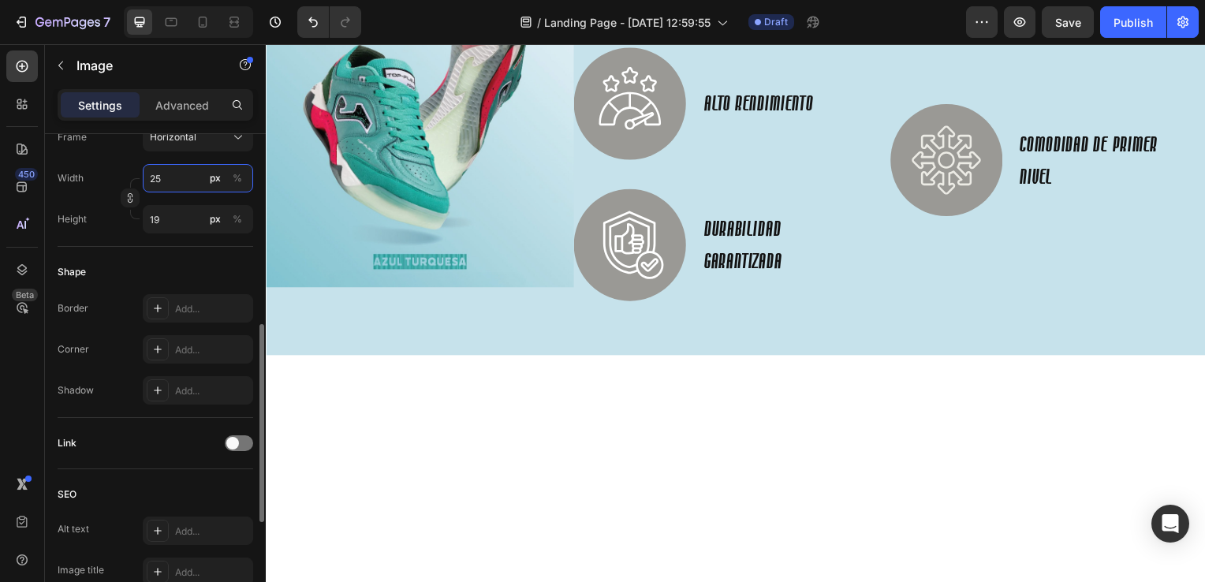
type input "250"
type input "188"
type input "2500"
type input "1875"
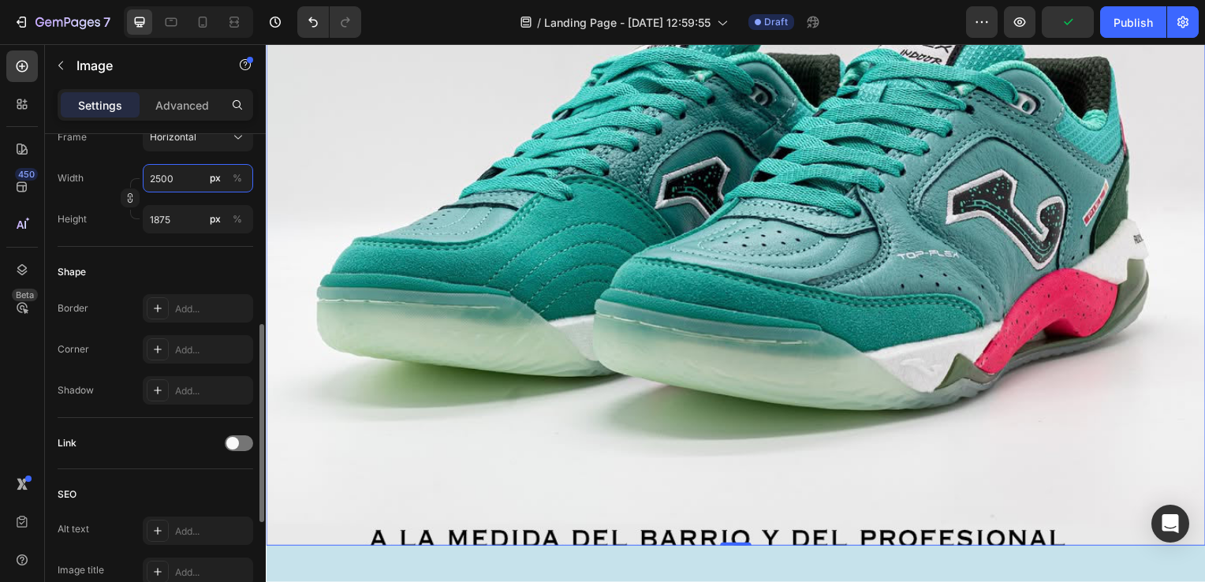
drag, startPoint x: 177, startPoint y: 173, endPoint x: 132, endPoint y: 173, distance: 44.9
click at [132, 173] on div "Width 2500 px %" at bounding box center [156, 178] width 196 height 28
type input "5"
type input "4"
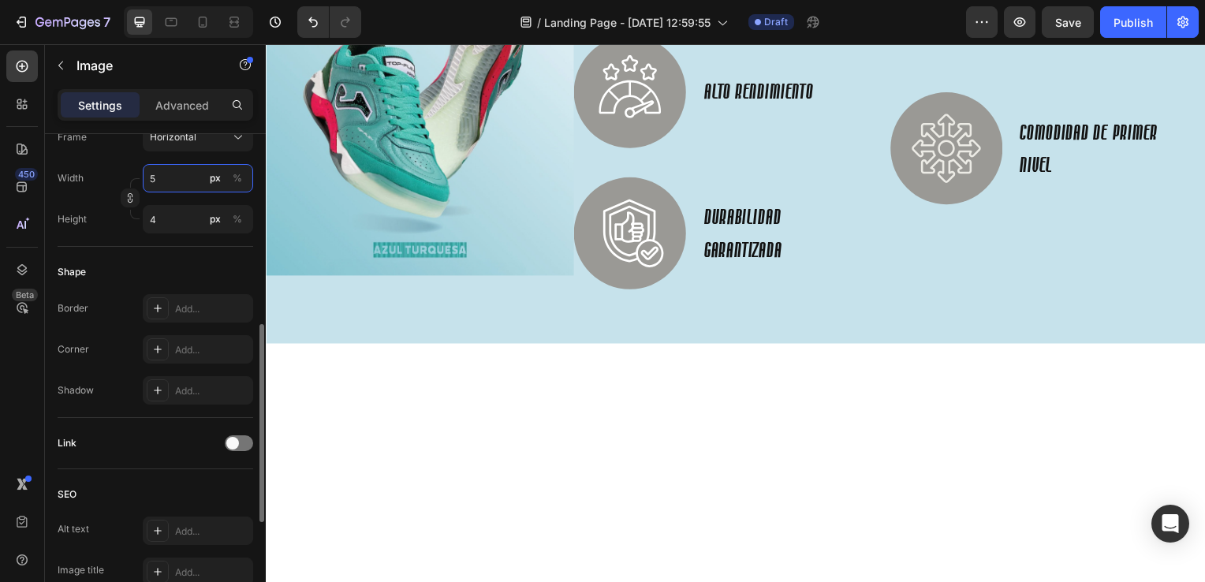
type input "50"
type input "38"
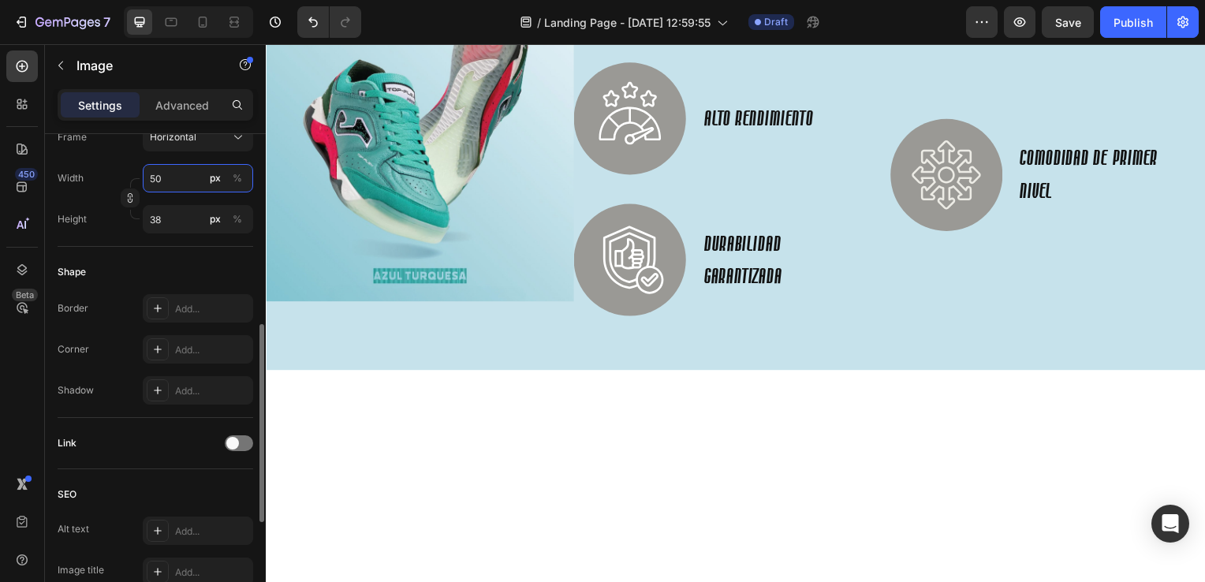
type input "500"
type input "375"
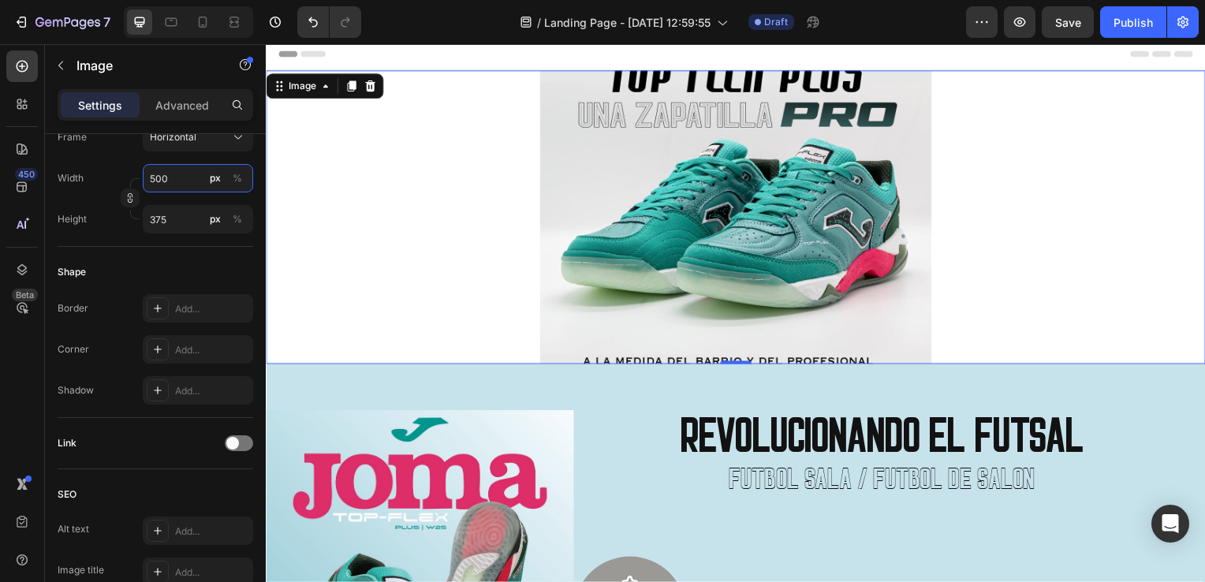
scroll to position [0, 0]
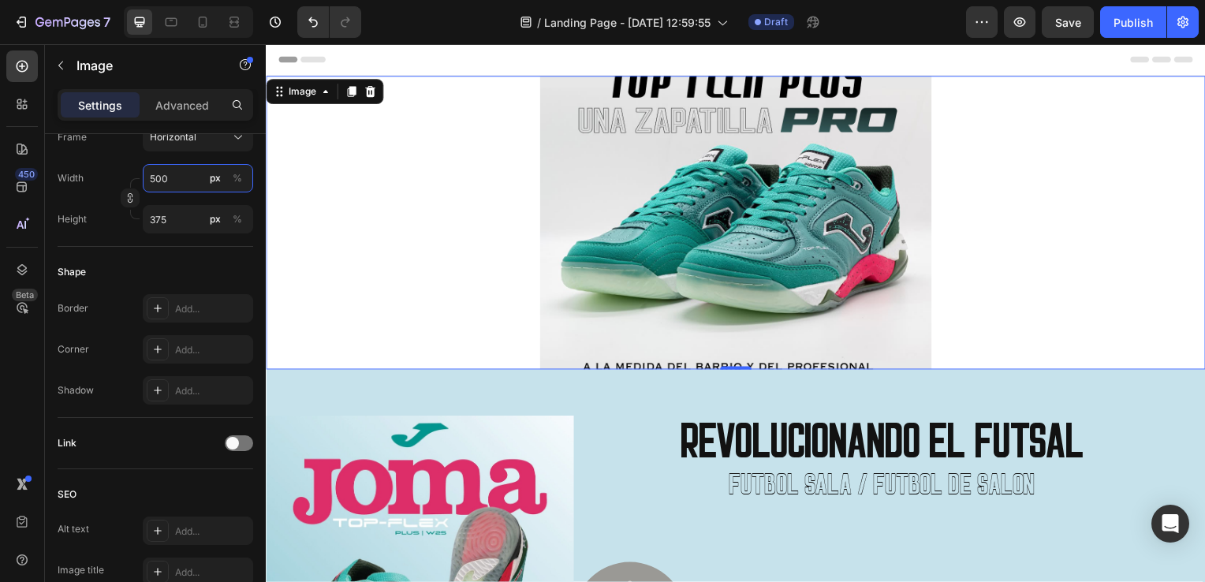
type input "5000"
type input "3750"
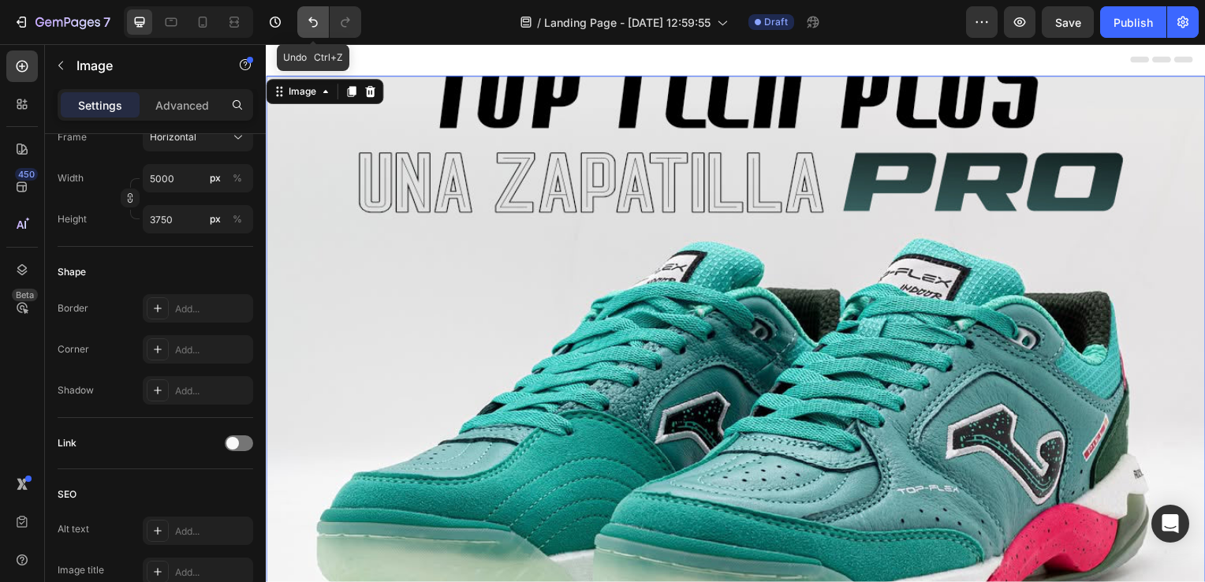
click at [314, 17] on icon "Undo/Redo" at bounding box center [313, 22] width 16 height 16
click at [315, 20] on icon "Undo/Redo" at bounding box center [313, 22] width 16 height 16
type input "500"
type input "375"
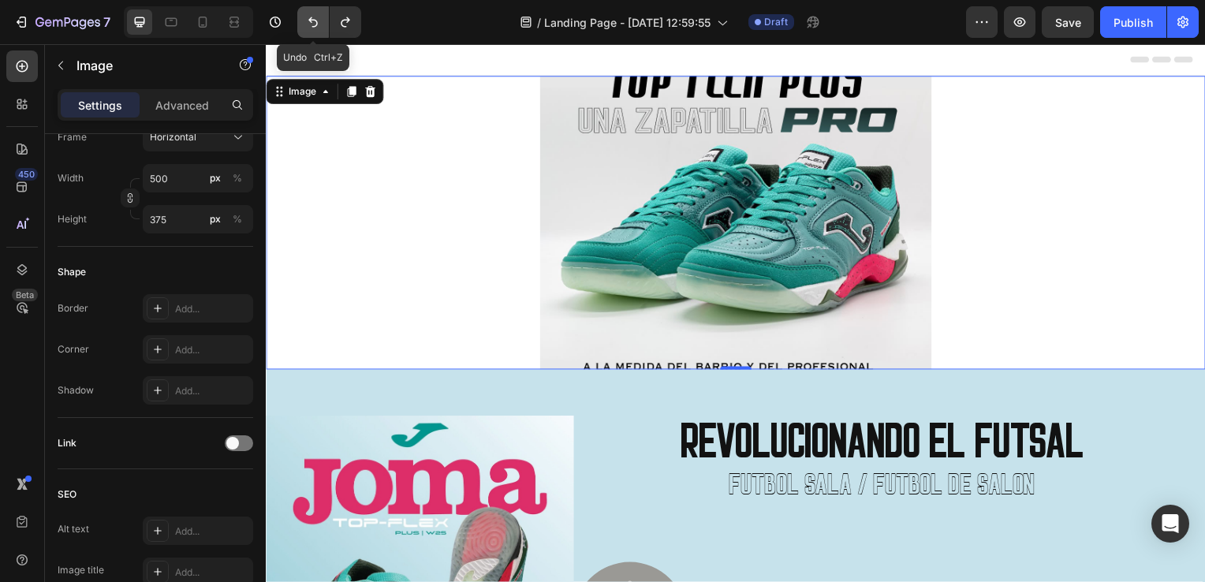
click at [315, 20] on icon "Undo/Redo" at bounding box center [313, 22] width 16 height 16
type input "2500"
type input "1875"
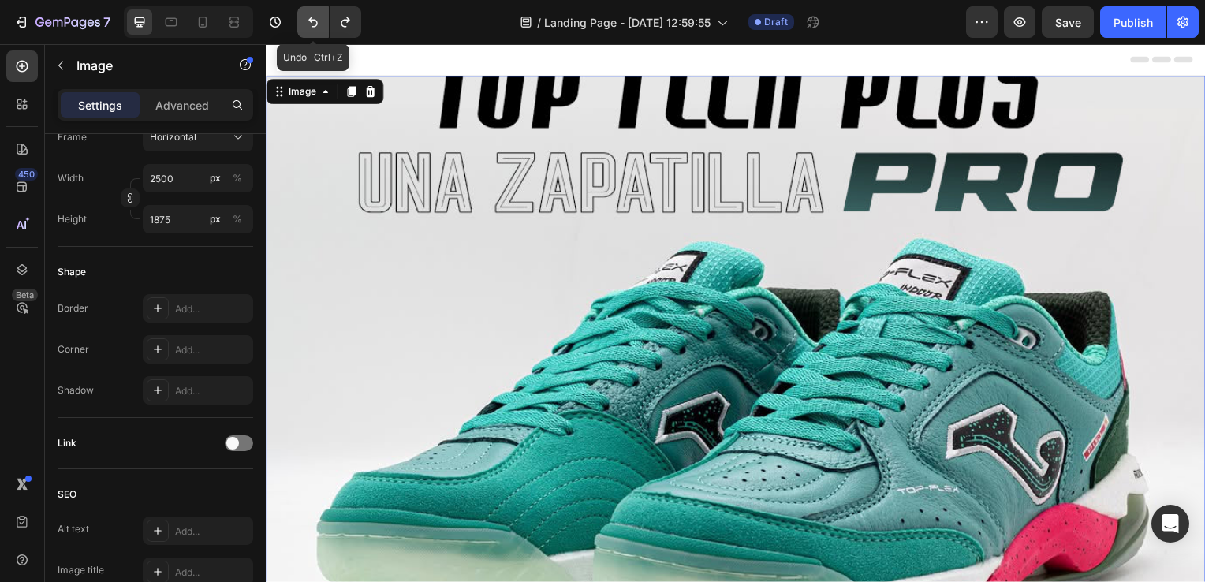
click at [315, 20] on icon "Undo/Redo" at bounding box center [313, 22] width 16 height 16
type input "1900"
type input "1425"
click at [315, 20] on icon "Undo/Redo" at bounding box center [312, 22] width 9 height 10
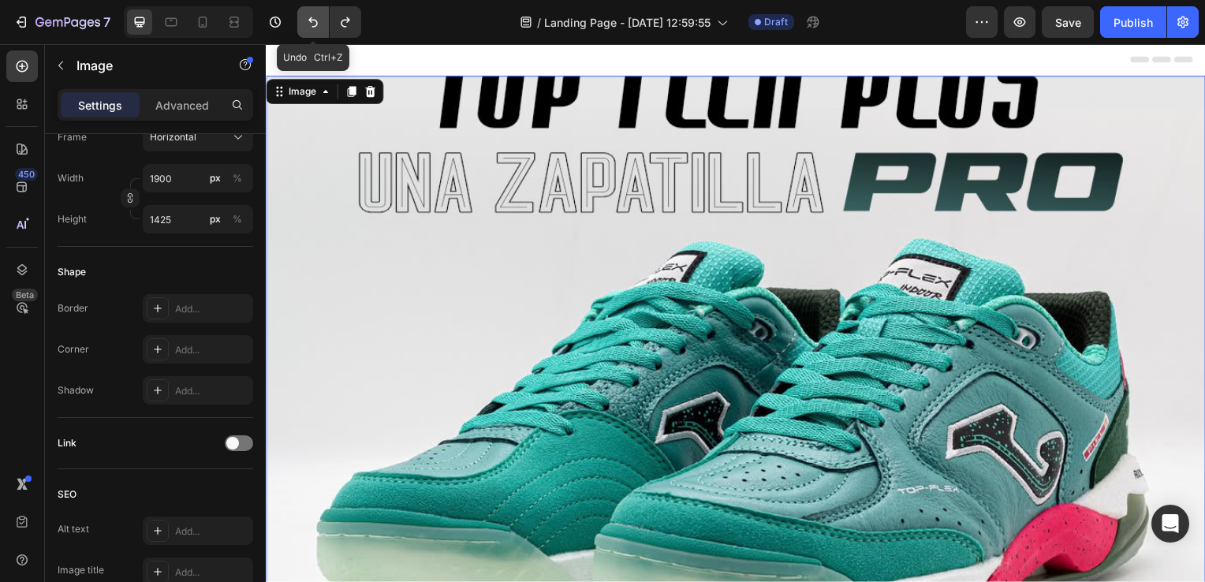
type input "5"
type input "4"
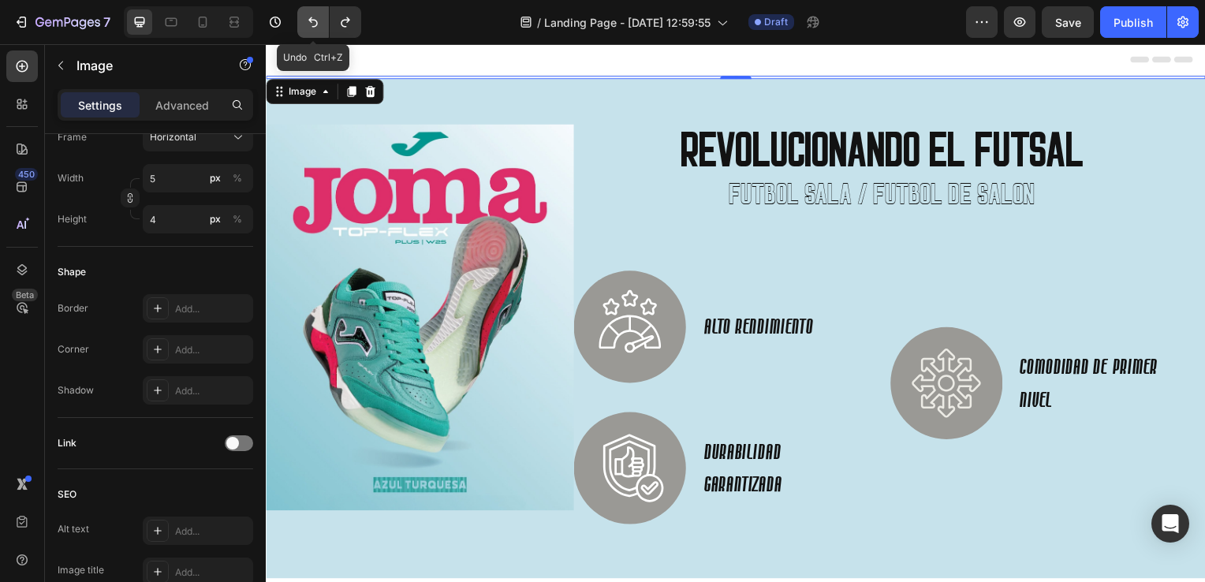
click at [318, 20] on icon "Undo/Redo" at bounding box center [313, 22] width 16 height 16
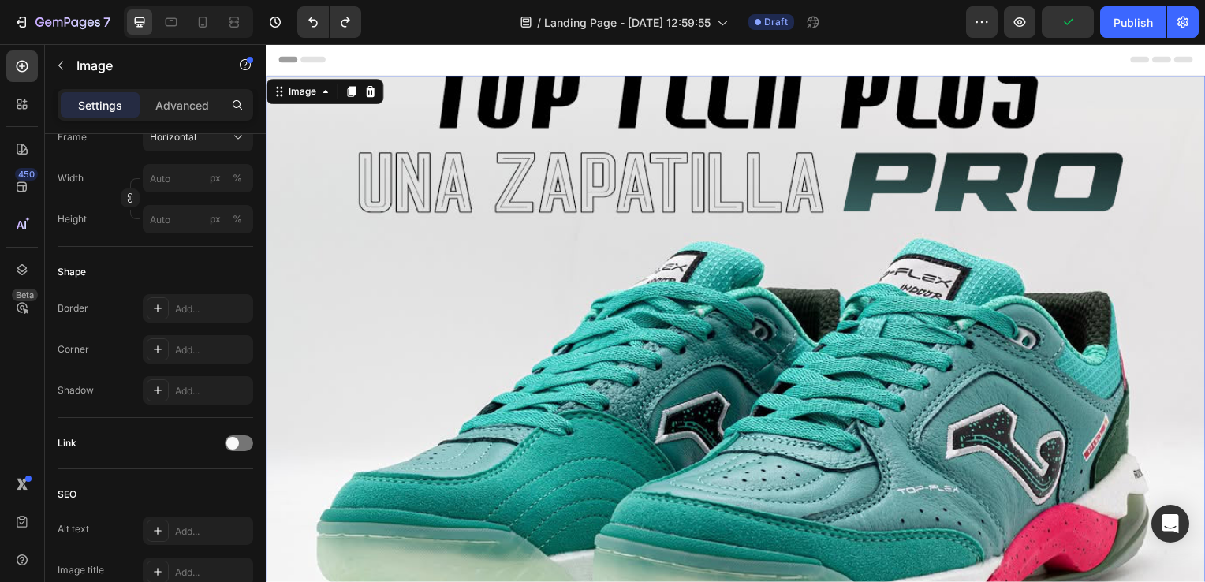
click at [399, 280] on img at bounding box center [739, 431] width 946 height 710
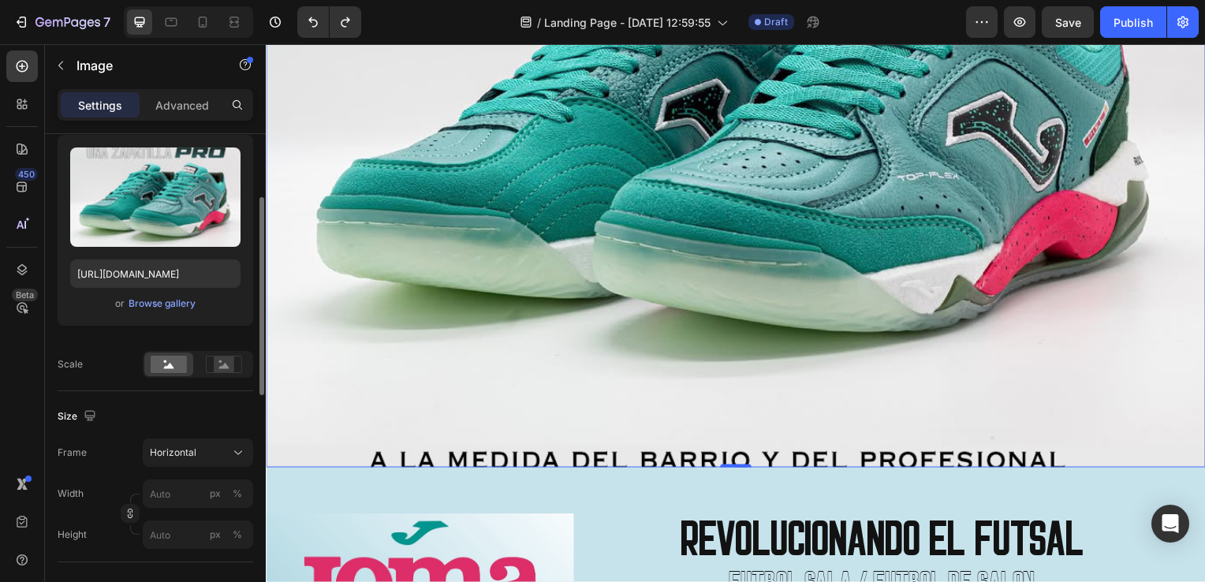
scroll to position [237, 0]
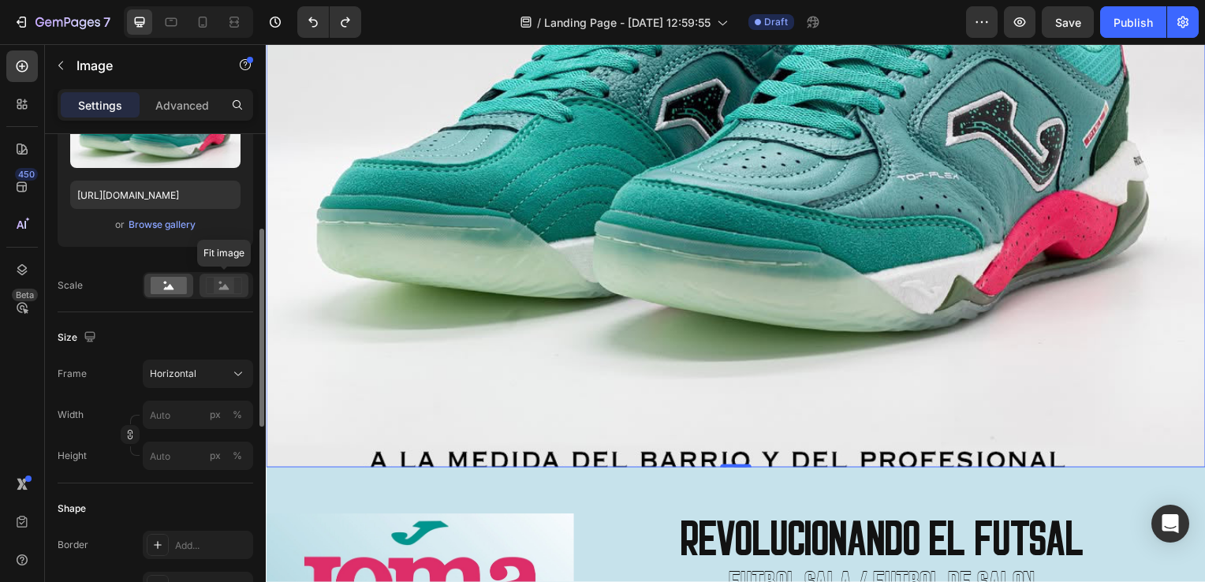
click at [211, 285] on icon at bounding box center [224, 285] width 36 height 17
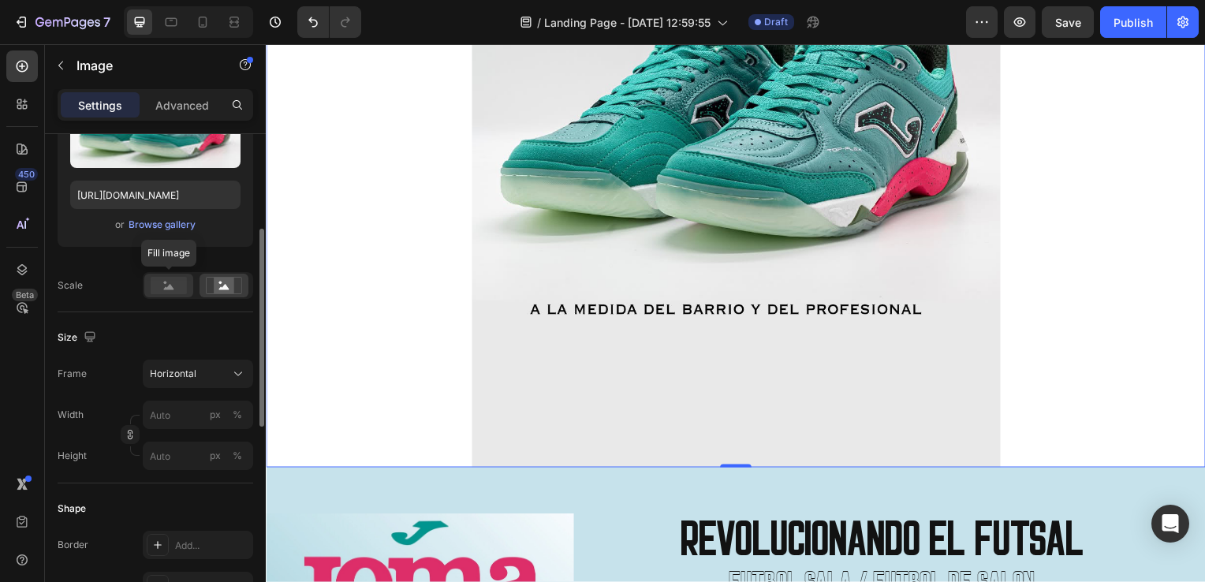
click at [160, 285] on rect at bounding box center [169, 285] width 36 height 17
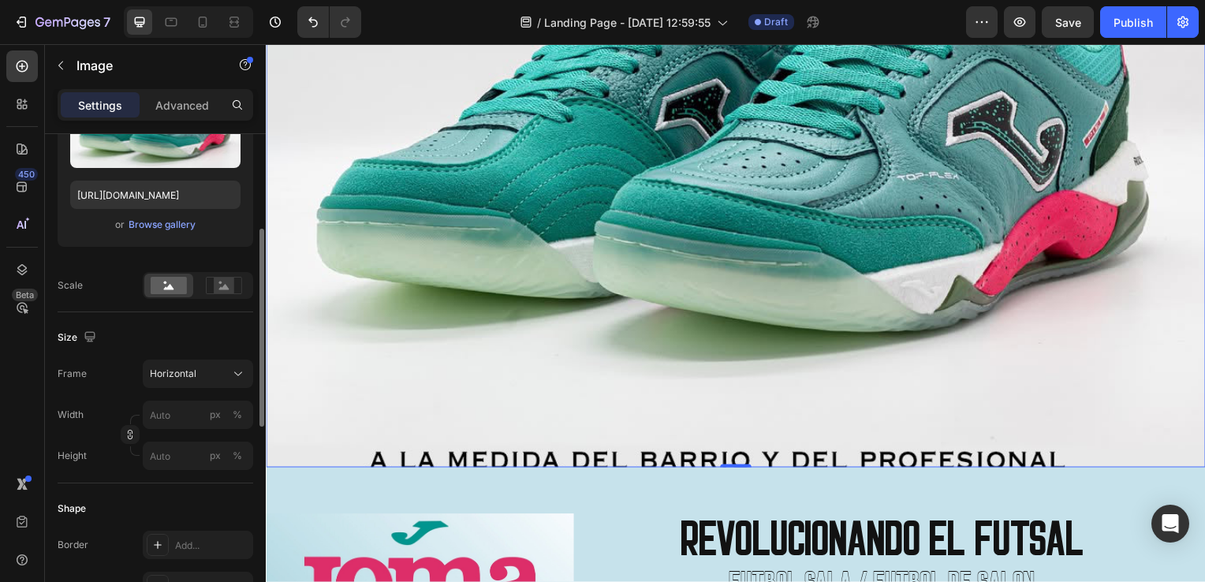
scroll to position [315, 0]
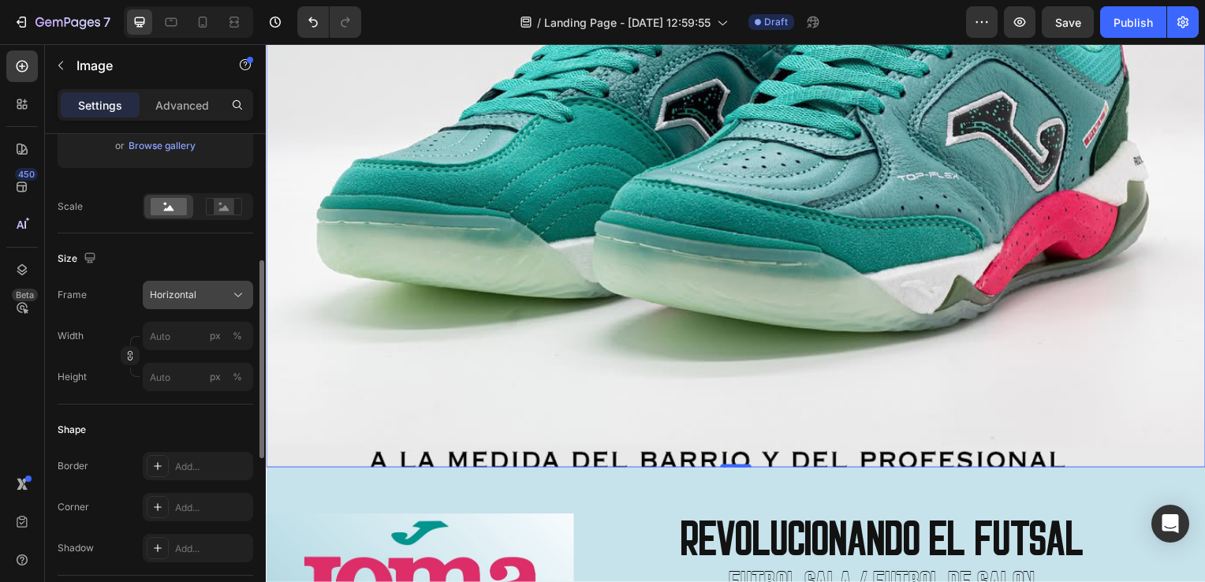
click at [226, 295] on div "Horizontal" at bounding box center [188, 295] width 77 height 14
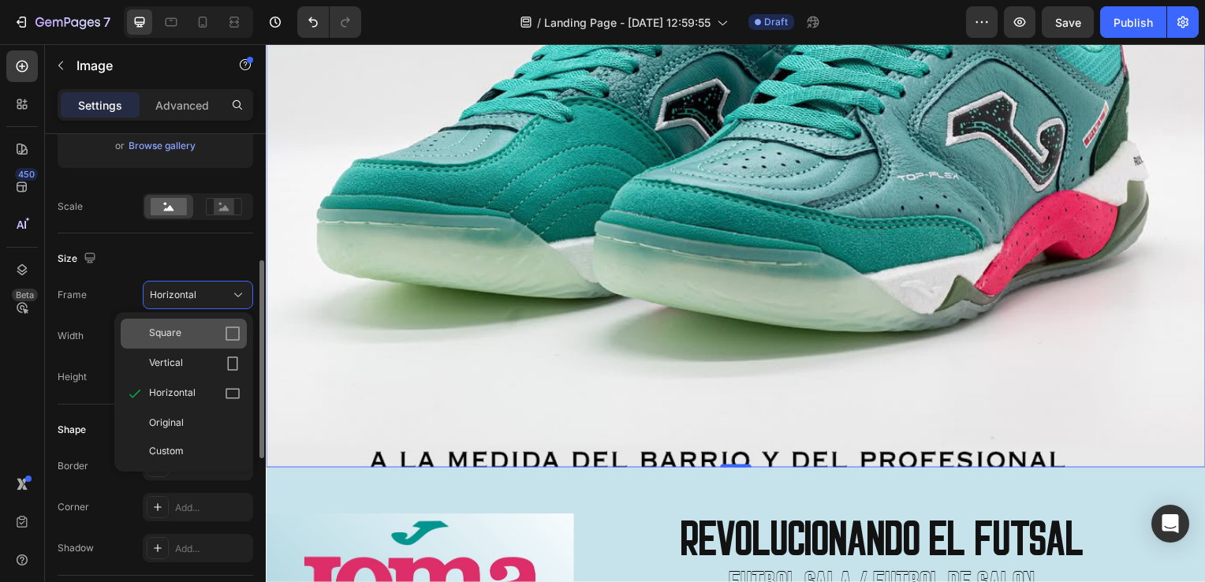
click at [207, 332] on div "Square" at bounding box center [194, 334] width 91 height 16
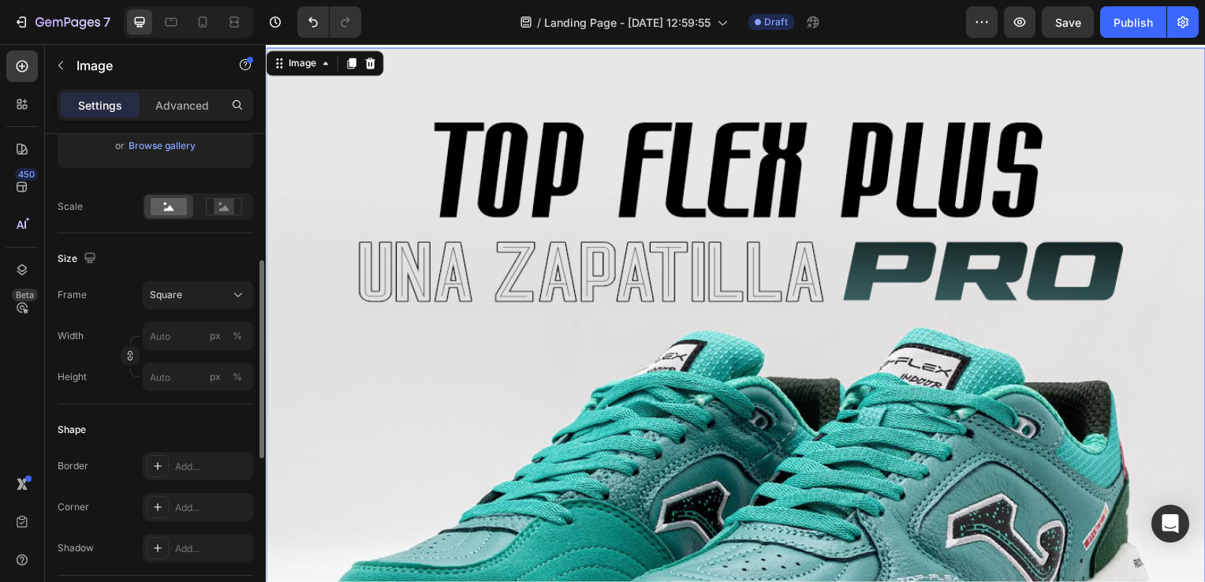
scroll to position [0, 0]
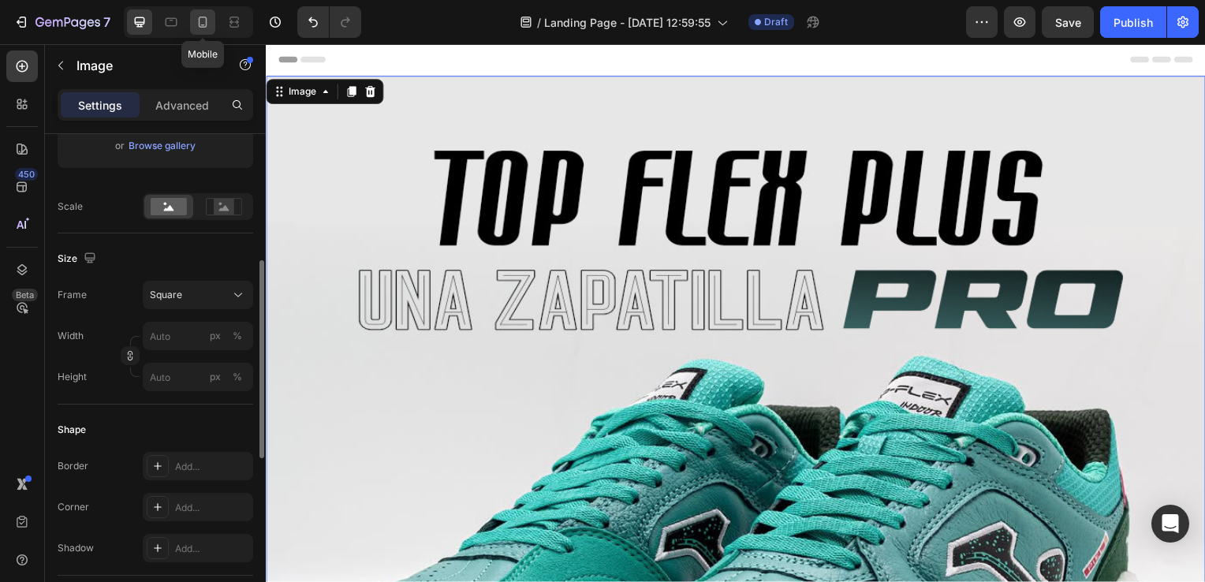
click at [205, 22] on icon at bounding box center [203, 22] width 9 height 11
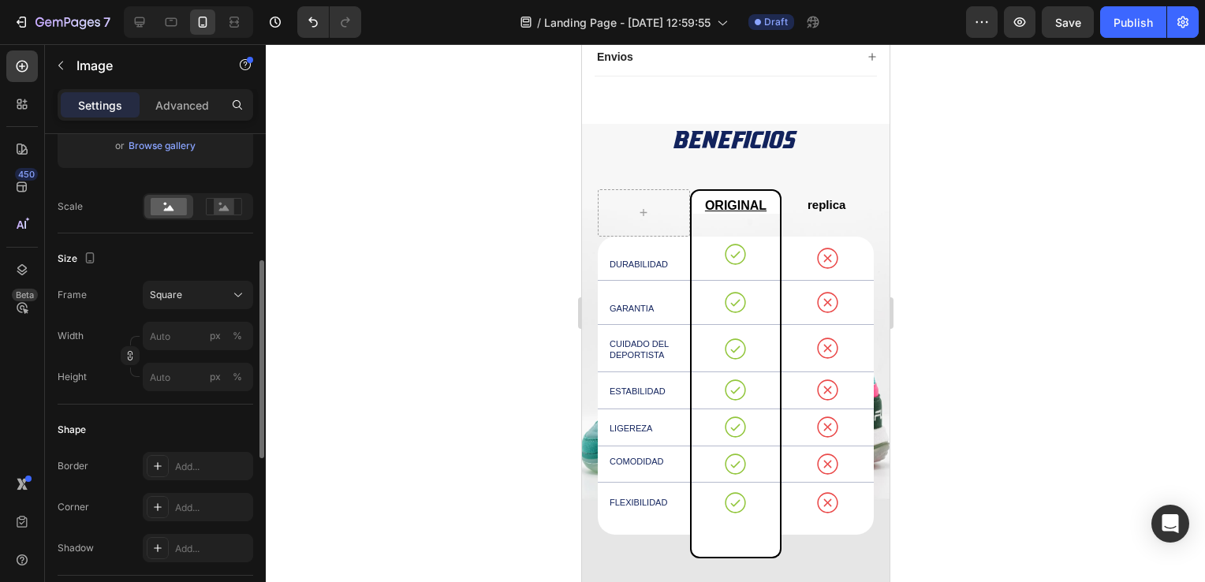
scroll to position [1696, 0]
click at [137, 20] on icon at bounding box center [140, 22] width 16 height 16
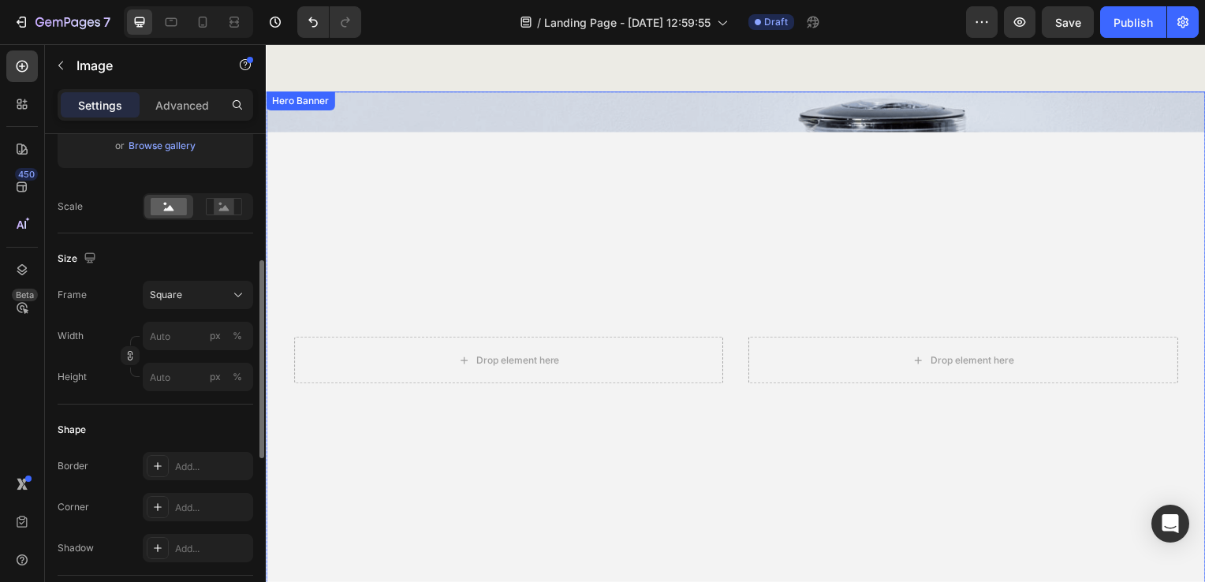
scroll to position [2095, 0]
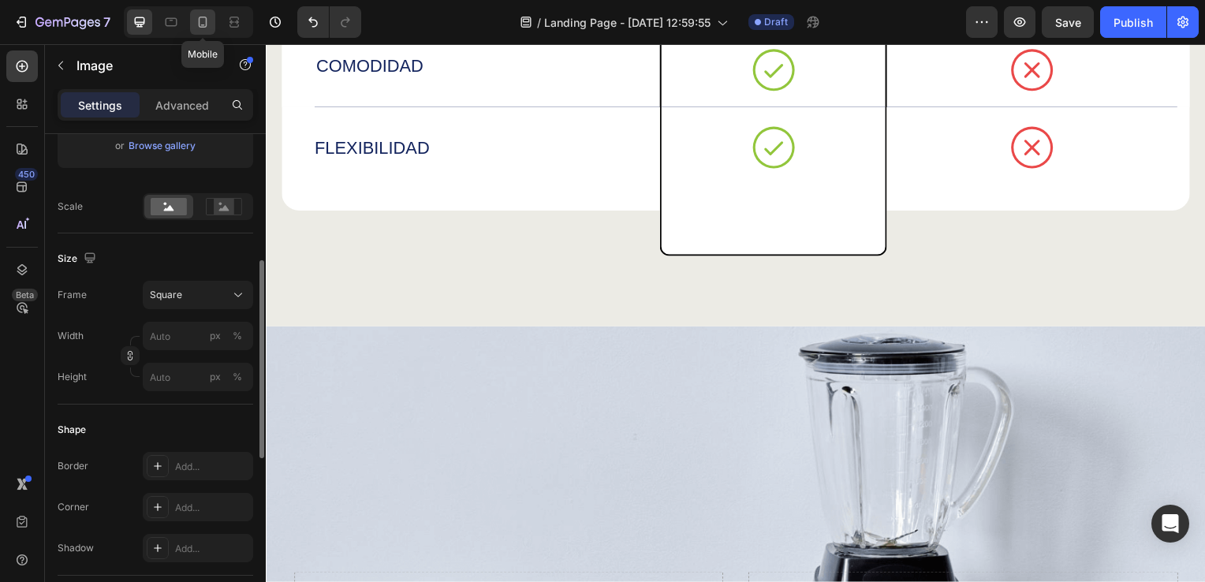
click at [203, 24] on icon at bounding box center [203, 22] width 9 height 11
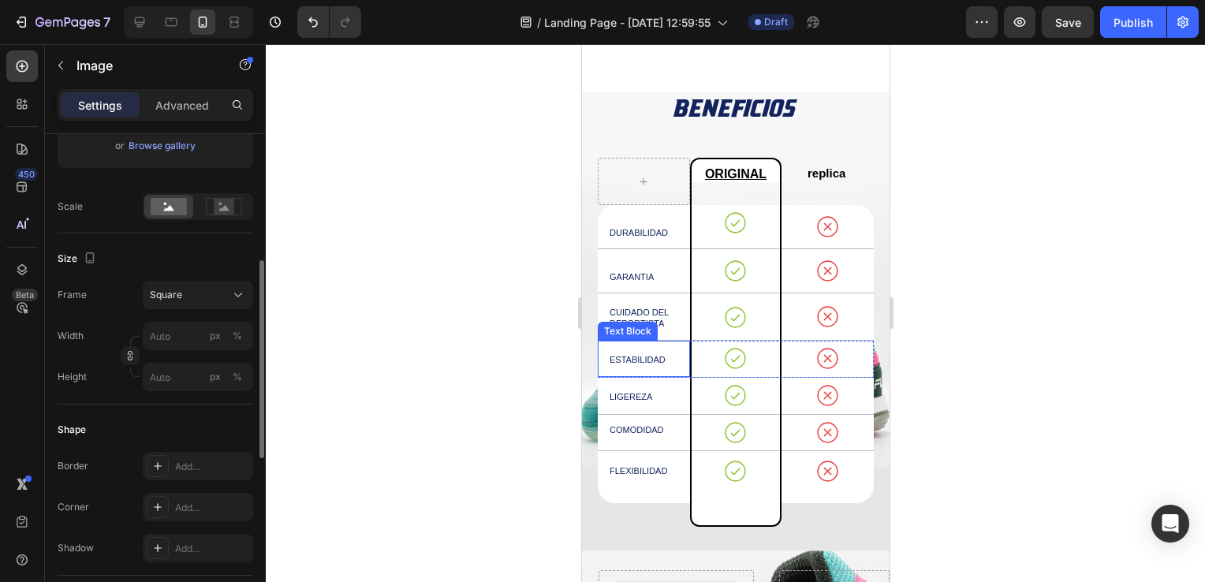
scroll to position [2081, 0]
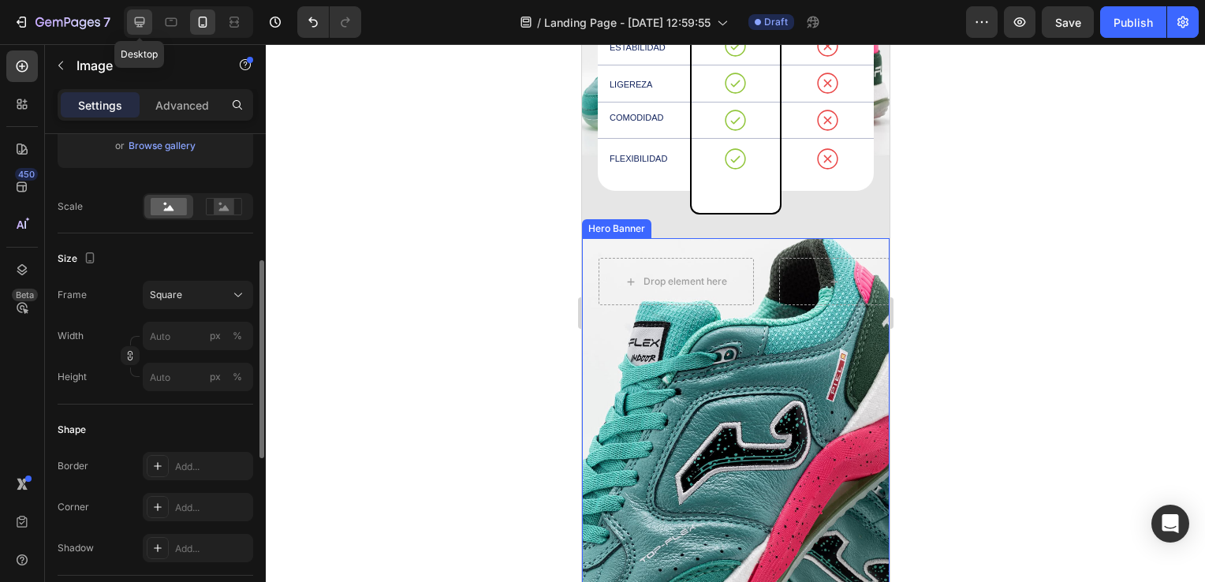
click at [142, 22] on icon at bounding box center [140, 22] width 10 height 10
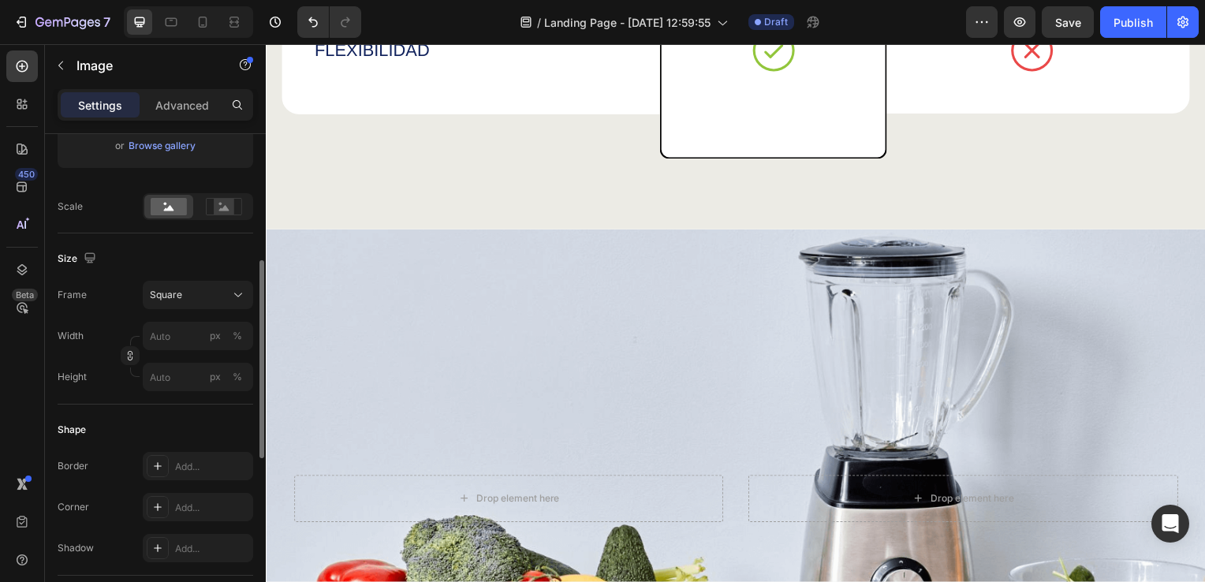
scroll to position [2475, 0]
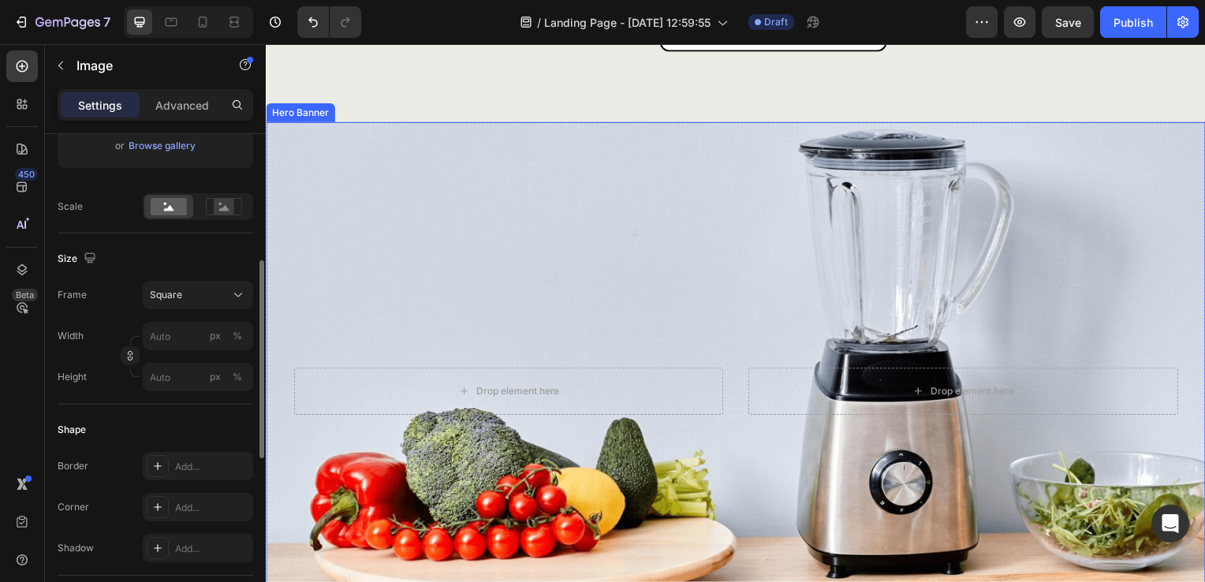
click at [654, 285] on div "Background Image" at bounding box center [739, 394] width 946 height 542
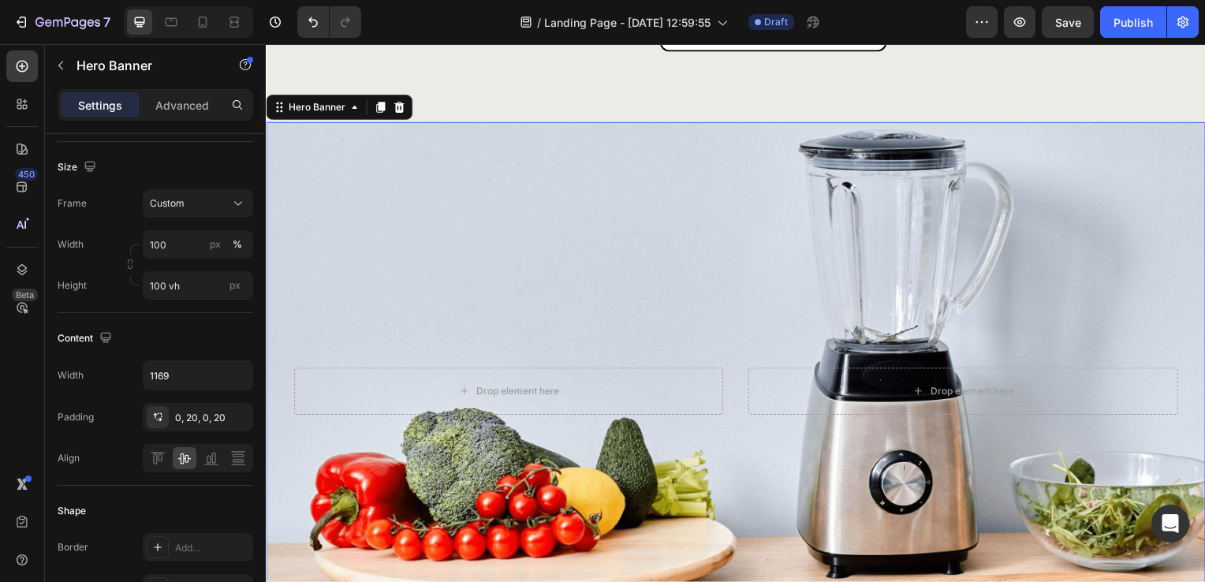
scroll to position [0, 0]
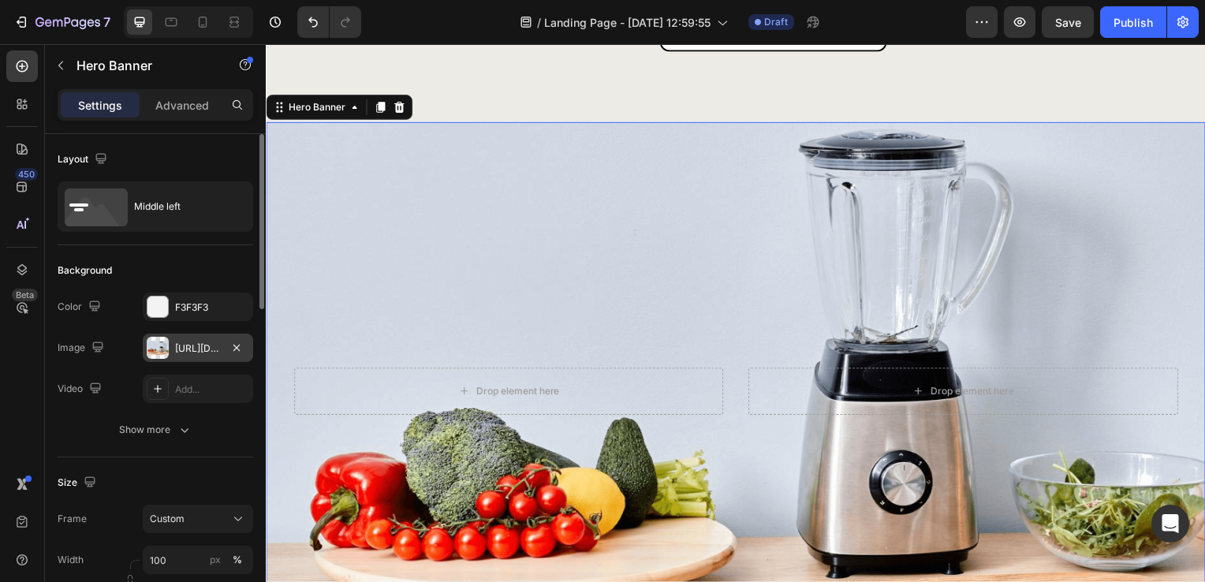
click at [177, 343] on div "https://cdn.shopify.com/s/files/1/0844/9900/5728/files/gempages_576743432421114…" at bounding box center [198, 348] width 46 height 14
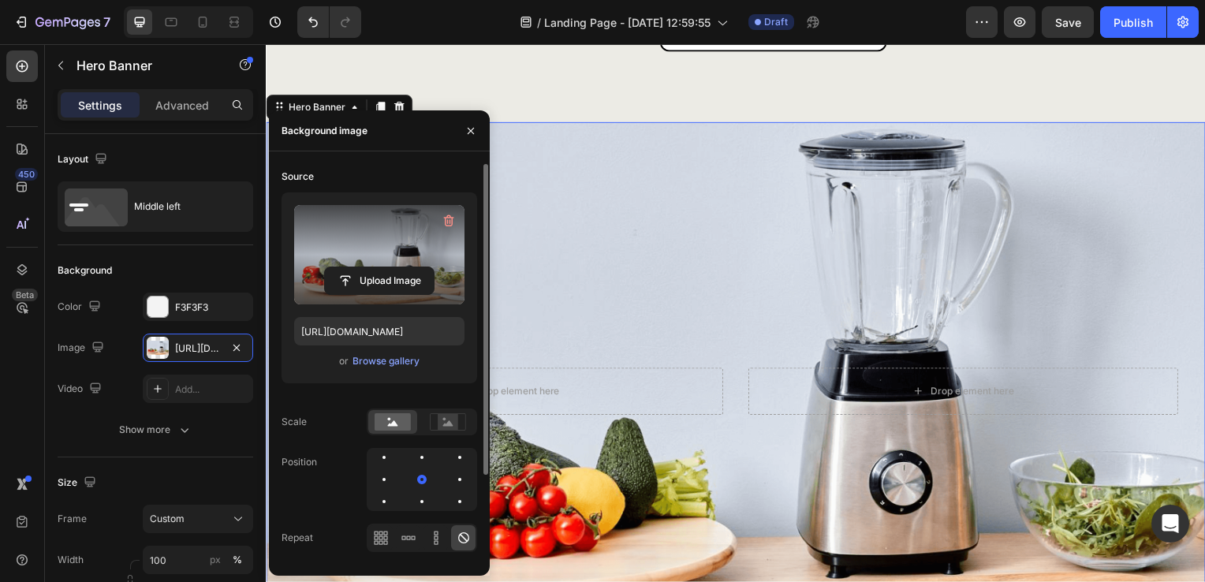
click at [352, 245] on label at bounding box center [379, 254] width 170 height 99
click at [352, 267] on input "file" at bounding box center [379, 280] width 109 height 27
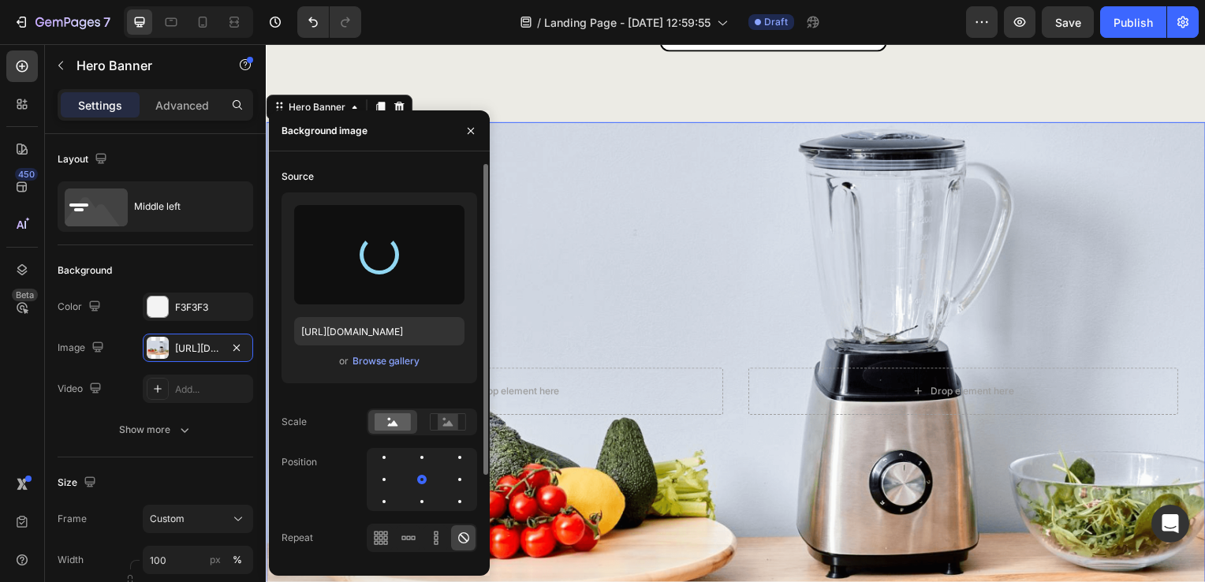
type input "https://cdn.shopify.com/s/files/1/0844/9900/5728/files/gempages_576743432421114…"
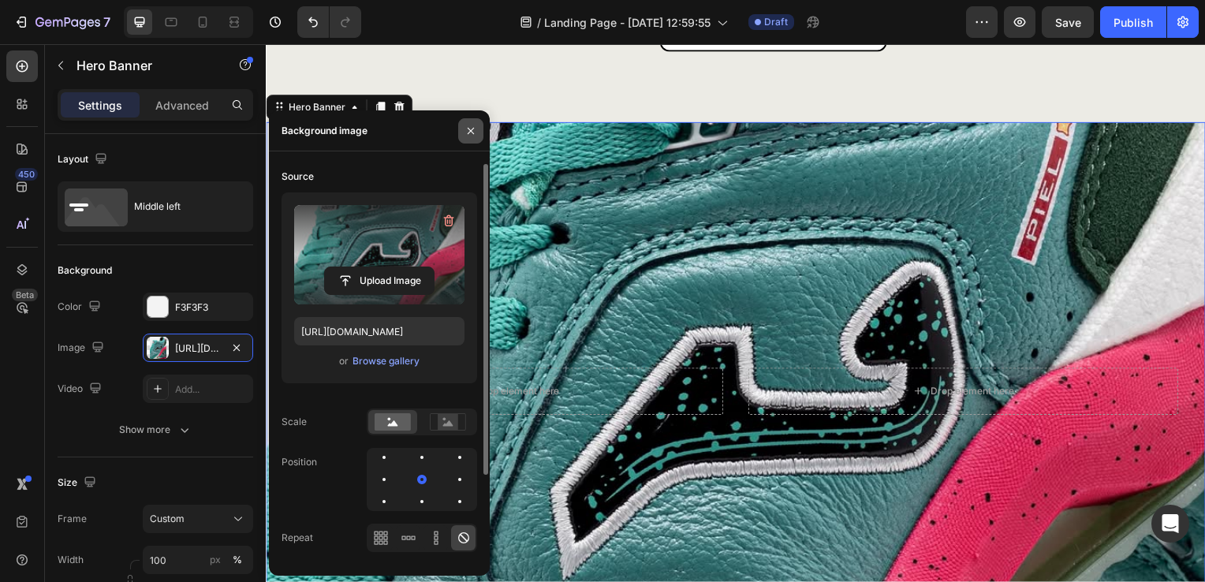
click at [476, 131] on icon "button" at bounding box center [470, 131] width 13 height 13
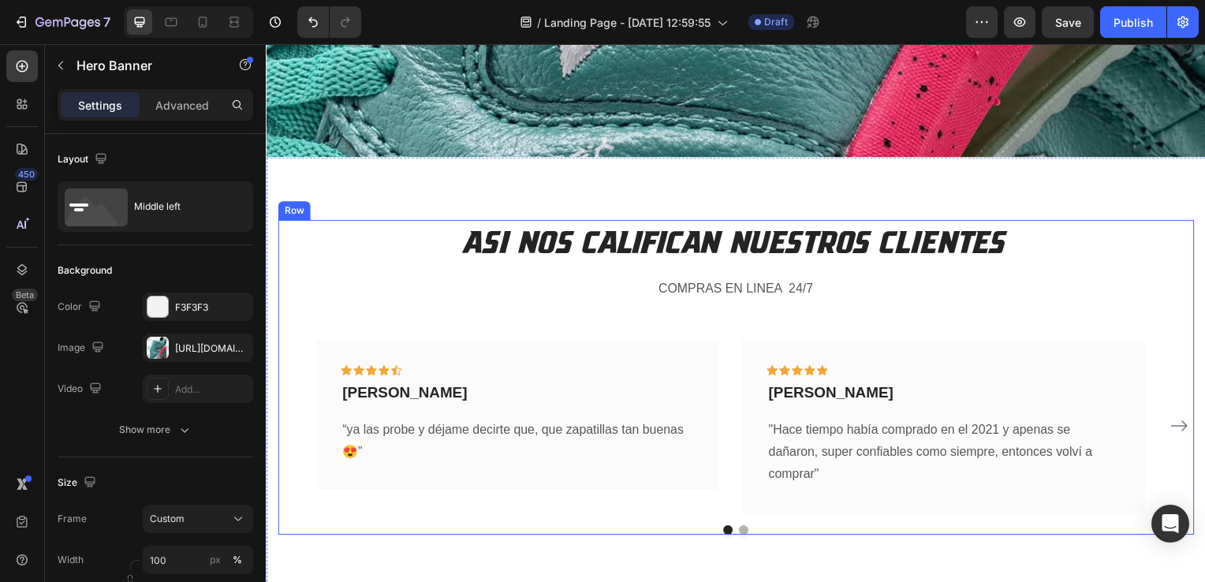
scroll to position [2948, 0]
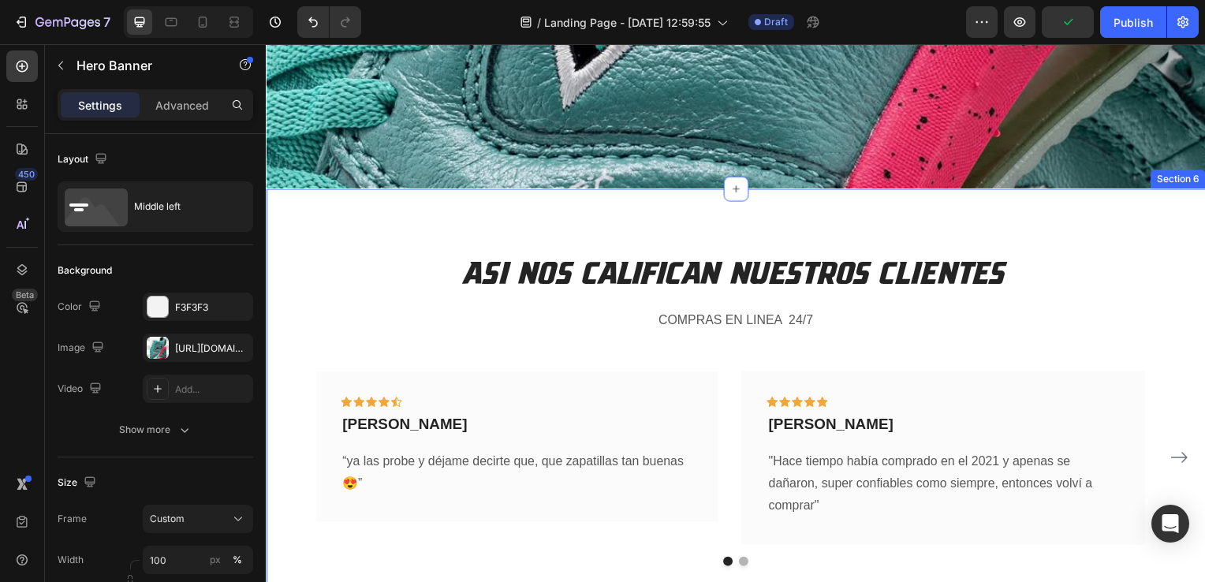
click at [635, 217] on div "ASI NOS CALIFICAN NUESTROS CLIENTES Heading COMPRAS EN LINEA 24/7 Text block Ic…" at bounding box center [739, 411] width 946 height 443
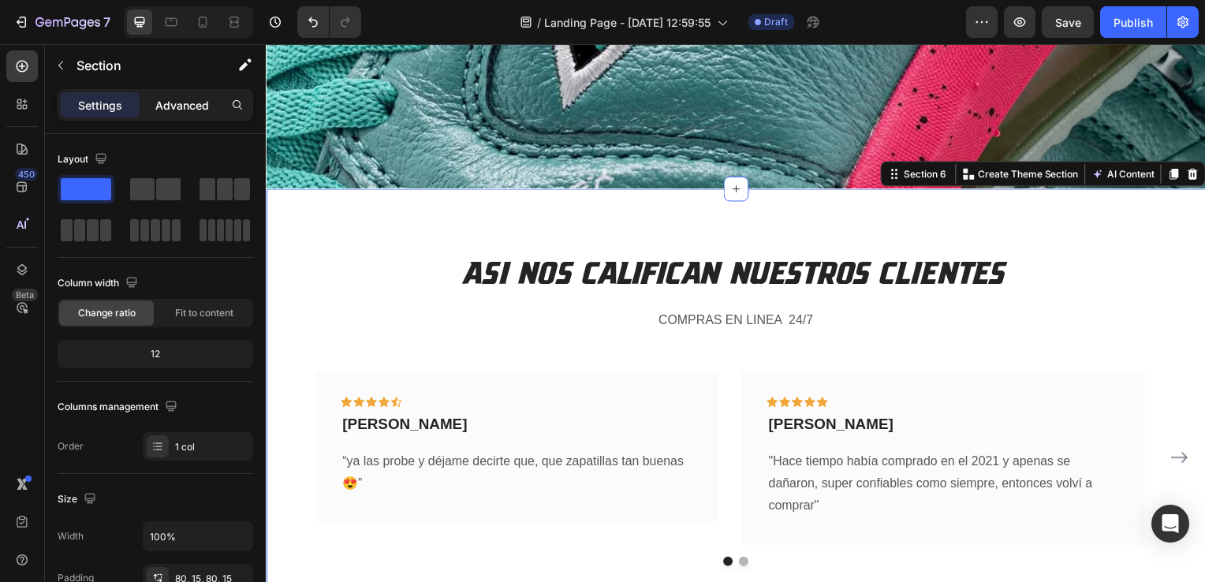
click at [191, 112] on p "Advanced" at bounding box center [182, 105] width 54 height 17
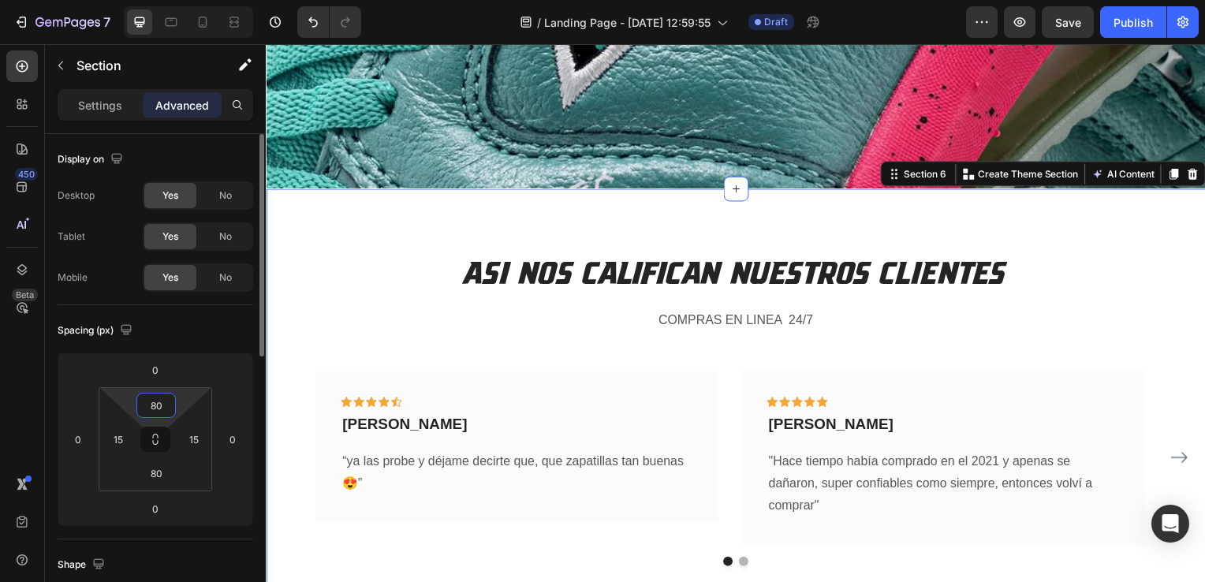
click at [155, 401] on input "80" at bounding box center [156, 405] width 32 height 24
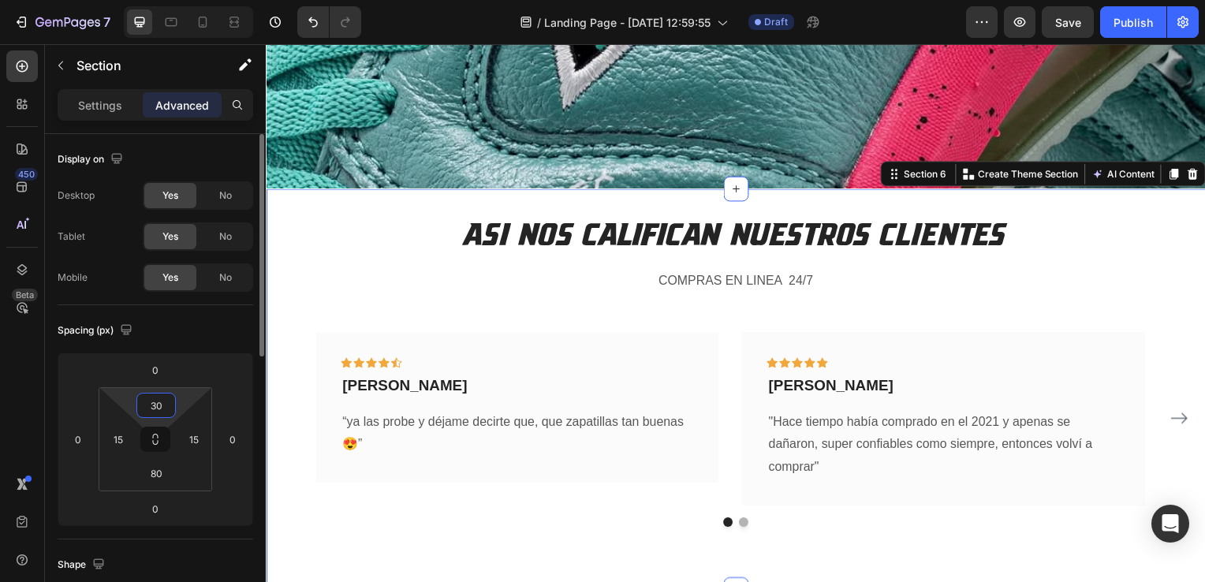
type input "3"
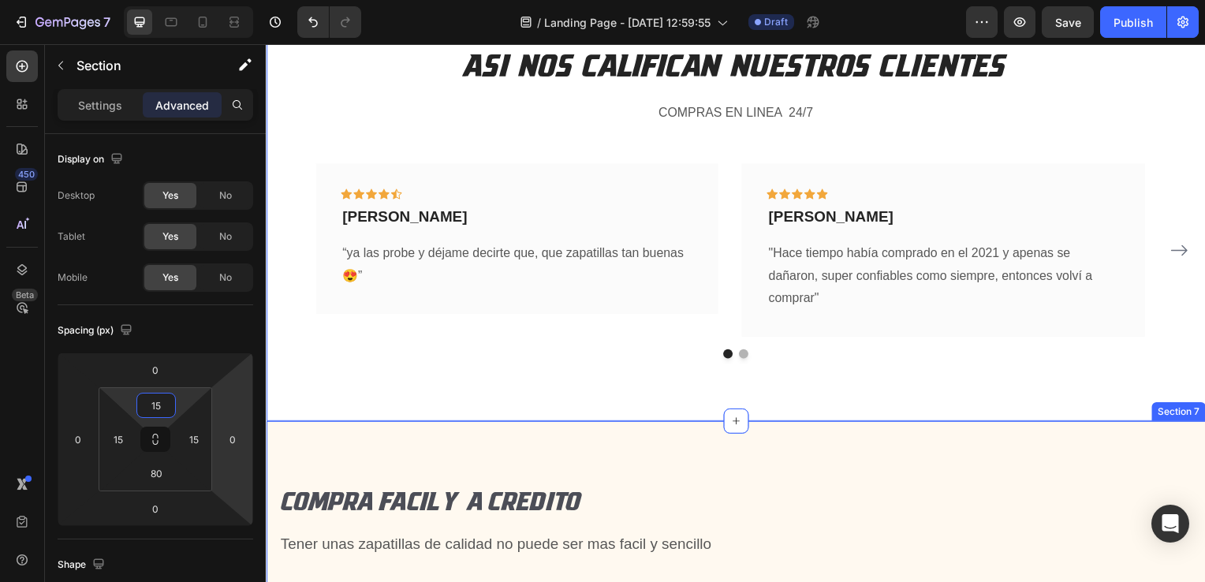
scroll to position [3264, 0]
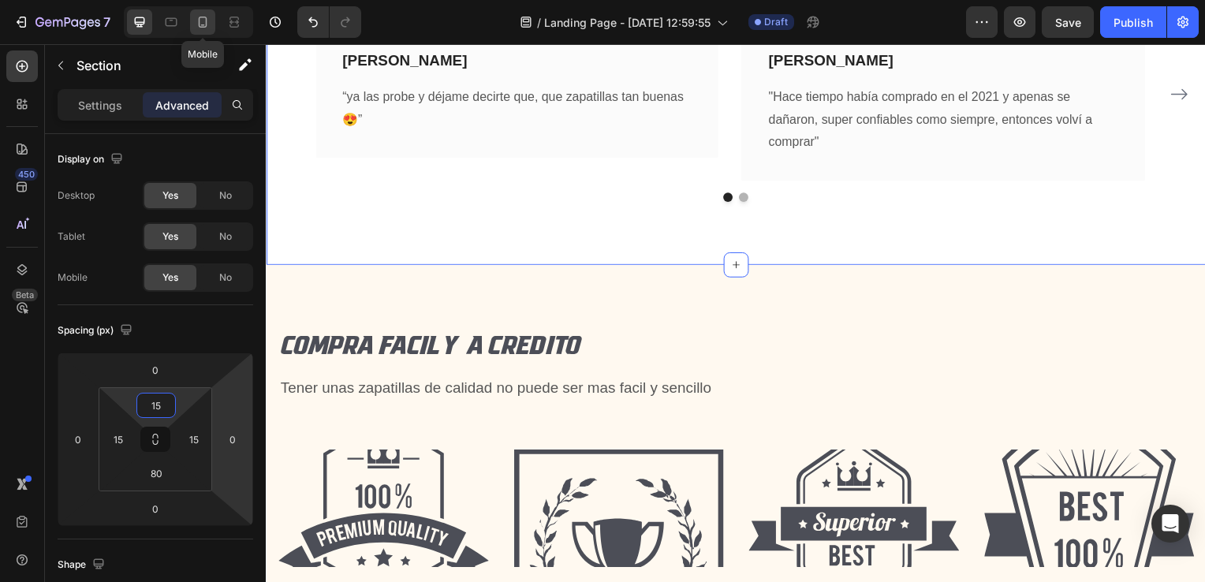
click at [203, 20] on icon at bounding box center [203, 22] width 16 height 16
type input "20"
type input "0"
type input "10"
type input "0"
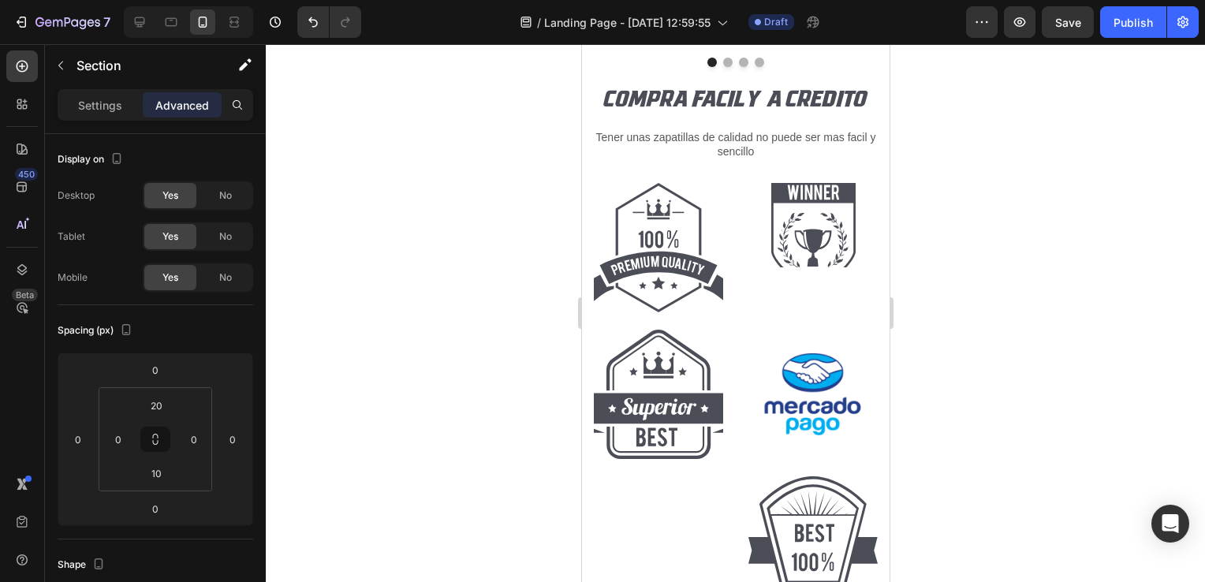
scroll to position [3264, 0]
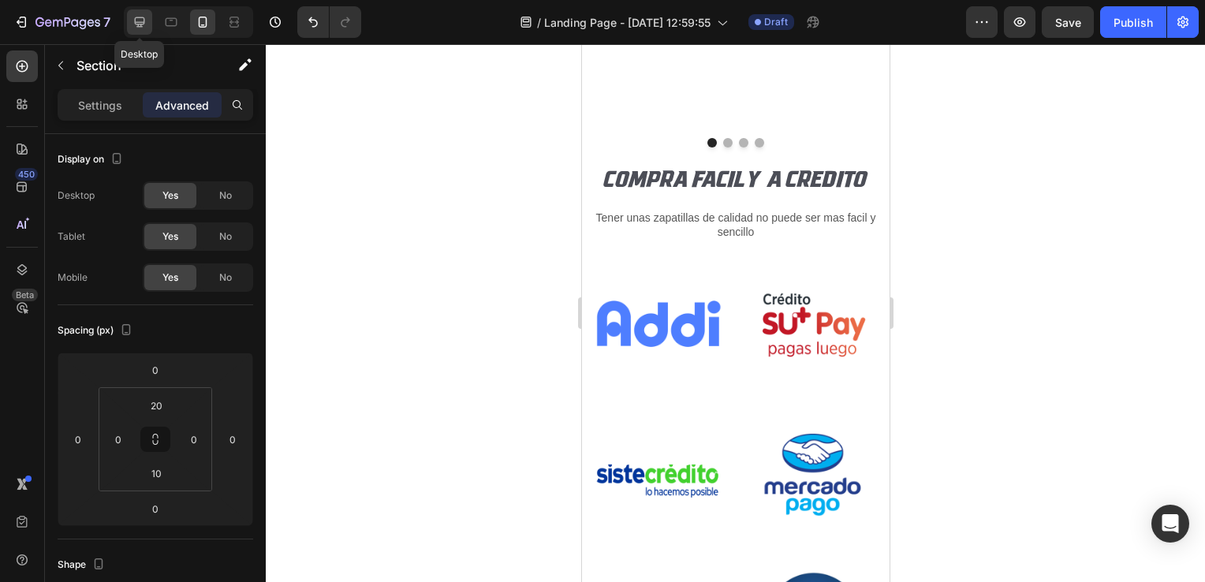
click at [144, 24] on icon at bounding box center [140, 22] width 16 height 16
type input "15"
type input "80"
type input "15"
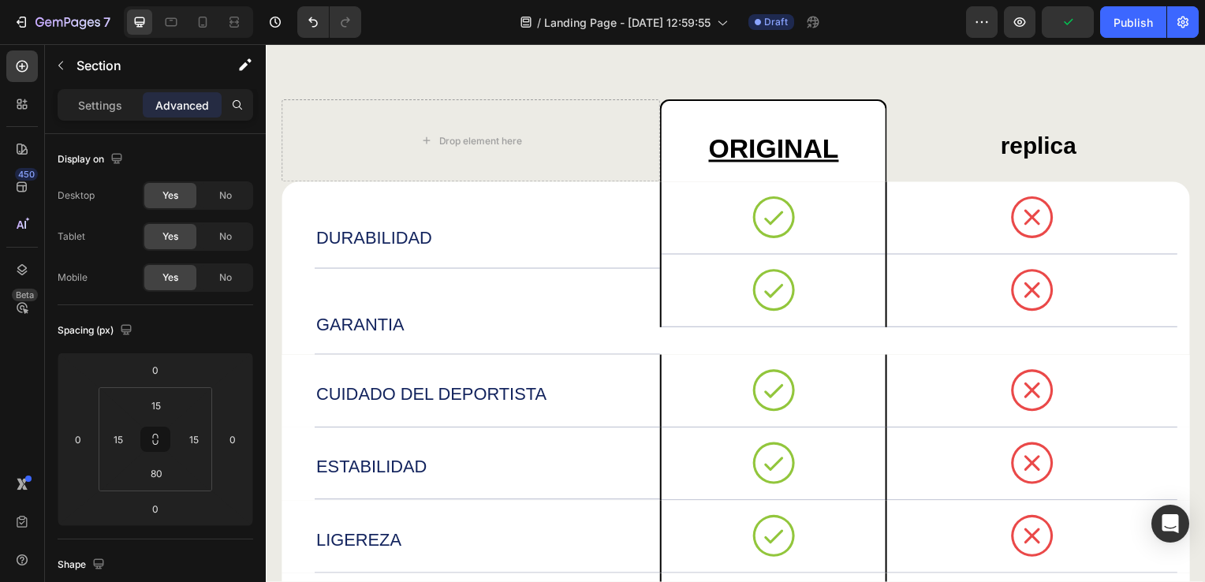
scroll to position [1723, 0]
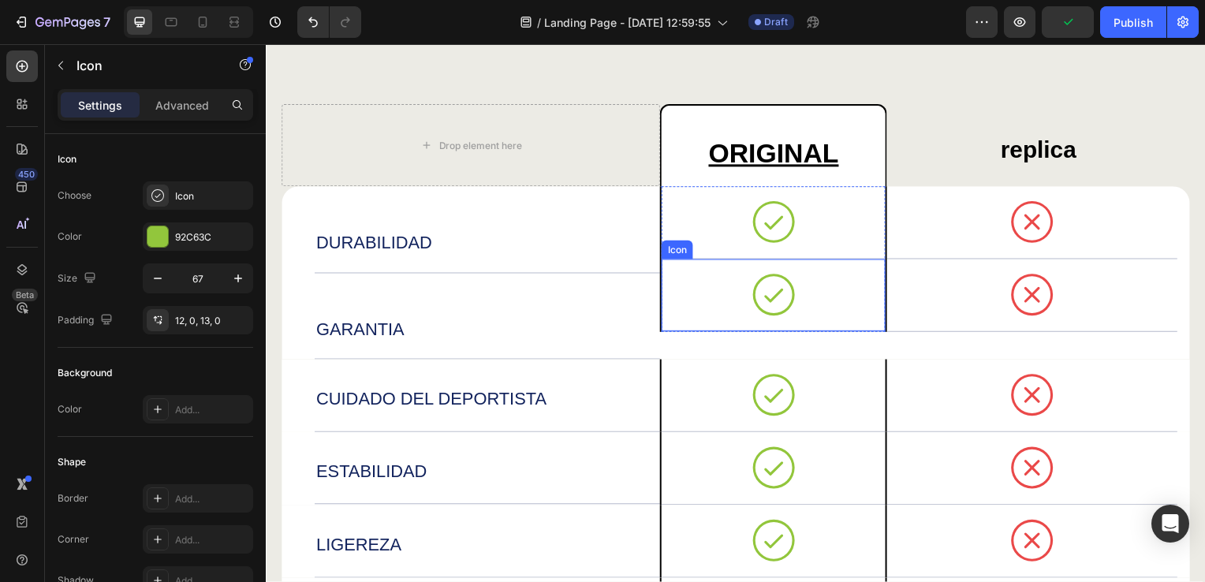
click at [691, 281] on div "Icon" at bounding box center [776, 297] width 225 height 73
click at [676, 213] on div "Icon" at bounding box center [776, 224] width 225 height 73
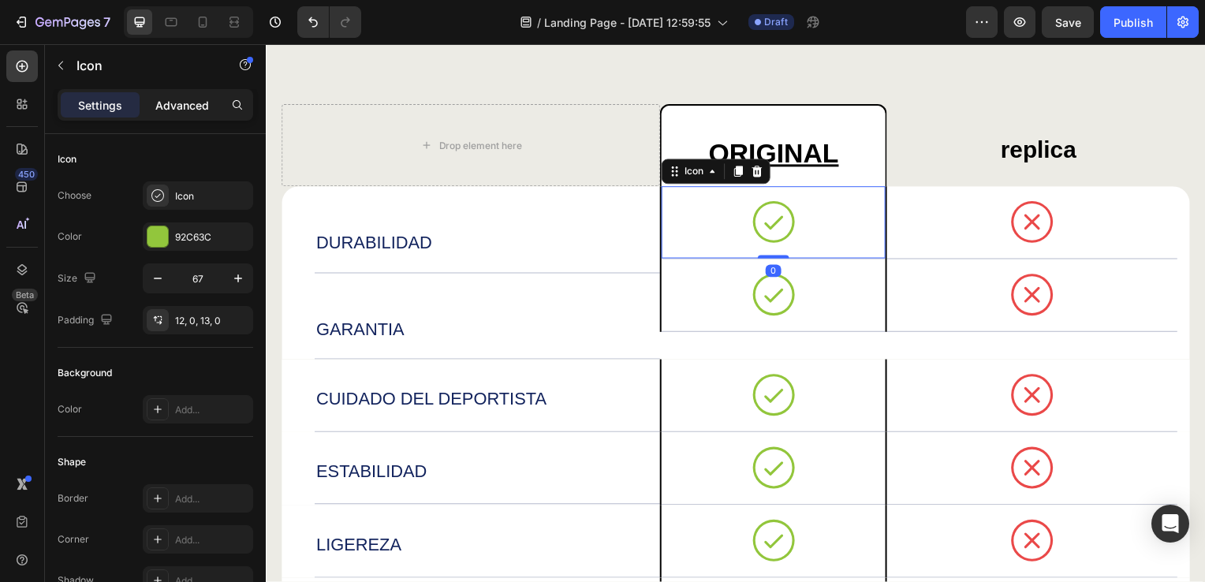
click at [169, 99] on p "Advanced" at bounding box center [182, 105] width 54 height 17
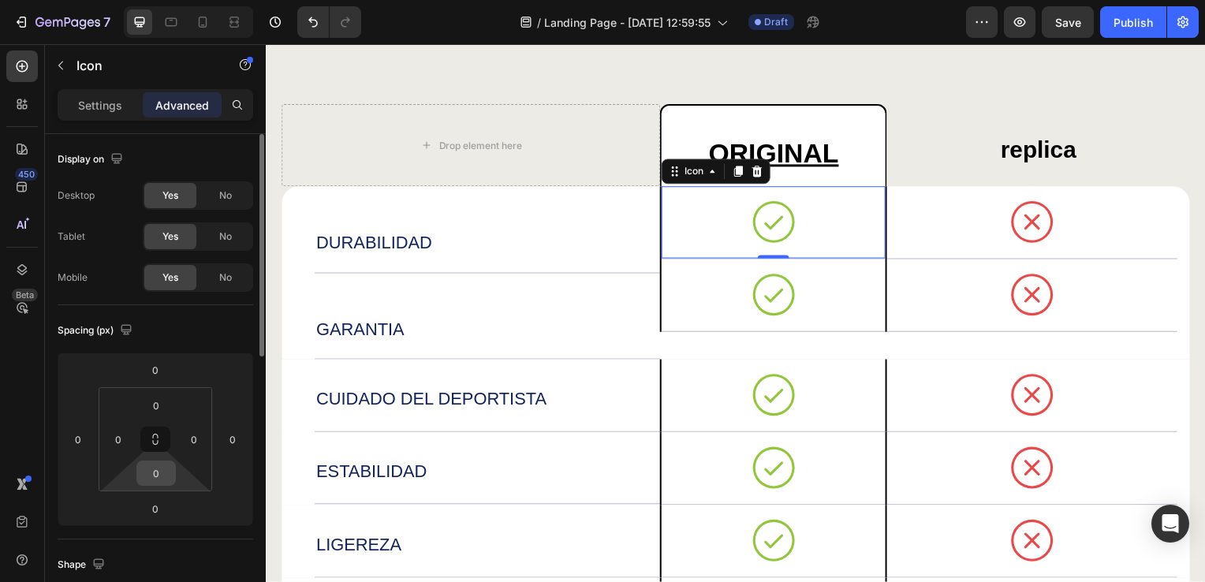
click at [155, 482] on input "0" at bounding box center [156, 473] width 32 height 24
type input "18"
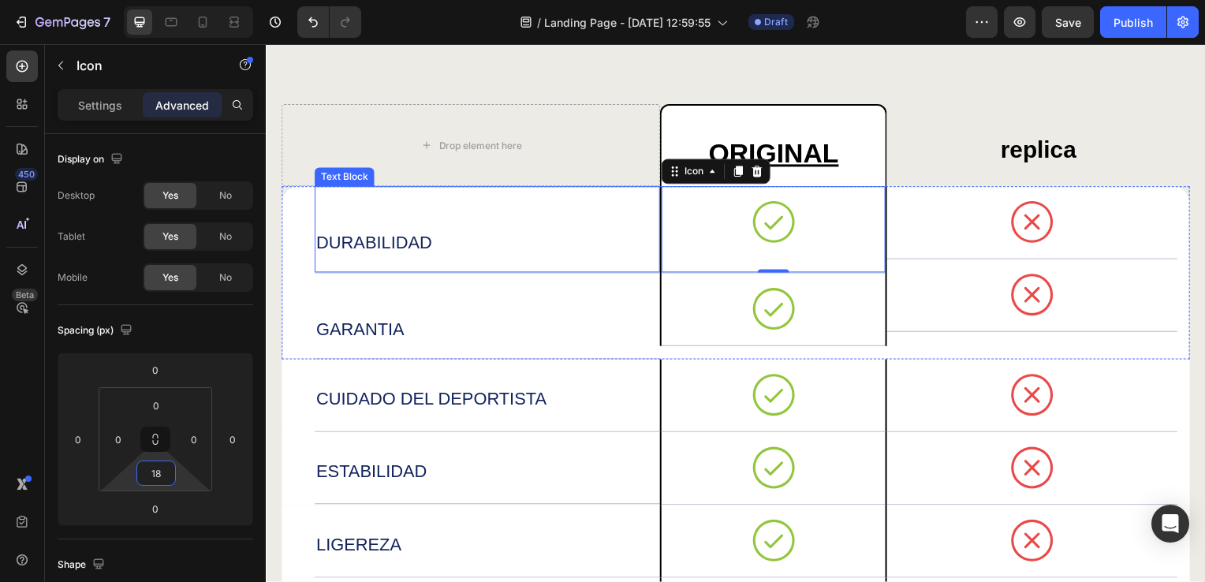
click at [450, 214] on div "DURABILIDAD" at bounding box center [489, 231] width 348 height 87
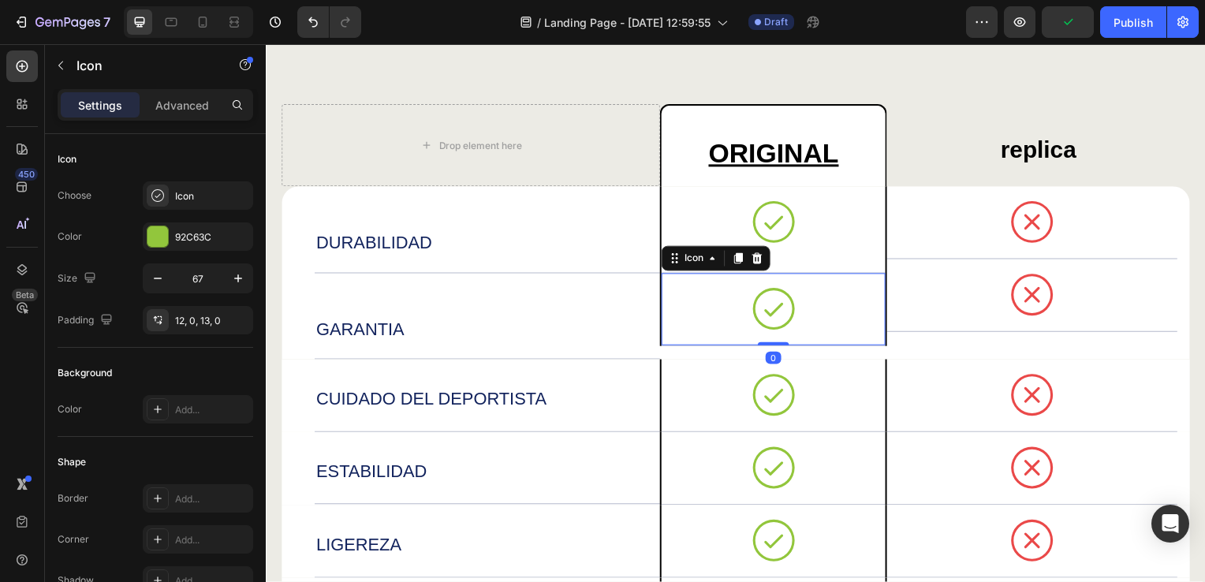
click at [695, 321] on div "Icon 0" at bounding box center [776, 311] width 225 height 73
click at [176, 106] on p "Advanced" at bounding box center [182, 105] width 54 height 17
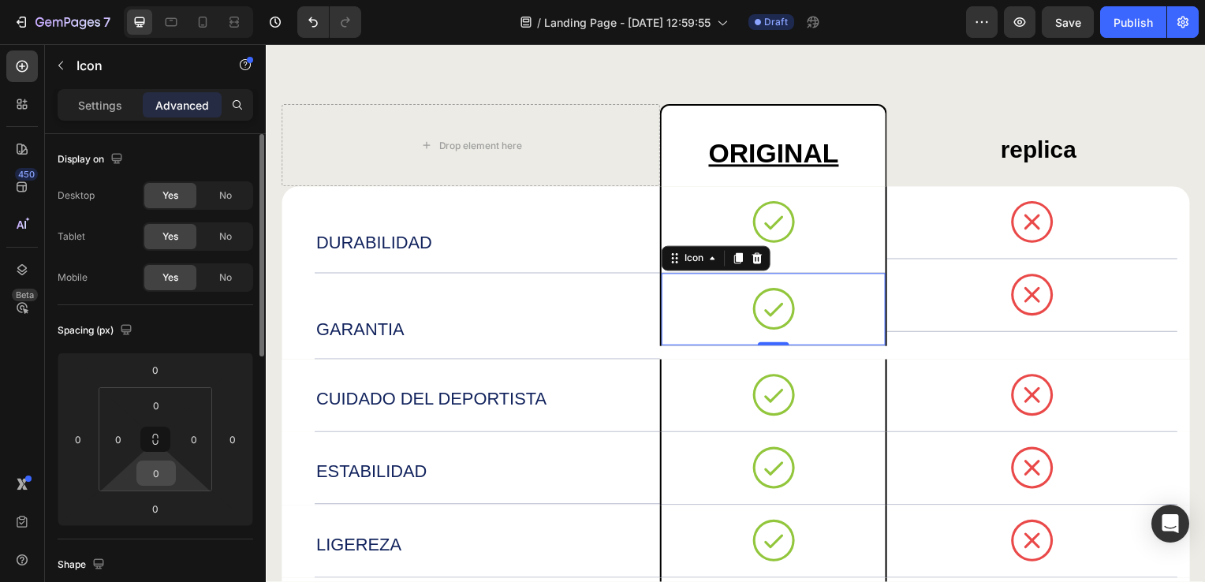
click at [155, 478] on input "0" at bounding box center [156, 473] width 32 height 24
type input "17"
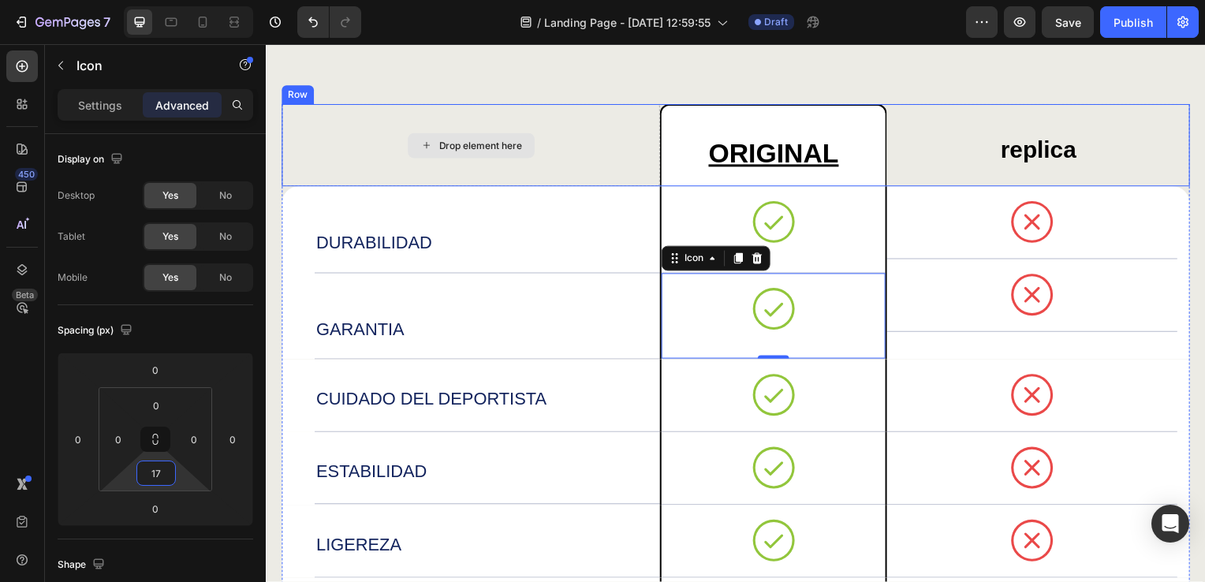
click at [594, 150] on div "Drop element here" at bounding box center [471, 146] width 381 height 83
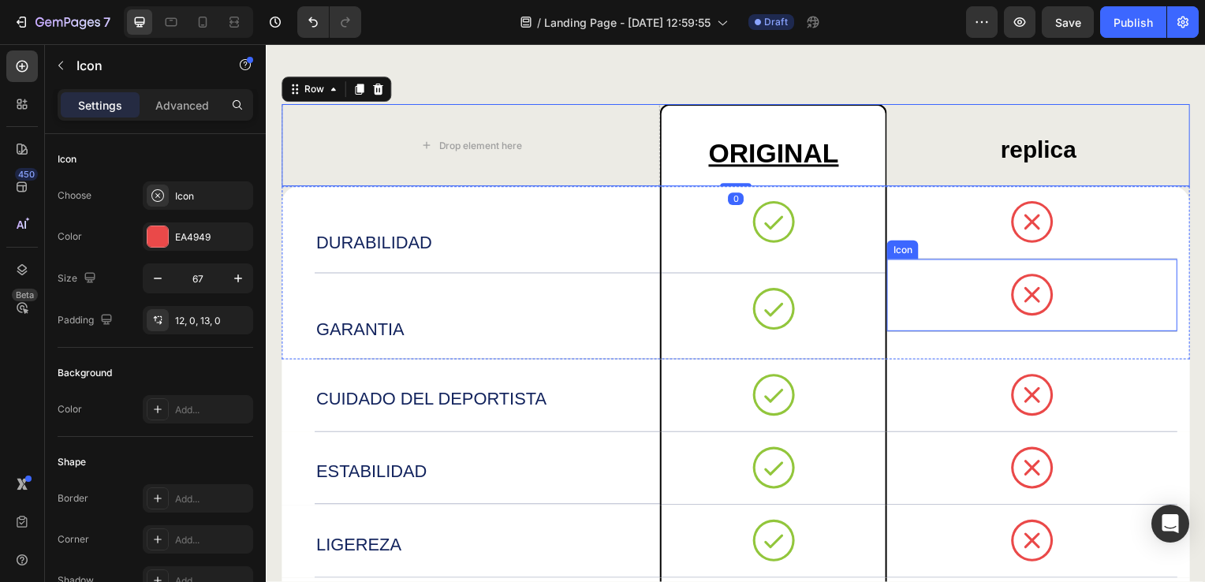
click at [930, 303] on div "Icon" at bounding box center [1037, 297] width 292 height 73
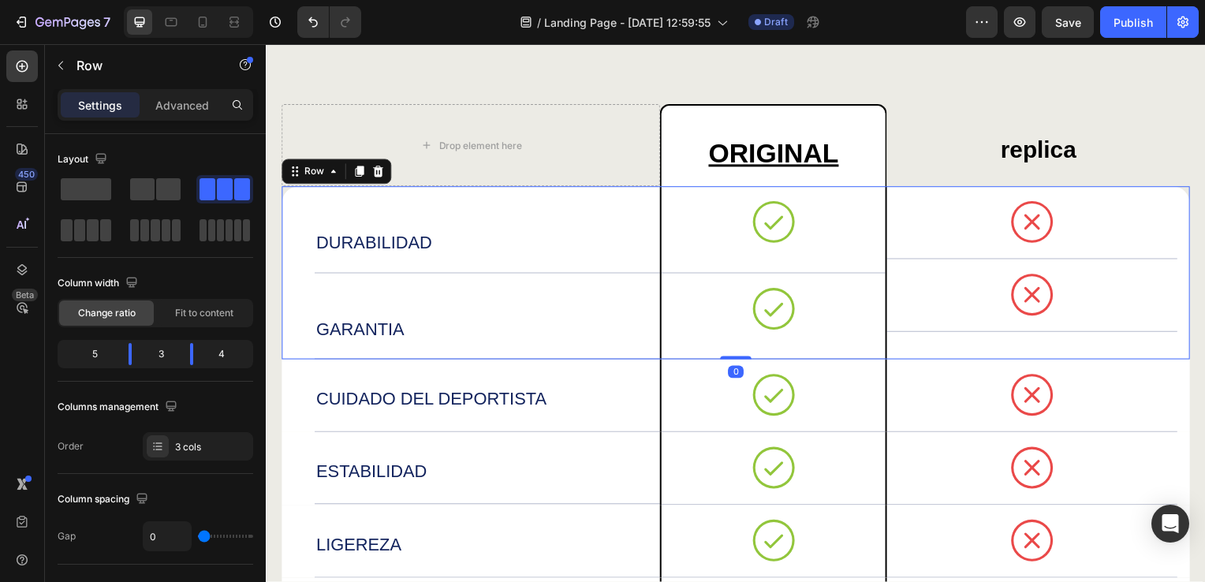
click at [933, 344] on div "Icon Icon" at bounding box center [1043, 275] width 305 height 174
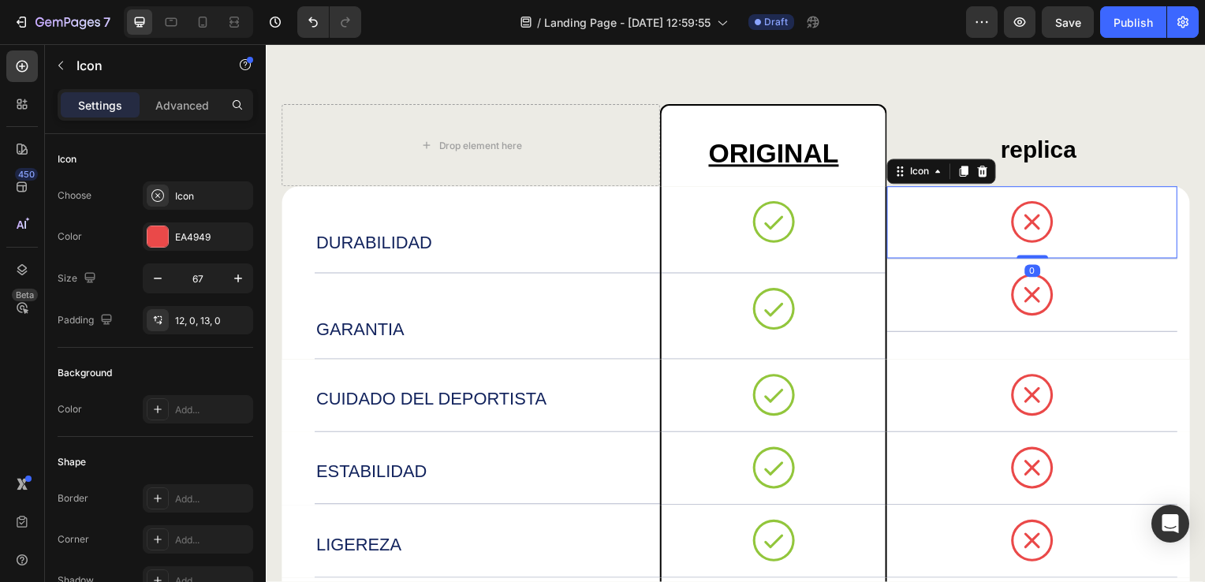
click at [929, 209] on div "Icon 0" at bounding box center [1037, 224] width 292 height 73
click at [181, 101] on p "Advanced" at bounding box center [182, 105] width 54 height 17
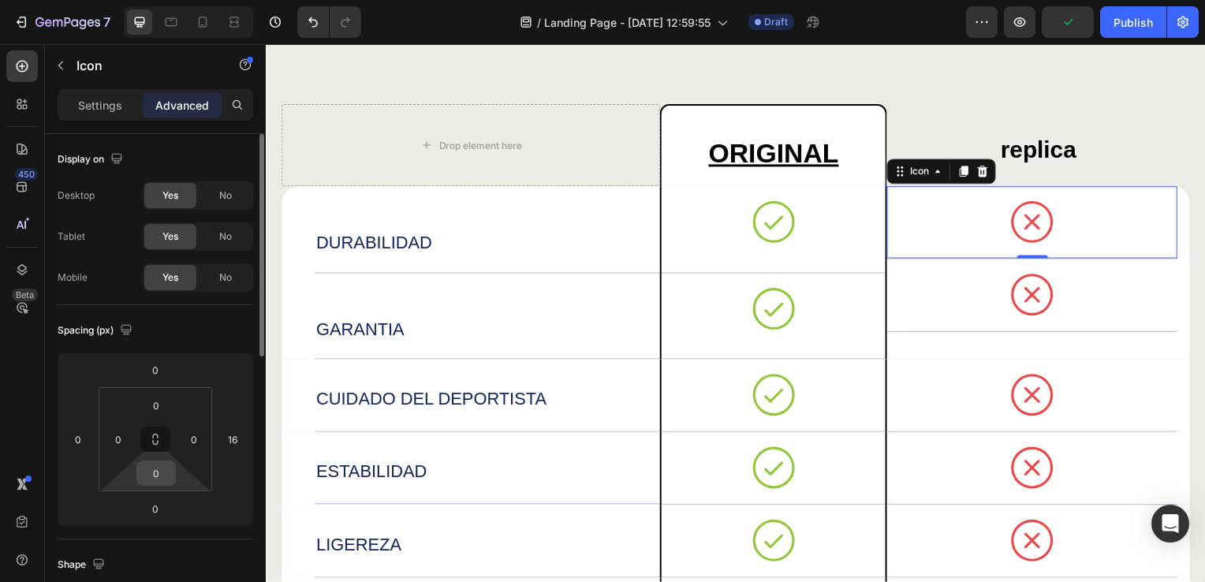
click at [160, 471] on input "0" at bounding box center [156, 473] width 32 height 24
type input "19"
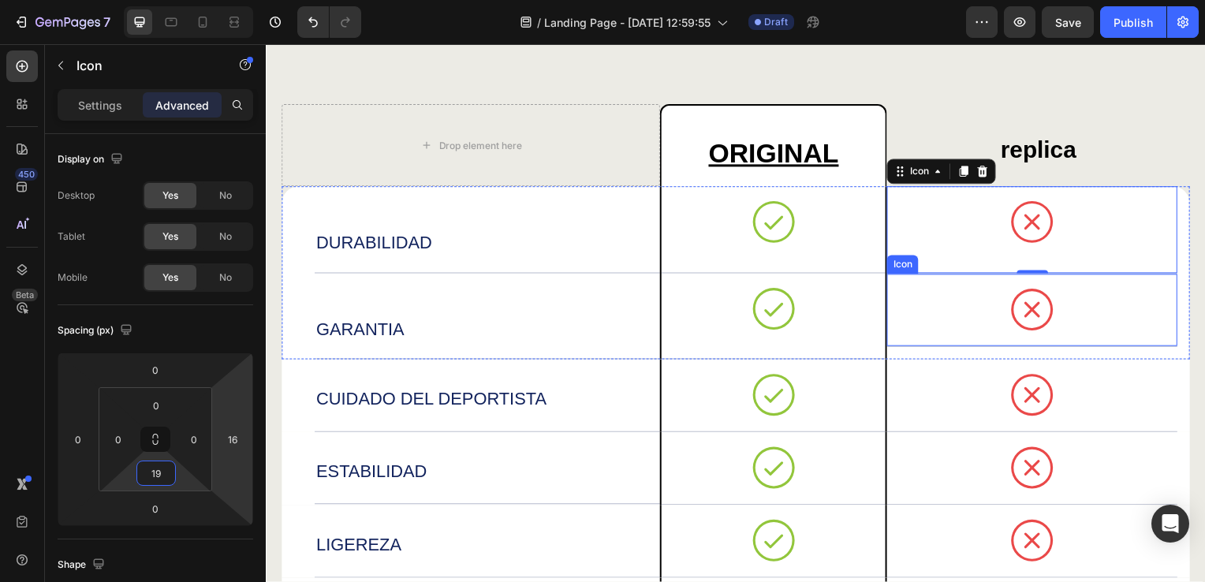
click at [967, 311] on div "Icon" at bounding box center [1037, 312] width 292 height 73
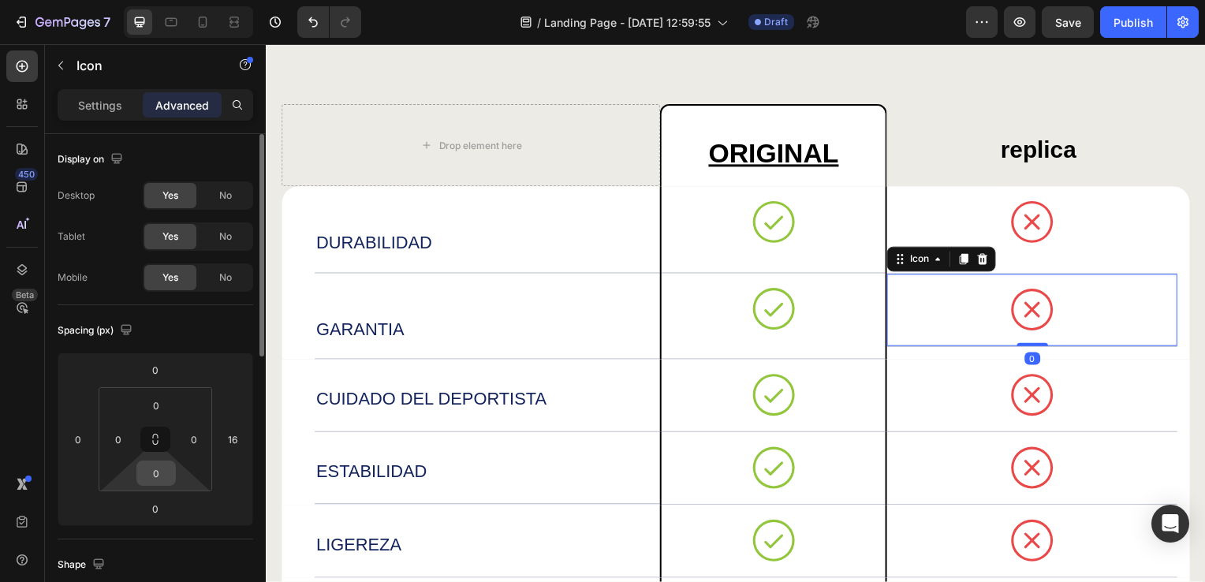
click at [164, 481] on input "0" at bounding box center [156, 473] width 32 height 24
type input "17"
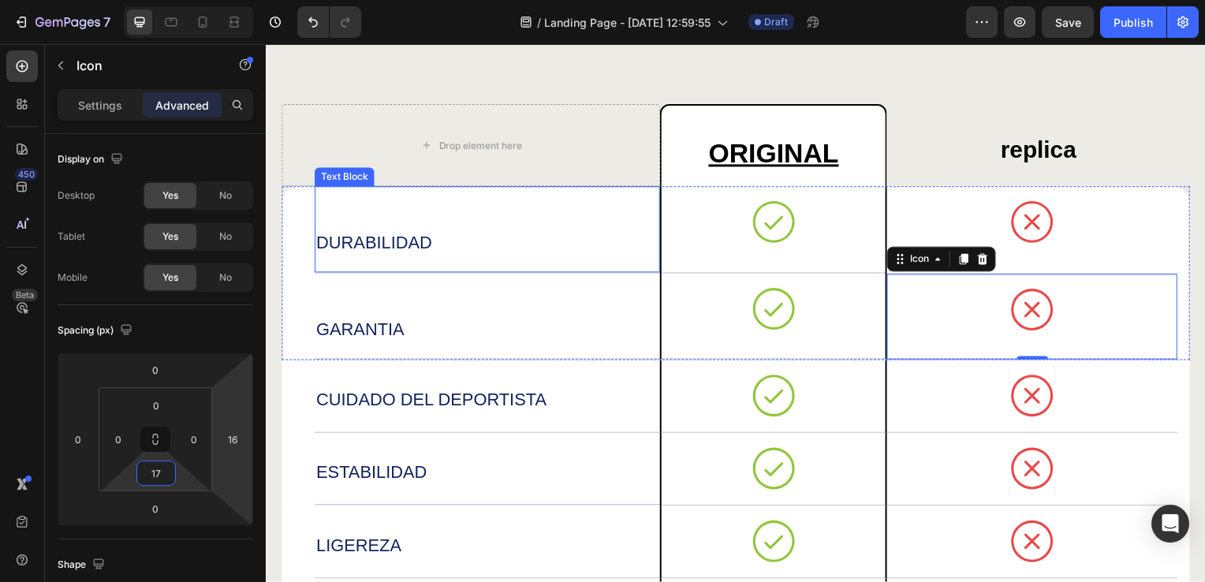
click at [613, 243] on p "DURABILIDAD" at bounding box center [488, 244] width 345 height 22
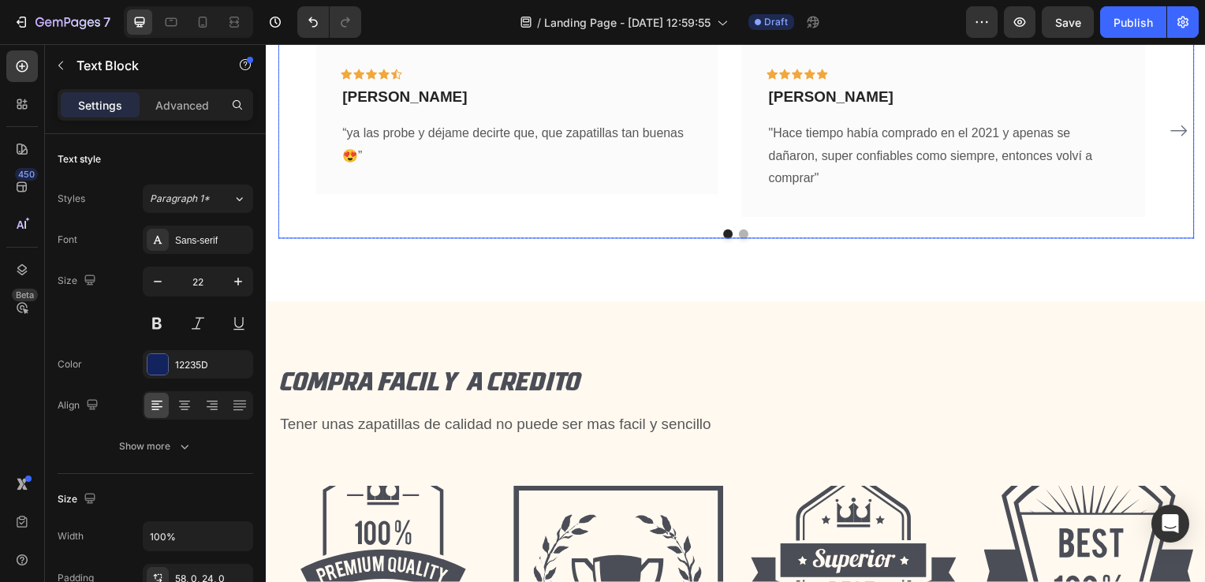
scroll to position [3142, 0]
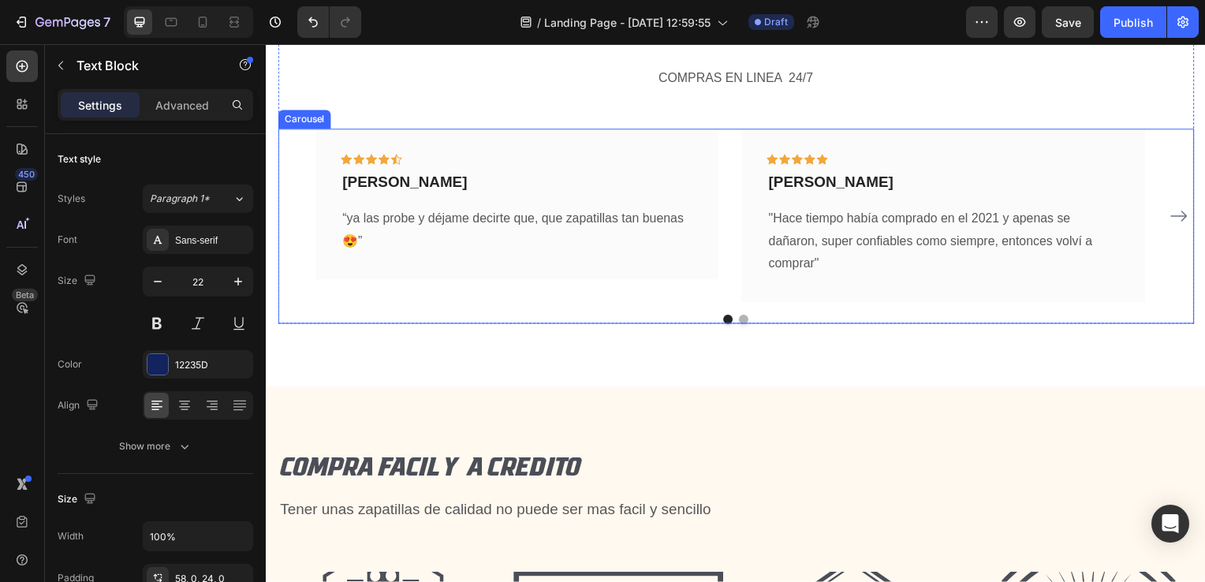
click at [742, 318] on button "Dot" at bounding box center [746, 321] width 9 height 9
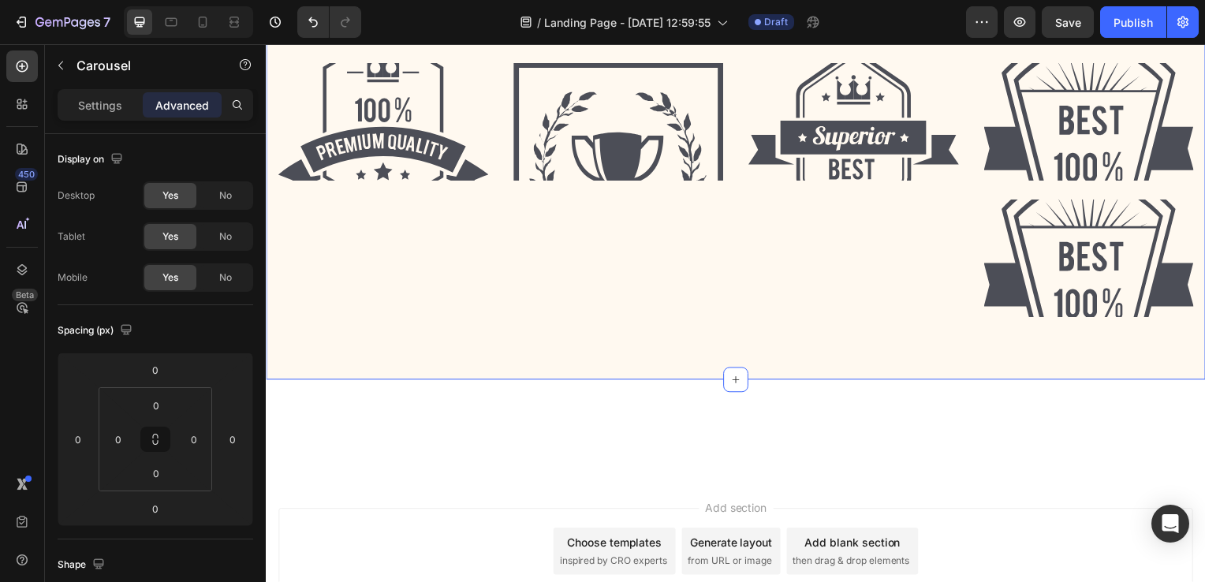
scroll to position [3311, 0]
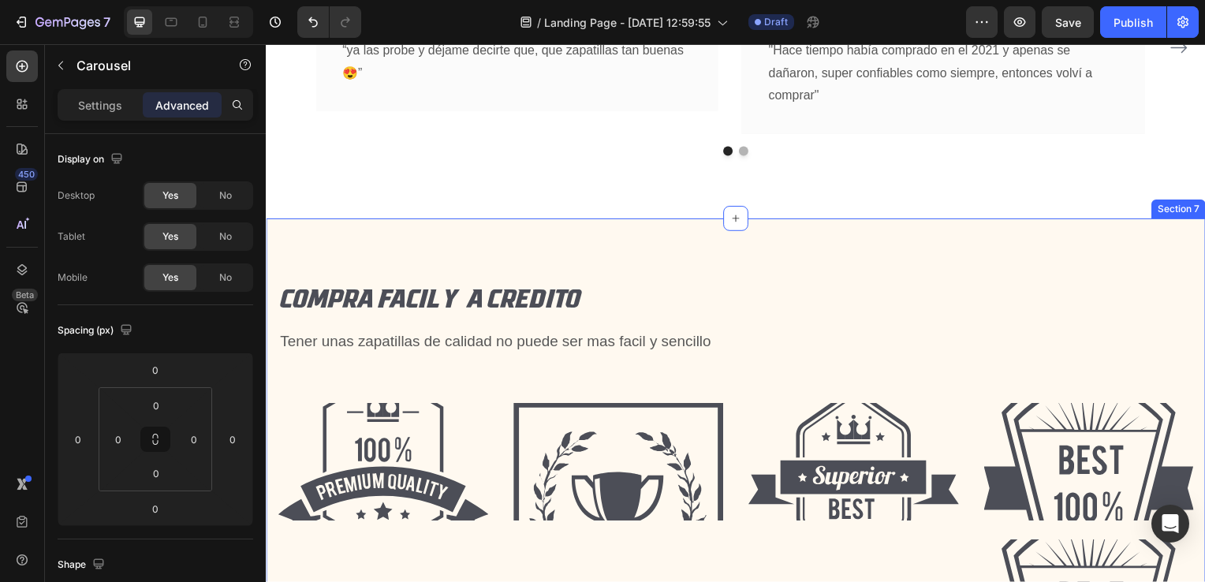
click at [656, 262] on div "COMPRA FACIL Y A CREDITO Heading Tener unas zapatillas de calidad no puede ser …" at bounding box center [739, 472] width 946 height 505
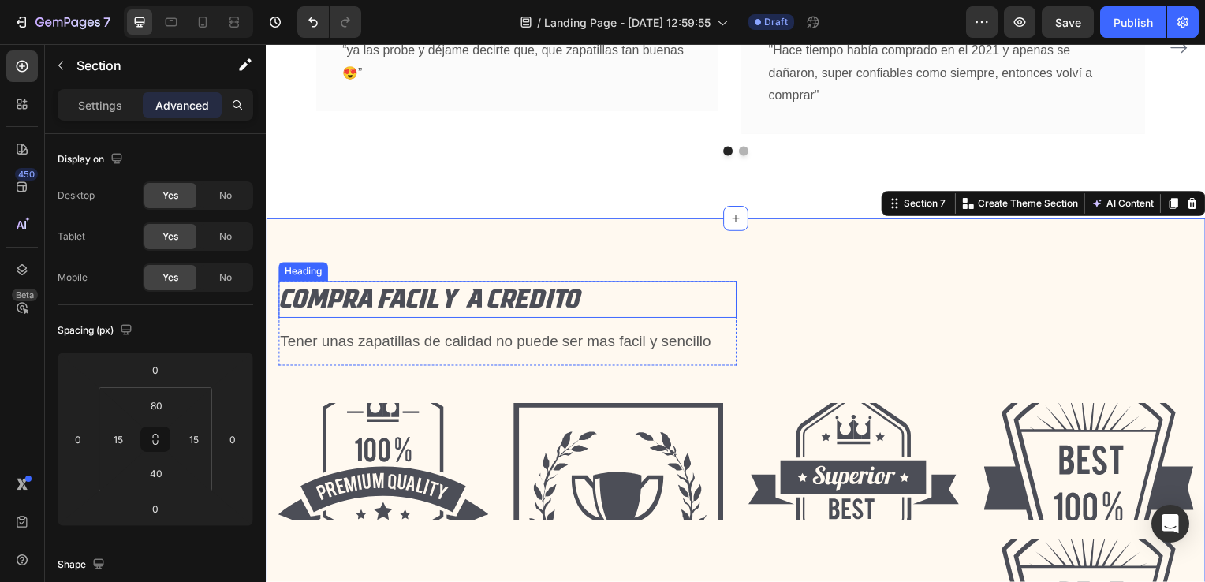
click at [609, 307] on h2 "COMPRA FACIL Y A CREDITO" at bounding box center [508, 301] width 461 height 37
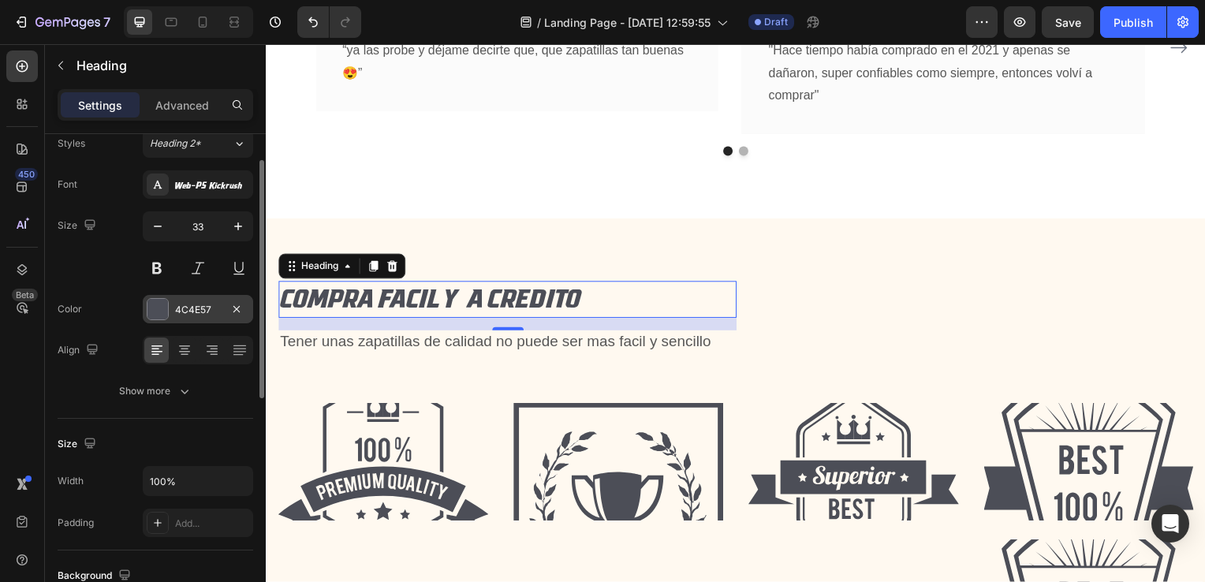
scroll to position [0, 0]
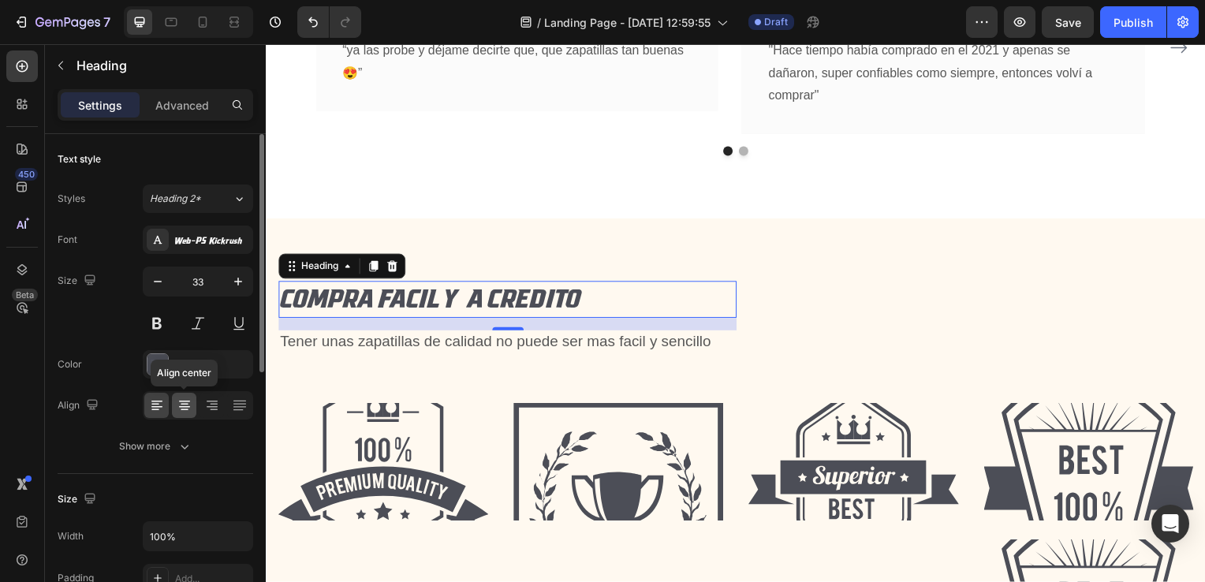
click at [186, 406] on icon at bounding box center [184, 407] width 11 height 2
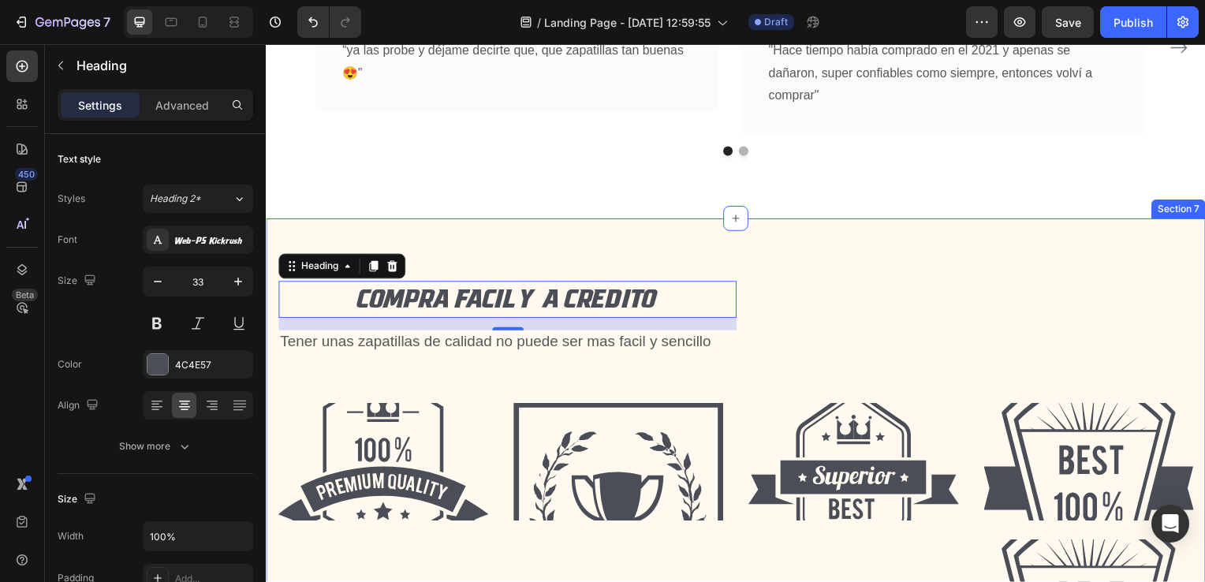
click at [657, 236] on div "COMPRA FACIL Y A CREDITO Heading 16 Tener unas zapatillas de calidad no puede s…" at bounding box center [739, 472] width 946 height 505
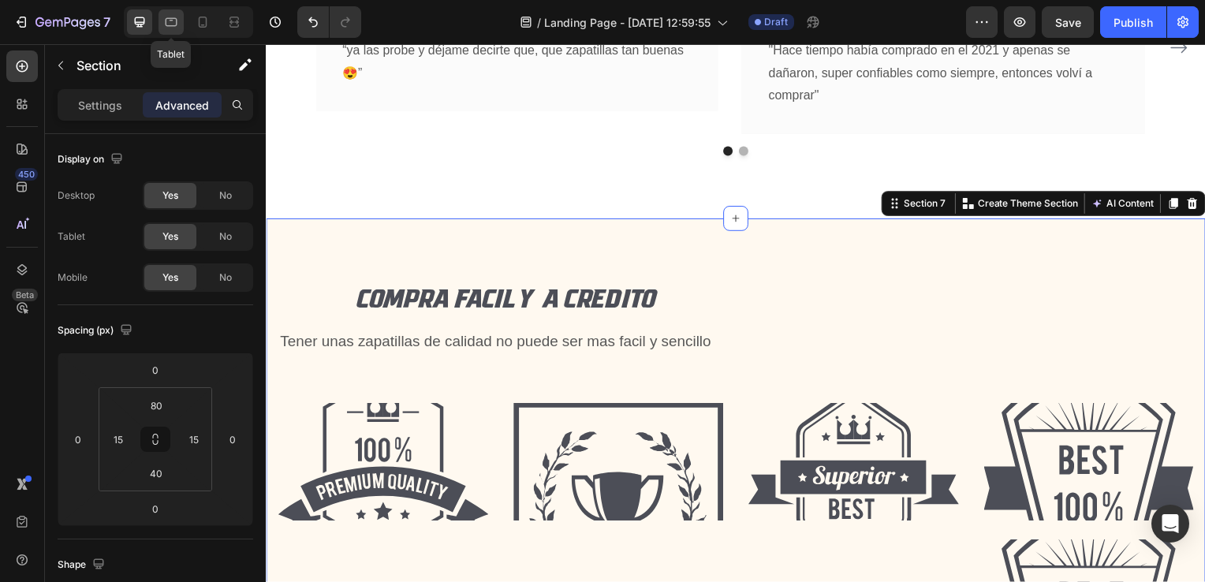
click at [166, 22] on icon at bounding box center [171, 22] width 16 height 16
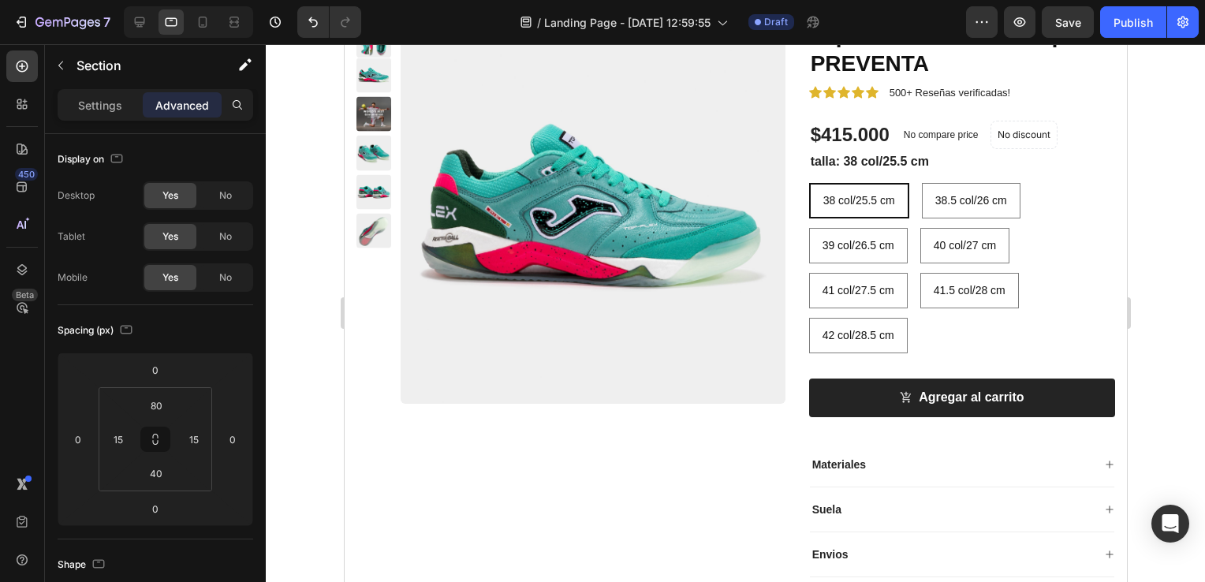
scroll to position [1892, 0]
